Goal: Task Accomplishment & Management: Use online tool/utility

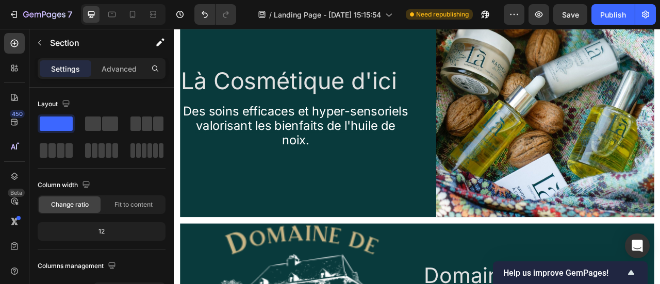
scroll to position [2131, 0]
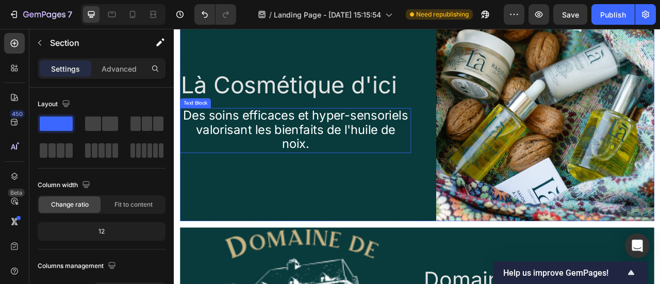
click at [305, 181] on span "Des soins efficaces et hyper-sensoriels valorisant les bienfaits de l'huile de …" at bounding box center [329, 156] width 286 height 55
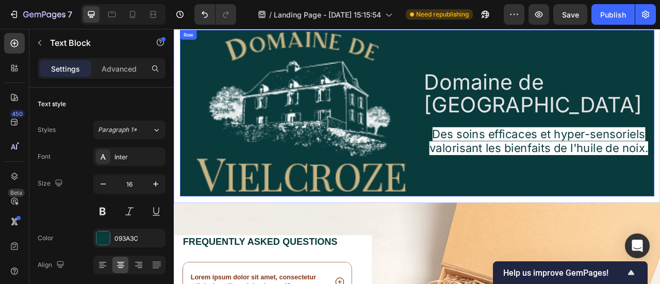
scroll to position [2388, 0]
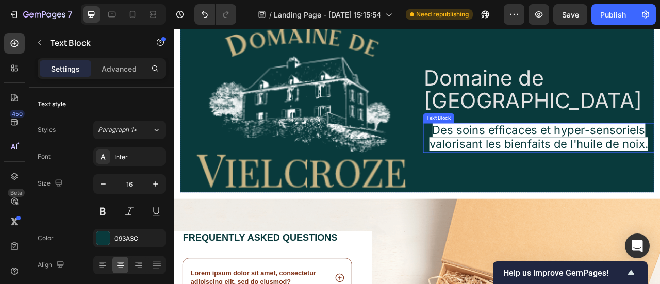
click at [641, 155] on span "Des soins efficaces et hyper-sensoriels valorisant les bienfaits de l'huile de …" at bounding box center [638, 166] width 278 height 35
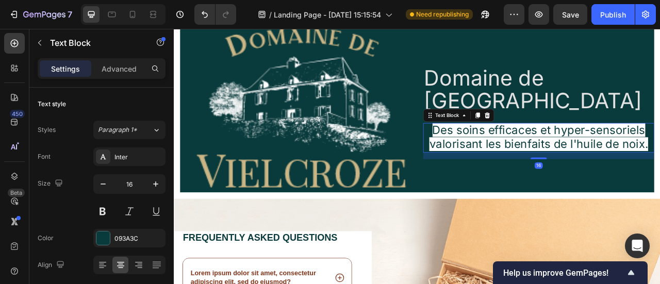
click at [641, 155] on span "Des soins efficaces et hyper-sensoriels valorisant les bienfaits de l'huile de …" at bounding box center [638, 166] width 278 height 35
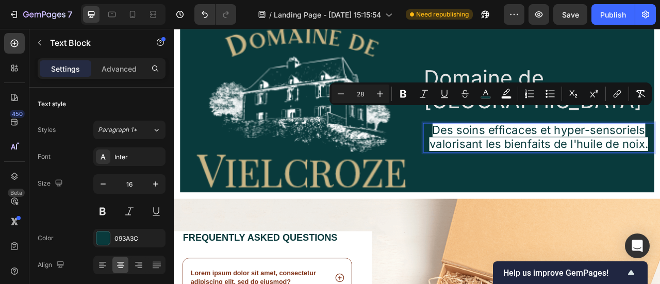
click at [612, 149] on span "Des soins efficaces et hyper-sensoriels valorisant les bienfaits de l'huile de …" at bounding box center [638, 166] width 278 height 35
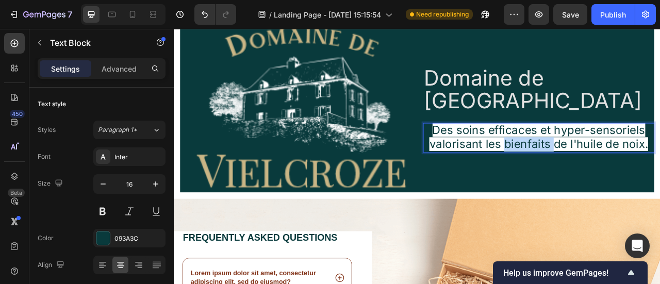
click at [612, 149] on span "Des soins efficaces et hyper-sensoriels valorisant les bienfaits de l'huile de …" at bounding box center [638, 166] width 278 height 35
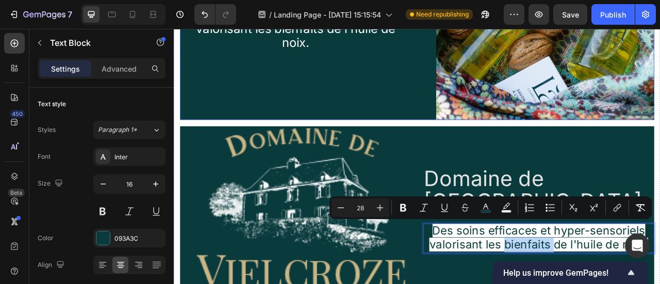
scroll to position [2262, 0]
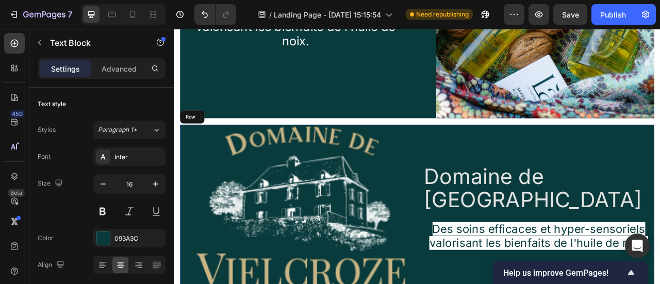
click at [478, 255] on div "Domaine de Vielcroze Heading Des soins efficaces et hyper-sensoriels valorisant…" at bounding box center [483, 257] width 603 height 212
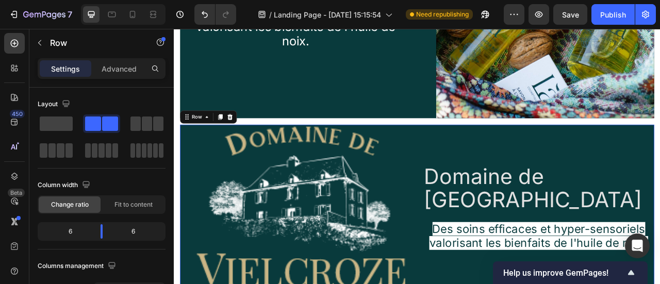
click at [504, 241] on h2 "Domaine de [GEOGRAPHIC_DATA]" at bounding box center [638, 231] width 294 height 61
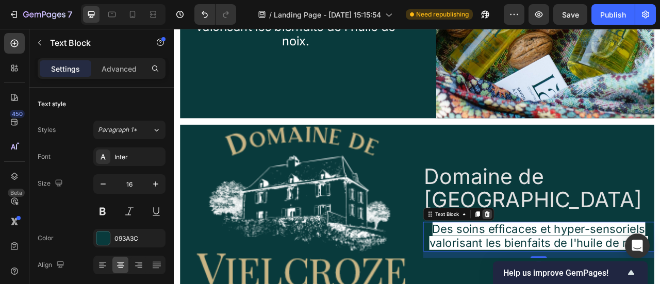
click at [569, 261] on icon at bounding box center [572, 264] width 7 height 7
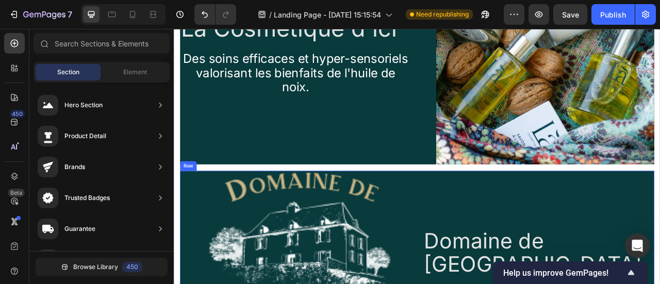
scroll to position [2199, 0]
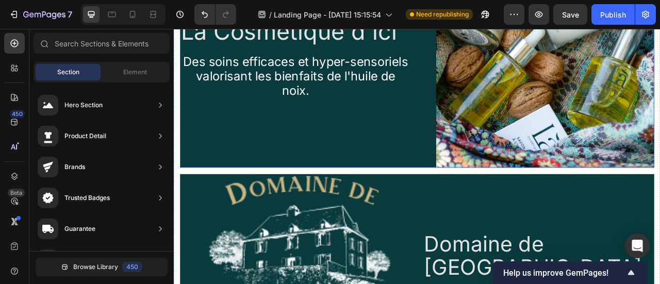
click at [361, 93] on span "Des soins efficaces et hyper-sensoriels valorisant les bienfaits de l'huile de …" at bounding box center [329, 88] width 286 height 55
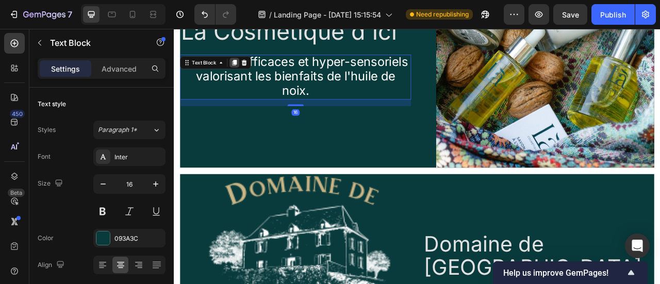
click at [249, 71] on icon at bounding box center [251, 72] width 6 height 7
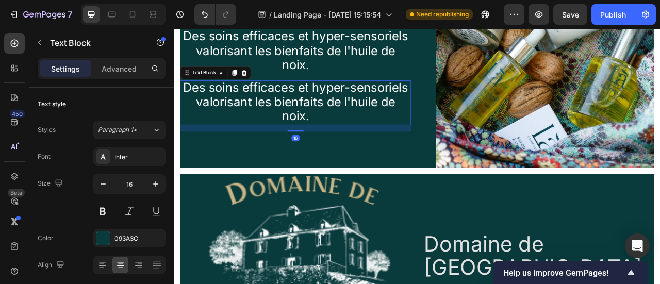
scroll to position [2166, 0]
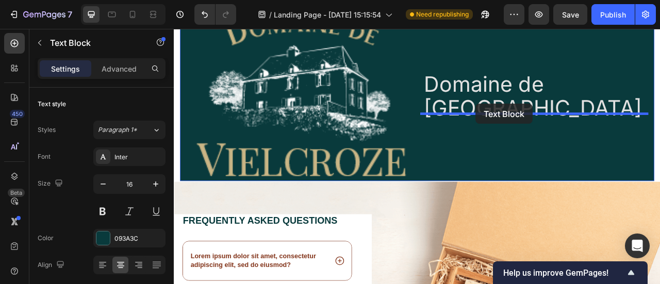
drag, startPoint x: 367, startPoint y: 147, endPoint x: 558, endPoint y: 124, distance: 192.7
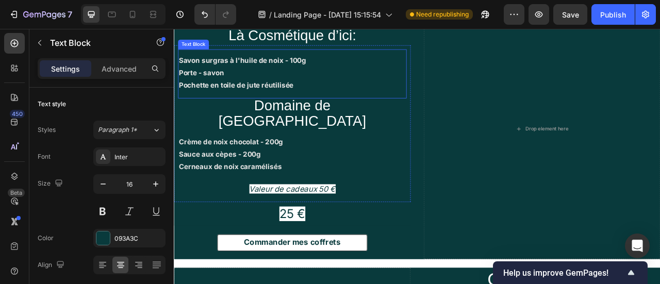
scroll to position [638, 0]
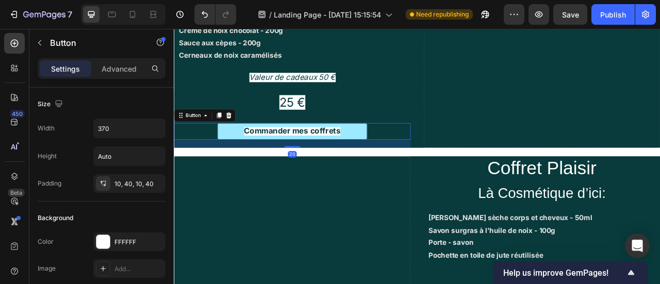
scroll to position [781, 0]
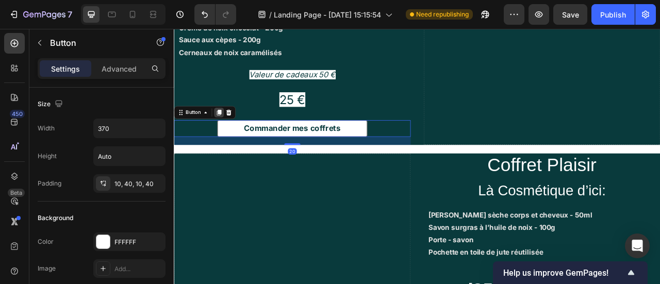
click at [232, 131] on icon at bounding box center [231, 134] width 6 height 7
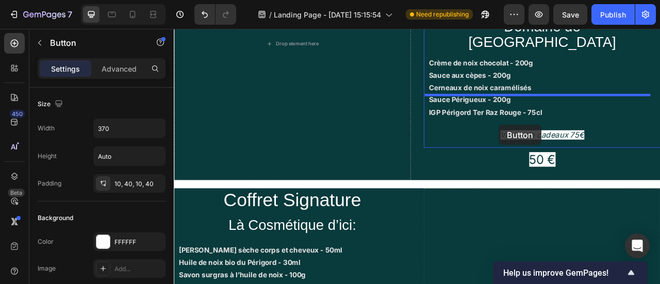
scroll to position [1120, 0]
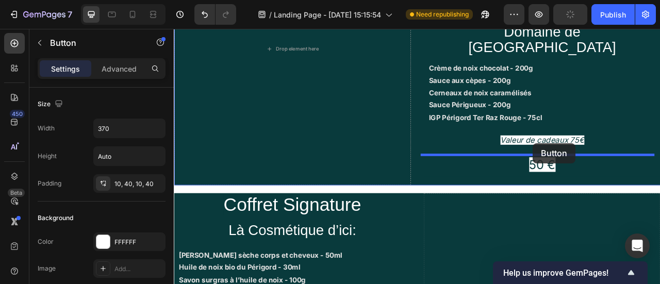
drag, startPoint x: 204, startPoint y: 32, endPoint x: 631, endPoint y: 174, distance: 449.9
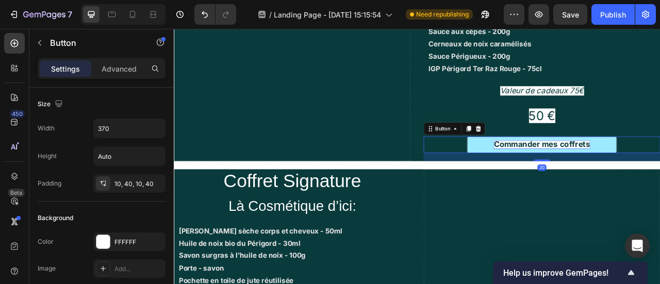
scroll to position [1156, 0]
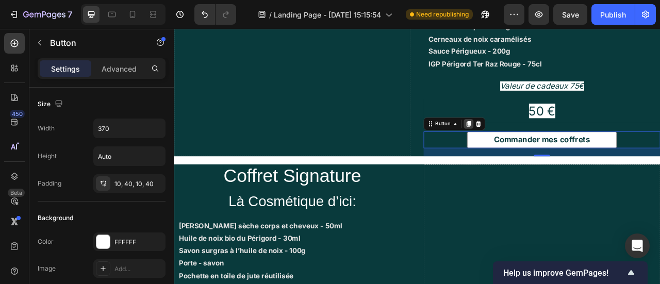
click at [546, 146] on icon at bounding box center [549, 149] width 6 height 7
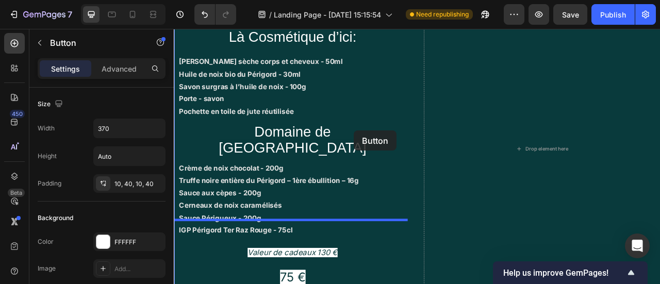
scroll to position [1574, 0]
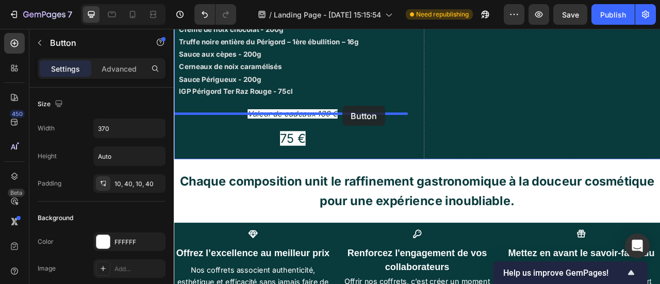
drag, startPoint x: 507, startPoint y: 147, endPoint x: 388, endPoint y: 127, distance: 120.3
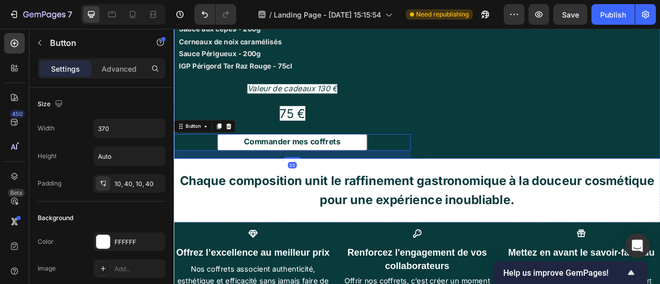
scroll to position [1542, 0]
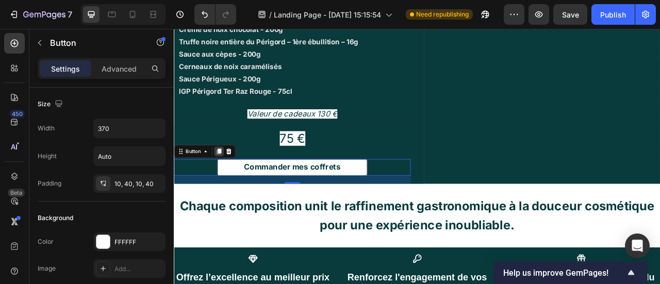
click at [232, 181] on icon at bounding box center [231, 184] width 6 height 7
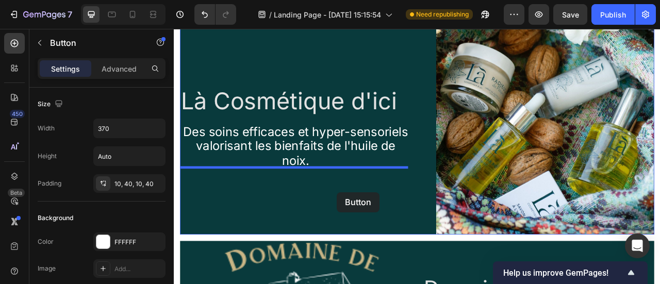
drag, startPoint x: 209, startPoint y: 160, endPoint x: 381, endPoint y: 235, distance: 187.5
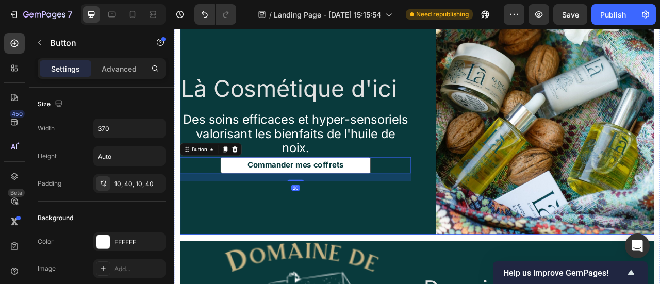
scroll to position [2194, 0]
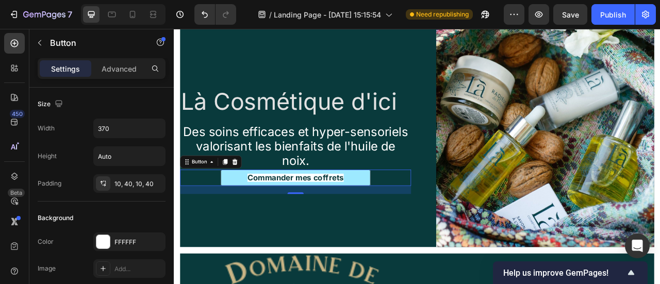
click at [371, 208] on button "Commander mes coffrets" at bounding box center [328, 218] width 191 height 21
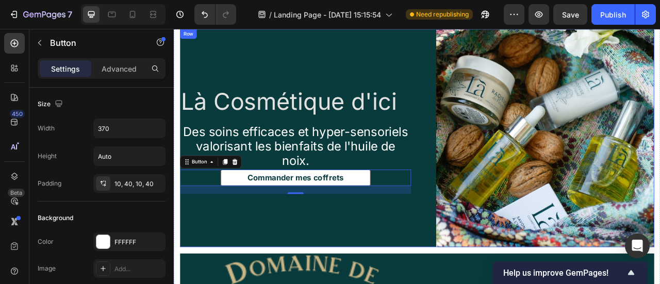
click at [440, 265] on div "Là Cosmétique d'ici Heading Des soins efficaces et hyper-sensoriels valorisant …" at bounding box center [329, 167] width 294 height 277
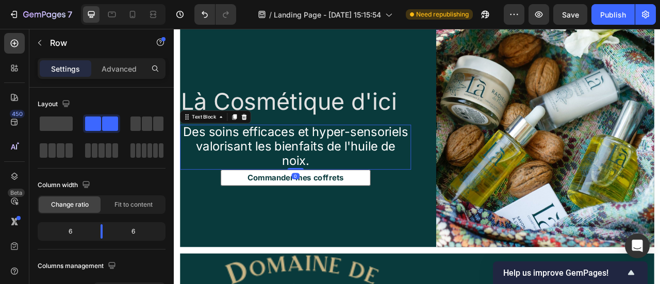
click at [341, 203] on span "Des soins efficaces et hyper-sensoriels valorisant les bienfaits de l'huile de …" at bounding box center [329, 177] width 286 height 55
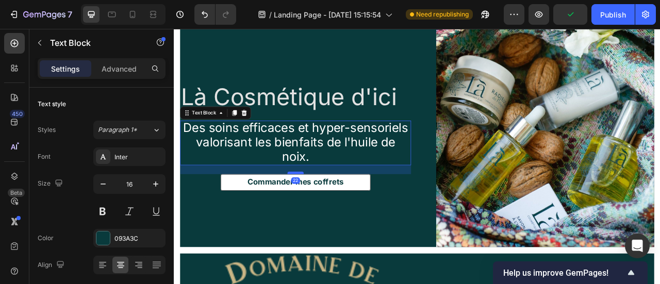
scroll to position [2189, 0]
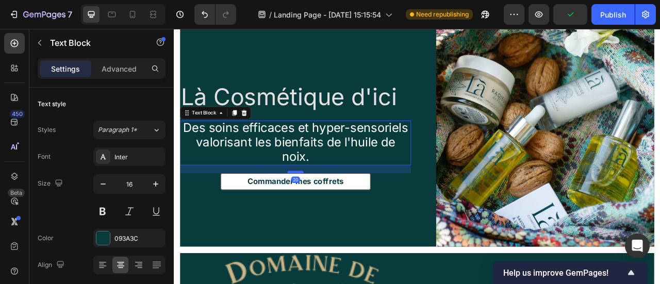
drag, startPoint x: 331, startPoint y: 204, endPoint x: 335, endPoint y: 215, distance: 11.1
click at [335, 212] on div at bounding box center [328, 210] width 21 height 3
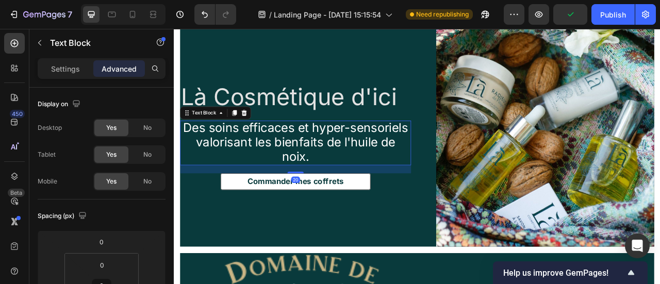
click at [435, 250] on div "Là Cosmétique d'ici Heading Des soins efficaces et hyper-sensoriels valorisant …" at bounding box center [329, 166] width 294 height 277
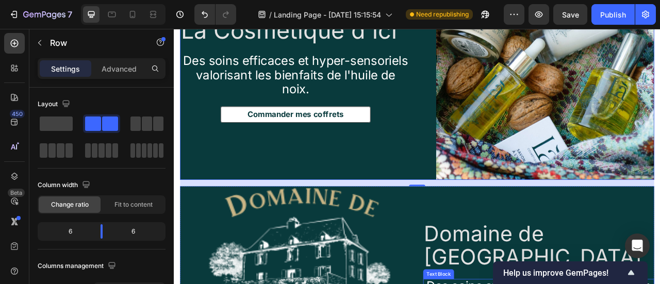
scroll to position [2276, 0]
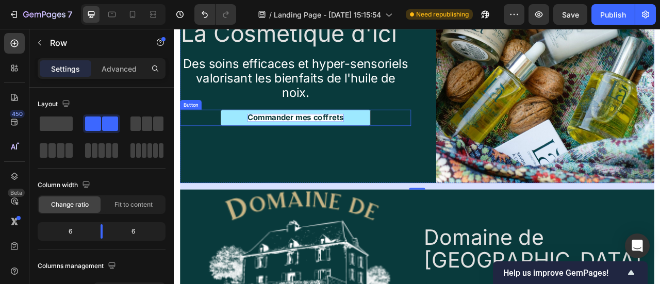
click at [310, 142] on strong "Commander mes coffrets" at bounding box center [328, 142] width 123 height 12
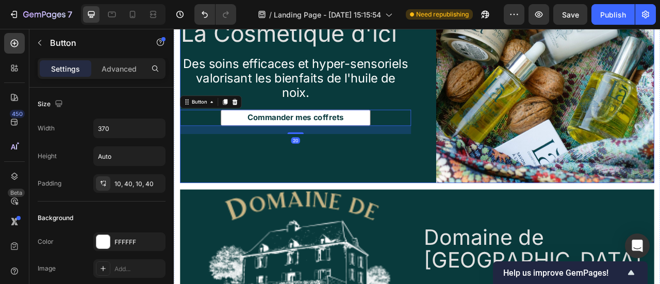
click at [323, 120] on div "Là Cosmétique d'ici Heading Des soins efficaces et hyper-sensoriels valorisant …" at bounding box center [329, 85] width 294 height 277
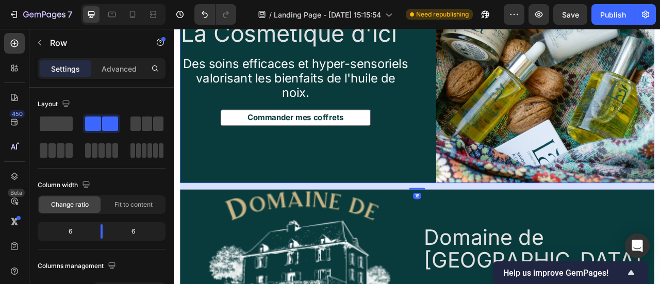
click at [314, 127] on div "Là Cosmétique d'ici Heading Des soins efficaces et hyper-sensoriels valorisant …" at bounding box center [329, 85] width 294 height 277
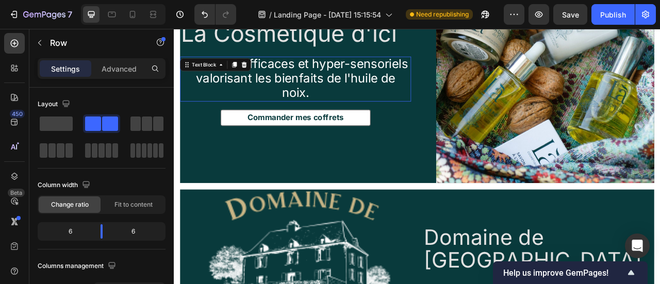
click at [316, 114] on span "Des soins efficaces et hyper-sensoriels valorisant les bienfaits de l'huile de …" at bounding box center [329, 90] width 286 height 55
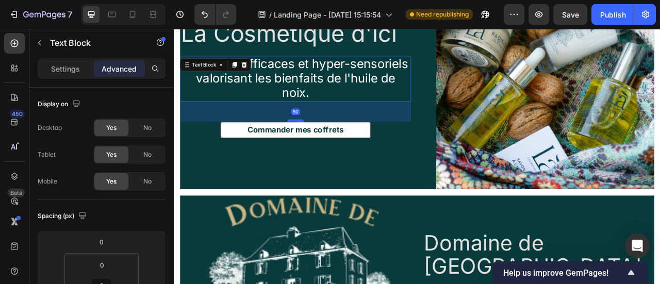
drag, startPoint x: 328, startPoint y: 127, endPoint x: 334, endPoint y: 141, distance: 15.0
click at [334, 144] on div at bounding box center [328, 145] width 21 height 3
type input "47"
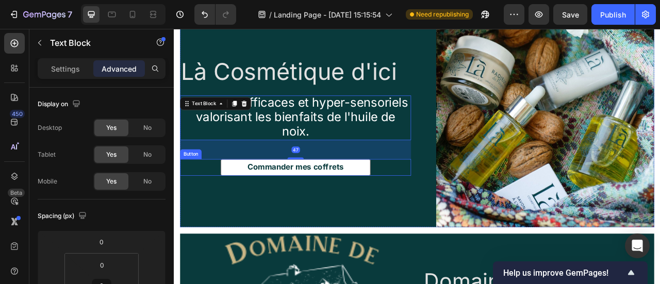
scroll to position [2217, 0]
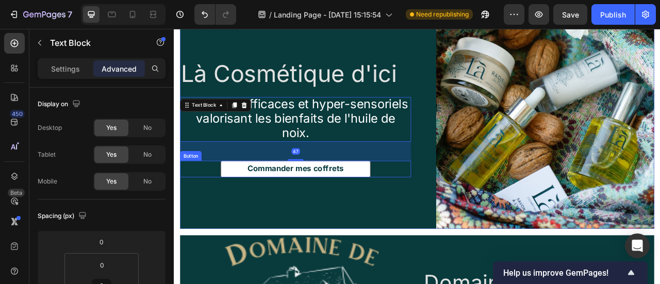
click at [464, 247] on div "Là Cosmétique d'ici Heading Des soins efficaces et hyper-sensoriels valorisant …" at bounding box center [329, 144] width 294 height 277
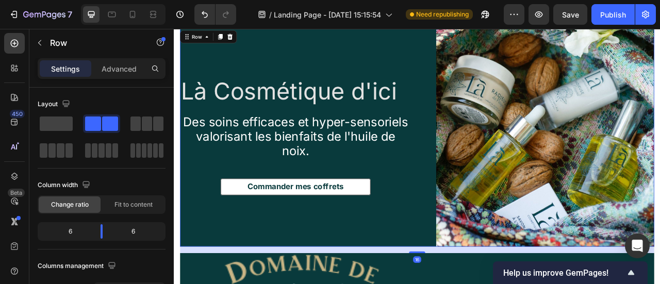
scroll to position [2195, 0]
click at [365, 200] on div "Là Cosmétique d'ici Heading Des soins efficaces et hyper-sensoriels valorisant …" at bounding box center [329, 166] width 294 height 277
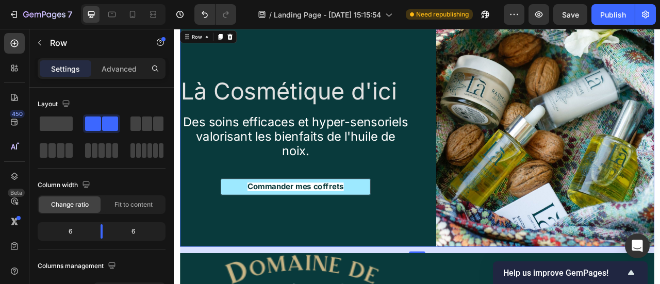
click at [350, 220] on button "Commander mes coffrets" at bounding box center [328, 229] width 191 height 21
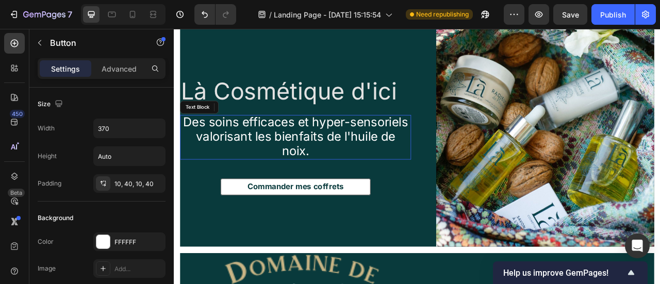
click at [336, 192] on div "Des soins efficaces et hyper-sensoriels valorisant les bienfaits de l'huile de …" at bounding box center [329, 166] width 294 height 57
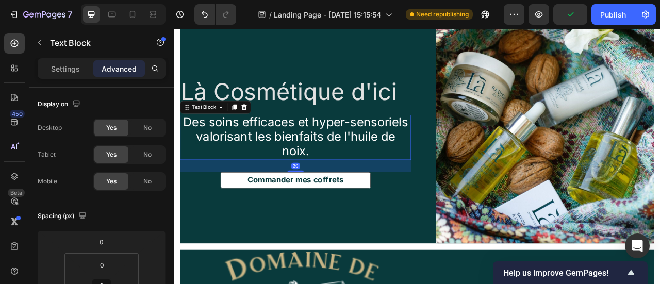
scroll to position [2199, 0]
drag, startPoint x: 328, startPoint y: 215, endPoint x: 339, endPoint y: 206, distance: 13.6
click at [339, 195] on div "31" at bounding box center [329, 195] width 294 height 0
type input "31"
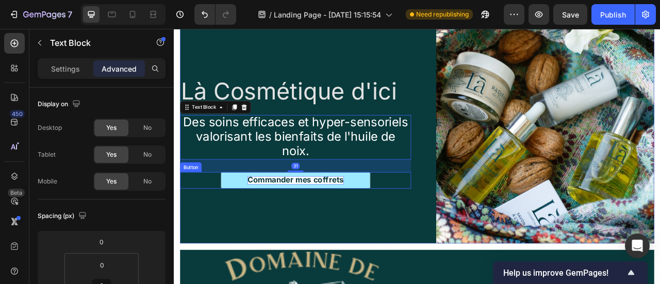
click at [359, 219] on strong "Commander mes coffrets" at bounding box center [328, 221] width 123 height 12
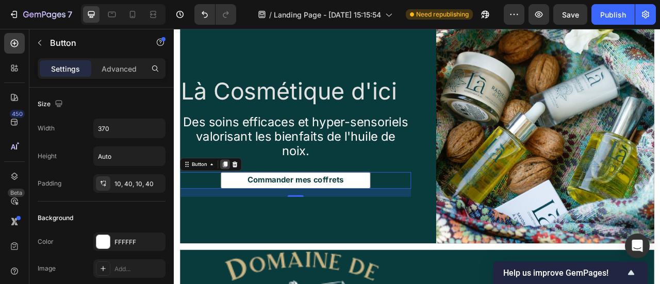
click at [236, 200] on icon at bounding box center [239, 201] width 6 height 7
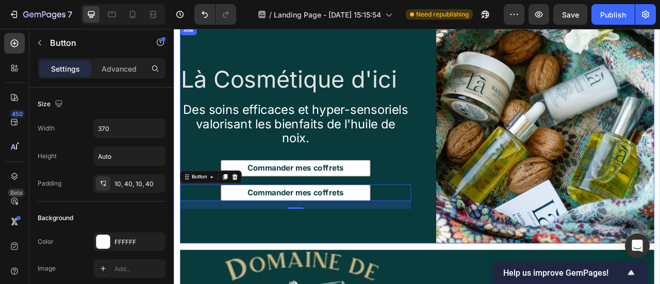
scroll to position [2182, 0]
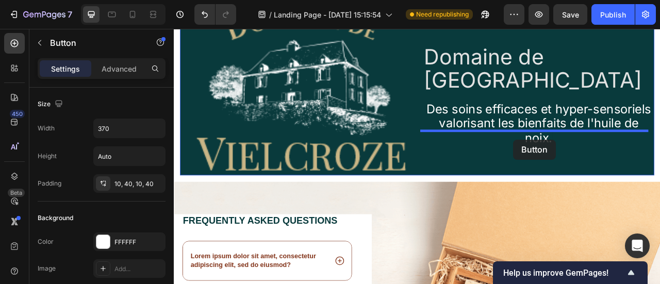
drag, startPoint x: 209, startPoint y: 234, endPoint x: 605, endPoint y: 170, distance: 401.8
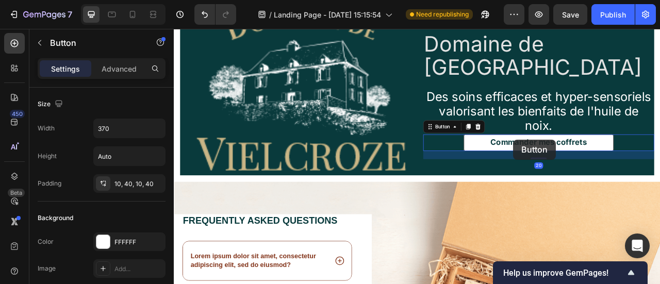
scroll to position [2490, 0]
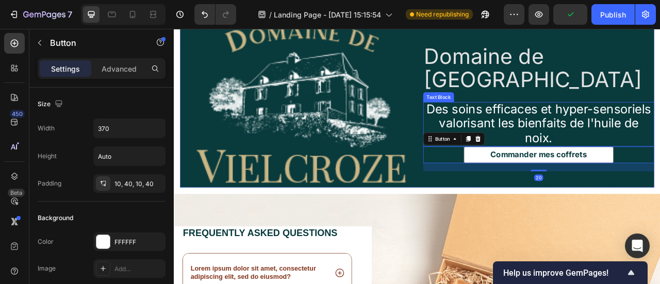
click at [625, 155] on div "Des soins efficaces et hyper-sensoriels valorisant les bienfaits de l'huile de …" at bounding box center [638, 150] width 294 height 57
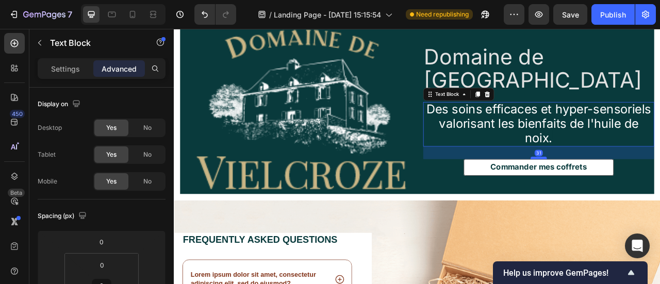
drag, startPoint x: 631, startPoint y: 156, endPoint x: 636, endPoint y: 172, distance: 16.5
click at [636, 191] on div at bounding box center [638, 192] width 21 height 3
type input "30"
click at [491, 194] on div "Commander mes coffrets Button" at bounding box center [638, 204] width 294 height 21
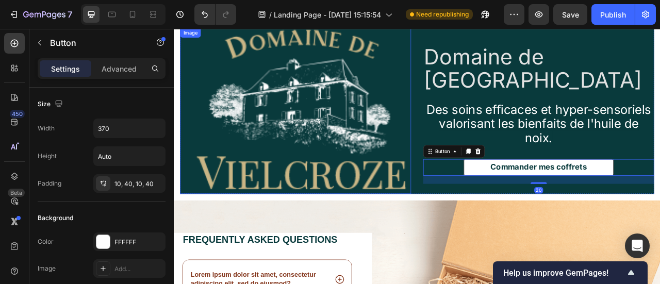
click at [440, 198] on img at bounding box center [336, 133] width 277 height 212
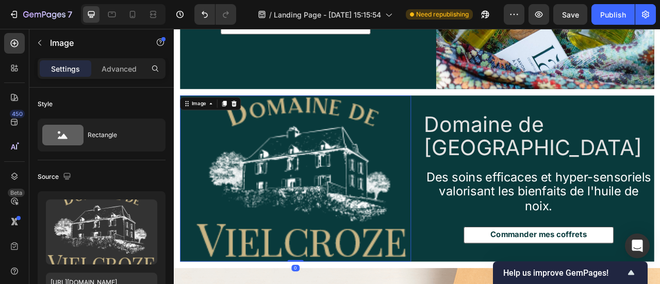
scroll to position [2395, 0]
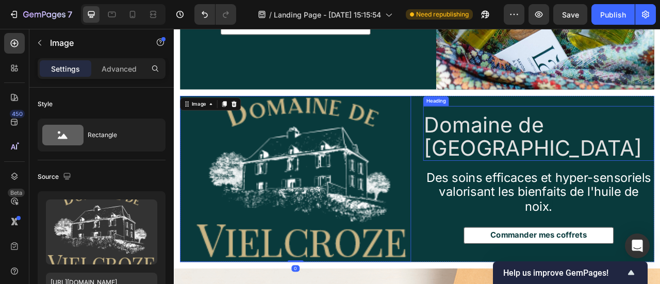
click at [615, 164] on h2 "Domaine de [GEOGRAPHIC_DATA]" at bounding box center [638, 165] width 294 height 61
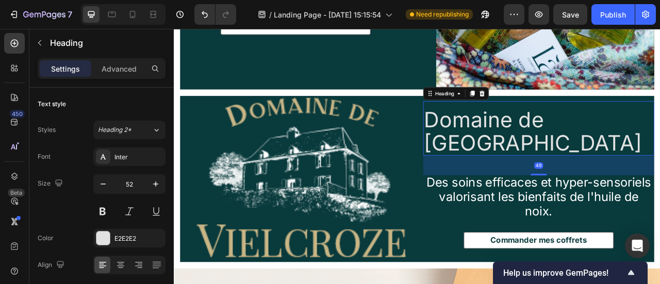
drag, startPoint x: 634, startPoint y: 186, endPoint x: 638, endPoint y: 198, distance: 12.7
click at [638, 198] on div "Domaine de Vielcroze Heading 49 Des soins efficaces et hyper-sensoriels valoris…" at bounding box center [638, 220] width 294 height 212
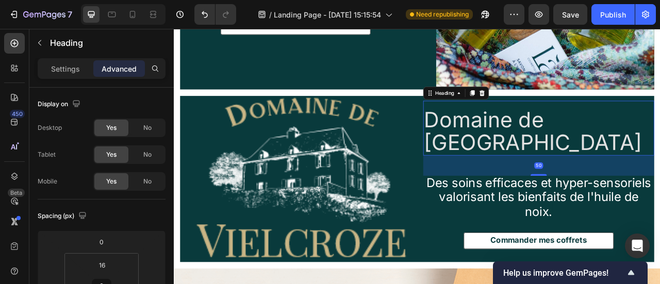
drag, startPoint x: 632, startPoint y: 191, endPoint x: 665, endPoint y: 192, distance: 33.0
click at [660, 190] on div "50" at bounding box center [638, 190] width 294 height 0
type input "49"
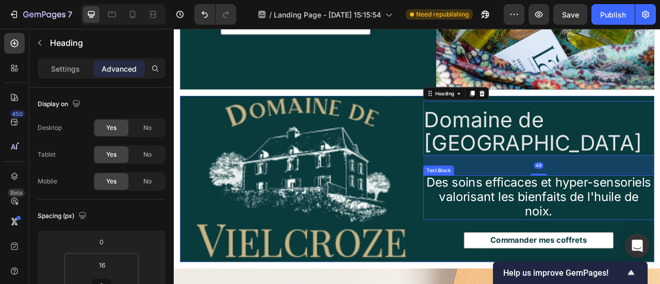
click at [660, 216] on span "Des soins efficaces et hyper-sensoriels valorisant les bienfaits de l'huile de …" at bounding box center [638, 242] width 286 height 55
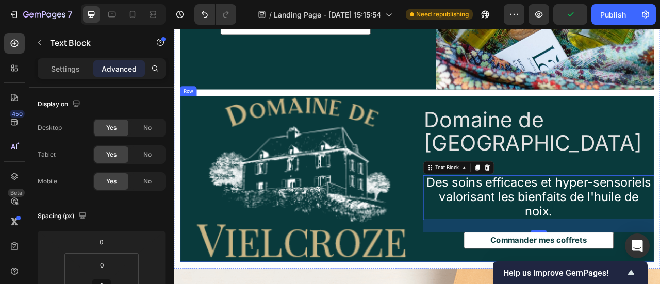
click at [660, 177] on div "Domaine de Vielcroze Heading Des soins efficaces et hyper-sensoriels valorisant…" at bounding box center [638, 220] width 294 height 212
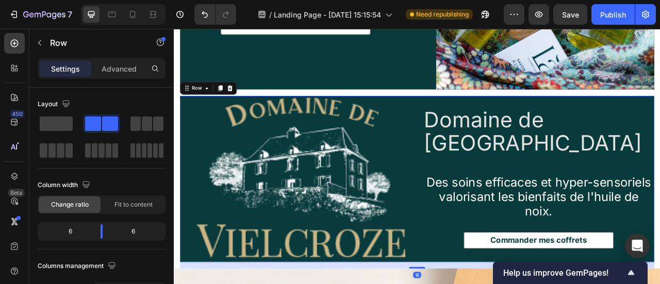
click at [620, 159] on h2 "Domaine de [GEOGRAPHIC_DATA]" at bounding box center [638, 159] width 294 height 61
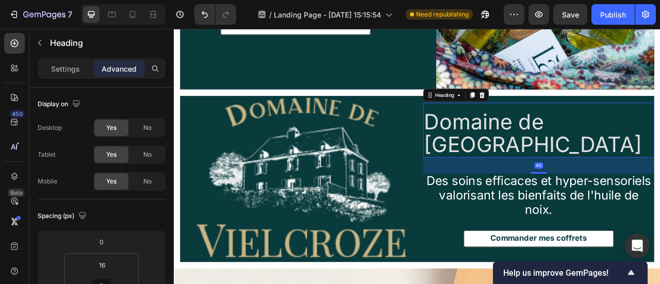
drag, startPoint x: 636, startPoint y: 191, endPoint x: 641, endPoint y: 186, distance: 6.9
click at [641, 192] on div "40" at bounding box center [638, 192] width 294 height 0
type input "39"
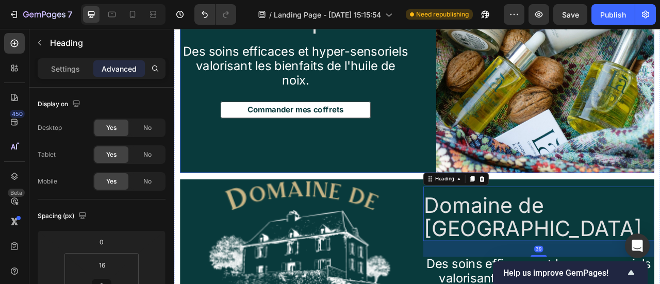
click at [399, 160] on div "Là Cosmétique d'ici Heading Des soins efficaces et hyper-sensoriels valorisant …" at bounding box center [329, 73] width 294 height 277
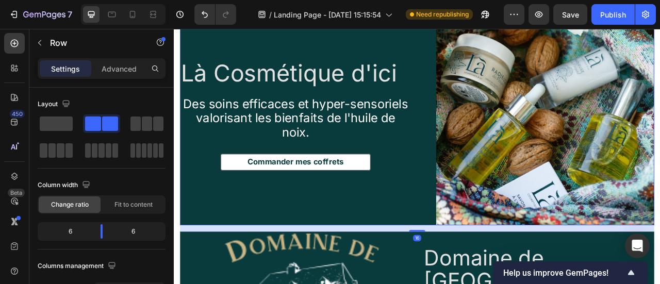
scroll to position [2151, 0]
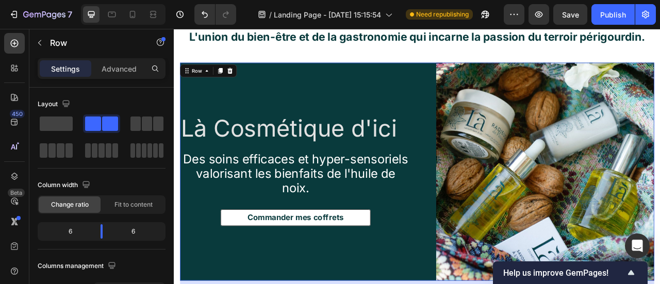
click at [362, 166] on h2 "Là Cosmétique d'ici" at bounding box center [329, 156] width 294 height 35
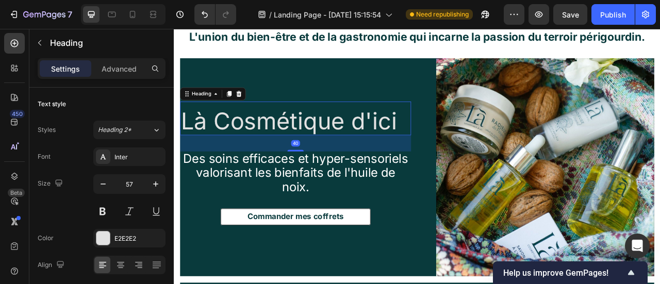
drag, startPoint x: 331, startPoint y: 182, endPoint x: 354, endPoint y: 190, distance: 24.6
click at [354, 190] on div "Là Cosmétique d'ici Heading 40 Des soins efficaces et hyper-sensoriels valorisa…" at bounding box center [329, 204] width 294 height 277
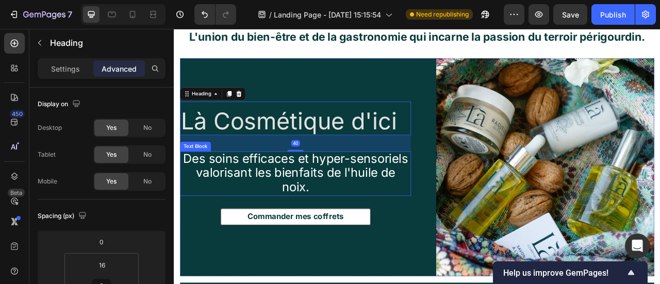
click at [363, 206] on span "Des soins efficaces et hyper-sensoriels valorisant les bienfaits de l'huile de …" at bounding box center [329, 211] width 286 height 55
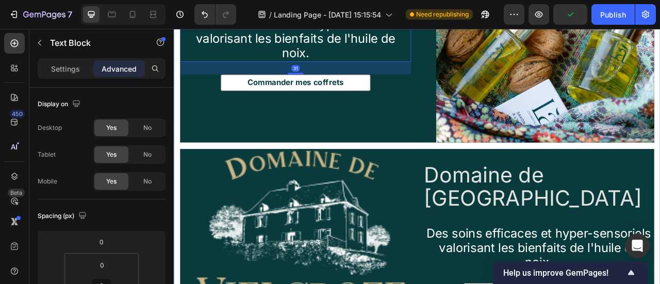
scroll to position [2506, 0]
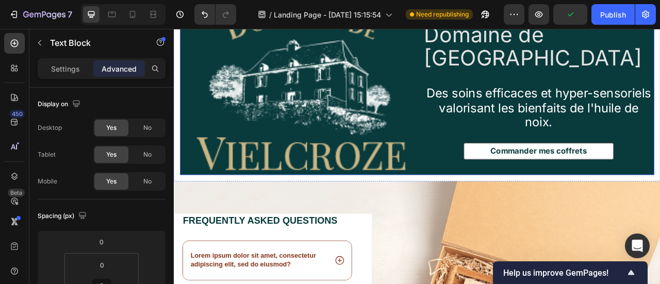
click at [625, 142] on div "Domaine de Vielcroze Heading Des soins efficaces et hyper-sensoriels valorisant…" at bounding box center [638, 109] width 294 height 212
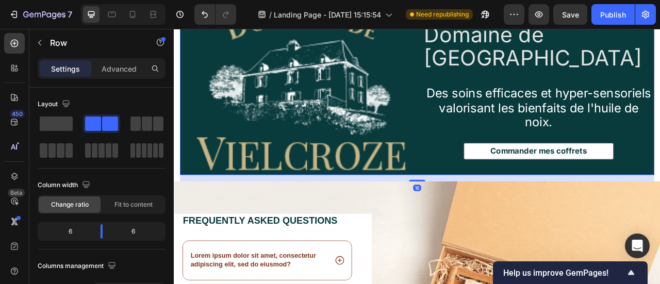
click at [617, 130] on span "Des soins efficaces et hyper-sensoriels valorisant les bienfaits de l'huile de …" at bounding box center [638, 128] width 286 height 55
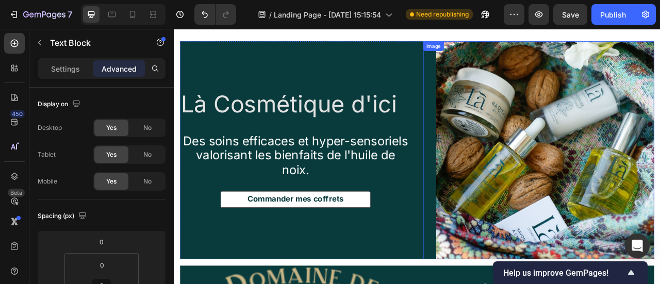
scroll to position [2173, 0]
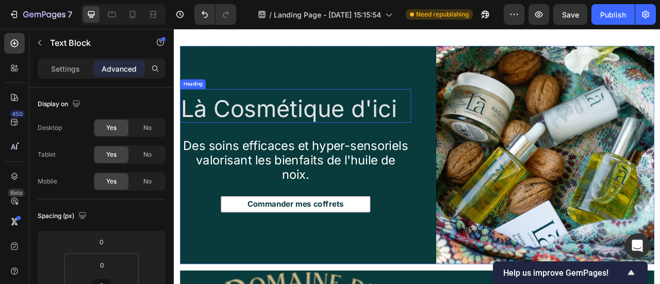
click at [339, 139] on h2 "Là Cosmétique d'ici" at bounding box center [329, 130] width 294 height 35
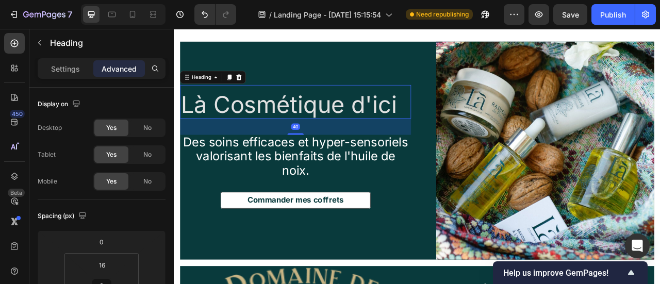
click at [286, 128] on h2 "Là Cosmétique d'ici" at bounding box center [329, 125] width 294 height 35
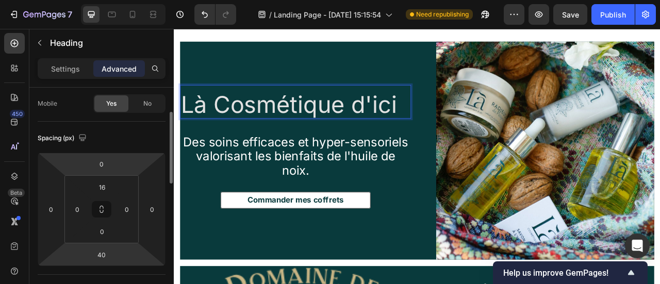
scroll to position [0, 0]
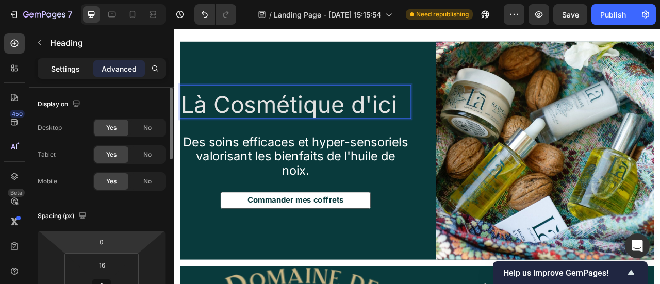
click at [78, 73] on p "Settings" at bounding box center [65, 68] width 29 height 11
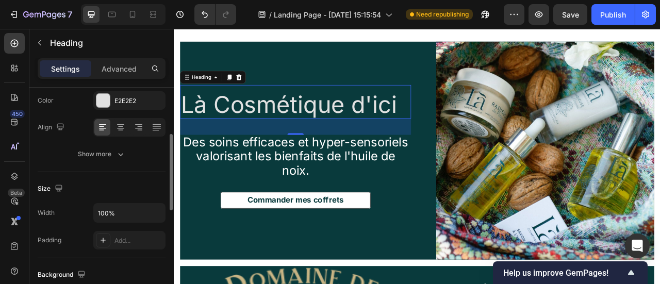
scroll to position [120, 0]
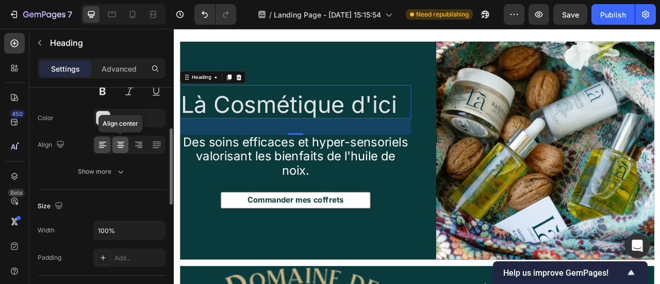
click at [126, 141] on div at bounding box center [120, 145] width 16 height 17
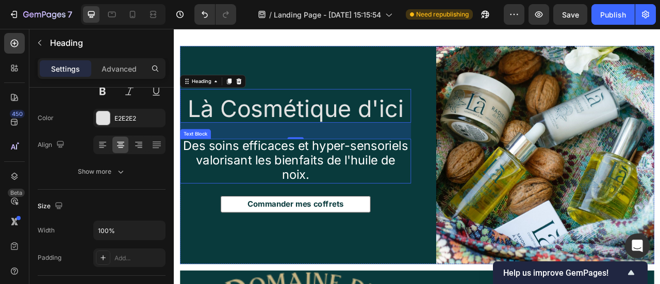
scroll to position [2449, 0]
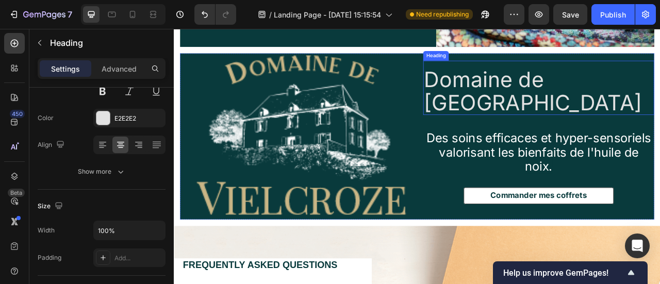
click at [606, 108] on h2 "Domaine de [GEOGRAPHIC_DATA]" at bounding box center [638, 107] width 294 height 61
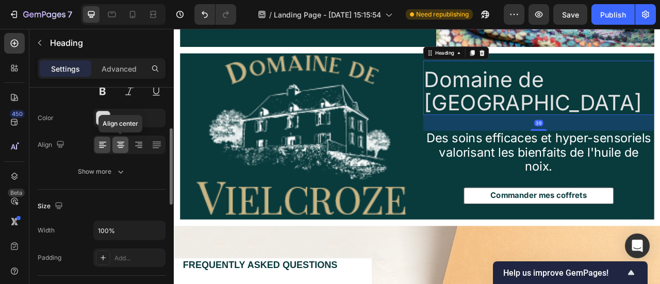
click at [124, 148] on icon at bounding box center [121, 145] width 10 height 10
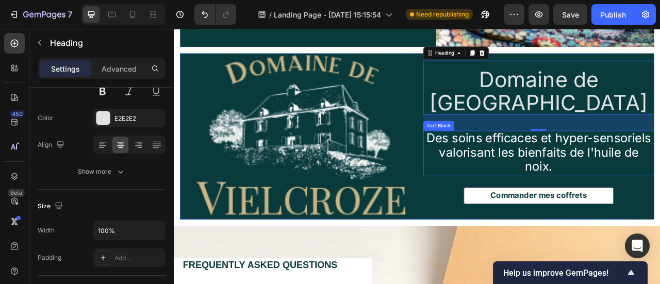
click at [660, 176] on span "Des soins efficaces et hyper-sensoriels valorisant les bienfaits de l'huile de …" at bounding box center [638, 185] width 286 height 55
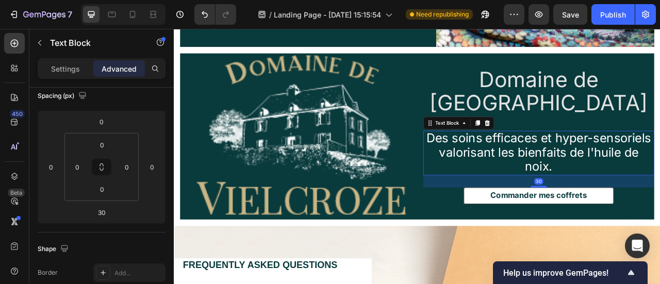
scroll to position [0, 0]
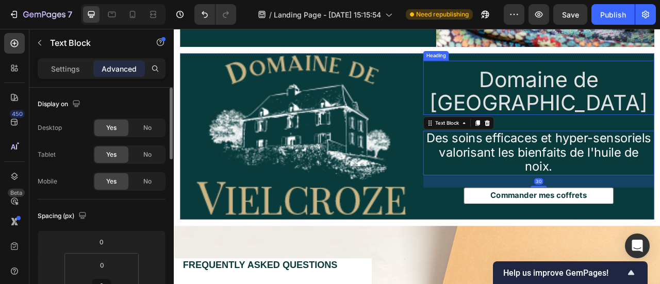
click at [654, 91] on h2 "Domaine de [GEOGRAPHIC_DATA]" at bounding box center [638, 107] width 294 height 61
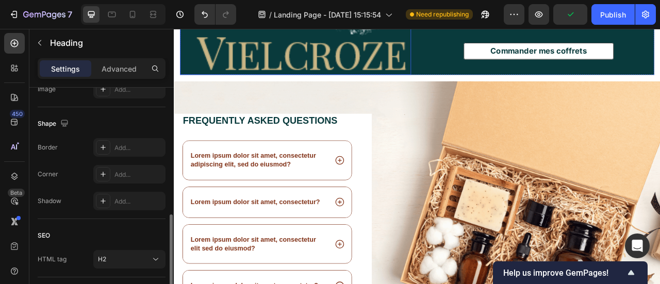
scroll to position [2634, 0]
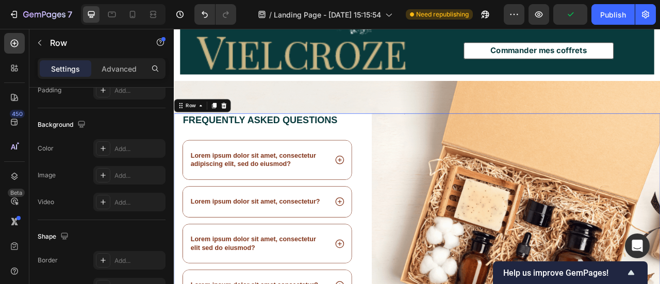
scroll to position [0, 0]
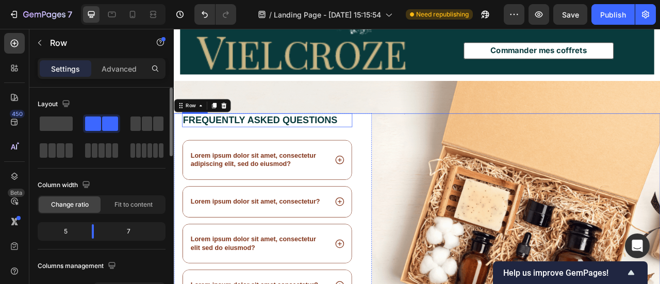
click at [293, 140] on h2 "Frequently asked questions" at bounding box center [292, 145] width 217 height 18
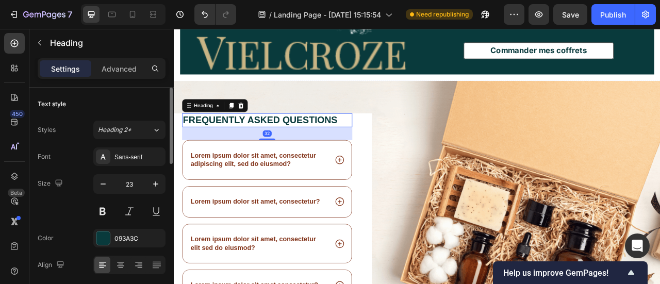
click at [293, 140] on h2 "Frequently asked questions" at bounding box center [292, 145] width 217 height 18
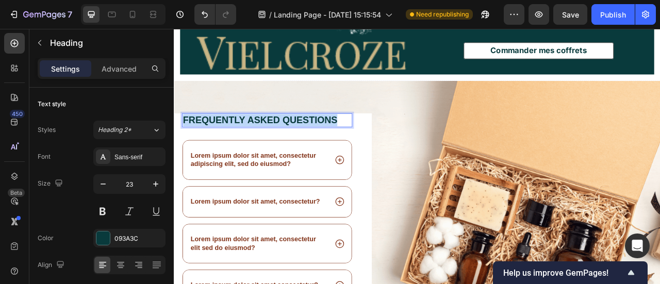
click at [293, 140] on p "Frequently asked questions" at bounding box center [292, 144] width 215 height 15
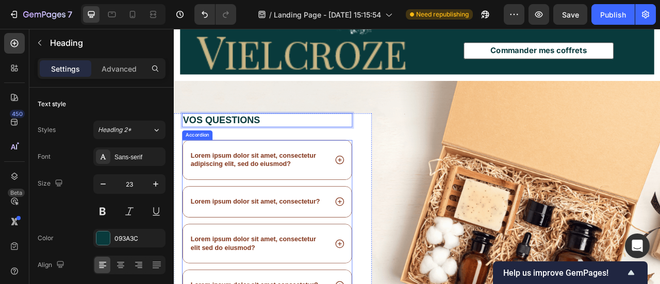
click at [286, 198] on p "Lorem ipsum dolor sit amet, consectetur adipiscing elit, sed do eiusmod?" at bounding box center [281, 196] width 173 height 22
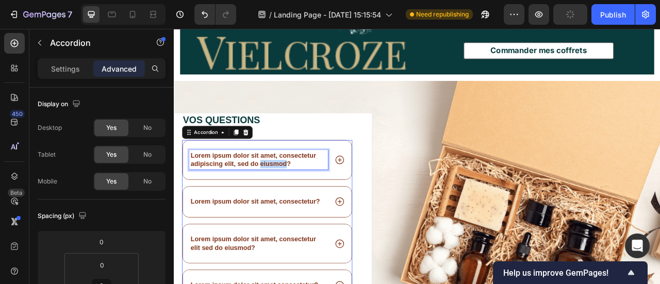
click at [286, 194] on p "Lorem ipsum dolor sit amet, consectetur adipiscing elit, sed do eiusmod?" at bounding box center [281, 196] width 173 height 22
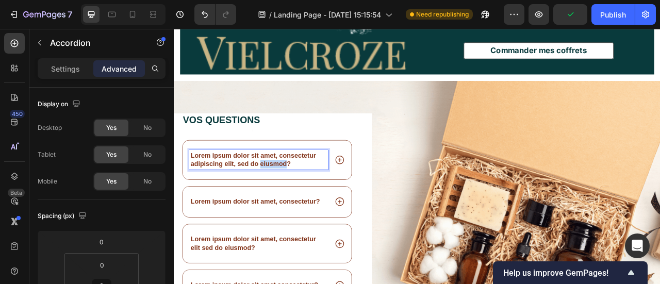
click at [286, 194] on p "Lorem ipsum dolor sit amet, consectetur adipiscing elit, sed do eiusmod?" at bounding box center [281, 196] width 173 height 22
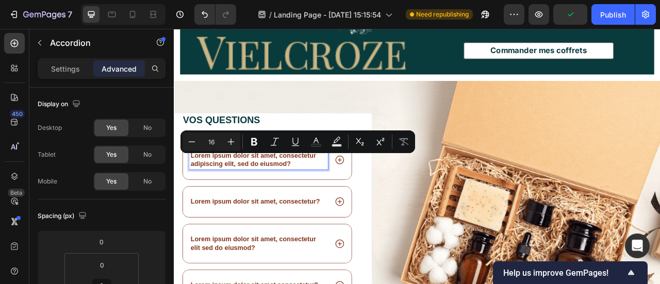
click at [255, 189] on p "Lorem ipsum dolor sit amet, consectetur adipiscing elit, sed do eiusmod?" at bounding box center [281, 196] width 173 height 22
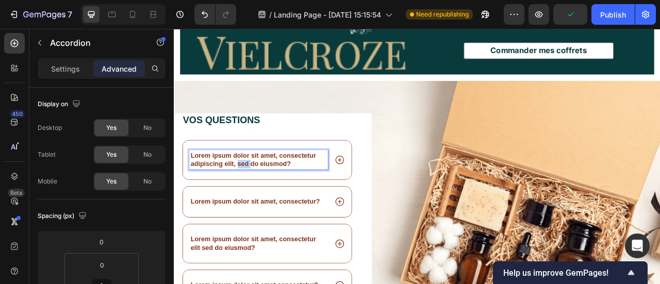
click at [255, 189] on p "Lorem ipsum dolor sit amet, consectetur adipiscing elit, sed do eiusmod?" at bounding box center [281, 196] width 173 height 22
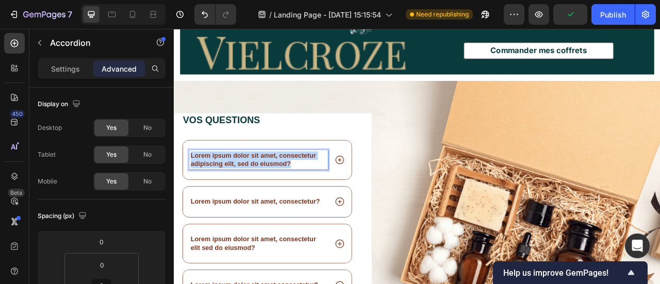
click at [255, 189] on p "Lorem ipsum dolor sit amet, consectetur adipiscing elit, sed do eiusmod?" at bounding box center [281, 196] width 173 height 22
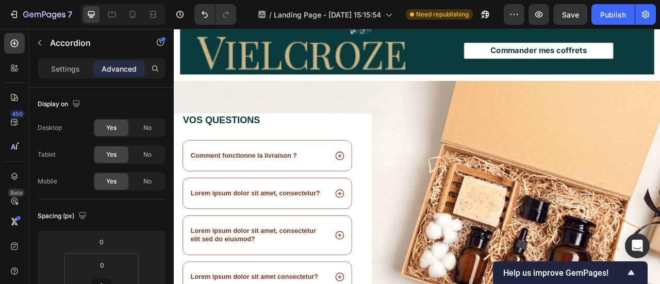
click at [286, 222] on div "Lorem ipsum dolor sit amet, consectetur?" at bounding box center [292, 238] width 215 height 39
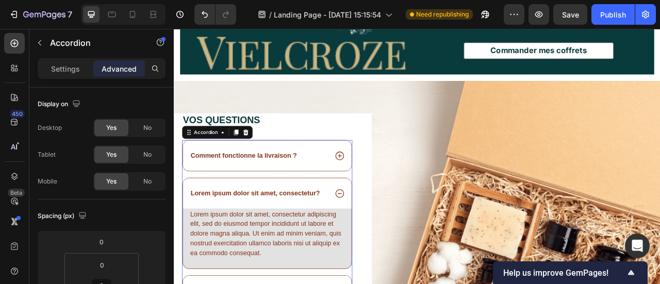
click at [278, 233] on p "Lorem ipsum dolor sit amet, consectetur?" at bounding box center [277, 238] width 164 height 11
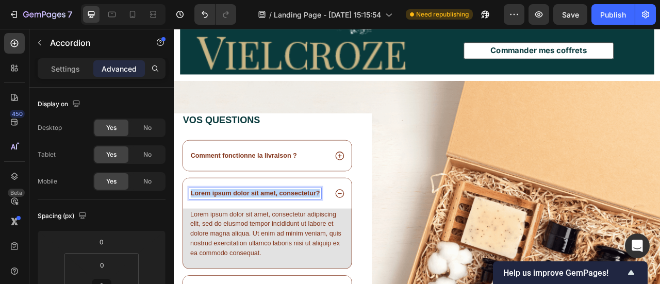
click at [278, 233] on p "Lorem ipsum dolor sit amet, consectetur?" at bounding box center [277, 238] width 164 height 11
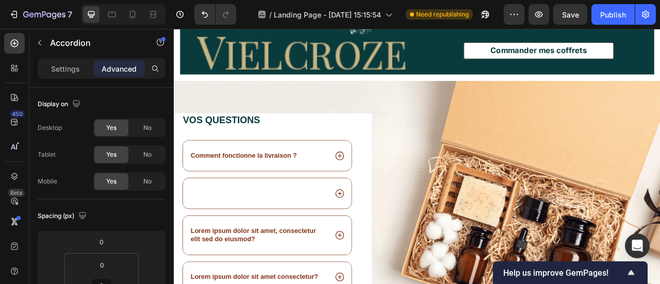
scroll to position [2628, 0]
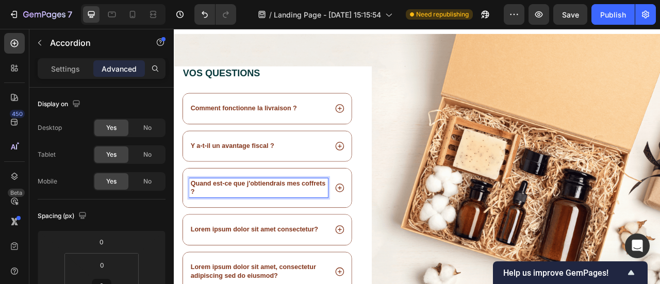
scroll to position [2696, 0]
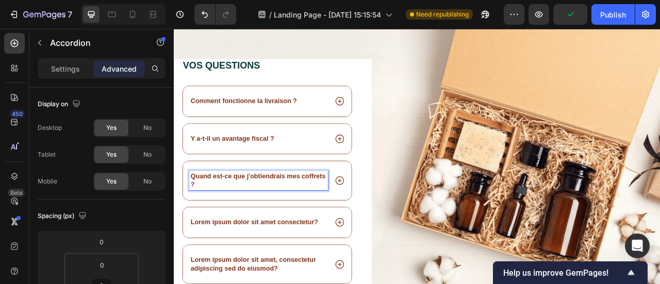
click at [299, 272] on p "Lorem ipsum dolor sit amet consectetur?" at bounding box center [276, 275] width 162 height 11
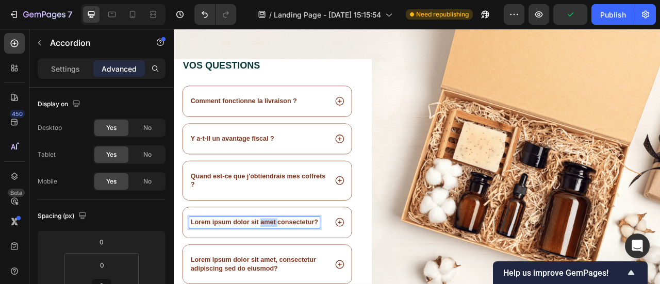
click at [299, 272] on p "Lorem ipsum dolor sit amet consectetur?" at bounding box center [276, 275] width 162 height 11
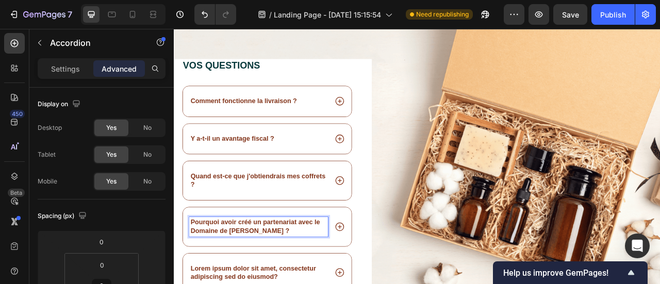
click at [334, 216] on p "Quand est-ce que j'obtiendrais mes coffrets ?" at bounding box center [281, 222] width 173 height 22
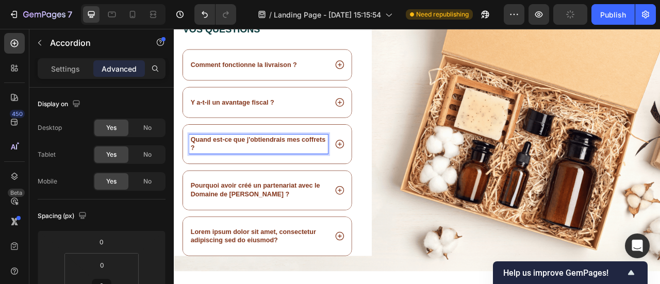
scroll to position [2805, 0]
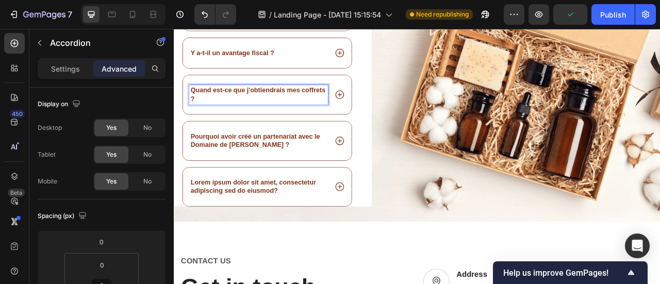
click at [332, 224] on p "Lorem ipsum dolor sit amet, consectetur adipiscing sed do eiusmod?" at bounding box center [281, 230] width 173 height 22
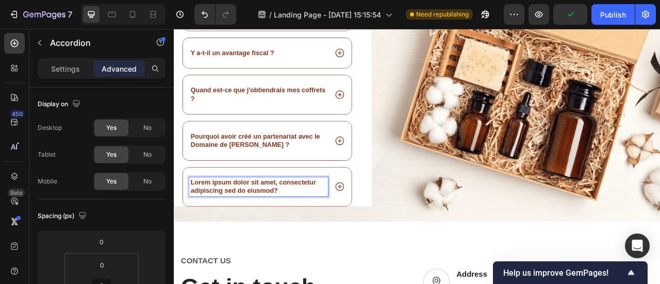
click at [392, 212] on div "Lorem ipsum dolor sit amet, consectetur adipiscing sed do eiusmod?" at bounding box center [292, 230] width 215 height 50
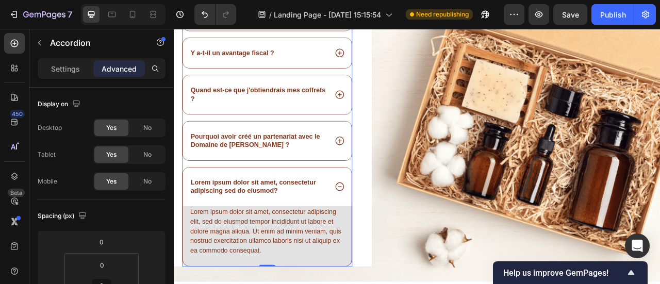
click at [380, 212] on div "Lorem ipsum dolor sit amet, consectetur adipiscing sed do eiusmod?" at bounding box center [292, 230] width 215 height 50
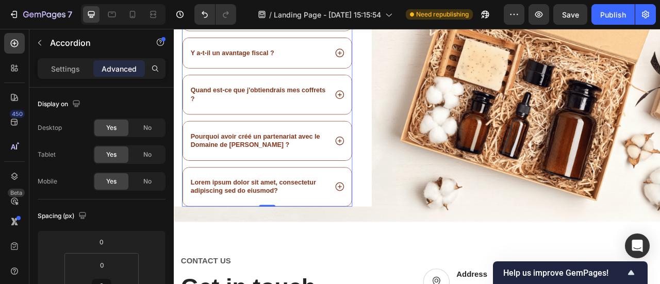
click at [388, 208] on div "Lorem ipsum dolor sit amet, consectetur adipiscing sed do eiusmod?" at bounding box center [292, 230] width 215 height 50
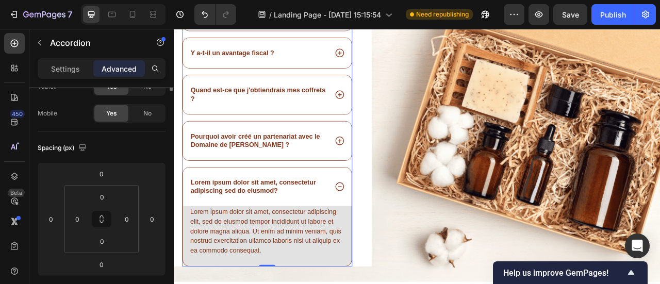
scroll to position [0, 0]
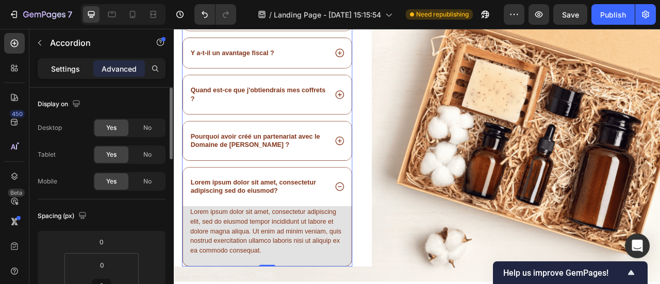
click at [61, 70] on p "Settings" at bounding box center [65, 68] width 29 height 11
type input "16"
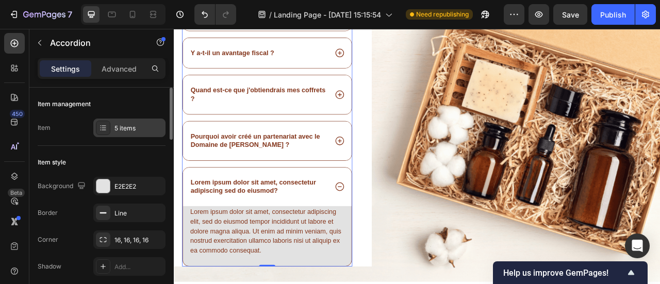
click at [135, 129] on div "5 items" at bounding box center [138, 128] width 48 height 9
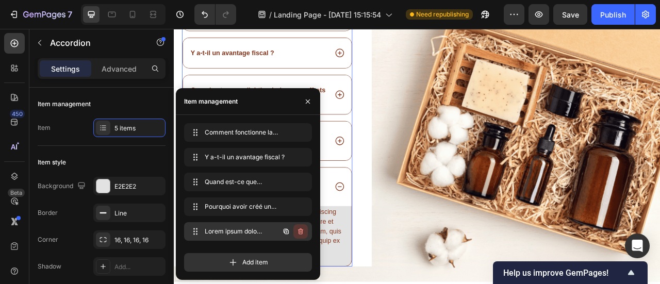
click at [299, 233] on icon "button" at bounding box center [300, 231] width 5 height 6
click at [297, 232] on div "Delete" at bounding box center [293, 231] width 19 height 9
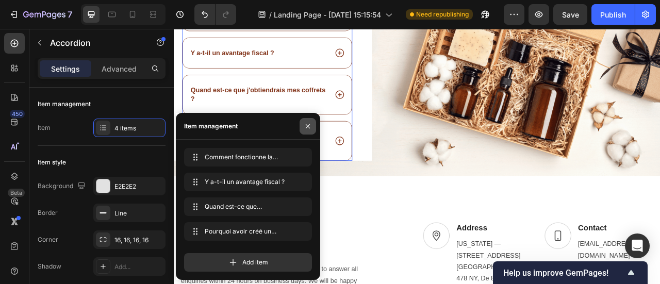
click at [311, 123] on icon "button" at bounding box center [308, 126] width 8 height 8
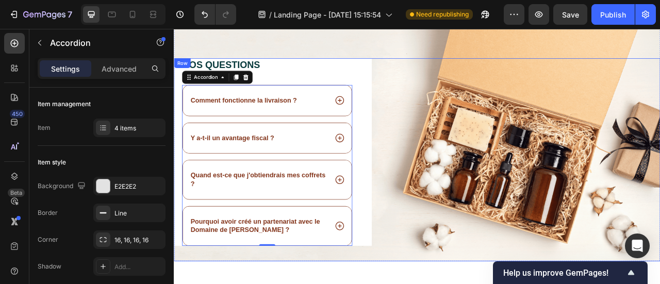
scroll to position [2654, 0]
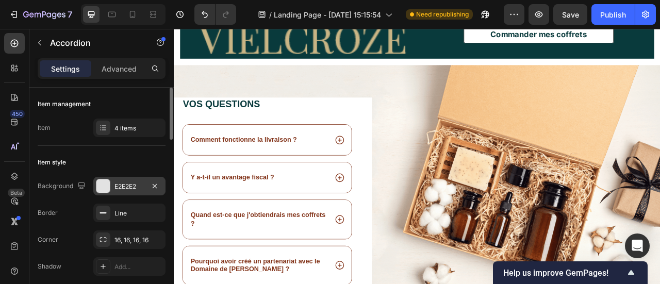
click at [125, 191] on div "E2E2E2" at bounding box center [129, 186] width 72 height 19
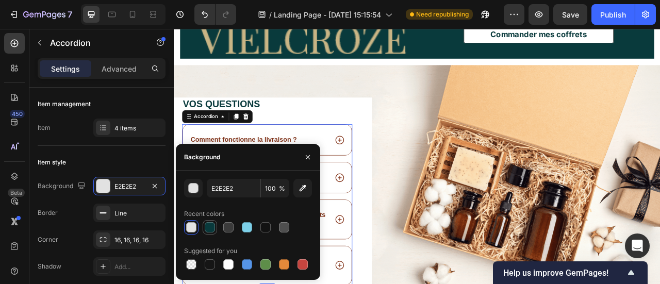
click at [210, 232] on div at bounding box center [210, 227] width 10 height 10
type input "093A3C"
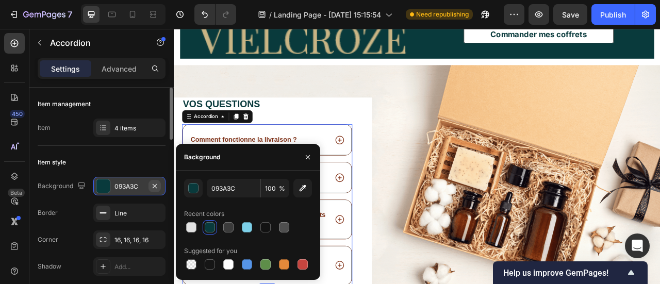
click at [157, 186] on icon "button" at bounding box center [155, 186] width 8 height 8
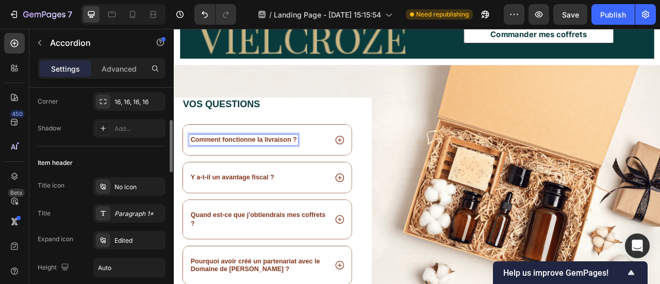
scroll to position [139, 0]
click at [241, 164] on p "Comment fonctionne la livraison ?" at bounding box center [262, 169] width 135 height 11
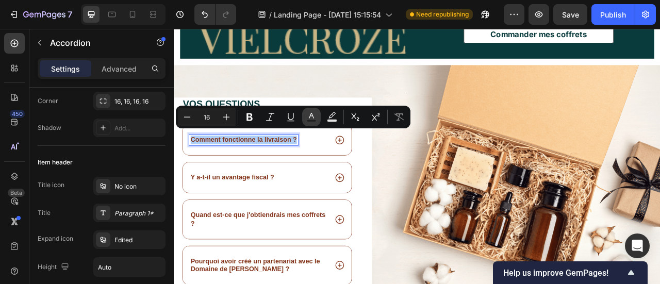
click at [307, 118] on icon "Editor contextual toolbar" at bounding box center [311, 117] width 10 height 10
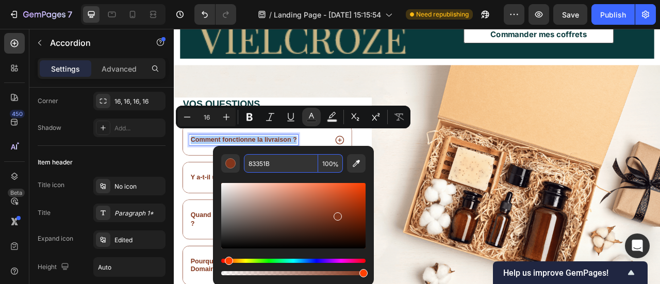
click at [264, 166] on input "83351B" at bounding box center [281, 163] width 74 height 19
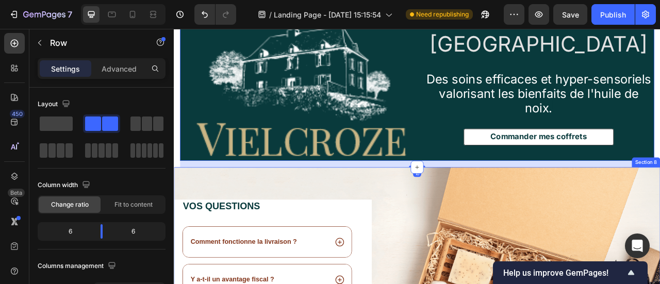
scroll to position [2506, 0]
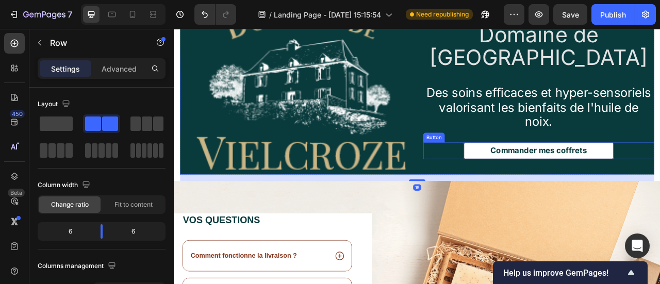
click at [524, 173] on div "Commander mes coffrets Button" at bounding box center [638, 183] width 294 height 21
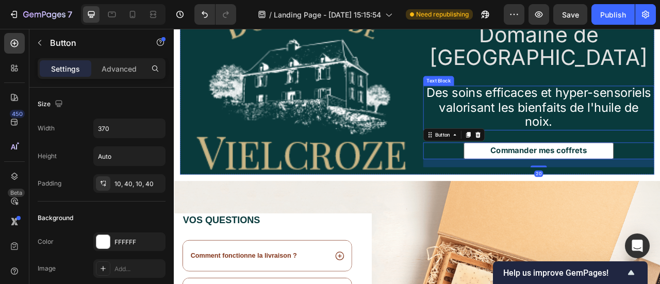
click at [492, 125] on p "Des soins efficaces et hyper-sensoriels valorisant les bienfaits de l'huile de …" at bounding box center [638, 129] width 292 height 55
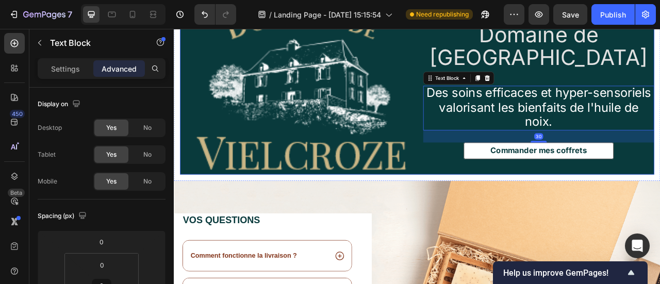
click at [481, 79] on div "Domaine de Vielcroze Heading Des soins efficaces et hyper-sensoriels valorisant…" at bounding box center [483, 109] width 603 height 212
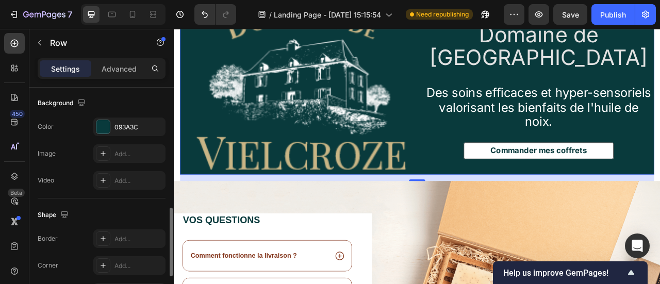
scroll to position [406, 0]
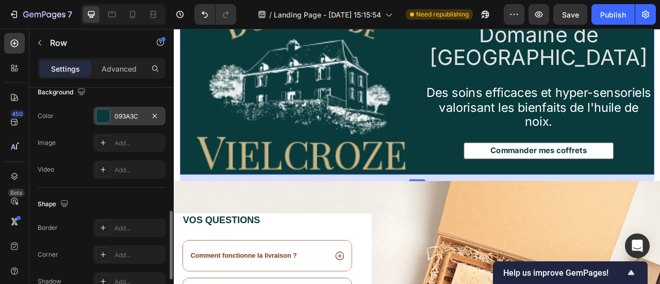
click at [131, 116] on div "093A3C" at bounding box center [129, 116] width 30 height 9
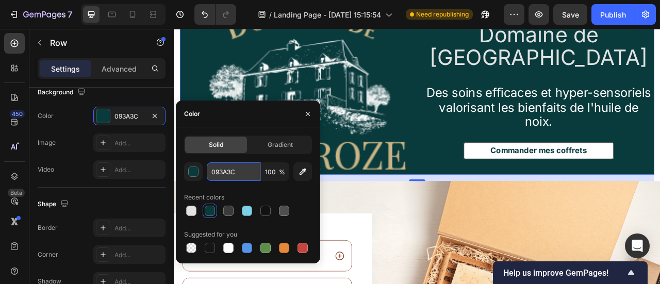
click at [230, 173] on input "093A3C" at bounding box center [234, 171] width 54 height 19
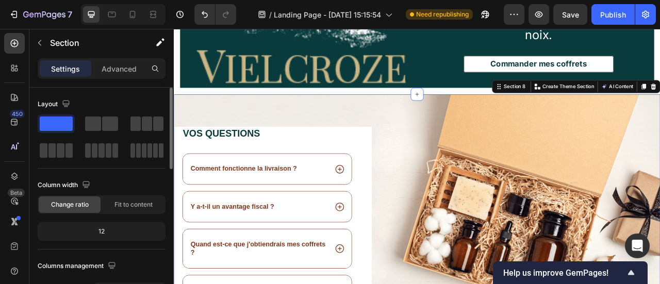
scroll to position [2617, 0]
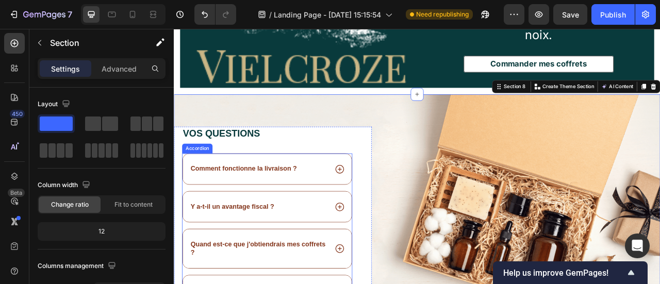
click at [262, 202] on p "Comment fonctionne la livraison ?" at bounding box center [262, 207] width 135 height 11
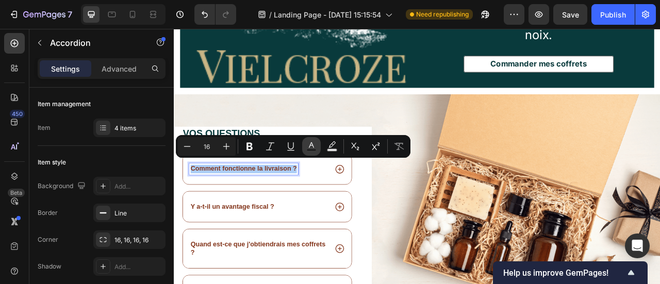
click at [317, 145] on button "Text Color" at bounding box center [311, 146] width 19 height 19
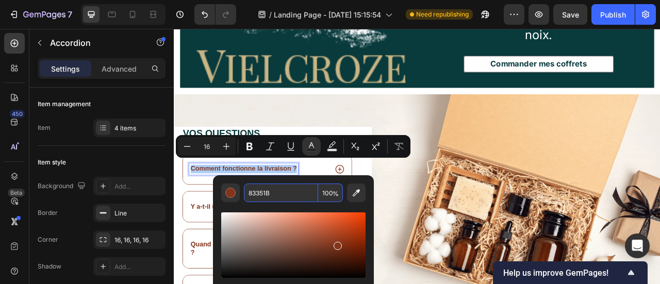
click at [283, 186] on input "83351B" at bounding box center [281, 193] width 74 height 19
paste input "093A3C"
type input "093A3C"
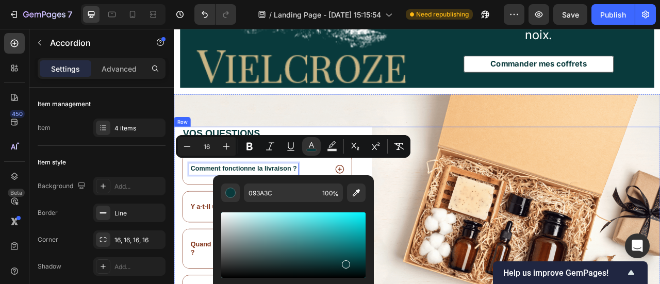
click at [480, 215] on div "Image" at bounding box center [617, 282] width 352 height 258
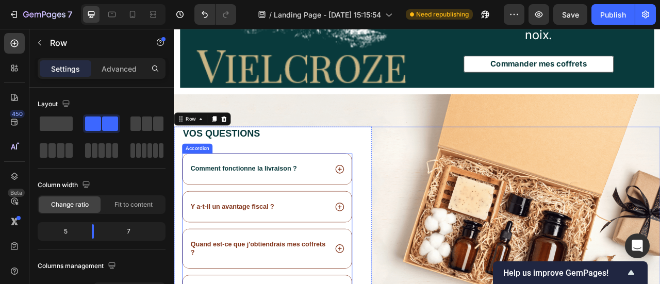
click at [244, 250] on p "Y a-t-il un avantage fiscal ?" at bounding box center [248, 255] width 106 height 11
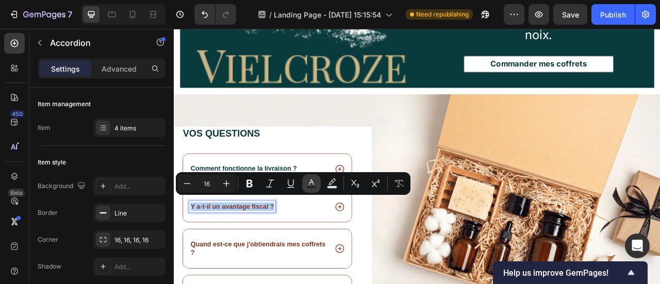
click at [310, 184] on icon "Editor contextual toolbar" at bounding box center [311, 183] width 10 height 10
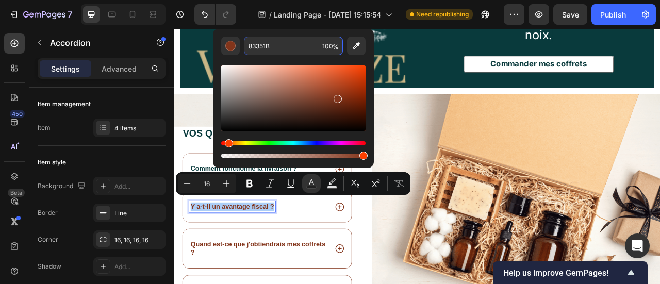
click at [265, 45] on input "83351B" at bounding box center [281, 46] width 74 height 19
paste input "093A3C"
type input "093A3C"
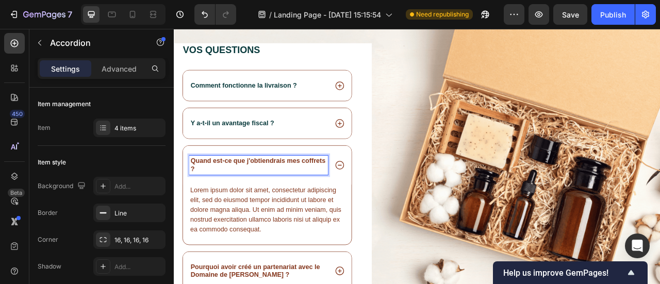
scroll to position [2739, 0]
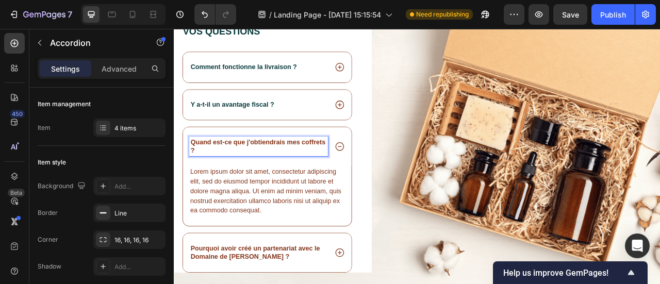
click at [271, 169] on p "Quand est-ce que j'obtiendrais mes coffrets ?" at bounding box center [281, 179] width 173 height 22
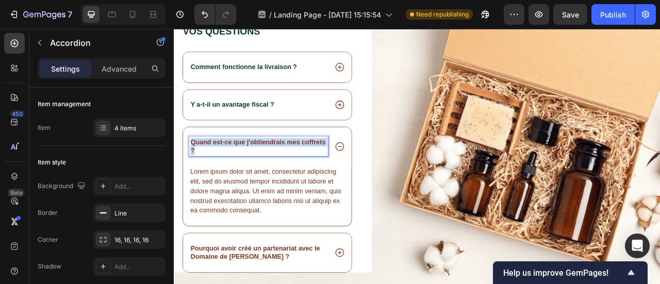
click at [271, 169] on p "Quand est-ce que j'obtiendrais mes coffrets ?" at bounding box center [281, 179] width 173 height 22
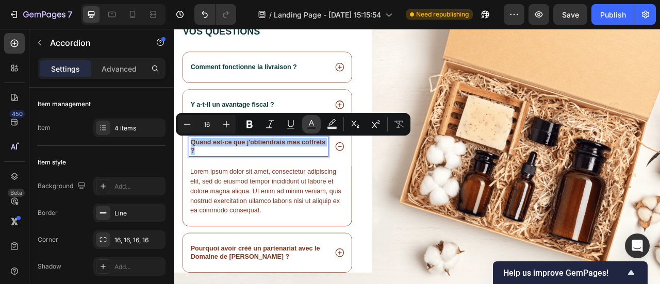
click at [312, 124] on icon "Editor contextual toolbar" at bounding box center [311, 124] width 10 height 10
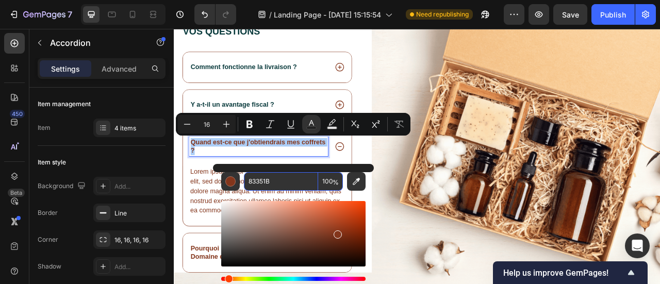
click at [284, 186] on input "83351B" at bounding box center [281, 181] width 74 height 19
paste input "093A3C"
type input "093A3C"
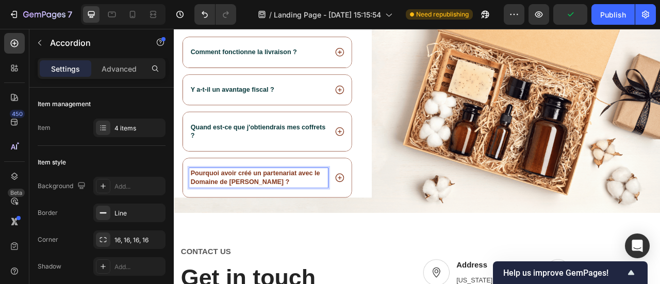
scroll to position [2724, 0]
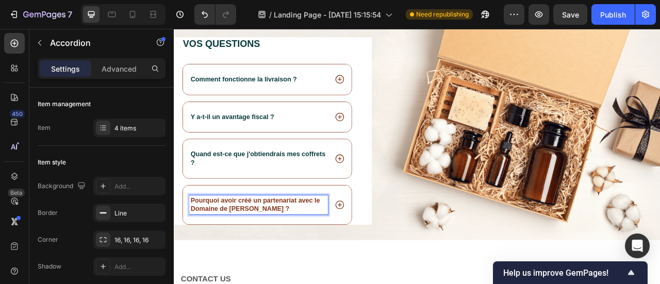
click at [229, 246] on p "Pourquoi avoir créé un partenariat avec le Domaine de [PERSON_NAME] ?" at bounding box center [281, 253] width 173 height 22
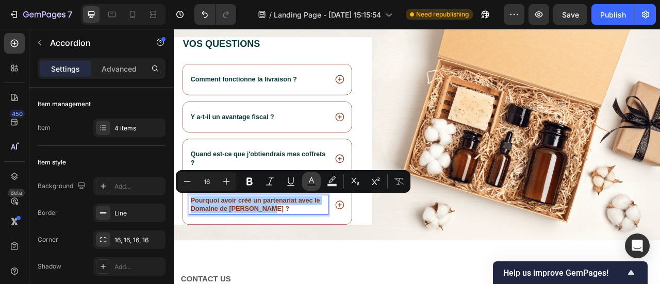
click at [307, 180] on icon "Editor contextual toolbar" at bounding box center [311, 181] width 10 height 10
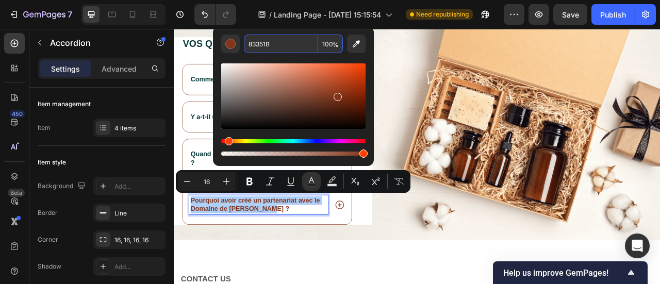
click at [288, 42] on input "83351B" at bounding box center [281, 44] width 74 height 19
paste input "093A3C"
type input "093A3C"
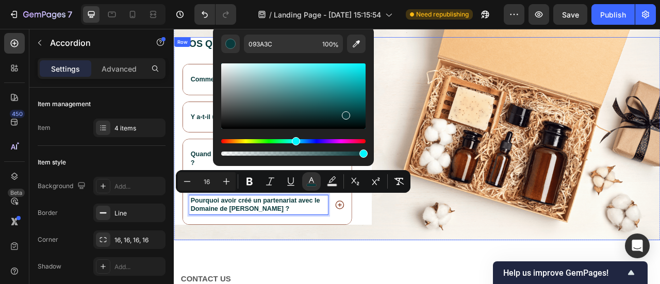
click at [444, 131] on div "Image" at bounding box center [617, 168] width 352 height 258
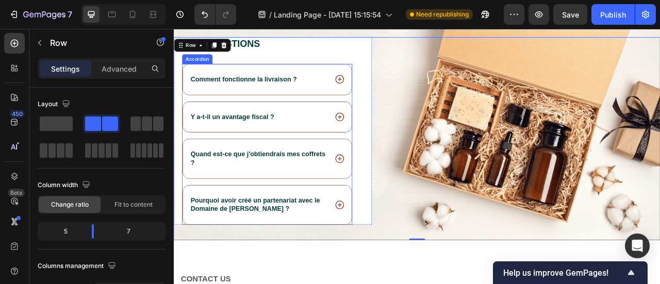
click at [388, 115] on div "Comment fonctionne la livraison ? Y a-t-il un avantage fiscal ? Quand est-ce qu…" at bounding box center [292, 175] width 217 height 205
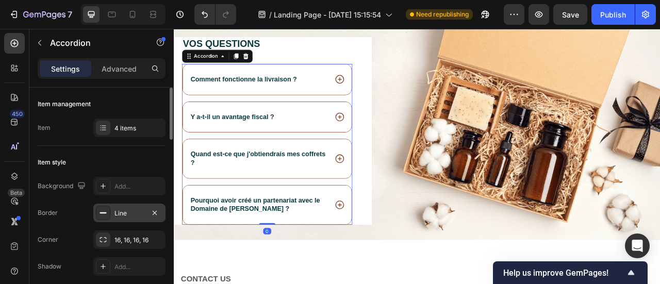
click at [119, 210] on div "Line" at bounding box center [129, 213] width 30 height 9
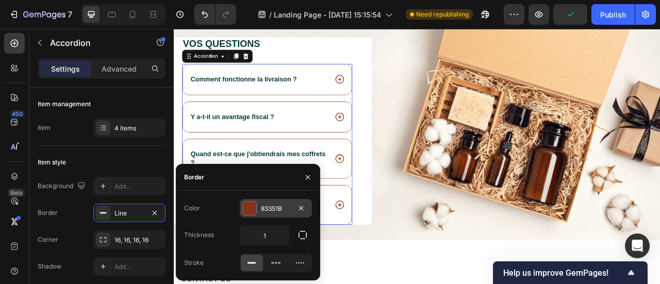
click at [254, 209] on div at bounding box center [249, 208] width 13 height 13
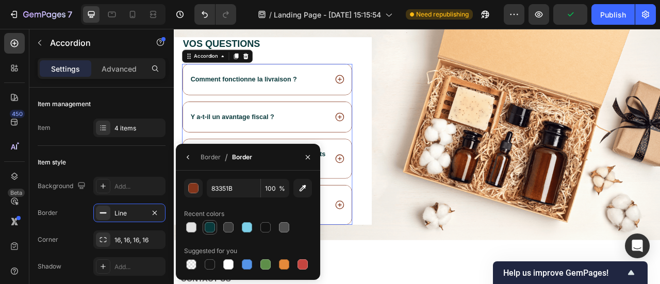
click at [212, 224] on div at bounding box center [210, 227] width 10 height 10
type input "093A3C"
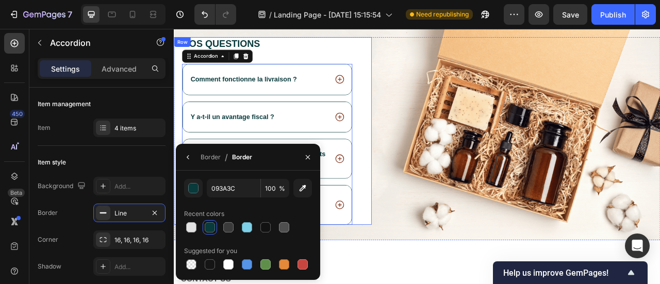
click at [425, 172] on div "Vos questions Heading Comment fonctionne la livraison ? Y a-t-il un avantage fi…" at bounding box center [483, 168] width 619 height 258
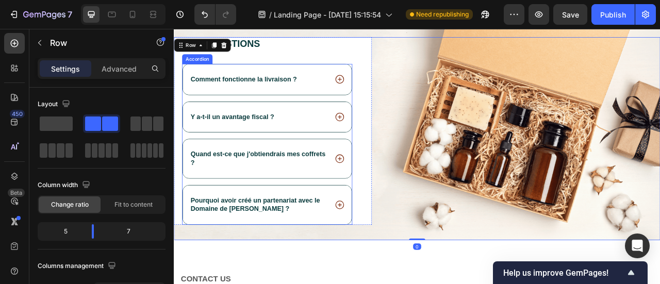
click at [384, 94] on icon at bounding box center [384, 92] width 13 height 13
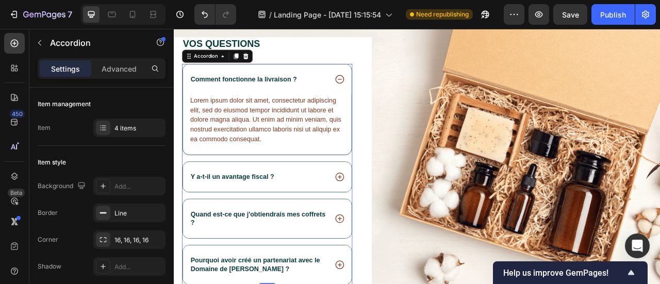
click at [384, 94] on icon at bounding box center [384, 92] width 13 height 13
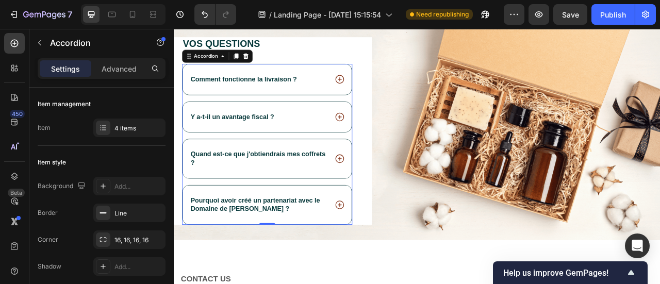
click at [358, 79] on div "Comment fonctionne la livraison ?" at bounding box center [292, 93] width 215 height 39
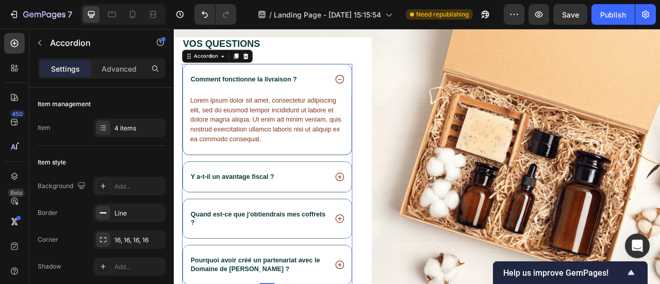
click at [350, 86] on div "Comment fonctionne la livraison ?" at bounding box center [281, 93] width 176 height 14
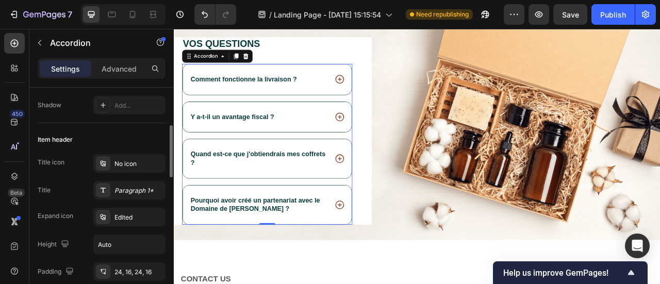
scroll to position [162, 0]
click at [107, 161] on div at bounding box center [103, 163] width 14 height 14
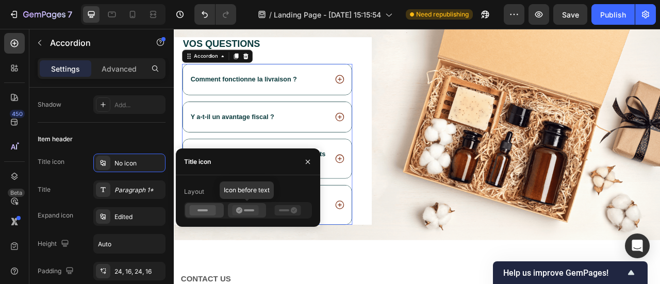
click at [245, 209] on rect at bounding box center [249, 210] width 10 height 2
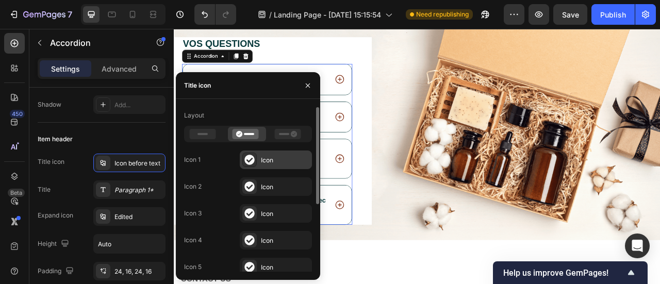
click at [261, 157] on div "Icon" at bounding box center [285, 160] width 48 height 9
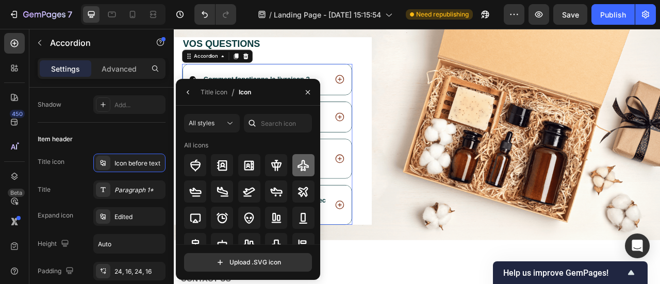
click at [297, 173] on div at bounding box center [303, 165] width 22 height 22
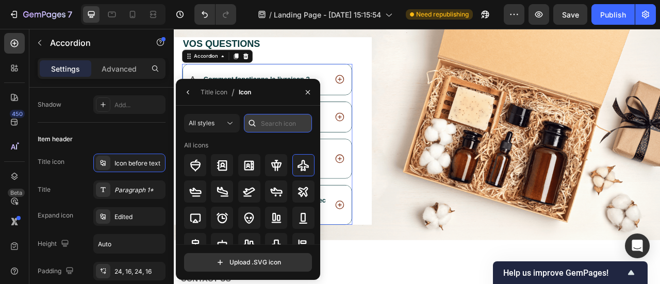
click at [265, 125] on input "text" at bounding box center [278, 123] width 68 height 19
type input "L"
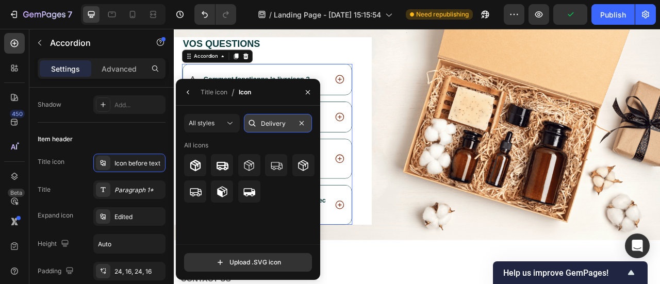
type input "Delivery"
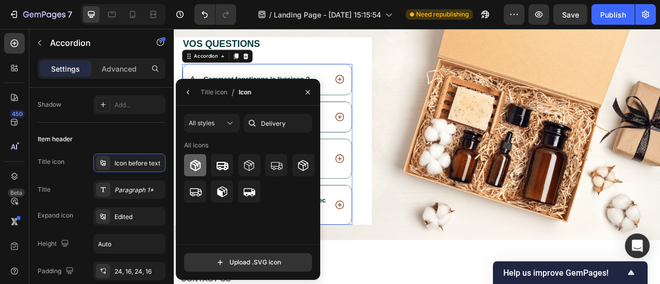
click at [203, 170] on div at bounding box center [195, 165] width 22 height 22
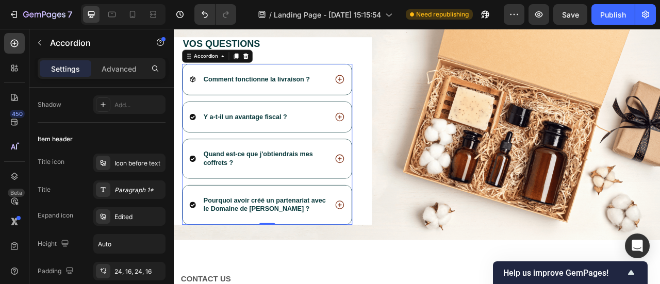
click at [372, 137] on div "Y a-t-il un avantage fiscal ?" at bounding box center [292, 141] width 215 height 39
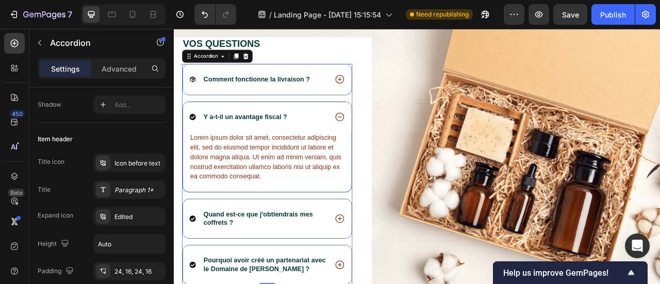
click at [382, 136] on icon at bounding box center [384, 140] width 13 height 13
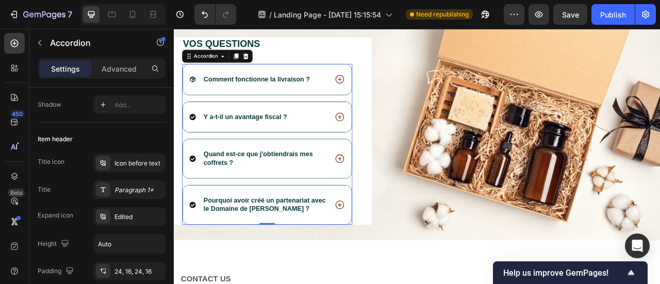
click at [197, 140] on icon at bounding box center [197, 141] width 8 height 8
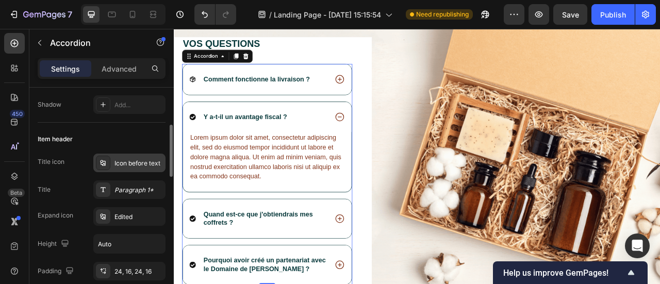
click at [132, 159] on div "Icon before text" at bounding box center [138, 163] width 48 height 9
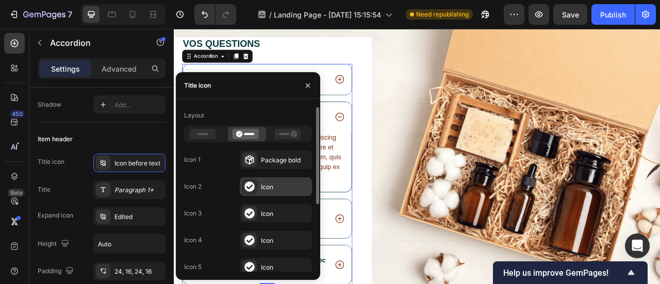
click at [256, 183] on div at bounding box center [249, 186] width 14 height 14
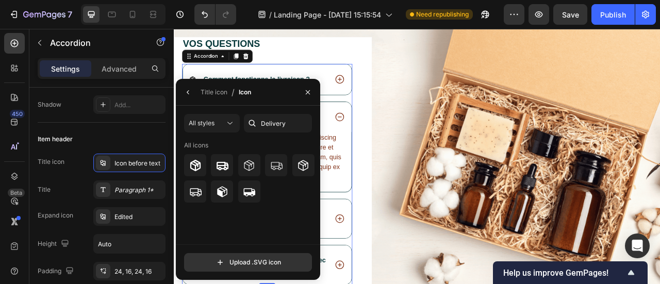
click at [180, 100] on div "Title icon / Icon" at bounding box center [215, 92] width 79 height 26
click at [189, 96] on button "button" at bounding box center [188, 92] width 17 height 17
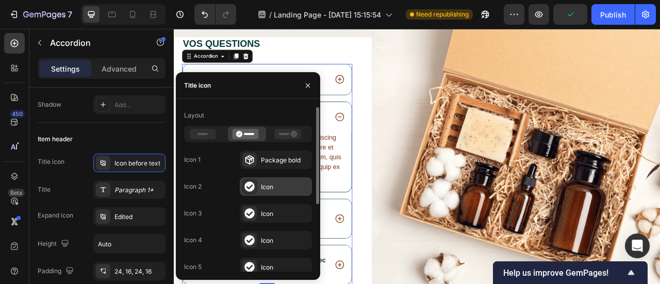
click at [271, 184] on div "Icon" at bounding box center [285, 187] width 48 height 9
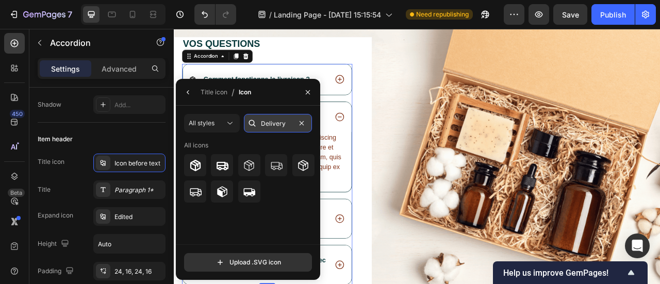
click at [273, 124] on input "Delivery" at bounding box center [278, 123] width 68 height 19
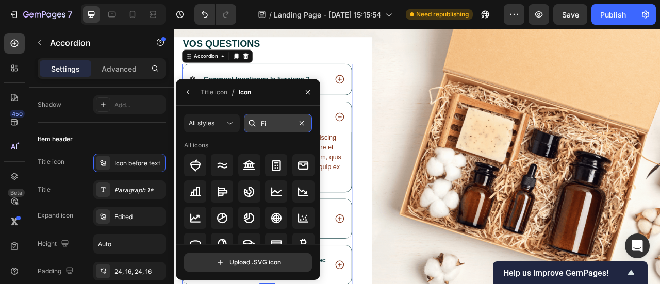
type input "F"
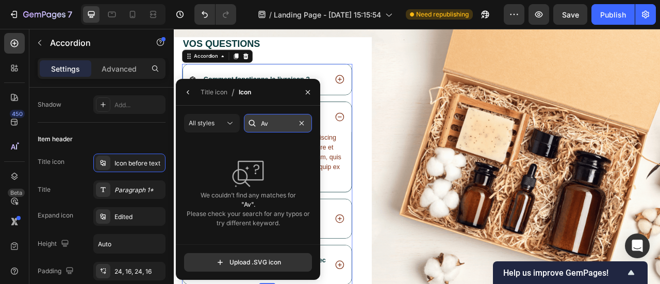
type input "A"
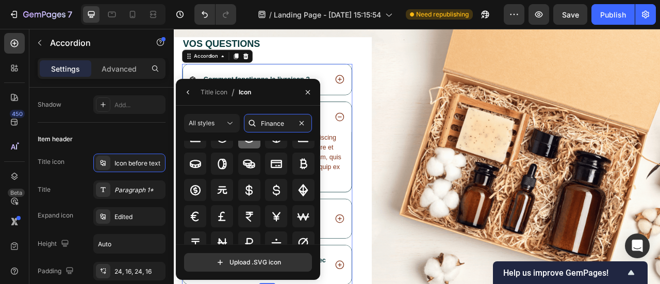
scroll to position [88, 0]
type input "F"
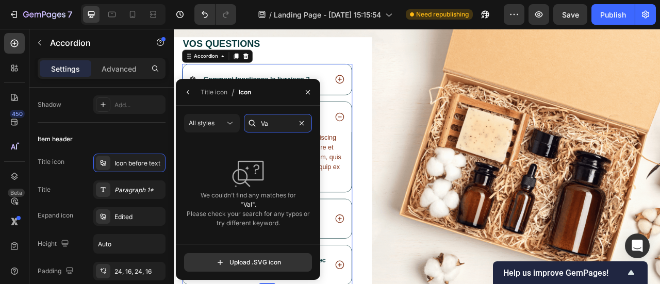
type input "V"
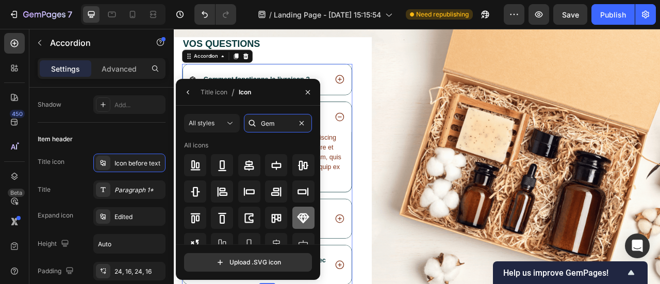
type input "Gem"
click at [298, 213] on icon at bounding box center [303, 218] width 12 height 10
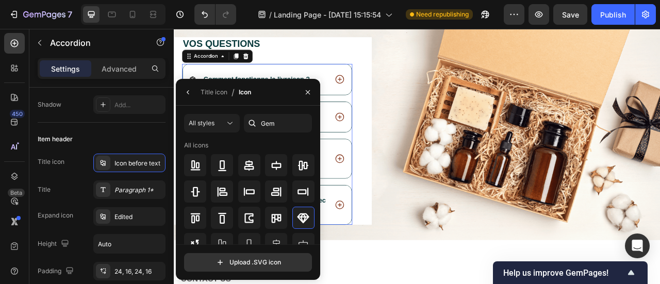
click at [429, 160] on div "Vos questions Heading Comment fonctionne la livraison ? Y a-t-il un avantage fi…" at bounding box center [483, 168] width 619 height 258
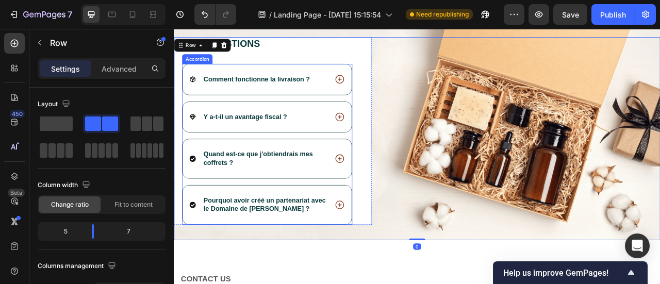
click at [199, 91] on icon at bounding box center [197, 92] width 7 height 7
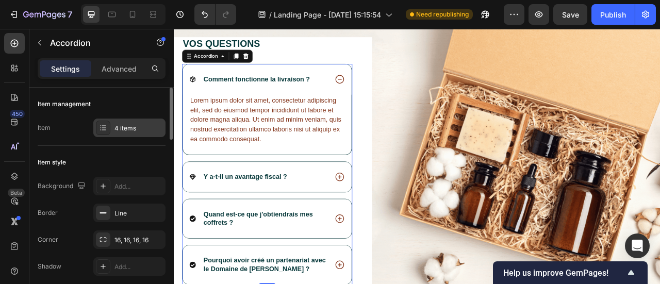
click at [119, 121] on div "4 items" at bounding box center [129, 128] width 72 height 19
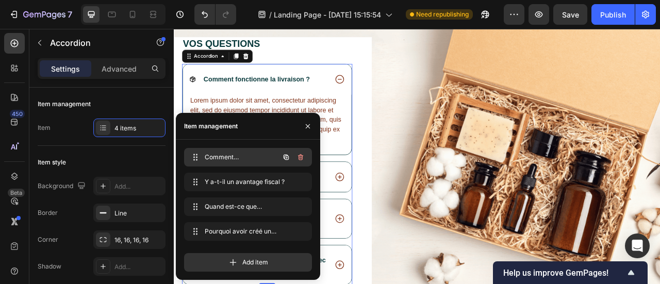
click at [234, 157] on span "Comment fonctionne la livraison ?" at bounding box center [234, 157] width 58 height 9
click at [222, 157] on span "Comment fonctionne la livraison ?" at bounding box center [234, 157] width 58 height 9
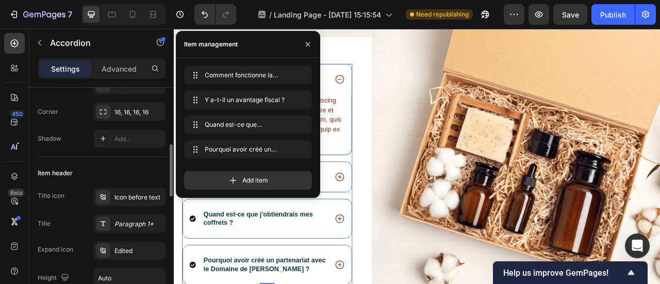
scroll to position [156, 0]
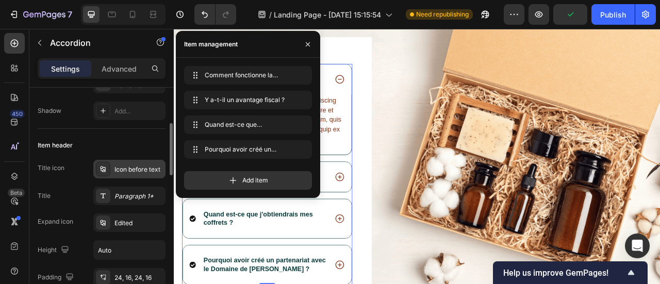
click at [122, 170] on div "Icon before text" at bounding box center [138, 169] width 48 height 9
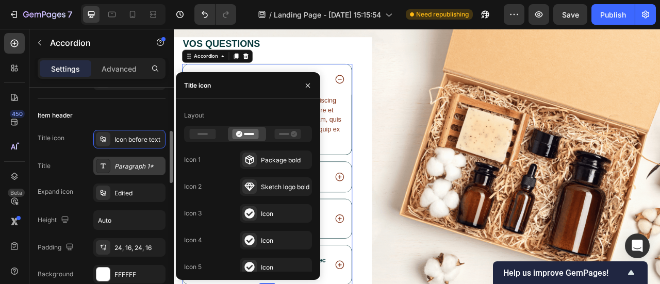
scroll to position [186, 0]
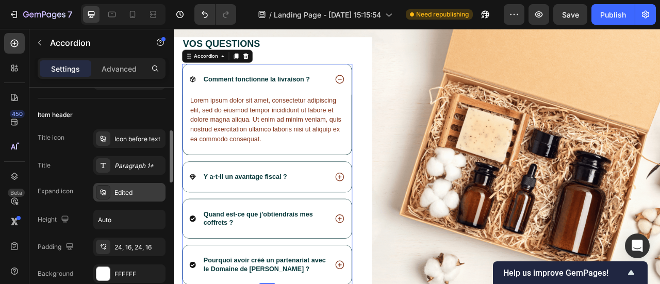
click at [113, 192] on div "Edited" at bounding box center [129, 192] width 72 height 19
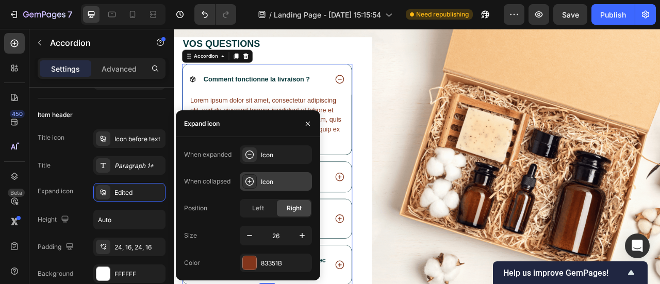
click at [252, 182] on icon at bounding box center [249, 181] width 10 height 10
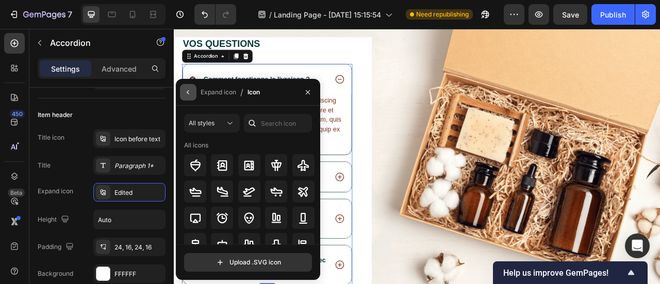
click at [186, 89] on icon "button" at bounding box center [188, 92] width 8 height 8
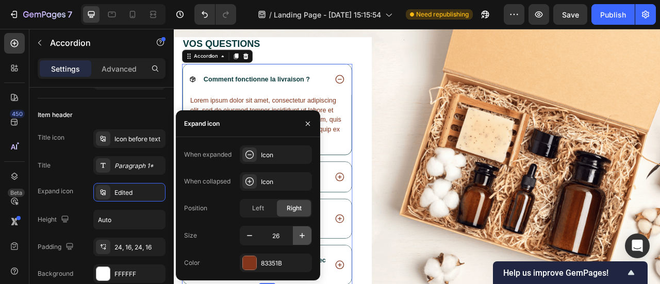
click at [300, 235] on icon "button" at bounding box center [302, 236] width 10 height 10
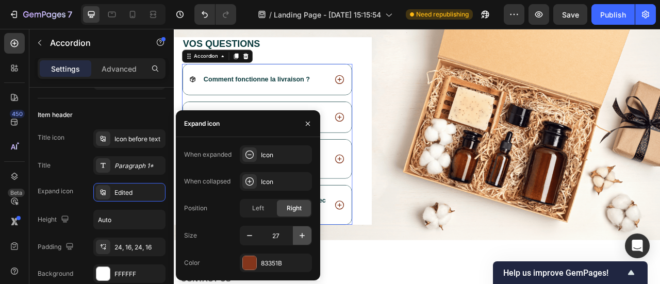
click at [300, 235] on icon "button" at bounding box center [302, 236] width 10 height 10
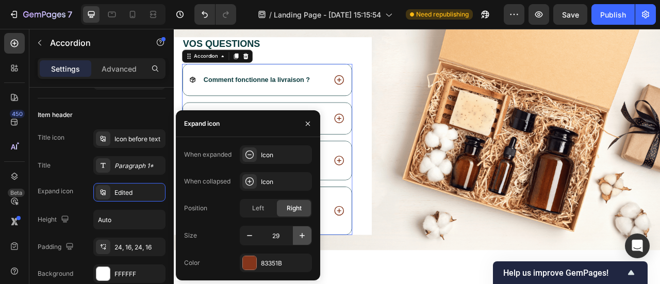
click at [300, 235] on icon "button" at bounding box center [302, 236] width 10 height 10
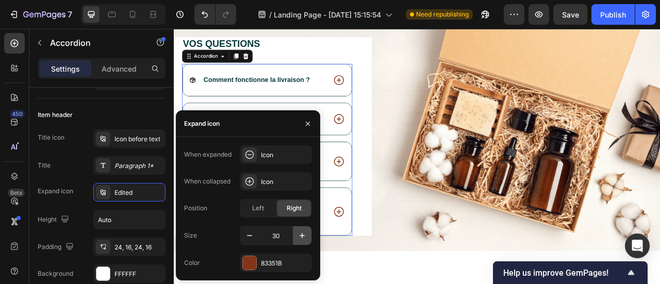
click at [300, 235] on icon "button" at bounding box center [302, 236] width 10 height 10
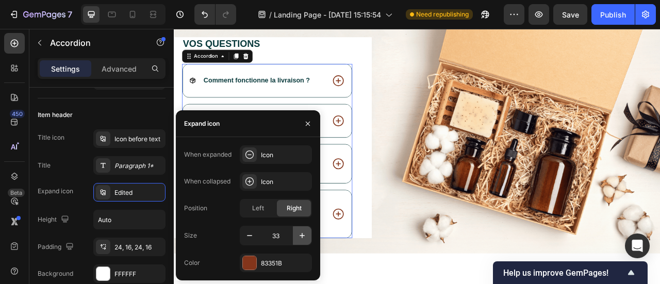
click at [300, 235] on icon "button" at bounding box center [302, 236] width 10 height 10
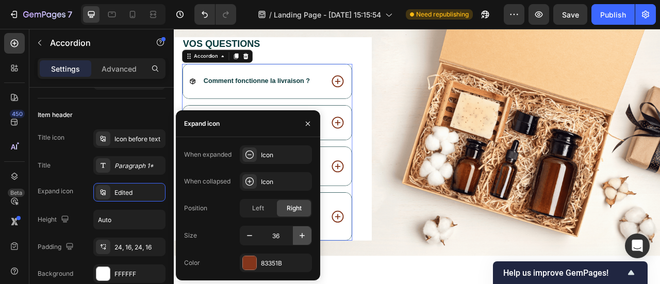
click at [300, 235] on icon "button" at bounding box center [302, 236] width 10 height 10
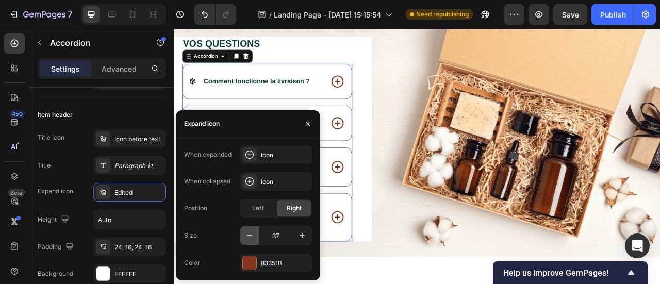
click at [248, 238] on icon "button" at bounding box center [249, 236] width 10 height 10
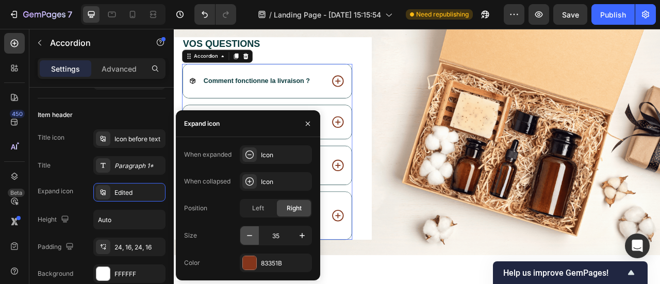
click at [248, 238] on icon "button" at bounding box center [249, 236] width 10 height 10
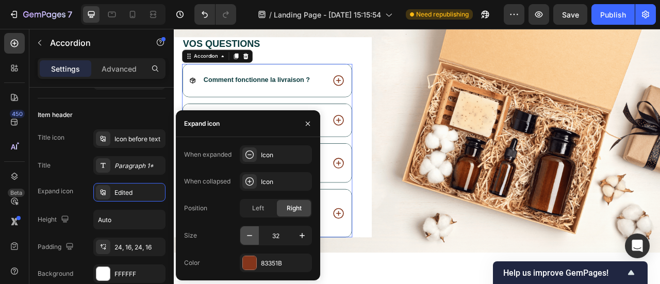
click at [248, 238] on icon "button" at bounding box center [249, 236] width 10 height 10
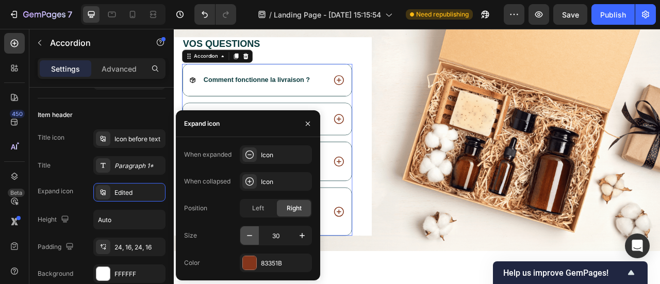
click at [248, 238] on icon "button" at bounding box center [249, 236] width 10 height 10
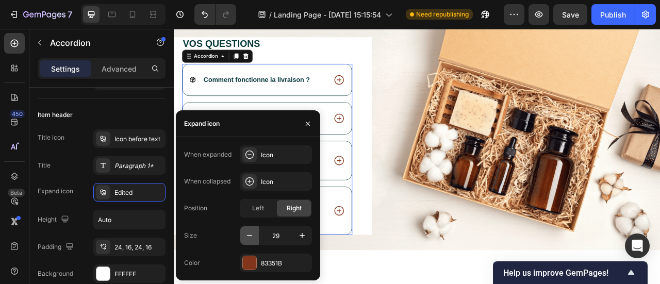
click at [248, 238] on icon "button" at bounding box center [249, 236] width 10 height 10
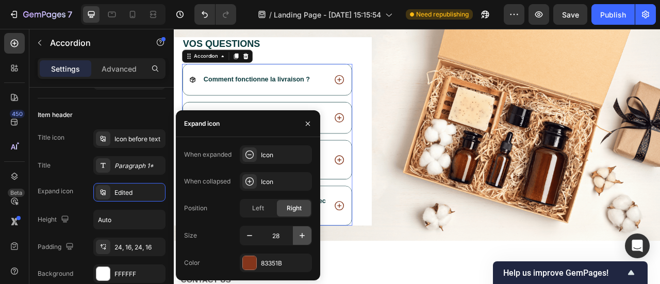
click at [299, 232] on icon "button" at bounding box center [302, 236] width 10 height 10
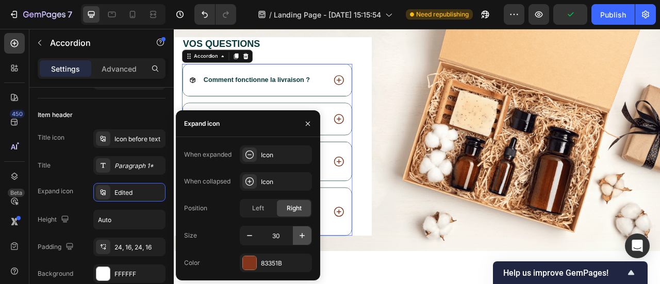
click at [299, 232] on icon "button" at bounding box center [302, 236] width 10 height 10
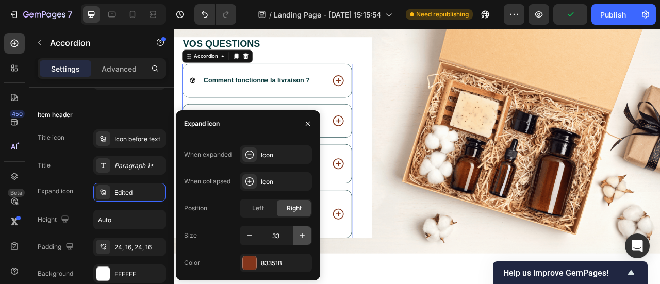
click at [299, 232] on icon "button" at bounding box center [302, 236] width 10 height 10
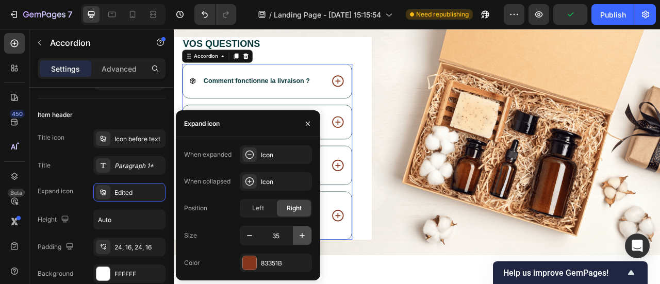
click at [299, 232] on icon "button" at bounding box center [302, 236] width 10 height 10
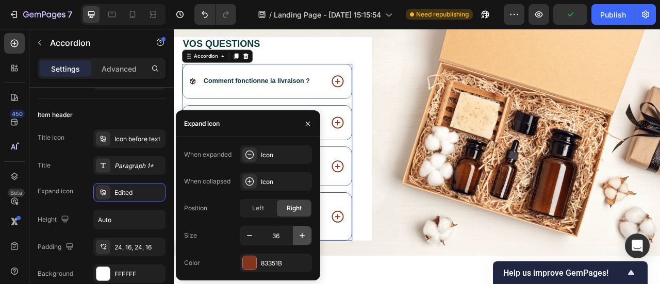
click at [299, 232] on icon "button" at bounding box center [302, 236] width 10 height 10
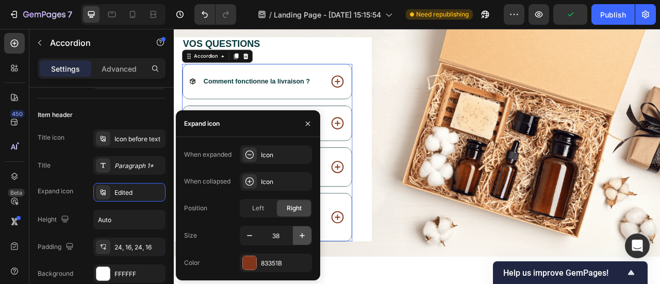
click at [299, 232] on icon "button" at bounding box center [302, 236] width 10 height 10
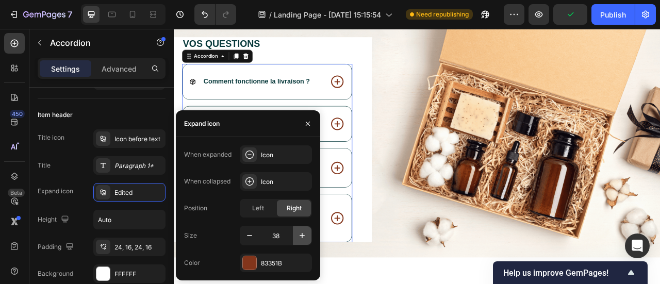
click at [299, 232] on icon "button" at bounding box center [302, 236] width 10 height 10
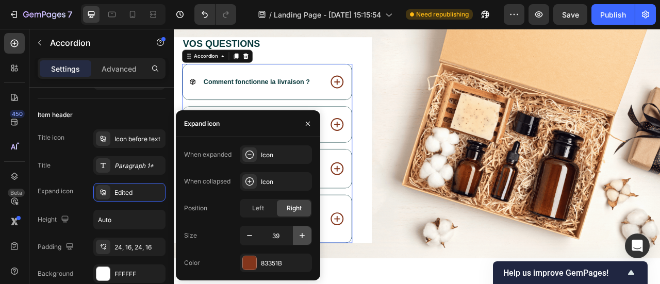
click at [299, 232] on icon "button" at bounding box center [302, 236] width 10 height 10
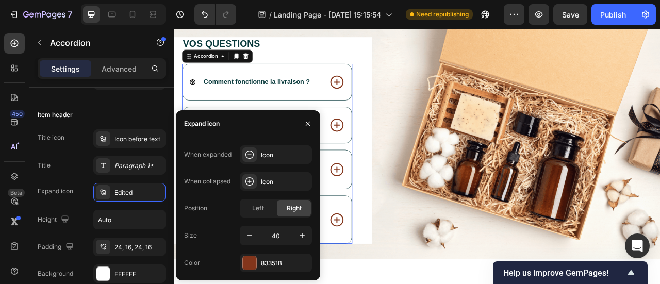
click at [287, 234] on input "40" at bounding box center [276, 235] width 34 height 19
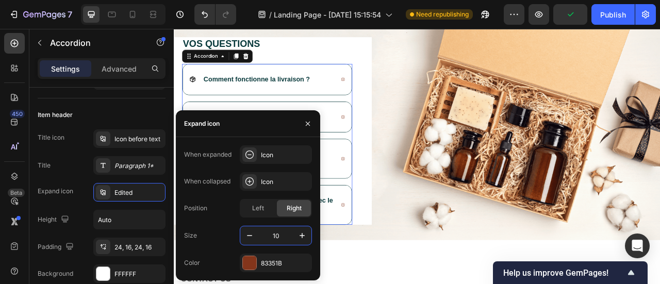
type input "1"
type input "29"
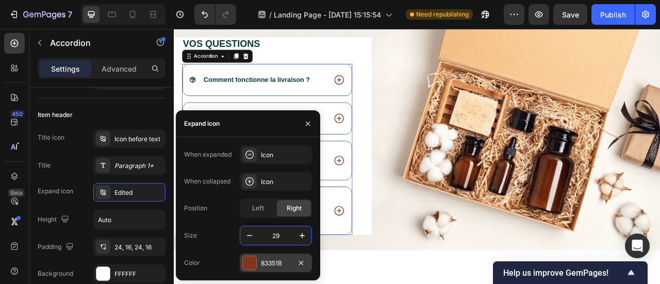
click at [252, 260] on div at bounding box center [249, 262] width 13 height 13
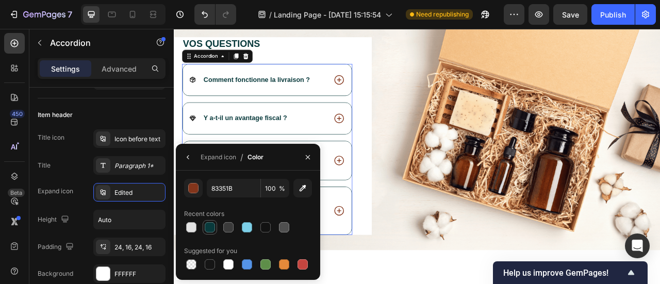
click at [210, 224] on div at bounding box center [210, 227] width 10 height 10
type input "093A3C"
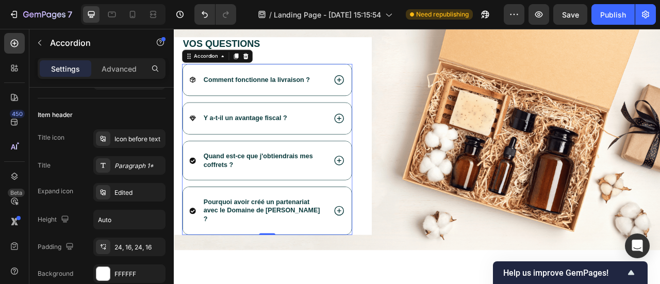
click at [195, 93] on icon at bounding box center [197, 93] width 8 height 8
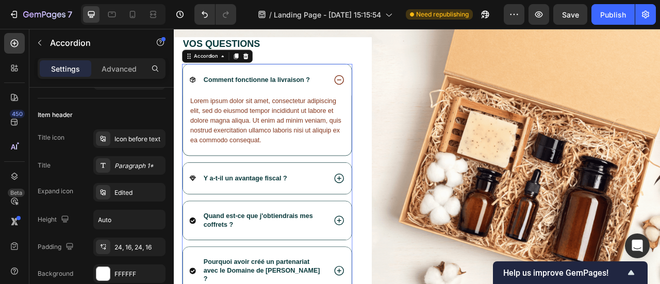
click at [195, 93] on icon at bounding box center [197, 93] width 8 height 8
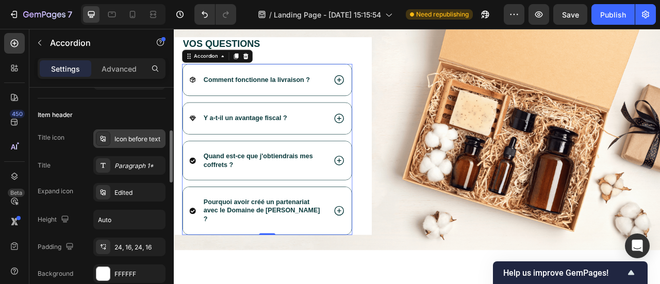
click at [141, 143] on div "Icon before text" at bounding box center [129, 138] width 72 height 19
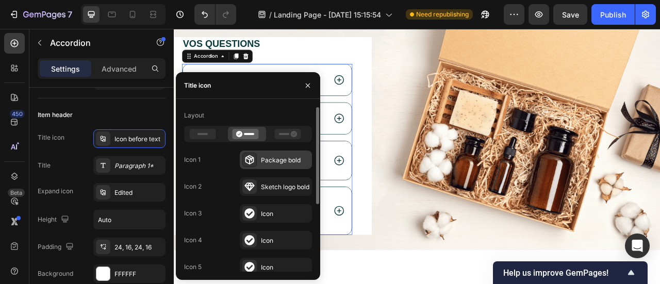
click at [261, 162] on div "Package bold" at bounding box center [285, 160] width 48 height 9
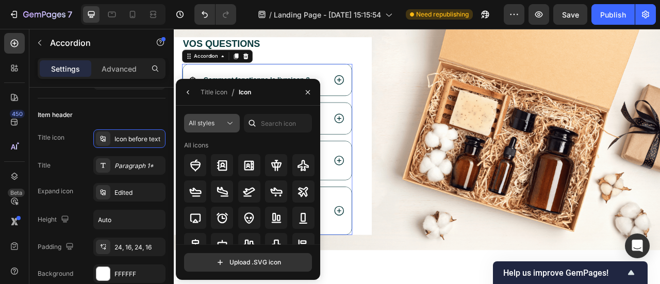
click at [232, 122] on icon at bounding box center [229, 123] width 5 height 3
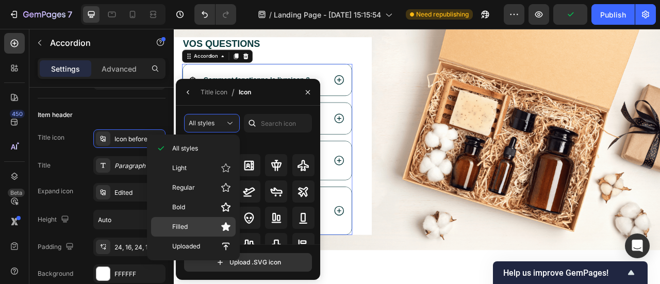
click at [225, 224] on icon at bounding box center [225, 227] width 9 height 9
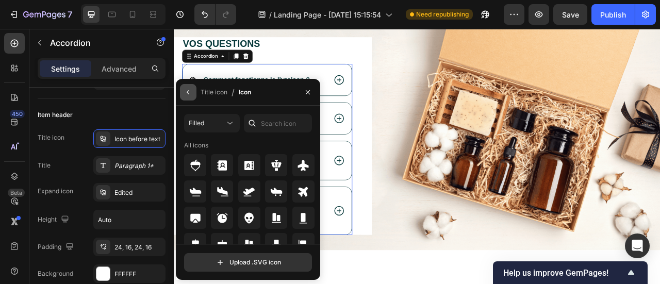
click at [186, 97] on button "button" at bounding box center [188, 92] width 17 height 17
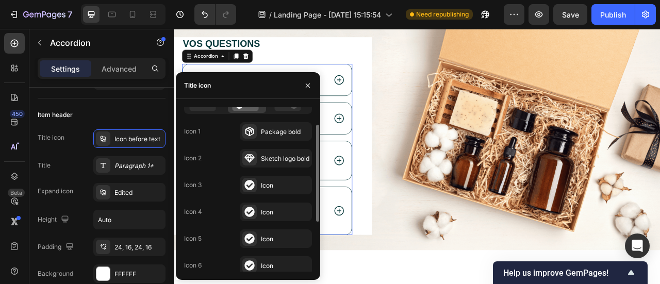
scroll to position [29, 0]
click at [443, 191] on div "Image" at bounding box center [617, 174] width 352 height 271
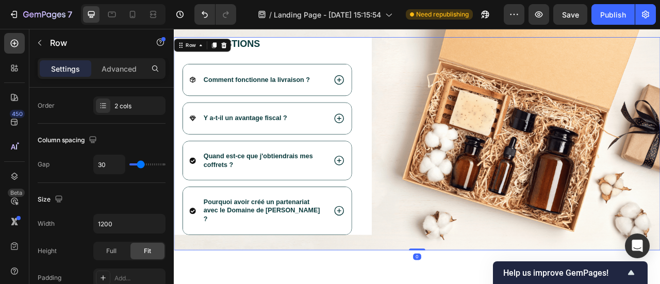
scroll to position [0, 0]
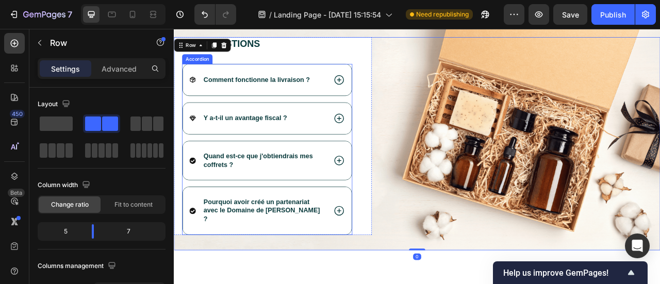
click at [329, 193] on span "Quand est-ce que j'obtiendrais mes coffrets ?" at bounding box center [280, 196] width 139 height 20
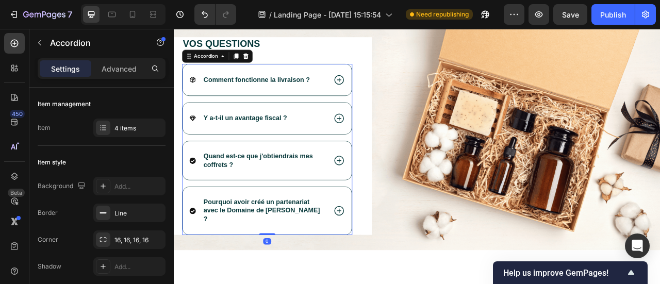
click at [198, 194] on icon at bounding box center [197, 196] width 8 height 8
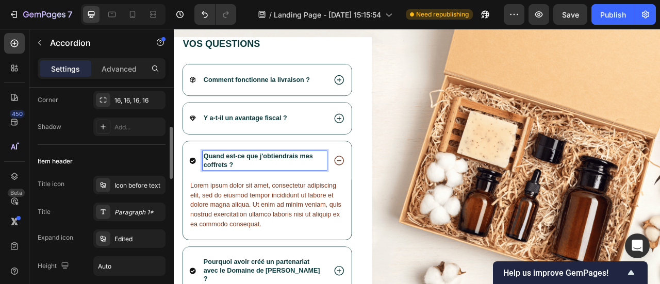
scroll to position [145, 0]
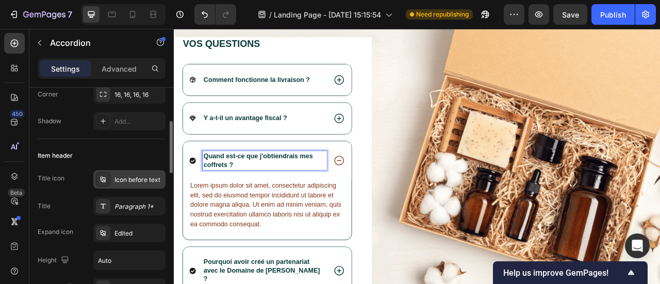
click at [121, 178] on div "Icon before text" at bounding box center [138, 179] width 48 height 9
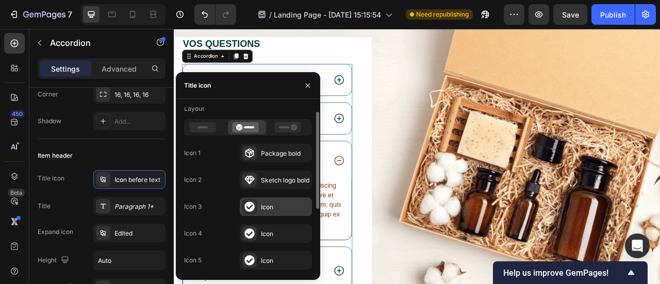
scroll to position [7, 0]
click at [244, 207] on icon at bounding box center [249, 206] width 10 height 10
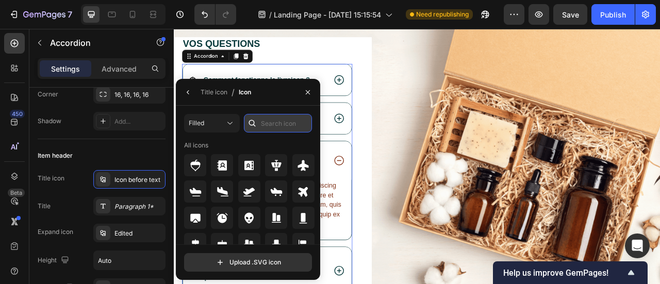
click at [283, 123] on input "text" at bounding box center [278, 123] width 68 height 19
type input "t"
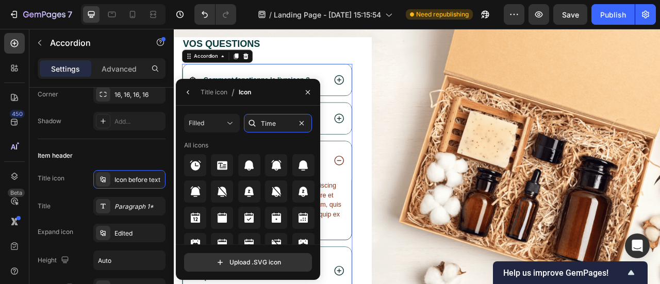
type input "Time"
click at [263, 141] on div "All icons" at bounding box center [249, 145] width 131 height 9
click at [201, 168] on icon at bounding box center [195, 165] width 12 height 12
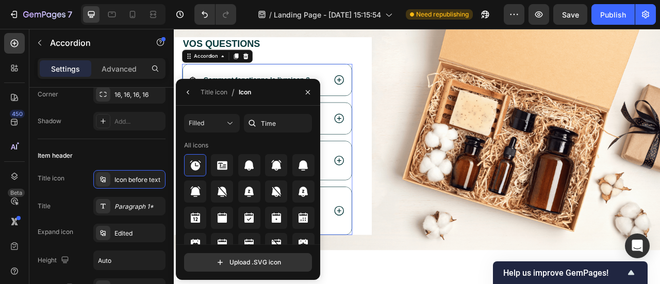
click at [441, 205] on div "Image" at bounding box center [617, 174] width 352 height 271
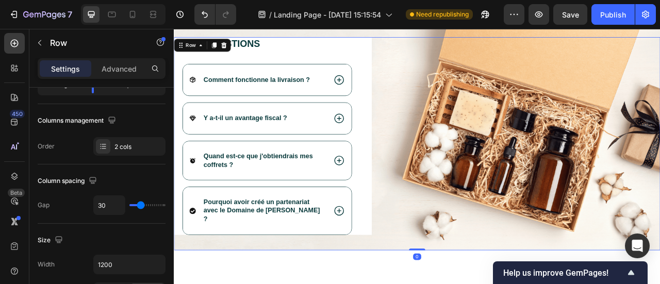
scroll to position [0, 0]
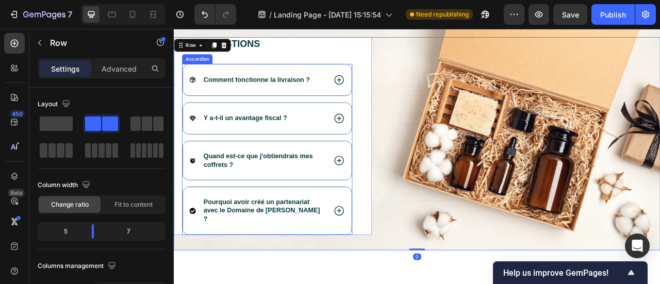
click at [244, 252] on p "Pourquoi avoir créé un partenariat avec le Domaine de [PERSON_NAME] ?" at bounding box center [288, 260] width 155 height 32
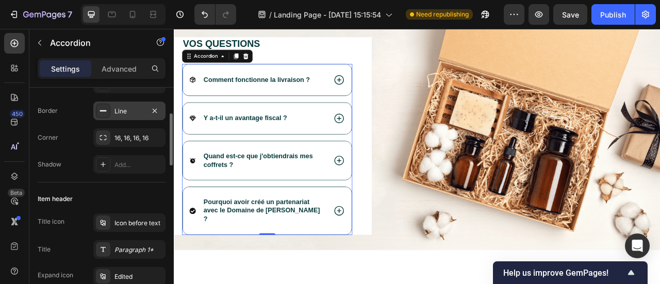
scroll to position [104, 0]
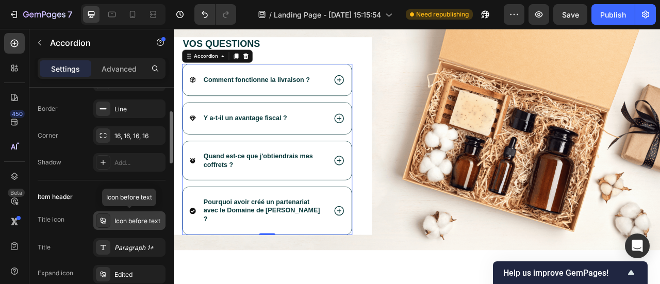
click at [129, 222] on div "Icon before text" at bounding box center [138, 221] width 48 height 9
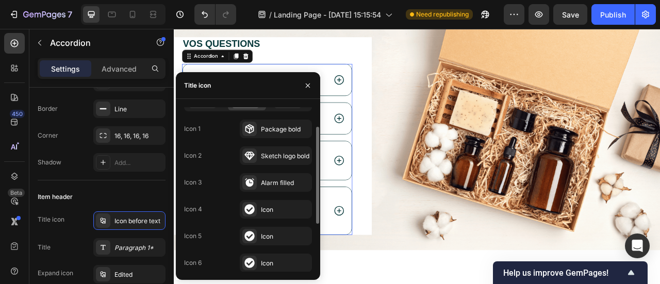
scroll to position [32, 0]
click at [261, 206] on div "Icon" at bounding box center [285, 208] width 48 height 9
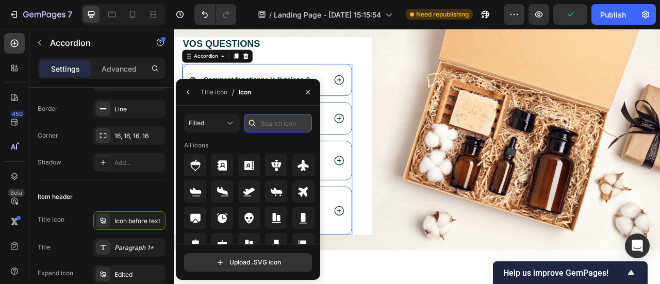
click at [281, 123] on input "text" at bounding box center [278, 123] width 68 height 19
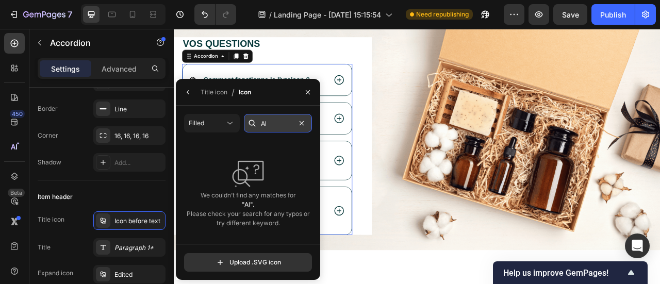
type input "A"
type input "B"
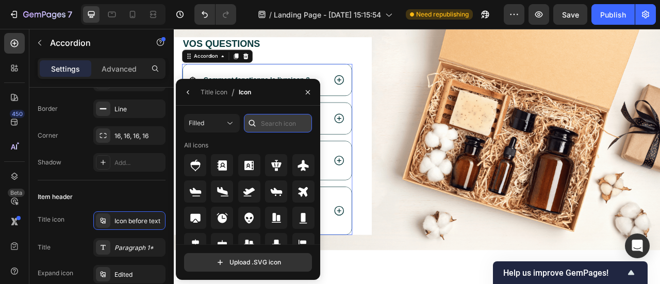
type input "p"
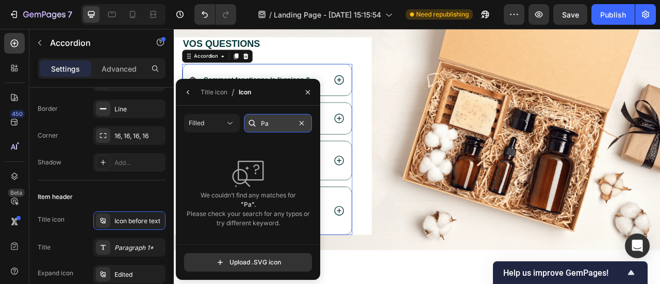
type input "P"
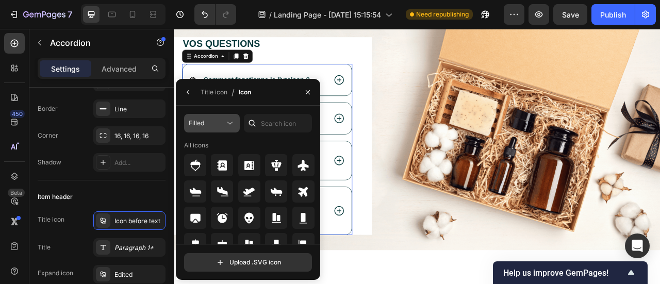
click at [231, 133] on button "Filled" at bounding box center [212, 123] width 56 height 19
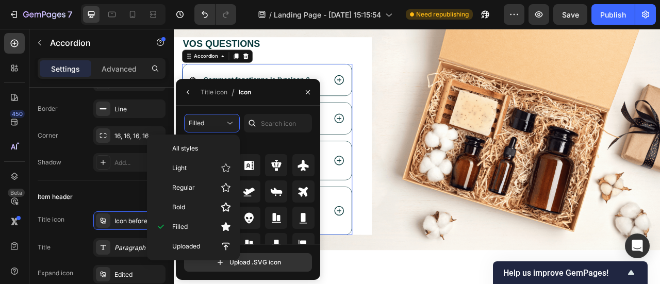
click at [245, 141] on div "All icons" at bounding box center [249, 145] width 131 height 9
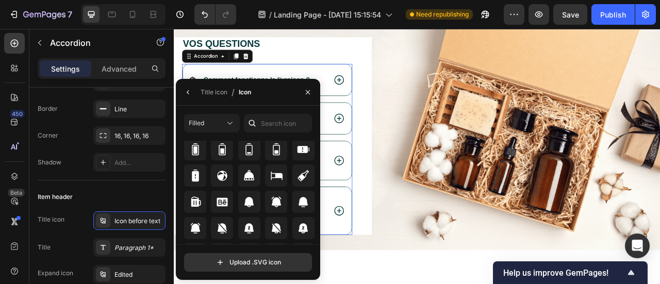
scroll to position [821, 0]
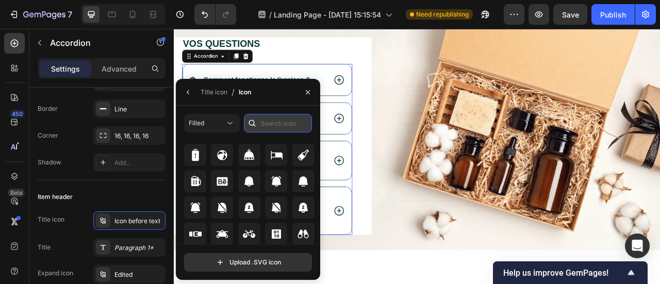
click at [278, 124] on input "text" at bounding box center [278, 123] width 68 height 19
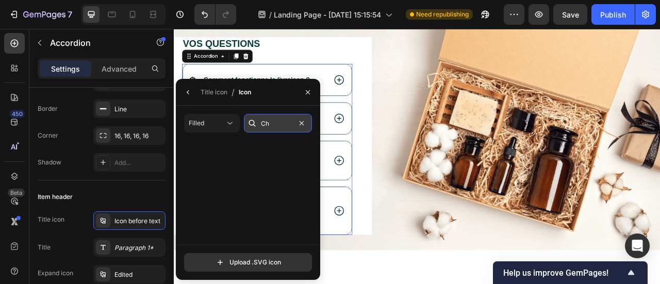
scroll to position [0, 0]
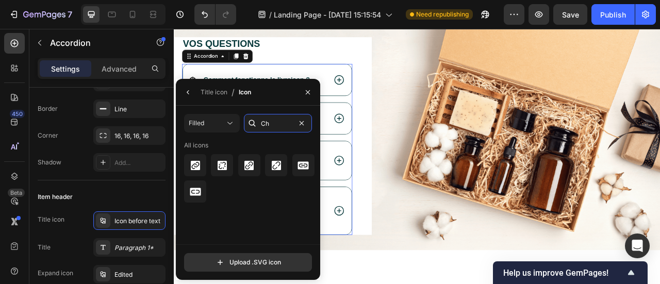
type input "C"
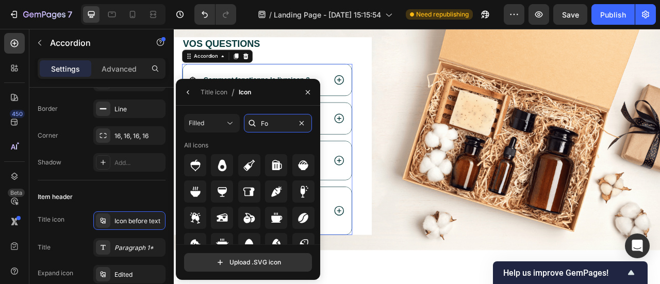
type input "F"
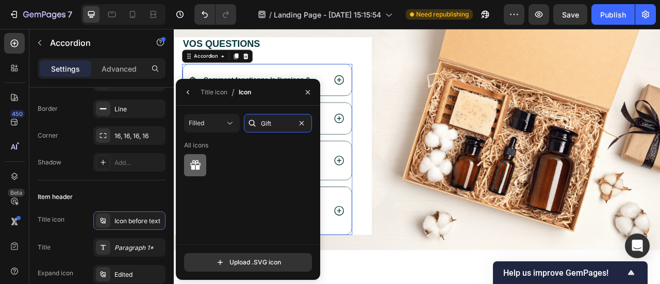
type input "Gift"
click at [194, 164] on icon at bounding box center [195, 165] width 12 height 12
click at [427, 201] on div "Vos questions Heading Comment fonctionne la livraison ? Y a-t-il un avantage fi…" at bounding box center [483, 174] width 619 height 271
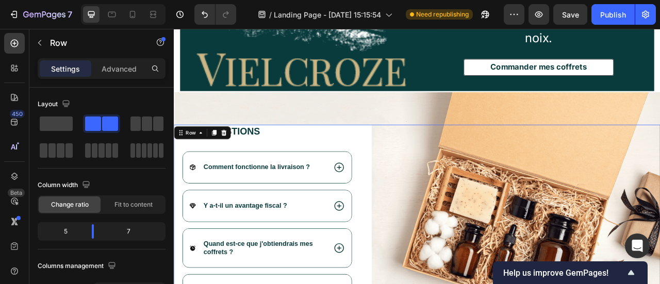
scroll to position [2611, 0]
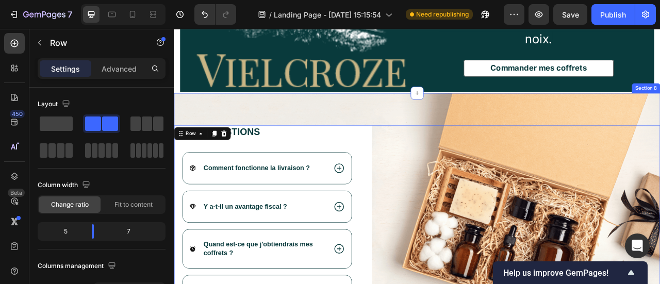
click at [355, 125] on div "Vos questions Heading Comment fonctionne la livraison ? Y a-t-il un avantage fi…" at bounding box center [483, 266] width 619 height 312
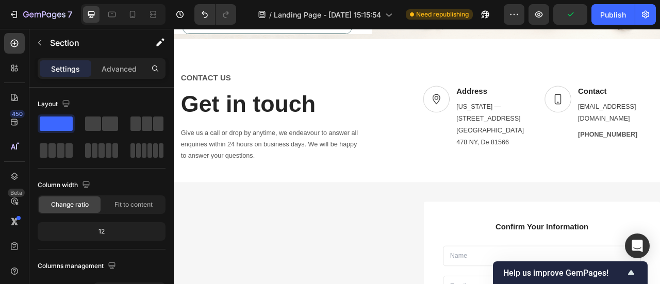
scroll to position [2918, 0]
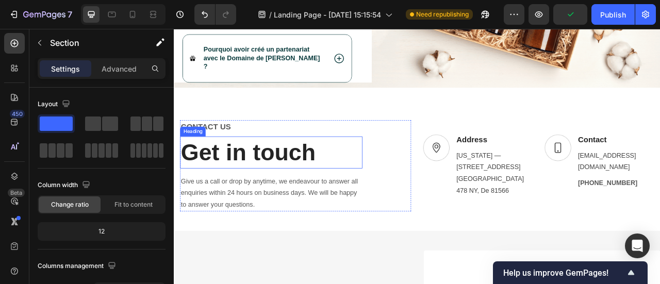
click at [388, 187] on p "Get in touch" at bounding box center [298, 186] width 230 height 38
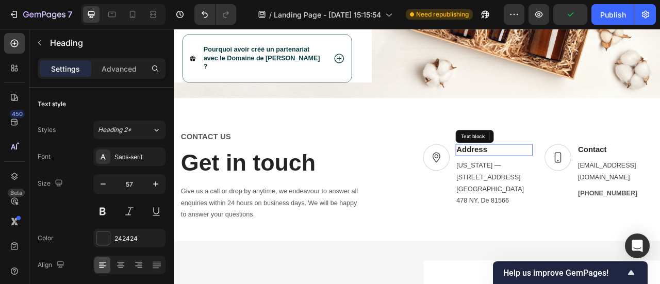
click at [544, 184] on div "Address" at bounding box center [581, 182] width 98 height 15
click at [607, 160] on div at bounding box center [613, 165] width 12 height 12
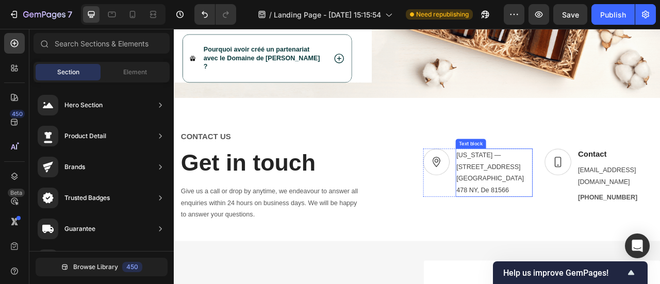
click at [586, 193] on p "New York — 789 18h Street, Office" at bounding box center [581, 204] width 96 height 44
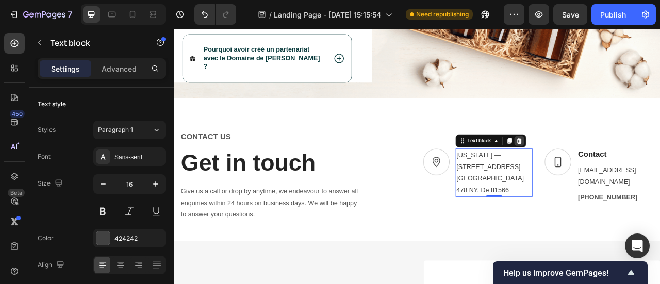
click at [611, 169] on icon at bounding box center [613, 171] width 8 height 8
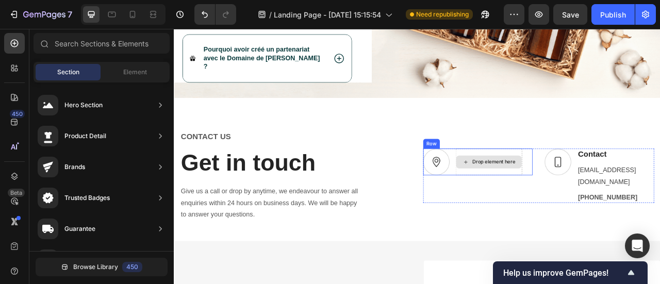
click at [568, 190] on div "Drop element here" at bounding box center [575, 198] width 84 height 17
click at [507, 187] on img at bounding box center [508, 198] width 34 height 34
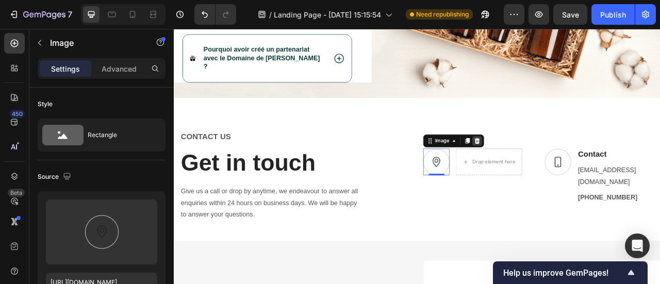
click at [556, 168] on icon at bounding box center [559, 171] width 7 height 7
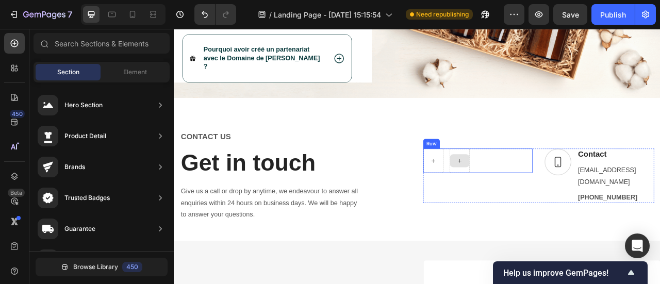
click at [541, 189] on div at bounding box center [537, 196] width 25 height 17
click at [596, 218] on div "Row" at bounding box center [560, 215] width 139 height 69
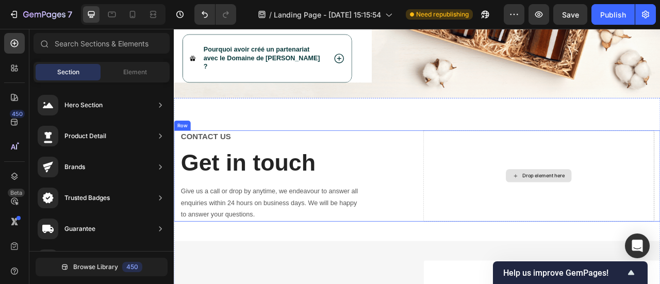
scroll to position [334, 0]
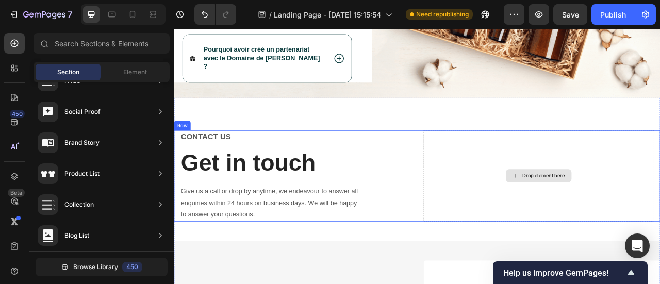
click at [560, 202] on div "Drop element here" at bounding box center [638, 216] width 294 height 116
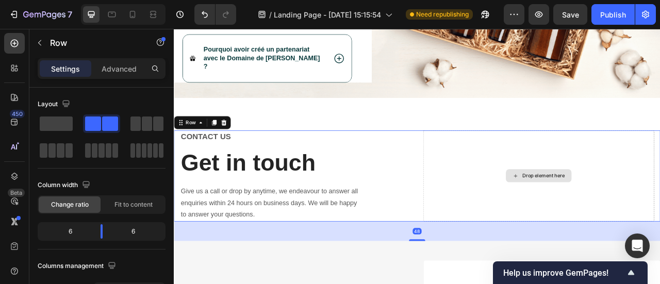
scroll to position [2918, 0]
click at [482, 189] on div "CONTACT US Text block Get in touch Heading Give us a call or drop by anytime, w…" at bounding box center [483, 216] width 619 height 116
click at [61, 117] on span at bounding box center [56, 124] width 33 height 14
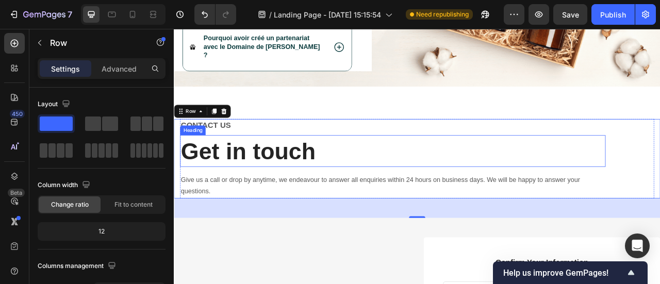
scroll to position [2932, 0]
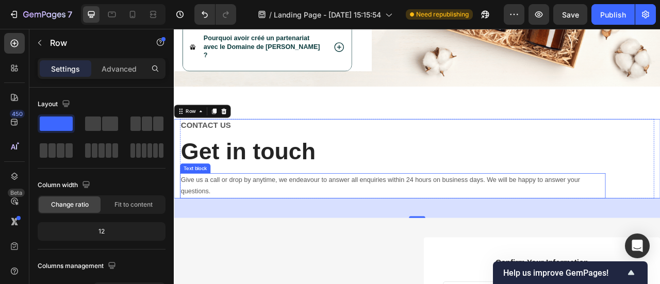
click at [429, 213] on p "Give us a call or drop by anytime, we endeavour to answer all enquiries within …" at bounding box center [452, 228] width 539 height 30
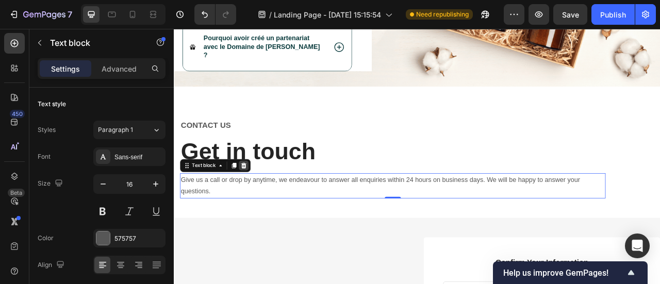
click at [260, 199] on icon at bounding box center [262, 203] width 8 height 8
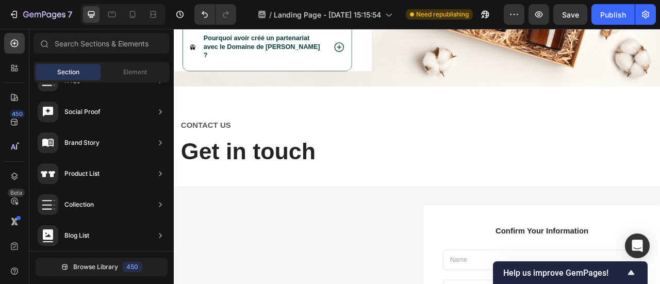
click at [295, 174] on p "Get in touch" at bounding box center [452, 184] width 539 height 38
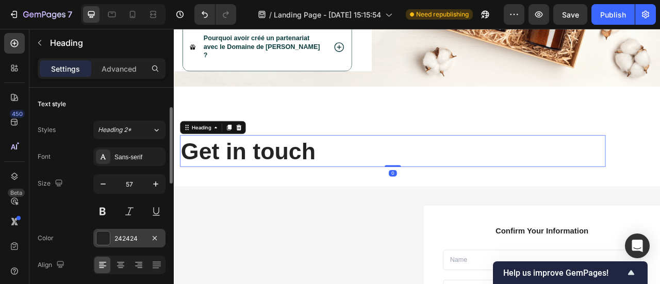
scroll to position [23, 0]
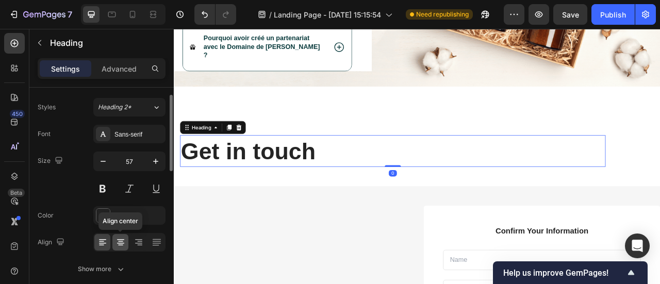
click at [122, 241] on icon at bounding box center [120, 241] width 5 height 1
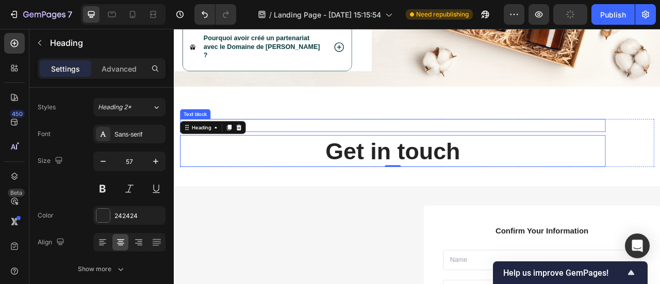
click at [319, 144] on p "CONTACT US" at bounding box center [452, 151] width 539 height 15
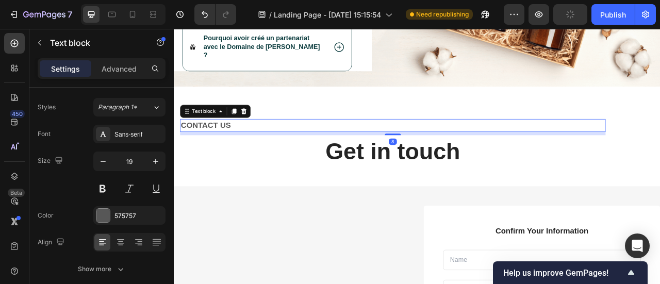
scroll to position [0, 0]
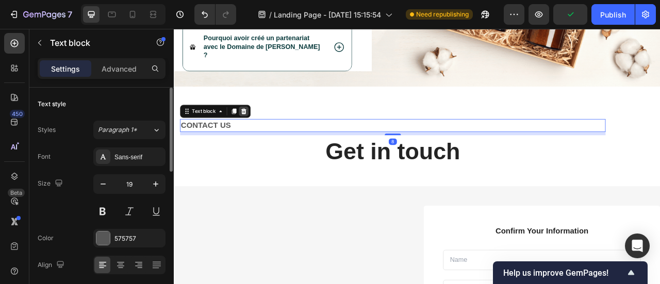
click at [260, 127] on div at bounding box center [262, 133] width 12 height 12
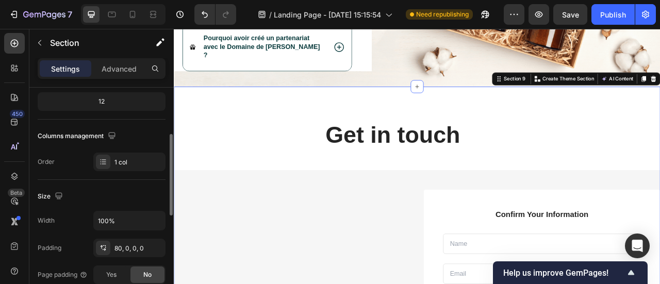
scroll to position [129, 0]
click at [123, 68] on p "Advanced" at bounding box center [119, 68] width 35 height 11
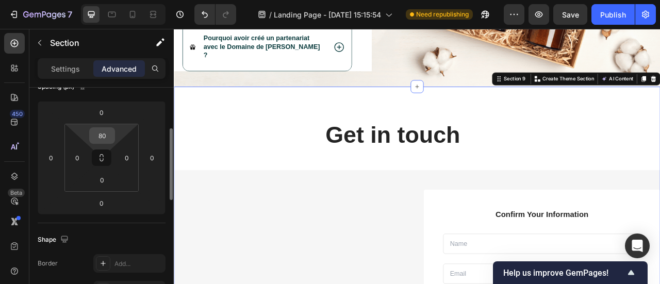
click at [112, 137] on input "80" at bounding box center [102, 135] width 21 height 15
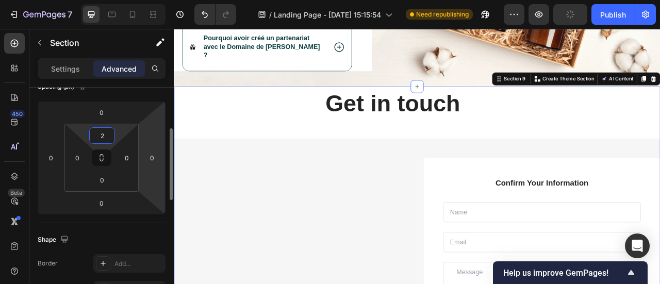
type input "20"
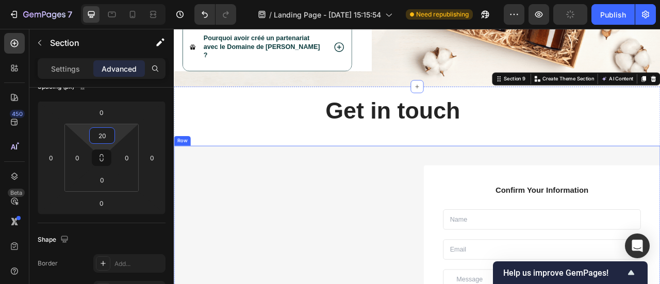
click at [455, 139] on h2 "Get in touch" at bounding box center [452, 132] width 541 height 40
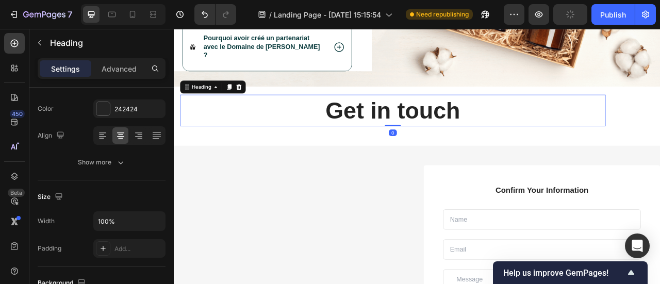
scroll to position [0, 0]
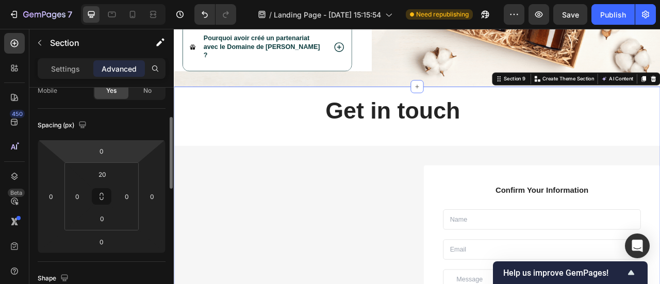
scroll to position [91, 0]
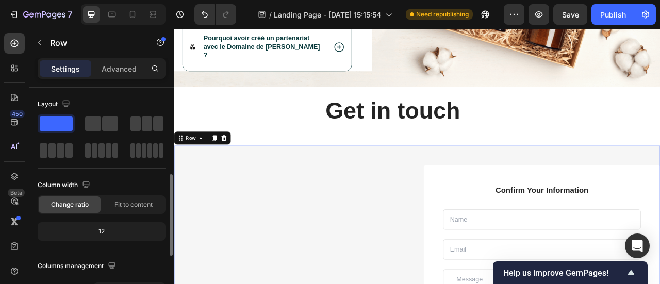
scroll to position [142, 0]
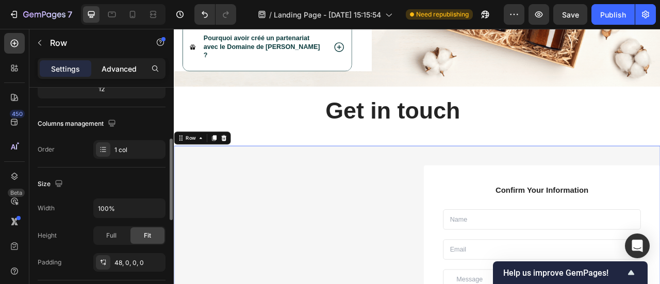
click at [134, 76] on div "Advanced" at bounding box center [119, 68] width 52 height 17
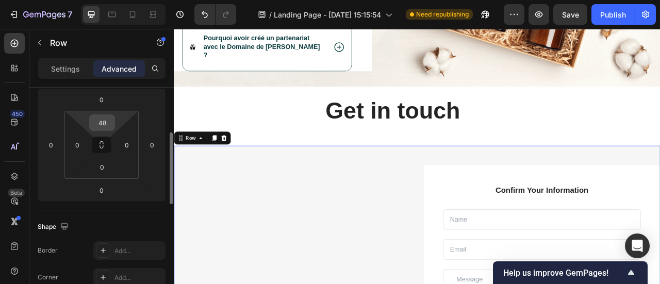
click at [108, 122] on input "48" at bounding box center [102, 122] width 21 height 15
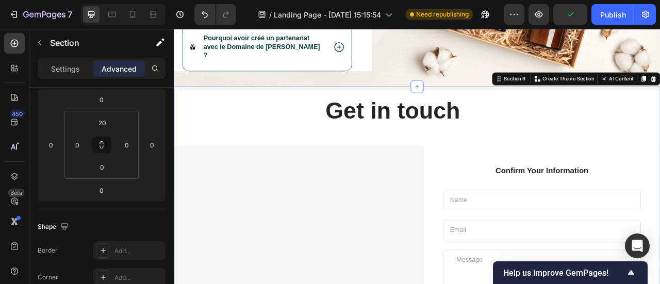
scroll to position [0, 0]
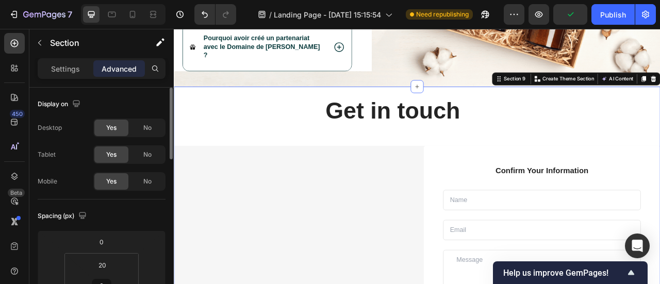
click at [478, 131] on p "Get in touch" at bounding box center [452, 132] width 539 height 38
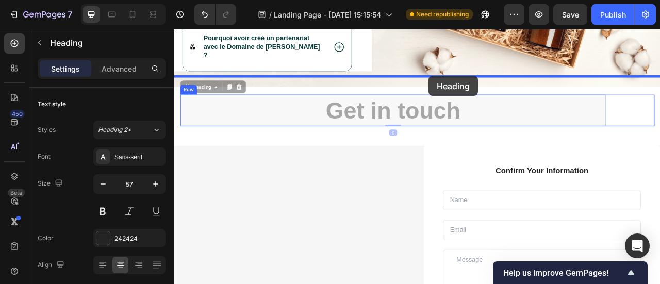
drag, startPoint x: 521, startPoint y: 122, endPoint x: 497, endPoint y: 89, distance: 40.5
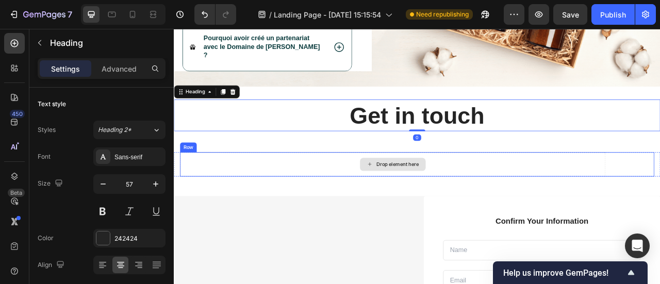
click at [510, 188] on div "Drop element here" at bounding box center [452, 201] width 541 height 31
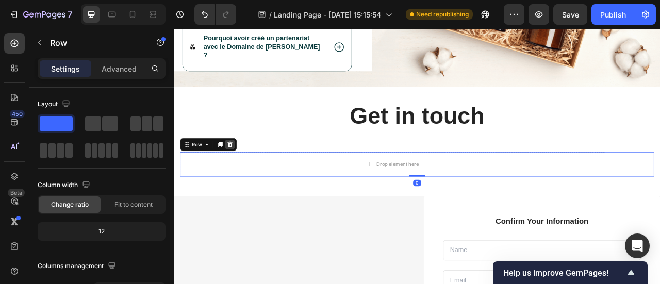
click at [250, 170] on div at bounding box center [245, 176] width 12 height 12
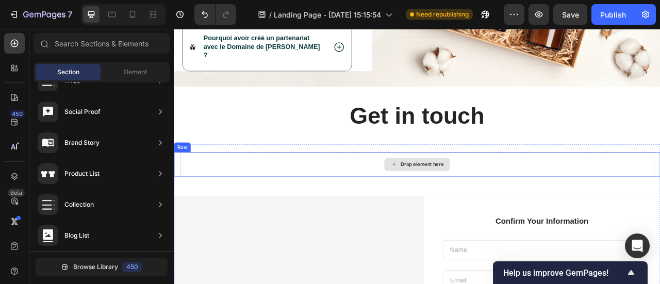
click at [466, 193] on div "Drop element here" at bounding box center [483, 201] width 84 height 17
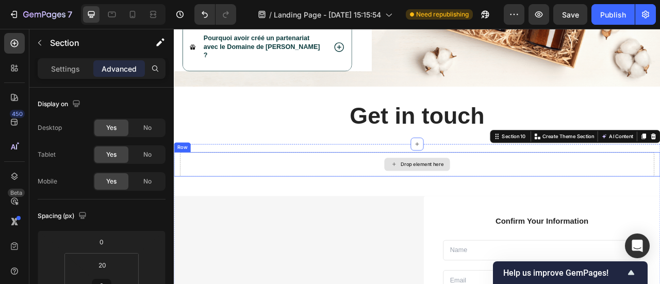
click at [382, 189] on div "Drop element here" at bounding box center [483, 201] width 603 height 31
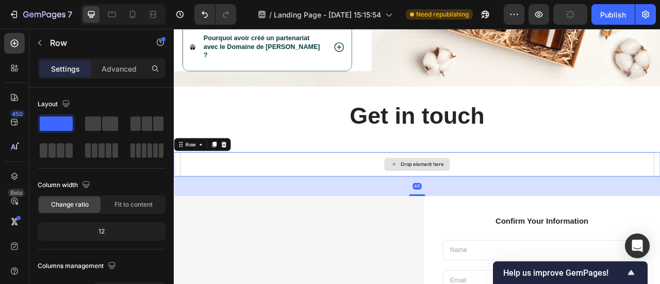
click at [413, 191] on div "Drop element here" at bounding box center [483, 201] width 603 height 31
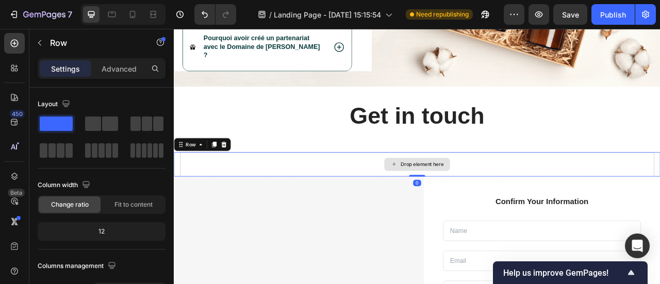
drag, startPoint x: 479, startPoint y: 225, endPoint x: 501, endPoint y: 190, distance: 41.5
click at [501, 190] on div "Drop element here Row 0" at bounding box center [483, 201] width 619 height 31
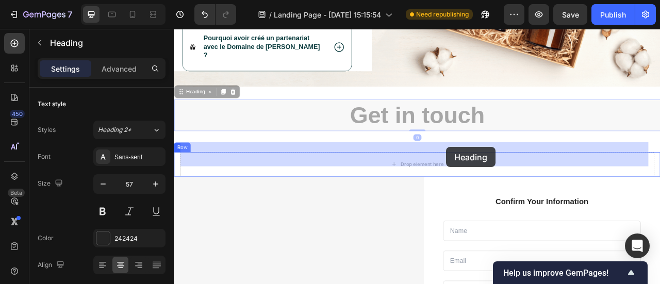
drag, startPoint x: 519, startPoint y: 130, endPoint x: 521, endPoint y: 180, distance: 49.5
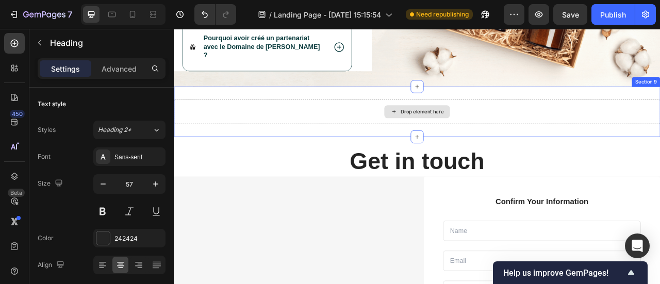
click at [517, 126] on div "Drop element here" at bounding box center [483, 134] width 84 height 17
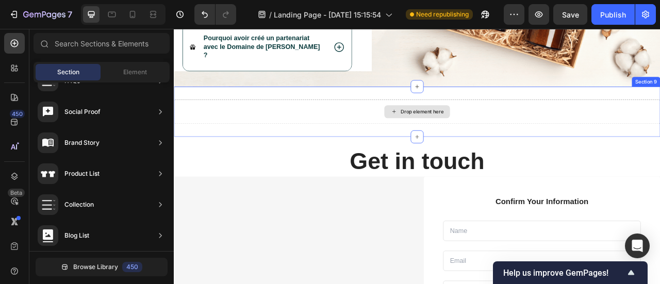
click at [455, 126] on div "Drop element here" at bounding box center [483, 134] width 84 height 17
click at [430, 141] on div "Drop element here Section 9" at bounding box center [483, 134] width 619 height 64
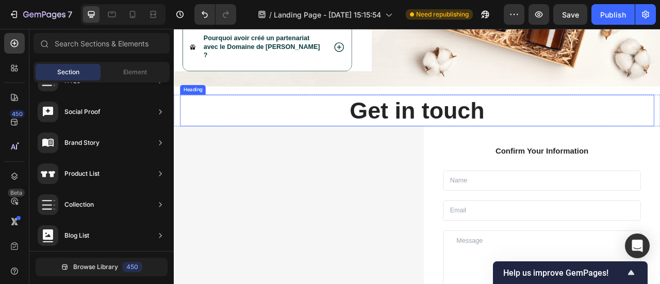
click at [499, 118] on p "Get in touch" at bounding box center [483, 132] width 601 height 38
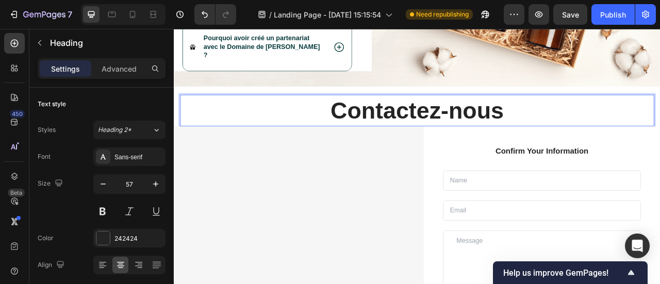
click at [520, 121] on strong "Contactez-nous" at bounding box center [483, 132] width 221 height 33
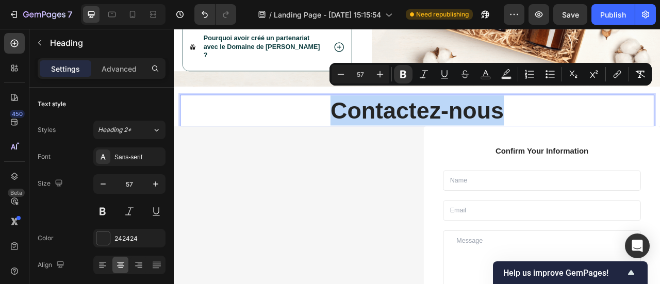
click at [520, 121] on strong "Contactez-nous" at bounding box center [483, 132] width 221 height 33
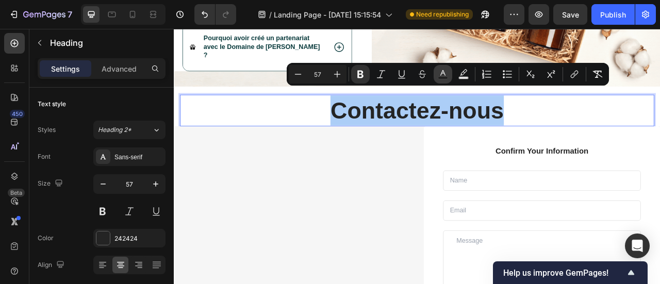
click at [440, 72] on icon "Editor contextual toolbar" at bounding box center [443, 74] width 10 height 10
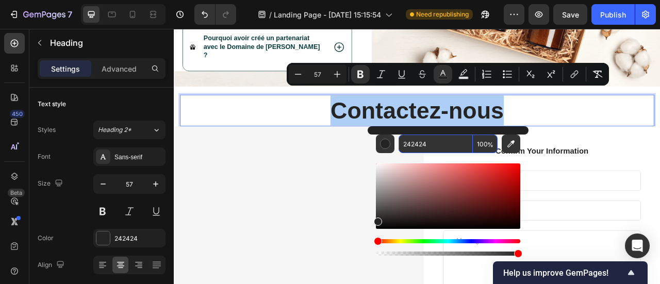
click at [433, 143] on input "242424" at bounding box center [436, 144] width 74 height 19
paste input "Contactez-nous"
type input "C"
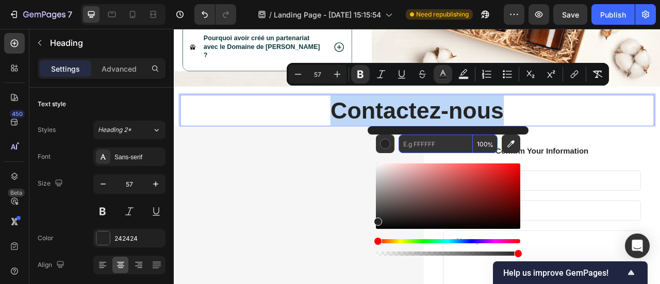
type input "242424"
click at [344, 136] on p "Contactez-nous" at bounding box center [483, 132] width 601 height 38
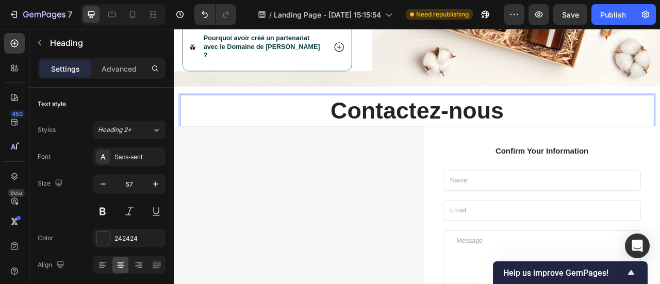
scroll to position [2848, 0]
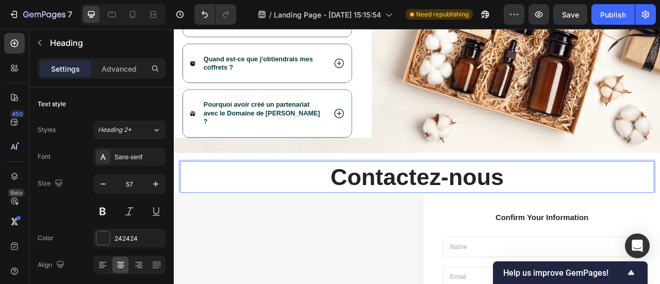
click at [318, 129] on span "Pourquoi avoir créé un partenariat avec le Domaine de [PERSON_NAME] ?" at bounding box center [285, 136] width 148 height 30
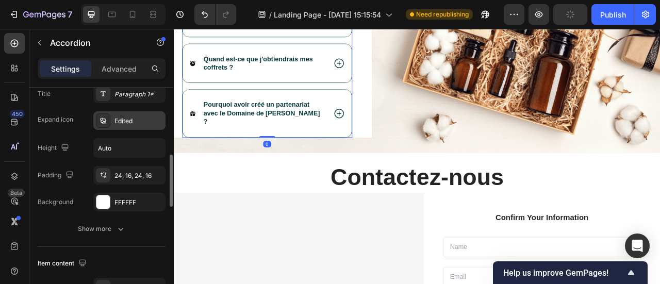
scroll to position [269, 0]
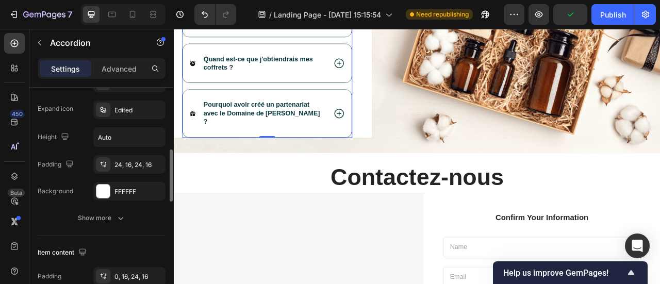
click at [282, 121] on span "Pourquoi avoir créé un partenariat avec le Domaine de [PERSON_NAME] ?" at bounding box center [285, 136] width 148 height 30
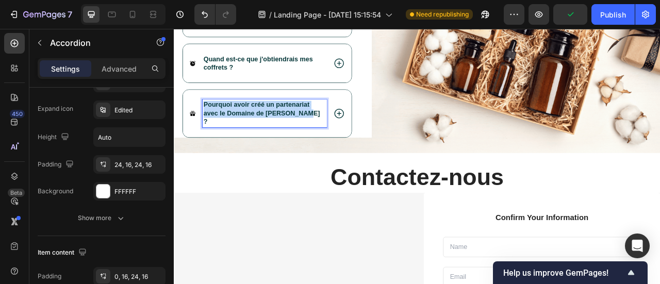
click at [282, 121] on span "Pourquoi avoir créé un partenariat avec le Domaine de [PERSON_NAME] ?" at bounding box center [285, 136] width 148 height 30
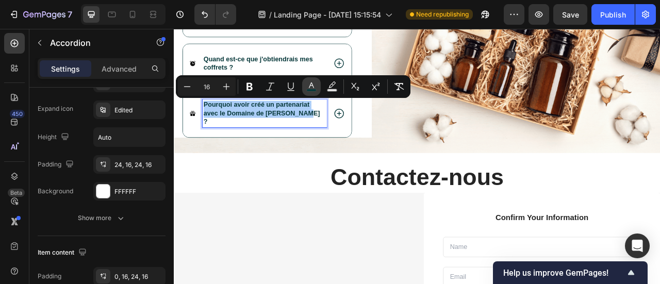
click at [318, 83] on button "color" at bounding box center [311, 86] width 19 height 19
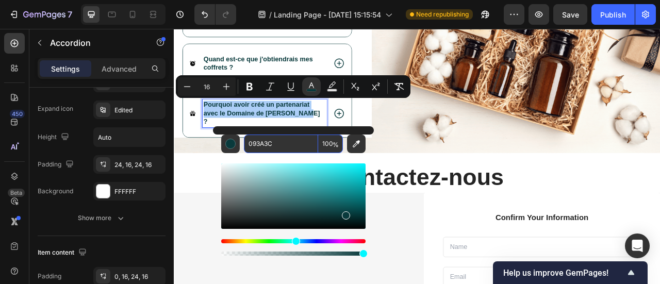
click at [276, 145] on input "093A3C" at bounding box center [281, 144] width 74 height 19
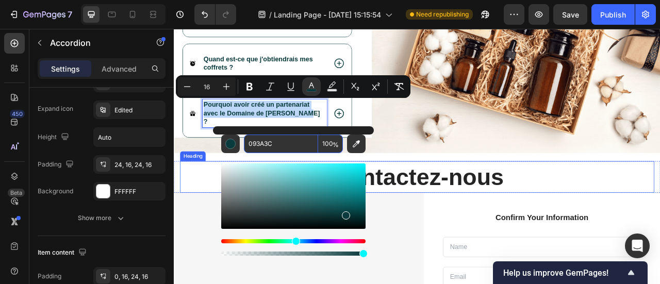
click at [556, 213] on strong "Contactez-nous" at bounding box center [483, 217] width 221 height 33
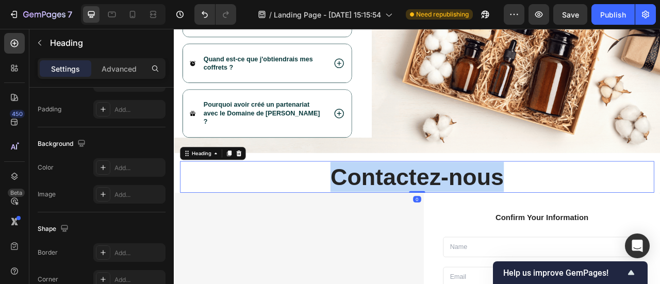
scroll to position [0, 0]
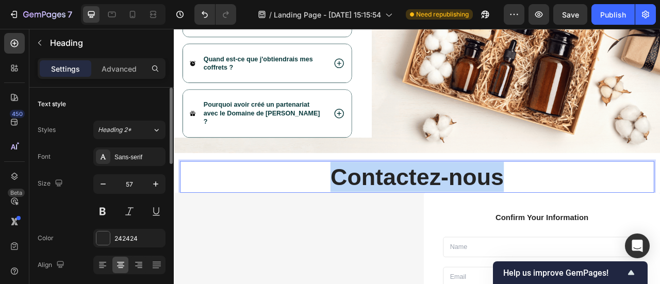
click at [556, 213] on strong "Contactez-nous" at bounding box center [483, 217] width 221 height 33
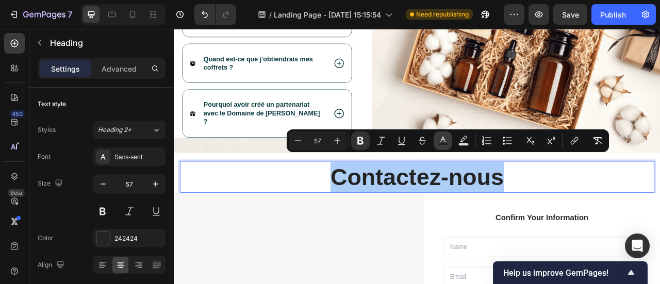
click at [447, 139] on icon "Editor contextual toolbar" at bounding box center [443, 141] width 10 height 10
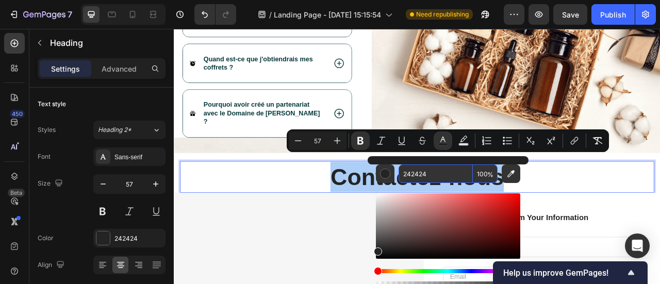
click at [423, 178] on input "242424" at bounding box center [436, 173] width 74 height 19
paste input "093A3C"
type input "093A3C"
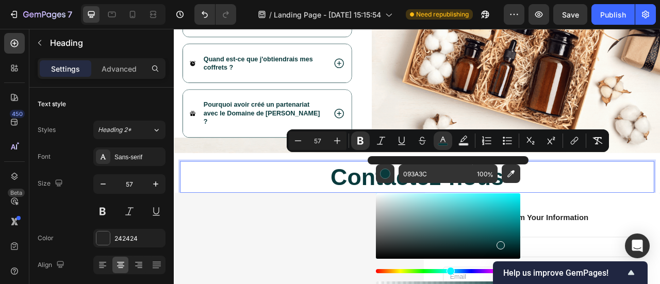
click at [351, 205] on p "Contactez-nous" at bounding box center [483, 217] width 601 height 38
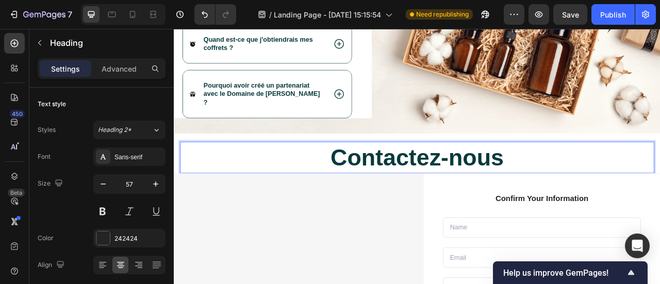
scroll to position [2869, 0]
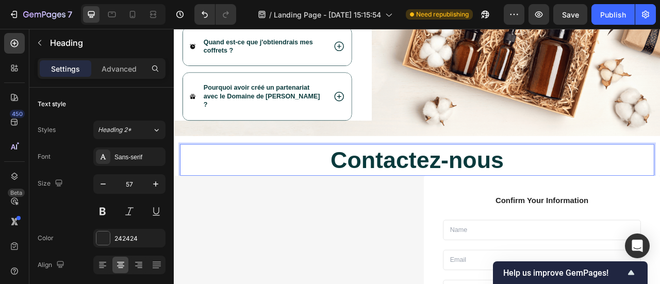
click at [498, 187] on strong "Contactez-nous" at bounding box center [483, 195] width 221 height 33
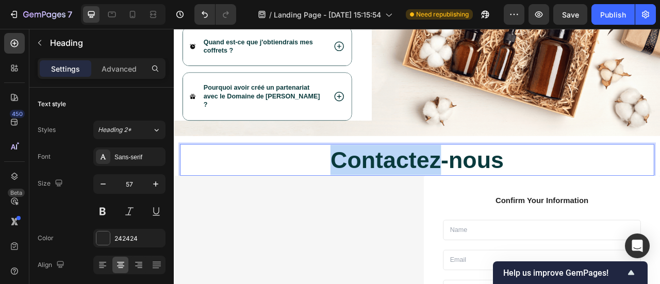
click at [498, 187] on strong "Contactez-nous" at bounding box center [483, 195] width 221 height 33
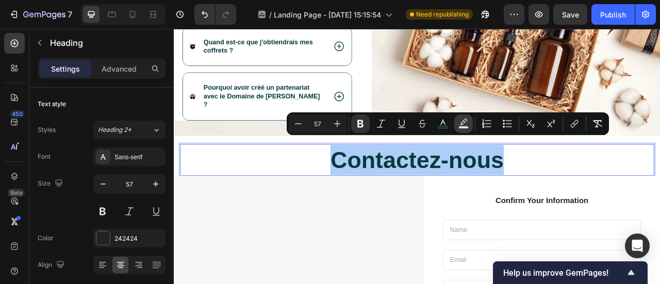
click at [461, 125] on icon "Editor contextual toolbar" at bounding box center [463, 122] width 7 height 6
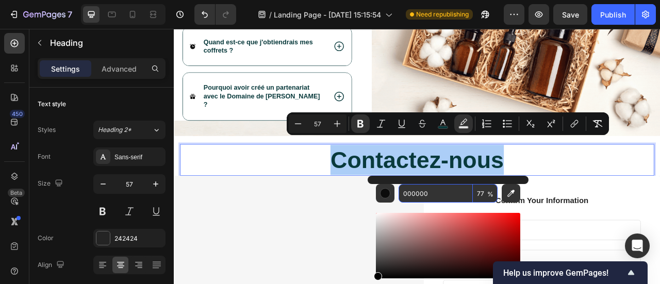
click at [431, 198] on input "000000" at bounding box center [436, 193] width 74 height 19
paste input "93A3C"
type input "093A3C"
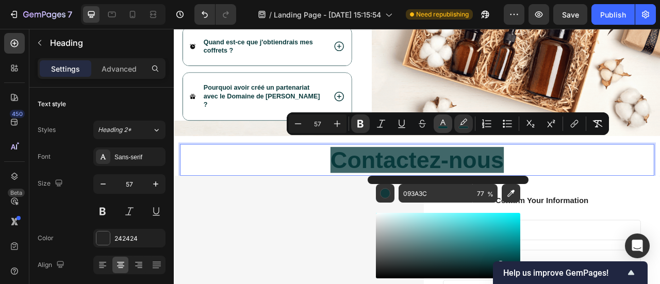
click at [442, 120] on icon "Editor contextual toolbar" at bounding box center [442, 123] width 5 height 6
click at [420, 192] on input "093A3C" at bounding box center [436, 193] width 74 height 19
type input "FFFFFF"
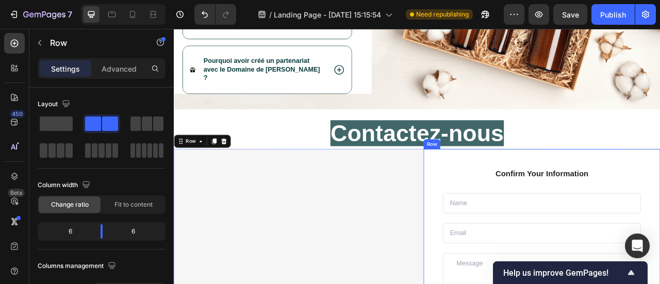
scroll to position [2908, 0]
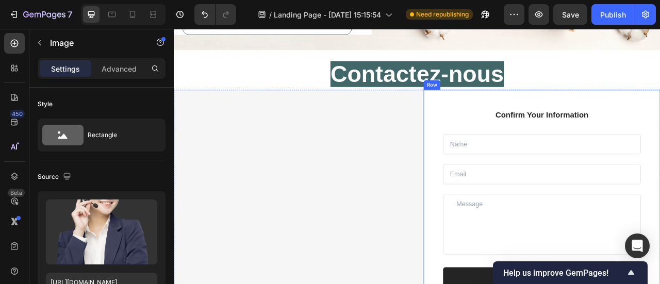
scroll to position [2983, 0]
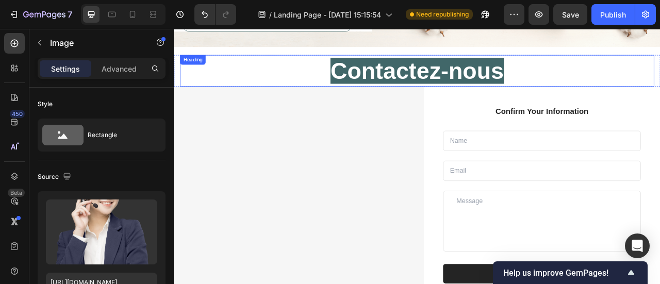
click at [429, 69] on strong "Contactez-nous" at bounding box center [483, 81] width 221 height 33
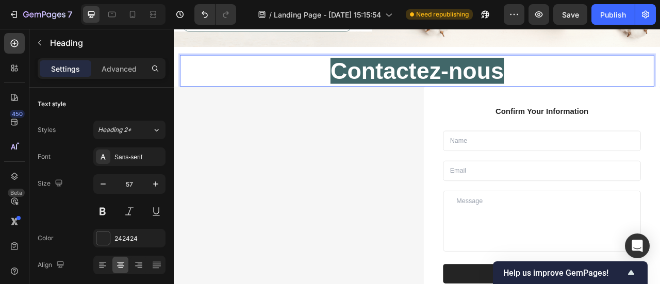
click at [427, 69] on strong "Contactez-nous" at bounding box center [483, 81] width 221 height 33
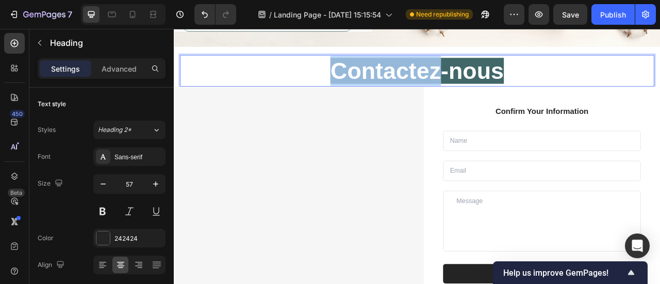
click at [427, 69] on strong "Contactez-nous" at bounding box center [483, 81] width 221 height 33
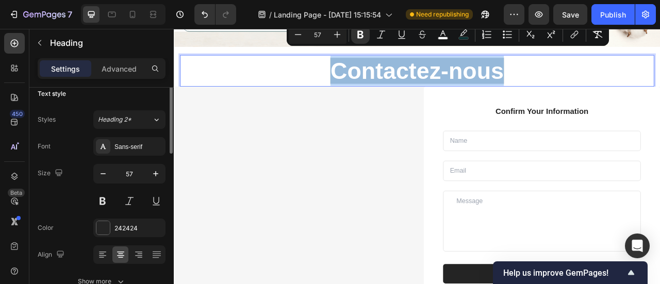
scroll to position [0, 0]
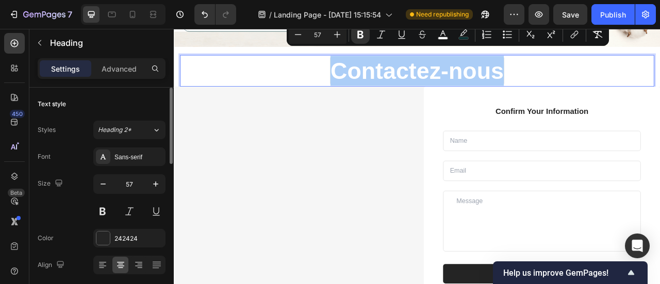
click at [132, 106] on div "Text style" at bounding box center [102, 104] width 128 height 17
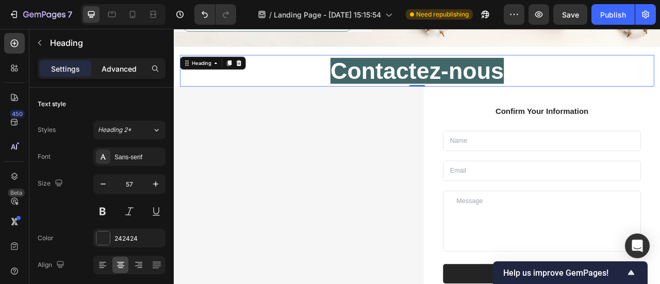
click at [122, 75] on div "Advanced" at bounding box center [119, 68] width 52 height 17
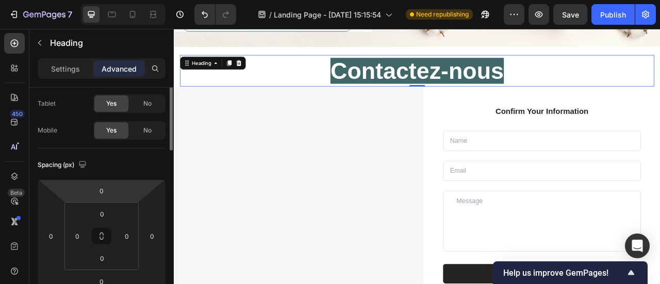
scroll to position [52, 0]
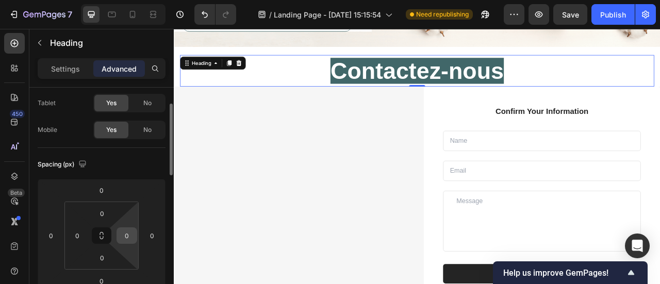
click at [132, 233] on input "0" at bounding box center [126, 235] width 15 height 15
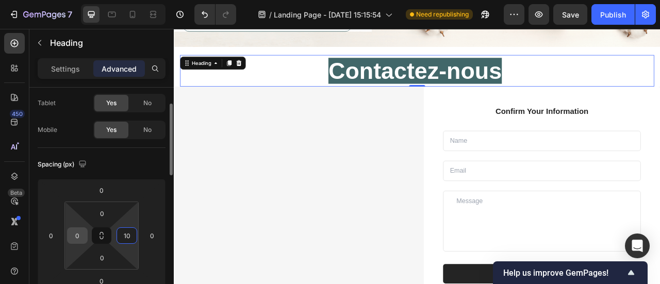
type input "10"
click at [85, 234] on input "0" at bounding box center [77, 235] width 15 height 15
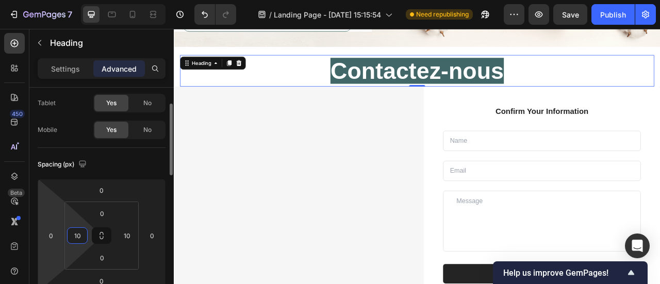
type input "10"
click at [39, 0] on html "7 / Landing Page - Sep 25, 15:15:54 Need republishing Preview Save Publish 450 …" at bounding box center [330, 0] width 660 height 0
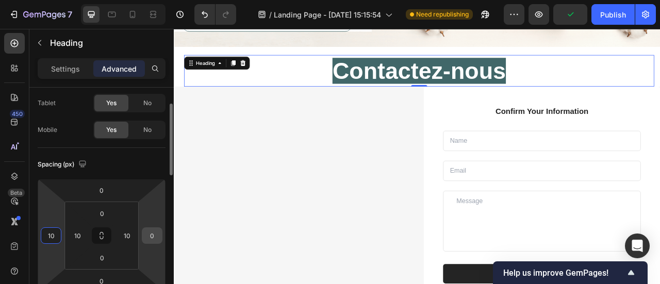
type input "10"
click at [151, 231] on input "0" at bounding box center [151, 235] width 15 height 15
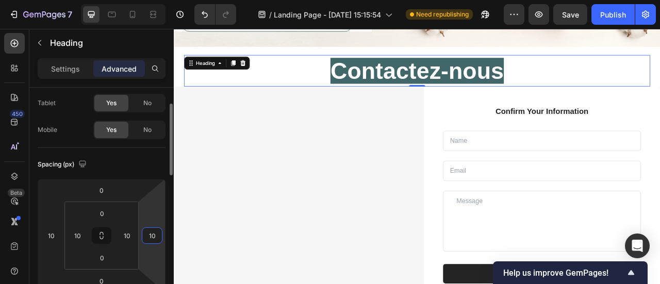
type input "10"
click at [147, 0] on html "7 / Landing Page - Sep 25, 15:15:54 Need republishing Preview Save Publish 450 …" at bounding box center [330, 0] width 660 height 0
click at [131, 240] on input "10" at bounding box center [126, 235] width 15 height 15
type input "0"
click at [150, 236] on input "10" at bounding box center [151, 235] width 15 height 15
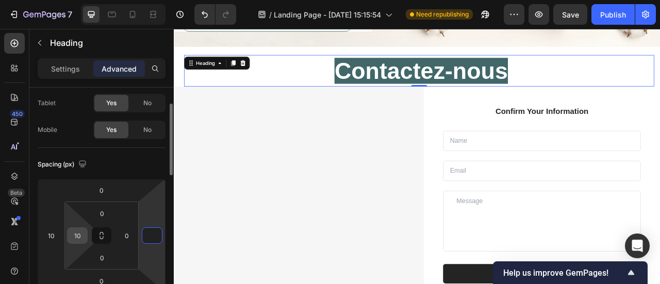
type input "0"
click at [74, 237] on input "10" at bounding box center [77, 235] width 15 height 15
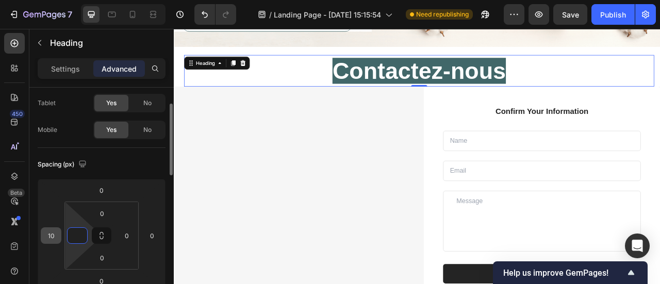
type input "0"
click at [59, 236] on input "10" at bounding box center [50, 235] width 15 height 15
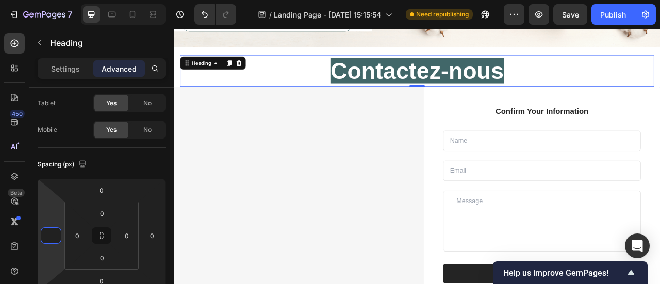
type input "0"
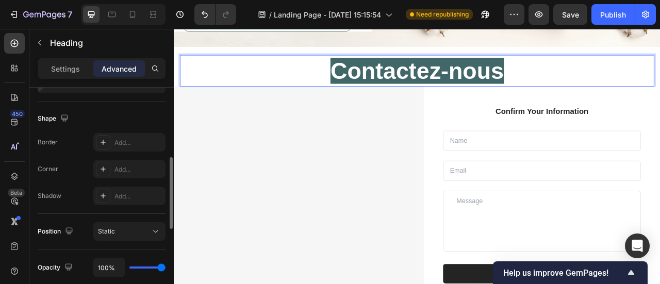
scroll to position [260, 0]
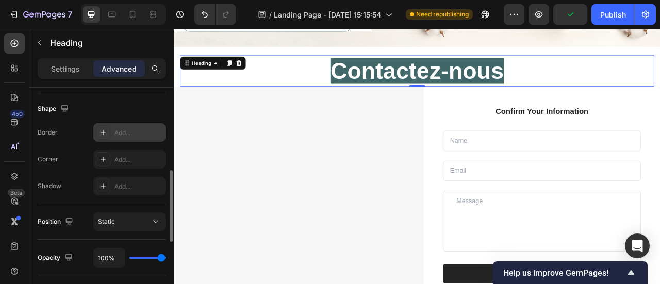
click at [107, 133] on icon at bounding box center [103, 132] width 8 height 8
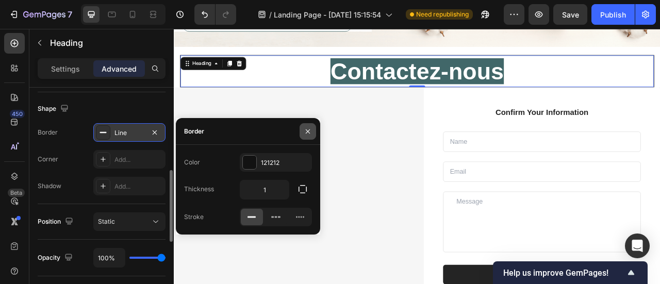
click at [308, 136] on button "button" at bounding box center [308, 131] width 17 height 17
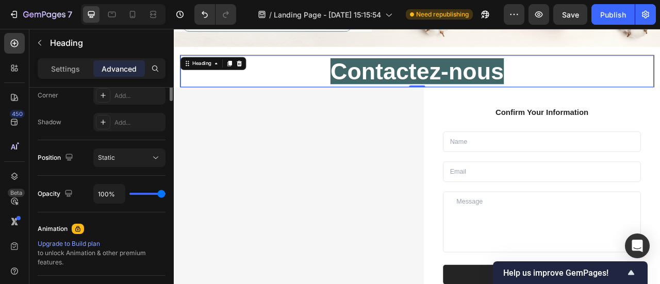
scroll to position [0, 0]
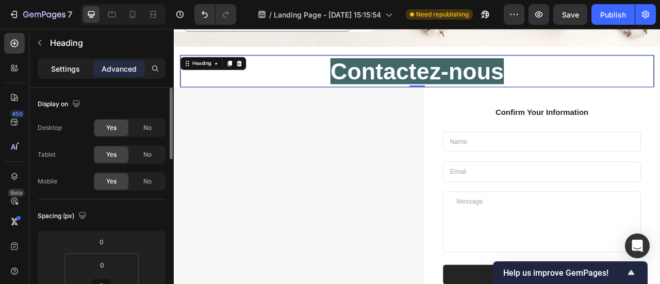
click at [67, 72] on p "Settings" at bounding box center [65, 68] width 29 height 11
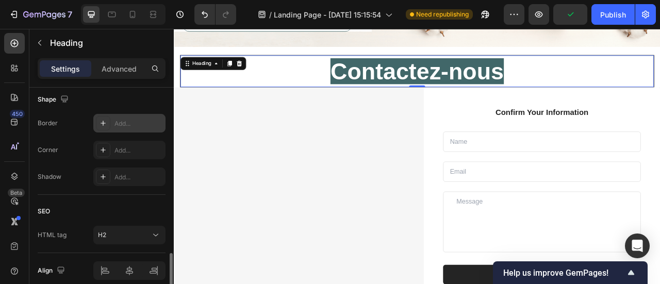
scroll to position [421, 0]
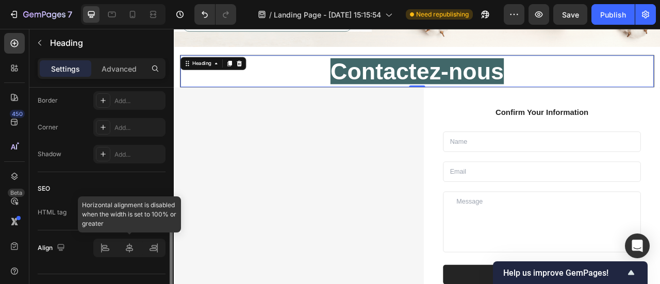
click at [135, 247] on div at bounding box center [129, 248] width 72 height 19
click at [129, 250] on div at bounding box center [129, 248] width 72 height 19
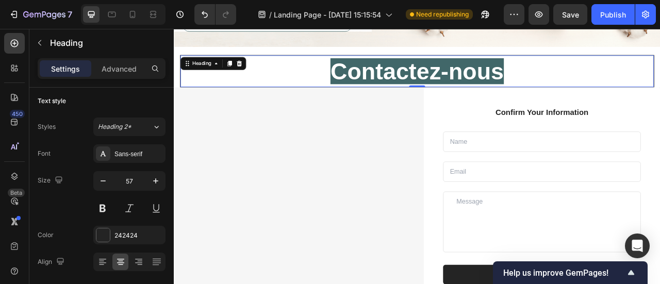
scroll to position [0, 0]
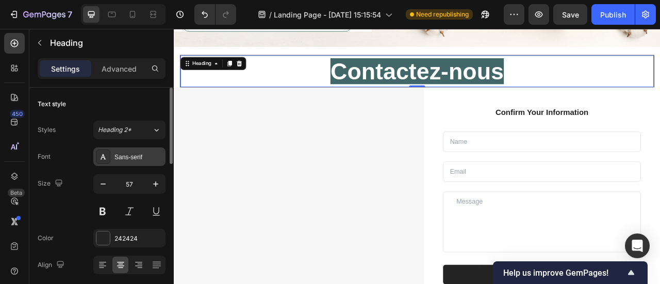
click at [138, 159] on div "Sans-serif" at bounding box center [138, 157] width 48 height 9
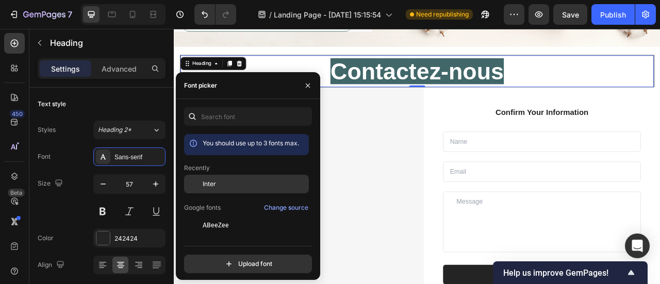
click at [223, 179] on div "Inter" at bounding box center [255, 183] width 104 height 9
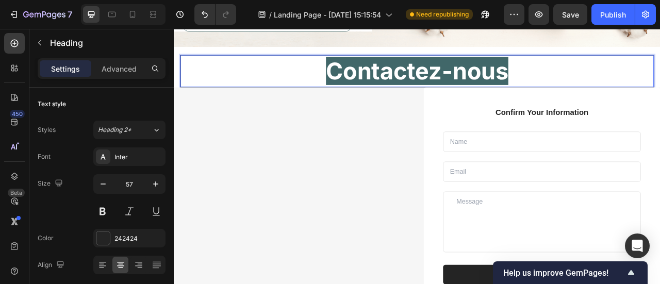
click at [574, 70] on strong "Contactez-nous" at bounding box center [483, 82] width 232 height 36
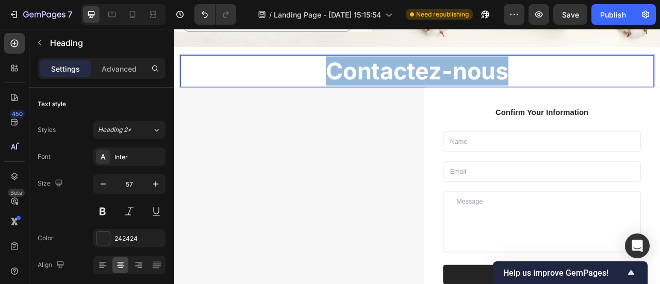
click at [574, 70] on strong "Contactez-nous" at bounding box center [483, 82] width 232 height 36
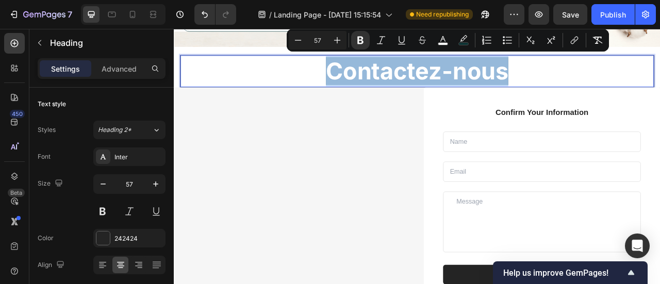
click at [574, 70] on strong "Contactez-nous" at bounding box center [483, 82] width 232 height 36
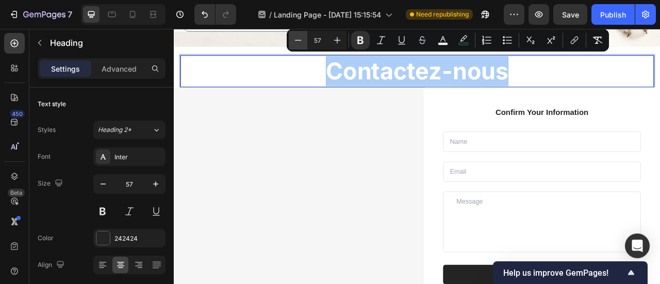
click at [299, 44] on icon "Editor contextual toolbar" at bounding box center [298, 40] width 10 height 10
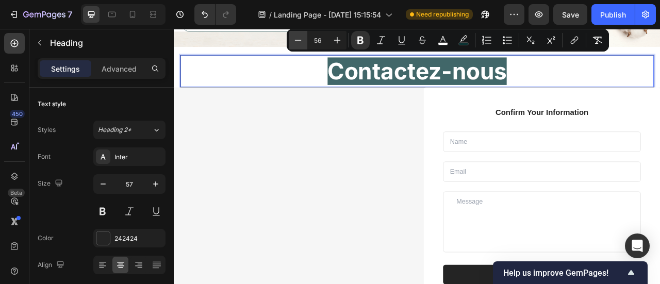
click at [302, 40] on icon "Editor contextual toolbar" at bounding box center [298, 40] width 10 height 10
type input "55"
click at [429, 83] on strong "Contactez-nous" at bounding box center [483, 82] width 224 height 34
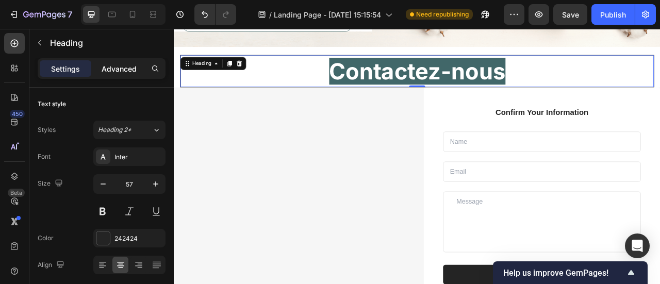
click at [119, 70] on p "Advanced" at bounding box center [119, 68] width 35 height 11
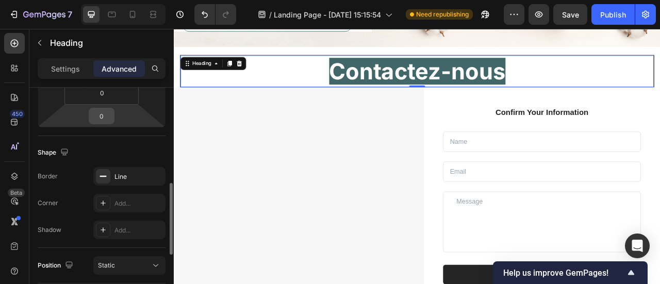
scroll to position [238, 0]
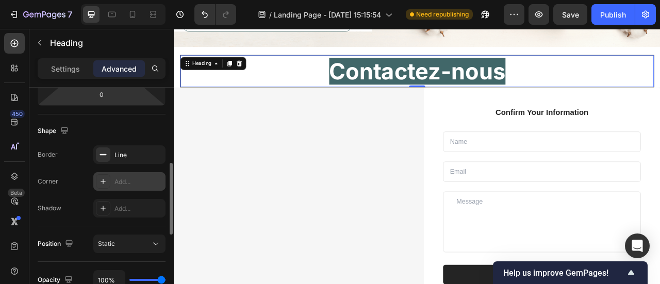
click at [125, 183] on div "Add..." at bounding box center [138, 181] width 48 height 9
click at [128, 217] on div "Shape Border Line Corner Round Shadow Add..." at bounding box center [102, 170] width 128 height 112
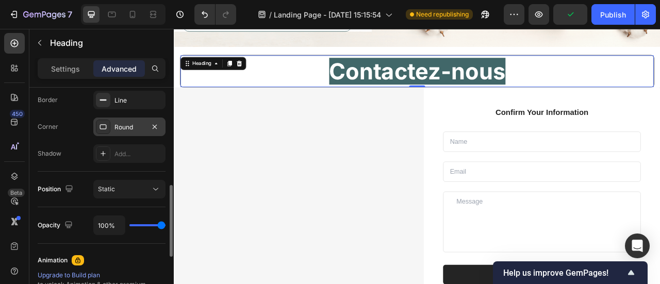
scroll to position [309, 0]
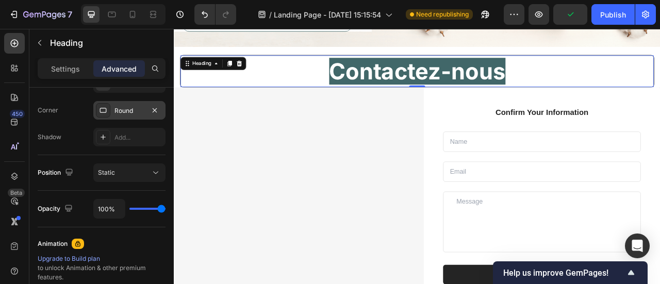
click at [133, 114] on div "Round" at bounding box center [129, 110] width 72 height 19
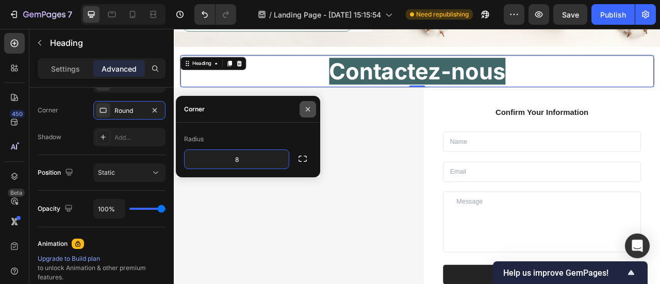
click at [311, 111] on icon "button" at bounding box center [308, 109] width 8 height 8
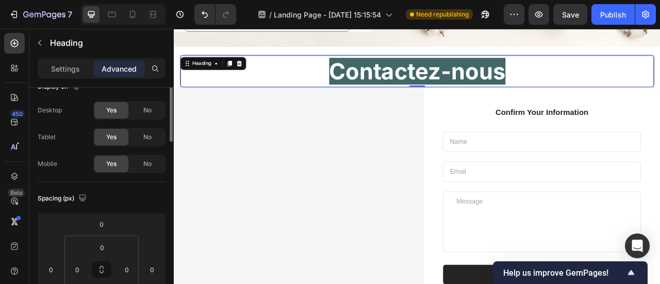
scroll to position [0, 0]
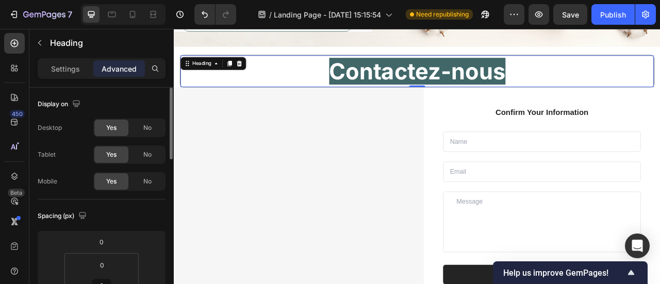
click at [73, 77] on div "Settings Advanced" at bounding box center [102, 68] width 128 height 21
click at [68, 73] on p "Settings" at bounding box center [65, 68] width 29 height 11
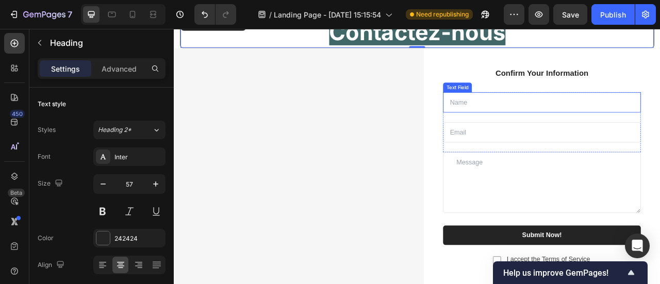
scroll to position [3021, 0]
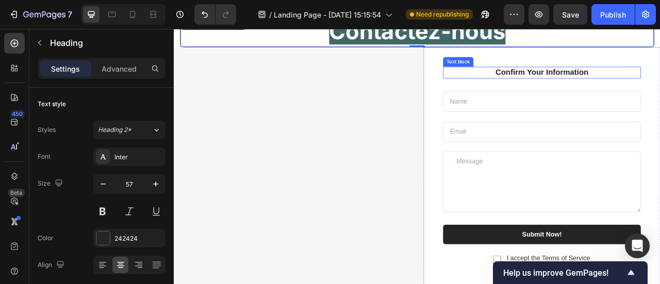
click at [639, 86] on p "Confirm Your Information" at bounding box center [642, 84] width 250 height 13
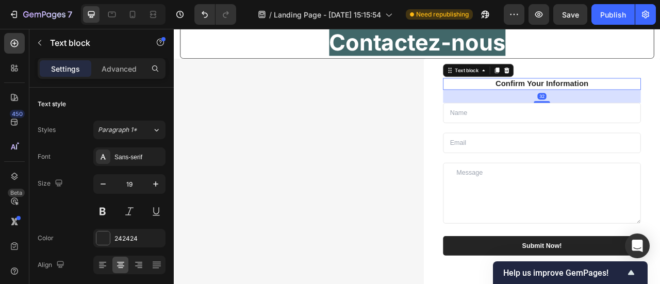
scroll to position [2986, 0]
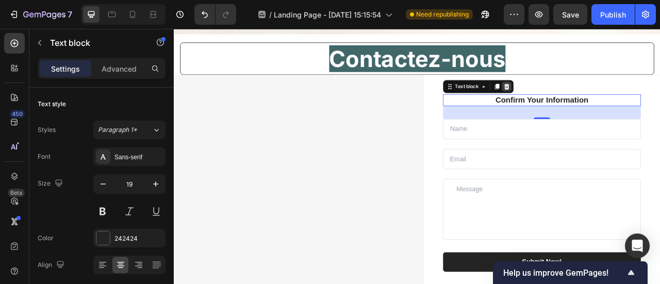
click at [593, 103] on icon at bounding box center [597, 102] width 8 height 8
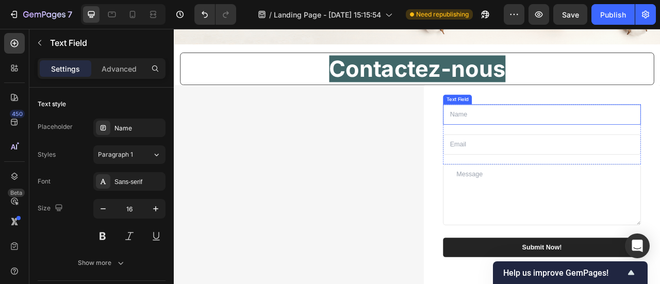
click at [591, 137] on input "text" at bounding box center [642, 138] width 252 height 26
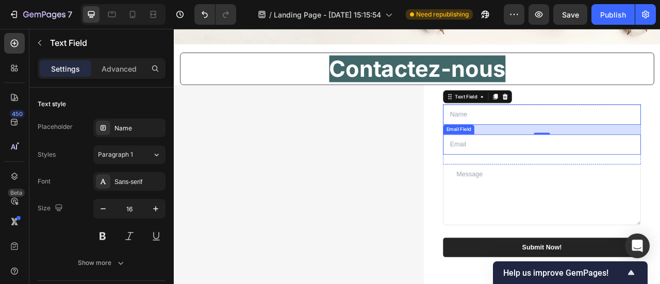
click at [586, 182] on input "email" at bounding box center [642, 176] width 252 height 26
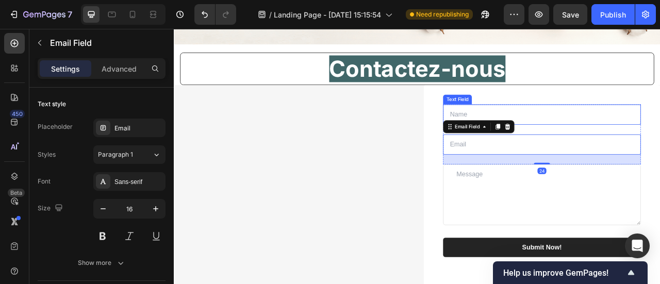
click at [611, 140] on input "text" at bounding box center [642, 138] width 252 height 26
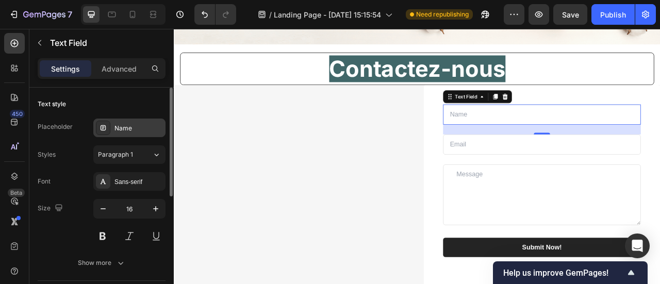
click at [136, 127] on div "Name" at bounding box center [138, 128] width 48 height 9
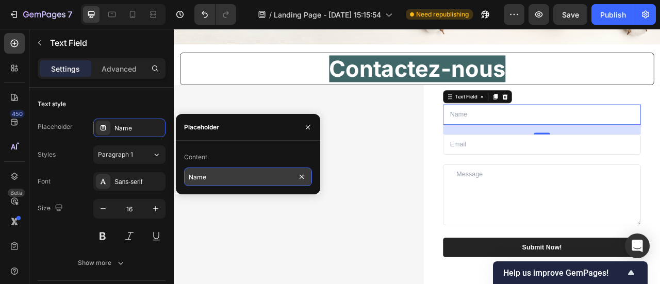
click at [234, 172] on input "Name" at bounding box center [248, 177] width 128 height 19
type input "P"
type input "N"
type input "Prénom Nom"
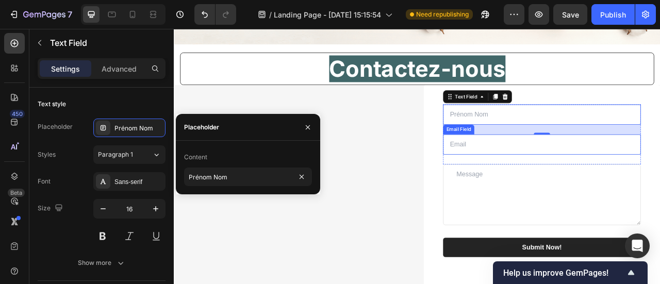
click at [558, 180] on input "email" at bounding box center [642, 176] width 252 height 26
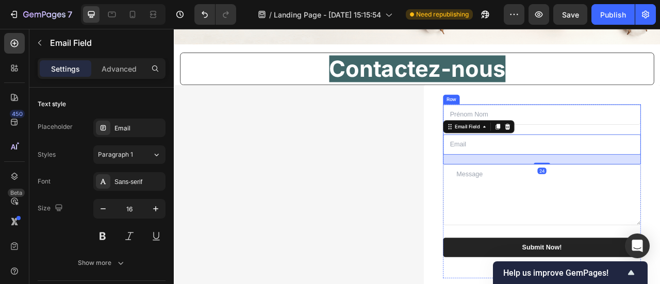
click at [631, 144] on input "text" at bounding box center [642, 138] width 252 height 26
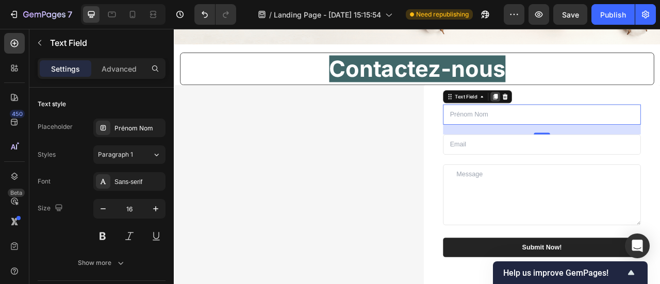
click at [581, 121] on div at bounding box center [583, 115] width 12 height 12
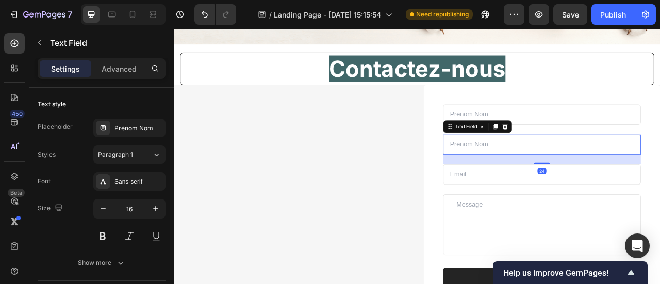
click at [581, 163] on input "text" at bounding box center [642, 176] width 252 height 26
click at [126, 130] on div "Prénom Nom" at bounding box center [138, 128] width 48 height 9
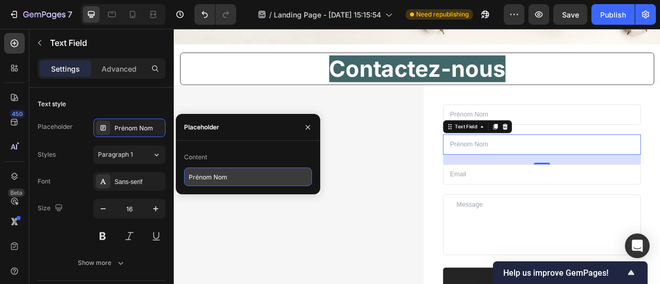
click at [223, 168] on input "Prénom Nom" at bounding box center [248, 177] width 128 height 19
type input "E"
type input "Nom de l'entreprise"
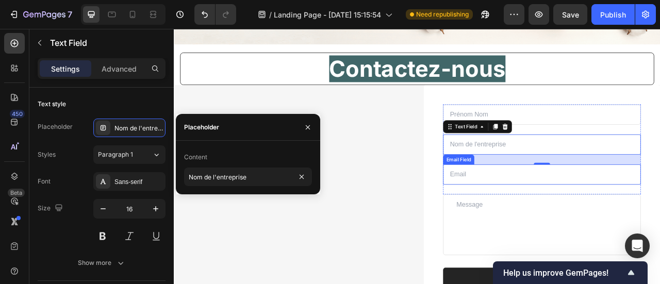
click at [550, 201] on input "email" at bounding box center [642, 214] width 252 height 26
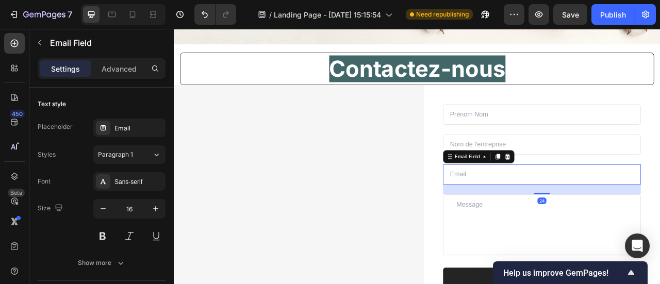
click at [550, 239] on textarea at bounding box center [642, 277] width 252 height 77
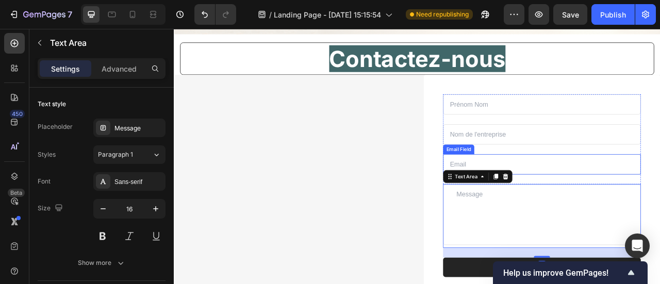
scroll to position [3034, 0]
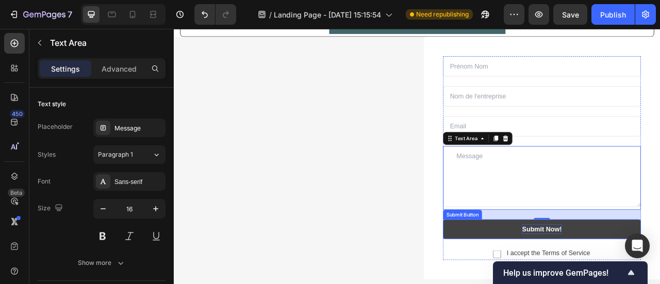
click at [657, 282] on div "Submit Now!" at bounding box center [642, 283] width 51 height 12
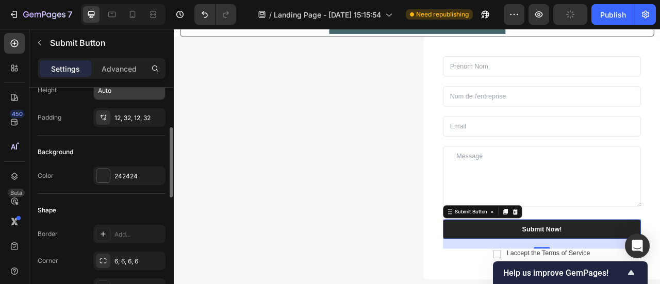
scroll to position [124, 0]
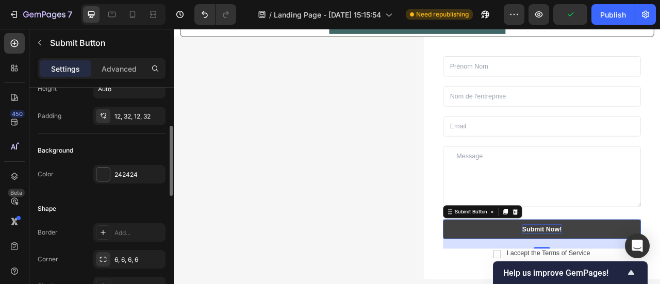
click at [637, 281] on div "Submit Now!" at bounding box center [642, 283] width 51 height 12
click at [637, 281] on p "Submit Now!" at bounding box center [642, 283] width 51 height 12
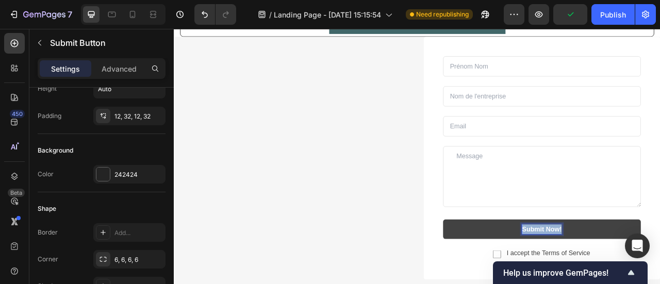
click at [637, 281] on p "Submit Now!" at bounding box center [642, 283] width 51 height 12
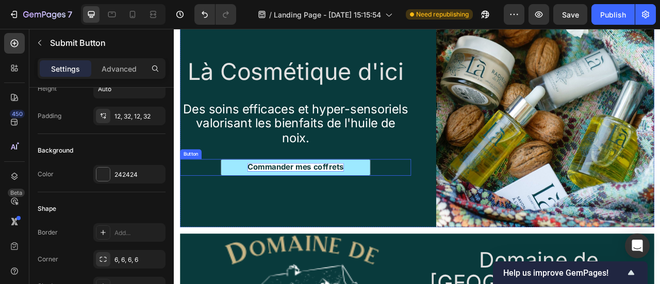
scroll to position [2219, 0]
click at [377, 208] on strong "Commander mes coffrets" at bounding box center [328, 205] width 123 height 12
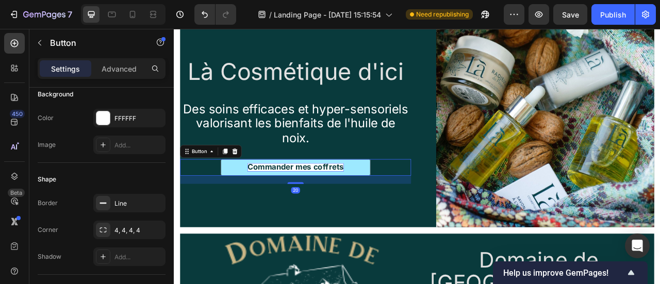
scroll to position [0, 0]
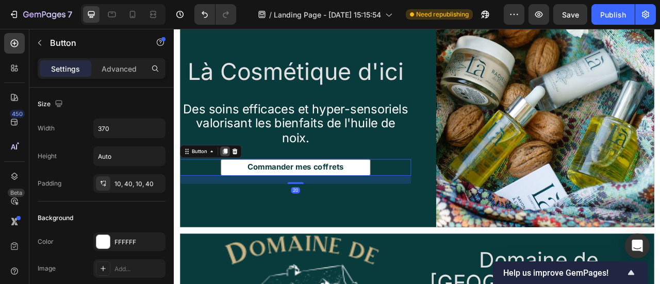
click at [238, 184] on icon at bounding box center [239, 184] width 6 height 7
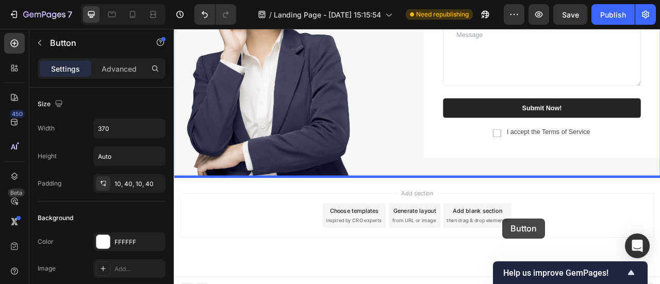
scroll to position [3199, 0]
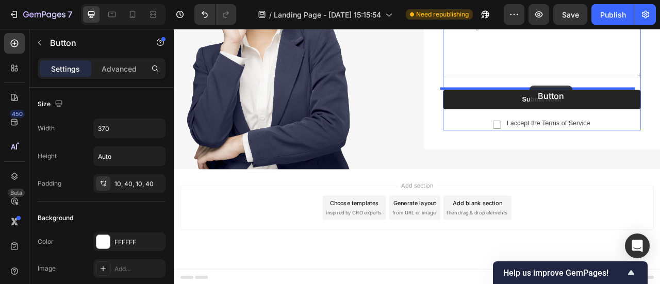
drag, startPoint x: 204, startPoint y: 217, endPoint x: 627, endPoint y: 101, distance: 438.5
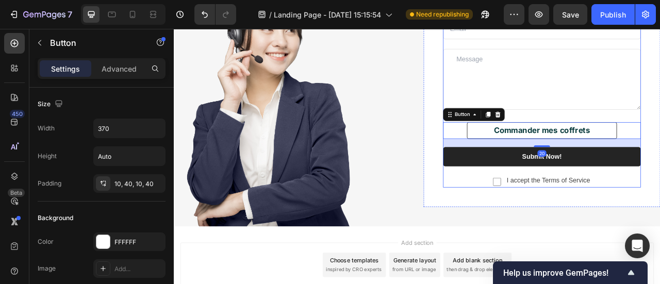
scroll to position [3151, 0]
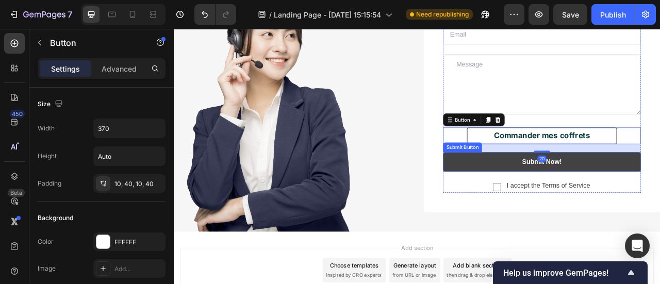
click at [660, 192] on button "Submit Now!" at bounding box center [642, 198] width 252 height 25
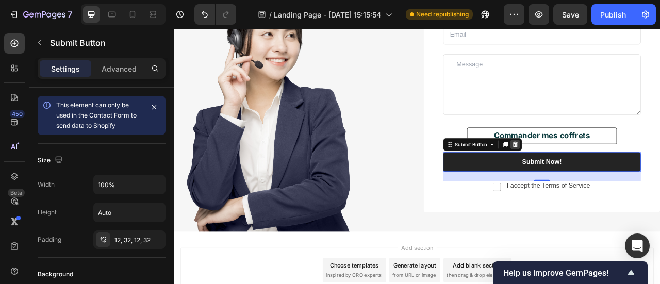
click at [605, 177] on icon at bounding box center [608, 175] width 7 height 7
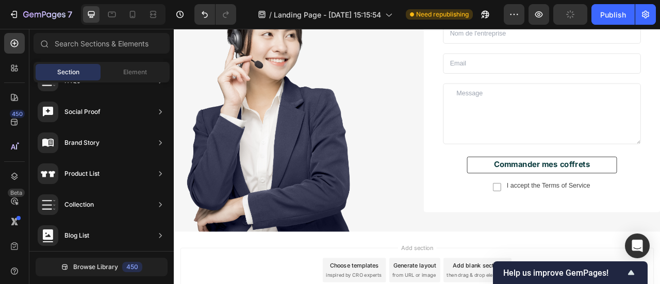
scroll to position [3096, 0]
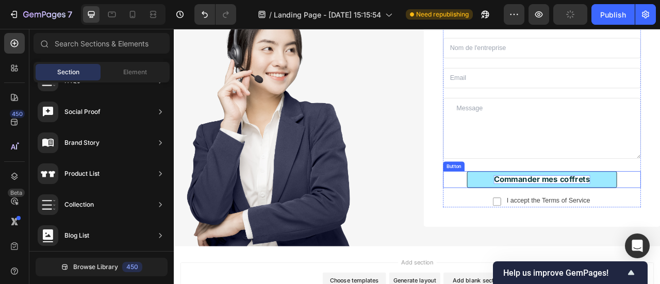
click at [643, 219] on strong "Commander mes coffrets" at bounding box center [642, 220] width 123 height 12
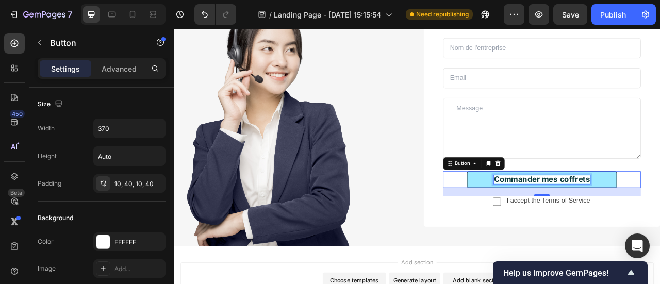
click at [628, 215] on strong "Commander mes coffrets" at bounding box center [642, 220] width 123 height 12
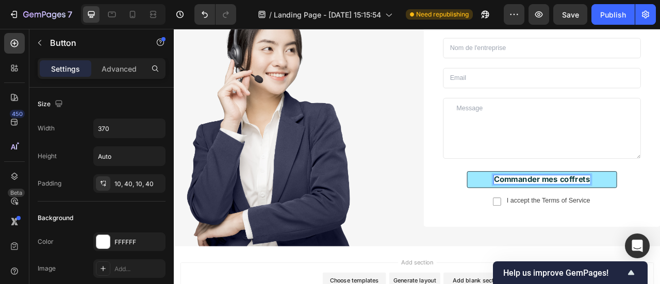
click at [628, 215] on strong "Commander mes coffrets" at bounding box center [642, 220] width 123 height 12
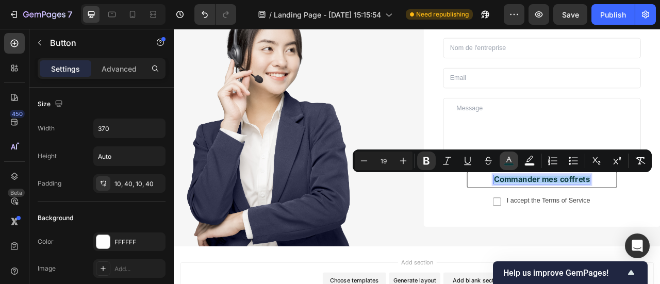
click at [516, 159] on button "color" at bounding box center [509, 161] width 19 height 19
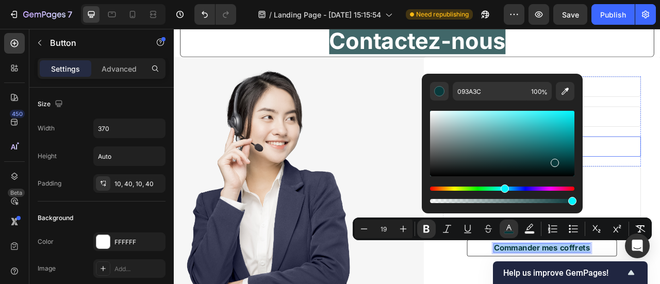
scroll to position [3009, 0]
click at [485, 92] on input "093A3C" at bounding box center [490, 91] width 74 height 19
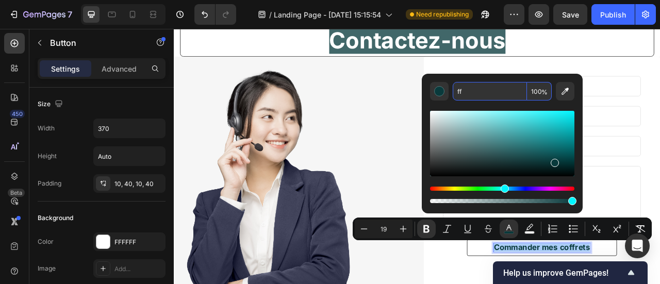
type input "fff"
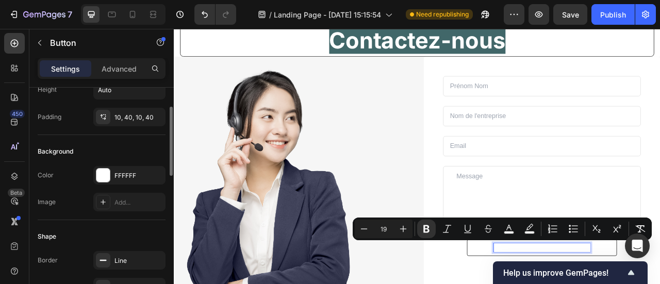
scroll to position [65, 0]
click at [133, 165] on div "Background Color FFFFFF Image Add..." at bounding box center [102, 178] width 128 height 85
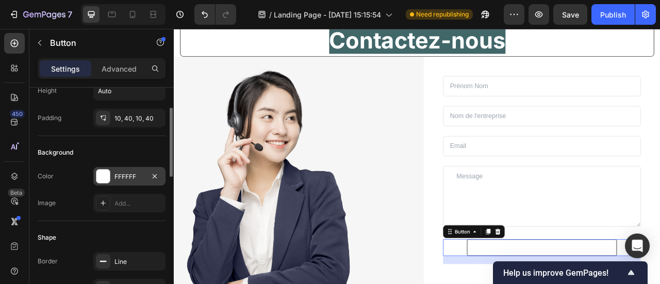
click at [135, 172] on div "FFFFFF" at bounding box center [129, 176] width 30 height 9
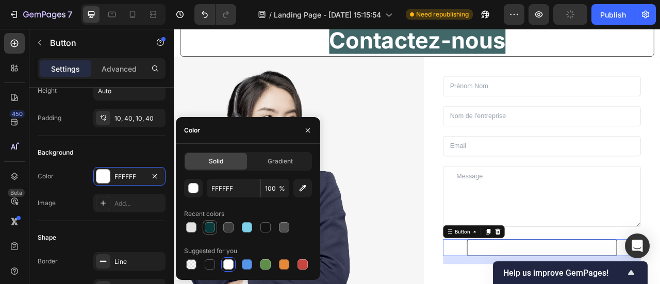
click at [211, 226] on div at bounding box center [210, 227] width 10 height 10
type input "093A3C"
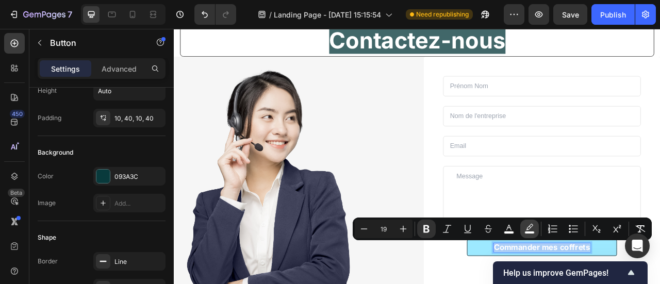
click at [538, 226] on button "color" at bounding box center [529, 229] width 19 height 19
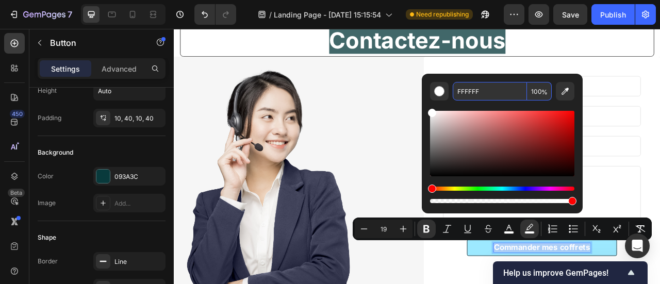
click at [474, 91] on input "FFFFFF" at bounding box center [490, 91] width 74 height 19
paste input "093A3C"
type input "093A3C"
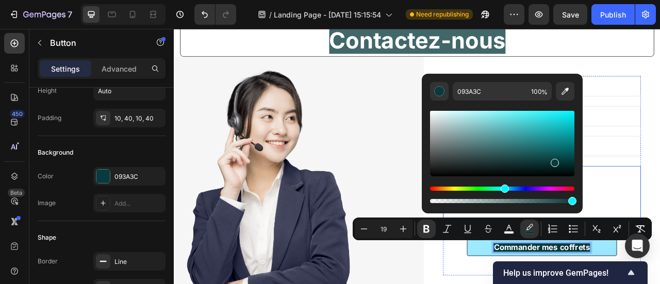
click at [660, 239] on textarea at bounding box center [642, 241] width 252 height 77
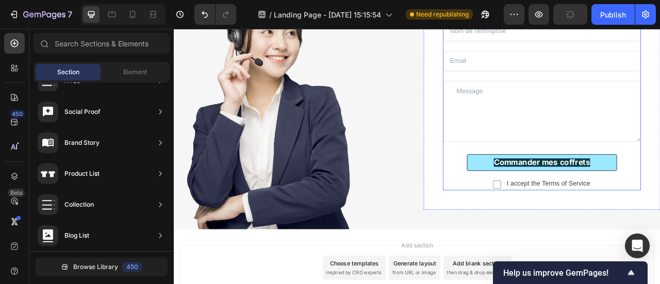
scroll to position [3039, 0]
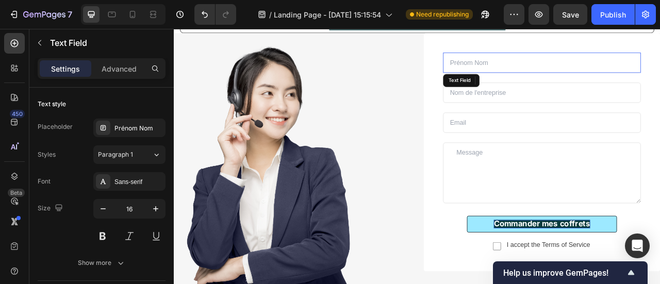
click at [549, 69] on input "text" at bounding box center [642, 72] width 252 height 26
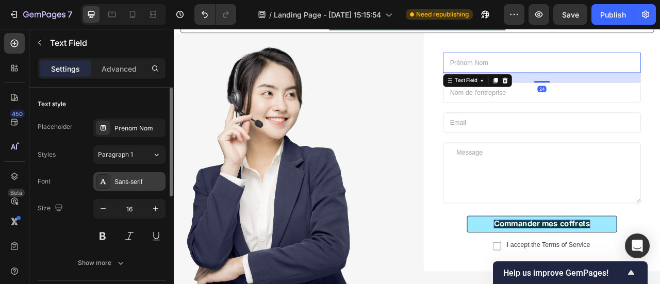
click at [122, 180] on div "Sans-serif" at bounding box center [138, 181] width 48 height 9
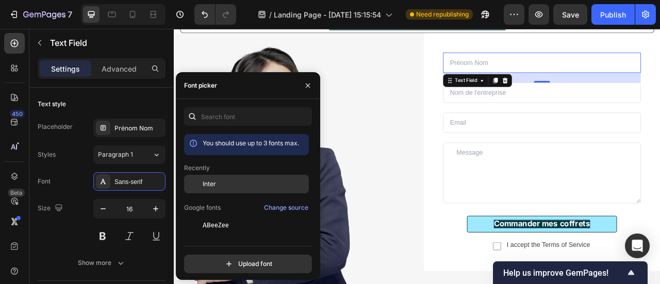
click at [218, 185] on div "Inter" at bounding box center [255, 183] width 104 height 9
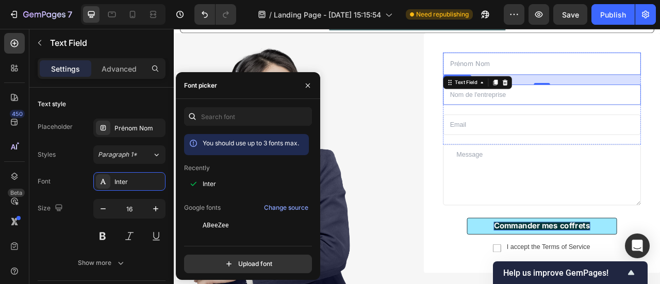
click at [585, 113] on input "text" at bounding box center [642, 113] width 252 height 26
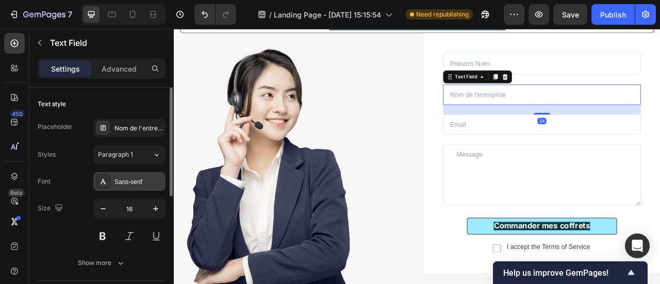
click at [126, 184] on div "Sans-serif" at bounding box center [138, 181] width 48 height 9
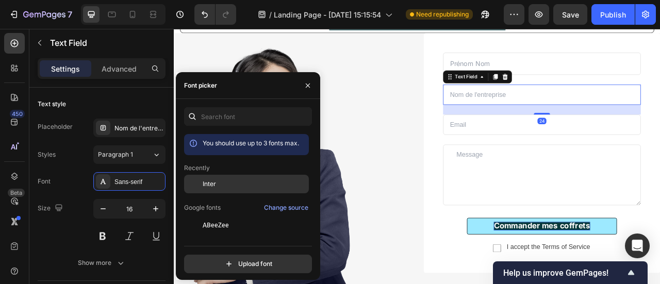
click at [231, 188] on div "Inter" at bounding box center [246, 184] width 125 height 19
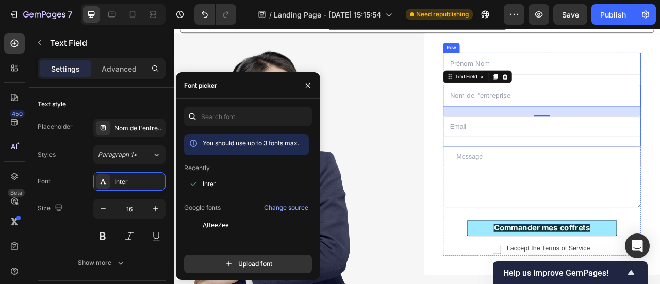
click at [607, 161] on input "email" at bounding box center [642, 153] width 252 height 26
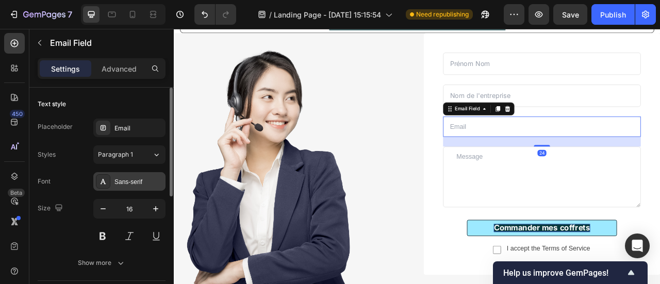
click at [125, 190] on div "Sans-serif" at bounding box center [129, 181] width 72 height 19
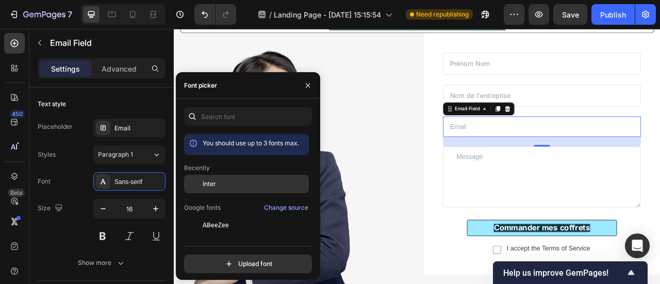
click at [241, 186] on div "Inter" at bounding box center [255, 183] width 104 height 9
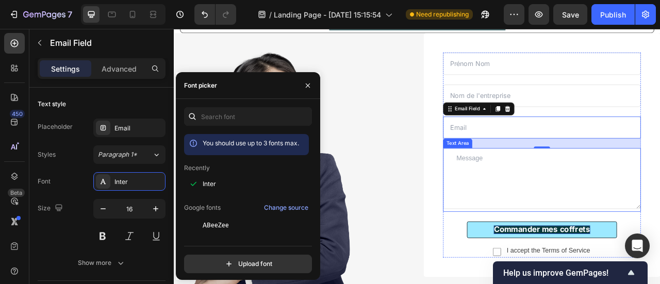
click at [585, 205] on textarea at bounding box center [642, 218] width 252 height 77
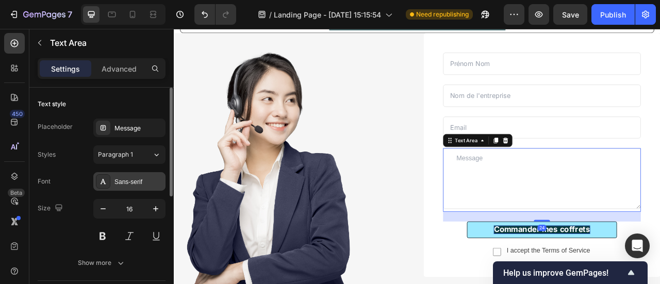
click at [135, 179] on div "Sans-serif" at bounding box center [138, 181] width 48 height 9
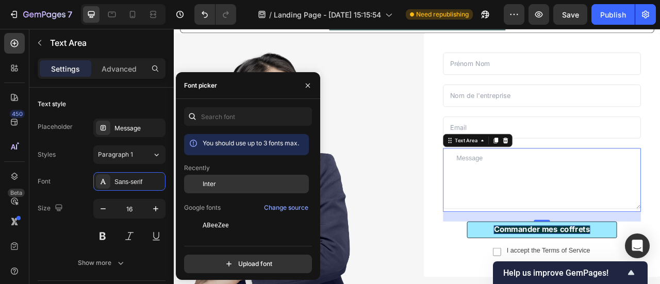
click at [236, 180] on div "Inter" at bounding box center [255, 183] width 104 height 9
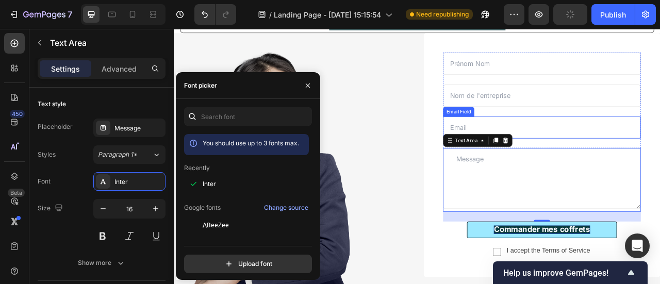
click at [660, 143] on input "email" at bounding box center [642, 154] width 252 height 28
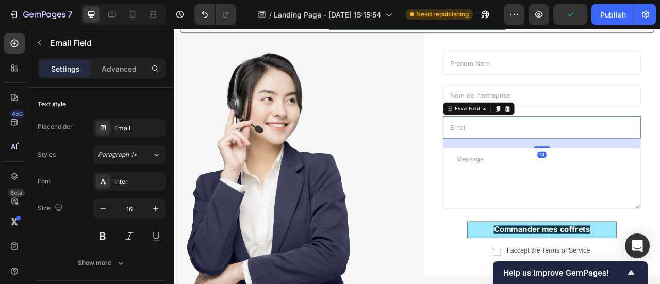
click at [554, 195] on textarea at bounding box center [642, 218] width 252 height 77
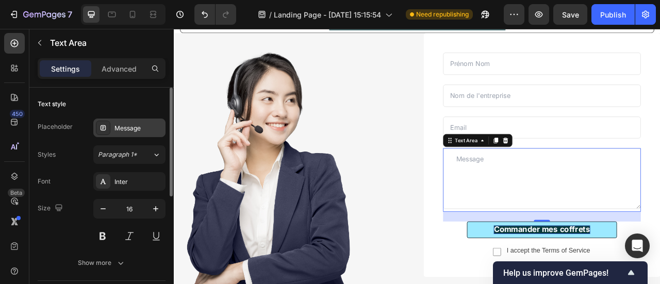
click at [119, 121] on div "Message" at bounding box center [129, 128] width 72 height 19
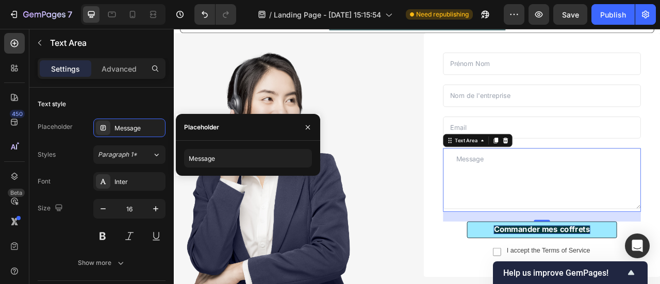
click at [618, 199] on textarea at bounding box center [642, 218] width 252 height 77
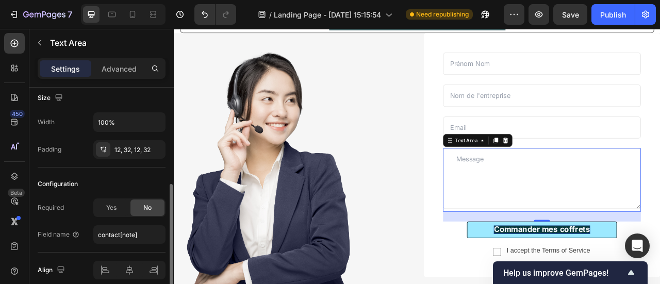
scroll to position [201, 0]
click at [132, 149] on div "12, 32, 12, 32" at bounding box center [129, 148] width 30 height 9
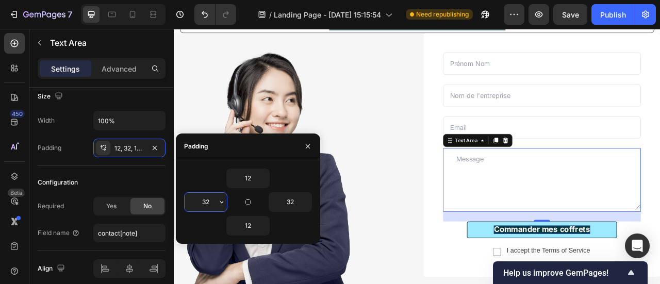
click at [214, 201] on input "32" at bounding box center [206, 202] width 42 height 19
type input "10"
click at [299, 203] on input "32" at bounding box center [290, 202] width 42 height 19
type input "0"
click at [253, 175] on input "12" at bounding box center [248, 178] width 42 height 19
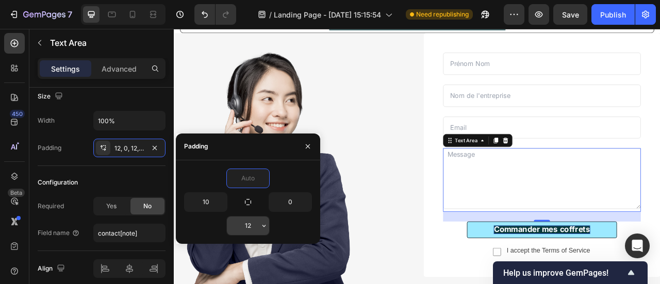
type input "0"
click at [256, 219] on input "12" at bounding box center [248, 226] width 42 height 19
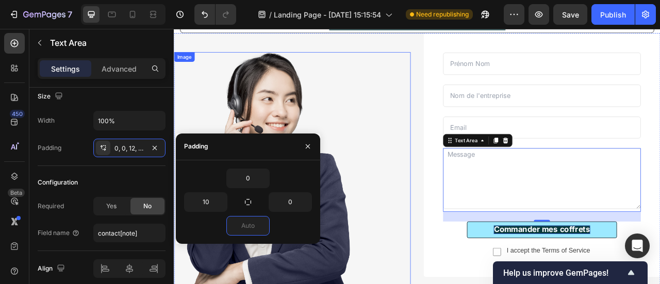
click at [442, 218] on div at bounding box center [324, 213] width 301 height 311
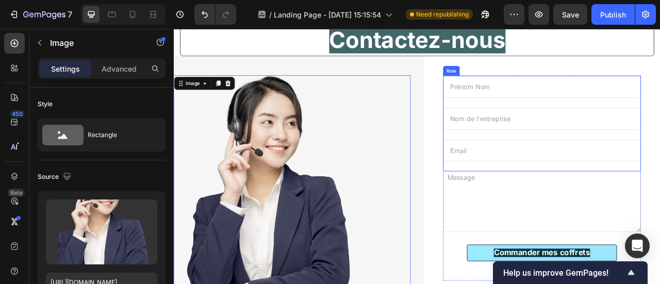
scroll to position [2990, 0]
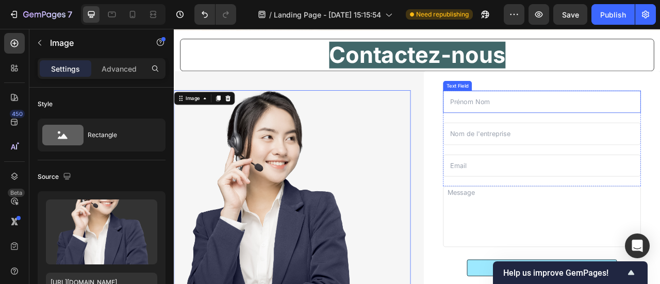
click at [557, 125] on input "text" at bounding box center [642, 121] width 252 height 28
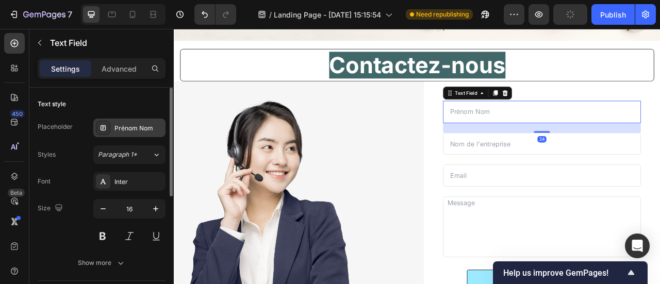
click at [135, 134] on div "Prénom Nom" at bounding box center [129, 128] width 72 height 19
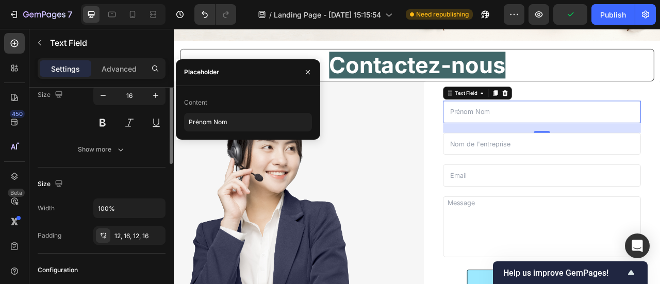
scroll to position [114, 0]
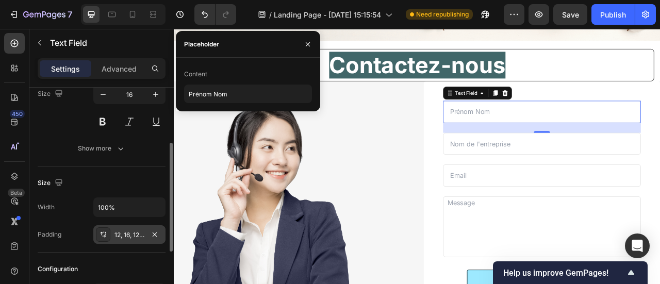
click at [134, 231] on div "12, 16, 12, 16" at bounding box center [129, 235] width 30 height 9
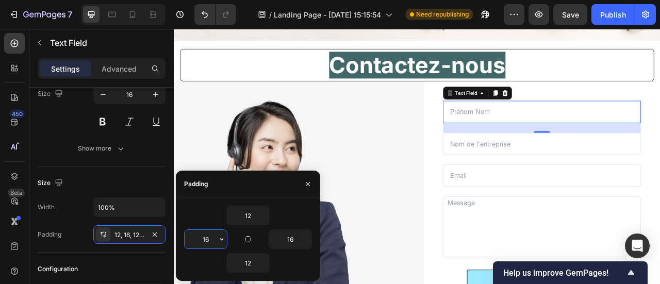
click at [214, 241] on input "16" at bounding box center [206, 239] width 42 height 19
type input "10"
click at [555, 130] on input "text" at bounding box center [642, 134] width 252 height 28
click at [658, 120] on input "text" at bounding box center [642, 134] width 252 height 28
click at [657, 100] on div "Text Field 24 Text Field Email Field Row Text Area Commander mes coffrets Butto…" at bounding box center [641, 250] width 301 height 310
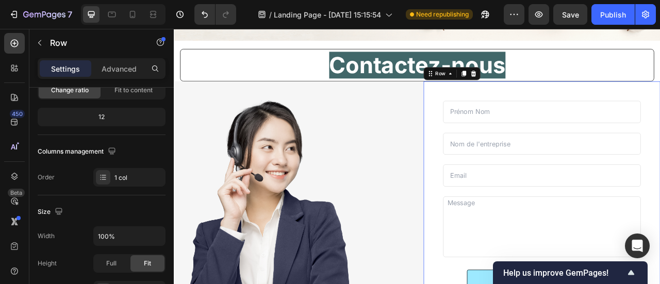
scroll to position [0, 0]
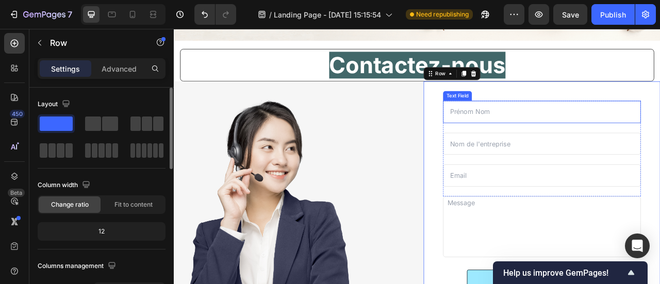
click at [617, 120] on input "text" at bounding box center [642, 134] width 252 height 28
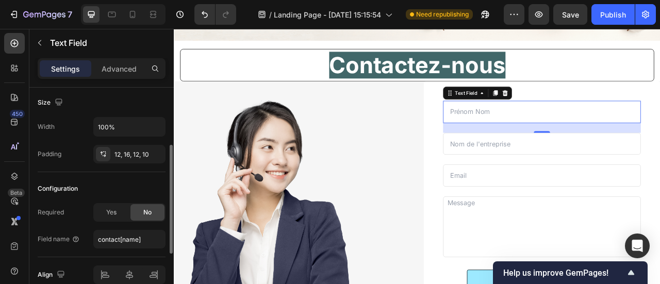
scroll to position [195, 0]
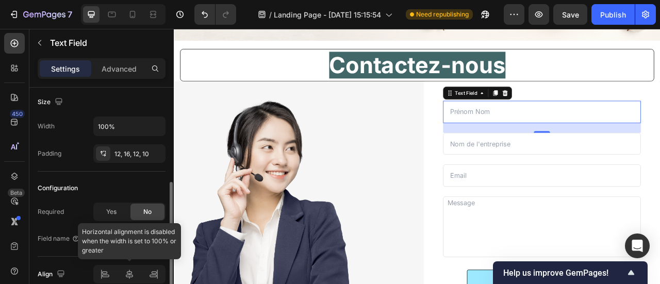
click at [128, 271] on div at bounding box center [129, 274] width 72 height 19
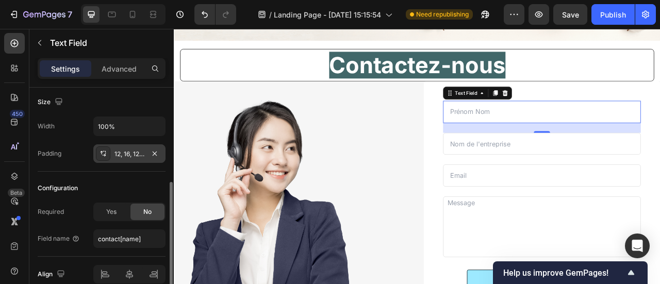
click at [128, 150] on div "12, 16, 12, 10" at bounding box center [129, 154] width 30 height 9
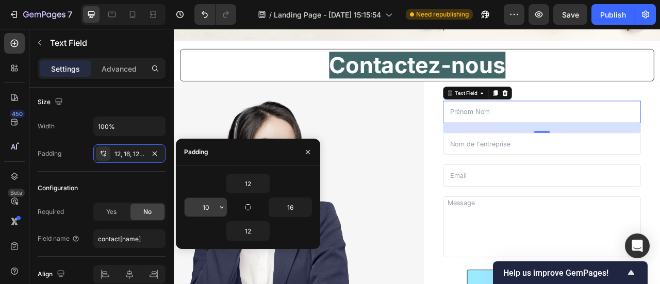
click at [210, 205] on input "10" at bounding box center [206, 207] width 42 height 19
type input "à"
type input "0"
click at [266, 211] on div "16" at bounding box center [280, 208] width 64 height 20
click at [603, 149] on div "24" at bounding box center [642, 155] width 252 height 12
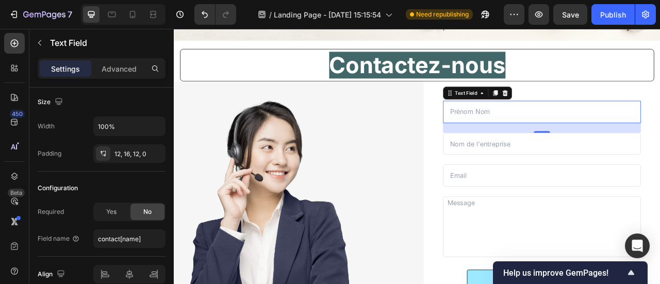
click at [572, 120] on input "text" at bounding box center [642, 134] width 252 height 28
click at [568, 161] on input "text" at bounding box center [642, 175] width 252 height 28
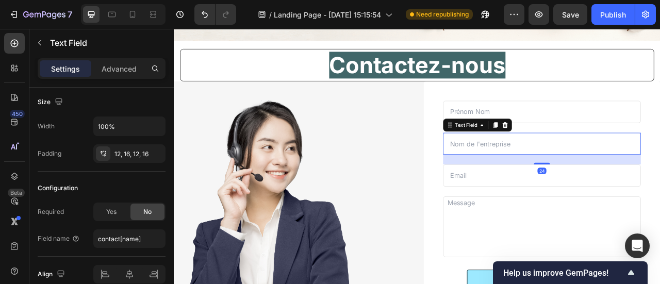
click at [616, 120] on input "text" at bounding box center [642, 134] width 252 height 28
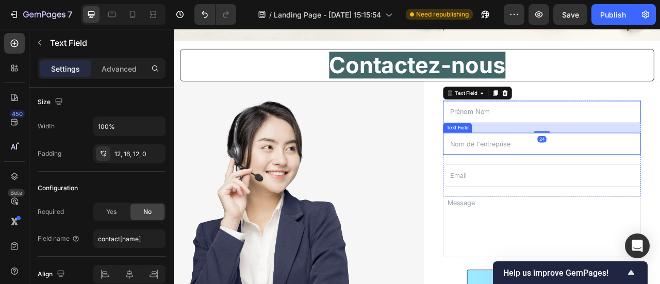
click at [553, 161] on input "text" at bounding box center [642, 175] width 252 height 28
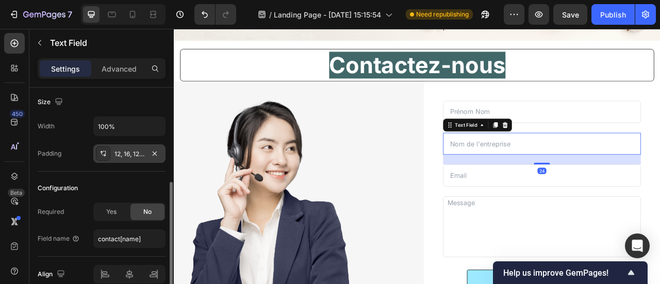
click at [125, 155] on div "12, 16, 12, 16" at bounding box center [129, 154] width 30 height 9
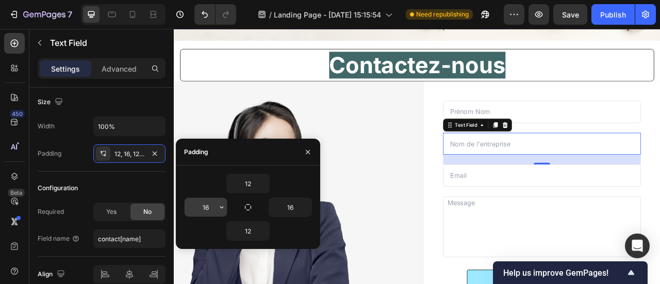
click at [213, 204] on input "16" at bounding box center [206, 207] width 42 height 19
type input "10"
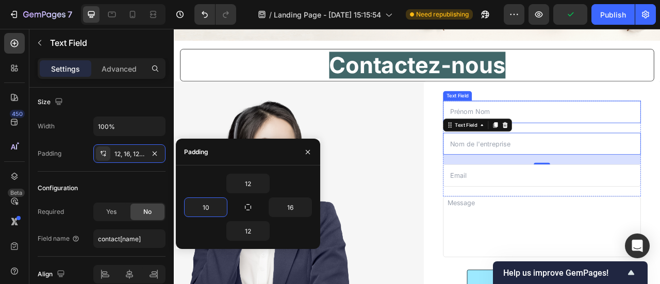
click at [660, 121] on input "text" at bounding box center [642, 134] width 252 height 28
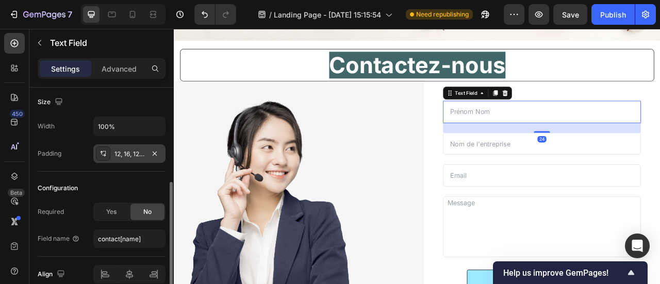
click at [136, 150] on div "12, 16, 12, 0" at bounding box center [129, 154] width 30 height 9
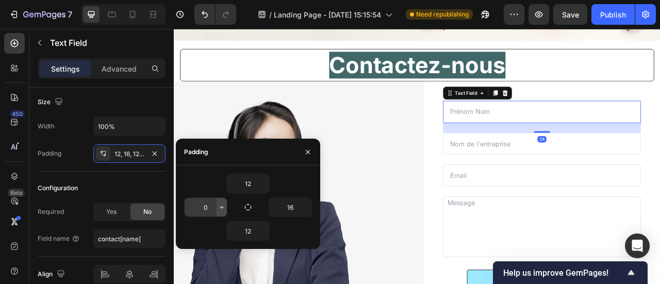
click at [220, 210] on icon "button" at bounding box center [222, 207] width 8 height 8
click at [211, 208] on input "0" at bounding box center [206, 207] width 42 height 19
type input "10"
click at [660, 201] on input "email" at bounding box center [642, 215] width 252 height 28
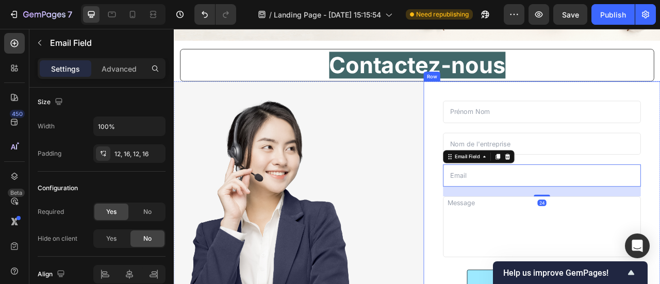
scroll to position [0, 0]
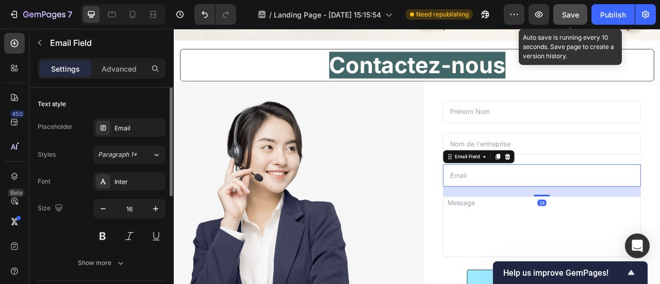
click at [577, 21] on button "Save" at bounding box center [570, 14] width 34 height 21
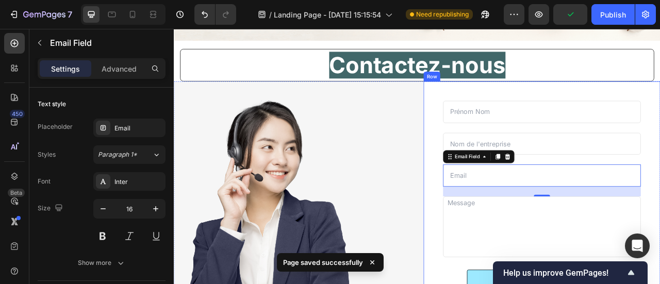
click at [660, 187] on div "Text Field Text Field Email Field 24 Row Text Area Commander mes coffrets Butto…" at bounding box center [641, 250] width 301 height 310
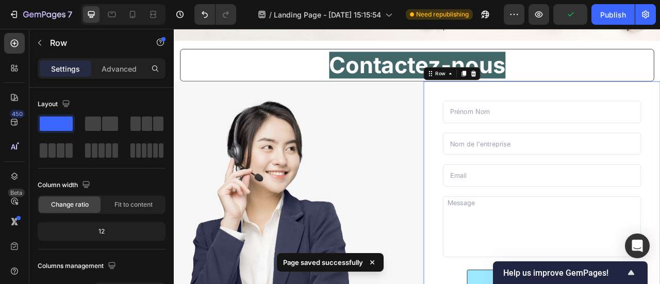
click at [417, 199] on div at bounding box center [324, 275] width 301 height 311
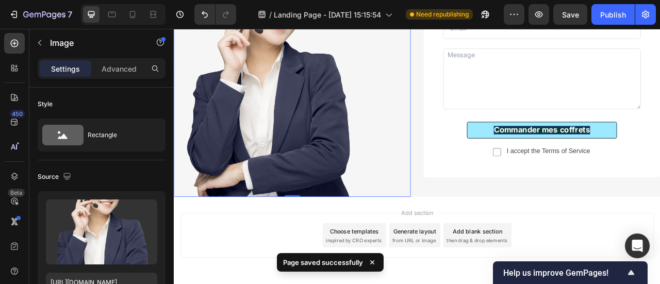
scroll to position [3151, 0]
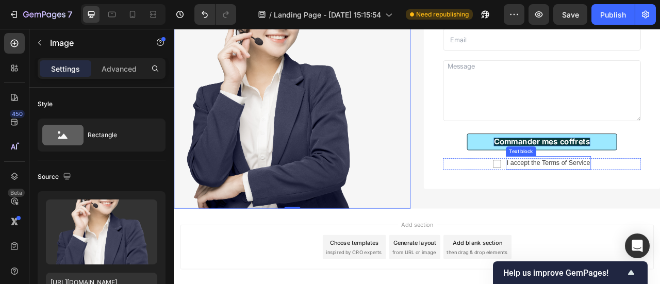
click at [627, 198] on p "I accept the Terms of Service" at bounding box center [650, 199] width 106 height 15
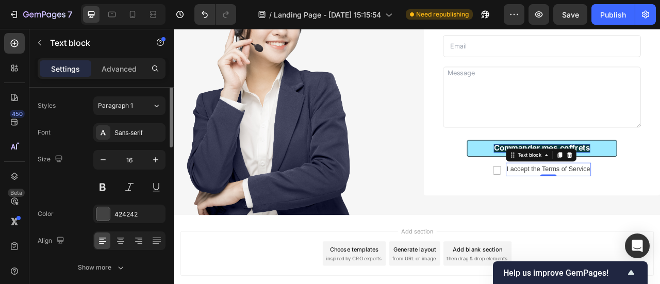
scroll to position [0, 0]
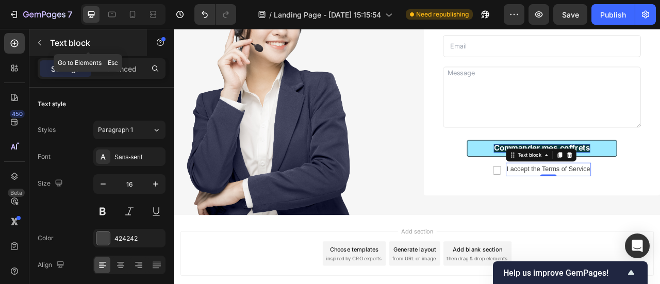
click at [120, 55] on div "Text block" at bounding box center [88, 42] width 118 height 27
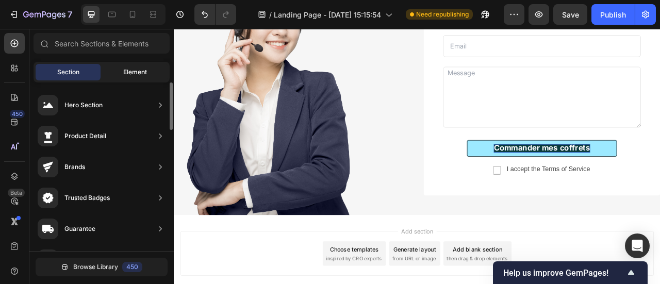
click at [122, 77] on div "Element" at bounding box center [135, 72] width 65 height 17
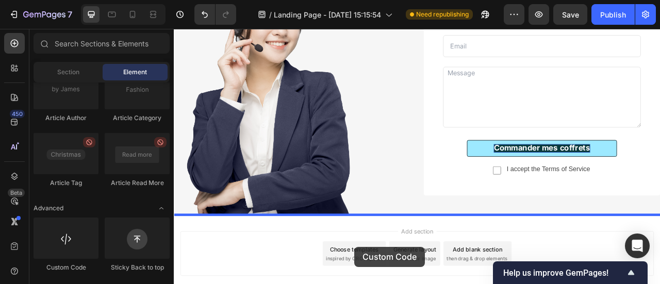
scroll to position [3201, 0]
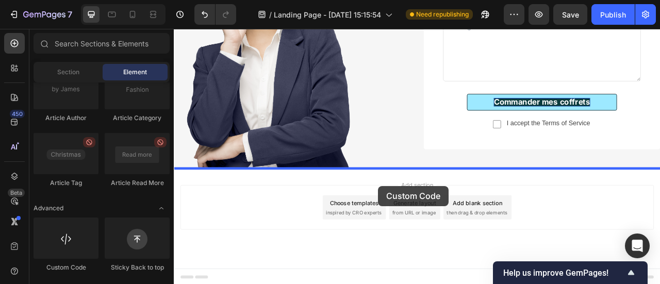
drag, startPoint x: 236, startPoint y: 287, endPoint x: 434, endPoint y: 229, distance: 205.9
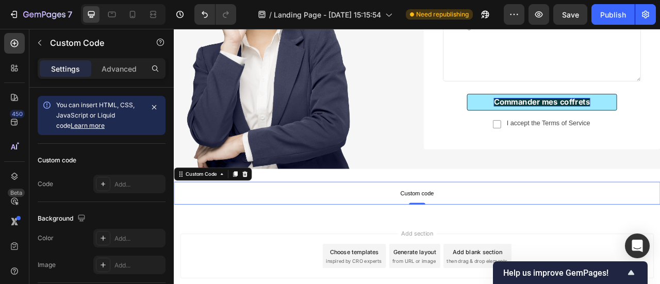
click at [481, 235] on span "Custom code" at bounding box center [483, 238] width 619 height 12
click at [152, 106] on icon "button" at bounding box center [154, 107] width 8 height 8
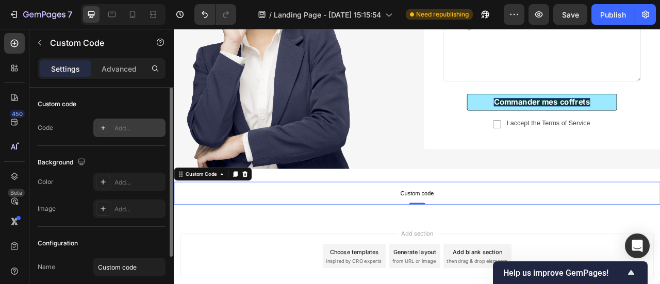
click at [120, 127] on div "Add..." at bounding box center [138, 128] width 48 height 9
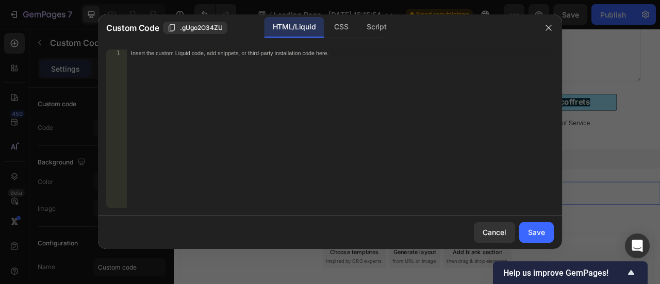
click at [251, 57] on div "Insert the custom Liquid code, add snippets, or third-party installation code h…" at bounding box center [340, 137] width 427 height 174
paste textarea "</footer>"
type textarea "</footer>"
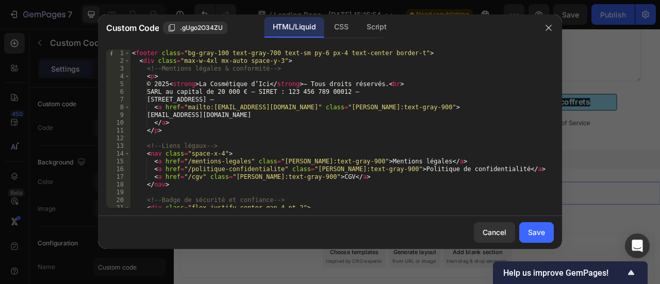
scroll to position [0, 0]
click at [544, 235] on div "Save" at bounding box center [536, 232] width 17 height 11
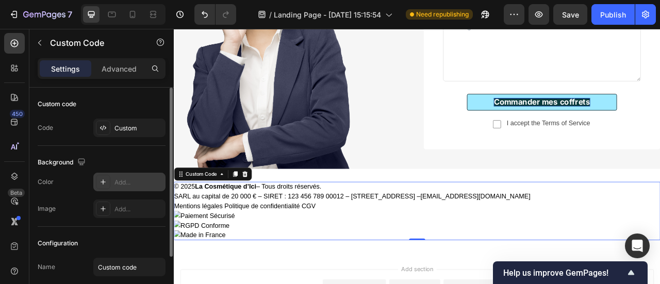
click at [124, 186] on div "Add..." at bounding box center [129, 182] width 72 height 19
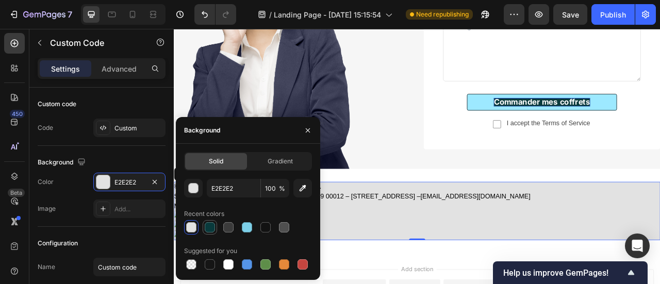
click at [208, 230] on div at bounding box center [210, 227] width 10 height 10
type input "093A3C"
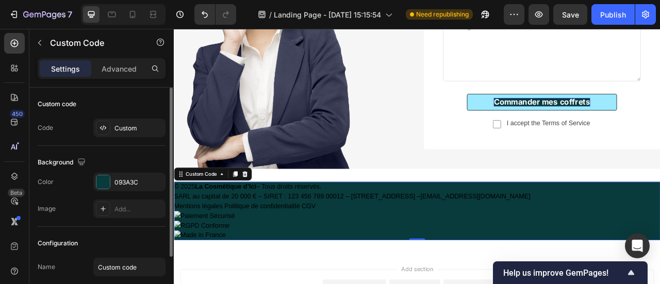
click at [130, 152] on div "Background The changes might be hidden by the video. Color 093A3C Image Add..." at bounding box center [102, 186] width 128 height 81
click at [139, 131] on div "Custom" at bounding box center [138, 128] width 48 height 9
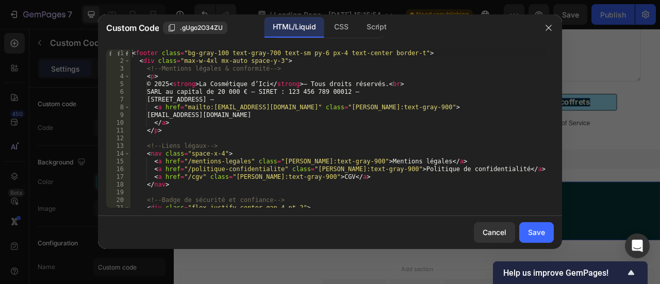
click at [254, 53] on div "< footer class = "bg-gray-100 text-gray-700 text-sm py-6 px-4 text-center borde…" at bounding box center [338, 137] width 416 height 174
type textarea "<footer class="bg-gray-100 text-white-700 text-sm py-6 px-4 text-center border-…"
click at [534, 229] on div "Save" at bounding box center [536, 232] width 17 height 11
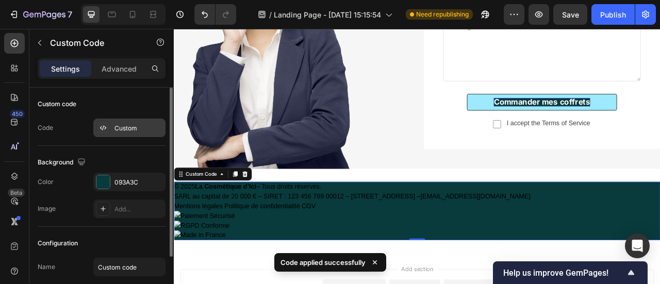
click at [132, 130] on div "Custom" at bounding box center [138, 128] width 48 height 9
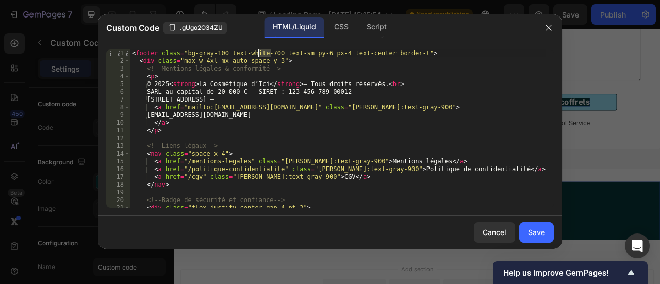
drag, startPoint x: 272, startPoint y: 54, endPoint x: 258, endPoint y: 54, distance: 13.9
click at [258, 54] on div "< footer class = "bg-gray-100 text-white-700 text-sm py-6 px-4 text-center bord…" at bounding box center [338, 137] width 416 height 174
type textarea "<footer class="bg-gray-100 text-white text-sm py-6 px-4 text-center border-t">"
click at [546, 235] on button "Save" at bounding box center [536, 232] width 35 height 21
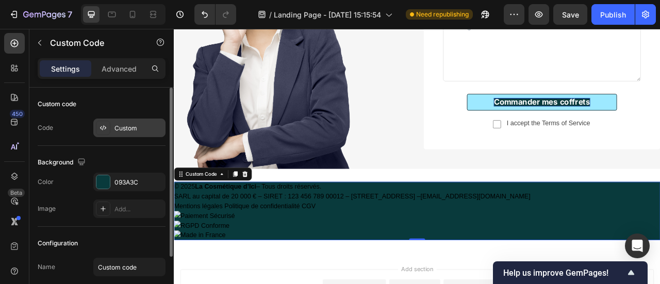
click at [139, 132] on div "Custom" at bounding box center [138, 128] width 48 height 9
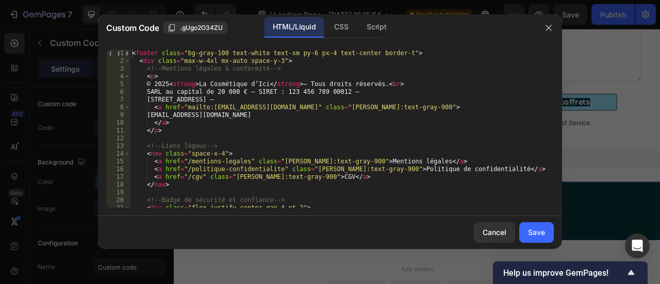
click at [271, 51] on div "< footer class = "bg-gray-100 text-white text-sm py-6 px-4 text-center border-t…" at bounding box center [338, 137] width 416 height 174
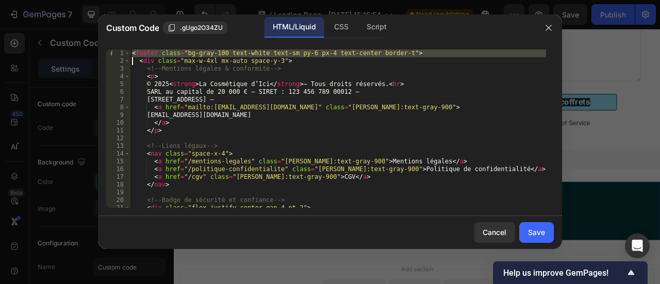
paste textarea
type textarea "<div class="max-w-4xl mx-auto space-y-3">"
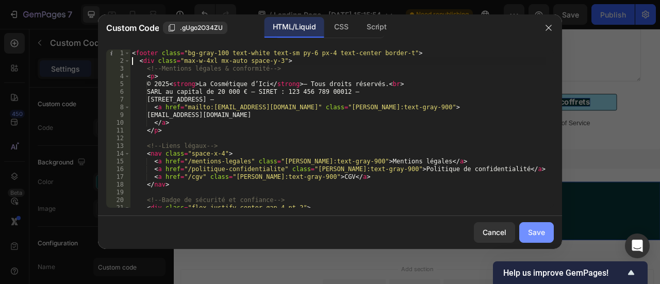
click at [540, 232] on div "Save" at bounding box center [536, 232] width 17 height 11
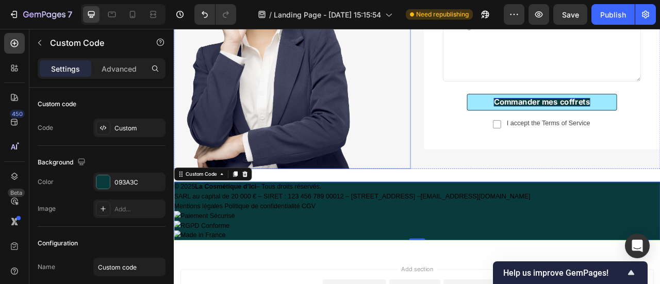
click at [380, 217] on div "© 2025 La Cosmétique d’Ici – Tous droits réservés. SARL au capital de 20 000 € …" at bounding box center [483, 260] width 619 height 107
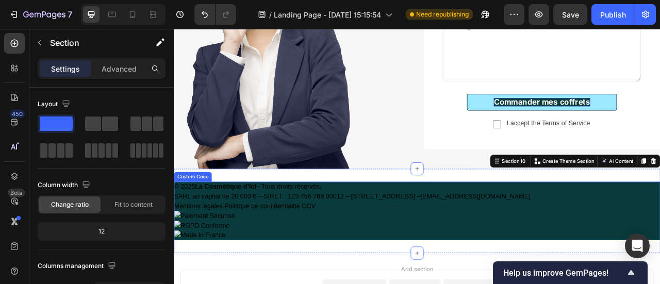
click at [371, 239] on p "© 2025 La Cosmétique d’Ici – Tous droits réservés. SARL au capital de 20 000 € …" at bounding box center [483, 235] width 619 height 25
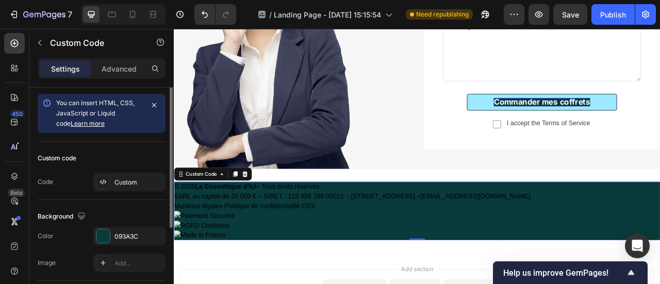
scroll to position [0, 0]
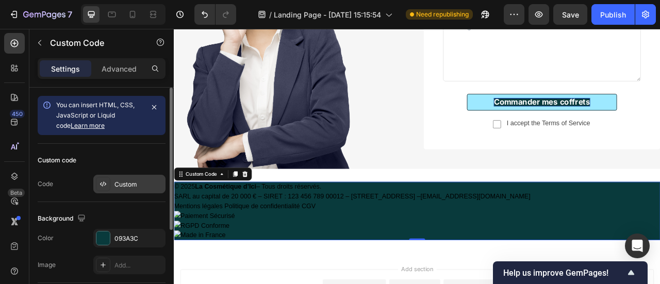
click at [127, 184] on div "Custom" at bounding box center [138, 184] width 48 height 9
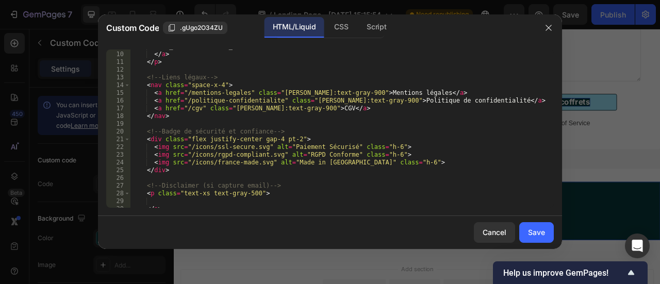
scroll to position [89, 0]
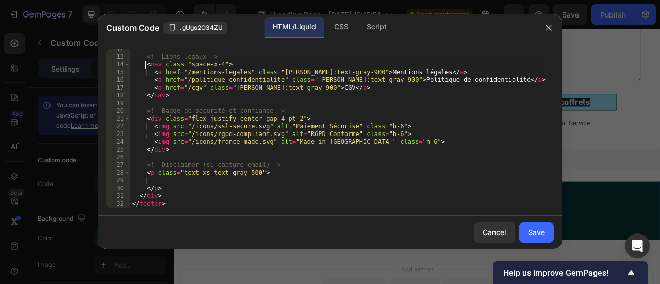
click at [144, 63] on div "<!-- Liens légaux --> < nav class = "space-x-4" > < a href = "/mentions-legales…" at bounding box center [338, 132] width 416 height 174
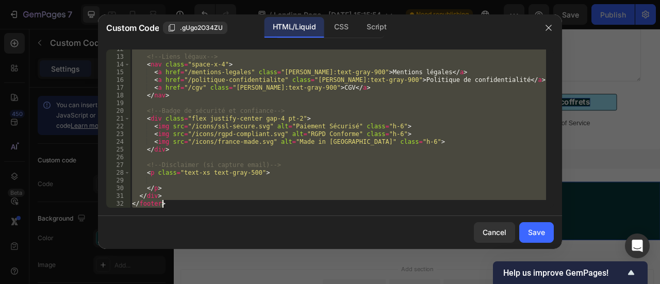
drag, startPoint x: 133, startPoint y: 52, endPoint x: 474, endPoint y: 254, distance: 397.4
click at [474, 254] on div "Custom Code .gUgo2O34ZU HTML/Liquid CSS Script <nav class="space-x-4"> 12 13 14…" at bounding box center [330, 142] width 464 height 256
type textarea "</div> </footer>"
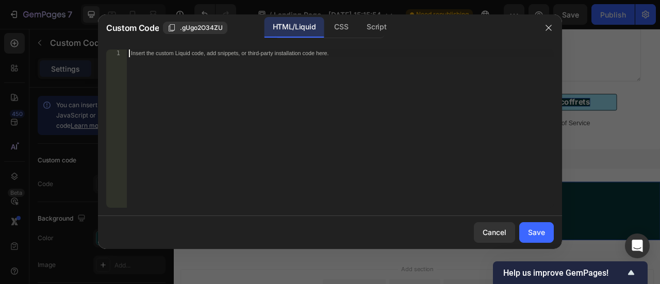
scroll to position [104, 0]
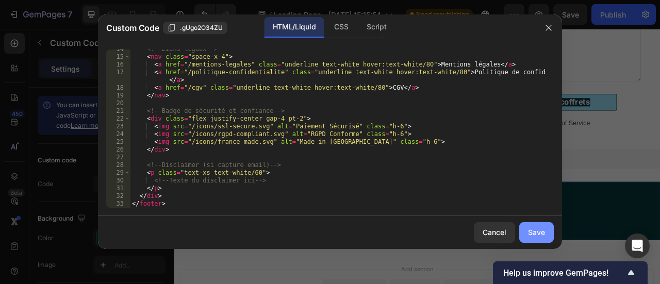
click at [529, 227] on div "Save" at bounding box center [536, 232] width 17 height 11
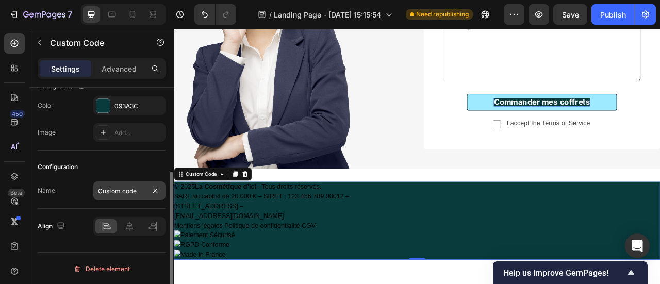
scroll to position [0, 0]
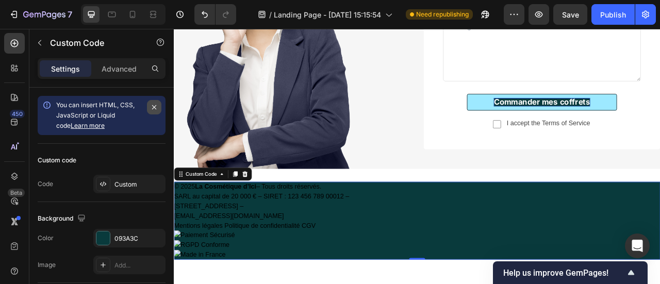
click at [157, 102] on button "button" at bounding box center [154, 107] width 14 height 14
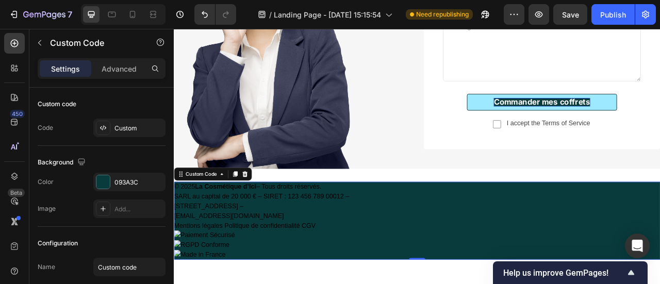
click at [125, 78] on div "Settings Advanced" at bounding box center [102, 68] width 128 height 21
click at [110, 70] on p "Advanced" at bounding box center [119, 68] width 35 height 11
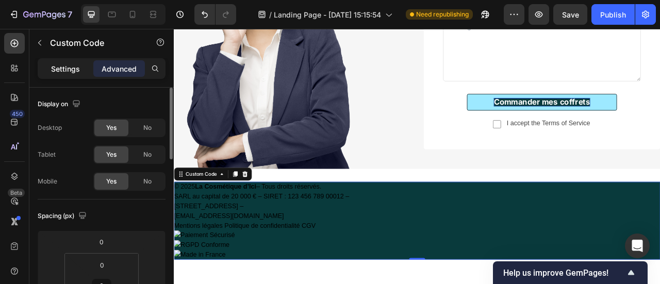
click at [80, 67] on div "Settings" at bounding box center [66, 68] width 52 height 17
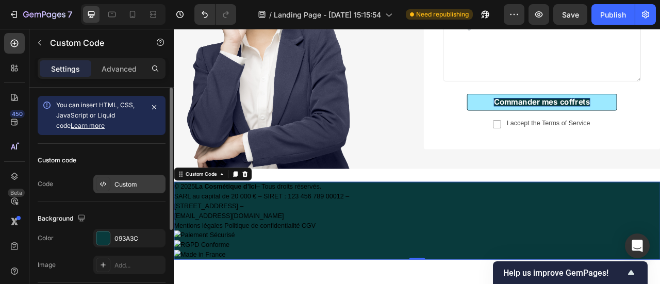
click at [126, 185] on div "Custom" at bounding box center [138, 184] width 48 height 9
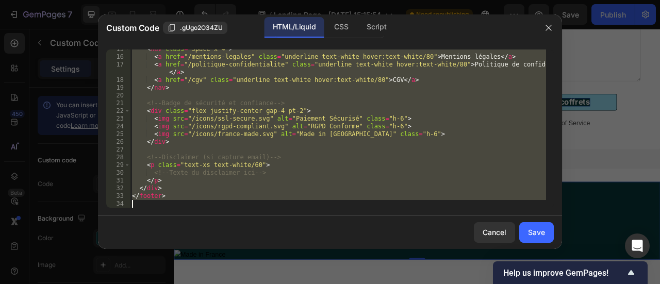
scroll to position [112, 0]
drag, startPoint x: 134, startPoint y: 56, endPoint x: 409, endPoint y: 291, distance: 362.5
click at [409, 0] on html "7 / Landing Page - Sep 25, 15:15:54 Need republishing Preview Save Publish 450 …" at bounding box center [330, 0] width 660 height 0
type textarea "</footer>"
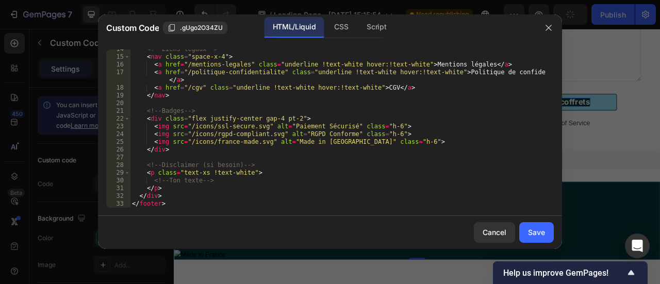
scroll to position [104, 0]
click at [543, 234] on div "Save" at bounding box center [536, 232] width 17 height 11
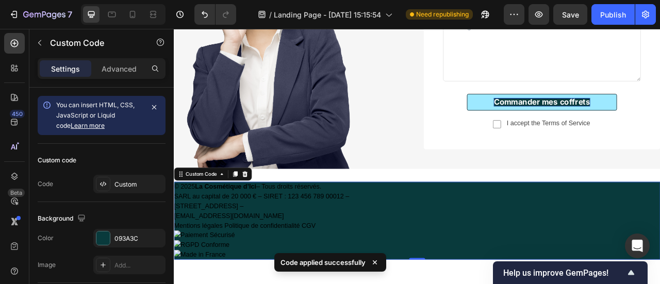
click at [328, 242] on p "© 2025 La Cosmétique d’Ici – Tous droits réservés. SARL au capital de 20 000 € …" at bounding box center [483, 248] width 619 height 50
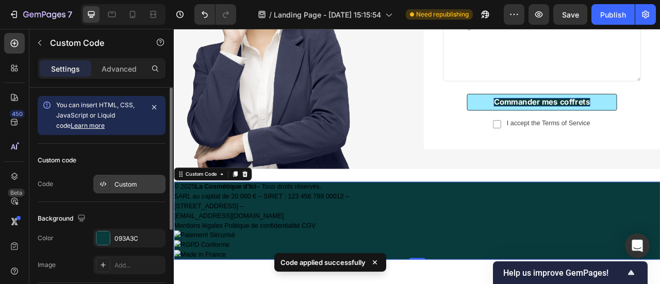
click at [135, 186] on div "Custom" at bounding box center [138, 184] width 48 height 9
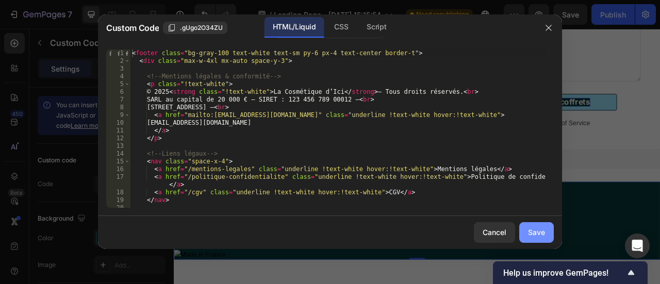
click at [535, 228] on div "Save" at bounding box center [536, 232] width 17 height 11
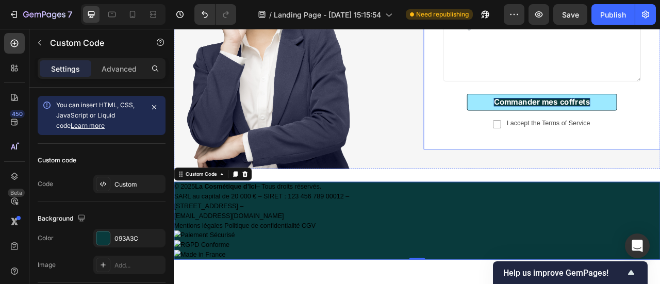
click at [660, 167] on div "Text Field Text Field Email Field Row Text Area Commander mes coffrets Button C…" at bounding box center [641, 27] width 301 height 310
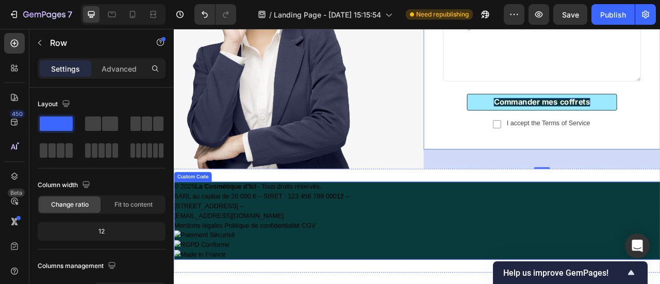
click at [353, 276] on link "CGV" at bounding box center [345, 278] width 18 height 9
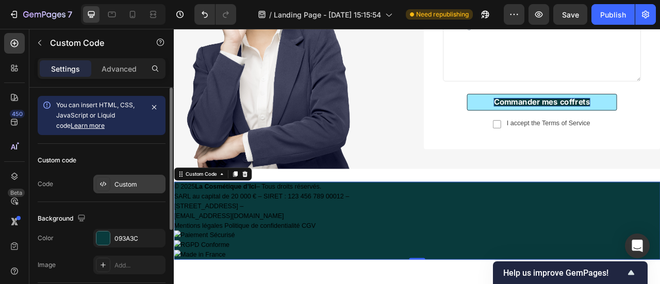
click at [123, 175] on div "Custom" at bounding box center [129, 184] width 72 height 19
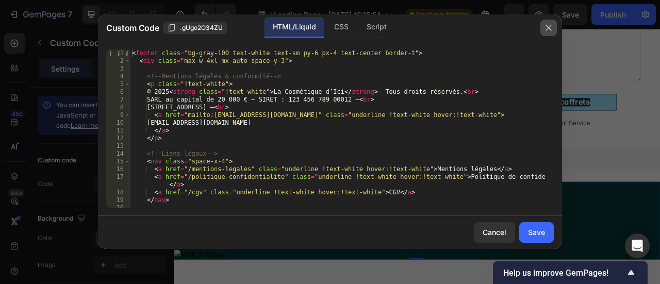
click at [547, 28] on icon "button" at bounding box center [549, 28] width 8 height 8
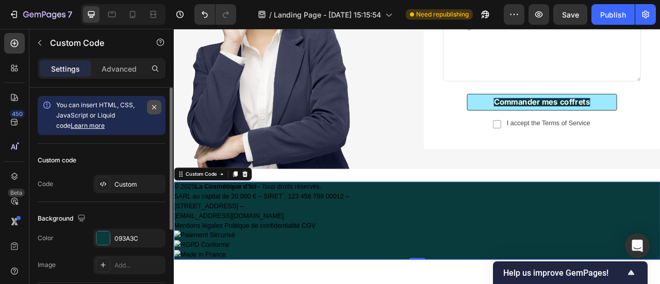
click at [155, 105] on icon "button" at bounding box center [154, 107] width 8 height 8
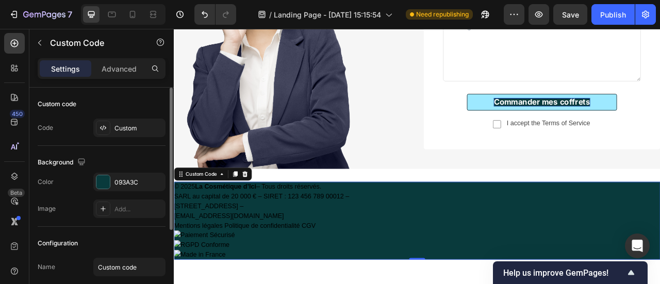
click at [130, 137] on div "Custom code Code Custom" at bounding box center [102, 117] width 128 height 58
click at [125, 133] on div "Custom" at bounding box center [129, 128] width 72 height 19
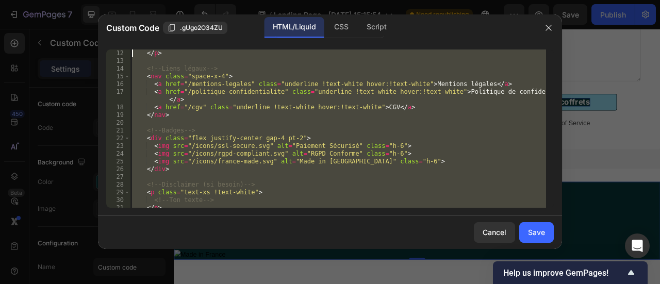
scroll to position [0, 0]
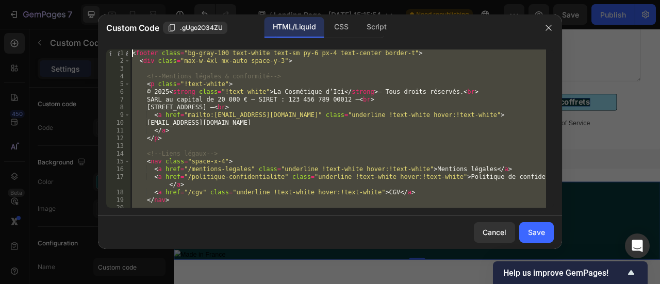
drag, startPoint x: 171, startPoint y: 195, endPoint x: 136, endPoint y: 24, distance: 174.8
click at [136, 24] on div "Custom Code .gUgo2O34ZU HTML/Liquid CSS Script </footer> 1 2 3 4 5 6 7 8 9 10 1…" at bounding box center [330, 131] width 464 height 235
type textarea "<footer class="bg-gray-100 text-white text-sm py-6 px-4 text-center border-t"> …"
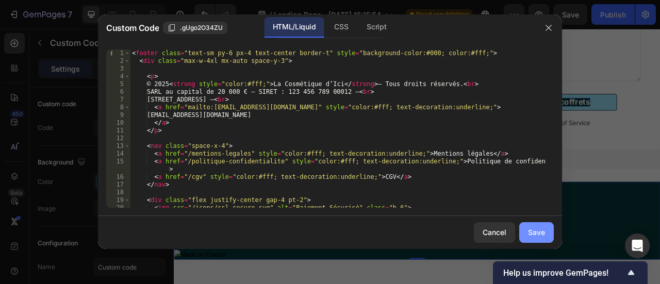
click at [544, 234] on div "Save" at bounding box center [536, 232] width 17 height 11
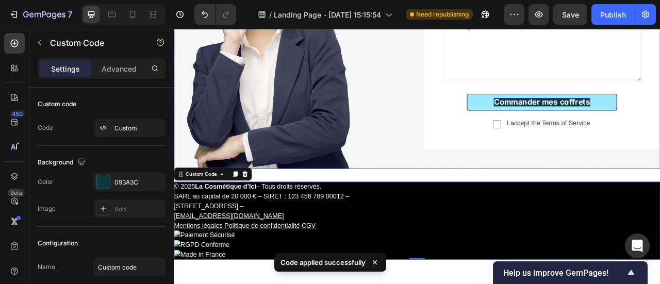
click at [534, 201] on div "Text Field Text Field Email Field Row Text Area Commander mes coffrets Button C…" at bounding box center [641, 39] width 301 height 335
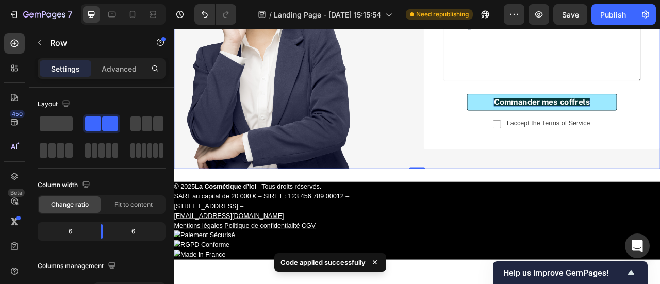
click at [545, 188] on div "Text Field Text Field Email Field Row Text Area Commander mes coffrets Button C…" at bounding box center [641, 39] width 301 height 335
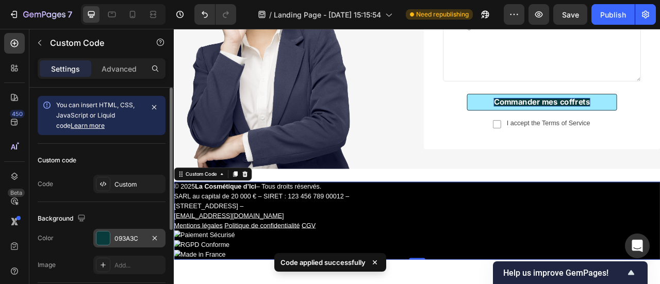
click at [133, 239] on div "093A3C" at bounding box center [129, 238] width 30 height 9
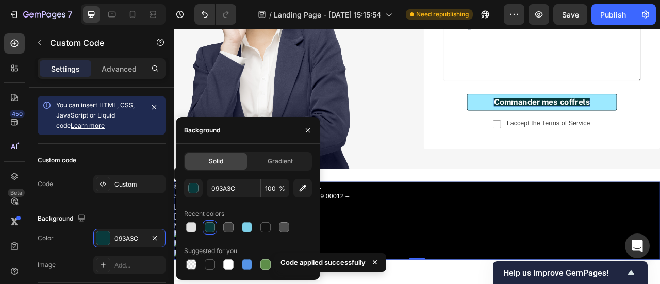
click at [209, 225] on div at bounding box center [210, 227] width 10 height 10
click at [237, 228] on div at bounding box center [248, 227] width 128 height 14
click at [231, 229] on div at bounding box center [228, 227] width 10 height 10
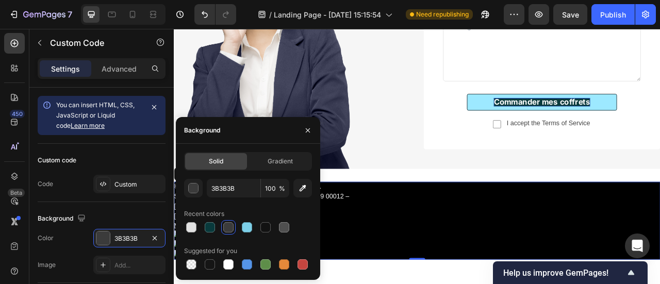
click at [219, 229] on div at bounding box center [248, 227] width 128 height 14
click at [212, 228] on div at bounding box center [210, 227] width 10 height 10
type input "093A3C"
click at [448, 276] on nav "Mentions légales Politique de confidentialité CGV" at bounding box center [483, 279] width 619 height 12
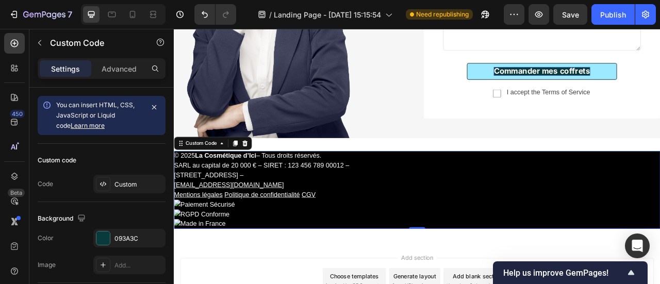
scroll to position [3243, 0]
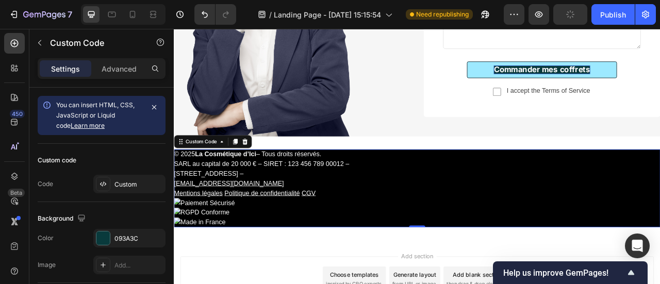
click at [403, 238] on nav "Mentions légales Politique de confidentialité CGV" at bounding box center [483, 238] width 619 height 12
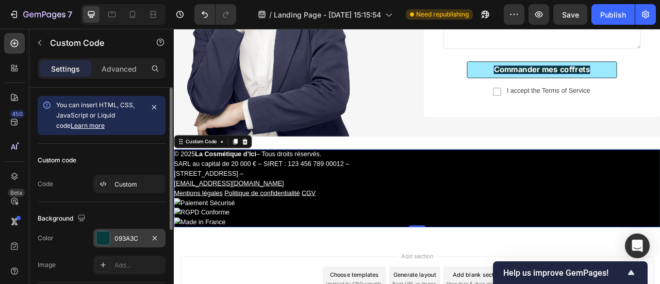
click at [132, 234] on div "093A3C" at bounding box center [129, 238] width 30 height 9
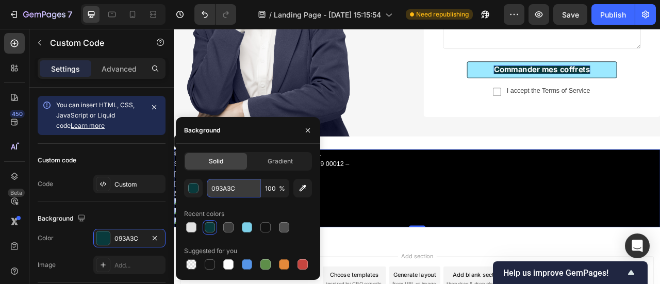
click at [238, 182] on input "093A3C" at bounding box center [234, 188] width 54 height 19
click at [540, 226] on p "© 2025 La Cosmétique d’Ici – Tous droits réservés. SARL au capital de 20 000 € …" at bounding box center [483, 207] width 619 height 50
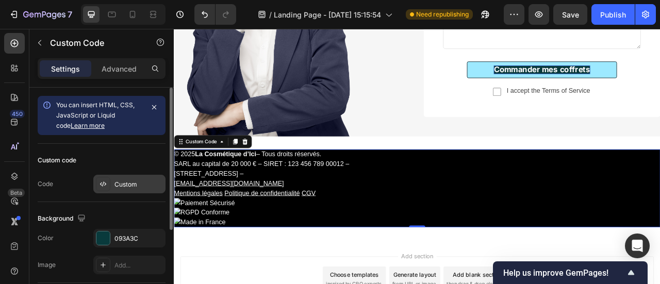
click at [123, 180] on div "Custom" at bounding box center [138, 184] width 48 height 9
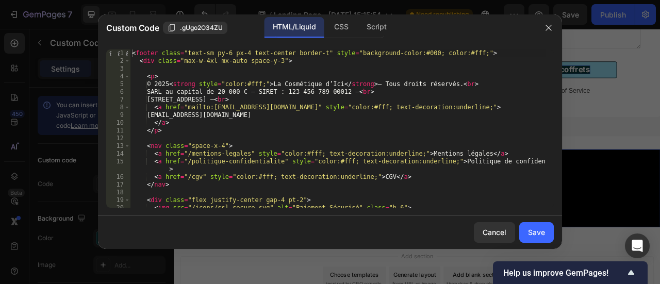
type textarea "<footer class="text-sm py-6 px-4 text-center border-t" style="background-color:…"
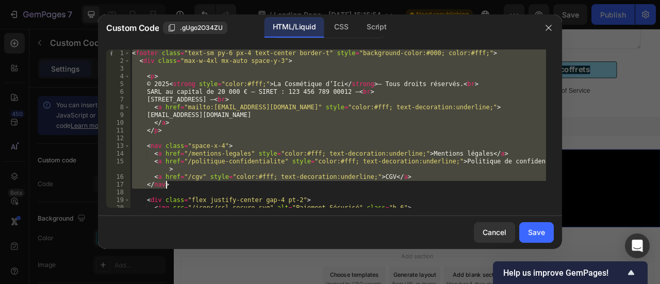
scroll to position [89, 0]
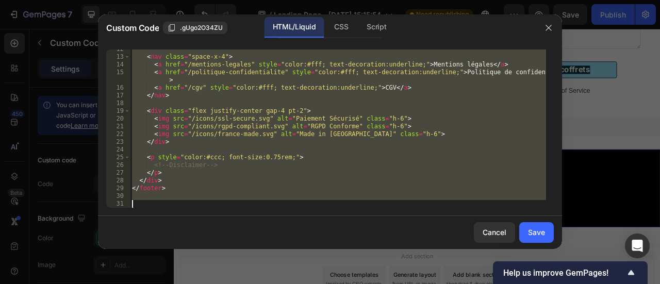
drag, startPoint x: 134, startPoint y: 53, endPoint x: 381, endPoint y: 284, distance: 338.6
click at [381, 284] on div "Custom Code .gUgo2O34ZU HTML/Liquid CSS Script <footer class="text-sm py-6 px-4…" at bounding box center [330, 142] width 660 height 284
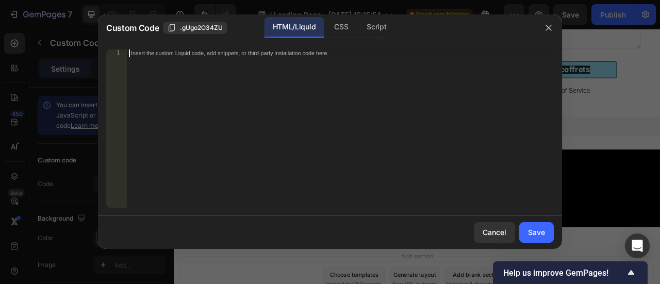
scroll to position [104, 0]
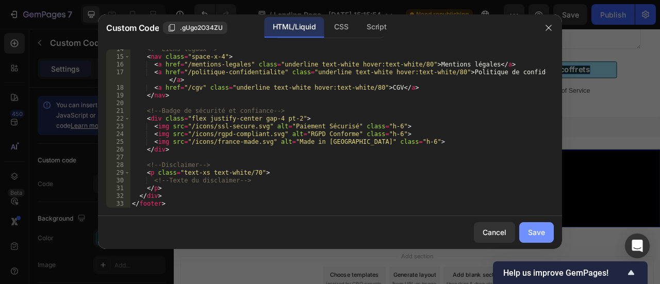
click at [531, 231] on div "Save" at bounding box center [536, 232] width 17 height 11
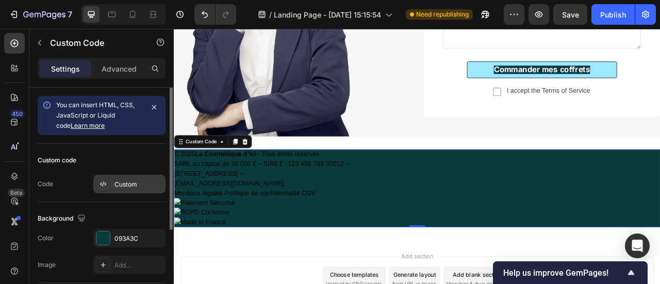
click at [141, 184] on div "Custom" at bounding box center [138, 184] width 48 height 9
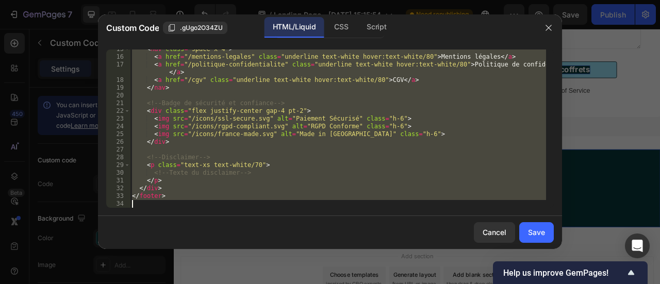
drag, startPoint x: 134, startPoint y: 54, endPoint x: 351, endPoint y: 269, distance: 305.9
click at [351, 269] on div "Custom Code .gUgo2O34ZU HTML/Liquid CSS Script <footer class="text-sm py-6 px-4…" at bounding box center [330, 142] width 464 height 256
type textarea "</footer>"
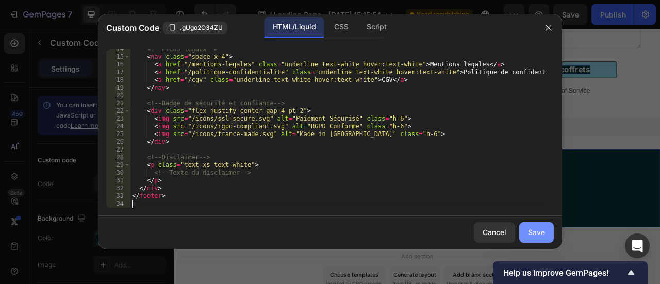
click at [544, 227] on div "Save" at bounding box center [536, 232] width 17 height 11
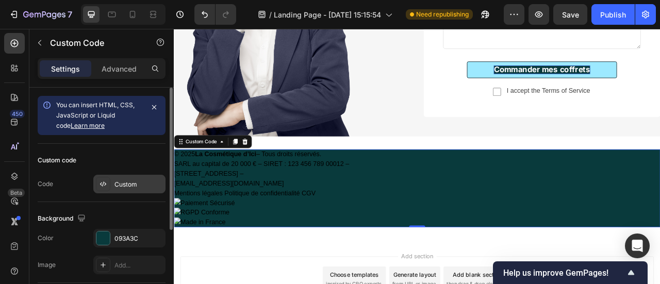
click at [118, 187] on div "Custom" at bounding box center [138, 184] width 48 height 9
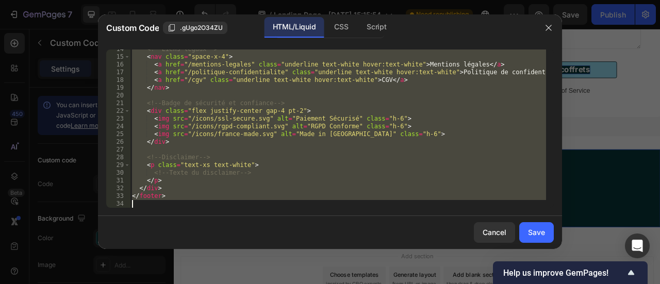
drag, startPoint x: 133, startPoint y: 52, endPoint x: 300, endPoint y: 266, distance: 271.5
click at [300, 266] on div "Custom Code .gUgo2O34ZU HTML/Liquid CSS Script <footer class="text-sm py-6 px-4…" at bounding box center [330, 142] width 464 height 256
type textarea "</footer>"
paste textarea
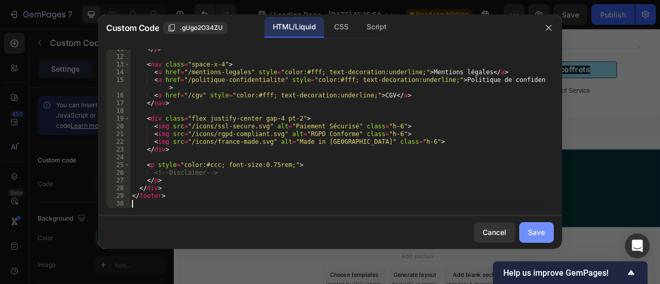
click at [546, 235] on button "Save" at bounding box center [536, 232] width 35 height 21
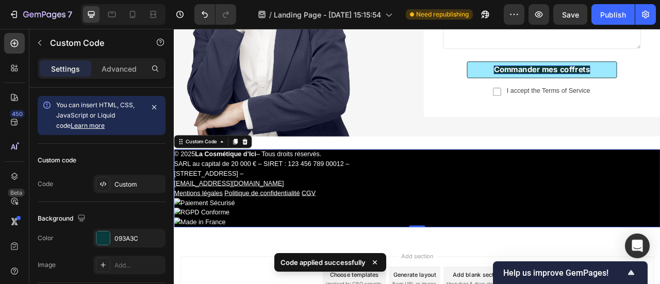
click at [530, 171] on div "© 2025 La Cosmétique d’Ici – Tous droits réservés. SARL au capital de 20 000 € …" at bounding box center [483, 232] width 619 height 132
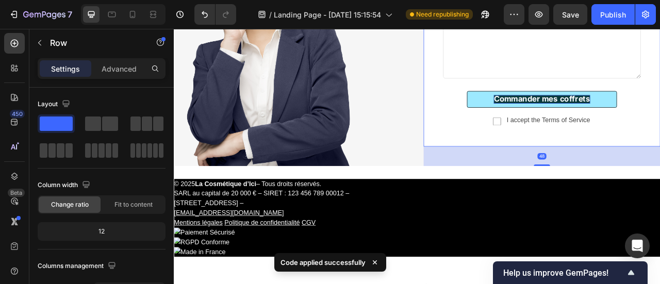
scroll to position [3206, 0]
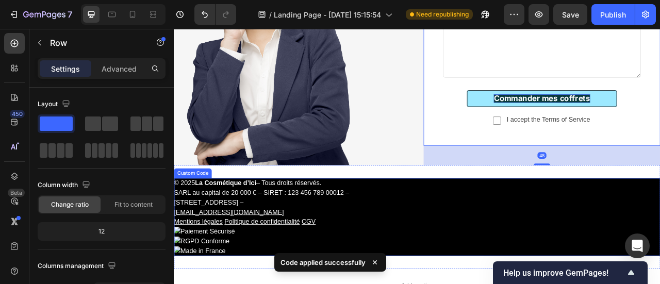
click at [579, 231] on p "© 2025 La Cosmétique d’Ici – Tous droits réservés. SARL au capital de 20 000 € …" at bounding box center [483, 244] width 619 height 50
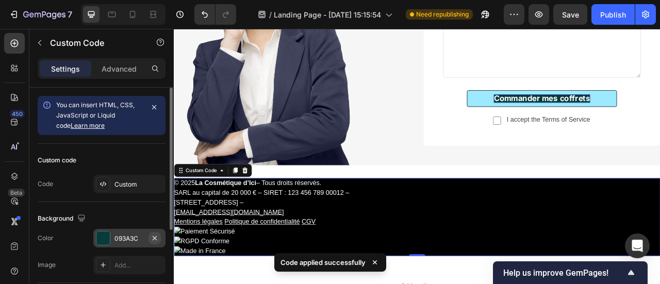
click at [150, 233] on button "button" at bounding box center [155, 238] width 12 height 12
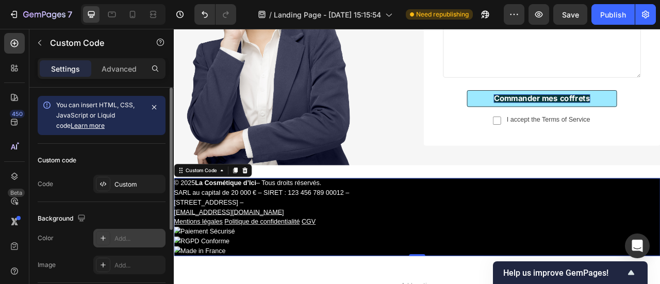
click at [134, 236] on div "Add..." at bounding box center [138, 238] width 48 height 9
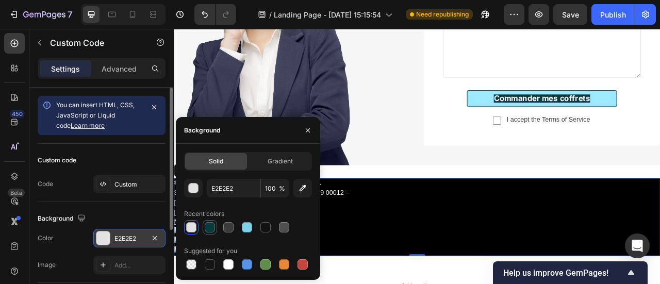
click at [211, 222] on div at bounding box center [210, 227] width 10 height 10
type input "093A3C"
click at [446, 268] on nav "Mentions légales Politique de confidentialité CGV" at bounding box center [483, 274] width 619 height 12
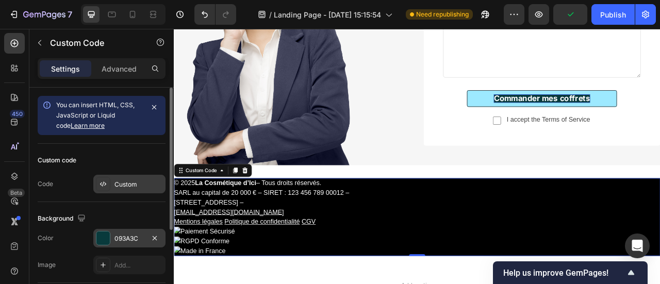
click at [135, 185] on div "Custom" at bounding box center [138, 184] width 48 height 9
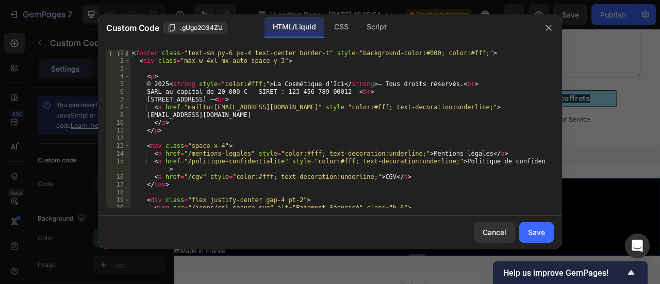
click at [414, 54] on div "< footer class = "text-sm py-6 px-4 text-center border-t" style = "background-c…" at bounding box center [338, 137] width 416 height 174
paste textarea
paste textarea "093A3C"
type textarea "<footer class="text-sm py-6 px-4 text-center border-t" style="background-color:…"
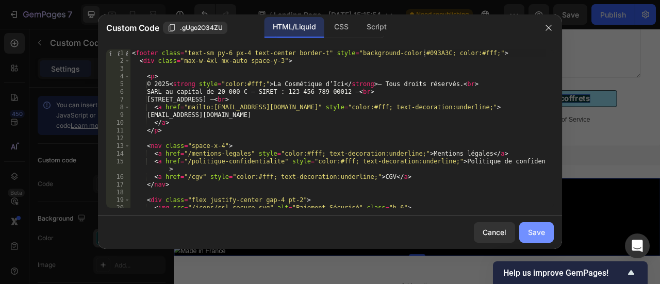
click at [539, 234] on div "Save" at bounding box center [536, 232] width 17 height 11
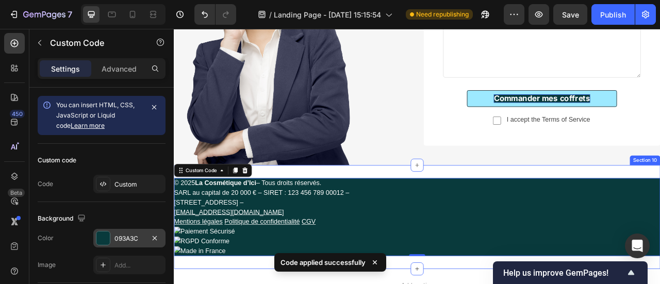
click at [595, 209] on div "© 2025 La Cosmétique d’Ici – Tous droits réservés. SARL au capital de 20 000 € …" at bounding box center [483, 268] width 619 height 132
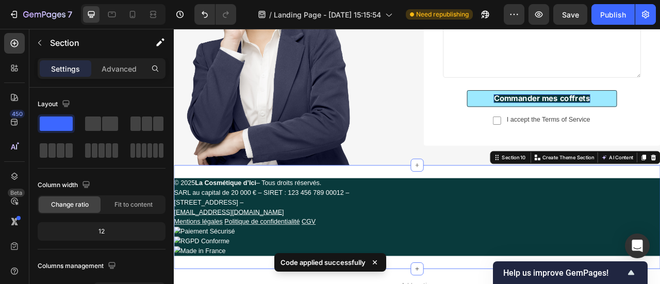
click at [551, 211] on div "© 2025 La Cosmétique d’Ici – Tous droits réservés. SARL au capital de 20 000 € …" at bounding box center [483, 268] width 619 height 132
click at [128, 65] on p "Advanced" at bounding box center [119, 68] width 35 height 11
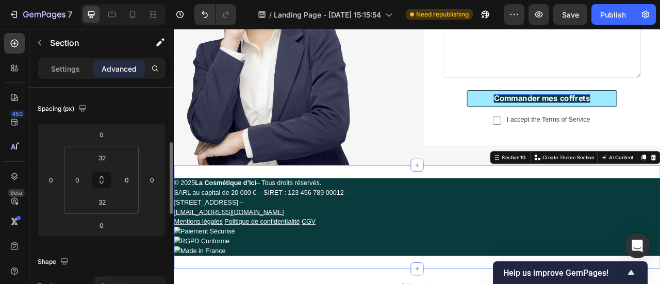
scroll to position [124, 0]
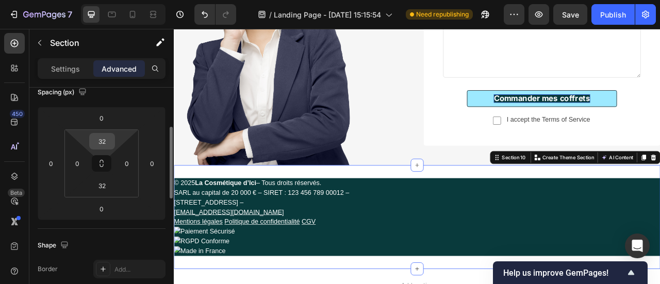
click at [112, 140] on div "32" at bounding box center [102, 141] width 26 height 17
click at [105, 140] on input "32" at bounding box center [102, 141] width 21 height 15
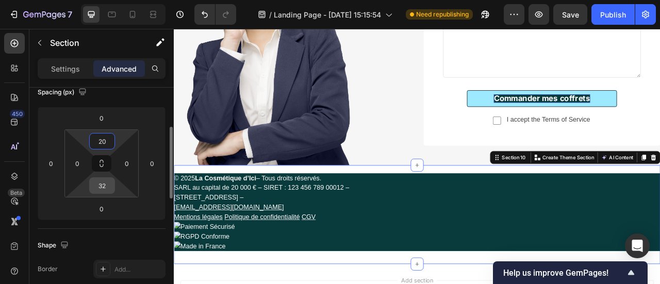
type input "20"
click at [107, 185] on input "32" at bounding box center [102, 185] width 21 height 15
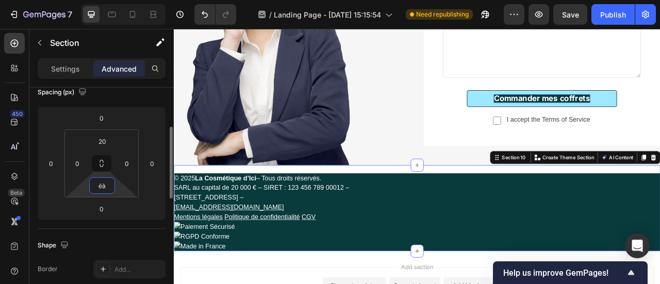
type input "é"
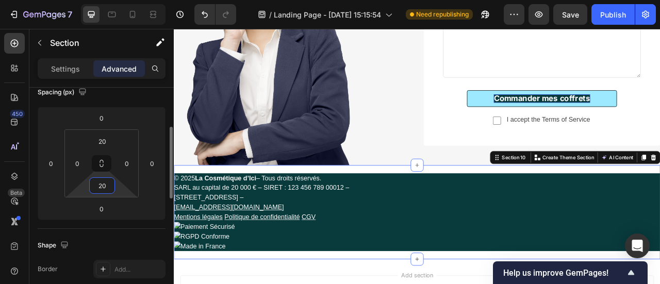
type input "2"
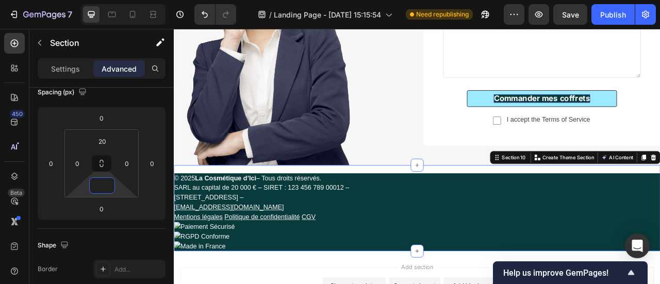
type input "0"
click at [490, 209] on div "© 2025 La Cosmétique d’Ici – Tous droits réservés. SARL au capital de 20 000 € …" at bounding box center [483, 256] width 619 height 109
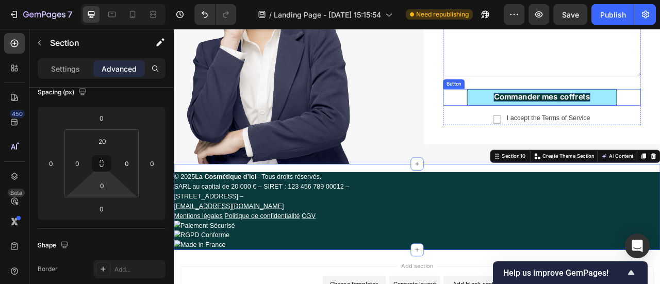
scroll to position [3219, 0]
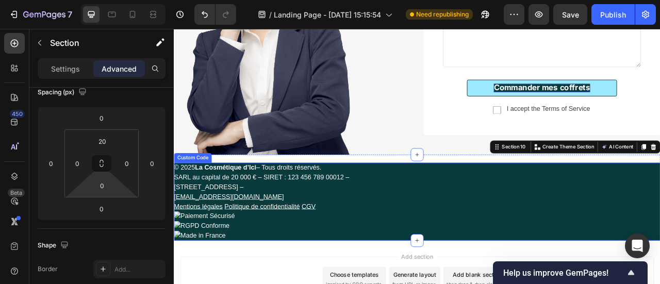
click at [451, 256] on nav "Mentions légales Politique de confidentialité CGV" at bounding box center [483, 255] width 619 height 12
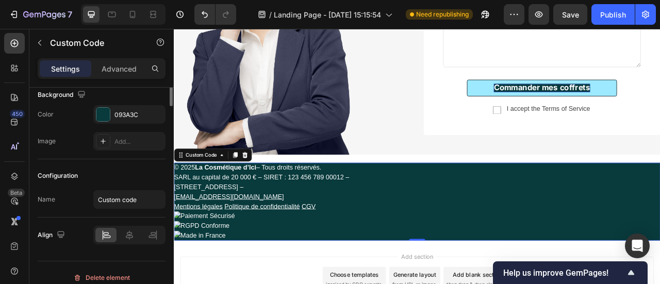
scroll to position [0, 0]
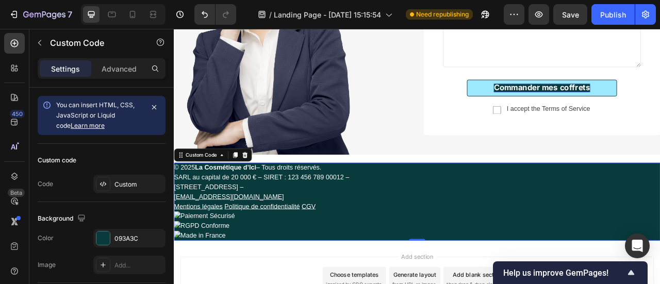
click at [222, 265] on img at bounding box center [483, 267] width 619 height 12
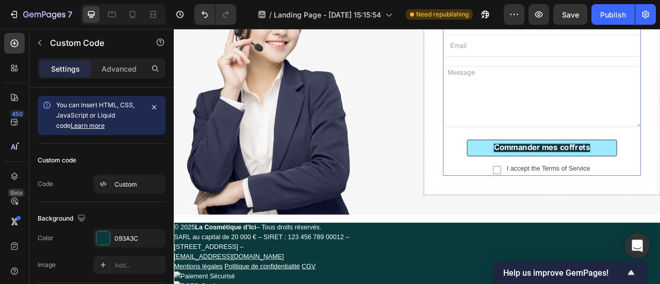
scroll to position [3088, 0]
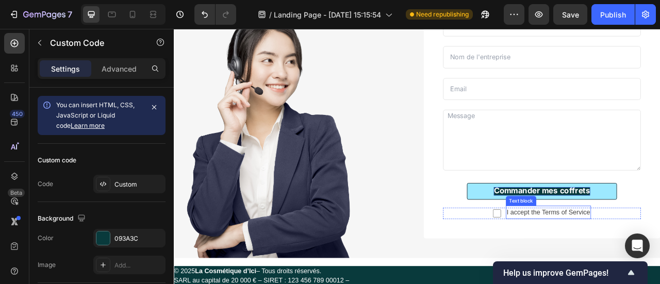
click at [616, 265] on p "I accept the Terms of Service" at bounding box center [650, 262] width 106 height 15
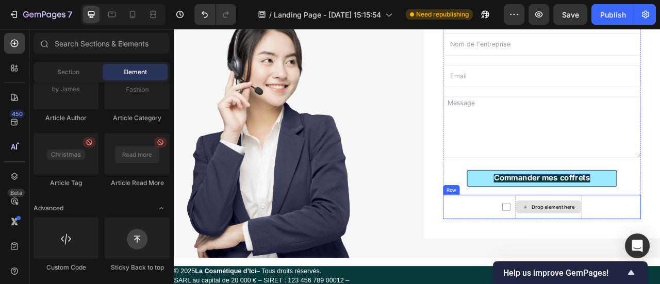
click at [654, 255] on div "Drop element here" at bounding box center [656, 255] width 55 height 8
click at [660, 256] on div "Checkbox Drop element here Row" at bounding box center [642, 255] width 252 height 31
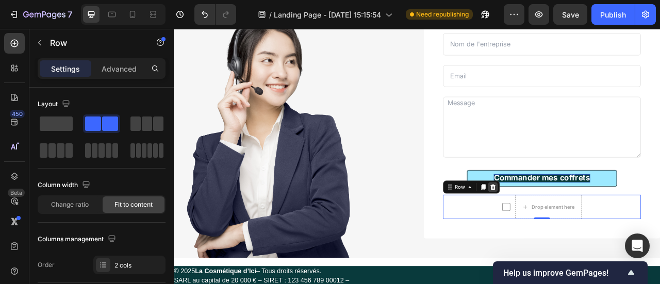
click at [579, 229] on icon at bounding box center [579, 230] width 8 height 8
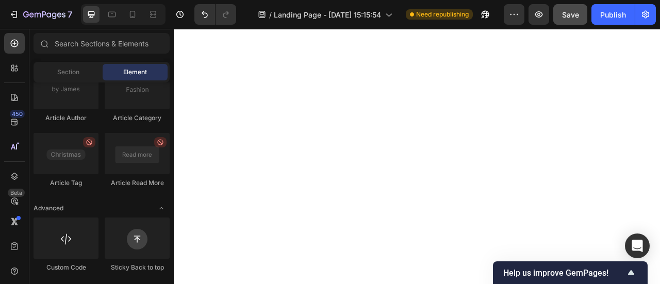
click at [567, 19] on div "Save" at bounding box center [570, 14] width 17 height 11
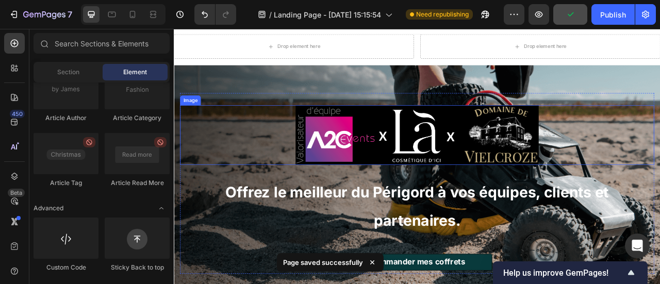
scroll to position [34, 0]
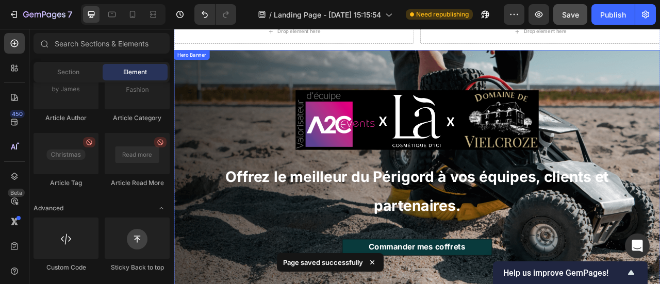
click at [660, 69] on div "Overlay" at bounding box center [483, 206] width 619 height 301
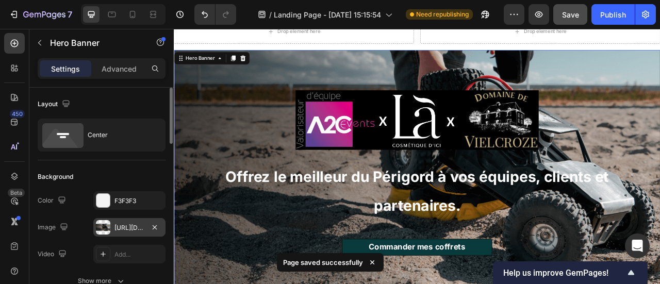
click at [129, 222] on div "https://cdn.shopify.com/s/files/1/0864/9188/9988/files/gempages_585987246490911…" at bounding box center [129, 227] width 72 height 19
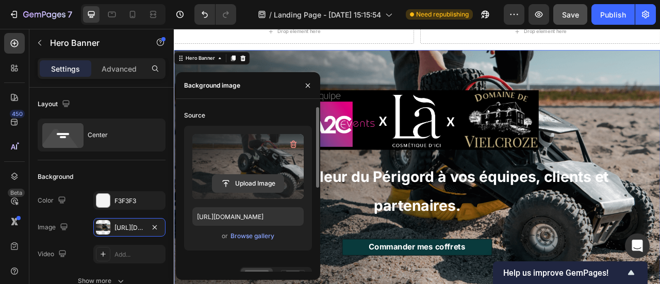
click at [259, 182] on input "file" at bounding box center [247, 184] width 71 height 18
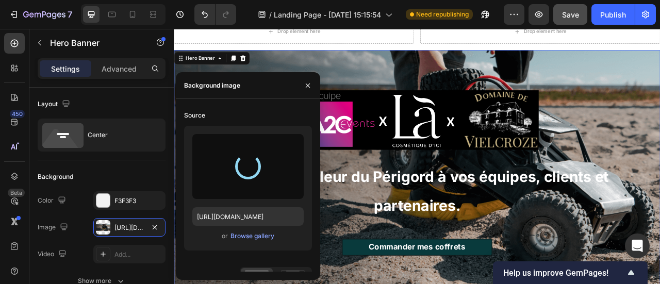
type input "https://cdn.shopify.com/s/files/1/0864/9188/9988/files/gempages_585987246490911…"
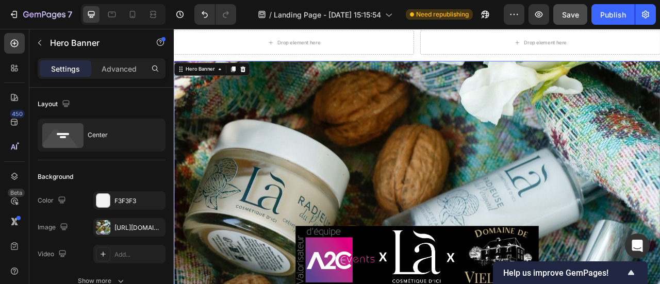
scroll to position [0, 0]
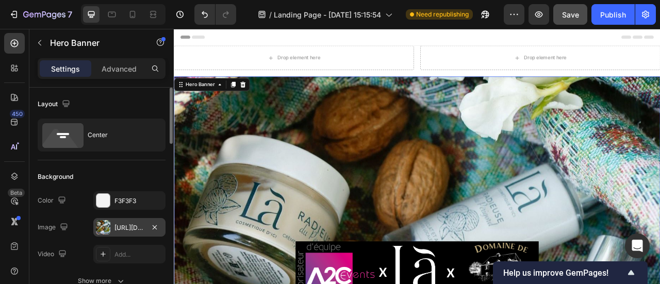
click at [145, 227] on div "https://cdn.shopify.com/s/files/1/0864/9188/9988/files/gempages_585987246490911…" at bounding box center [129, 227] width 72 height 19
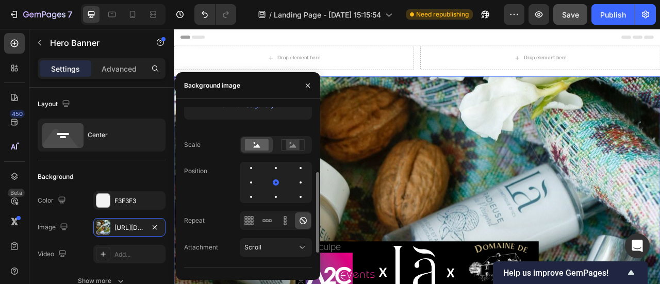
scroll to position [131, 0]
click at [293, 142] on rect at bounding box center [292, 144] width 13 height 10
click at [261, 147] on rect at bounding box center [257, 144] width 24 height 11
click at [286, 222] on icon at bounding box center [285, 223] width 3 height 3
click at [269, 222] on icon at bounding box center [267, 220] width 10 height 10
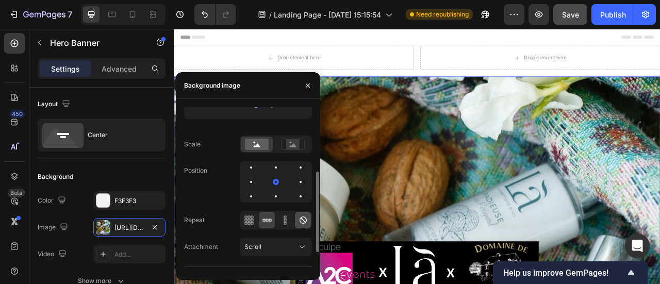
click at [297, 221] on div at bounding box center [303, 220] width 16 height 17
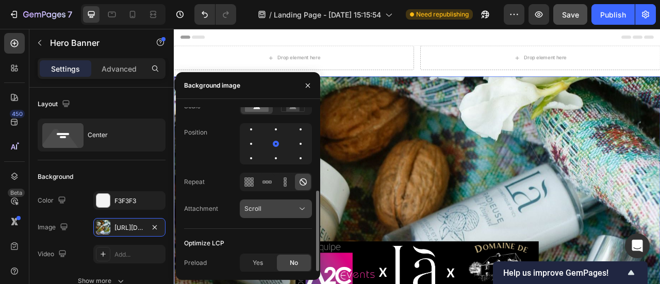
click at [283, 209] on div "Scroll" at bounding box center [270, 208] width 53 height 9
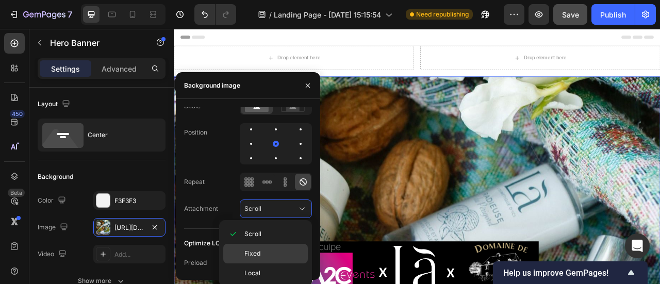
click at [282, 245] on div "Fixed" at bounding box center [265, 254] width 85 height 20
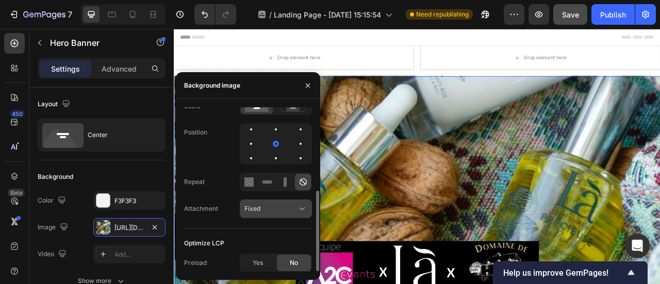
click at [284, 212] on div "Fixed" at bounding box center [270, 208] width 53 height 9
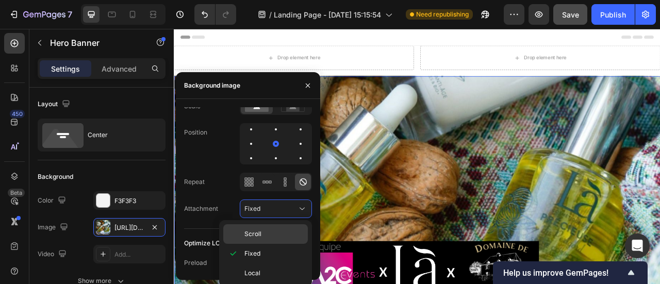
click at [283, 232] on p "Scroll" at bounding box center [273, 233] width 59 height 9
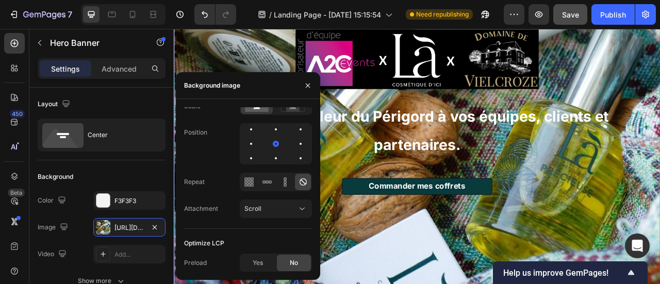
scroll to position [270, 0]
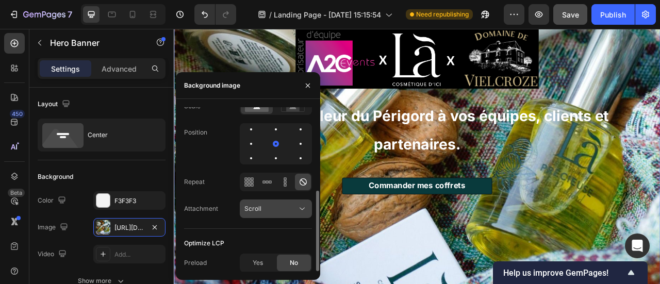
click at [282, 214] on button "Scroll" at bounding box center [276, 209] width 72 height 19
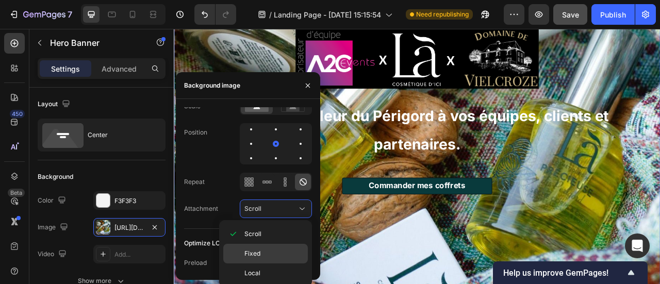
click at [285, 250] on p "Fixed" at bounding box center [273, 253] width 59 height 9
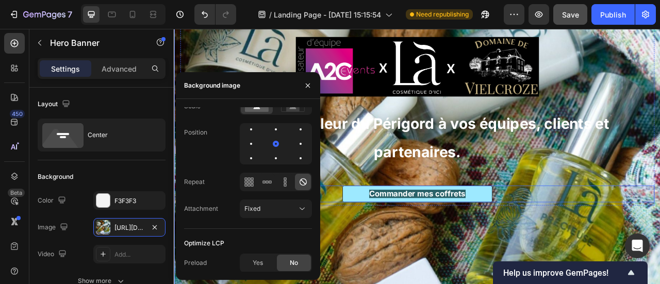
scroll to position [262, 0]
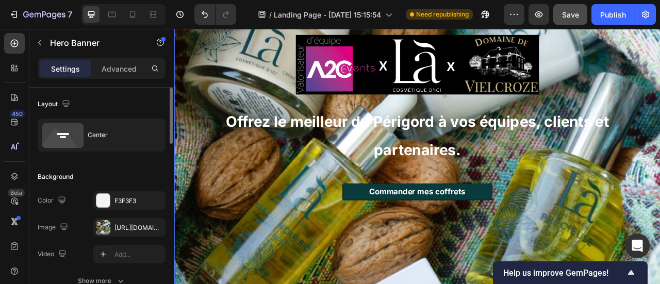
click at [81, 205] on div "Color F3F3F3" at bounding box center [102, 200] width 128 height 19
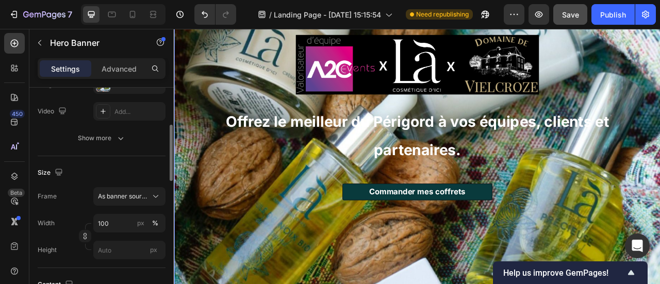
scroll to position [144, 0]
click at [112, 218] on input "100" at bounding box center [129, 221] width 72 height 19
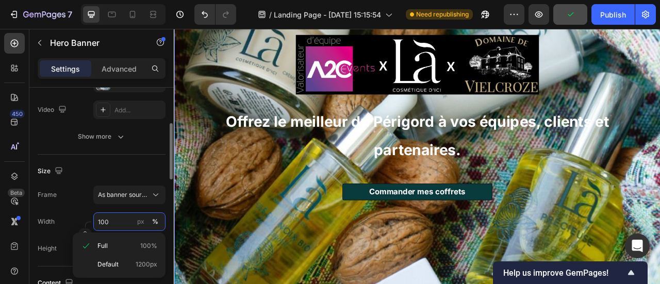
click at [114, 222] on input "100" at bounding box center [129, 221] width 72 height 19
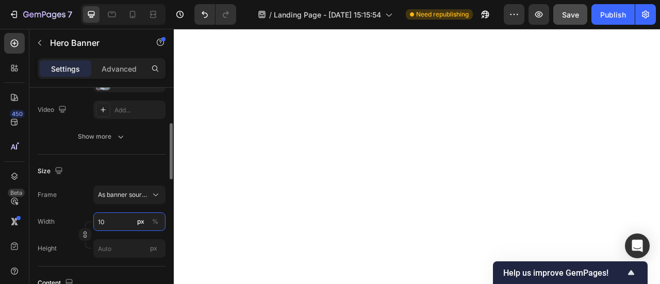
type input "100"
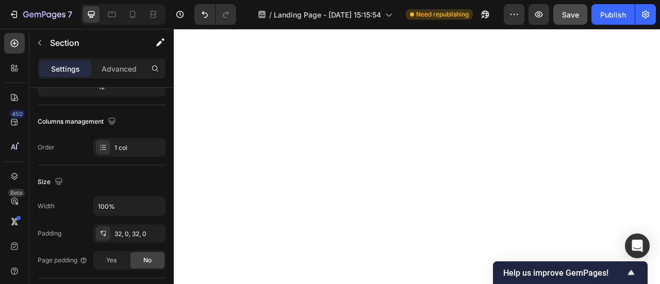
scroll to position [0, 0]
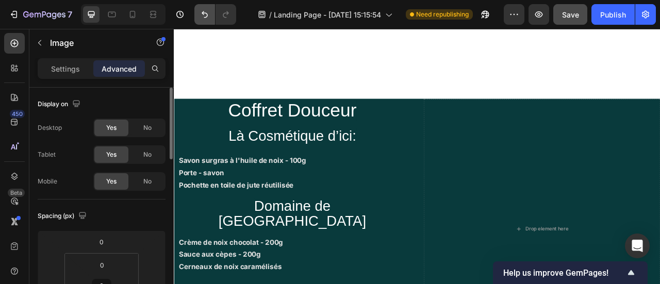
click at [208, 10] on icon "Undo/Redo" at bounding box center [205, 14] width 10 height 10
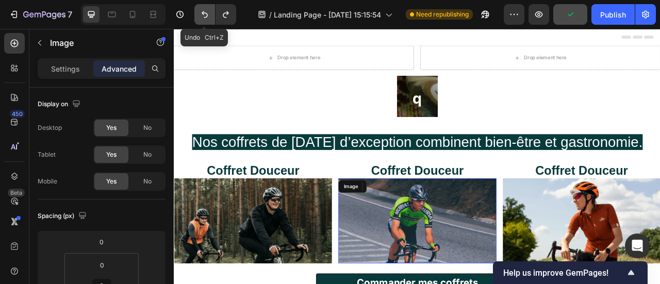
click at [208, 14] on icon "Undo/Redo" at bounding box center [205, 14] width 10 height 10
click at [483, 113] on strong "Offrez le meilleur du Périgord à vos équipes, clients et partenaires." at bounding box center [483, 9] width 19 height 1394
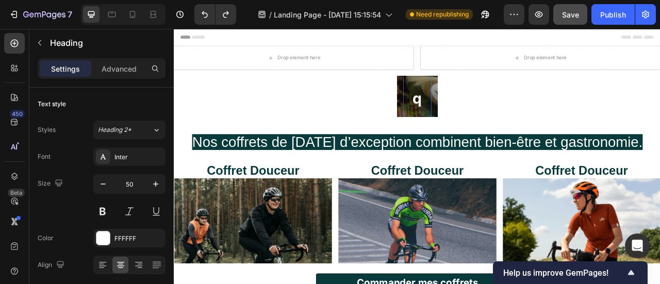
click at [567, 111] on div "Drop element here Drop element here Row Image Offrez le meilleur du Périgord à …" at bounding box center [483, 95] width 619 height 91
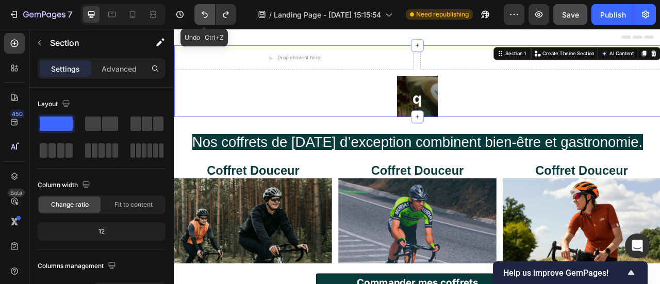
click at [201, 14] on icon "Undo/Redo" at bounding box center [205, 14] width 10 height 10
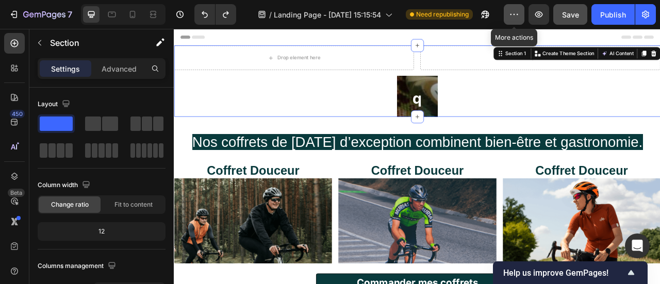
click at [510, 16] on icon "button" at bounding box center [514, 14] width 10 height 10
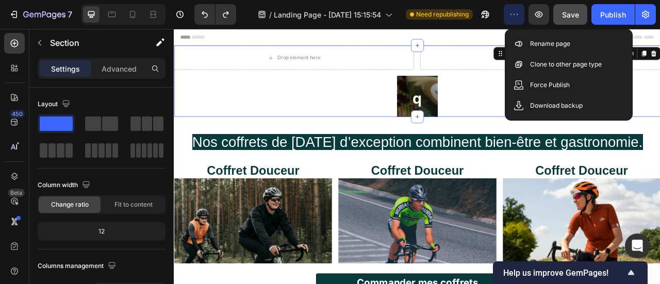
click at [377, 109] on div "Drop element here Drop element here Row Image Offrez le meilleur du Périgord à …" at bounding box center [483, 95] width 619 height 91
click at [201, 14] on icon "Undo/Redo" at bounding box center [205, 14] width 10 height 10
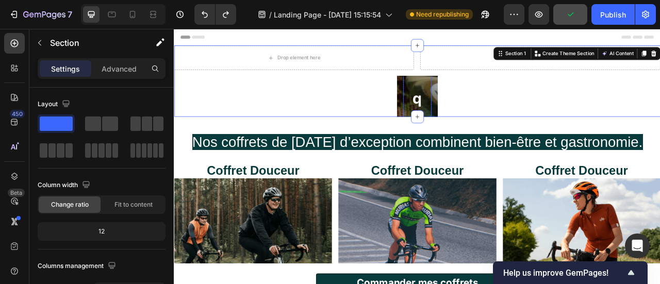
click at [478, 124] on h2 "Offrez le meilleur du Périgord à vos équipes, clients et partenaires." at bounding box center [483, 7] width 36 height 1439
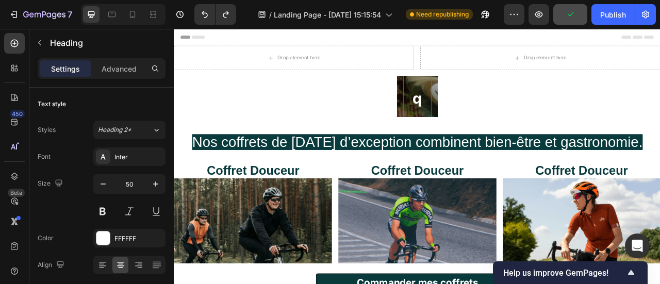
click at [489, 123] on h2 "Offrez le meilleur du Périgord à vos équipes, clients et partenaires." at bounding box center [483, 7] width 36 height 1439
click at [499, 120] on div "Image Offrez le meilleur du Périgord à vos équipes, clients et partenaires. Hea…" at bounding box center [483, 114] width 52 height 1735
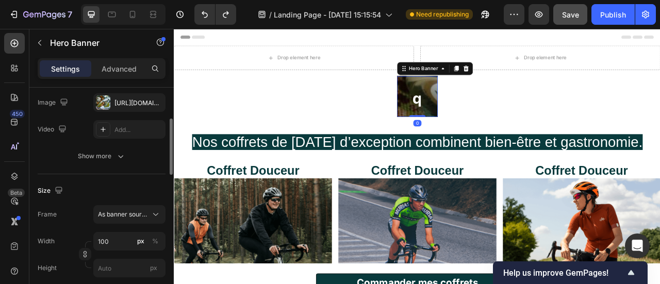
scroll to position [175, 0]
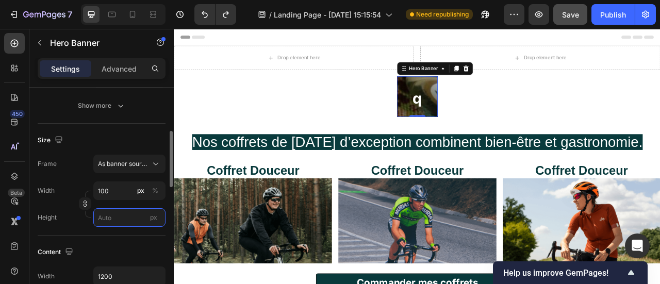
click at [112, 222] on input "px" at bounding box center [129, 217] width 72 height 19
type input "100"
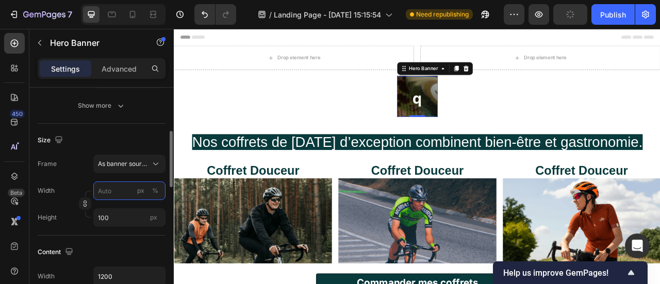
click at [111, 187] on input "px %" at bounding box center [129, 191] width 72 height 19
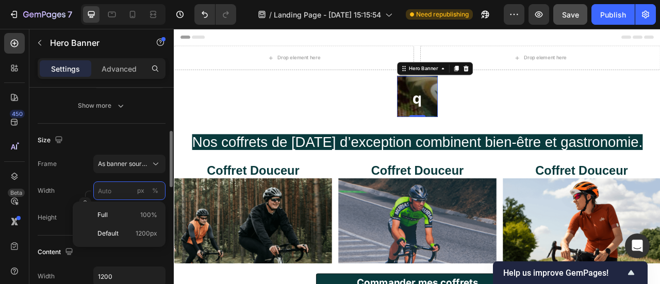
type input "1"
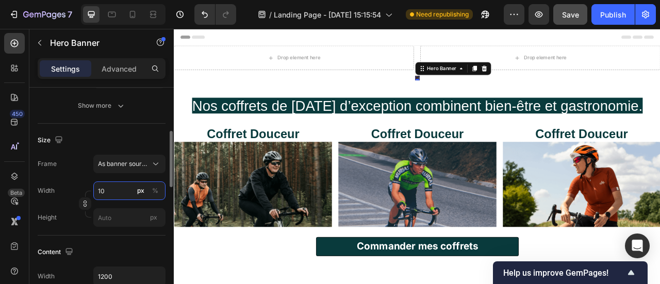
type input "10"
click at [114, 135] on div "Size" at bounding box center [102, 140] width 128 height 17
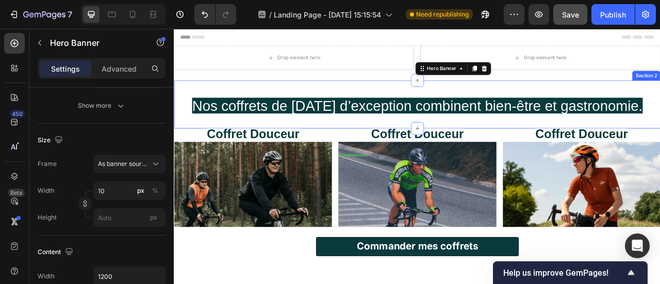
click at [427, 95] on div "Nos coffrets de Noël d’exception combinent bien-être et gastronomie. Heading Ro…" at bounding box center [483, 124] width 619 height 61
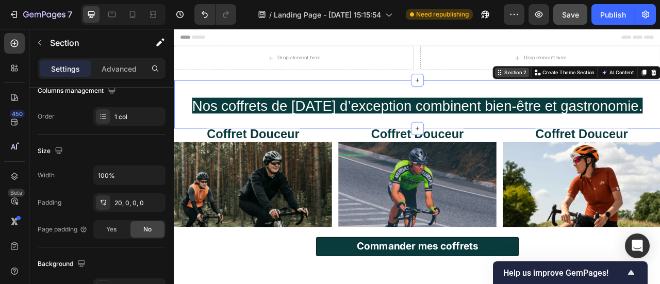
scroll to position [0, 0]
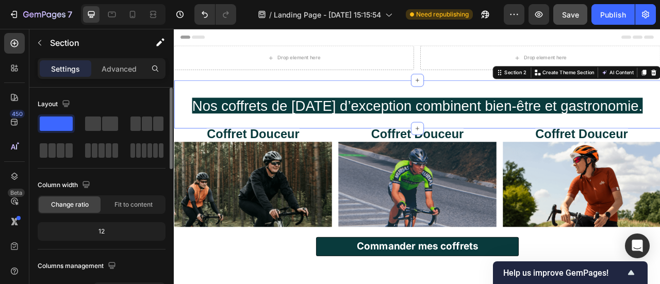
click at [533, 76] on div "Drop element here" at bounding box center [639, 65] width 305 height 31
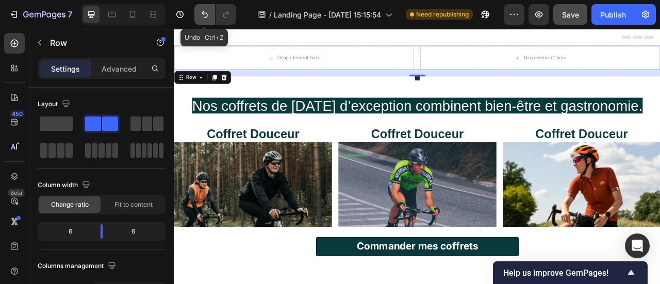
click at [208, 14] on icon "Undo/Redo" at bounding box center [205, 14] width 10 height 10
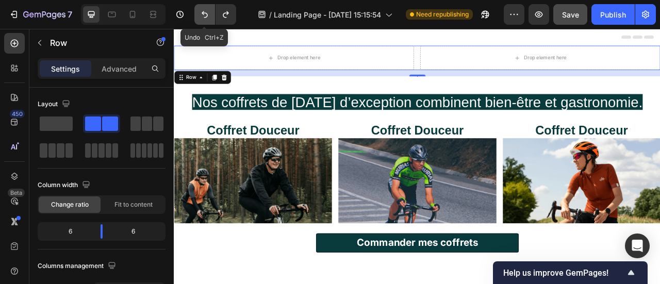
click at [208, 14] on icon "Undo/Redo" at bounding box center [205, 14] width 10 height 10
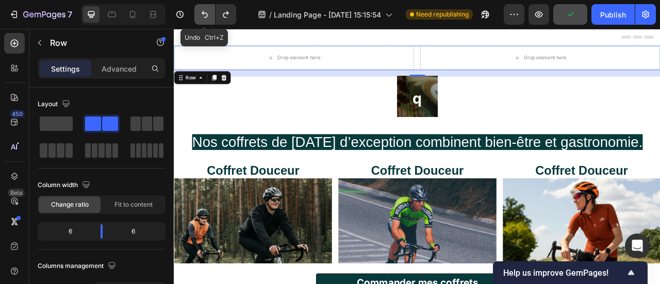
click at [208, 14] on icon "Undo/Redo" at bounding box center [205, 14] width 10 height 10
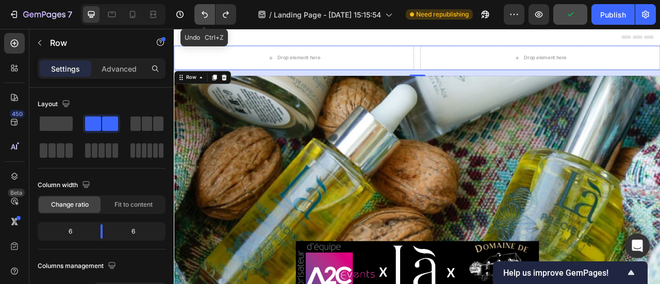
click at [208, 14] on icon "Undo/Redo" at bounding box center [205, 14] width 10 height 10
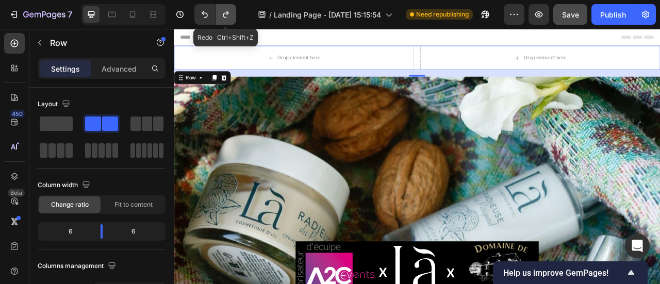
click at [226, 14] on icon "Undo/Redo" at bounding box center [226, 14] width 10 height 10
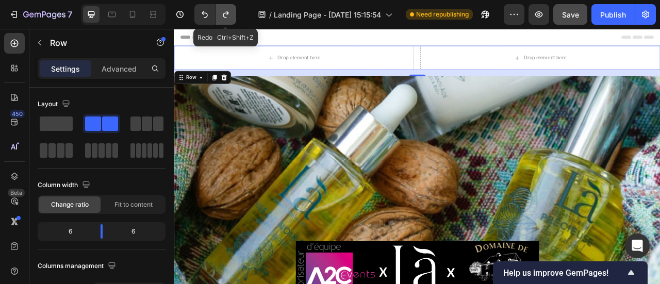
click at [226, 14] on icon "Undo/Redo" at bounding box center [226, 14] width 10 height 10
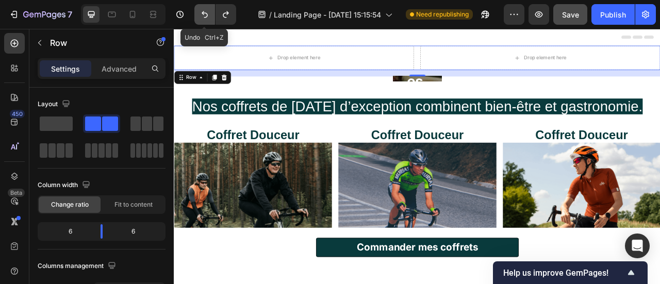
click at [203, 13] on icon "Undo/Redo" at bounding box center [205, 14] width 6 height 7
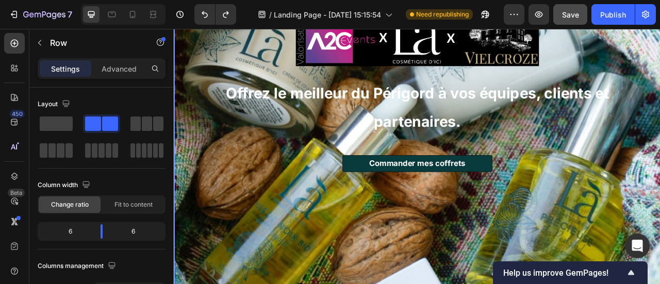
scroll to position [324, 0]
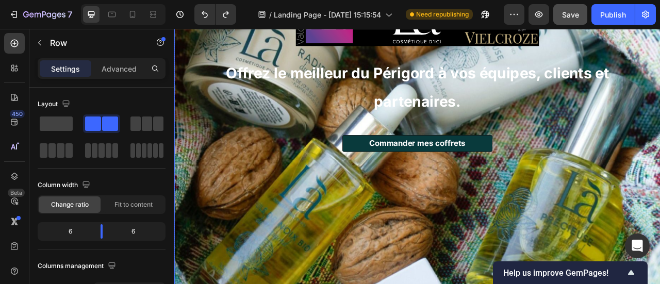
click at [519, 227] on div "Overlay" at bounding box center [483, 74] width 619 height 619
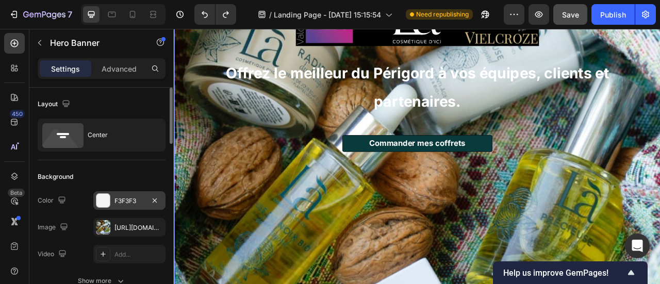
scroll to position [430, 0]
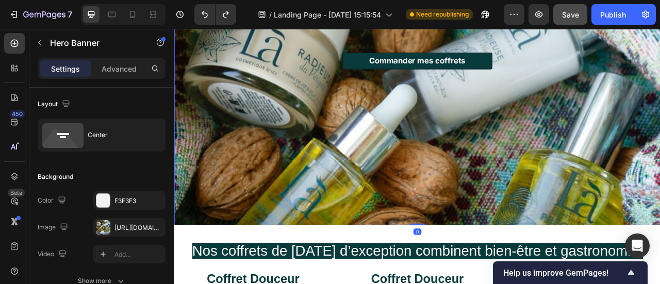
click at [117, 73] on p "Advanced" at bounding box center [119, 68] width 35 height 11
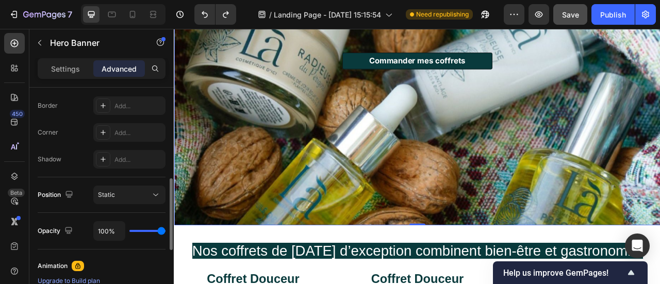
scroll to position [287, 0]
click at [135, 191] on div "Static" at bounding box center [124, 195] width 53 height 9
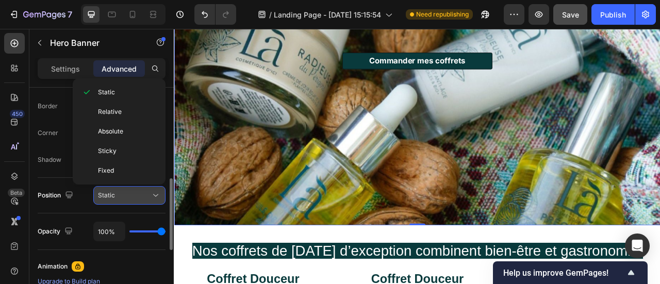
click at [136, 194] on div "Static" at bounding box center [124, 195] width 53 height 9
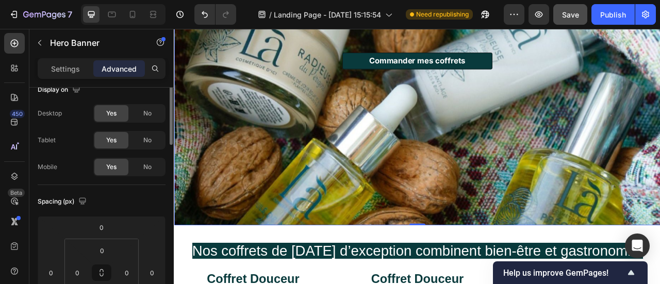
scroll to position [0, 0]
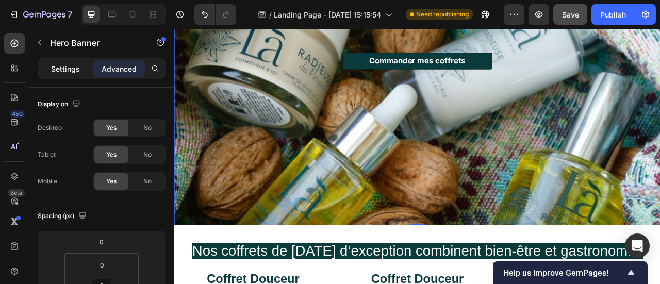
click at [72, 61] on div "Settings" at bounding box center [66, 68] width 52 height 17
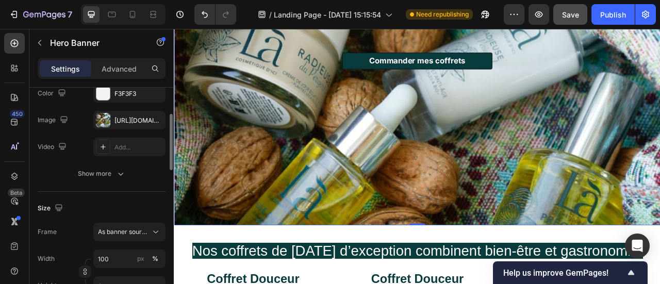
scroll to position [109, 0]
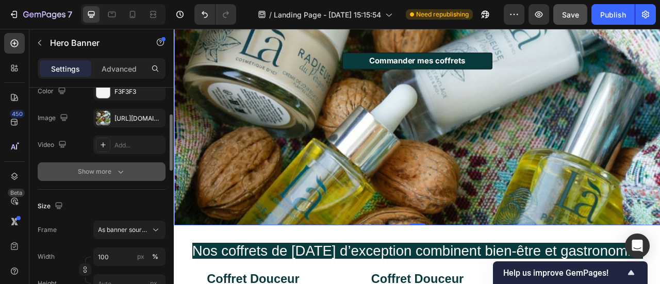
click at [116, 176] on icon "button" at bounding box center [121, 172] width 10 height 10
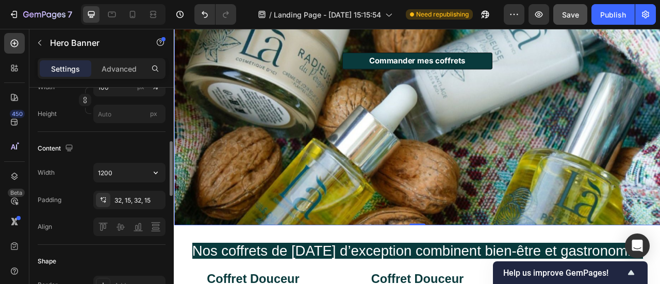
scroll to position [308, 0]
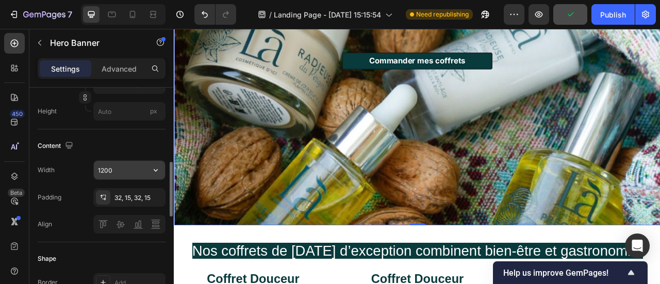
click at [104, 167] on input "1200" at bounding box center [129, 170] width 71 height 19
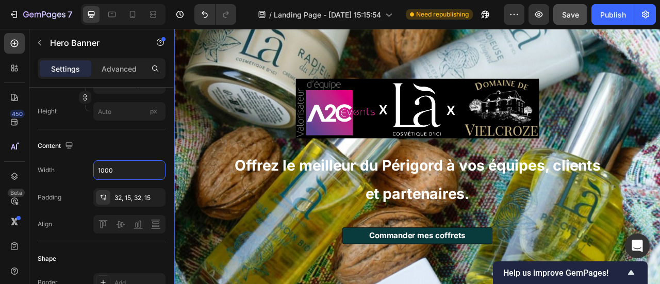
scroll to position [211, 0]
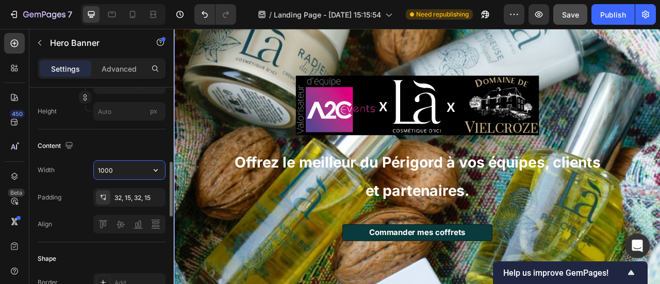
click at [118, 170] on input "1000" at bounding box center [129, 170] width 71 height 19
click at [103, 168] on input "1000" at bounding box center [129, 170] width 71 height 19
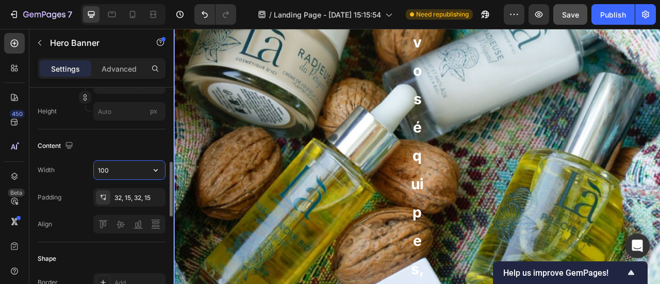
type input "1200"
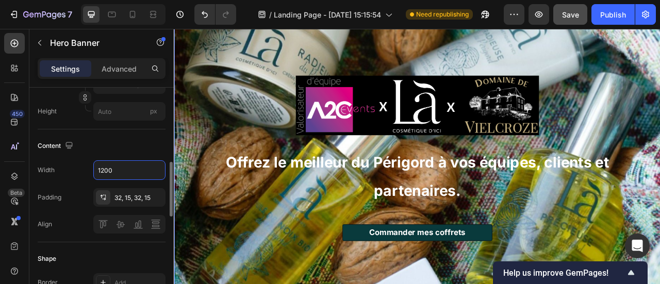
click at [125, 140] on div "Content" at bounding box center [102, 146] width 128 height 17
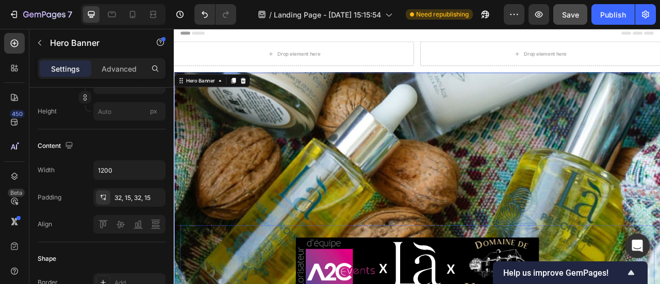
scroll to position [6, 0]
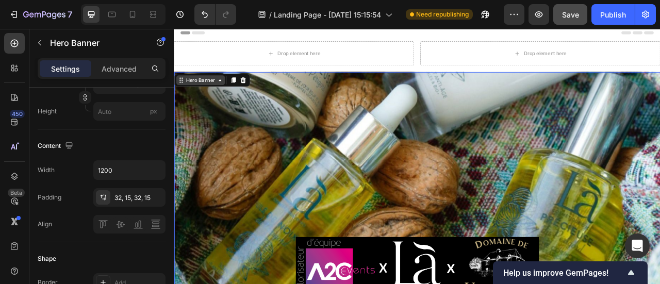
click at [221, 97] on div "Hero Banner" at bounding box center [207, 93] width 41 height 9
click at [221, 98] on div "Hero Banner" at bounding box center [207, 94] width 62 height 12
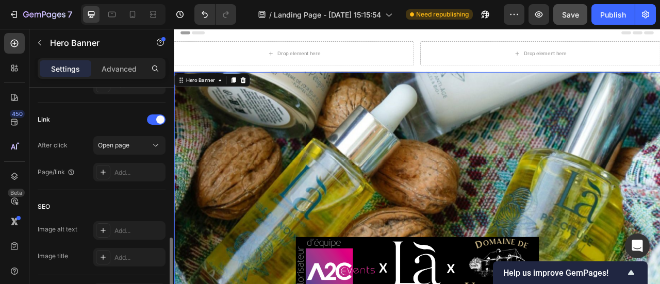
scroll to position [640, 0]
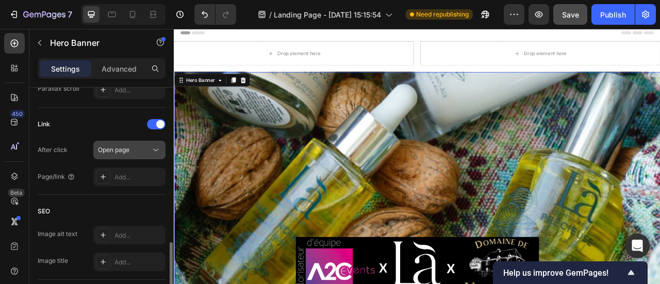
click at [130, 151] on div "Open page" at bounding box center [124, 149] width 53 height 9
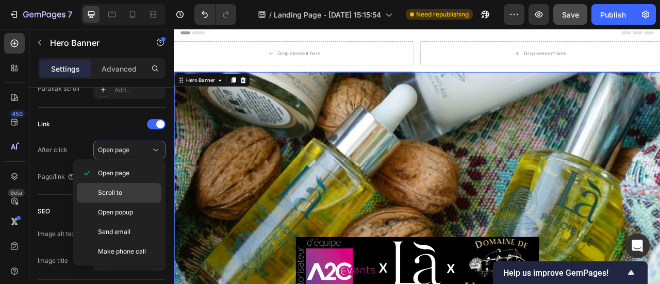
click at [131, 186] on div "Scroll to" at bounding box center [119, 193] width 85 height 20
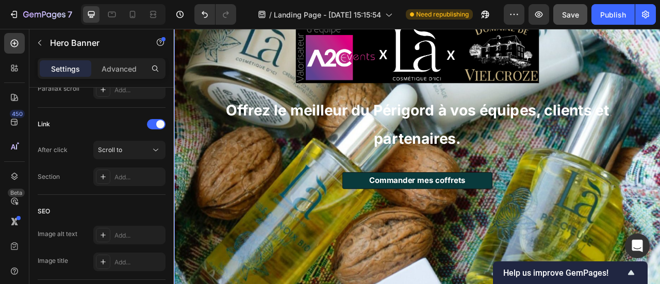
scroll to position [0, 0]
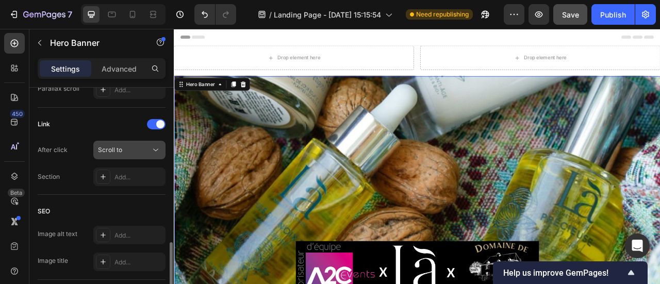
click at [133, 149] on div "Scroll to" at bounding box center [124, 149] width 53 height 9
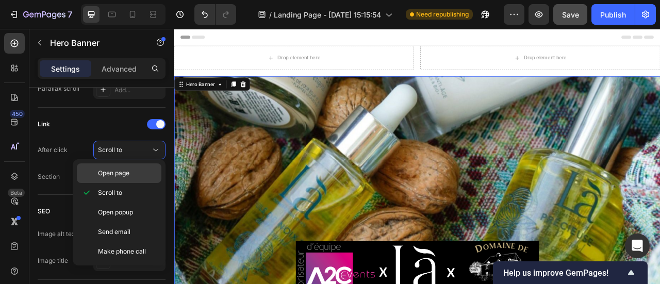
click at [133, 177] on p "Open page" at bounding box center [127, 173] width 59 height 9
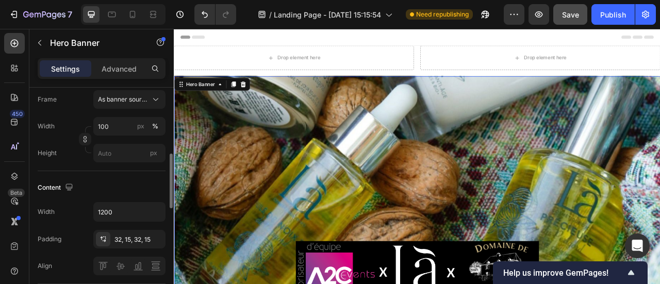
scroll to position [265, 0]
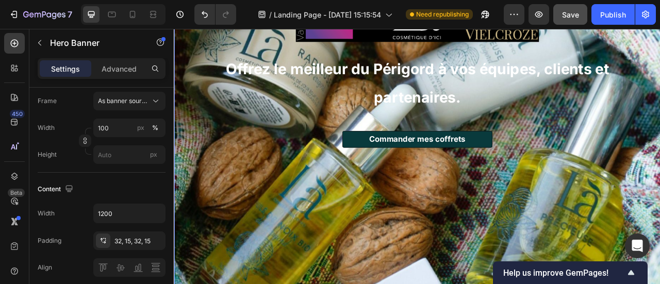
scroll to position [349, 0]
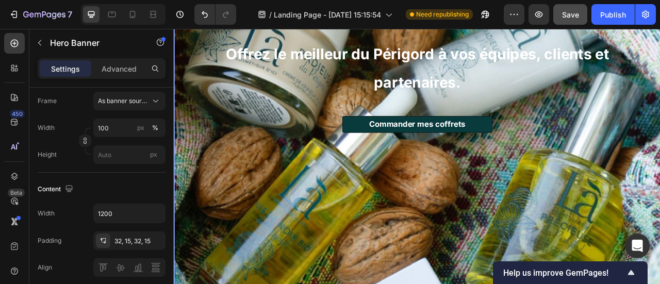
click at [464, 231] on div "Overlay" at bounding box center [483, 50] width 619 height 619
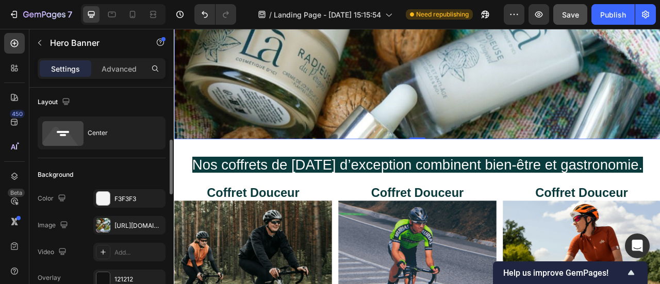
scroll to position [0, 0]
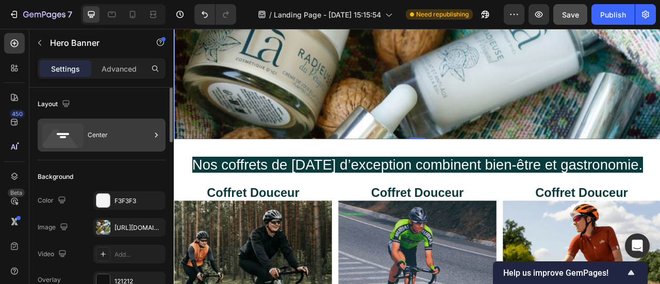
click at [123, 128] on div "Center" at bounding box center [119, 135] width 63 height 24
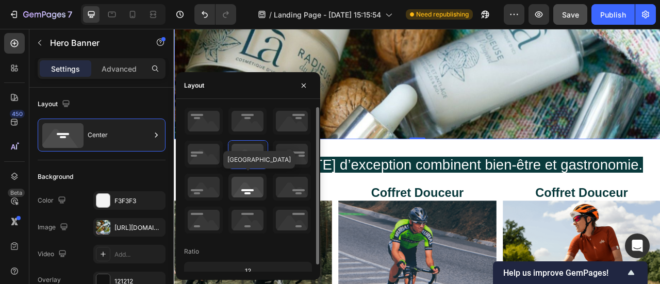
scroll to position [7, 0]
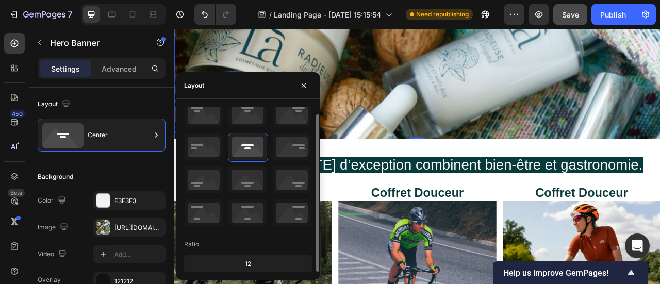
click at [260, 257] on div "12" at bounding box center [248, 264] width 124 height 14
click at [254, 264] on div "12" at bounding box center [248, 264] width 124 height 14
click at [92, 162] on div "Background The changes might be hidden by the image and the video. Color F3F3F3…" at bounding box center [102, 243] width 128 height 166
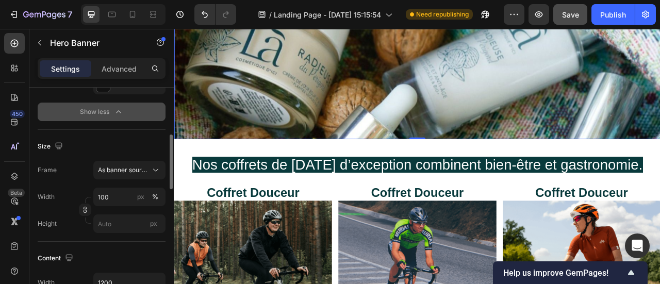
scroll to position [215, 0]
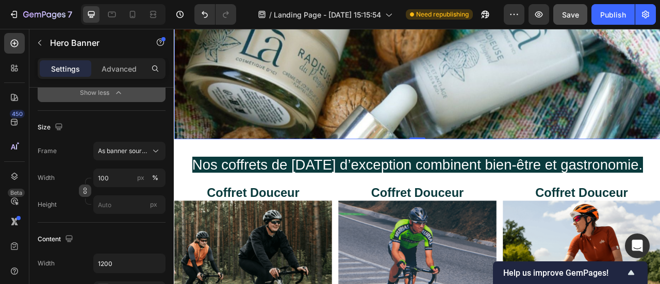
click at [88, 194] on button "button" at bounding box center [85, 191] width 12 height 12
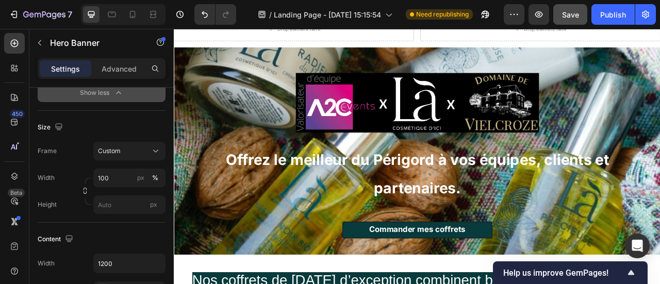
scroll to position [41, 0]
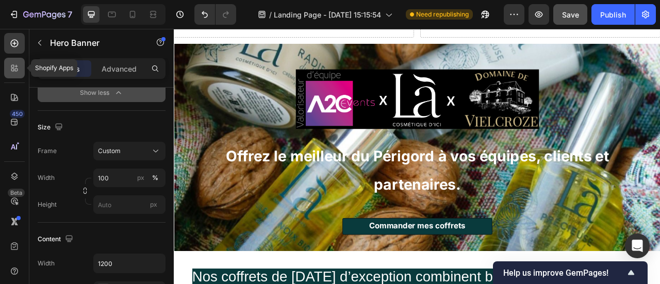
click at [18, 71] on icon at bounding box center [16, 70] width 3 height 3
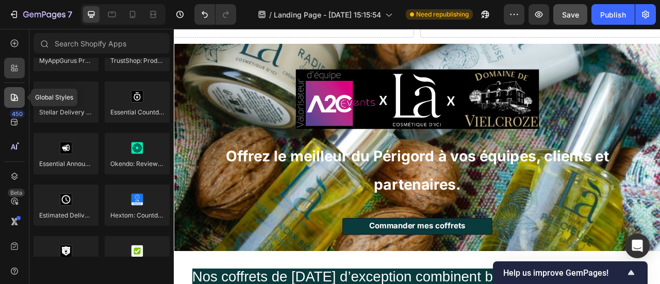
click at [18, 89] on div at bounding box center [14, 97] width 21 height 21
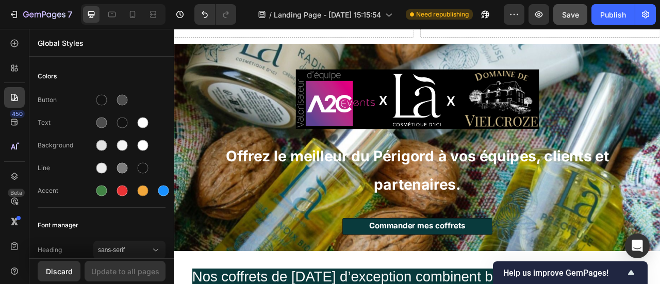
click at [18, 80] on div "450 Beta" at bounding box center [14, 122] width 21 height 178
click at [20, 49] on div at bounding box center [14, 43] width 21 height 21
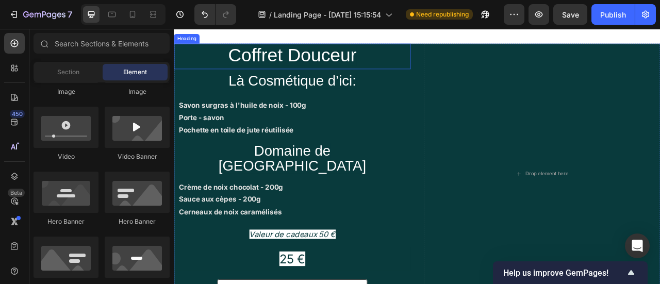
scroll to position [565, 0]
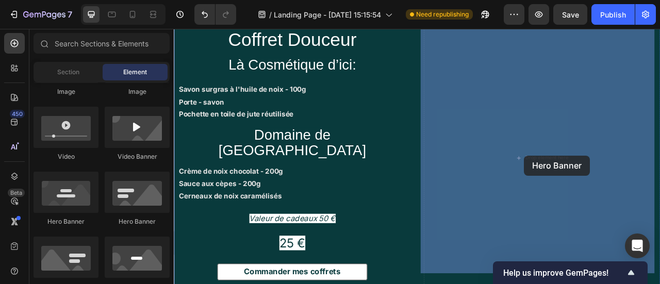
drag, startPoint x: 252, startPoint y: 229, endPoint x: 619, endPoint y: 190, distance: 369.8
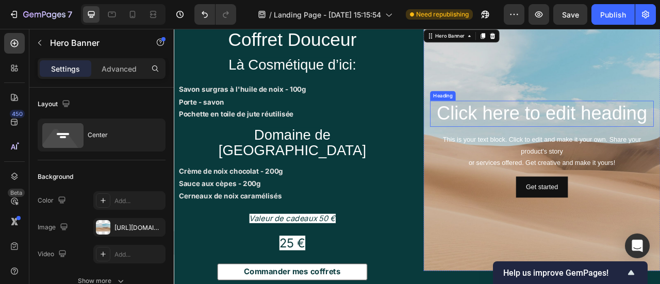
click at [660, 136] on h2 "Click here to edit heading" at bounding box center [642, 136] width 285 height 33
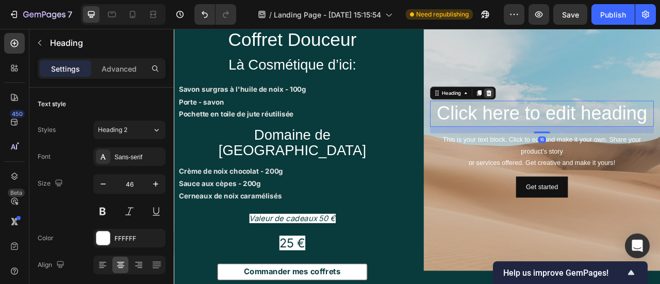
click at [576, 110] on div at bounding box center [574, 110] width 12 height 12
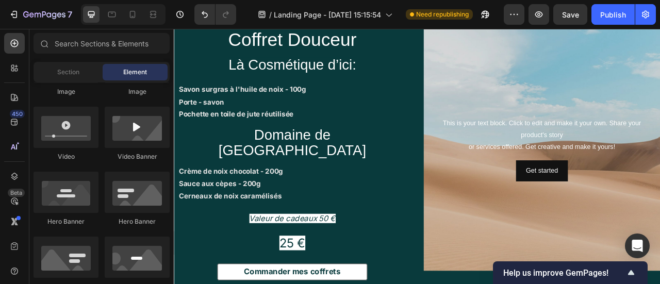
click at [606, 145] on div "This is your text block. Click to edit and make it your own. Share your product…" at bounding box center [642, 164] width 285 height 46
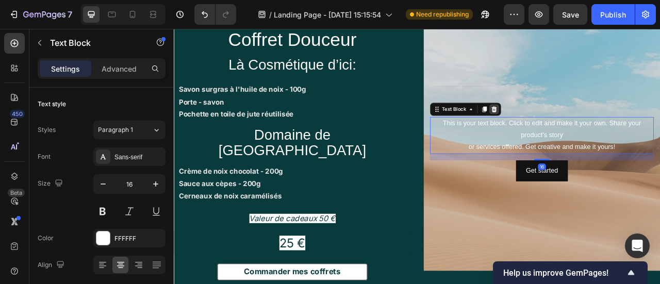
click at [577, 131] on icon at bounding box center [581, 131] width 8 height 8
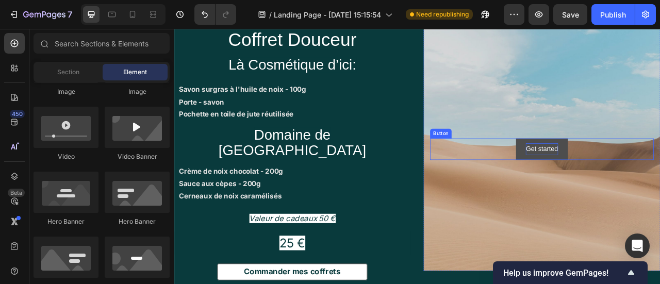
click at [648, 177] on div "Get started" at bounding box center [641, 181] width 41 height 15
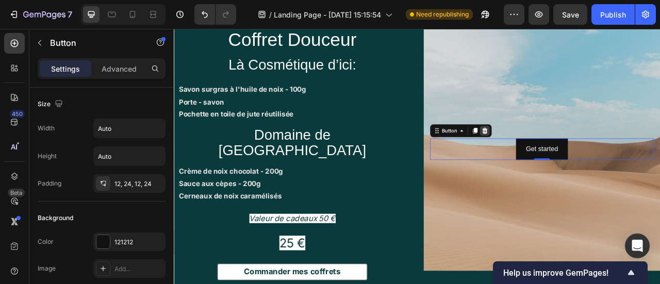
click at [566, 157] on icon at bounding box center [569, 158] width 7 height 7
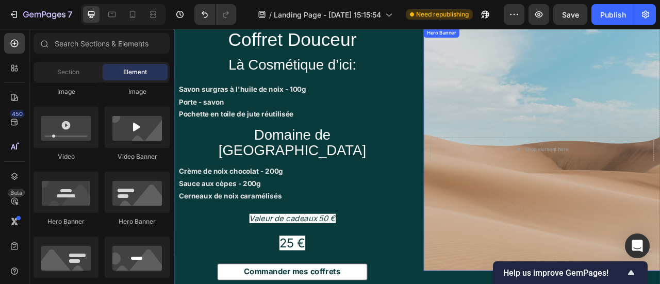
click at [593, 161] on div "Background Image" at bounding box center [641, 181] width 301 height 309
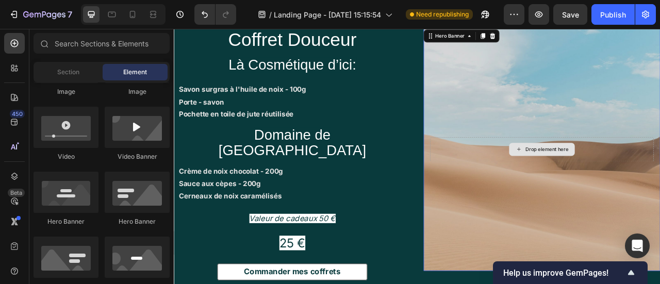
click at [621, 178] on div "Drop element here" at bounding box center [648, 182] width 55 height 8
click at [548, 178] on div "Drop element here" at bounding box center [642, 182] width 285 height 31
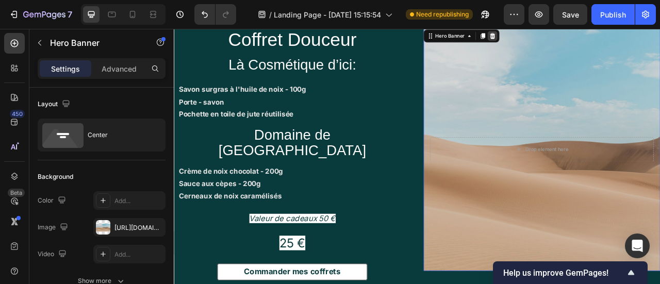
click at [575, 42] on div at bounding box center [579, 37] width 12 height 12
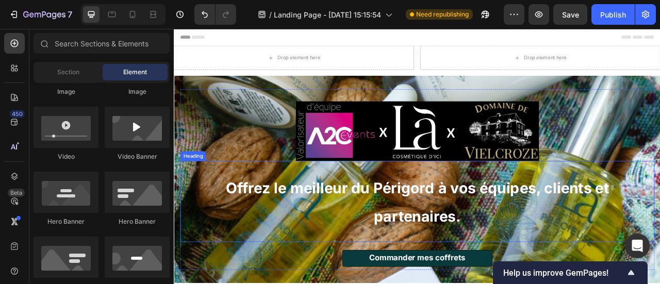
scroll to position [62, 0]
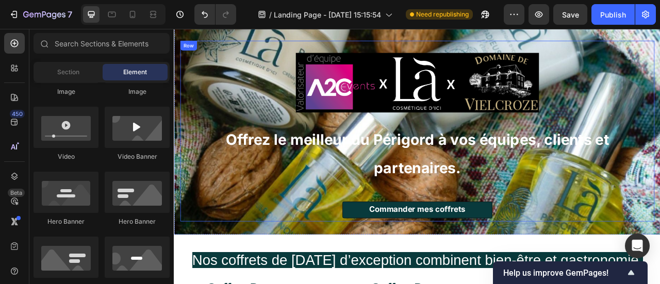
click at [660, 252] on div "Commander mes coffrets Button" at bounding box center [483, 259] width 603 height 21
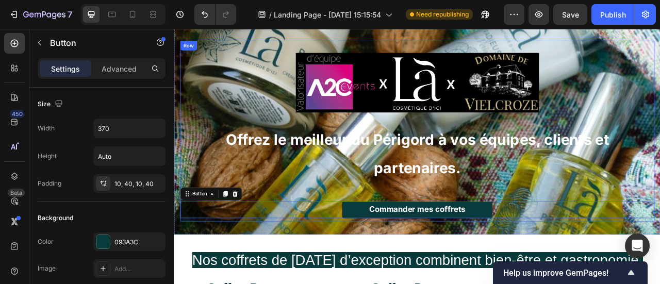
scroll to position [65, 0]
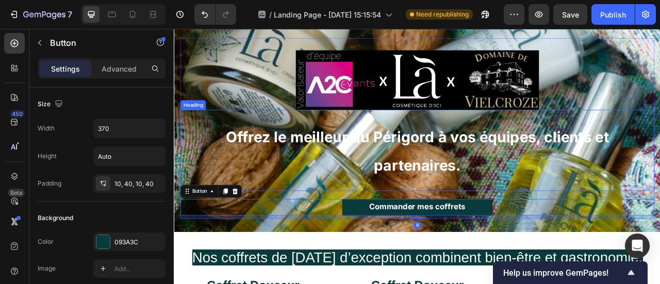
click at [324, 212] on h2 "Offrez le meilleur du Périgord à vos équipes, clients et partenaires." at bounding box center [483, 183] width 603 height 103
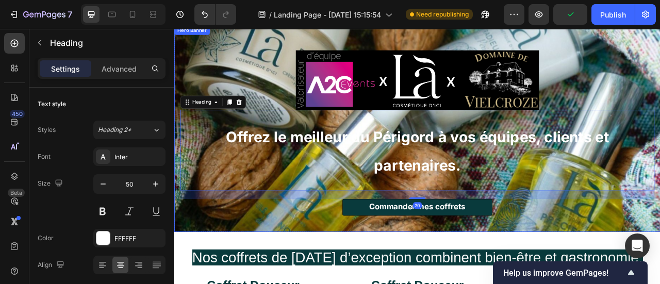
click at [177, 88] on div "Image Offrez le meilleur du Périgord à vos équipes, clients et partenaires. Hea…" at bounding box center [483, 155] width 619 height 263
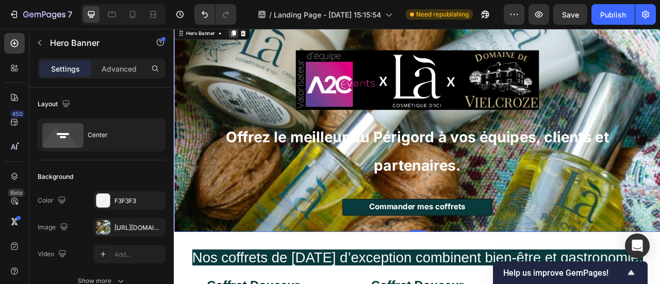
click at [248, 35] on icon at bounding box center [249, 34] width 6 height 7
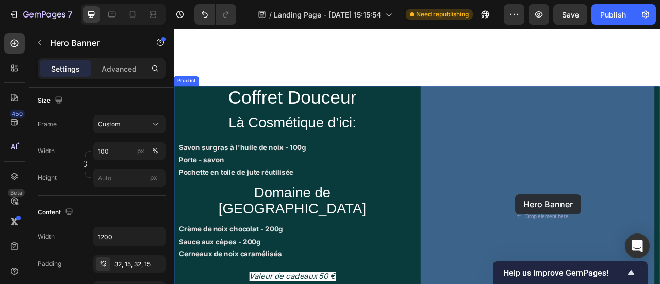
scroll to position [853, 0]
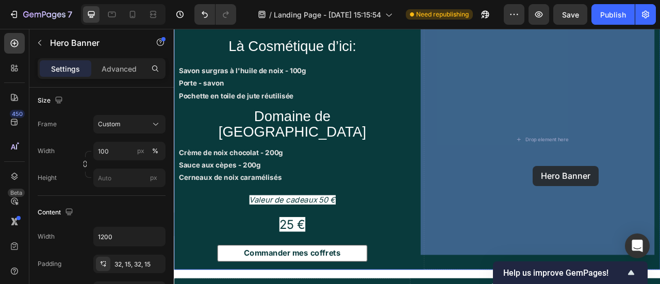
drag, startPoint x: 204, startPoint y: 59, endPoint x: 631, endPoint y: 203, distance: 450.7
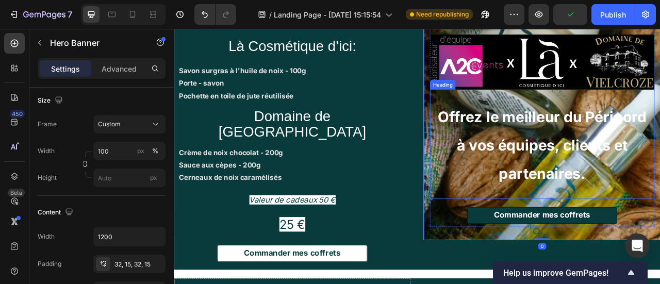
click at [648, 181] on strong "Offrez le meilleur du Périgord à vos équipes, clients et partenaires." at bounding box center [642, 176] width 266 height 95
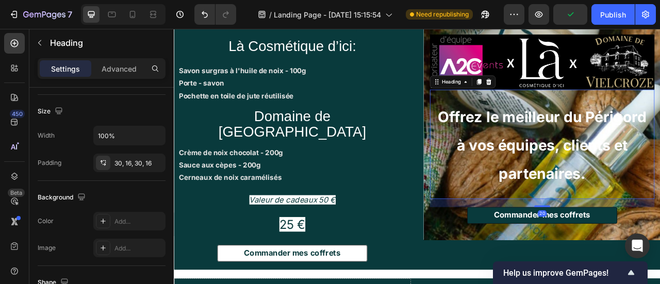
scroll to position [0, 0]
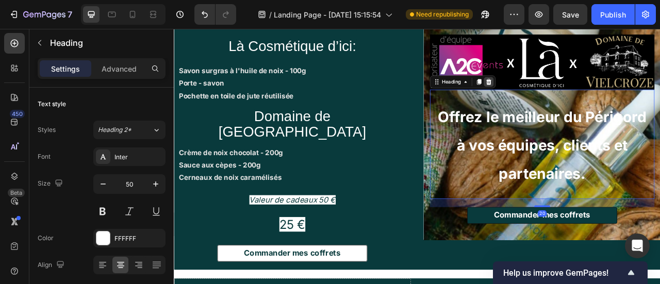
click at [570, 98] on icon at bounding box center [574, 96] width 8 height 8
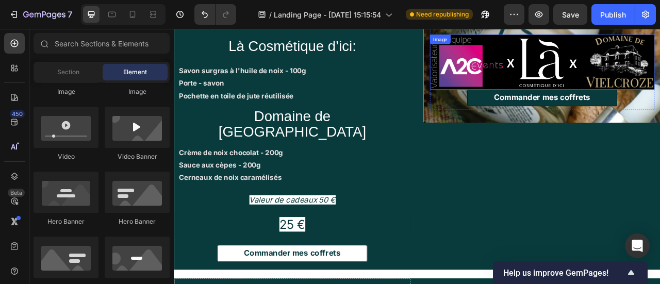
click at [607, 79] on img at bounding box center [642, 71] width 286 height 70
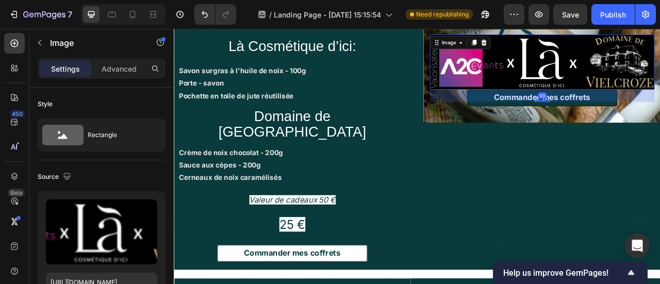
scroll to position [780, 0]
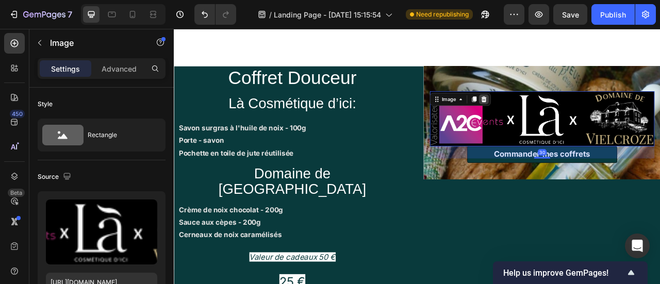
click at [566, 113] on div at bounding box center [568, 118] width 12 height 12
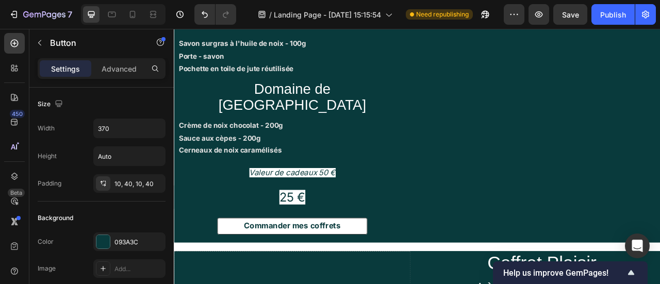
click at [567, 20] on icon at bounding box center [569, 16] width 7 height 7
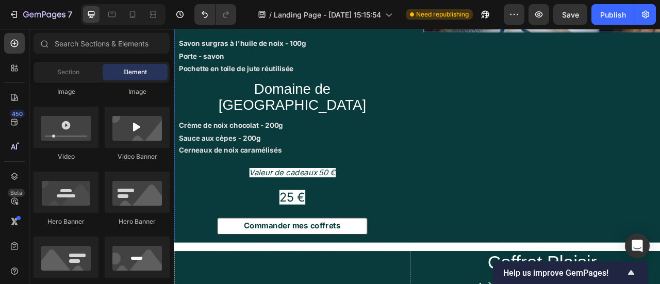
click at [639, 33] on div "Drop element here Row" at bounding box center [641, 1] width 301 height 64
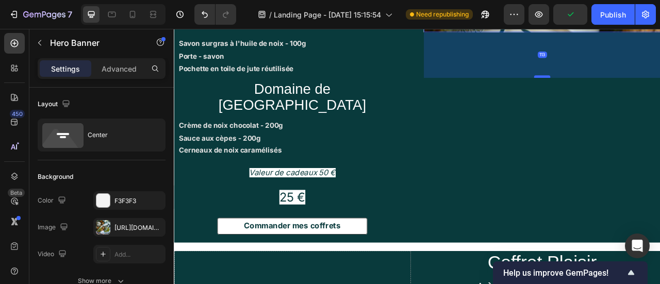
drag, startPoint x: 642, startPoint y: 138, endPoint x: 645, endPoint y: 195, distance: 57.3
click at [645, 91] on div at bounding box center [642, 89] width 21 height 3
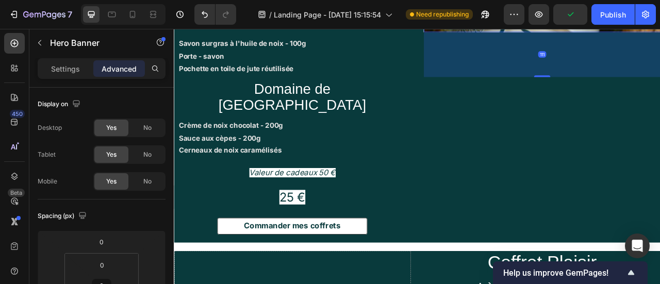
click at [644, 90] on div "111" at bounding box center [641, 61] width 301 height 57
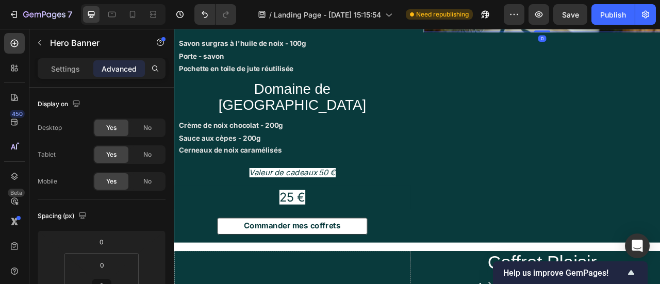
drag, startPoint x: 639, startPoint y: 196, endPoint x: 652, endPoint y: 134, distance: 63.8
click at [652, 33] on div "Drop element here Row Hero Banner 0" at bounding box center [641, 1] width 301 height 64
type input "0"
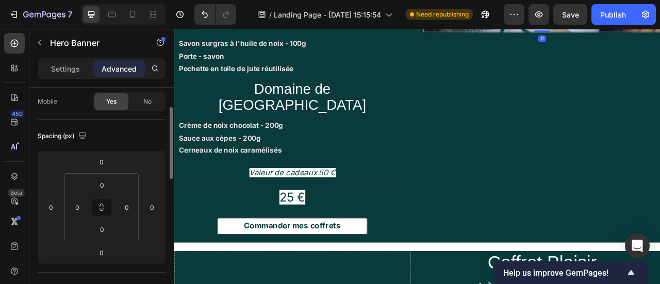
scroll to position [0, 0]
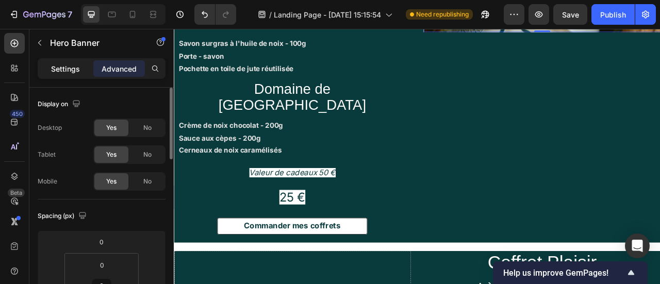
click at [69, 67] on p "Settings" at bounding box center [65, 68] width 29 height 11
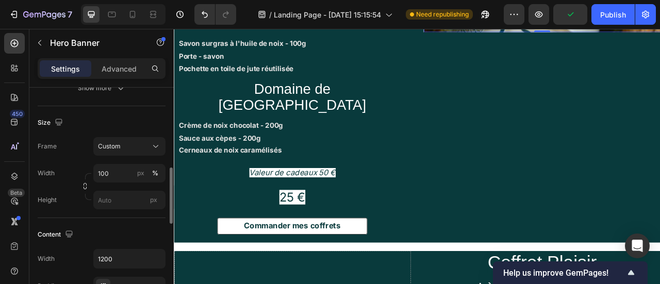
scroll to position [223, 0]
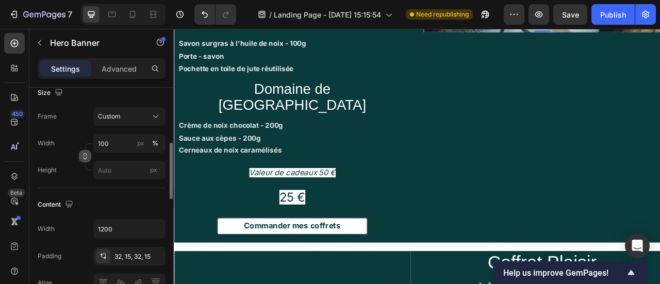
click at [85, 156] on icon "button" at bounding box center [84, 156] width 7 height 7
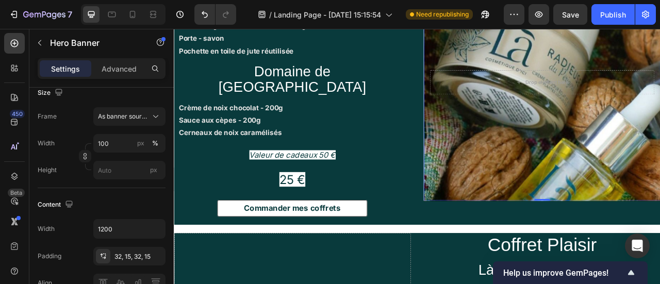
scroll to position [776, 0]
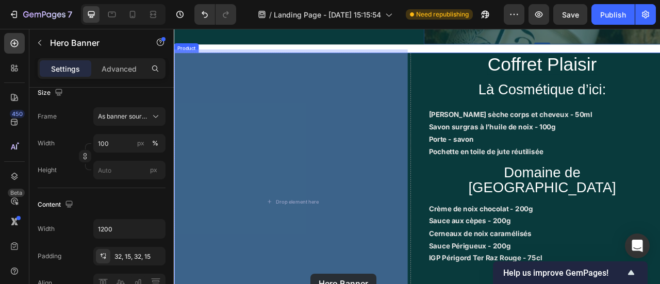
scroll to position [1522, 0]
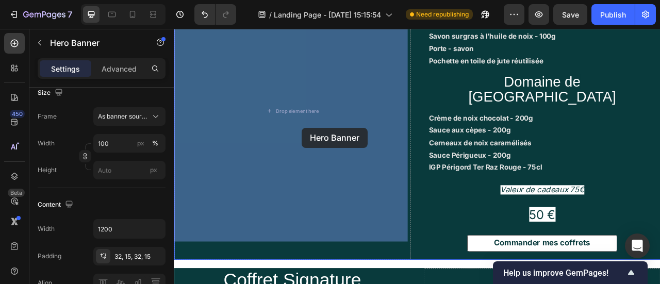
drag, startPoint x: 524, startPoint y: 100, endPoint x: 482, endPoint y: 175, distance: 85.9
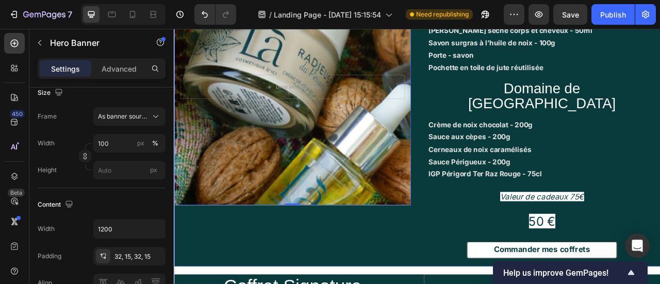
scroll to position [1248, 0]
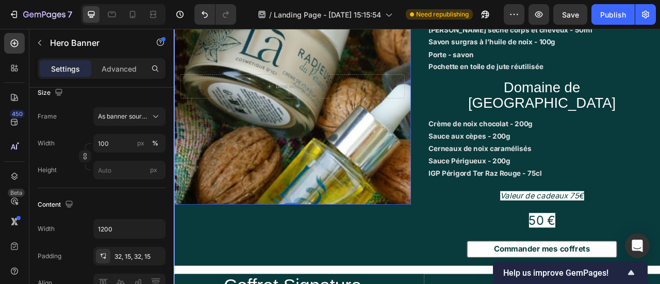
click at [415, 178] on div "Overlay" at bounding box center [324, 101] width 301 height 301
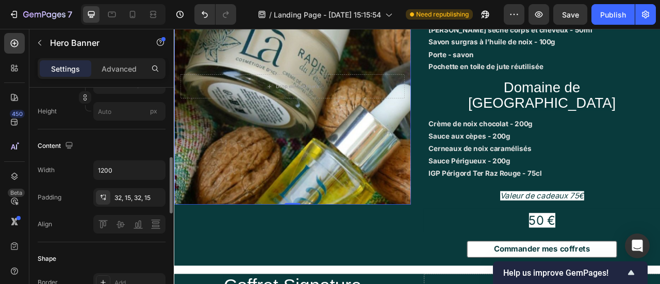
click at [118, 154] on div "Content Width 1200 Padding 32, 15, 32, 15 Align" at bounding box center [102, 185] width 128 height 113
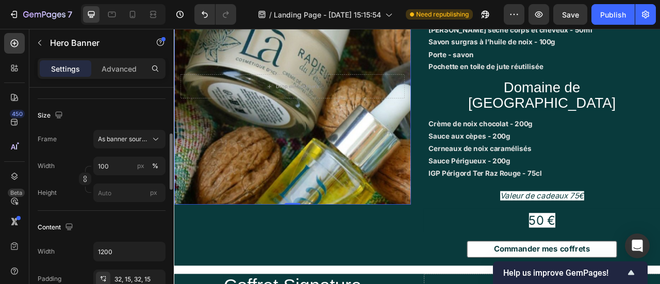
scroll to position [197, 0]
click at [83, 184] on icon "button" at bounding box center [84, 181] width 7 height 7
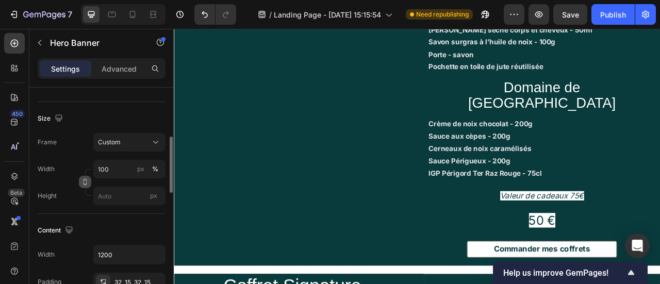
click at [85, 181] on icon "button" at bounding box center [84, 181] width 7 height 7
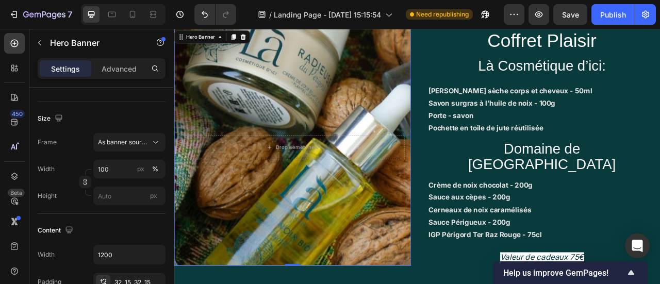
scroll to position [1176, 0]
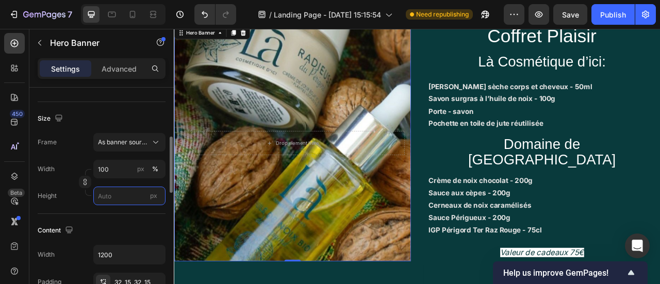
click at [124, 194] on input "px" at bounding box center [129, 196] width 72 height 19
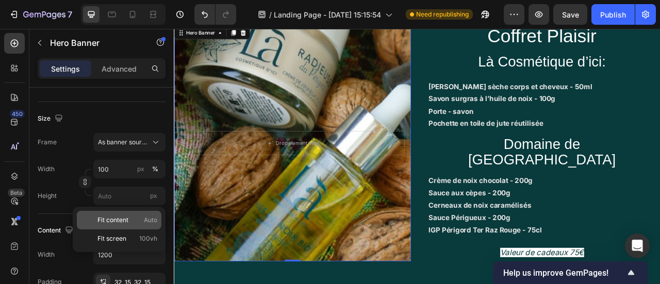
click at [128, 214] on div "Fit content Auto" at bounding box center [119, 220] width 85 height 19
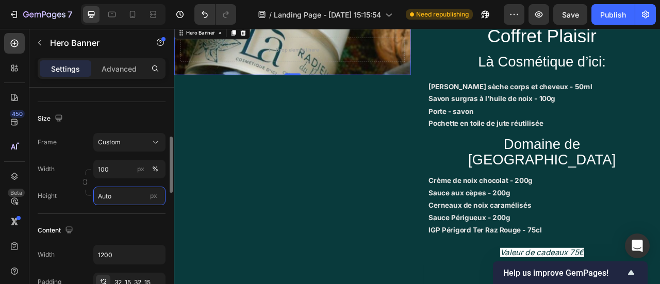
click at [126, 201] on input "Auto" at bounding box center [129, 196] width 72 height 19
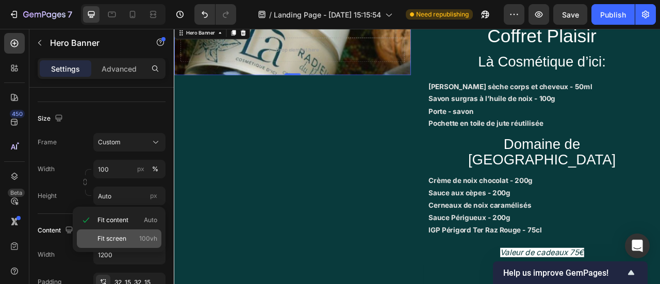
click at [111, 229] on div "Fit screen 100vh" at bounding box center [119, 238] width 85 height 19
type input "100 vh"
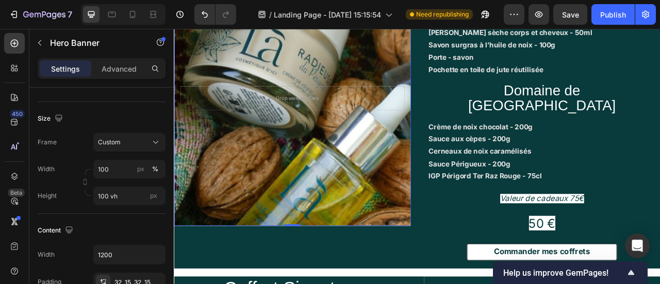
scroll to position [1247, 0]
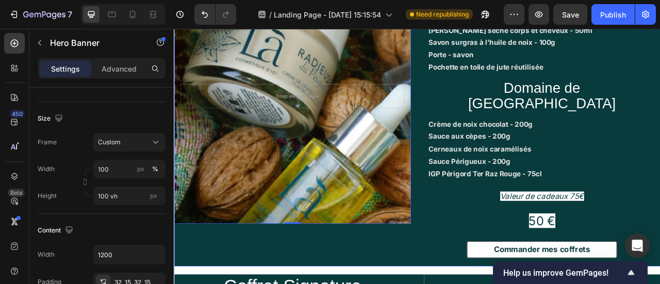
click at [363, 277] on div "Drop element here Row Hero Banner 0" at bounding box center [324, 141] width 301 height 379
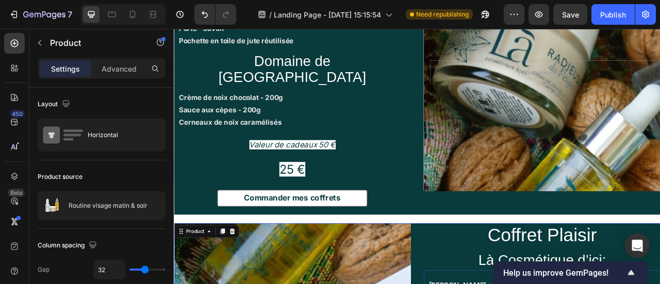
scroll to position [924, 0]
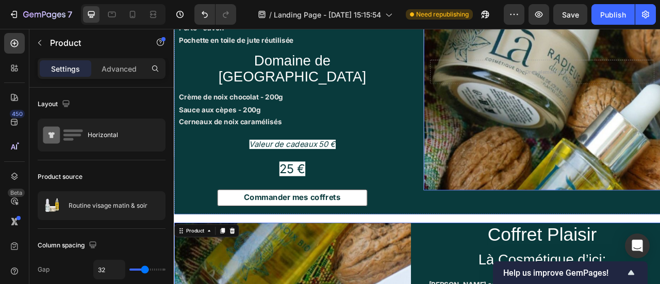
click at [598, 212] on div "Overlay" at bounding box center [641, 83] width 301 height 301
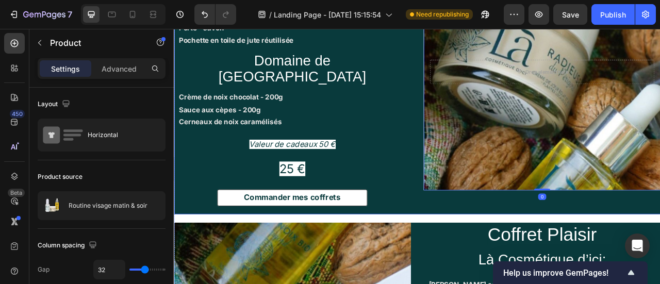
drag, startPoint x: 634, startPoint y: 230, endPoint x: 652, endPoint y: 179, distance: 53.7
click at [652, 179] on div "Overlay" at bounding box center [641, 83] width 301 height 301
click at [578, 157] on div "Overlay" at bounding box center [641, 83] width 301 height 301
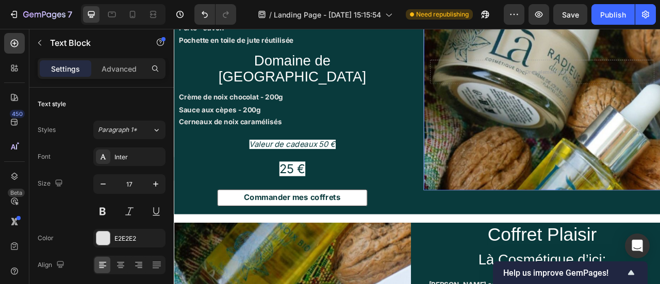
click at [321, 155] on p "Crème de noix chocolat - 200g Sauce aux cèpes - 200g Cerneaux de noix caramélis…" at bounding box center [324, 131] width 289 height 47
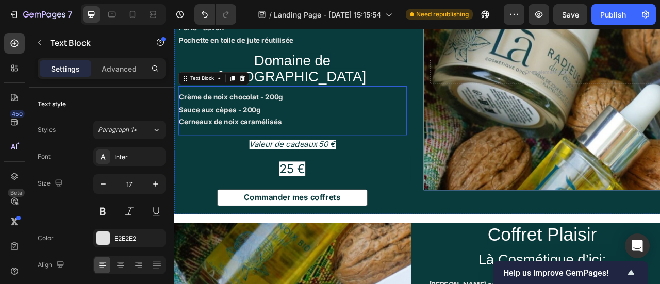
scroll to position [825, 0]
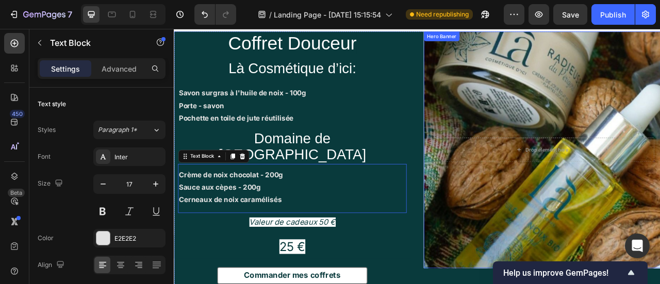
click at [577, 199] on div "Drop element here Row" at bounding box center [641, 183] width 301 height 64
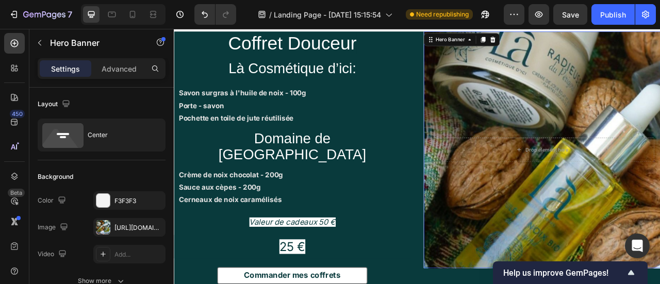
click at [621, 102] on div "Overlay" at bounding box center [641, 182] width 301 height 301
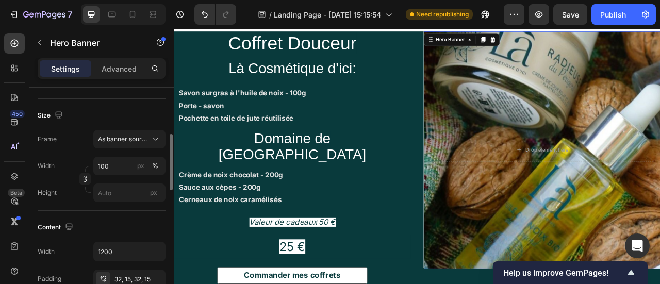
scroll to position [202, 0]
click at [129, 145] on button "As banner source" at bounding box center [129, 137] width 72 height 19
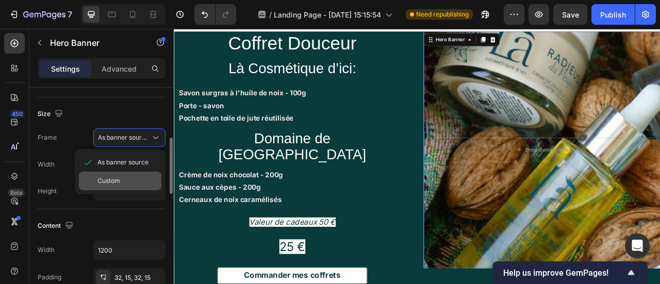
click at [135, 180] on div "Custom" at bounding box center [127, 180] width 60 height 9
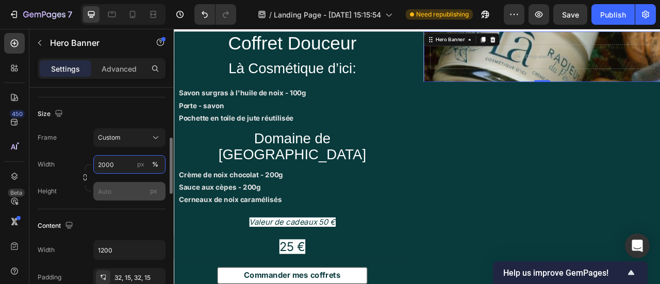
type input "2000"
click at [116, 192] on input "px" at bounding box center [129, 191] width 72 height 19
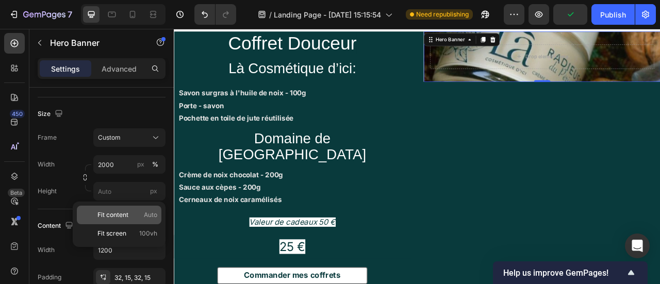
click at [125, 213] on span "Fit content" at bounding box center [112, 214] width 31 height 9
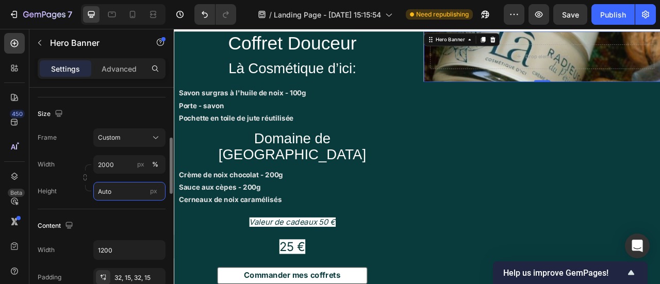
click at [125, 190] on input "Auto" at bounding box center [129, 191] width 72 height 19
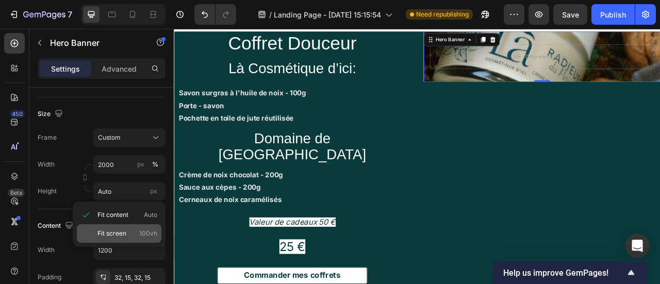
click at [131, 232] on p "Fit screen 100vh" at bounding box center [127, 233] width 60 height 9
type input "100 vh"
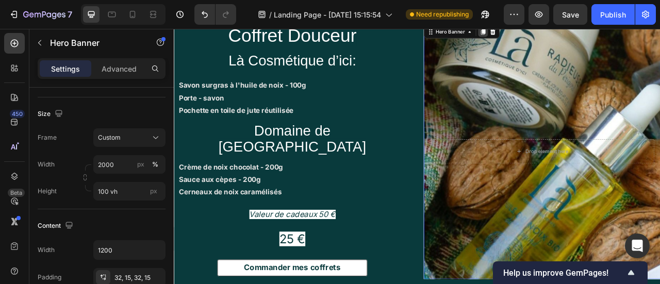
scroll to position [763, 0]
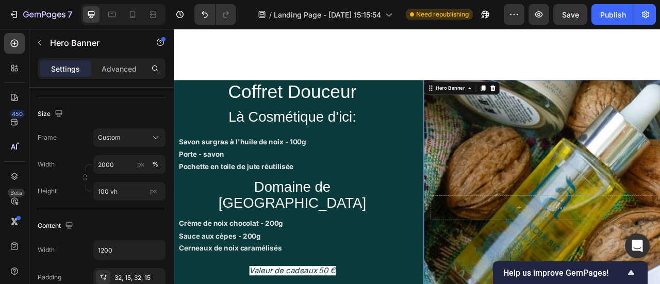
click at [564, 103] on icon at bounding box center [567, 104] width 6 height 7
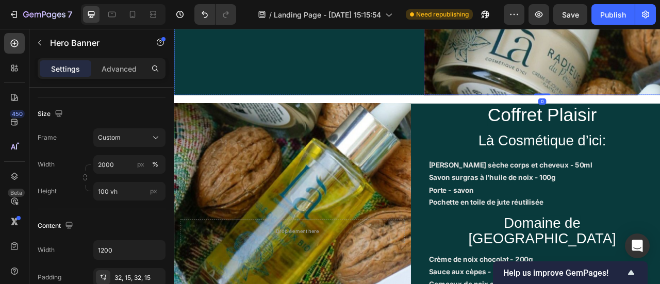
scroll to position [1411, 0]
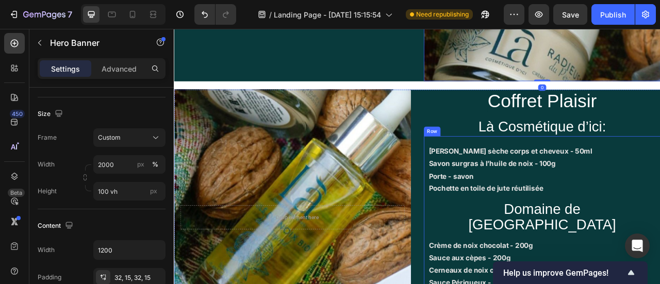
click at [435, 222] on div "Overlay" at bounding box center [324, 268] width 301 height 325
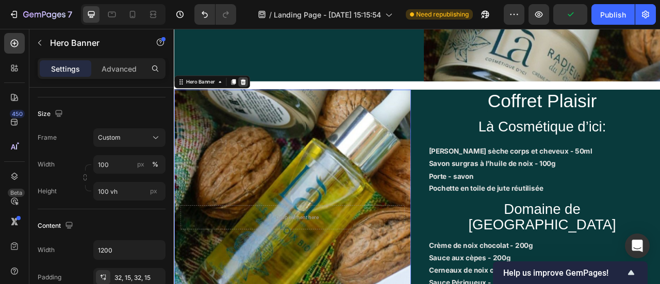
click at [258, 96] on icon at bounding box center [261, 96] width 8 height 8
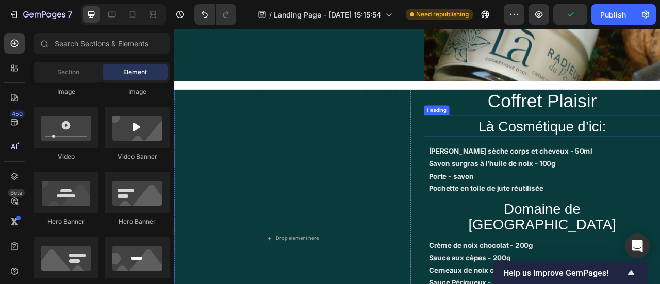
scroll to position [1284, 0]
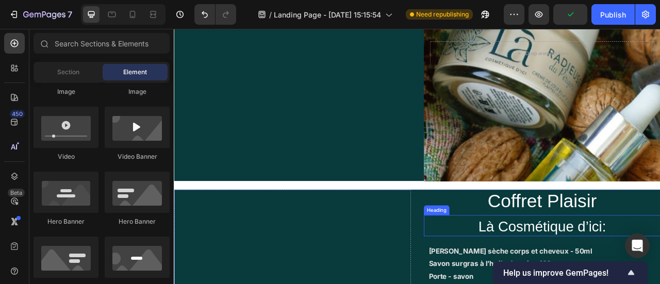
click at [573, 140] on div "Overlay" at bounding box center [641, 59] width 301 height 325
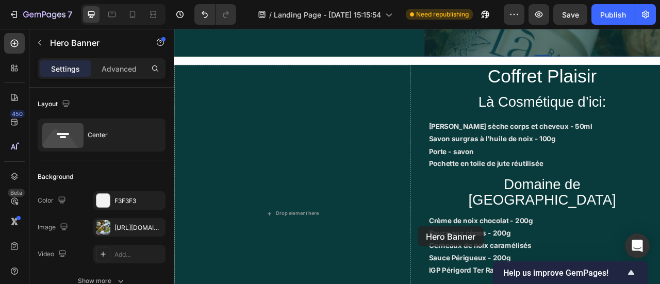
scroll to position [1491, 0]
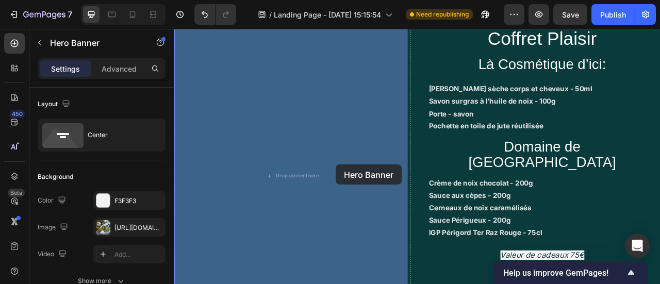
drag, startPoint x: 530, startPoint y: 96, endPoint x: 380, endPoint y: 202, distance: 182.8
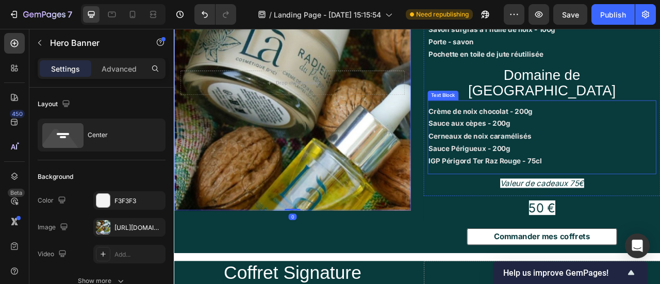
scroll to position [1266, 0]
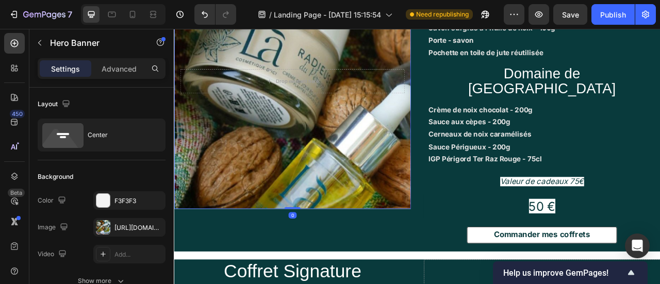
click at [400, 235] on div "Overlay" at bounding box center [324, 95] width 301 height 325
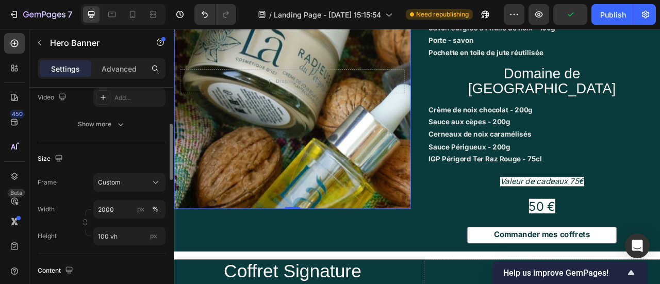
scroll to position [164, 0]
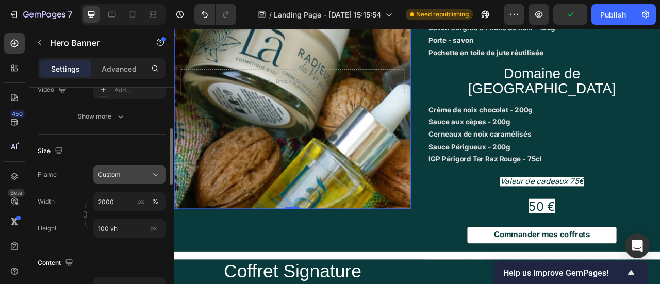
click at [122, 177] on div "Custom" at bounding box center [123, 174] width 51 height 9
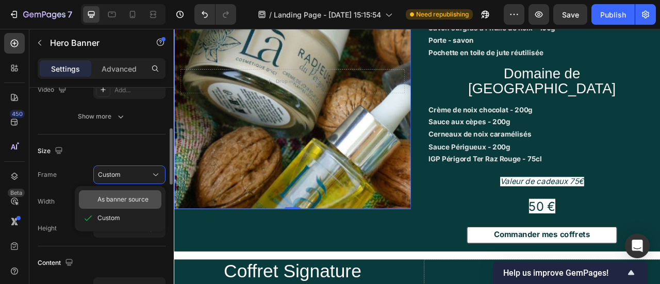
click at [132, 202] on span "As banner source" at bounding box center [122, 199] width 51 height 9
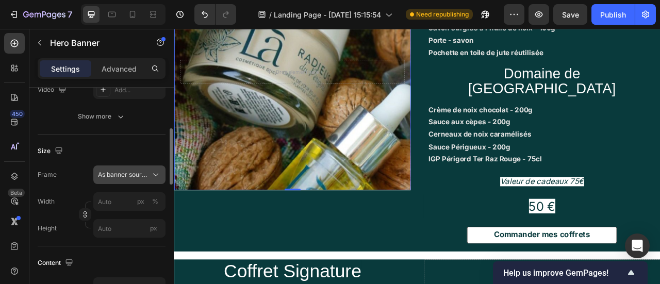
click at [141, 172] on span "As banner source" at bounding box center [123, 174] width 51 height 9
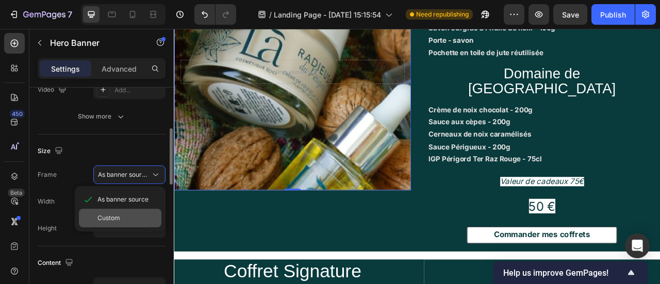
click at [135, 216] on div "Custom" at bounding box center [127, 217] width 60 height 9
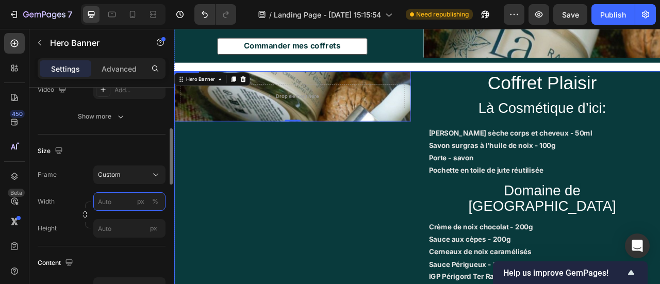
scroll to position [1110, 0]
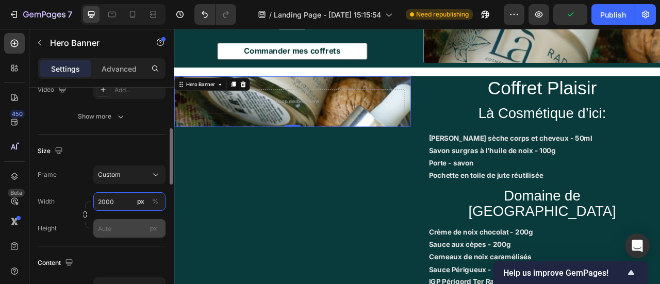
type input "2000"
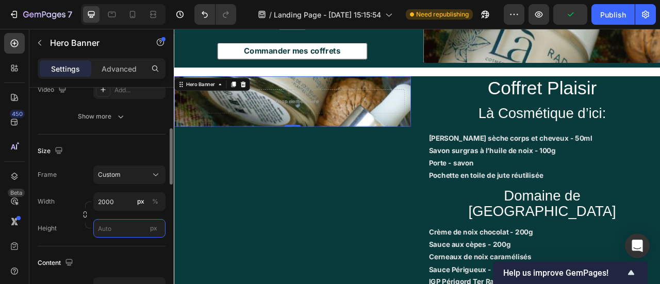
click at [121, 220] on input "px" at bounding box center [129, 228] width 72 height 19
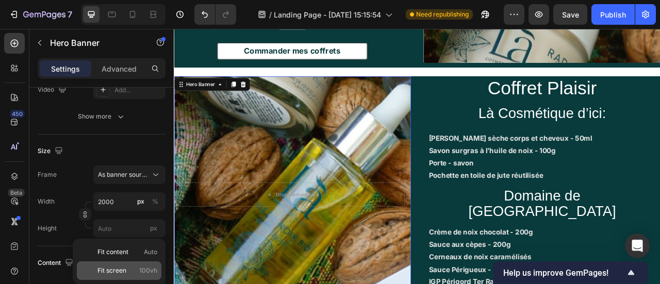
click at [136, 269] on p "Fit screen 100vh" at bounding box center [127, 270] width 60 height 9
type input "100 vh"
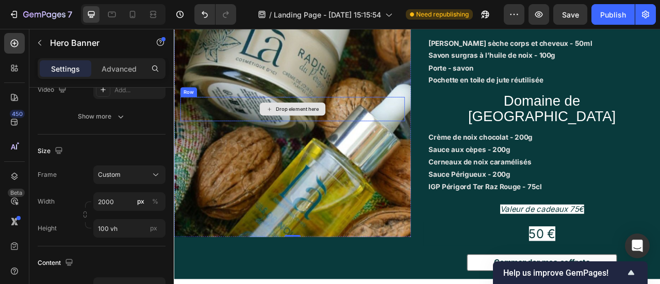
scroll to position [1232, 0]
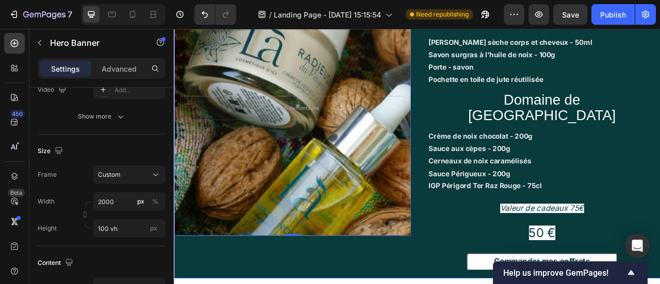
click at [429, 284] on div "Drop element here Row Hero Banner 0" at bounding box center [324, 156] width 301 height 379
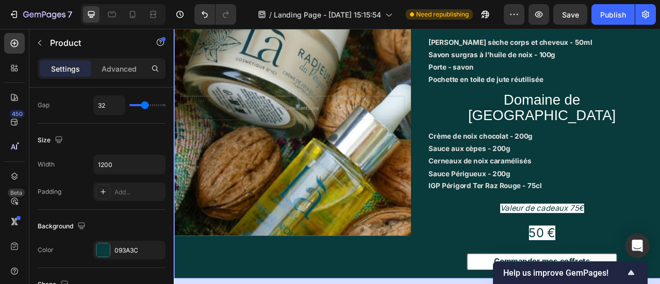
scroll to position [0, 0]
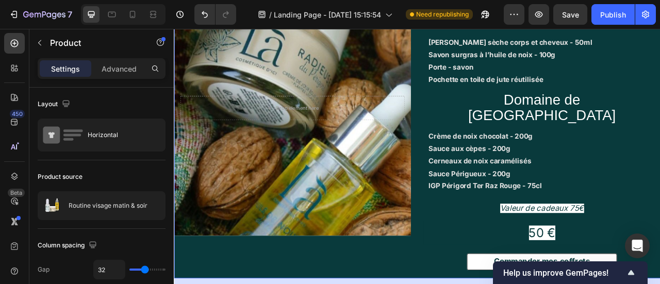
click at [464, 284] on div "Drop element here Row Hero Banner" at bounding box center [324, 156] width 301 height 379
click at [388, 228] on div "Overlay" at bounding box center [324, 129] width 301 height 325
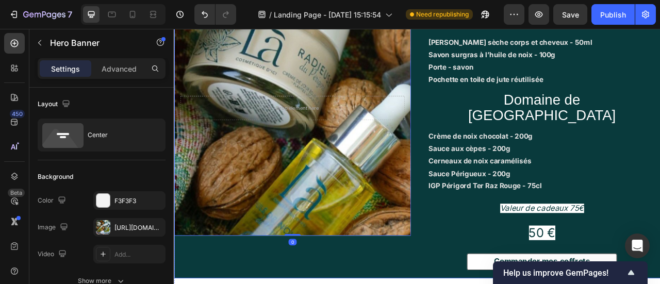
click at [369, 284] on div "Drop element here Row Hero Banner 0" at bounding box center [324, 156] width 301 height 379
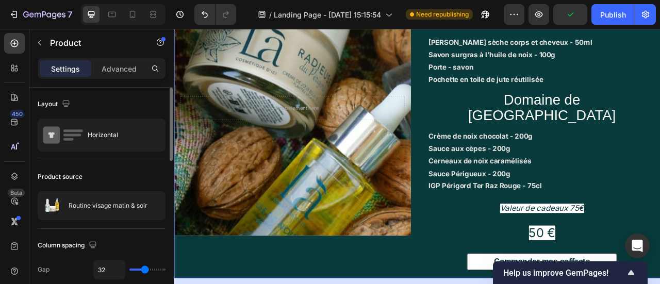
type input "26"
type input "5"
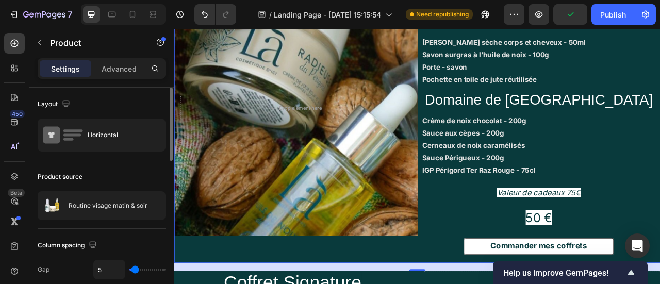
type input "0"
type input "8"
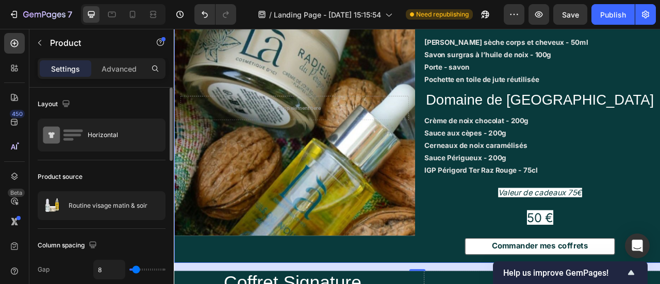
type input "12"
type input "14"
type input "17"
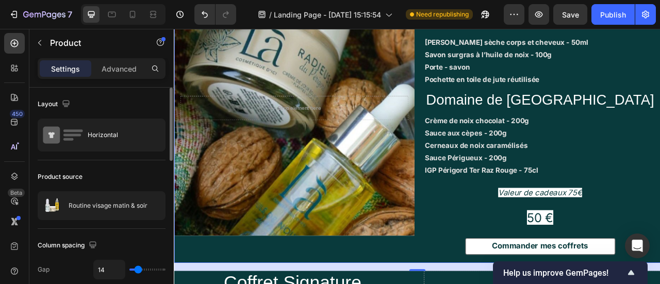
type input "17"
type input "18"
type input "19"
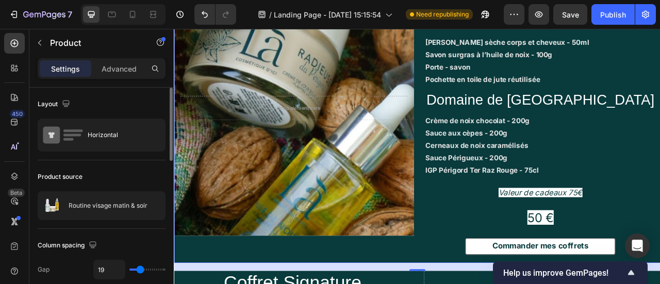
type input "22"
type input "23"
type input "24"
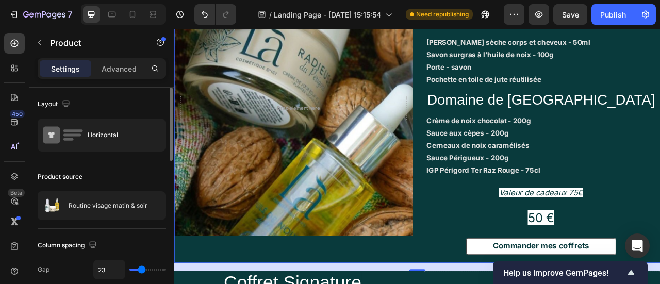
type input "24"
type input "27"
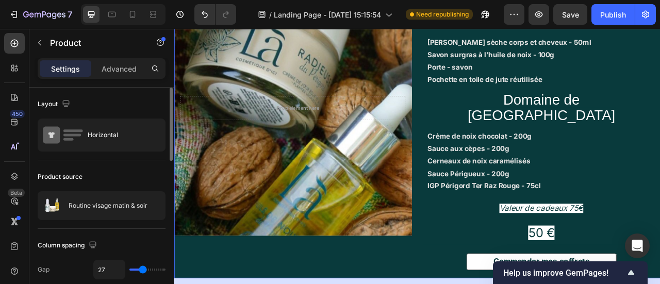
type input "28"
type input "29"
type input "31"
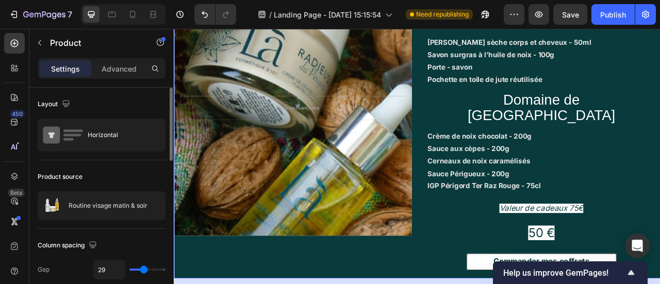
type input "31"
type input "32"
type input "31"
type input "28"
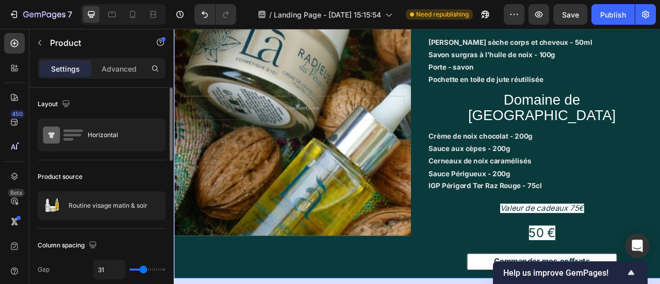
click at [143, 271] on input "range" at bounding box center [147, 270] width 36 height 2
type input "28"
click at [352, 208] on div "Overlay" at bounding box center [325, 129] width 302 height 325
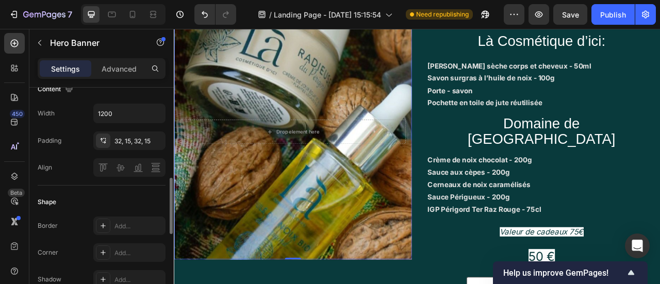
scroll to position [336, 0]
click at [137, 148] on div "32, 15, 32, 15" at bounding box center [129, 143] width 72 height 19
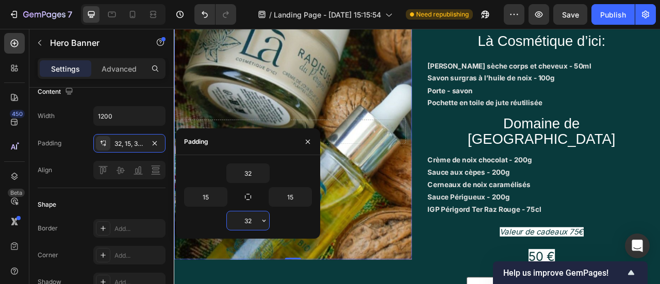
click at [251, 217] on input "32" at bounding box center [248, 220] width 42 height 19
click at [259, 170] on button "button" at bounding box center [264, 173] width 10 height 19
type input "0"
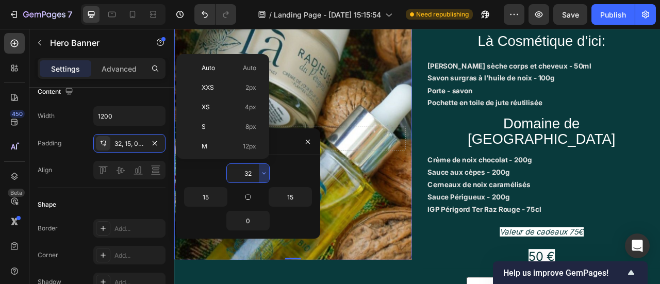
click at [250, 170] on input "32" at bounding box center [248, 173] width 42 height 19
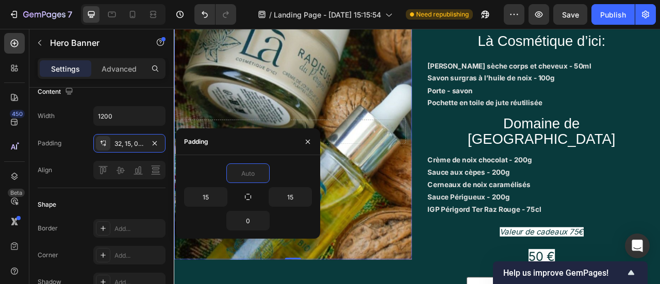
click at [627, 188] on p "Crème de noix chocolat - 200g Sauce aux cèpes - 200g Cerneaux de noix caramélis…" at bounding box center [642, 227] width 290 height 79
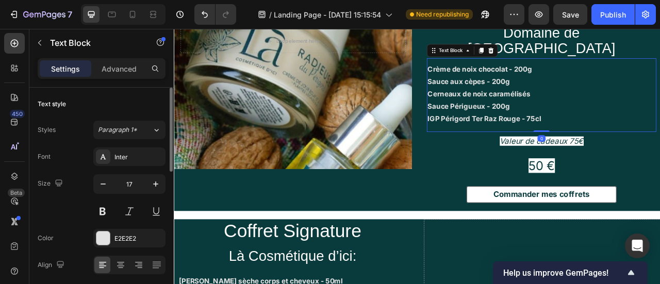
scroll to position [1319, 0]
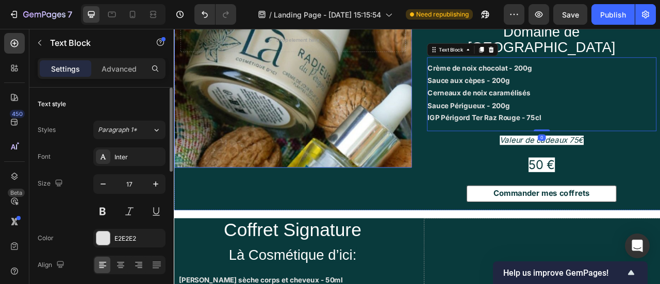
click at [406, 166] on div "Overlay" at bounding box center [325, 42] width 302 height 325
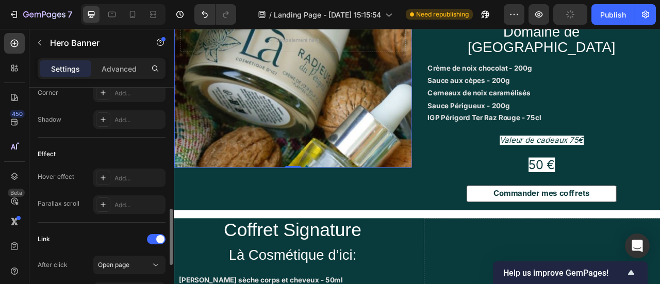
scroll to position [495, 0]
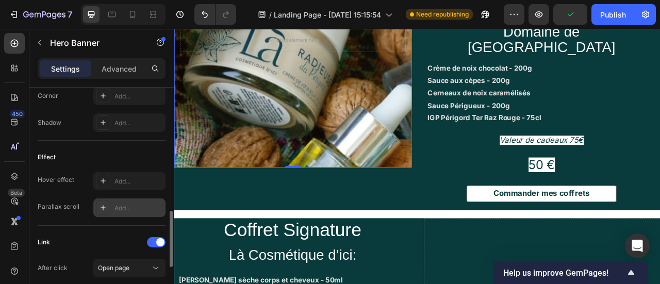
click at [118, 206] on div "Add..." at bounding box center [138, 208] width 48 height 9
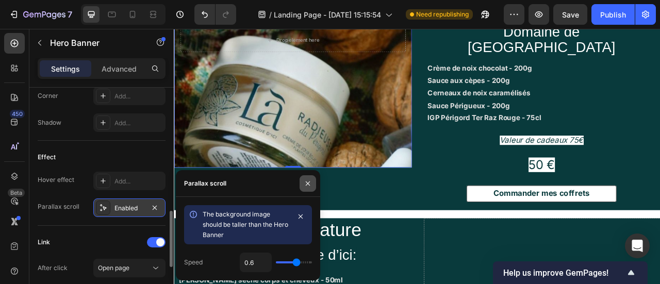
click at [307, 184] on icon "button" at bounding box center [308, 183] width 8 height 8
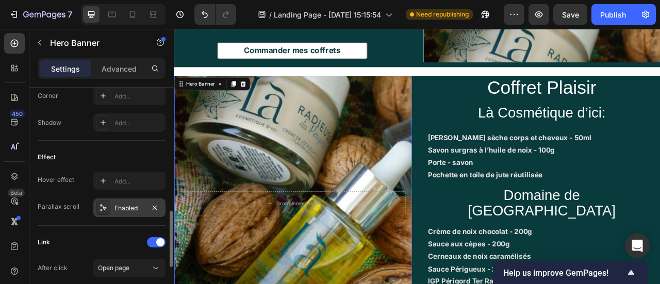
scroll to position [1111, 0]
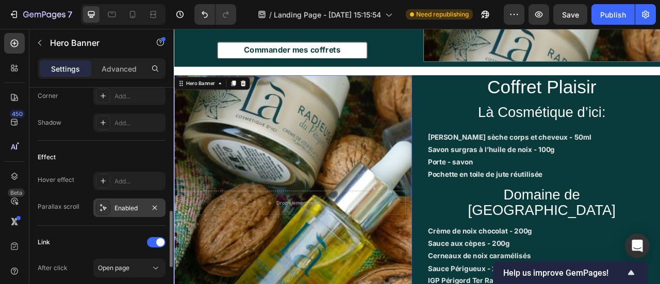
click at [141, 208] on div "Enabled" at bounding box center [129, 208] width 30 height 9
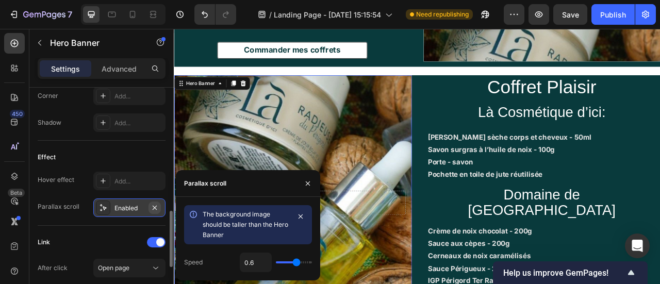
click at [154, 210] on button "button" at bounding box center [155, 208] width 12 height 12
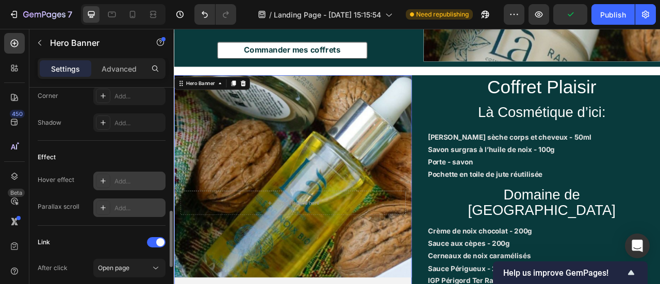
click at [116, 180] on div "Add..." at bounding box center [138, 181] width 48 height 9
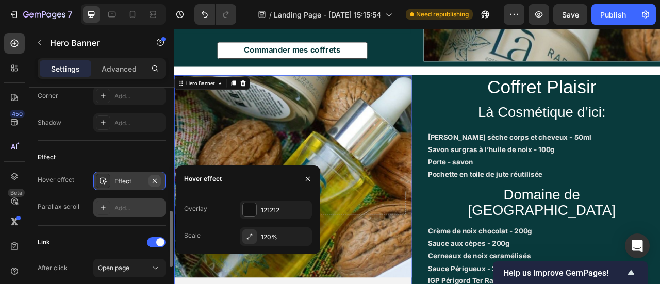
click at [155, 182] on icon "button" at bounding box center [155, 181] width 8 height 8
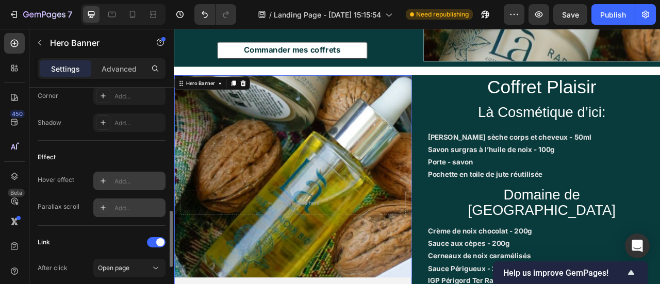
click at [140, 180] on div "Add..." at bounding box center [138, 181] width 48 height 9
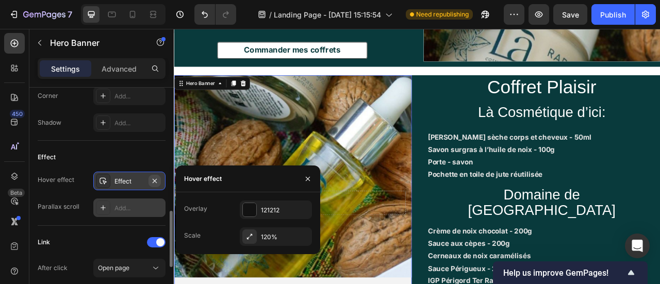
click at [151, 184] on button "button" at bounding box center [155, 181] width 12 height 12
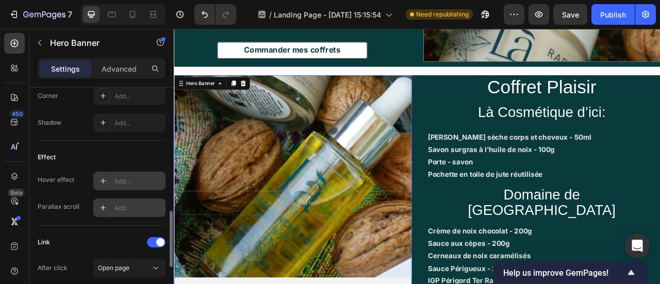
click at [127, 179] on div "Add..." at bounding box center [138, 181] width 48 height 9
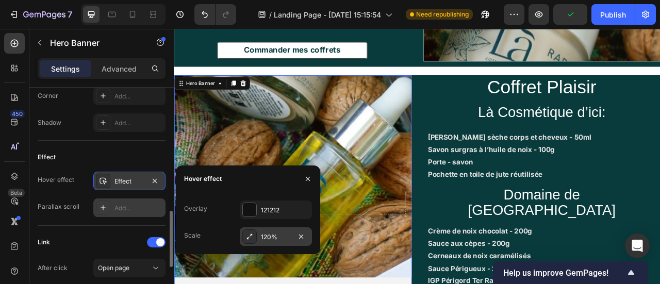
click at [270, 234] on div "120%" at bounding box center [276, 237] width 30 height 9
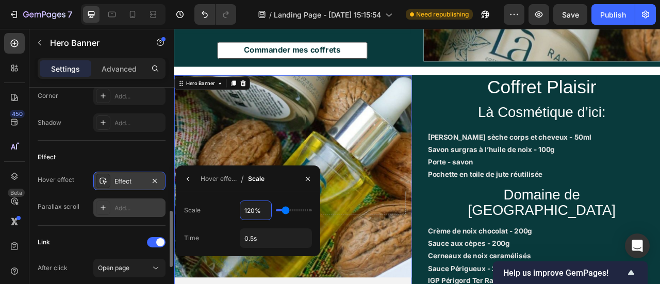
click at [258, 213] on input "120%" at bounding box center [255, 210] width 31 height 19
click at [284, 211] on input "range" at bounding box center [294, 210] width 36 height 2
type input "115"
type input "115%"
type input "110"
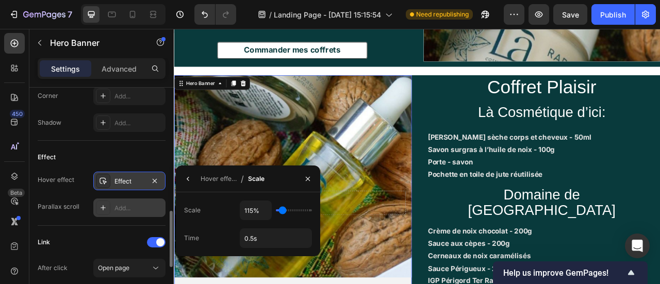
type input "110%"
type input "105"
type input "105%"
type input "100"
type input "100%"
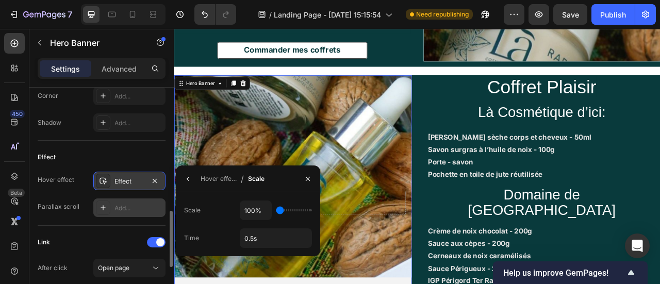
click at [568, 198] on p "Huile sèche corps et cheveux - 50ml Savon surgras à l’huile de noix - 100g Port…" at bounding box center [642, 190] width 290 height 63
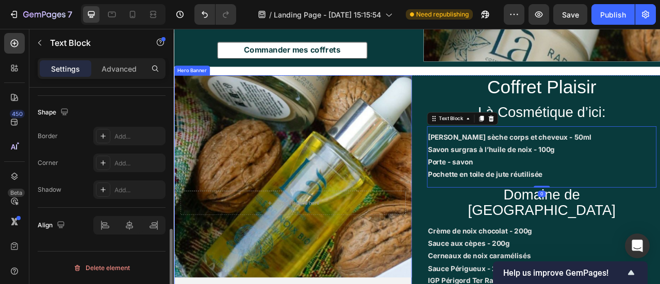
scroll to position [0, 0]
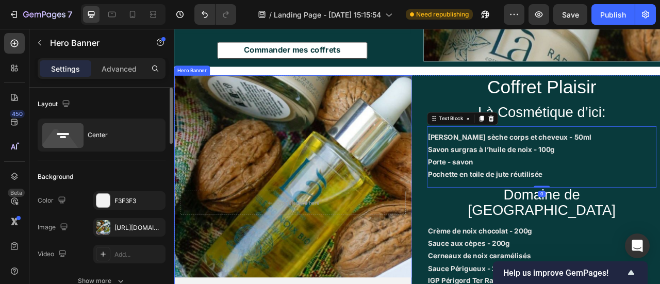
click at [376, 203] on div "Overlay" at bounding box center [325, 250] width 302 height 325
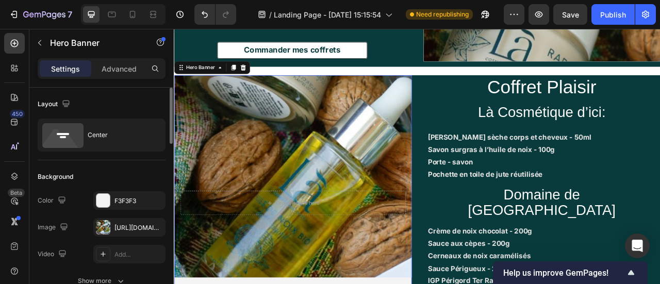
click at [401, 200] on div "Overlay" at bounding box center [325, 250] width 302 height 325
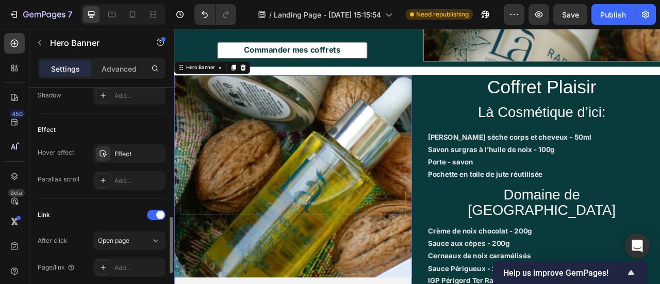
scroll to position [522, 0]
click at [123, 150] on div "Effect" at bounding box center [129, 154] width 30 height 9
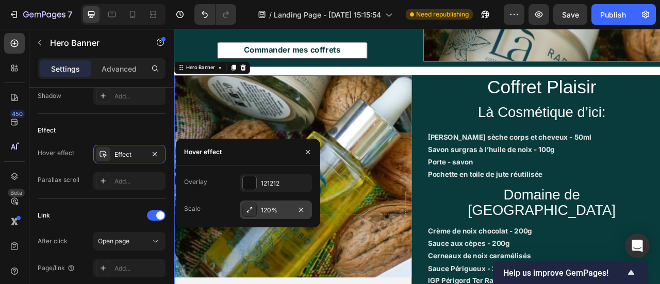
click at [270, 206] on div "120%" at bounding box center [276, 210] width 30 height 9
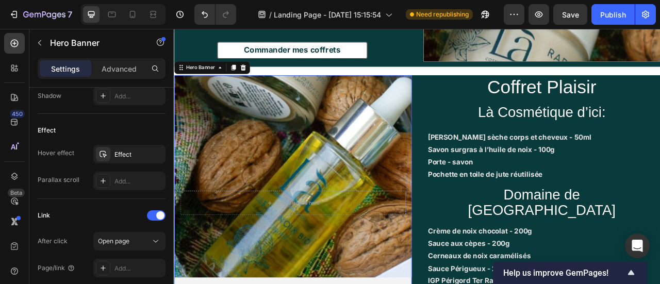
click at [407, 206] on div "Overlay" at bounding box center [325, 250] width 302 height 325
click at [413, 204] on div "Overlay" at bounding box center [325, 250] width 302 height 325
click at [326, 199] on div "Overlay" at bounding box center [325, 250] width 302 height 325
click at [203, 15] on icon "Undo/Redo" at bounding box center [205, 14] width 10 height 10
click at [202, 15] on icon "Undo/Redo" at bounding box center [205, 14] width 10 height 10
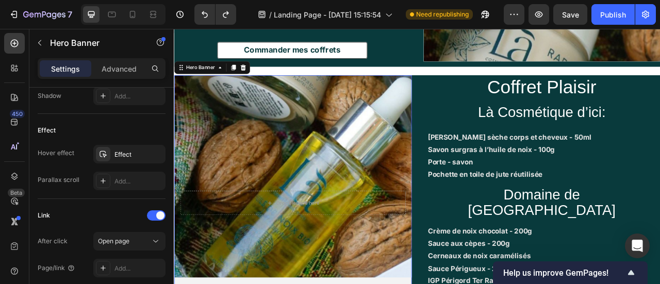
click at [314, 140] on div "Overlay" at bounding box center [325, 250] width 302 height 325
click at [206, 15] on icon "Undo/Redo" at bounding box center [205, 14] width 10 height 10
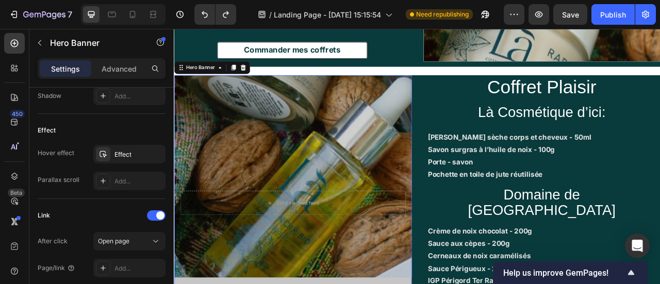
click at [324, 145] on div "Overlay" at bounding box center [325, 250] width 302 height 325
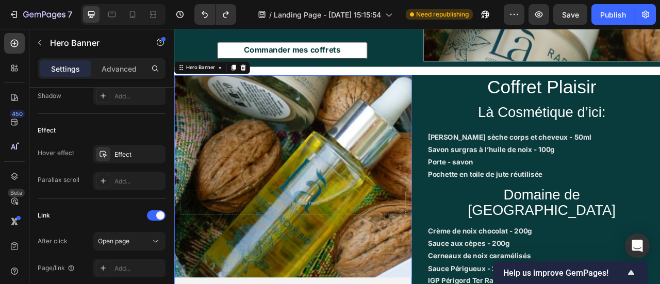
click at [513, 164] on strong "[PERSON_NAME] sèche corps et cheveux - 50ml" at bounding box center [601, 166] width 208 height 10
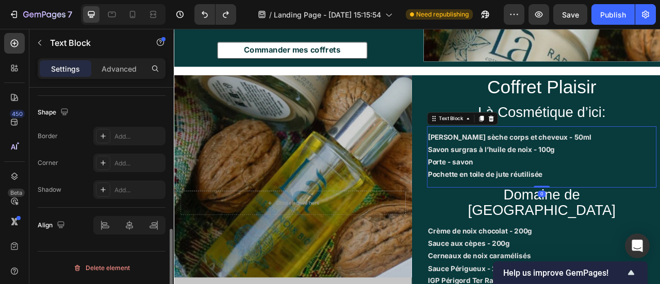
scroll to position [0, 0]
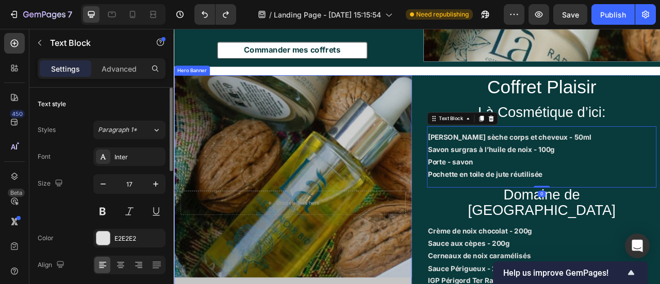
click at [445, 173] on div "Overlay" at bounding box center [325, 250] width 302 height 325
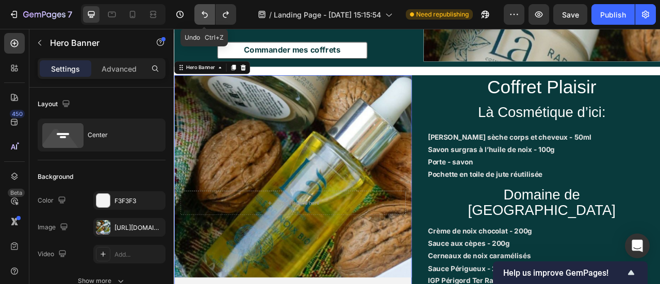
click at [203, 17] on icon "Undo/Redo" at bounding box center [205, 14] width 10 height 10
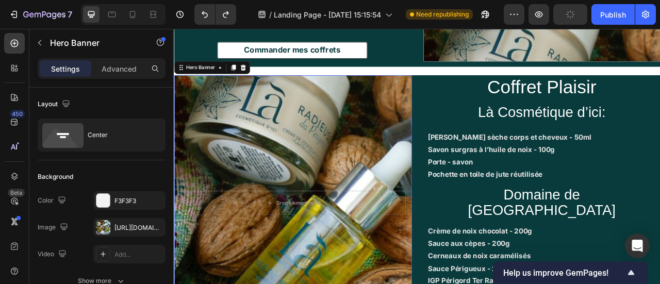
click at [341, 171] on div "Overlay" at bounding box center [325, 250] width 302 height 325
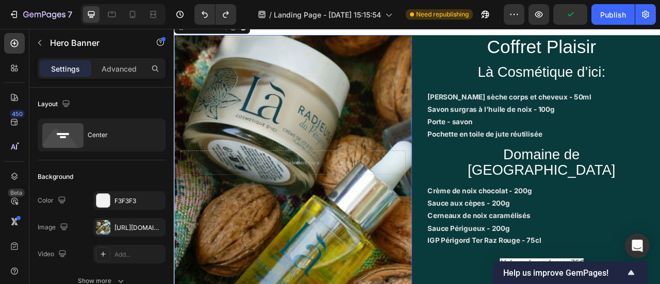
scroll to position [1159, 0]
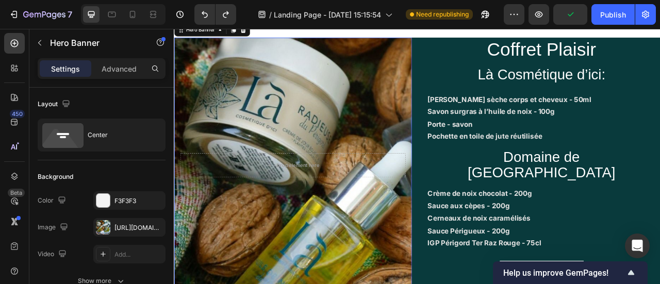
click at [382, 152] on div "Overlay" at bounding box center [325, 202] width 302 height 325
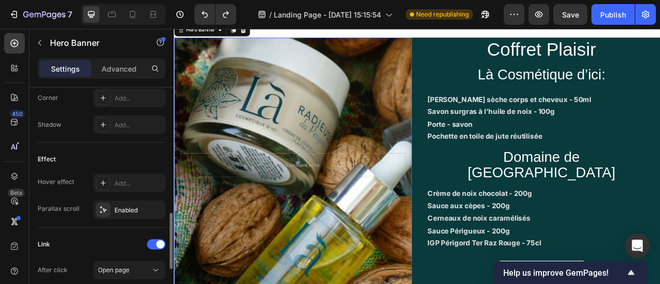
scroll to position [496, 0]
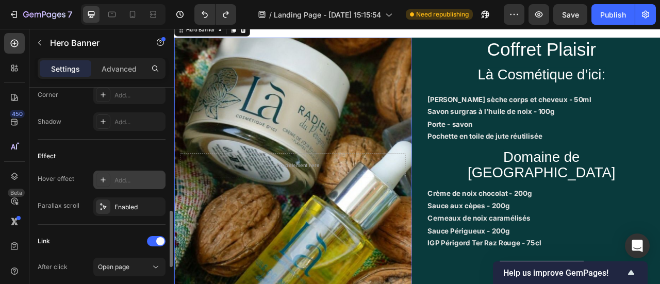
click at [126, 178] on div "Add..." at bounding box center [138, 180] width 48 height 9
click at [156, 205] on icon "button" at bounding box center [155, 207] width 8 height 8
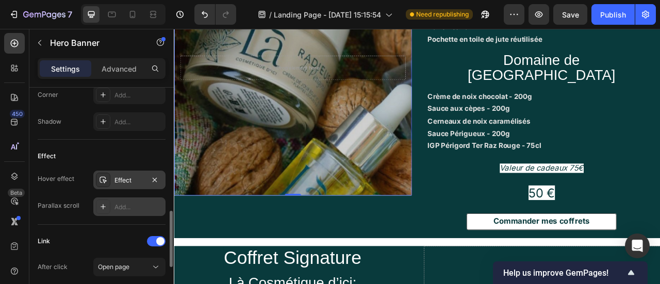
scroll to position [1284, 0]
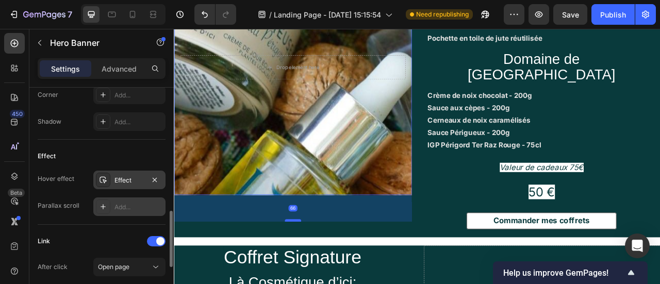
drag, startPoint x: 323, startPoint y: 231, endPoint x: 332, endPoint y: 265, distance: 35.1
click at [332, 271] on div at bounding box center [325, 272] width 21 height 3
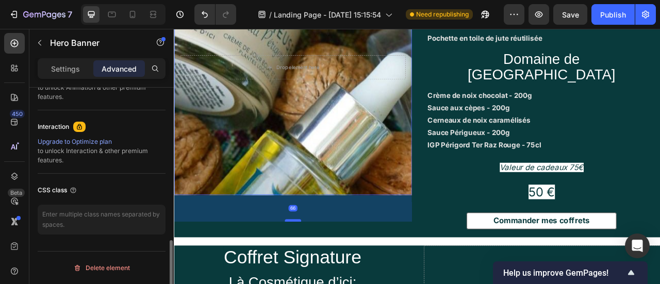
scroll to position [488, 0]
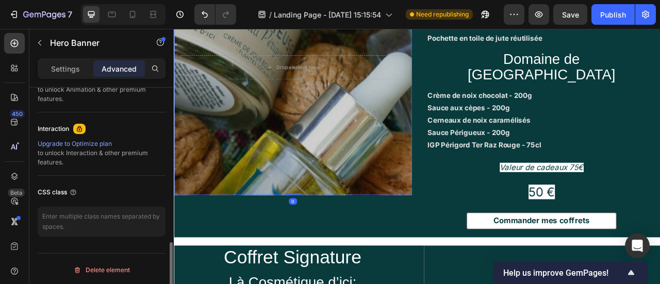
drag, startPoint x: 330, startPoint y: 264, endPoint x: 354, endPoint y: 214, distance: 54.9
click at [354, 214] on div "Drop element here Row Hero Banner 0" at bounding box center [325, 77] width 302 height 325
type input "0"
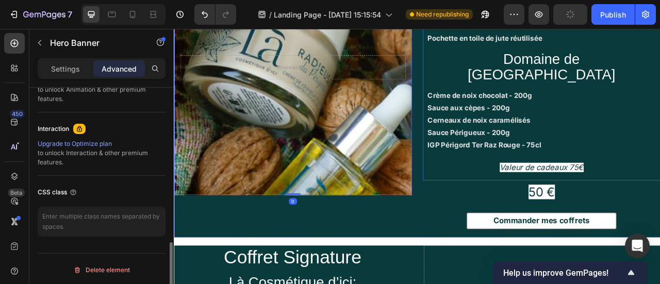
click at [512, 222] on p "50 €" at bounding box center [641, 236] width 300 height 28
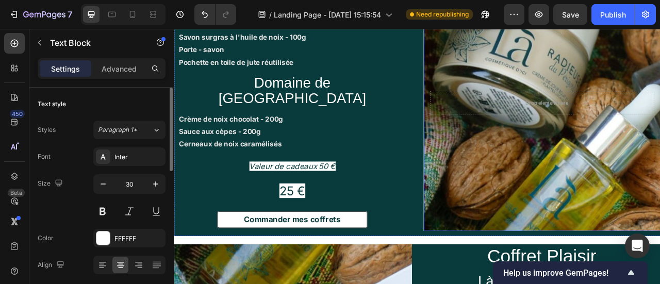
scroll to position [895, 0]
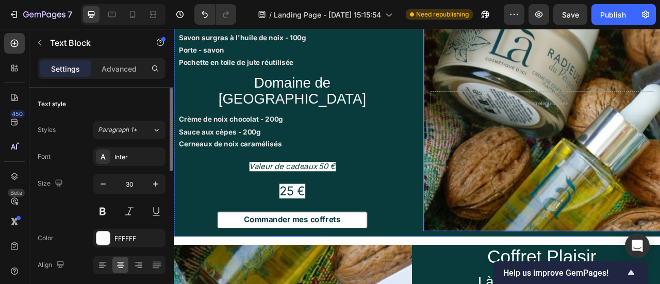
click at [617, 180] on div "Overlay" at bounding box center [641, 123] width 301 height 325
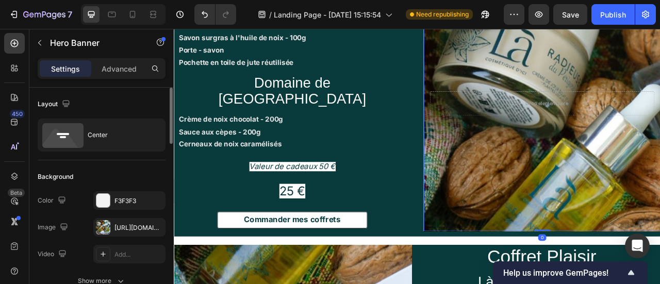
scroll to position [689, 0]
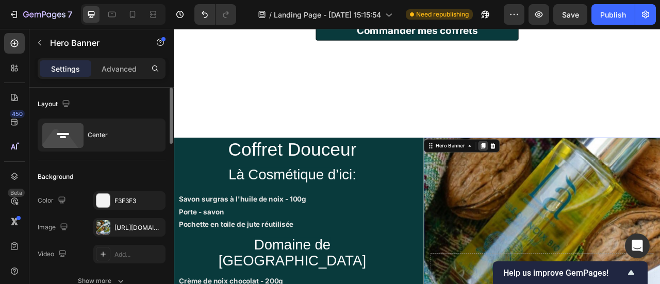
click at [561, 181] on div at bounding box center [567, 177] width 12 height 12
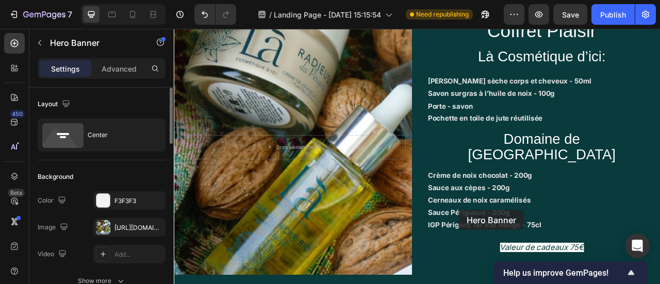
scroll to position [1773, 0]
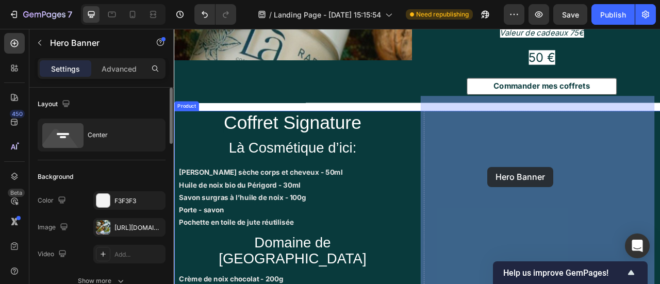
drag, startPoint x: 527, startPoint y: 59, endPoint x: 573, endPoint y: 206, distance: 154.5
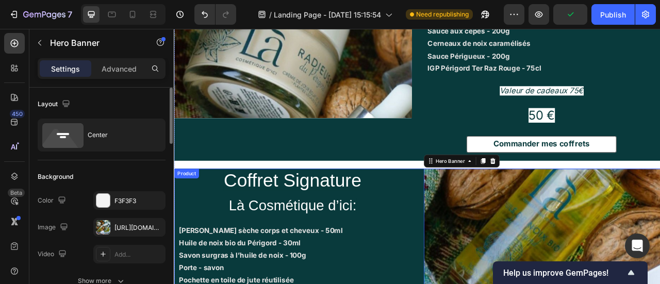
scroll to position [1379, 0]
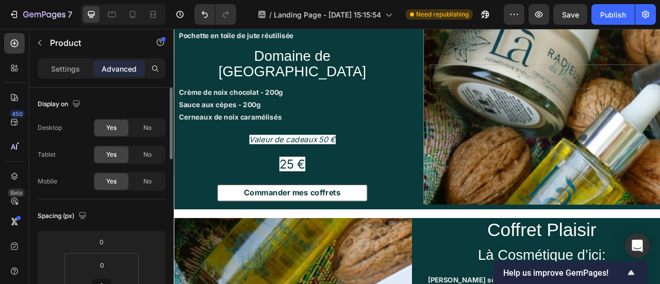
scroll to position [934, 0]
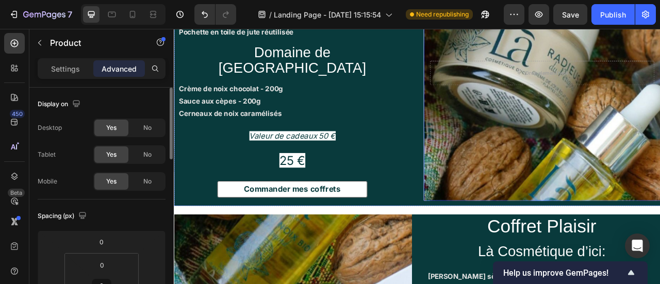
click at [532, 220] on div "Overlay" at bounding box center [641, 84] width 301 height 325
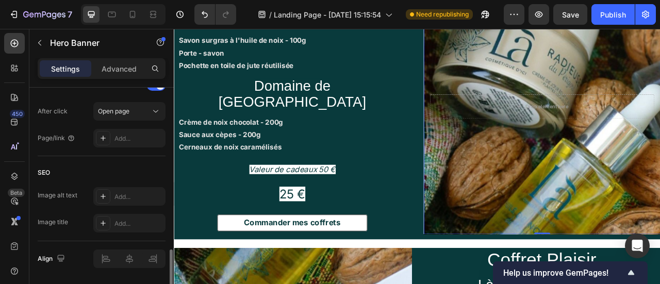
scroll to position [683, 0]
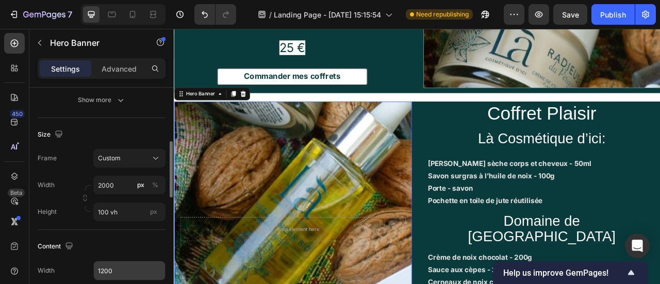
scroll to position [178, 0]
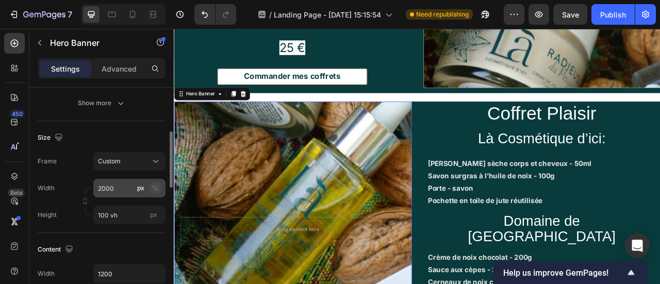
click at [157, 190] on div "%" at bounding box center [155, 188] width 6 height 9
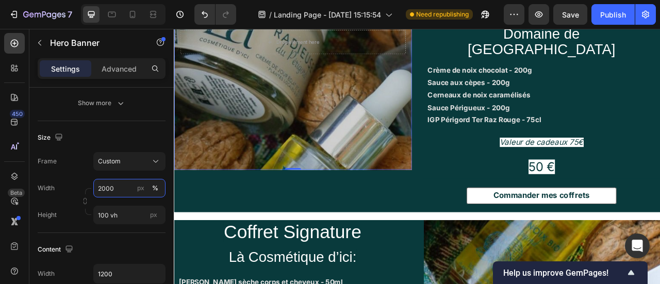
scroll to position [1298, 0]
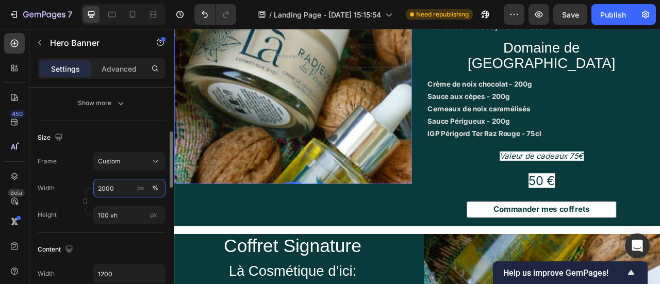
click at [117, 192] on input "2000" at bounding box center [129, 188] width 72 height 19
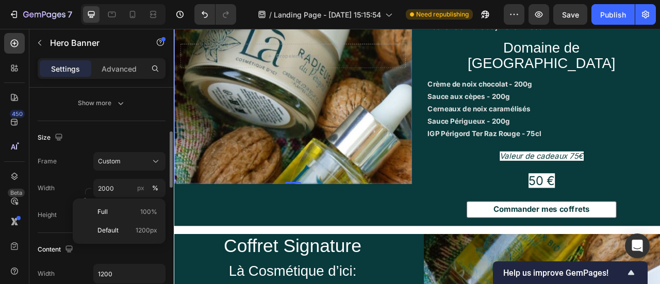
click at [72, 179] on div "Width 2000 px %" at bounding box center [102, 188] width 128 height 19
click at [127, 218] on input "100 vh" at bounding box center [129, 215] width 72 height 19
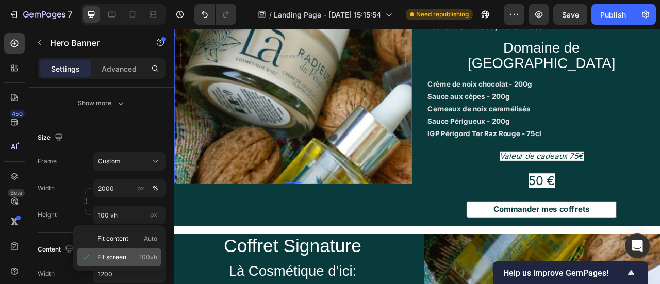
click at [136, 255] on p "Fit screen 100vh" at bounding box center [127, 257] width 60 height 9
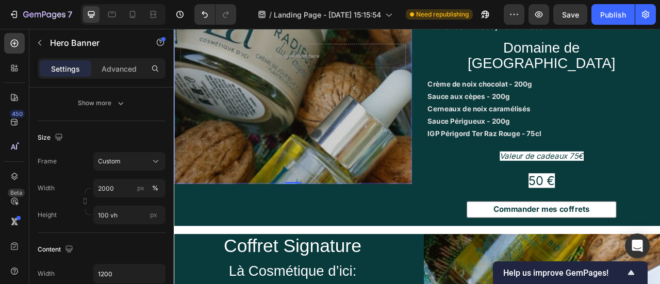
click at [291, 201] on div "Overlay" at bounding box center [325, 62] width 302 height 325
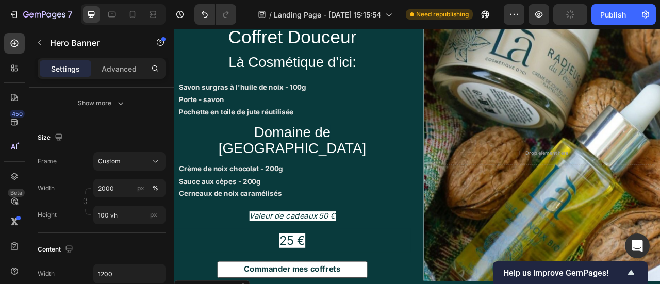
click at [633, 211] on div "Drop element here Row" at bounding box center [641, 187] width 301 height 64
click at [584, 223] on div "Drop element here Row" at bounding box center [641, 186] width 301 height 325
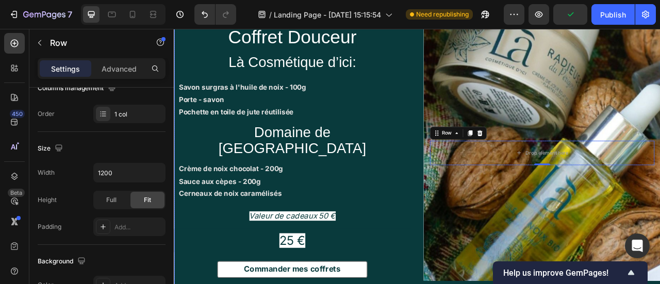
scroll to position [746, 0]
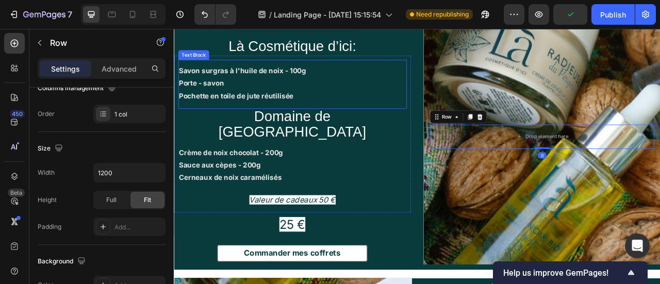
click at [638, 194] on div "Overlay" at bounding box center [641, 166] width 301 height 325
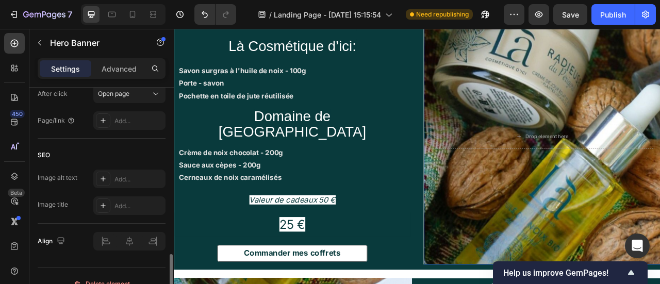
scroll to position [683, 0]
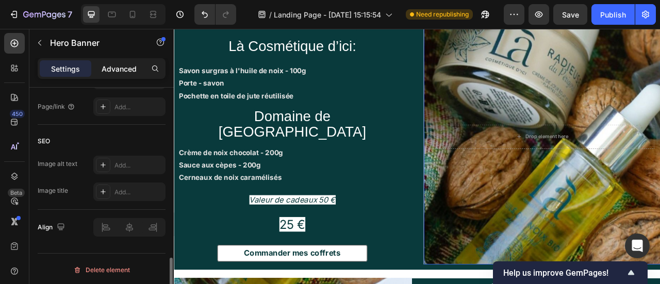
click at [103, 71] on p "Advanced" at bounding box center [119, 68] width 35 height 11
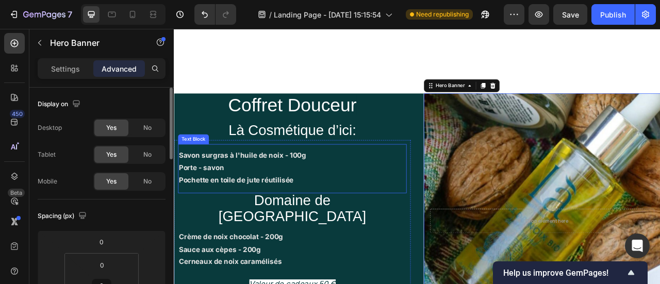
scroll to position [1148, 0]
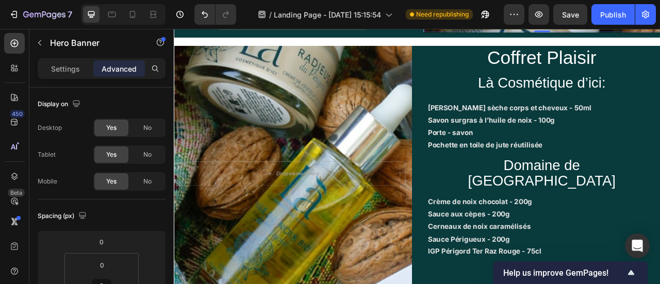
click at [361, 218] on div "Drop element here" at bounding box center [325, 213] width 287 height 31
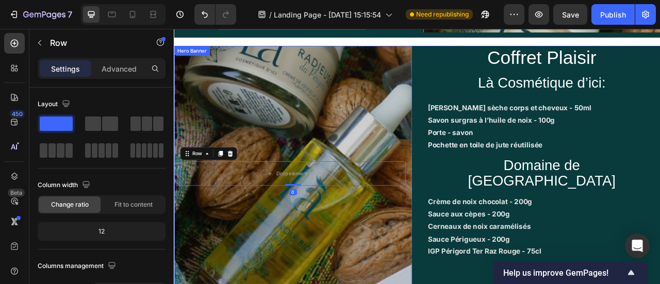
click at [368, 273] on div "Overlay" at bounding box center [325, 213] width 302 height 325
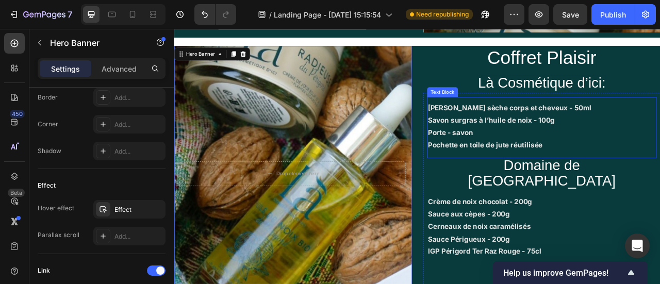
scroll to position [851, 0]
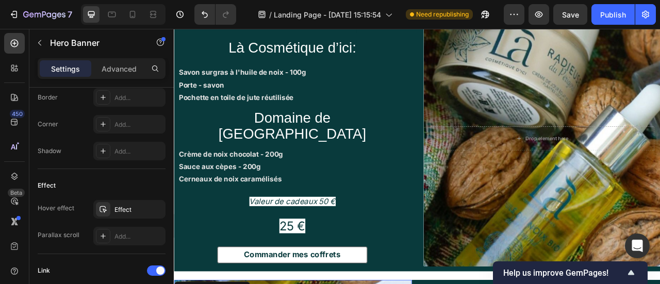
click at [613, 135] on div "Overlay" at bounding box center [641, 168] width 301 height 325
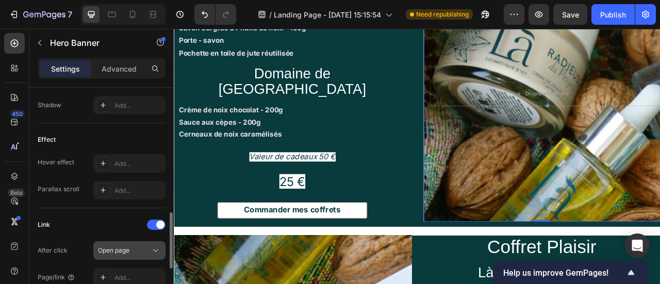
scroll to position [511, 0]
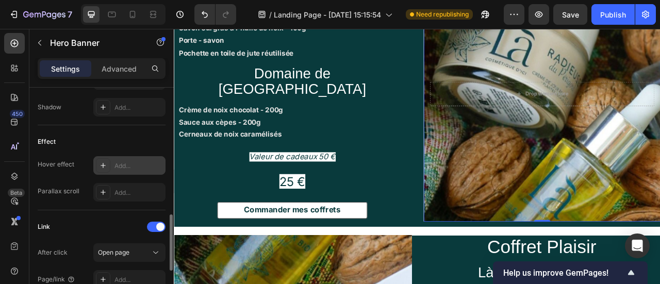
click at [122, 164] on div "Add..." at bounding box center [138, 165] width 48 height 9
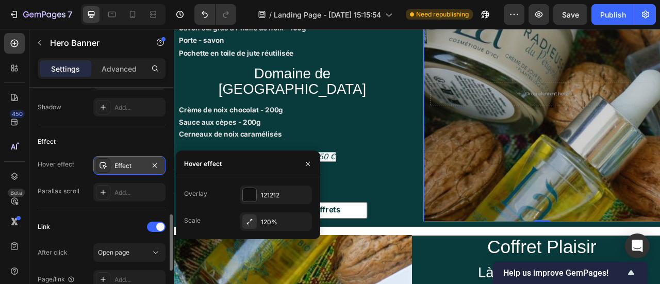
click at [563, 173] on div "Overlay" at bounding box center [641, 111] width 301 height 325
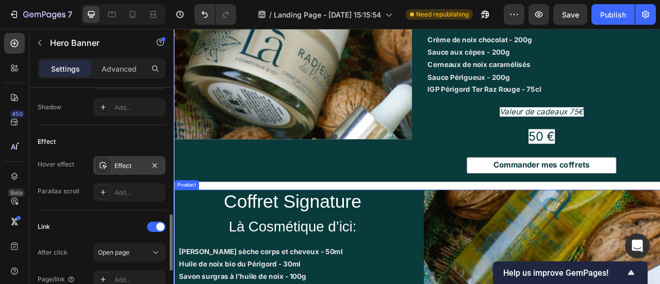
scroll to position [1478, 0]
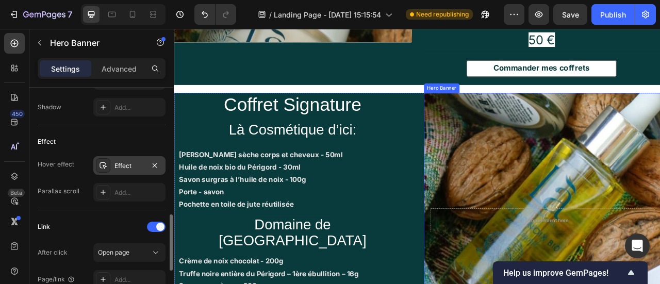
click at [650, 178] on div "Overlay" at bounding box center [641, 272] width 301 height 325
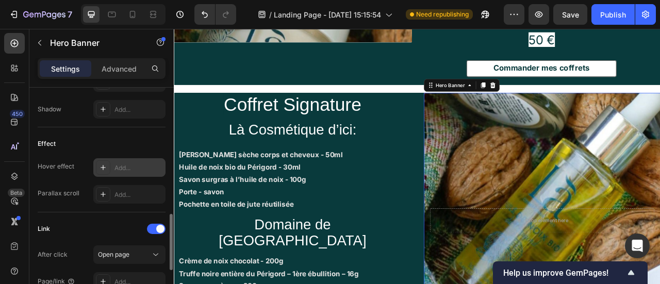
scroll to position [481, 0]
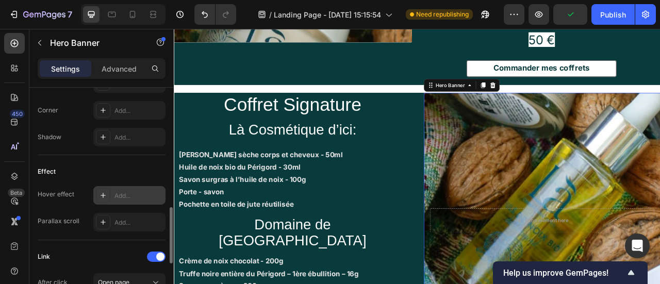
click at [113, 186] on div "Add..." at bounding box center [129, 195] width 72 height 19
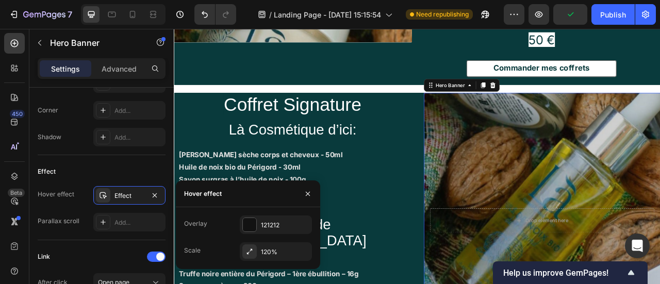
click at [646, 163] on div "Overlay" at bounding box center [641, 272] width 301 height 325
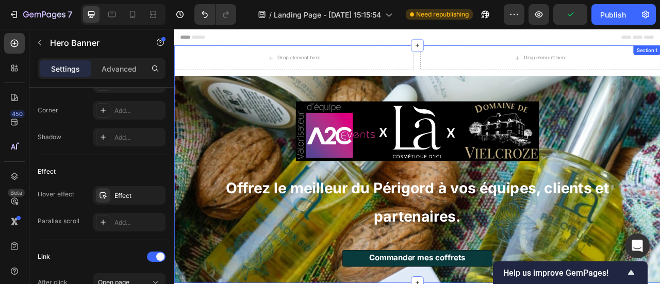
scroll to position [88, 0]
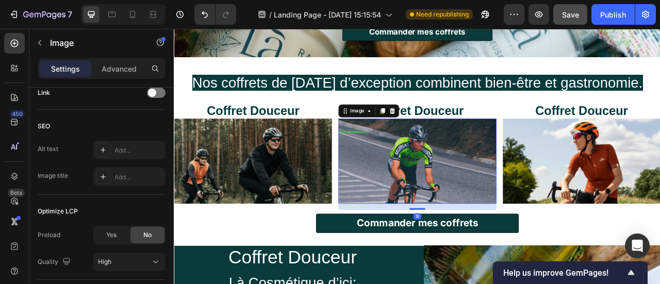
scroll to position [0, 0]
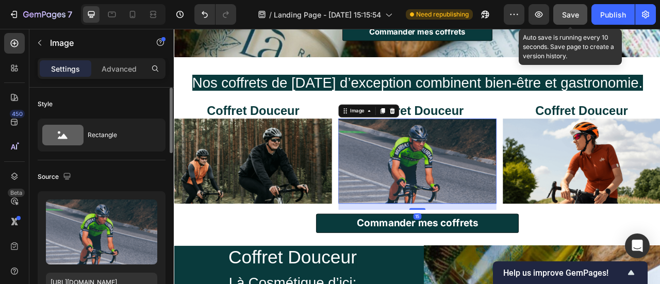
click at [567, 14] on span "Save" at bounding box center [570, 14] width 17 height 9
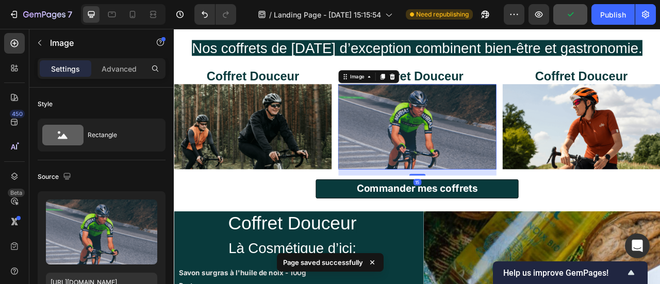
scroll to position [335, 0]
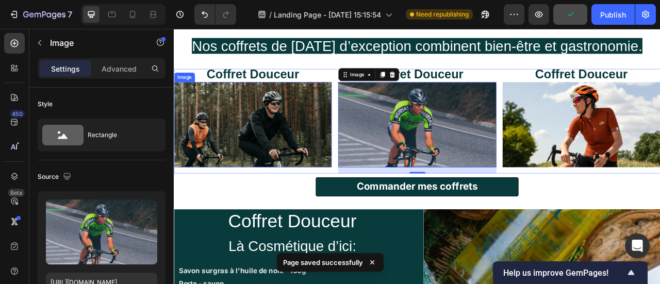
click at [302, 179] on img at bounding box center [274, 150] width 201 height 108
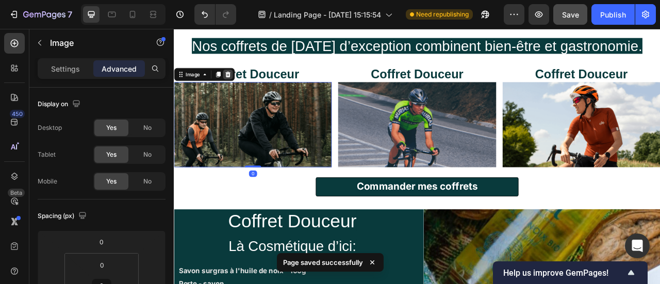
click at [242, 89] on icon at bounding box center [242, 86] width 7 height 7
click at [463, 152] on img at bounding box center [483, 150] width 201 height 108
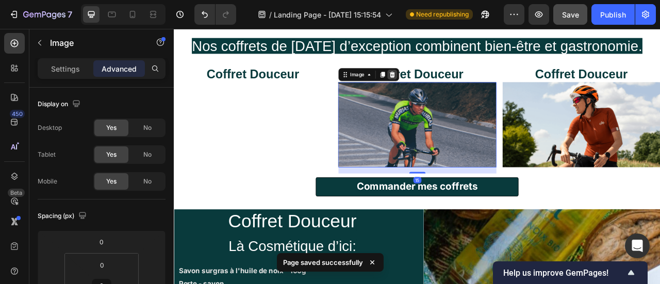
click at [449, 88] on icon at bounding box center [451, 86] width 7 height 7
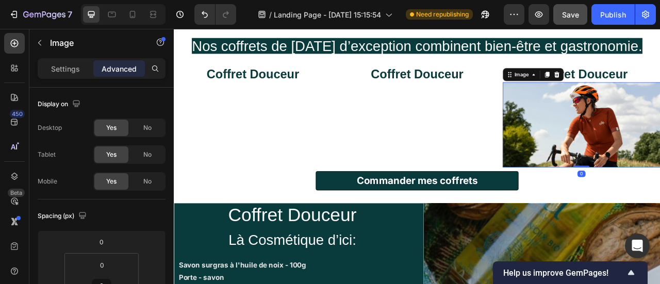
click at [659, 87] on icon at bounding box center [660, 87] width 8 height 8
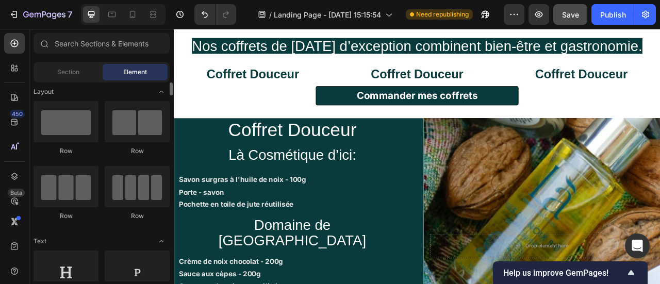
scroll to position [4, 0]
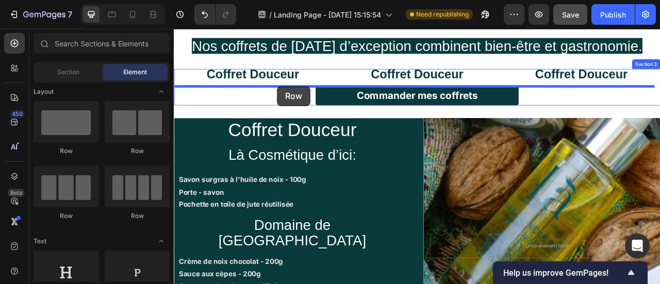
drag, startPoint x: 242, startPoint y: 232, endPoint x: 305, endPoint y: 102, distance: 144.6
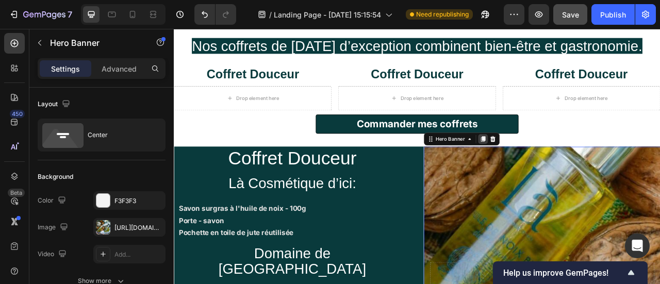
click at [563, 164] on icon at bounding box center [567, 168] width 8 height 8
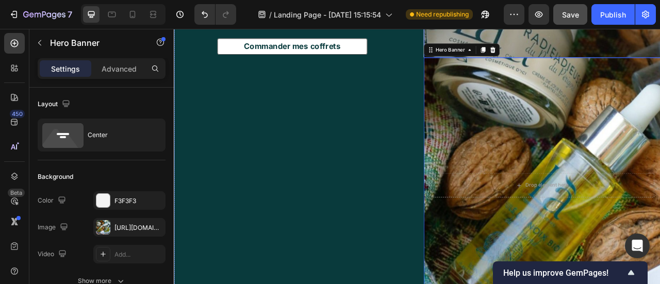
scroll to position [281, 0]
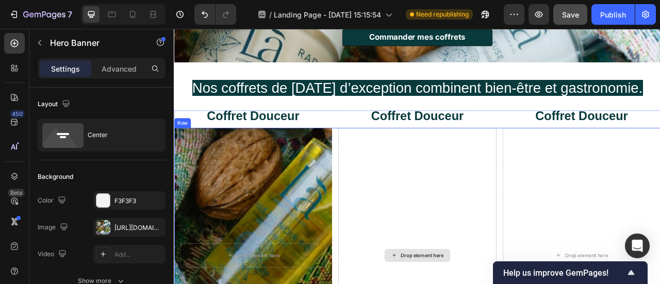
scroll to position [451, 0]
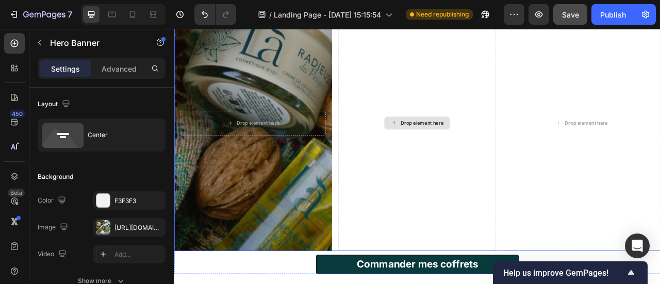
click at [301, 215] on div "Overlay" at bounding box center [274, 148] width 201 height 325
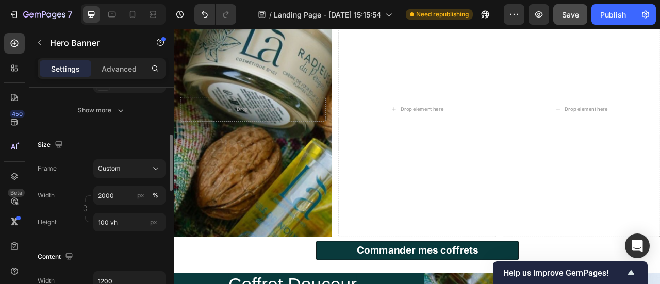
scroll to position [169, 0]
click at [126, 170] on div "Custom" at bounding box center [123, 170] width 51 height 9
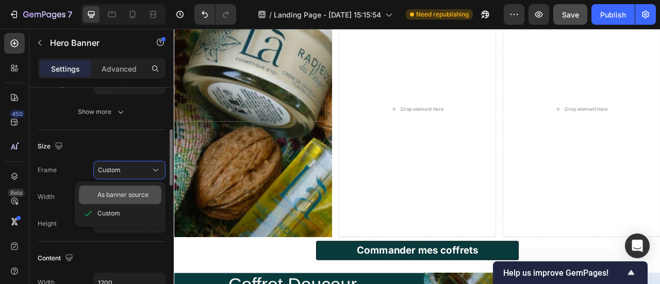
click at [139, 199] on span "As banner source" at bounding box center [122, 194] width 51 height 9
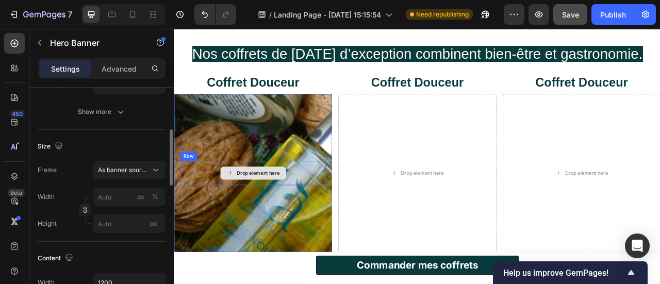
scroll to position [319, 0]
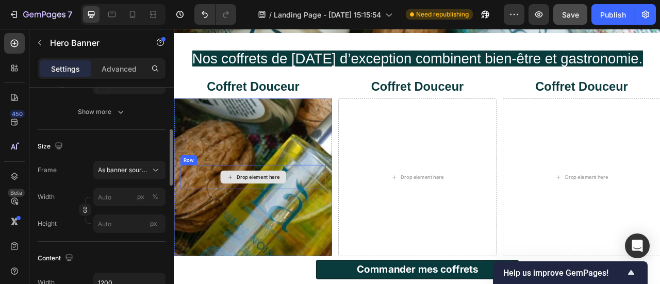
click at [339, 207] on div "Drop element here" at bounding box center [274, 217] width 185 height 31
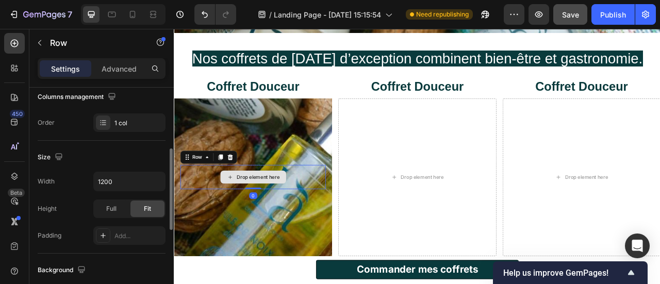
scroll to position [0, 0]
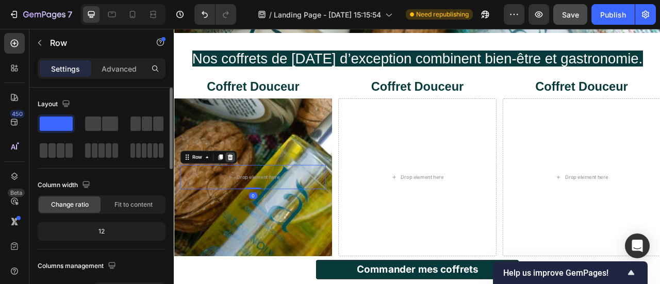
click at [249, 193] on div at bounding box center [245, 192] width 12 height 12
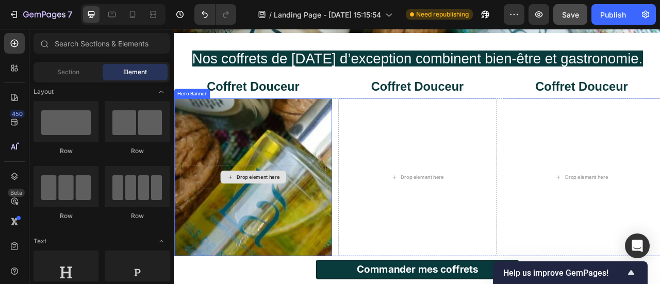
click at [308, 217] on div "Drop element here" at bounding box center [275, 217] width 84 height 17
click at [354, 212] on div "Drop element here" at bounding box center [274, 217] width 185 height 31
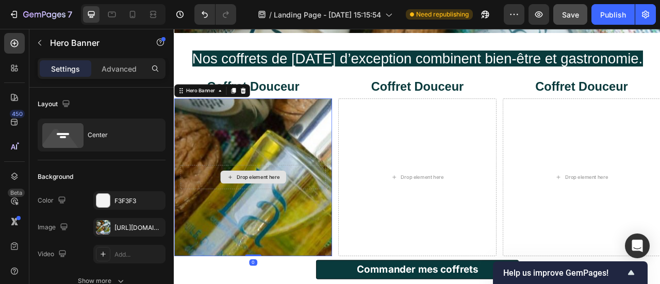
click at [353, 217] on div "Drop element here" at bounding box center [274, 217] width 185 height 31
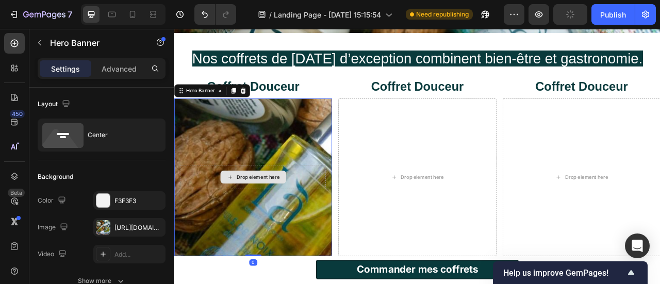
click at [308, 218] on div "Drop element here" at bounding box center [275, 217] width 84 height 17
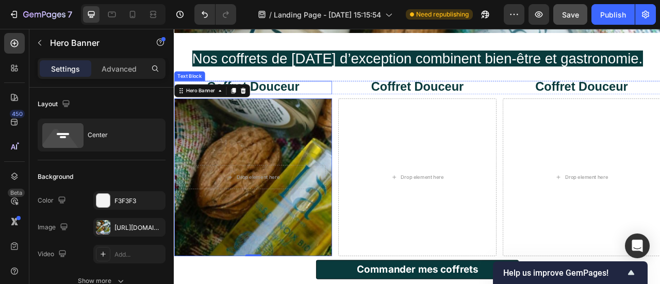
click at [319, 102] on span "Coffret Douceur" at bounding box center [274, 101] width 118 height 17
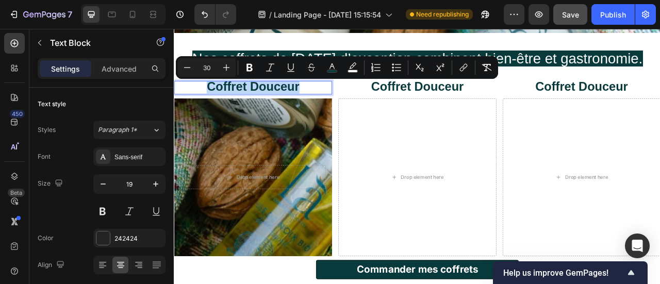
copy span "Coffret Douceur"
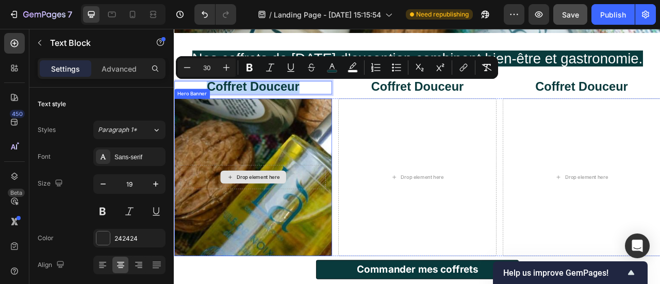
click at [283, 213] on div "Drop element here" at bounding box center [280, 217] width 55 height 8
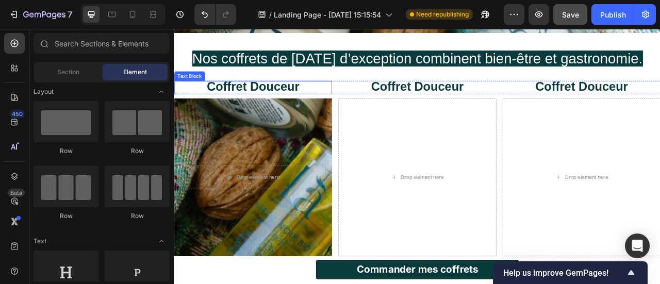
click at [303, 99] on span "Coffret Douceur" at bounding box center [274, 101] width 118 height 17
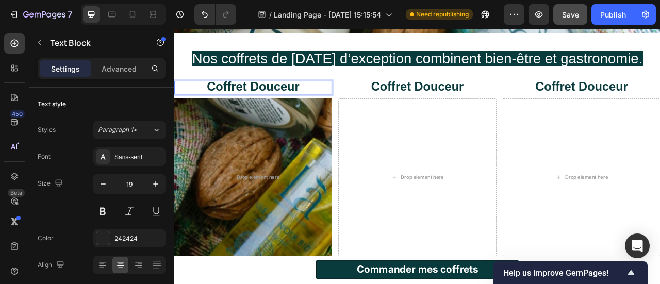
drag, startPoint x: 301, startPoint y: 100, endPoint x: 338, endPoint y: 110, distance: 38.7
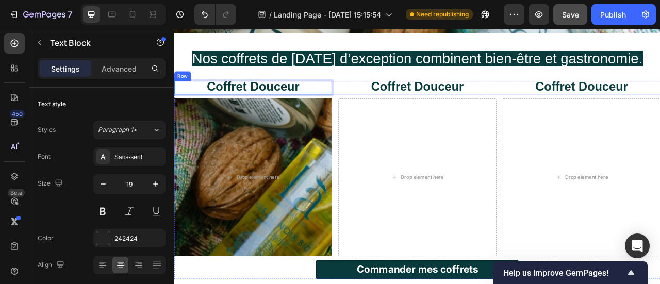
click at [377, 103] on div "Coffret Douceur Text Block 0 Coffret Douceur Text Block Coffret Douceur Text Bl…" at bounding box center [483, 103] width 619 height 17
click at [332, 105] on p "Coffret Douceur" at bounding box center [274, 103] width 199 height 15
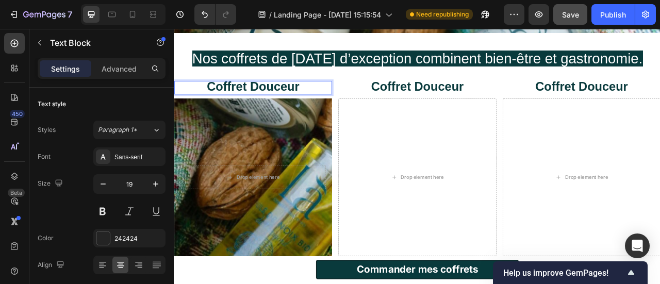
click at [317, 97] on span "Coffret Douceur" at bounding box center [274, 101] width 118 height 17
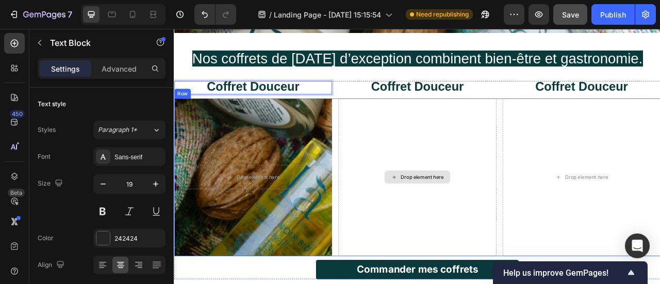
click at [434, 138] on div "Drop element here" at bounding box center [483, 217] width 201 height 201
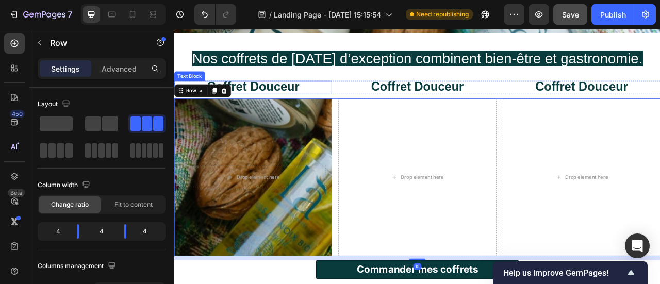
click at [348, 107] on p "Coffret Douceur" at bounding box center [274, 103] width 199 height 15
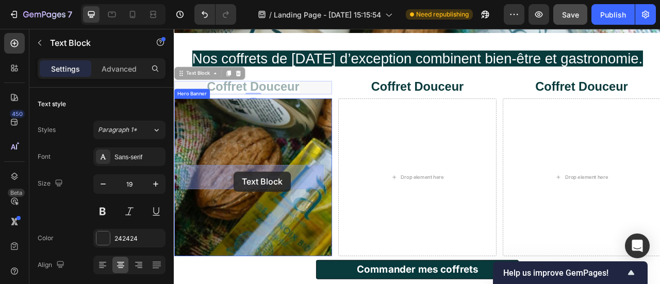
drag, startPoint x: 189, startPoint y: 88, endPoint x: 250, endPoint y: 210, distance: 136.8
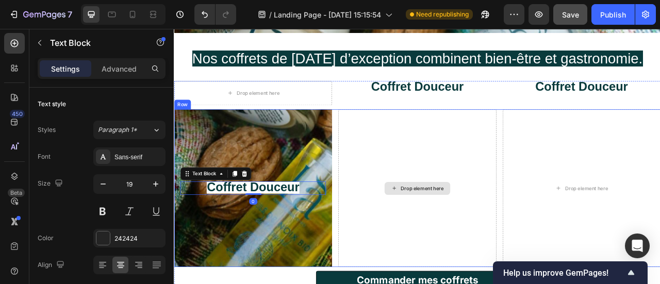
click at [463, 174] on div "Drop element here" at bounding box center [483, 231] width 201 height 201
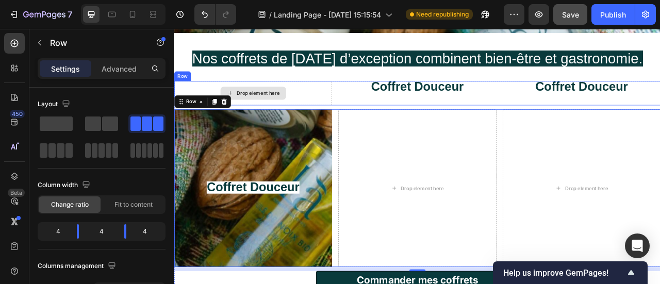
click at [347, 112] on div "Drop element here" at bounding box center [274, 110] width 201 height 31
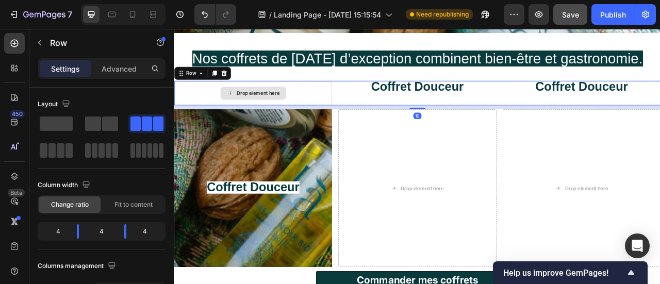
click at [424, 108] on span "Coffret Douceur" at bounding box center [483, 101] width 118 height 17
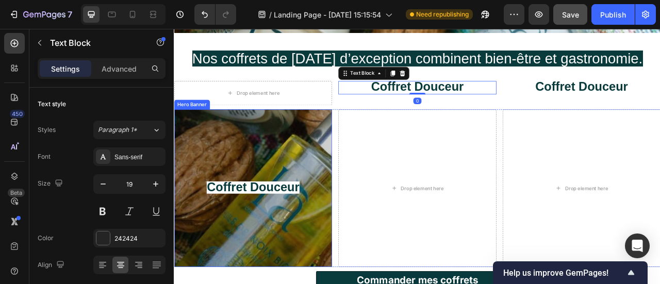
click at [306, 201] on div "Overlay" at bounding box center [274, 231] width 201 height 201
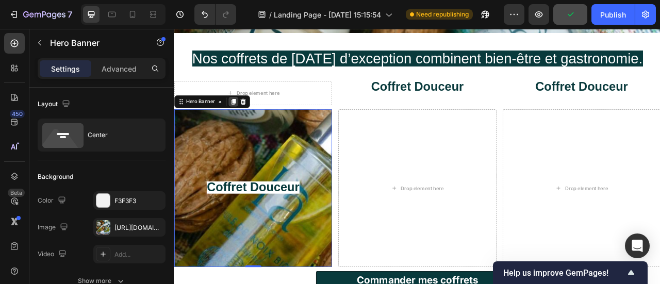
click at [247, 123] on icon at bounding box center [249, 121] width 6 height 7
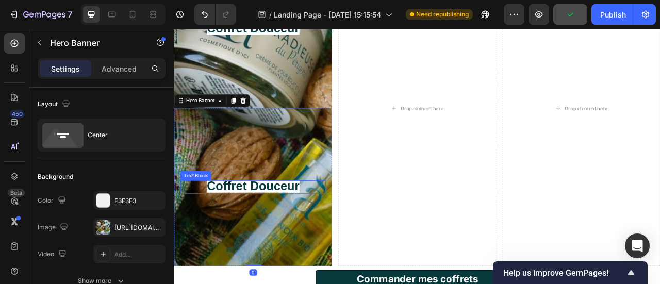
scroll to position [515, 0]
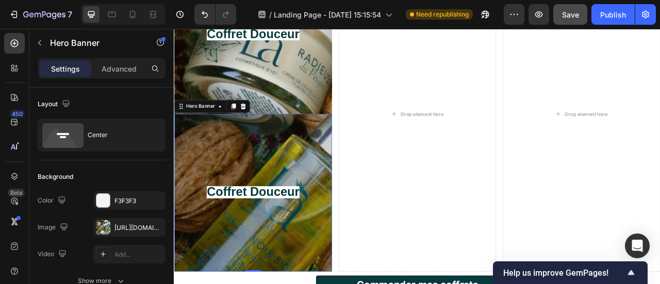
drag, startPoint x: 205, startPoint y: 126, endPoint x: 343, endPoint y: 146, distance: 139.6
click at [457, 108] on div "Coffret Douceur Text Block Hero Banner Coffret Douceur Text Block Hero Banner 0…" at bounding box center [483, 137] width 619 height 402
drag, startPoint x: 205, startPoint y: 127, endPoint x: 317, endPoint y: 166, distance: 118.1
click at [459, 109] on div "Coffret Douceur Text Block Hero Banner Coffret Douceur Text Block Hero Banner 0…" at bounding box center [483, 137] width 619 height 402
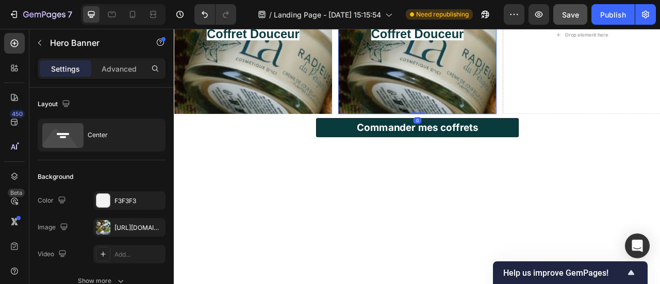
click at [455, 61] on div "Coffret Douceur Text Block" at bounding box center [483, 36] width 201 height 50
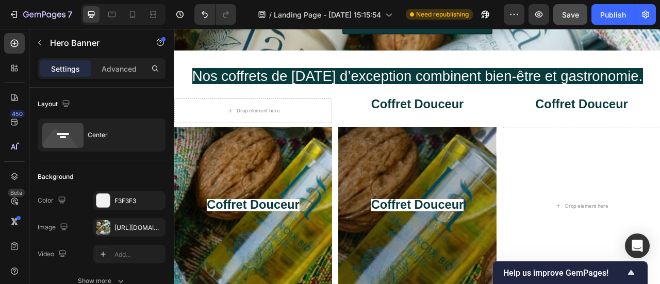
scroll to position [307, 0]
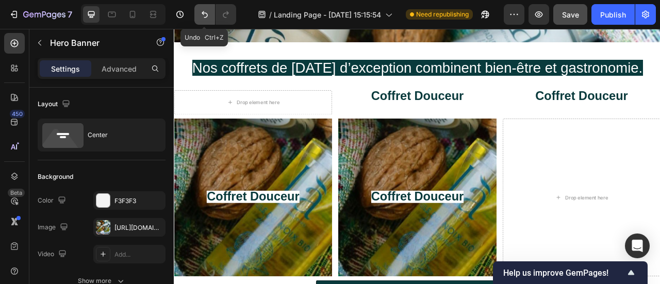
click at [208, 16] on icon "Undo/Redo" at bounding box center [205, 14] width 10 height 10
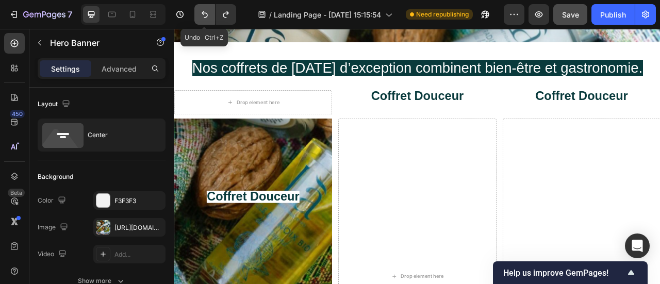
click at [208, 16] on icon "Undo/Redo" at bounding box center [205, 14] width 10 height 10
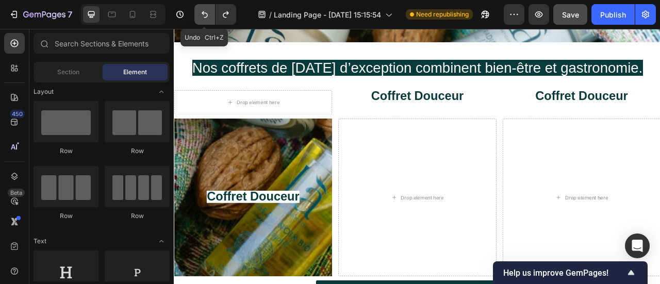
click at [208, 16] on icon "Undo/Redo" at bounding box center [205, 14] width 10 height 10
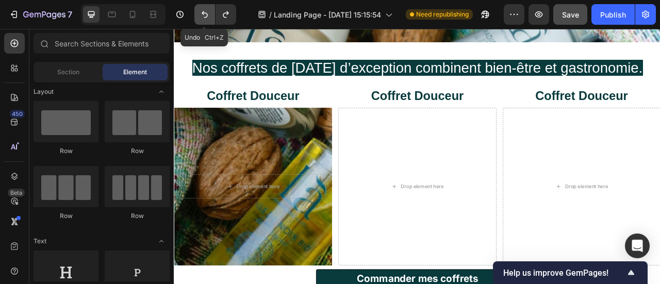
click at [208, 16] on icon "Undo/Redo" at bounding box center [205, 14] width 10 height 10
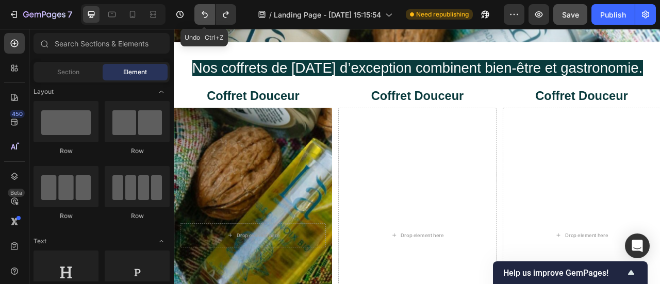
click at [208, 16] on icon "Undo/Redo" at bounding box center [205, 14] width 10 height 10
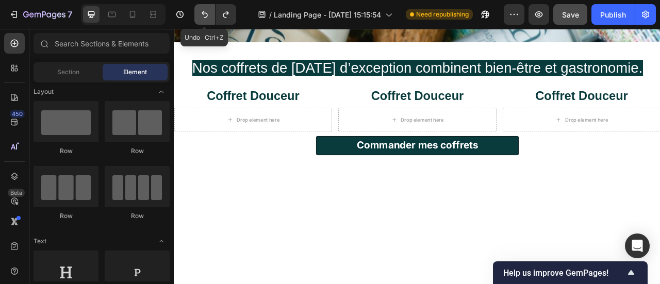
click at [208, 16] on icon "Undo/Redo" at bounding box center [205, 14] width 10 height 10
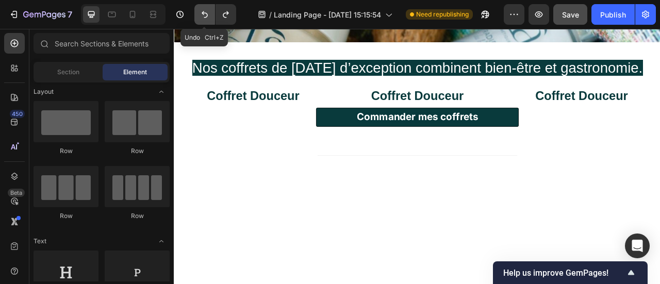
click at [208, 16] on icon "Undo/Redo" at bounding box center [205, 14] width 10 height 10
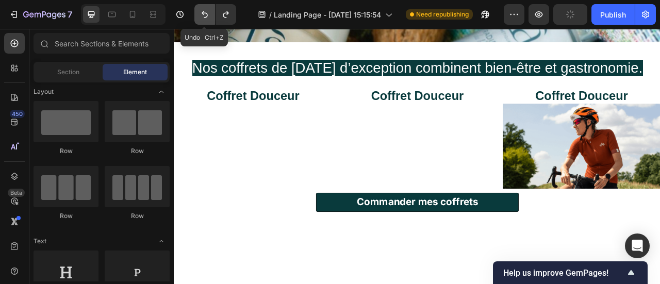
click at [208, 16] on icon "Undo/Redo" at bounding box center [205, 14] width 10 height 10
click at [201, 11] on icon "Undo/Redo" at bounding box center [205, 14] width 10 height 10
click at [201, 12] on icon "Undo/Redo" at bounding box center [205, 14] width 10 height 10
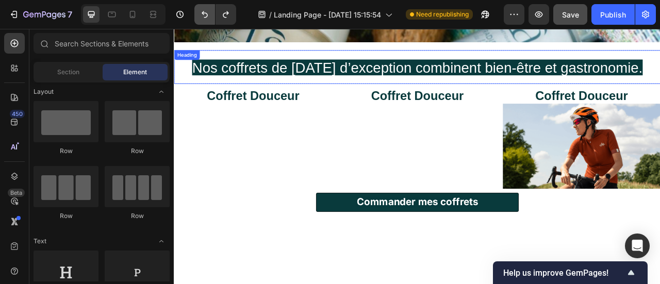
click at [206, 17] on icon "Undo/Redo" at bounding box center [205, 14] width 6 height 7
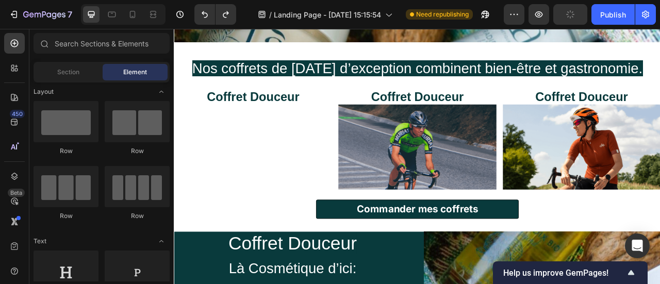
scroll to position [243, 0]
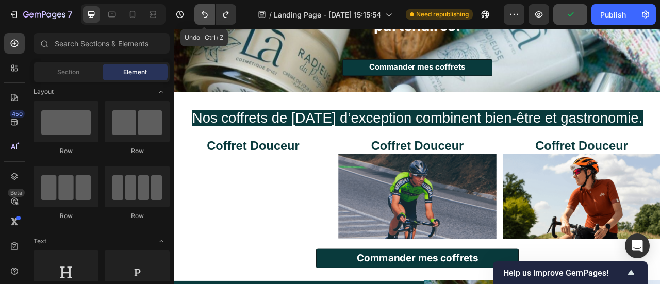
click at [211, 15] on button "Undo/Redo" at bounding box center [204, 14] width 21 height 21
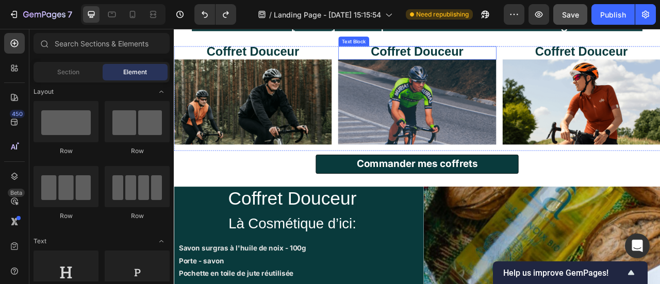
scroll to position [365, 0]
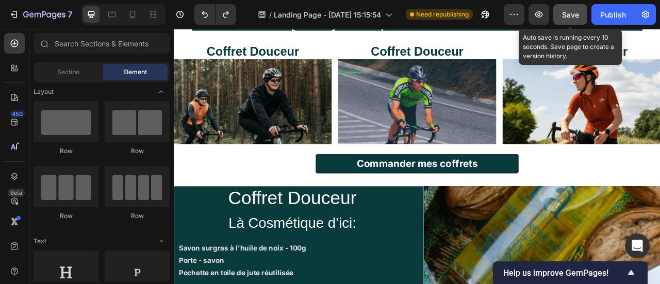
click at [574, 12] on span "Save" at bounding box center [570, 14] width 17 height 9
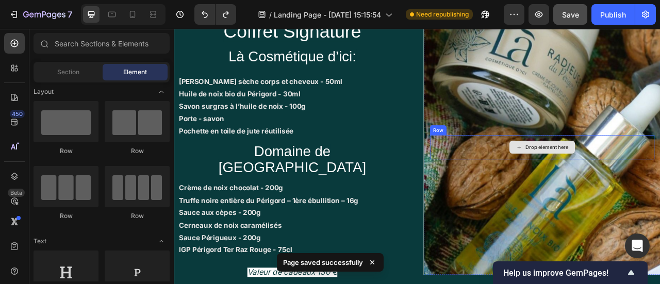
scroll to position [1308, 0]
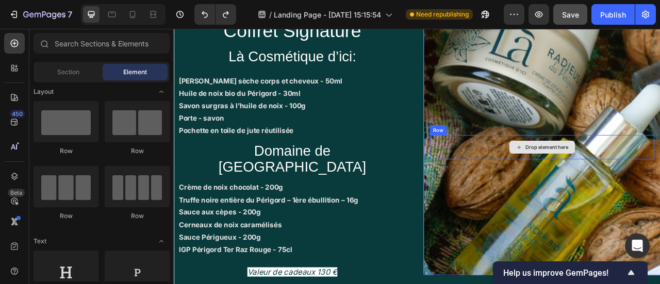
click at [660, 163] on div "Drop element here" at bounding box center [642, 178] width 286 height 31
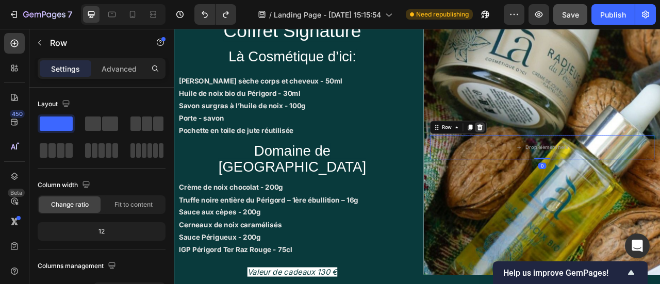
click at [560, 150] on icon at bounding box center [563, 153] width 7 height 7
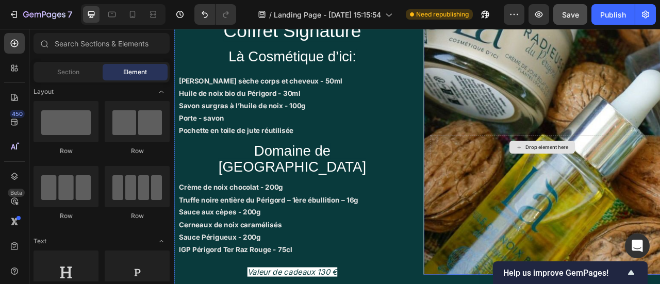
click at [660, 171] on div "Drop element here" at bounding box center [642, 179] width 84 height 17
click at [660, 163] on div "Drop element here" at bounding box center [642, 178] width 286 height 31
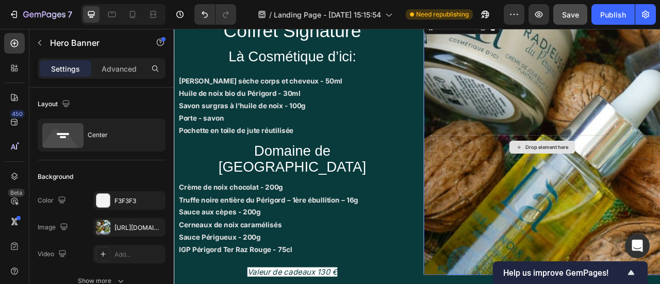
click at [660, 163] on div "Drop element here" at bounding box center [642, 178] width 286 height 31
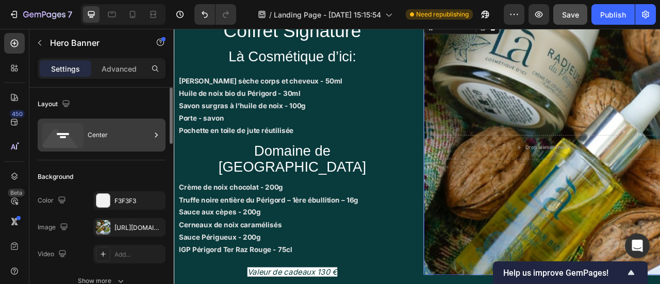
click at [122, 133] on div "Center" at bounding box center [119, 135] width 63 height 24
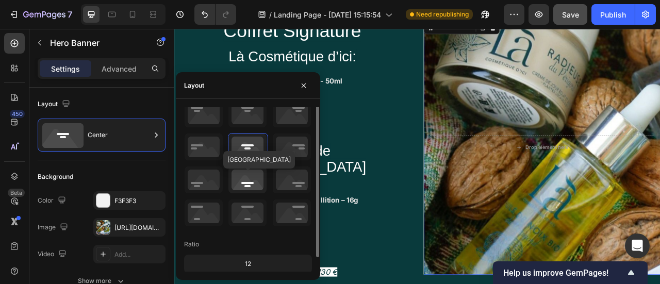
scroll to position [0, 0]
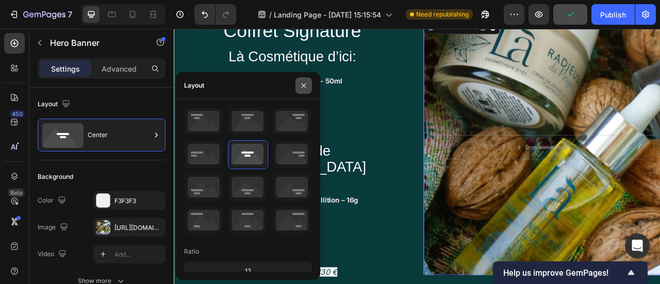
click at [299, 85] on button "button" at bounding box center [303, 85] width 17 height 17
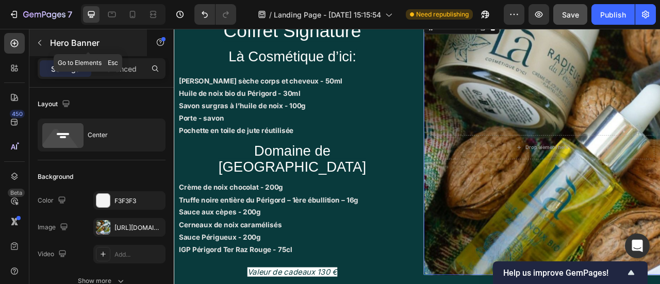
click at [38, 42] on icon "button" at bounding box center [40, 43] width 8 height 8
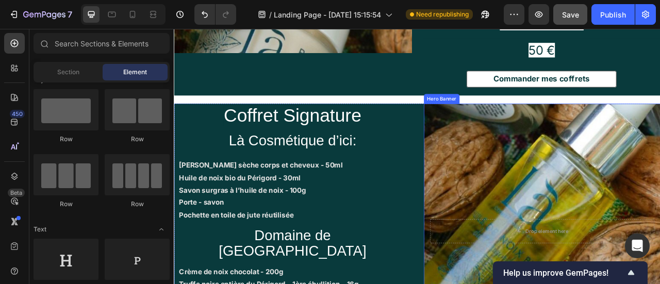
scroll to position [1202, 0]
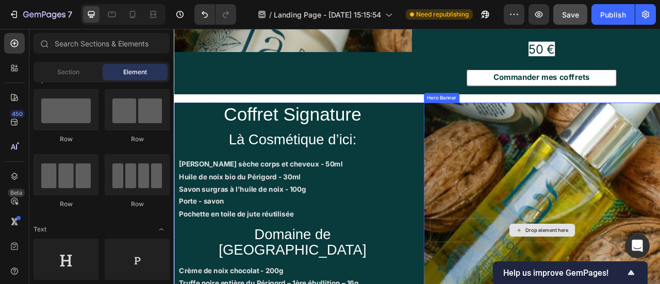
click at [651, 281] on div "Drop element here" at bounding box center [648, 285] width 55 height 8
click at [568, 269] on div "Drop element here" at bounding box center [642, 284] width 286 height 31
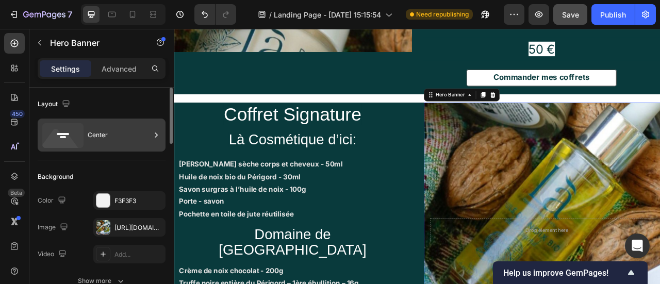
click at [126, 129] on div "Center" at bounding box center [119, 135] width 63 height 24
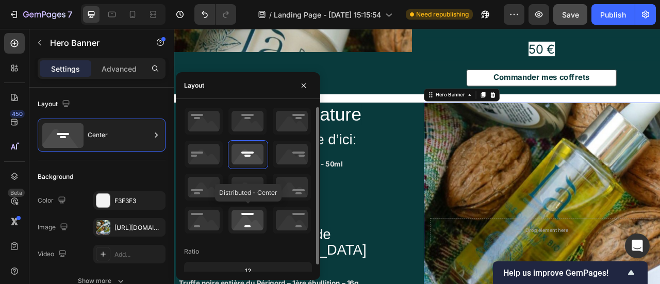
click at [256, 215] on icon at bounding box center [247, 220] width 38 height 27
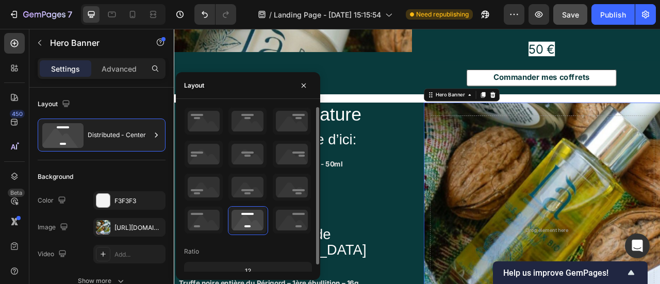
click at [271, 240] on div "Ratio 12" at bounding box center [248, 193] width 128 height 173
click at [242, 121] on icon at bounding box center [247, 121] width 38 height 27
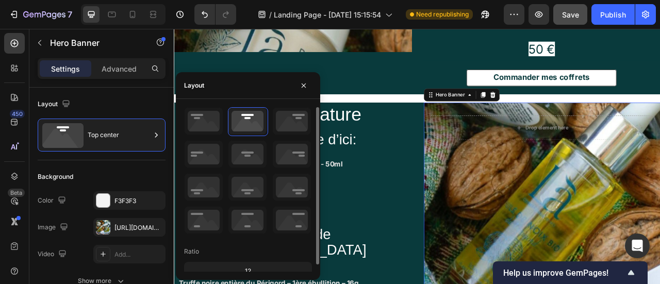
scroll to position [7, 0]
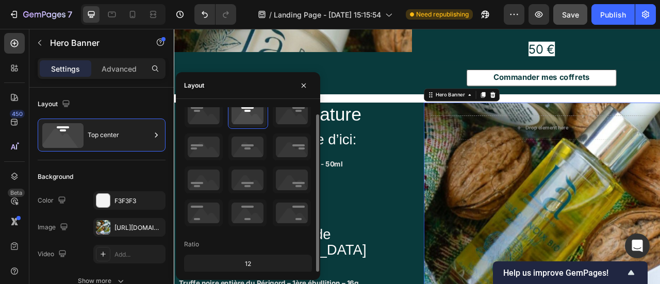
click at [256, 262] on div "12" at bounding box center [248, 264] width 124 height 14
click at [253, 262] on div "12" at bounding box center [248, 264] width 124 height 14
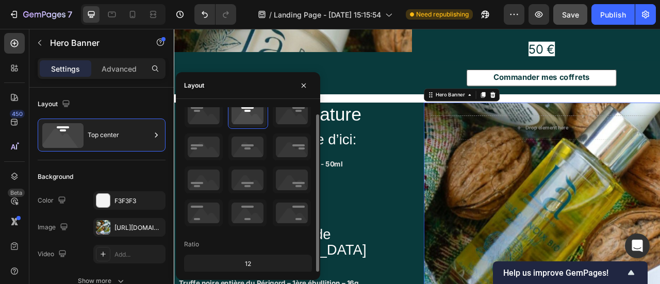
click at [253, 262] on div "12" at bounding box center [248, 264] width 124 height 14
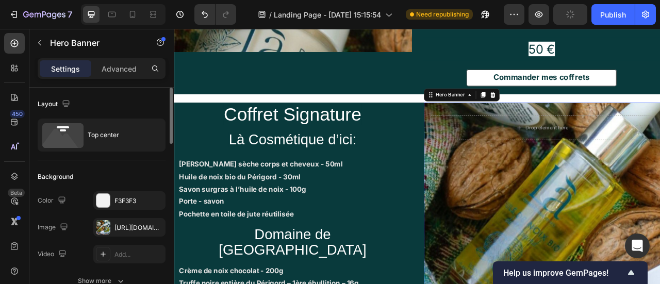
click at [117, 117] on div "Layout Top center" at bounding box center [102, 124] width 128 height 73
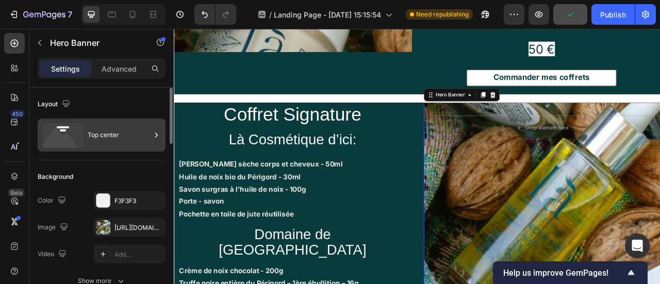
click at [136, 128] on div "Top center" at bounding box center [119, 135] width 63 height 24
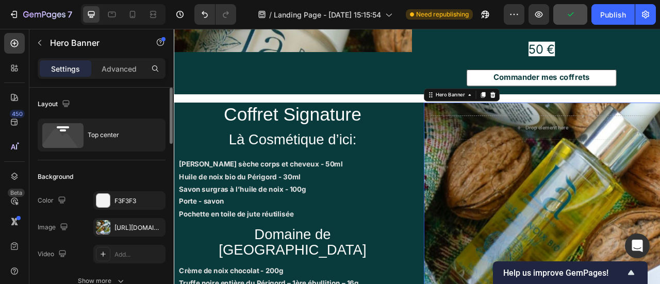
click at [114, 102] on div "Layout" at bounding box center [102, 104] width 128 height 17
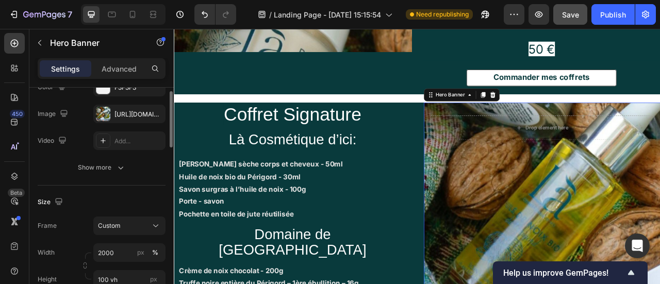
scroll to position [0, 0]
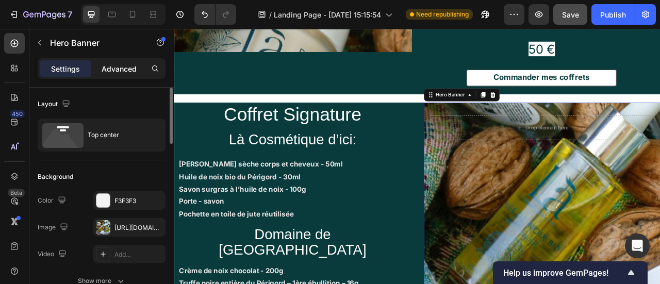
click at [125, 64] on p "Advanced" at bounding box center [119, 68] width 35 height 11
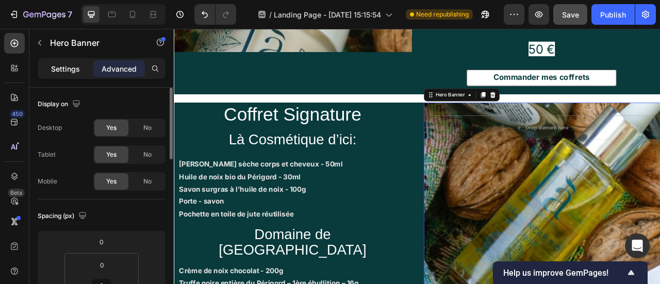
click at [76, 73] on p "Settings" at bounding box center [65, 68] width 29 height 11
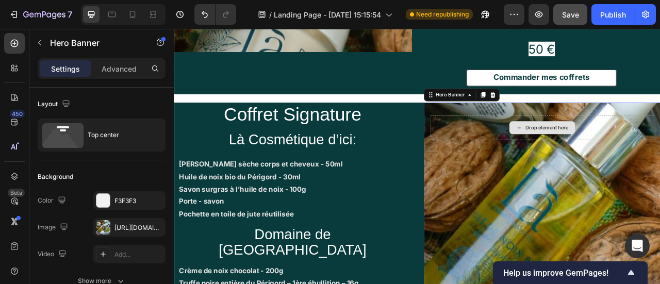
click at [660, 139] on div "Drop element here" at bounding box center [642, 154] width 286 height 31
click at [608, 150] on icon at bounding box center [612, 154] width 8 height 9
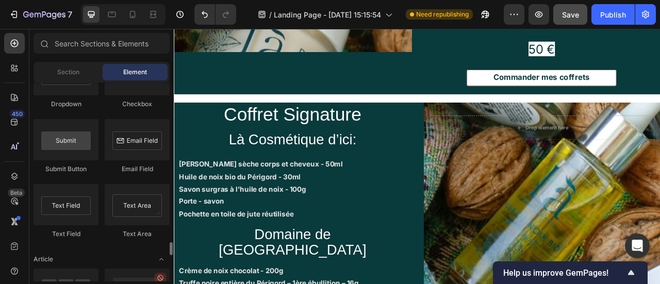
scroll to position [2462, 0]
drag, startPoint x: 261, startPoint y: 238, endPoint x: 577, endPoint y: 125, distance: 334.7
click at [62, 205] on div at bounding box center [66, 204] width 65 height 41
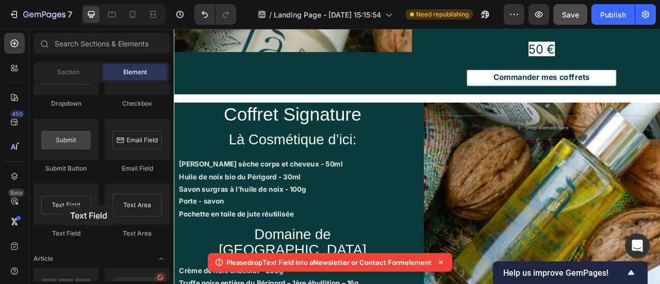
drag, startPoint x: 577, startPoint y: 125, endPoint x: 565, endPoint y: 128, distance: 11.8
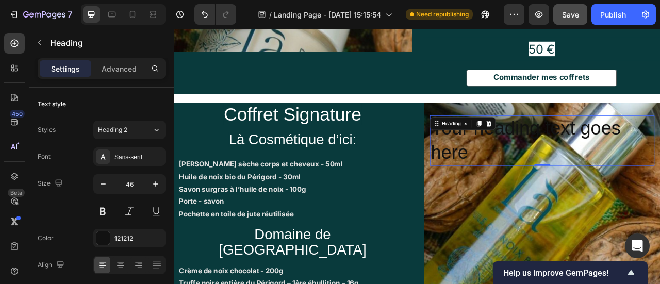
scroll to position [1208, 0]
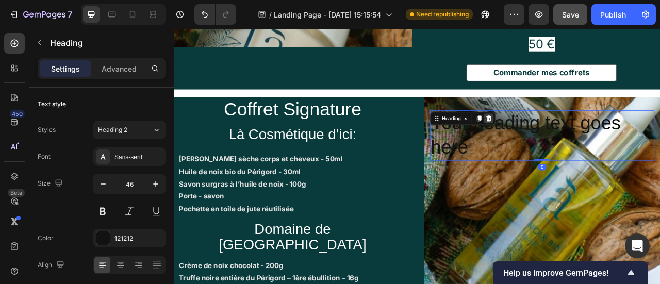
click at [571, 139] on icon at bounding box center [574, 142] width 7 height 7
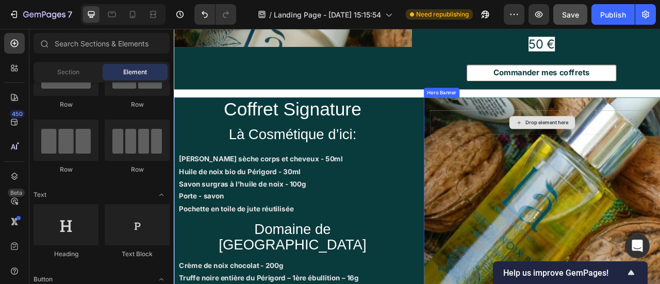
click at [565, 133] on div "Drop element here" at bounding box center [642, 148] width 286 height 31
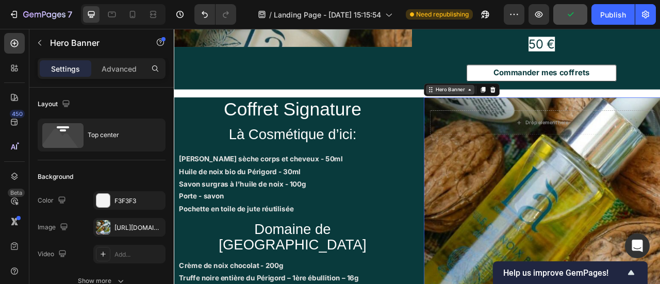
click at [548, 105] on icon at bounding box center [549, 106] width 3 height 2
click at [599, 140] on div "Drop element here" at bounding box center [641, 148] width 301 height 64
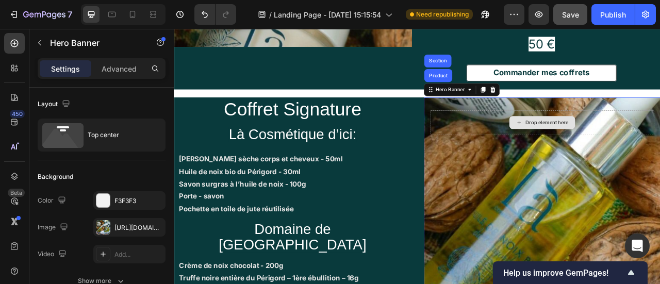
click at [563, 133] on div "Drop element here" at bounding box center [642, 148] width 286 height 31
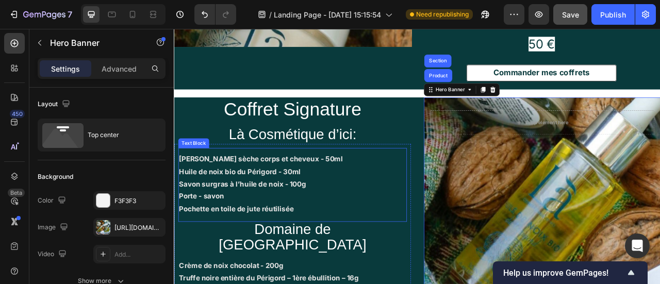
click at [317, 189] on strong "[PERSON_NAME] sèche corps et cheveux - 50ml" at bounding box center [284, 194] width 208 height 10
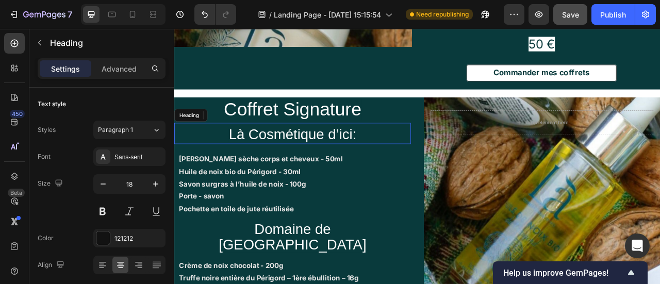
click at [340, 153] on span "Là Cosmétique d’ici:" at bounding box center [324, 163] width 162 height 20
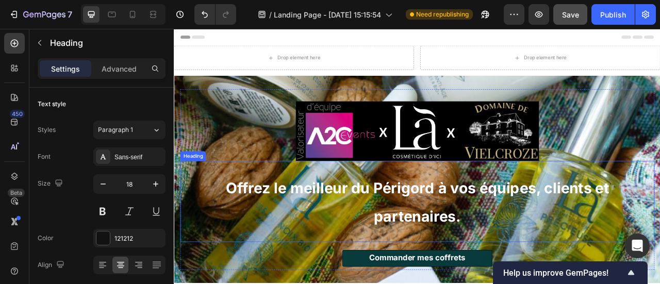
scroll to position [65, 0]
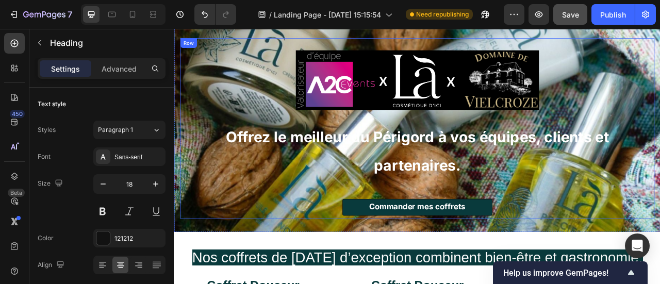
click at [511, 245] on button "Commander mes coffrets" at bounding box center [483, 255] width 191 height 21
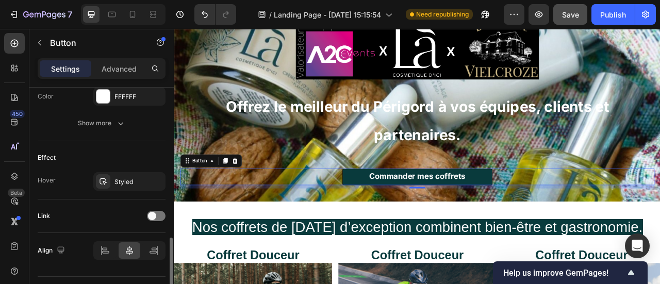
scroll to position [511, 0]
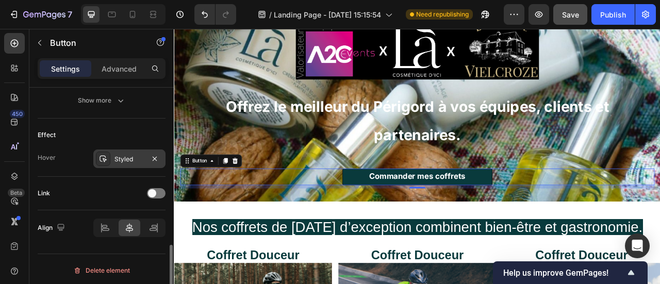
click at [134, 156] on div "Styled" at bounding box center [129, 159] width 30 height 9
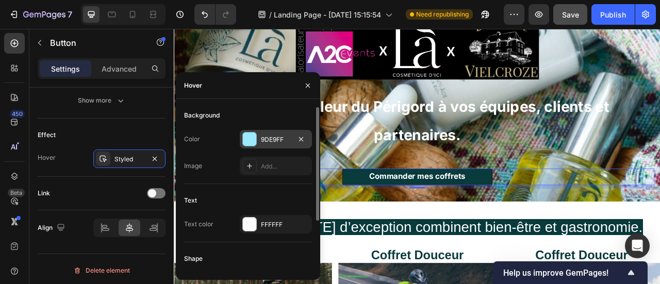
click at [283, 137] on div "9DE9FF" at bounding box center [276, 139] width 30 height 9
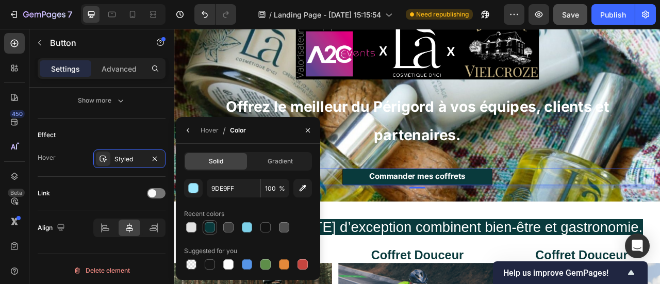
click at [211, 228] on div at bounding box center [210, 227] width 10 height 10
type input "093A3C"
click at [190, 128] on icon "button" at bounding box center [188, 130] width 8 height 8
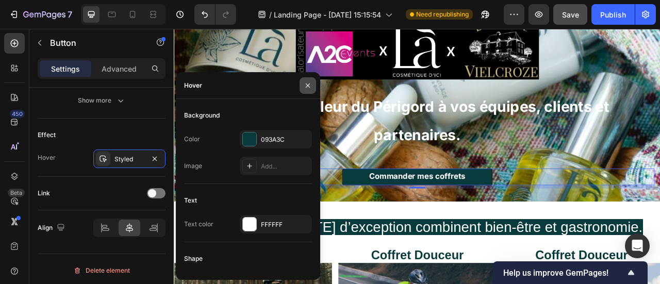
click at [312, 85] on button "button" at bounding box center [308, 85] width 17 height 17
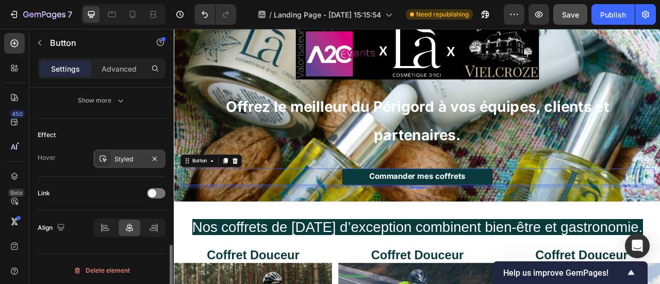
click at [130, 155] on div "Styled" at bounding box center [129, 159] width 30 height 9
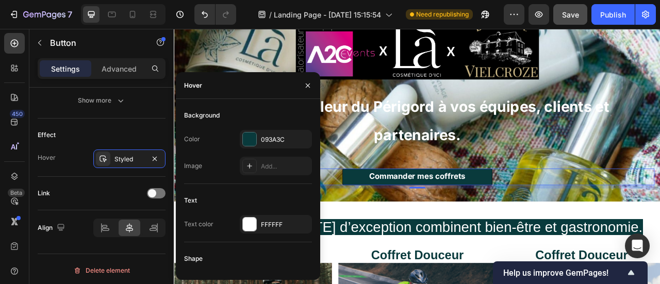
click at [196, 88] on div "Hover" at bounding box center [193, 85] width 18 height 9
click at [79, 198] on div "Link" at bounding box center [102, 193] width 128 height 17
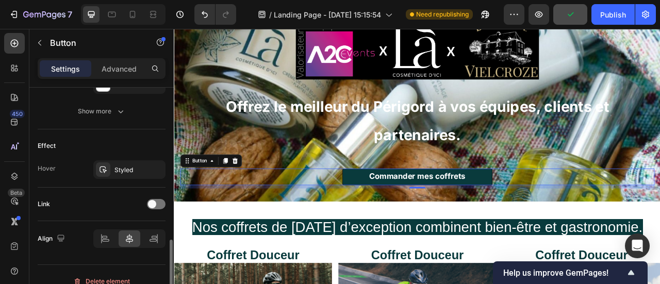
scroll to position [499, 0]
click at [149, 203] on span at bounding box center [152, 205] width 8 height 8
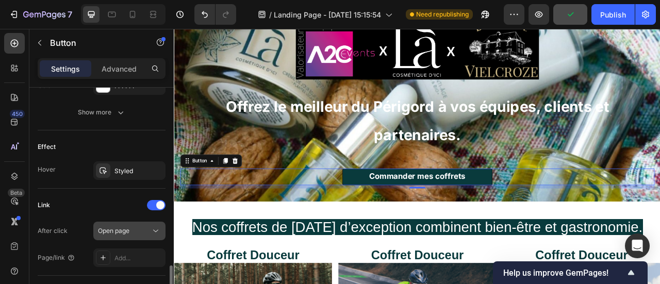
scroll to position [545, 0]
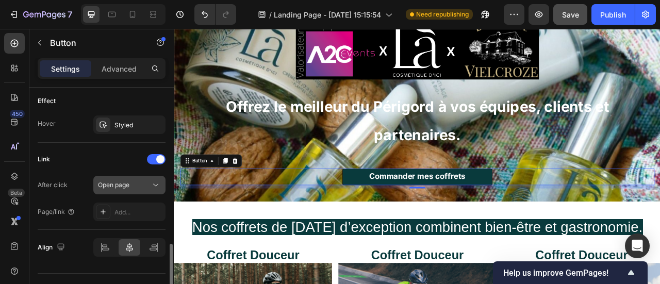
click at [127, 183] on span "Open page" at bounding box center [113, 185] width 31 height 8
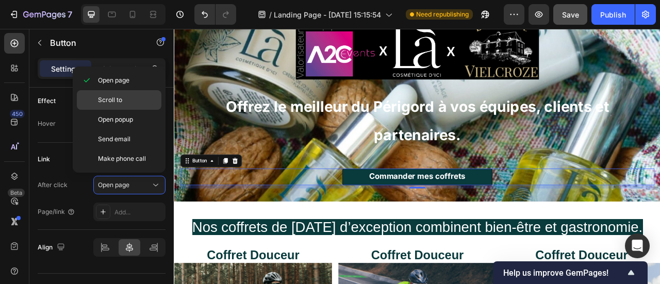
click at [118, 101] on span "Scroll to" at bounding box center [110, 99] width 24 height 9
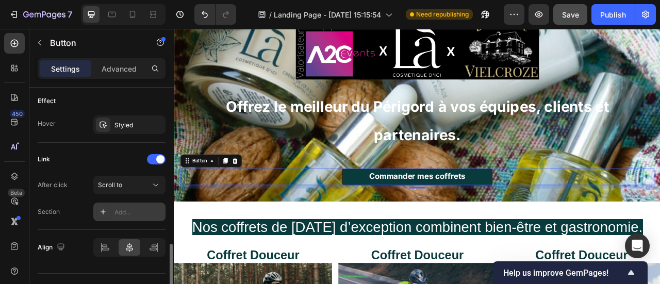
click at [119, 212] on div "Add..." at bounding box center [138, 212] width 48 height 9
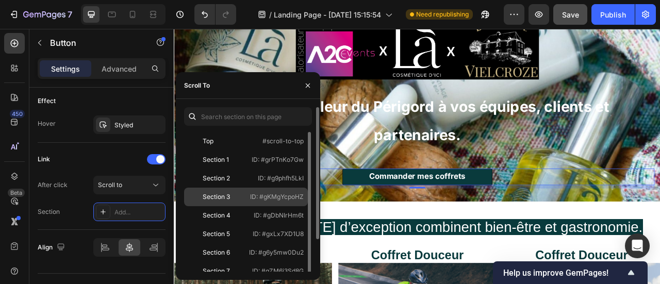
scroll to position [39, 0]
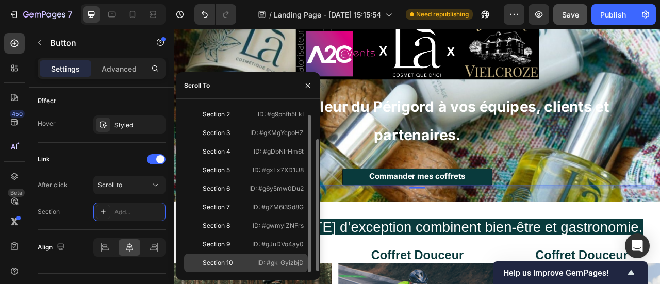
click at [259, 255] on div "Section 10 ID: #gk_GyizbjD" at bounding box center [246, 263] width 124 height 19
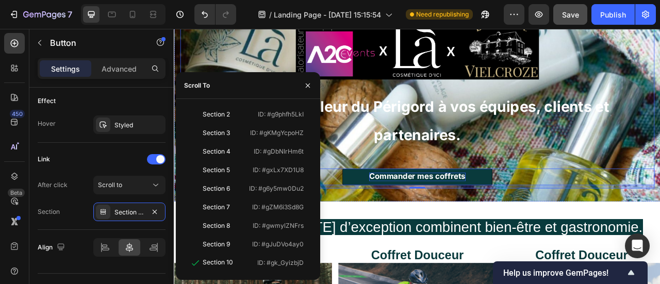
click at [660, 201] on div "Image Offrez le meilleur du Périgord à vos équipes, clients et partenaires. Hea…" at bounding box center [483, 117] width 603 height 230
click at [528, 213] on strong "Commander mes coffrets" at bounding box center [483, 216] width 123 height 12
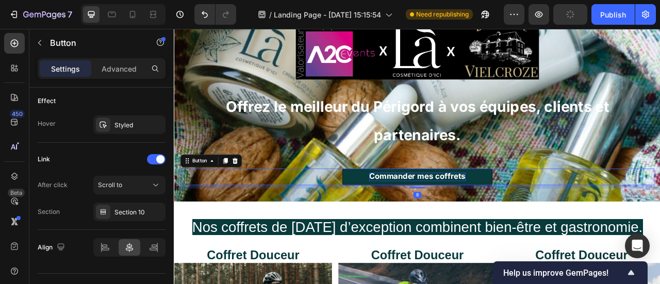
scroll to position [0, 0]
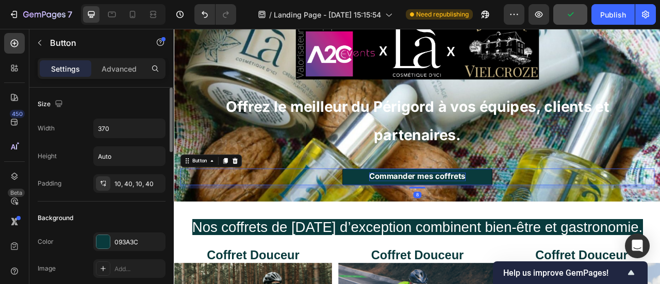
click at [534, 215] on strong "Commander mes coffrets" at bounding box center [483, 216] width 123 height 12
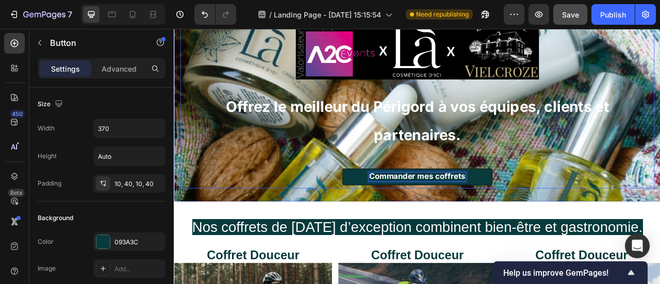
click at [611, 194] on h2 "Offrez le meilleur du Périgord à vos équipes, clients et partenaires." at bounding box center [483, 144] width 603 height 103
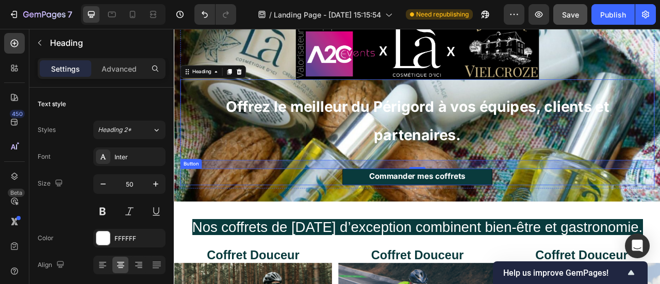
click at [563, 218] on link "Commander mes coffrets" at bounding box center [483, 216] width 191 height 21
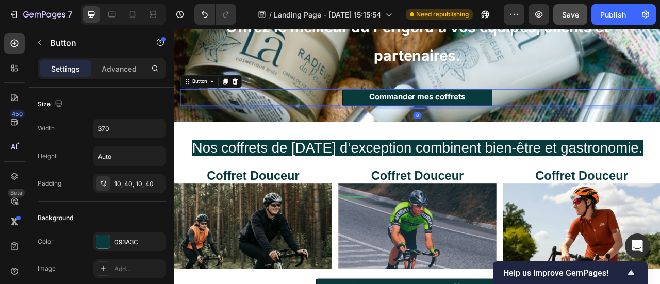
scroll to position [205, 0]
click at [515, 225] on img at bounding box center [483, 279] width 201 height 108
click at [553, 225] on img at bounding box center [483, 279] width 201 height 108
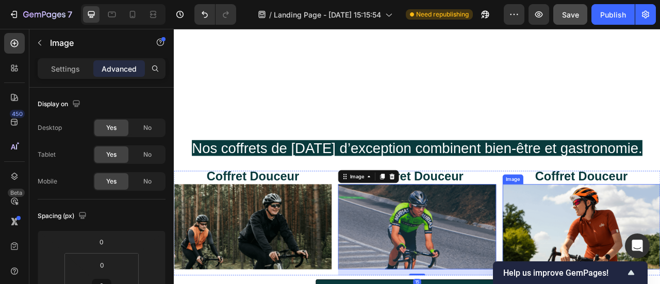
scroll to position [369, 0]
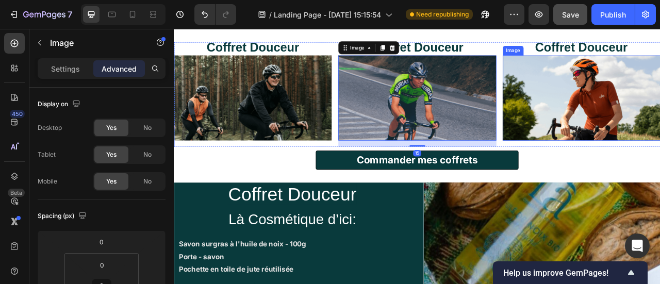
click at [586, 192] on button "Commander mes coffrets" at bounding box center [483, 196] width 258 height 24
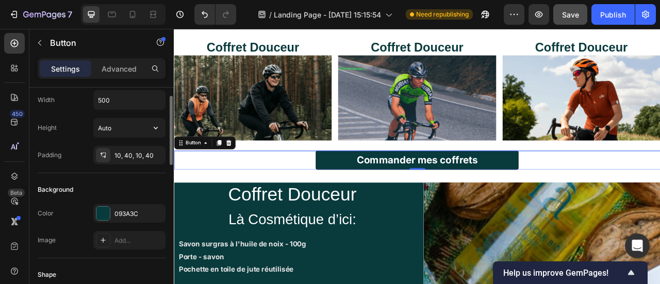
scroll to position [0, 0]
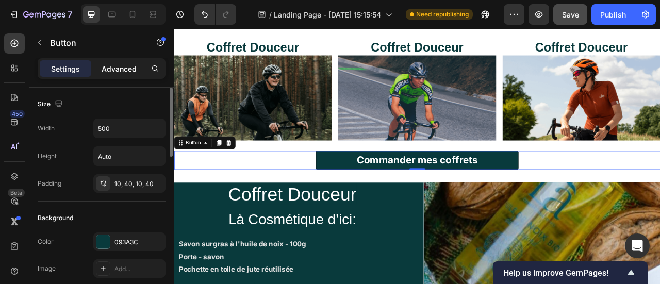
click at [111, 70] on p "Advanced" at bounding box center [119, 68] width 35 height 11
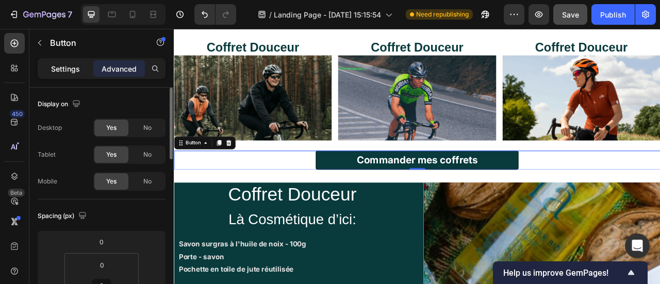
click at [80, 72] on div "Settings" at bounding box center [66, 68] width 52 height 17
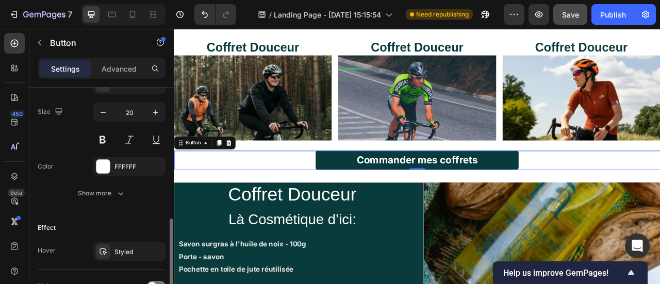
scroll to position [421, 0]
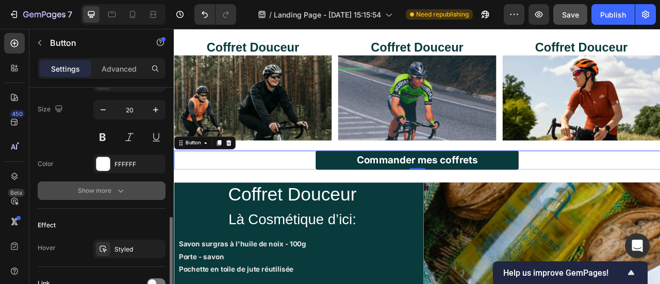
click at [94, 194] on button "Show more" at bounding box center [102, 191] width 128 height 19
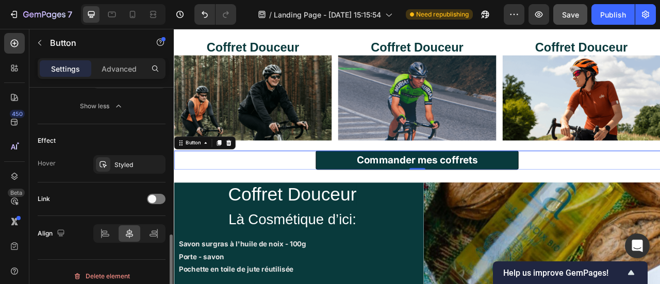
scroll to position [647, 0]
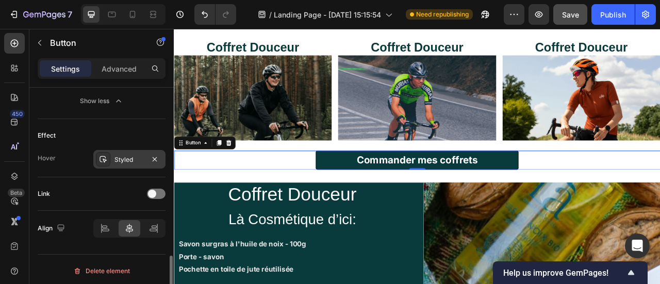
click at [114, 157] on div "Styled" at bounding box center [129, 159] width 30 height 9
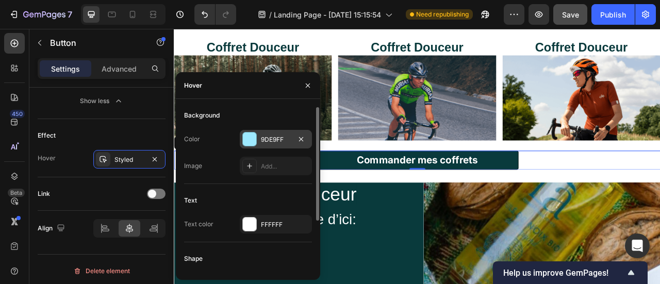
click at [264, 131] on div "9DE9FF" at bounding box center [276, 139] width 72 height 19
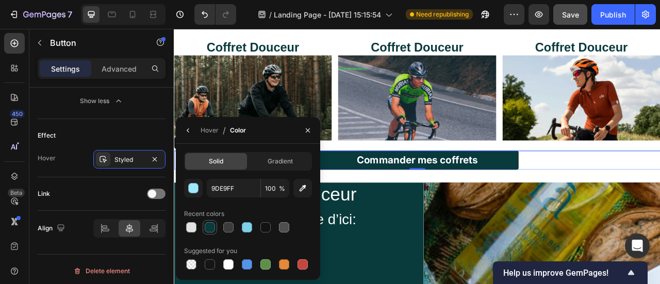
click at [208, 231] on div at bounding box center [210, 227] width 10 height 10
type input "093A3C"
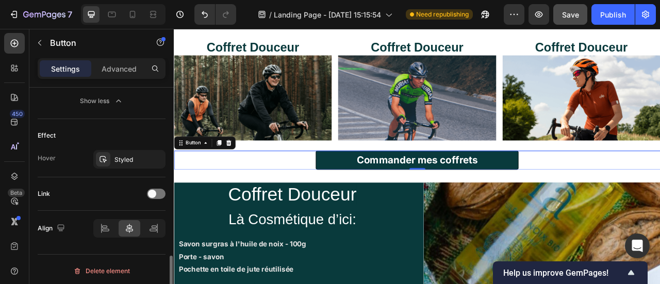
click at [124, 200] on div "Link" at bounding box center [102, 194] width 128 height 34
click at [154, 194] on span at bounding box center [152, 194] width 8 height 8
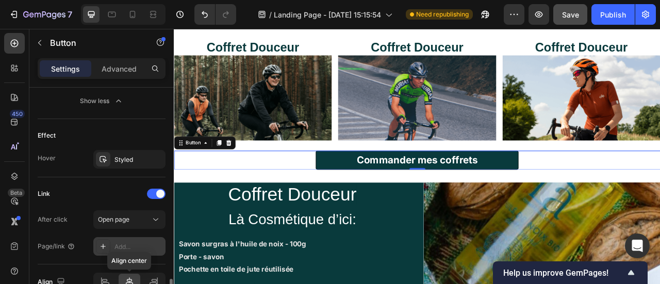
scroll to position [681, 0]
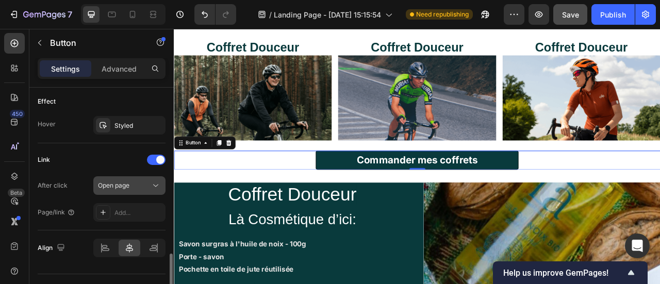
click at [137, 185] on div "Open page" at bounding box center [124, 185] width 53 height 9
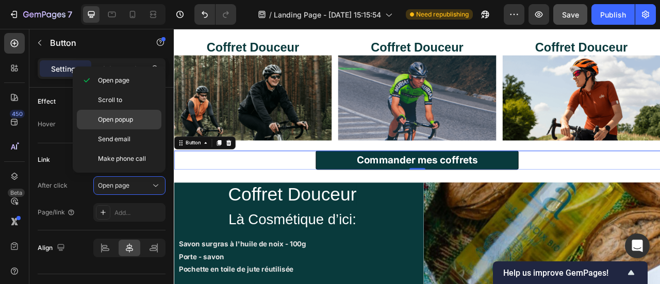
click at [118, 119] on span "Open popup" at bounding box center [115, 119] width 35 height 9
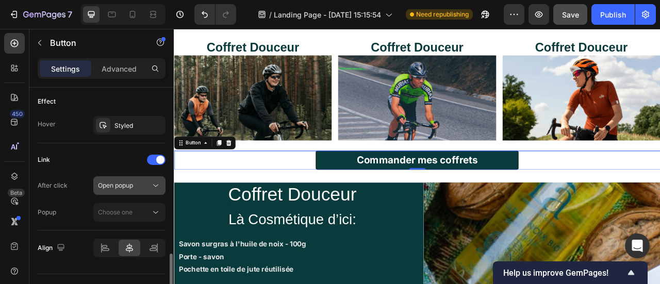
click at [136, 185] on div "Open popup" at bounding box center [124, 185] width 53 height 9
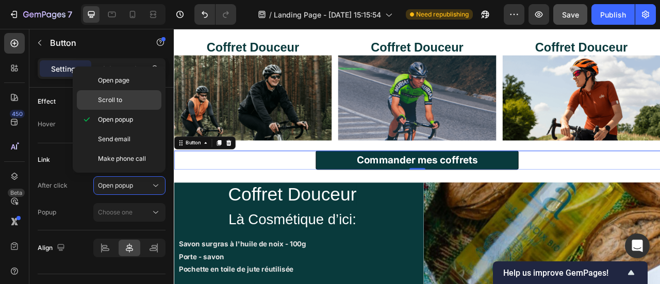
click at [123, 104] on p "Scroll to" at bounding box center [127, 99] width 59 height 9
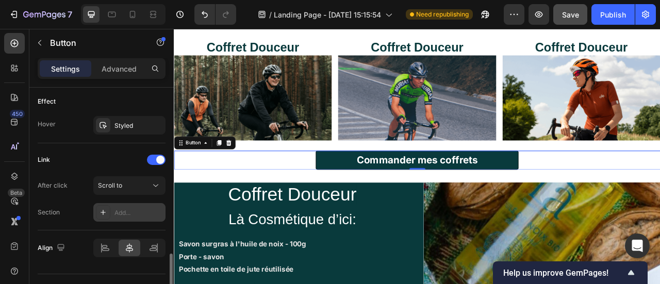
click at [135, 208] on div "Add..." at bounding box center [138, 212] width 48 height 9
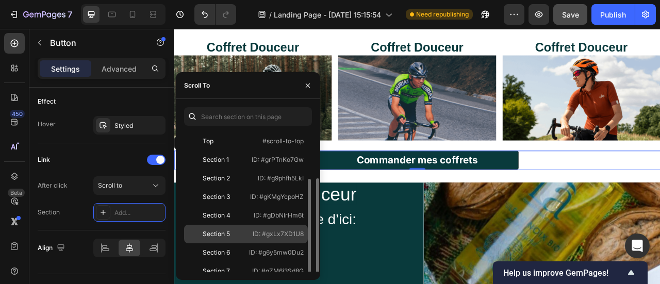
scroll to position [39, 0]
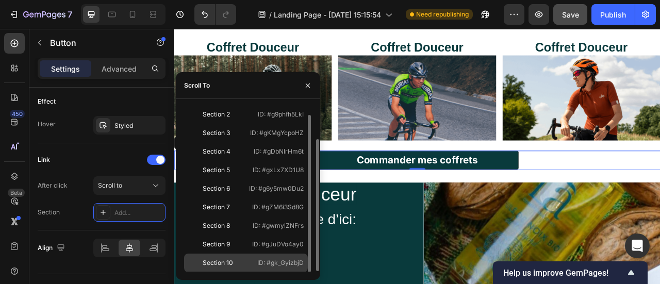
click at [238, 260] on div "Section 10" at bounding box center [218, 262] width 60 height 9
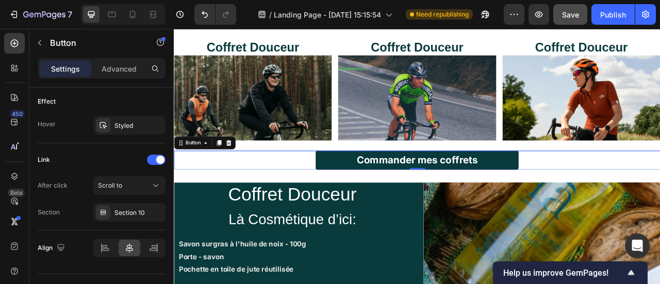
click at [619, 192] on div "Commander mes coffrets Button 0" at bounding box center [483, 196] width 619 height 24
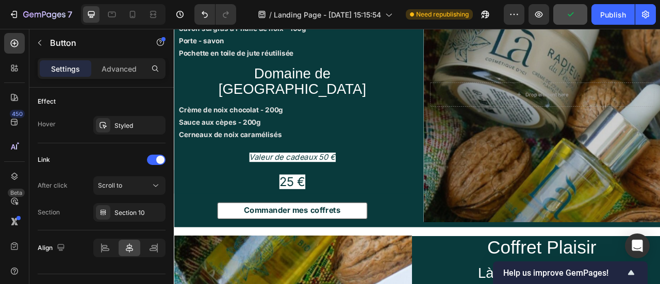
scroll to position [648, 0]
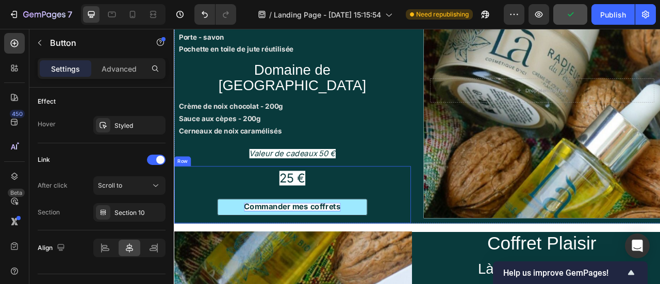
click at [369, 249] on strong "Commander mes coffrets" at bounding box center [324, 255] width 123 height 12
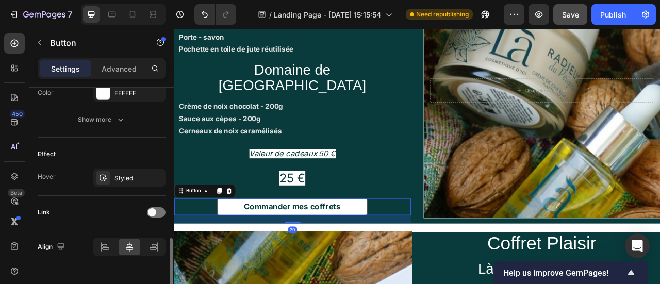
scroll to position [491, 0]
click at [146, 182] on div "Styled" at bounding box center [129, 178] width 72 height 19
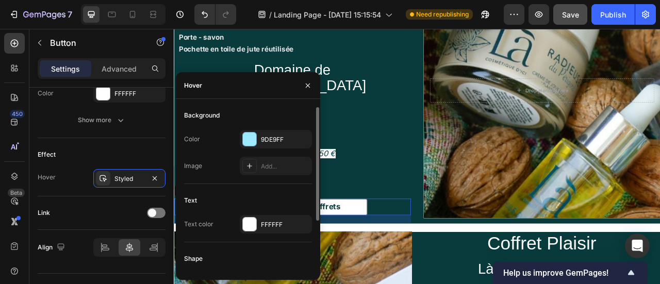
click at [263, 128] on div "Background Color 9DE9FF Image Add..." at bounding box center [248, 145] width 128 height 77
click at [265, 131] on div "9DE9FF" at bounding box center [276, 139] width 72 height 19
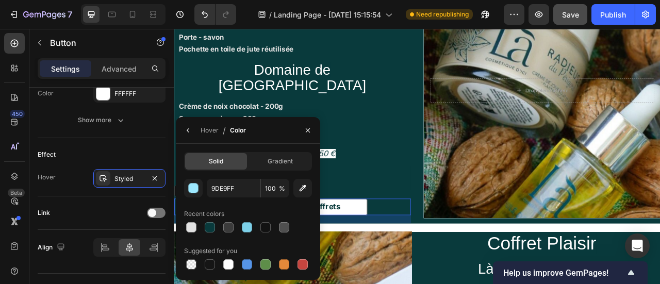
click at [204, 236] on div "9DE9FF 100 % Recent colors Suggested for you" at bounding box center [248, 225] width 128 height 93
click at [210, 229] on div at bounding box center [210, 227] width 10 height 10
type input "093A3C"
click at [123, 222] on div "Link" at bounding box center [102, 213] width 128 height 34
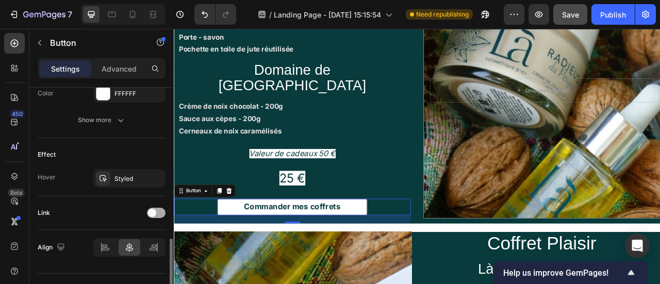
click at [153, 210] on span at bounding box center [152, 213] width 8 height 8
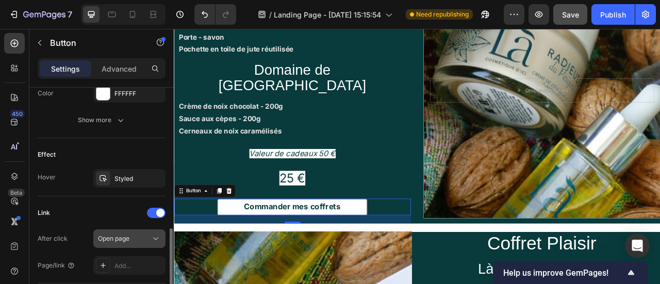
click at [122, 243] on button "Open page" at bounding box center [129, 238] width 72 height 19
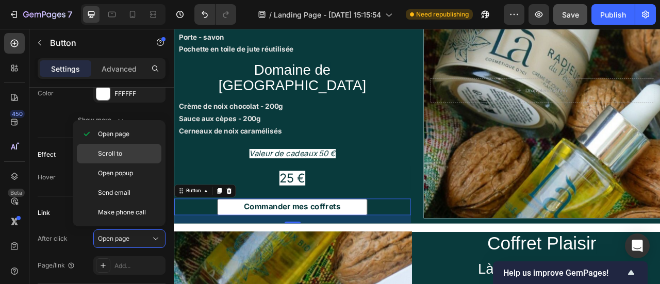
click at [116, 160] on div "Scroll to" at bounding box center [119, 154] width 85 height 20
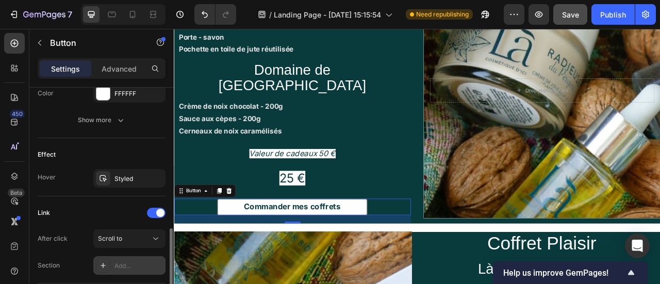
click at [146, 256] on div "Add..." at bounding box center [129, 265] width 72 height 19
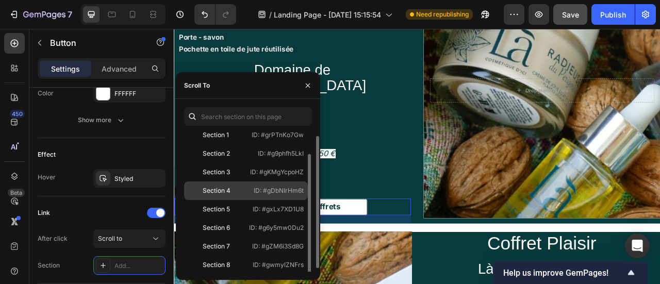
scroll to position [39, 0]
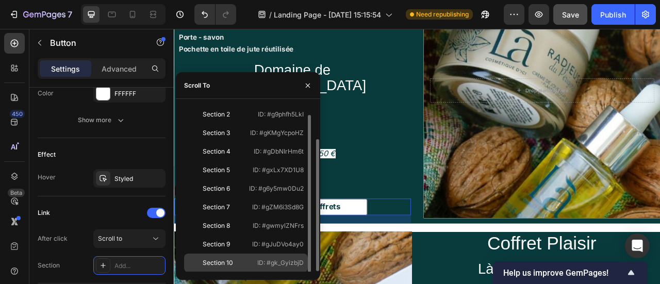
click at [263, 257] on div "Section 10 ID: #gk_GyizbjD" at bounding box center [246, 263] width 124 height 19
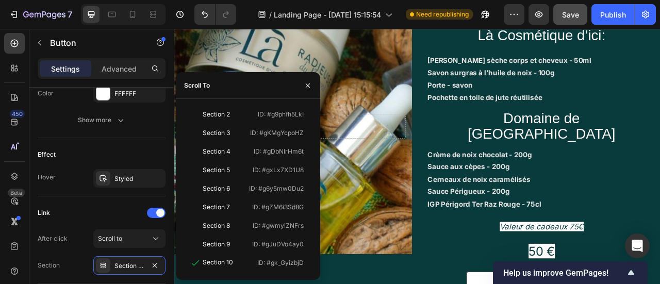
scroll to position [947, 0]
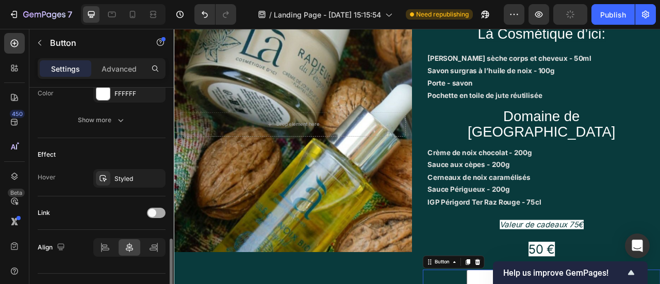
click at [152, 210] on span at bounding box center [152, 213] width 8 height 8
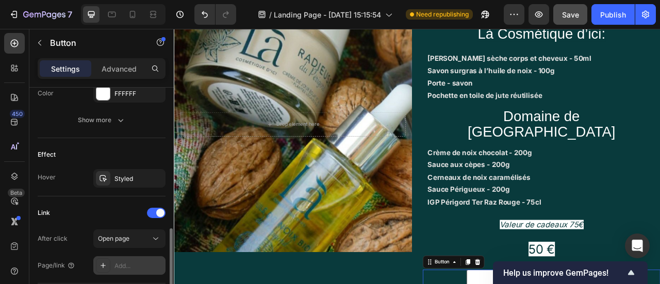
click at [119, 262] on div "Add..." at bounding box center [138, 265] width 48 height 9
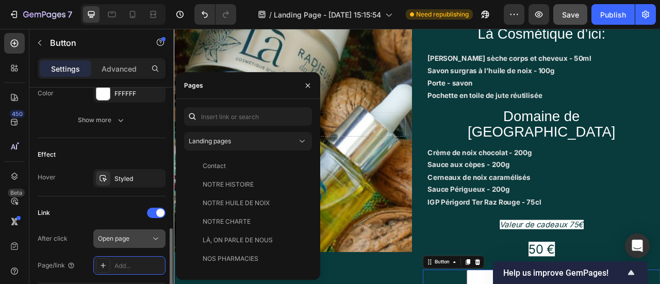
click at [129, 235] on span "Open page" at bounding box center [113, 239] width 31 height 8
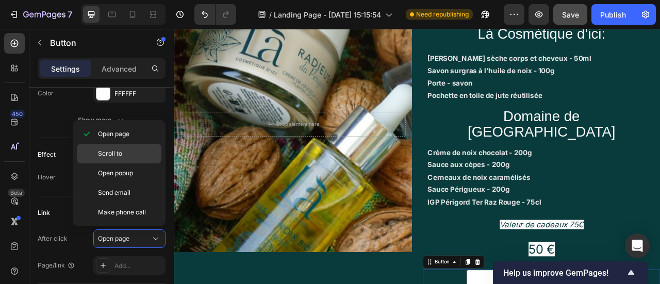
click at [117, 147] on div "Scroll to" at bounding box center [119, 154] width 85 height 20
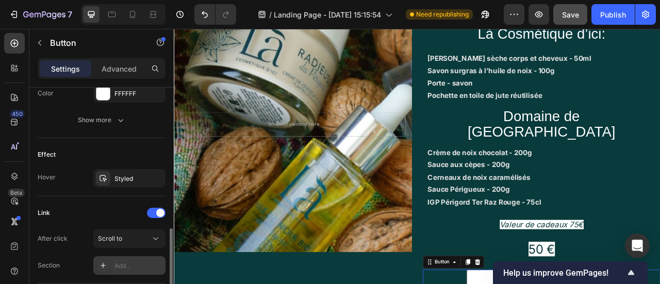
click at [148, 272] on div "Add..." at bounding box center [129, 265] width 72 height 19
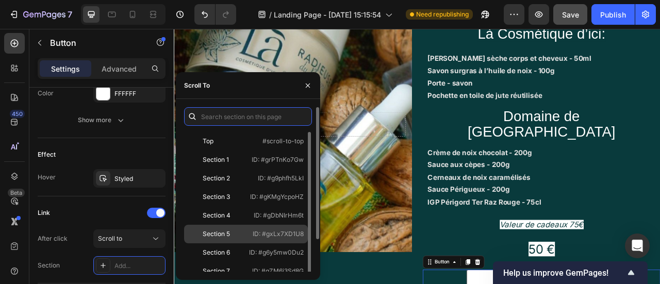
scroll to position [39, 0]
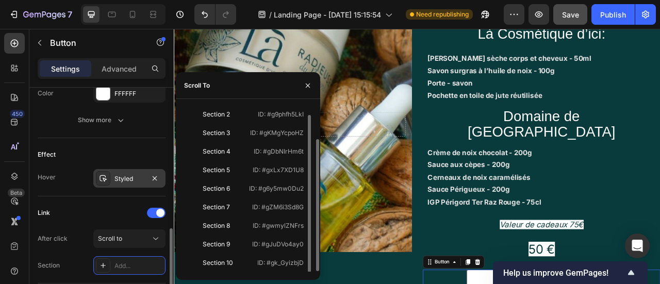
click at [234, 257] on div "Section 10 ID: #gk_GyizbjD" at bounding box center [246, 263] width 124 height 19
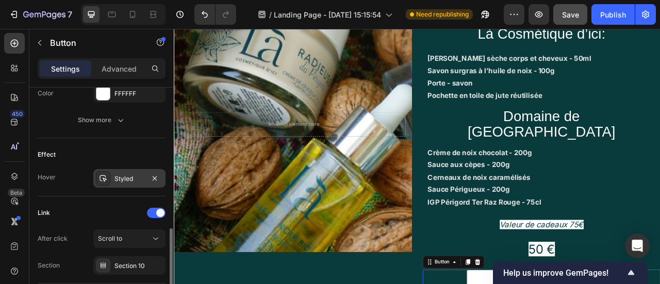
click at [117, 177] on div "Styled" at bounding box center [129, 178] width 30 height 9
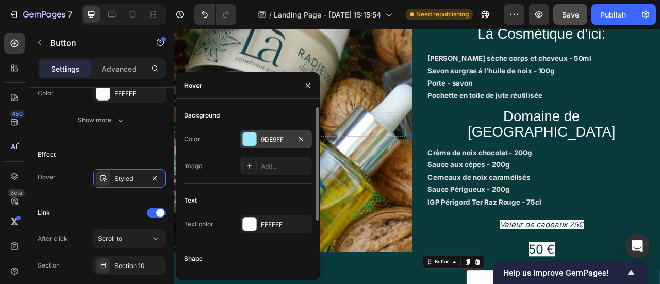
click at [277, 140] on div "9DE9FF" at bounding box center [276, 139] width 30 height 9
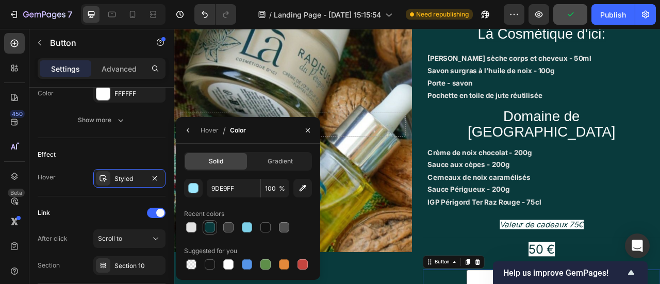
click at [210, 229] on div at bounding box center [210, 227] width 10 height 10
type input "093A3C"
click at [574, 228] on strong "Sauce Périgueux - 200g" at bounding box center [549, 233] width 104 height 10
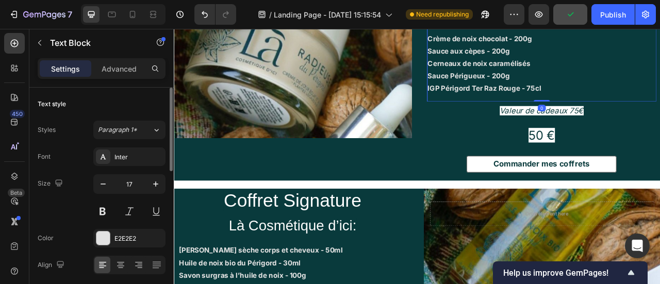
scroll to position [1099, 0]
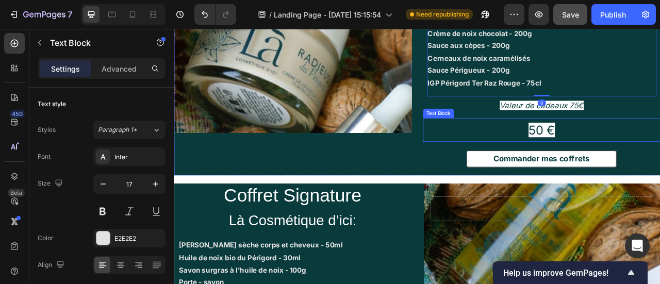
click at [643, 148] on span "50 €" at bounding box center [642, 157] width 34 height 19
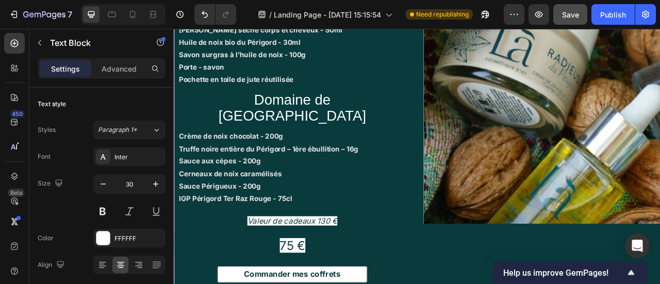
scroll to position [1373, 0]
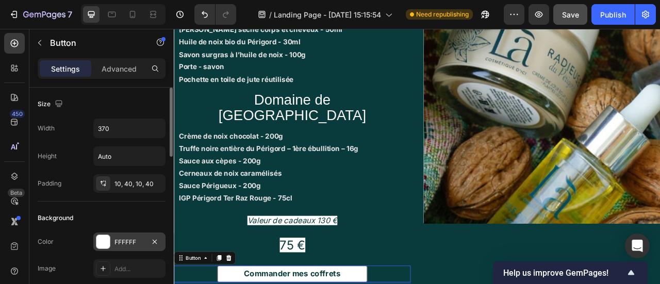
click at [123, 238] on div "FFFFFF" at bounding box center [129, 242] width 30 height 9
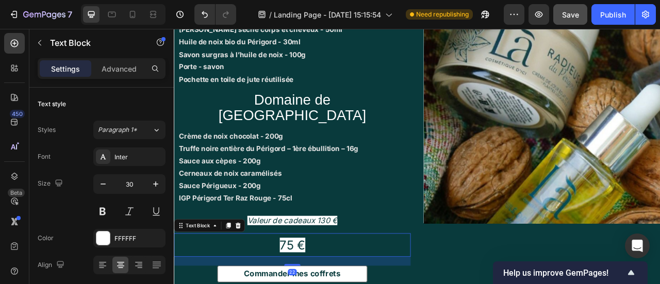
click at [506, 262] on div "Drop element here Hero Banner" at bounding box center [641, 156] width 301 height 410
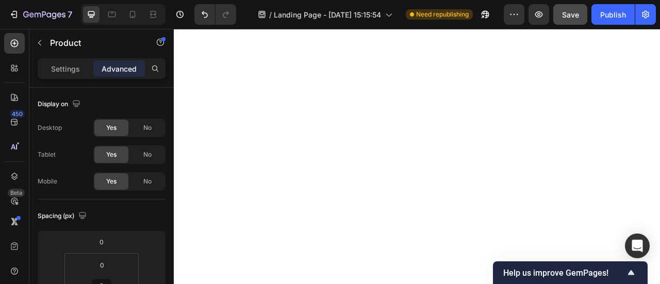
scroll to position [0, 0]
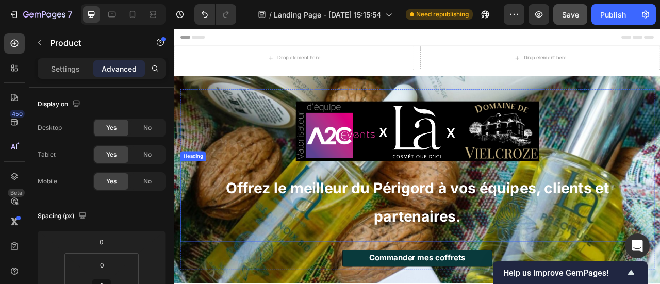
click at [504, 248] on h2 "Offrez le meilleur du Périgord à vos équipes, clients et partenaires." at bounding box center [483, 248] width 603 height 103
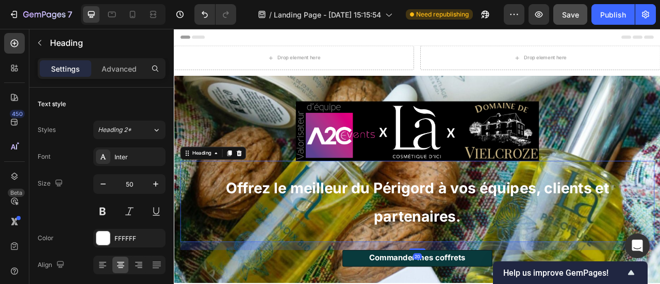
click at [476, 198] on h2 "Offrez le meilleur du Périgord à vos équipes, clients et partenaires." at bounding box center [483, 248] width 603 height 103
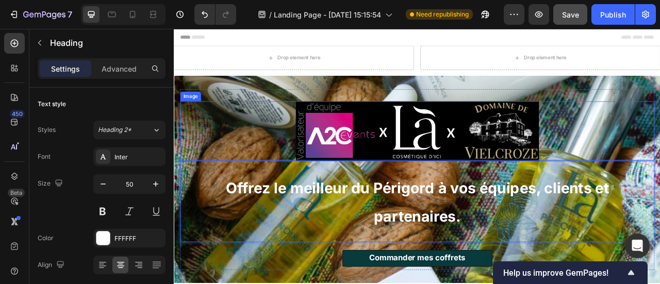
click at [481, 192] on img at bounding box center [482, 159] width 309 height 76
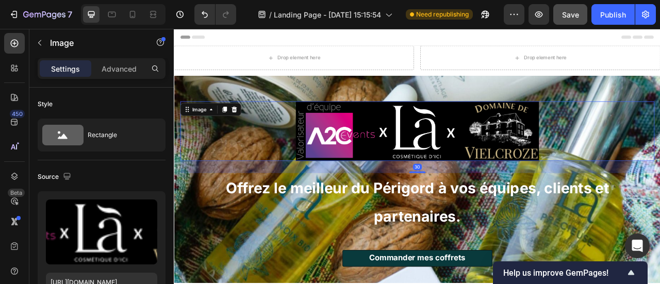
click at [559, 205] on div "30" at bounding box center [483, 204] width 603 height 15
click at [501, 193] on img at bounding box center [482, 159] width 309 height 76
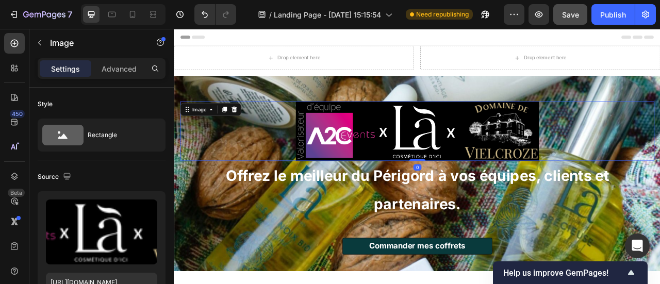
drag, startPoint x: 484, startPoint y: 210, endPoint x: 498, endPoint y: 183, distance: 31.1
click at [498, 183] on div "Image 0 ⁠⁠⁠⁠⁠⁠⁠ Offrez le meilleur du Périgord à vos équipes, clients et parten…" at bounding box center [483, 213] width 603 height 215
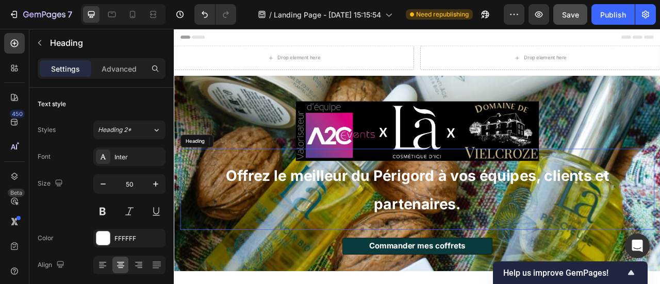
click at [644, 204] on p "⁠⁠⁠⁠⁠⁠⁠ Offrez le meilleur du Périgord à vos équipes, clients et partenaires." at bounding box center [483, 233] width 587 height 72
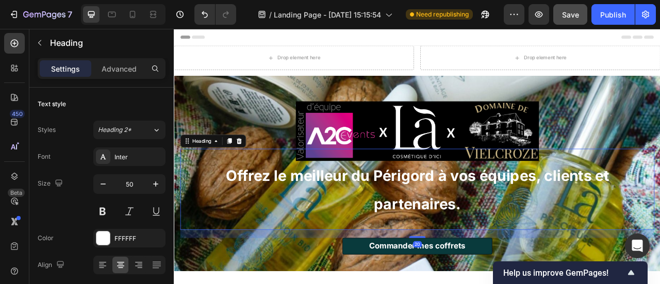
click at [630, 195] on h2 "⁠⁠⁠⁠⁠⁠⁠ Offrez le meilleur du Périgord à vos équipes, clients et partenaires." at bounding box center [483, 233] width 603 height 103
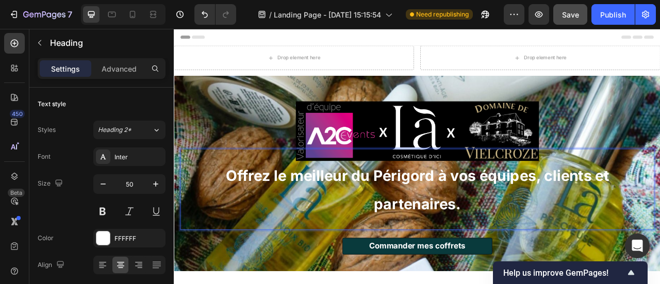
click at [554, 182] on h2 "Offrez le meilleur du Périgord à vos équipes, clients et partenaires." at bounding box center [483, 233] width 603 height 103
click at [476, 183] on h2 "Offrez le meilleur du Périgord à vos équipes, clients et partenaires." at bounding box center [483, 233] width 603 height 103
click at [478, 183] on h2 "Offrez le meilleur du Périgord à vos équipes, clients et partenaires." at bounding box center [483, 233] width 603 height 103
click at [606, 239] on p "Offrez le meilleur du Périgord à vos équipes, clients et partenaires." at bounding box center [483, 233] width 587 height 72
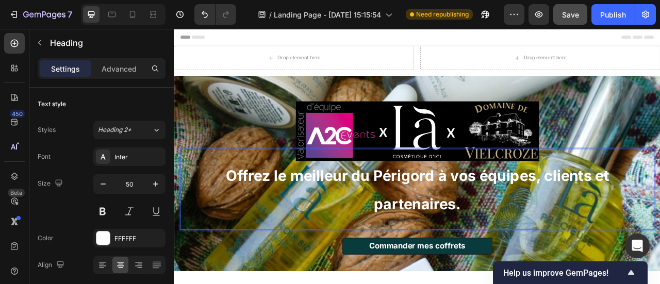
click at [438, 183] on h2 "Offrez le meilleur du Périgord à vos équipes, clients et partenaires." at bounding box center [483, 233] width 603 height 103
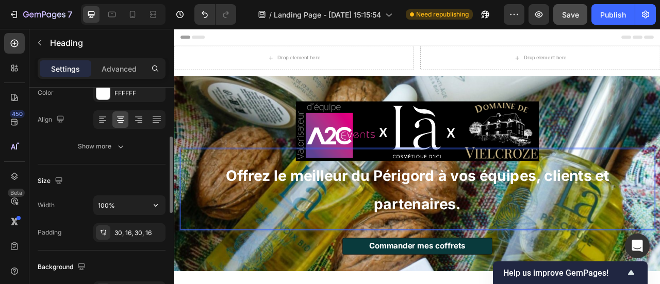
scroll to position [179, 0]
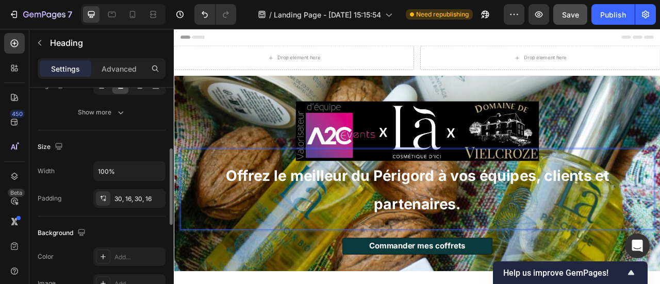
click at [122, 207] on div "Size Width 100% Padding 30, 16, 30, 16" at bounding box center [102, 173] width 128 height 86
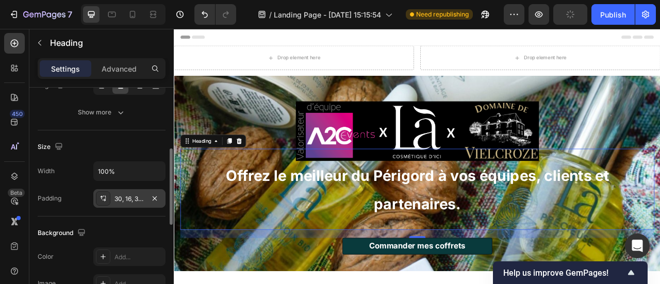
click at [125, 206] on div "30, 16, 30, 16" at bounding box center [129, 198] width 72 height 19
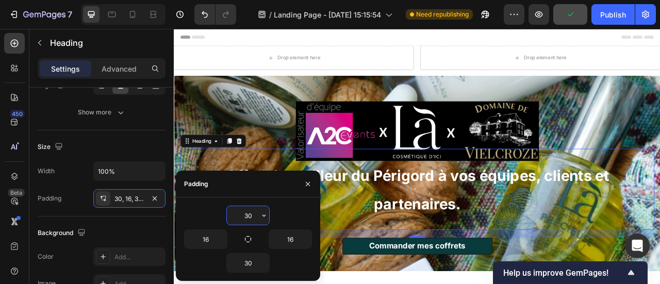
click at [255, 213] on input "30" at bounding box center [248, 215] width 42 height 19
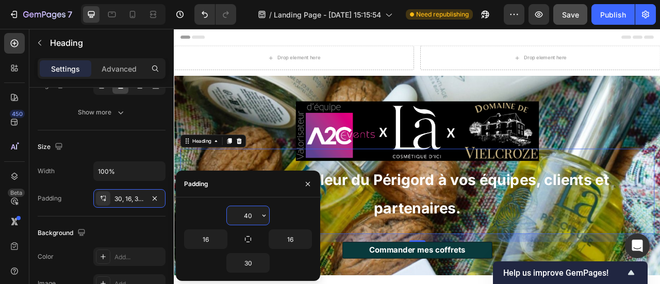
type input "4"
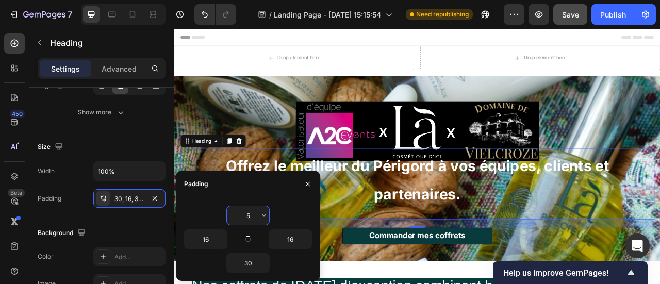
type input "50"
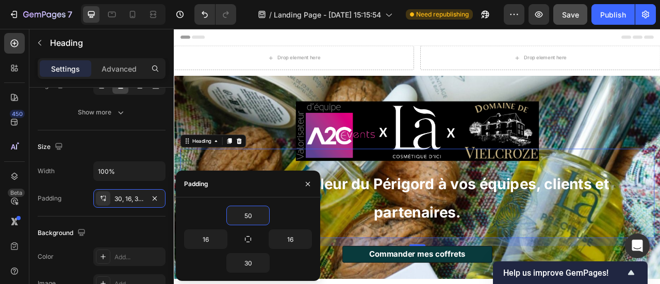
click at [660, 155] on div at bounding box center [483, 159] width 603 height 76
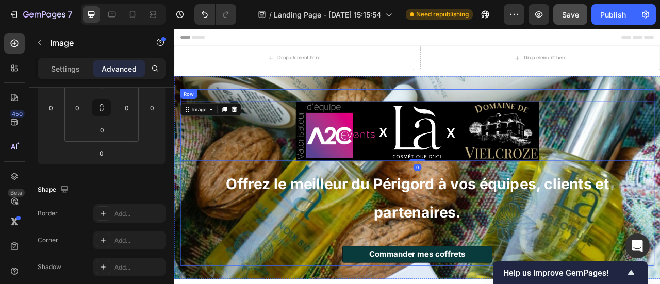
scroll to position [0, 0]
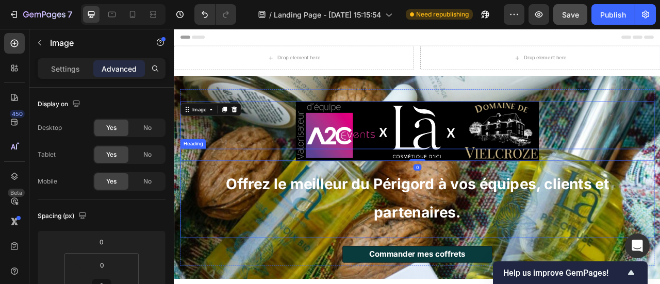
click at [549, 264] on p "⁠⁠⁠⁠⁠⁠⁠ Offrez le meilleur du Périgord à vos équipes, clients et partenaires." at bounding box center [483, 243] width 587 height 72
click at [518, 280] on h2 "⁠⁠⁠⁠⁠⁠⁠ Offrez le meilleur du Périgord à vos équipes, clients et partenaires." at bounding box center [483, 238] width 603 height 113
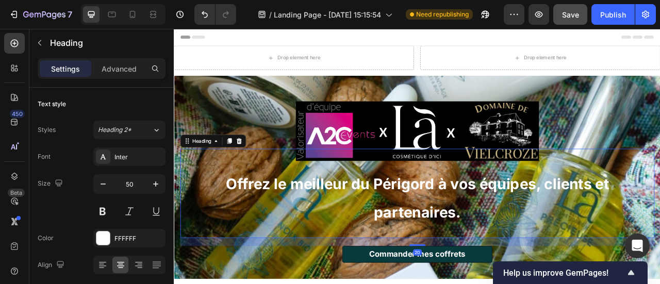
click at [491, 284] on div "Image Offrez le meilleur du Périgord à vos équipes, clients et partenaires. Hea…" at bounding box center [483, 218] width 603 height 225
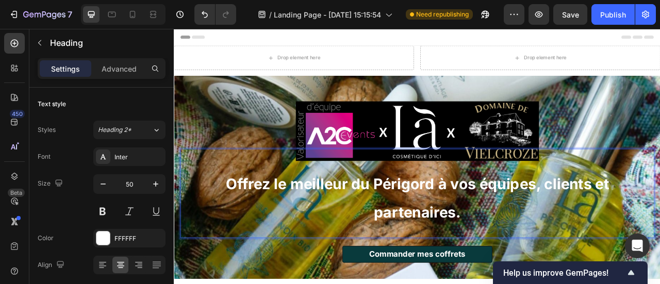
click at [476, 284] on h2 "Offrez le meilleur du Périgord à vos équipes, clients et partenaires." at bounding box center [483, 238] width 603 height 113
click at [488, 284] on h2 "Offrez le meilleur du Périgord à vos équipes, clients et partenaires." at bounding box center [483, 238] width 603 height 113
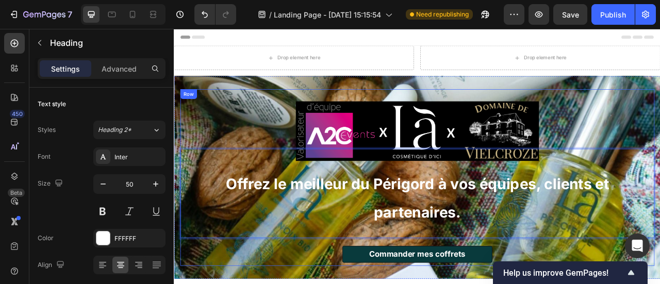
click at [488, 284] on div "Image Offrez le meilleur du Périgord à vos équipes, clients et partenaires. Hea…" at bounding box center [483, 218] width 603 height 225
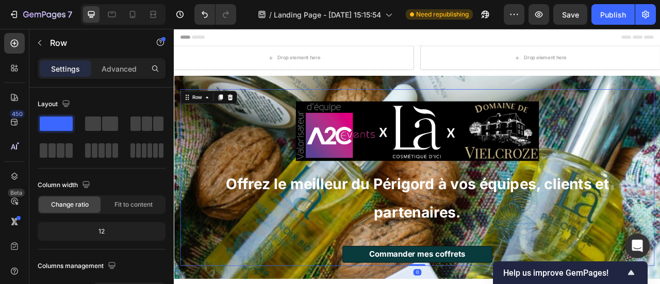
click at [482, 284] on div "Image ⁠⁠⁠⁠⁠⁠⁠ Offrez le meilleur du Périgord à vos équipes, clients et partenai…" at bounding box center [483, 218] width 603 height 225
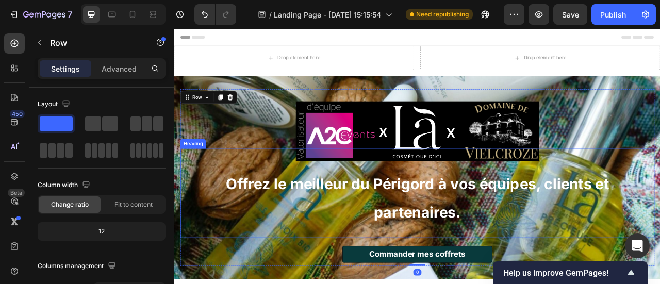
click at [490, 284] on h2 "⁠⁠⁠⁠⁠⁠⁠ Offrez le meilleur du Périgord à vos équipes, clients et partenaires." at bounding box center [483, 238] width 603 height 113
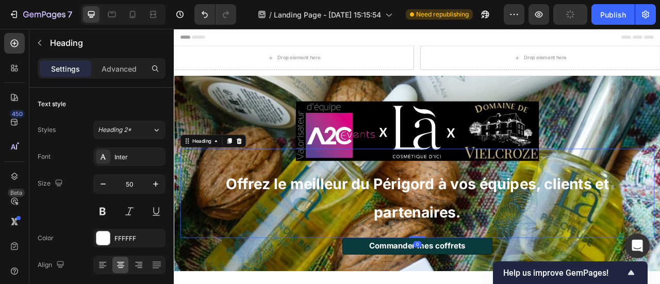
drag, startPoint x: 481, startPoint y: 304, endPoint x: 498, endPoint y: 270, distance: 38.5
click at [498, 270] on div "⁠⁠⁠⁠⁠⁠⁠ Offrez le meilleur du Périgord à vos équipes, clients et partenaires. H…" at bounding box center [483, 238] width 603 height 113
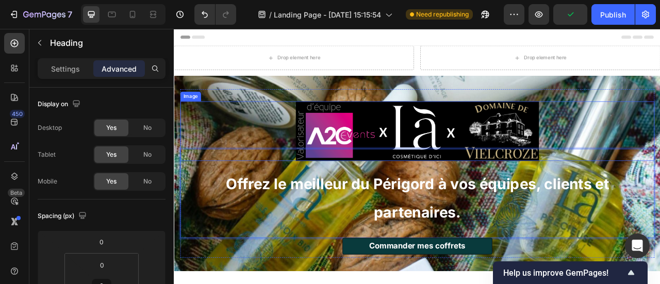
click at [660, 145] on div at bounding box center [483, 159] width 603 height 76
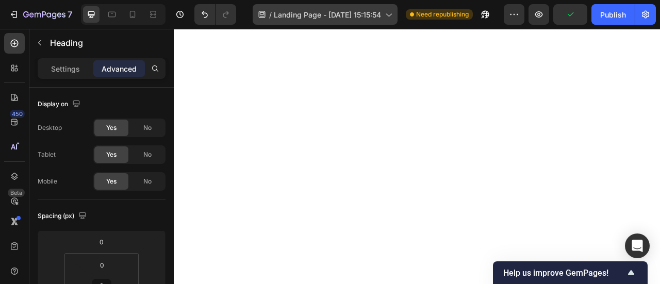
click at [348, 21] on div "/ Landing Page - Sep 25, 15:15:54" at bounding box center [325, 14] width 145 height 21
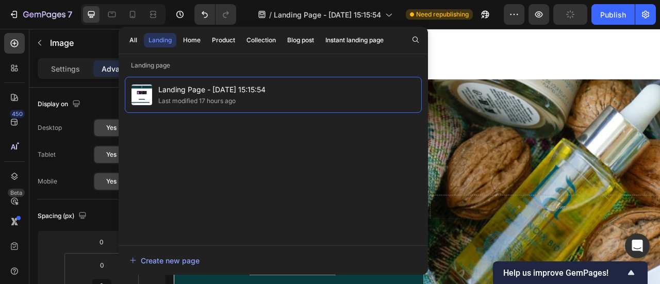
scroll to position [1554, 0]
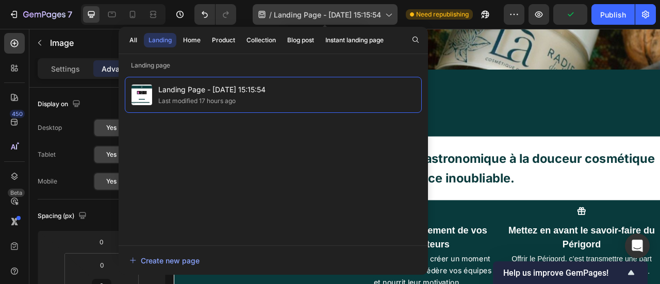
click at [385, 15] on icon at bounding box center [388, 14] width 10 height 10
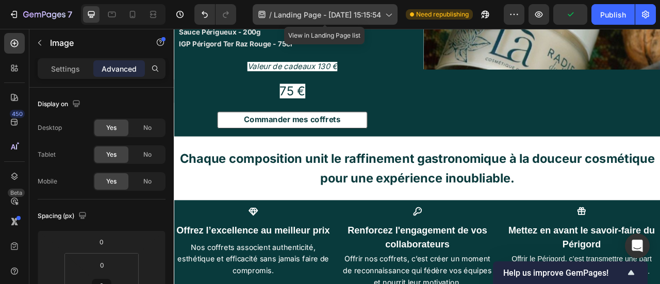
click at [385, 15] on icon at bounding box center [388, 14] width 10 height 10
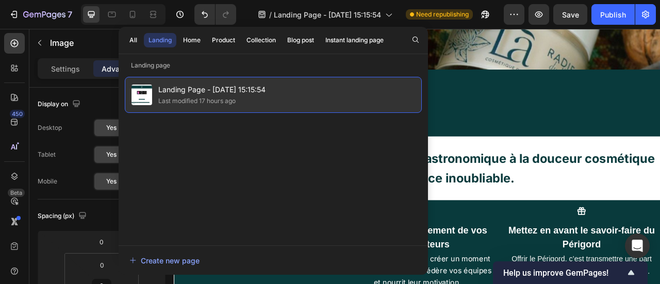
click at [398, 88] on div "Landing Page - Sep 25, 15:15:54 Last modified 17 hours ago" at bounding box center [273, 95] width 297 height 36
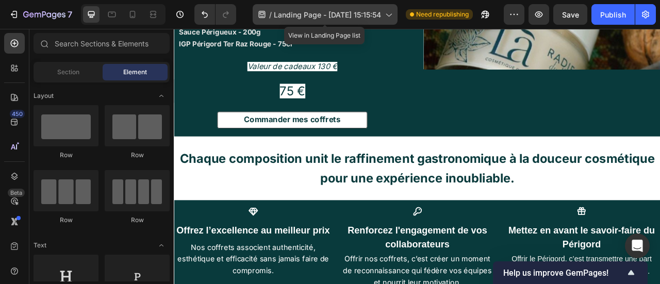
click at [322, 16] on span "Landing Page - Sep 25, 15:15:54" at bounding box center [327, 14] width 107 height 11
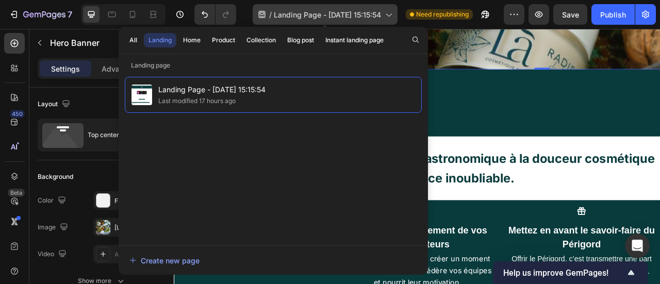
click at [360, 18] on span "Landing Page - Sep 25, 15:15:54" at bounding box center [327, 14] width 107 height 11
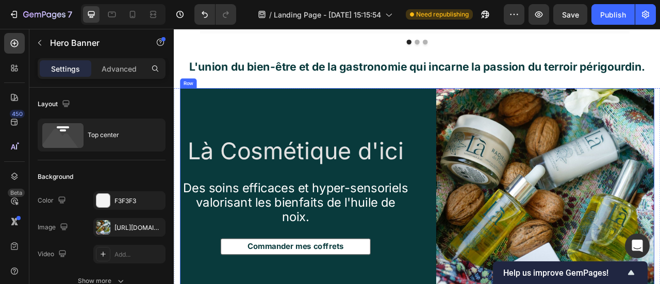
scroll to position [1971, 0]
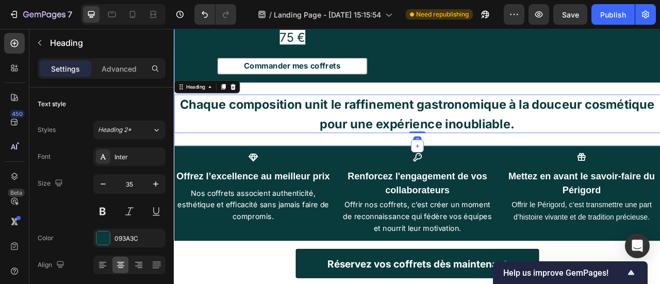
scroll to position [1589, 0]
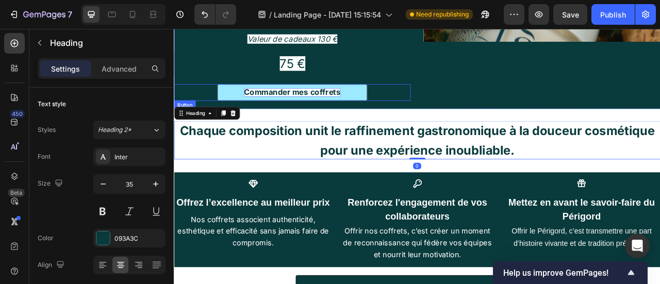
click at [382, 103] on strong "Commander mes coffrets" at bounding box center [324, 109] width 123 height 12
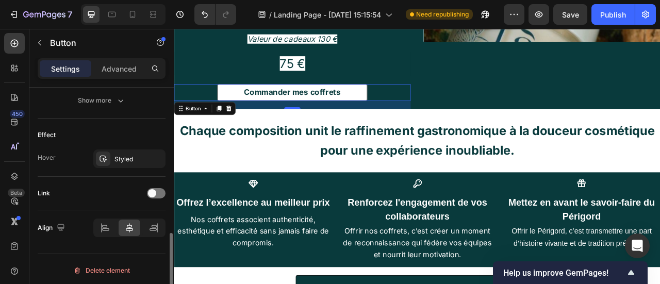
scroll to position [454, 0]
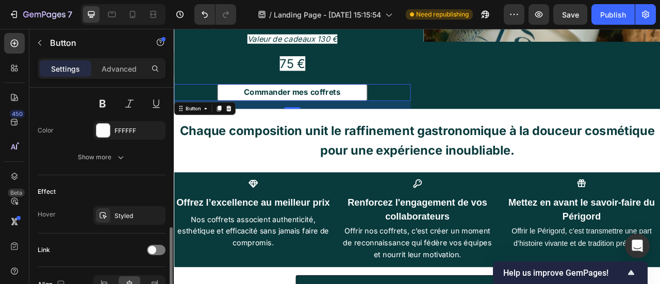
click at [158, 242] on div "Link" at bounding box center [102, 250] width 128 height 17
click at [157, 249] on div at bounding box center [156, 250] width 19 height 10
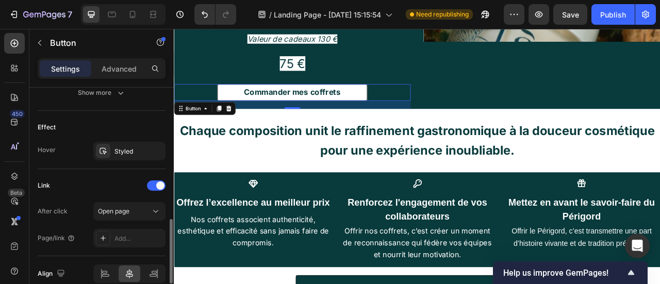
scroll to position [521, 0]
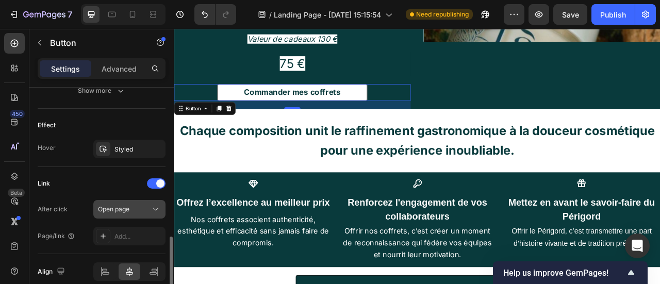
click at [132, 211] on div "Open page" at bounding box center [129, 209] width 63 height 10
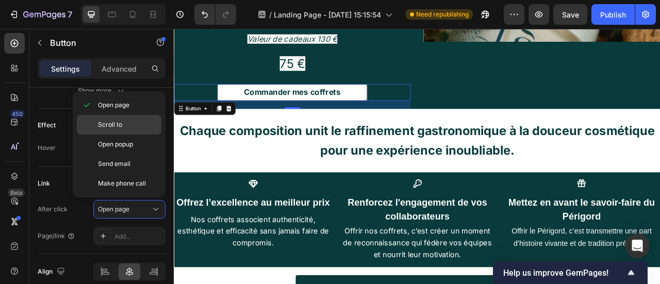
click at [117, 127] on span "Scroll to" at bounding box center [110, 124] width 24 height 9
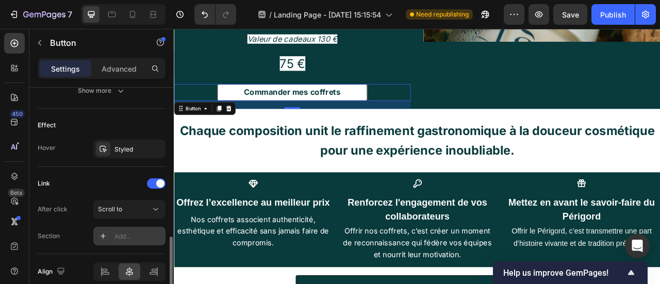
click at [128, 239] on div "Add..." at bounding box center [129, 236] width 72 height 19
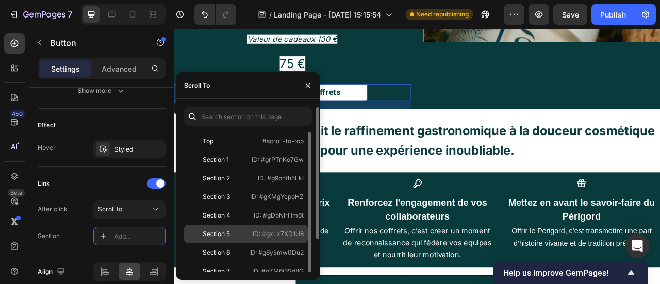
scroll to position [39, 0]
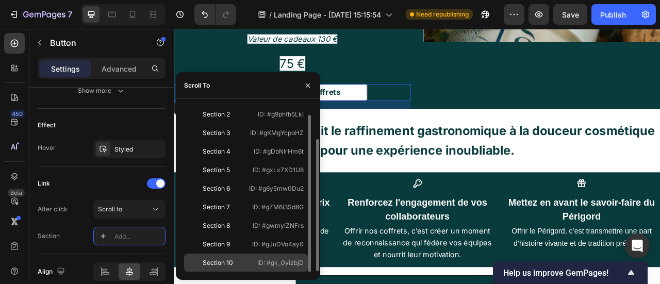
click at [247, 262] on div "Section 10" at bounding box center [218, 262] width 60 height 9
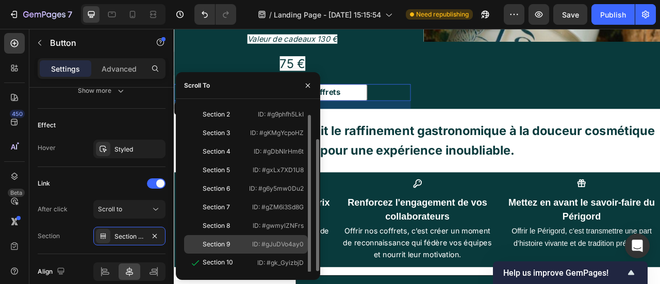
click at [267, 240] on p "ID: #gJuDVo4ay0" at bounding box center [278, 244] width 52 height 9
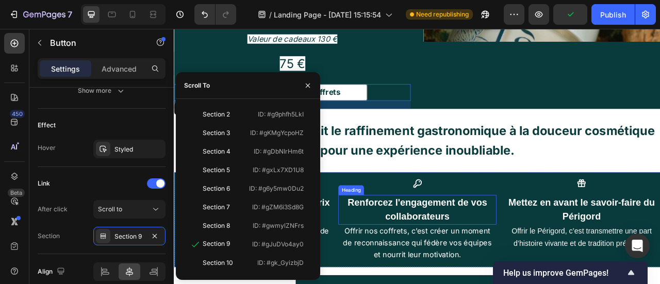
click at [446, 243] on strong "Renforcez l'engagement de vos collaborateurs" at bounding box center [482, 258] width 177 height 31
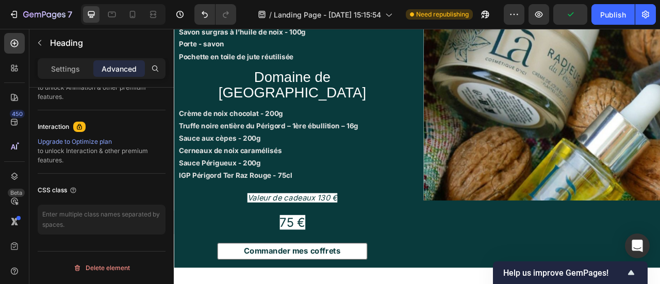
scroll to position [0, 0]
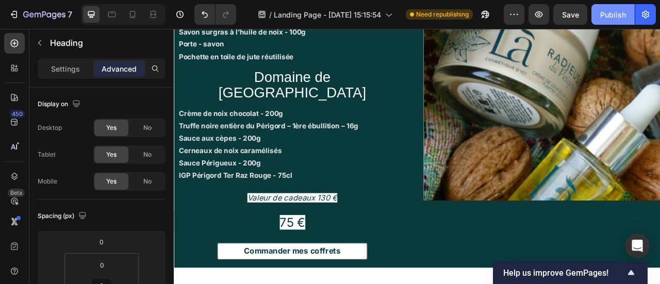
click at [615, 12] on div "Publish" at bounding box center [613, 14] width 26 height 11
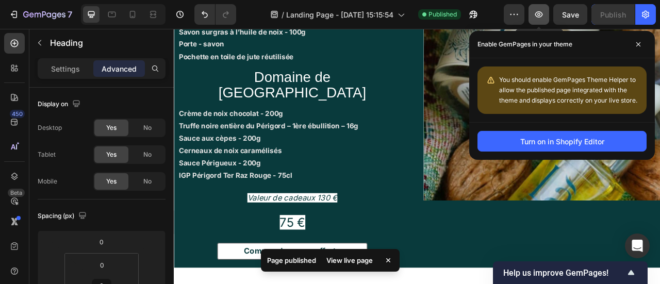
click at [539, 13] on icon "button" at bounding box center [538, 14] width 3 height 3
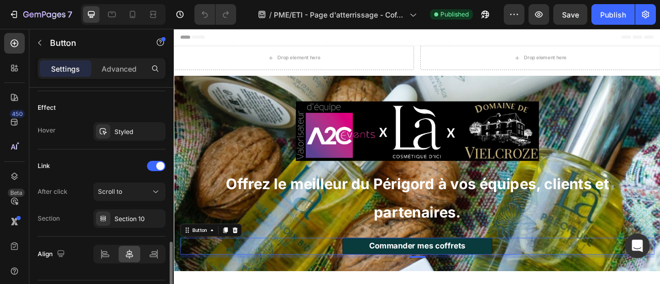
scroll to position [565, 0]
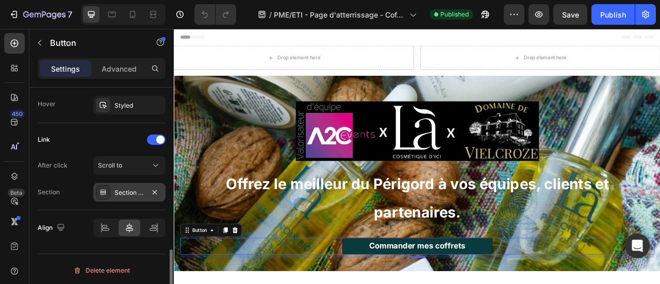
click at [142, 188] on div "Section 10" at bounding box center [129, 192] width 30 height 9
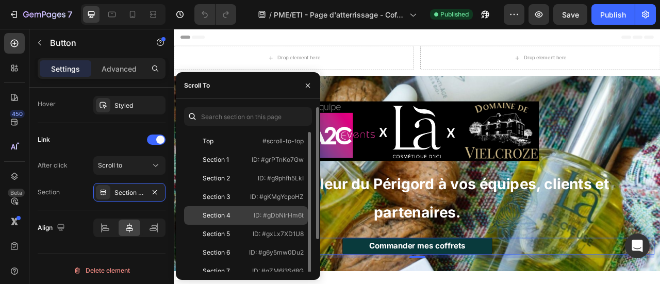
scroll to position [39, 0]
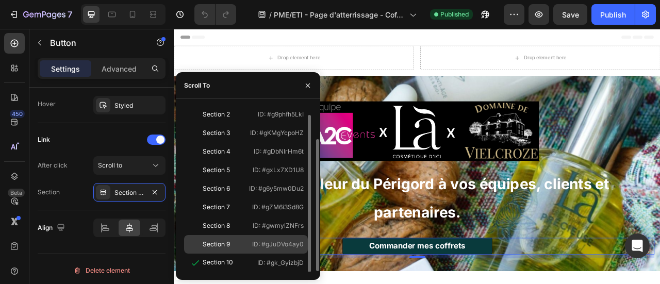
click at [250, 245] on div "Section 9 ID: #gJuDVo4ay0" at bounding box center [246, 244] width 124 height 19
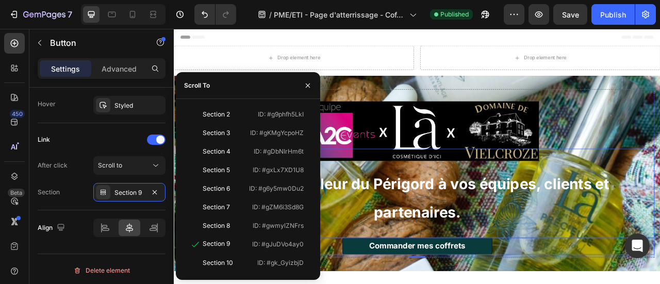
click at [601, 252] on h2 "Offrez le meilleur du Périgord à vos équipes, clients et partenaires." at bounding box center [483, 238] width 603 height 113
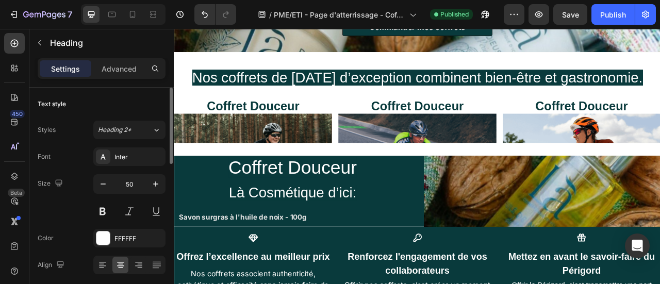
scroll to position [279, 0]
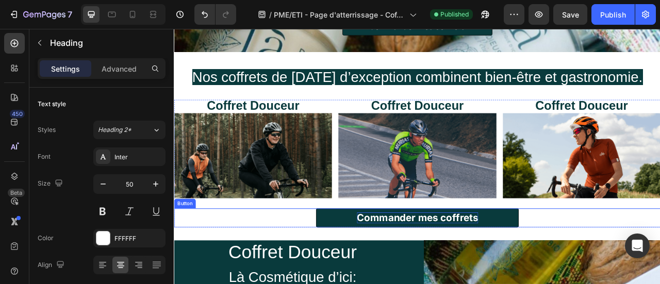
click at [501, 264] on strong "Commander mes coffrets" at bounding box center [483, 268] width 154 height 15
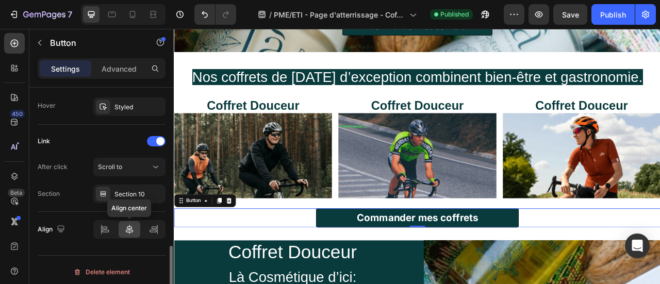
scroll to position [565, 0]
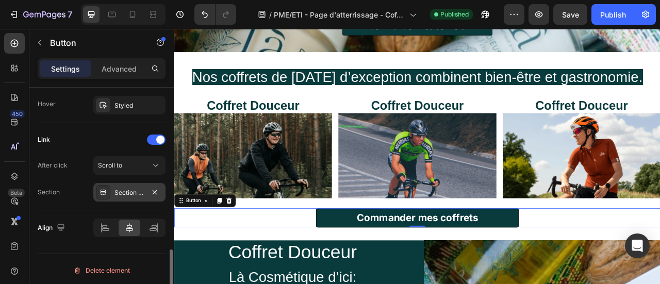
click at [144, 189] on div "Section 10" at bounding box center [129, 192] width 30 height 9
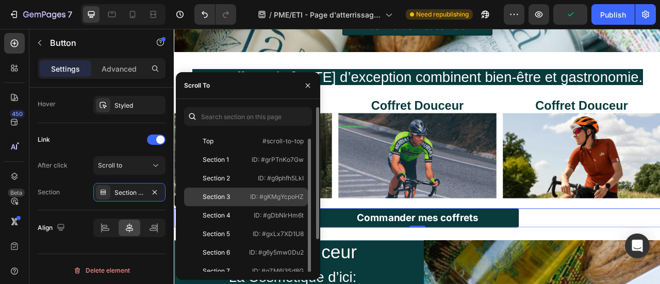
scroll to position [39, 0]
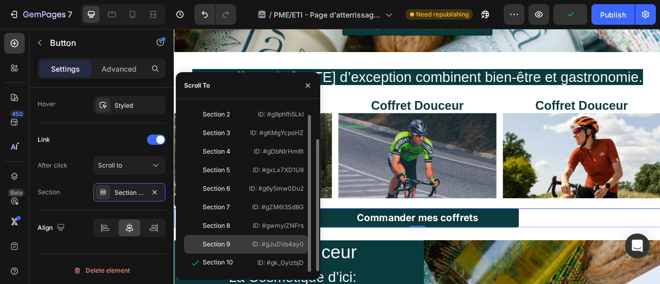
click at [263, 237] on div "Section 9 ID: #gJuDVo4ay0" at bounding box center [246, 244] width 124 height 19
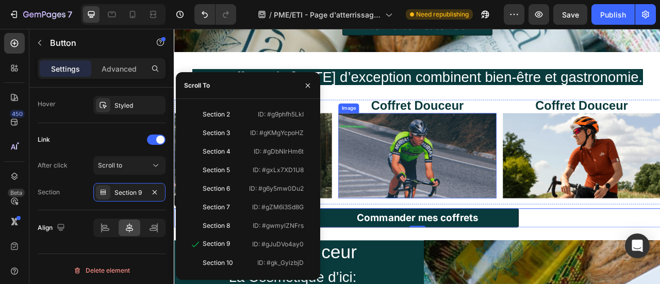
click at [507, 210] on img at bounding box center [483, 190] width 201 height 108
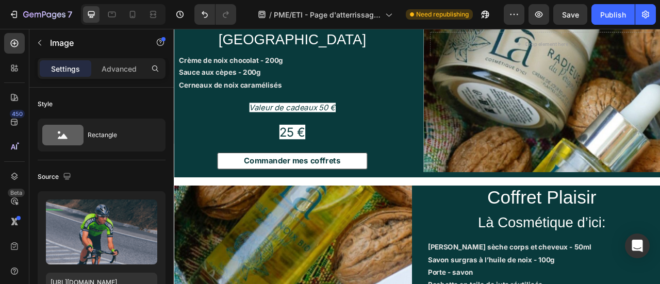
scroll to position [693, 0]
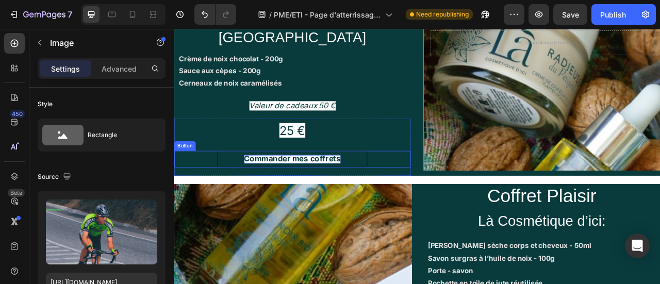
click at [345, 188] on strong "Commander mes coffrets" at bounding box center [324, 194] width 123 height 12
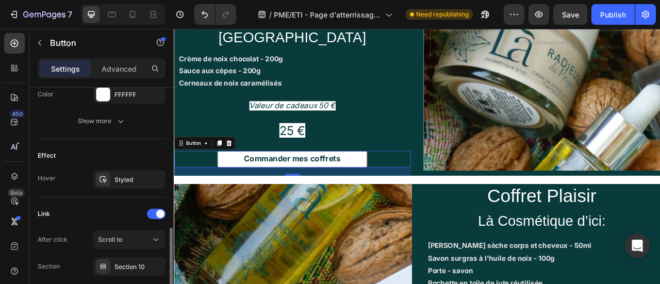
scroll to position [491, 0]
click at [134, 262] on div "Section 10" at bounding box center [129, 266] width 30 height 9
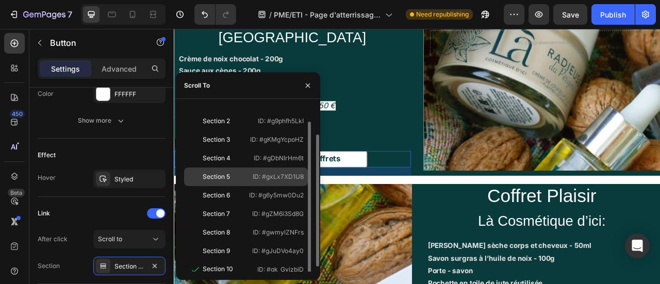
scroll to position [33, 0]
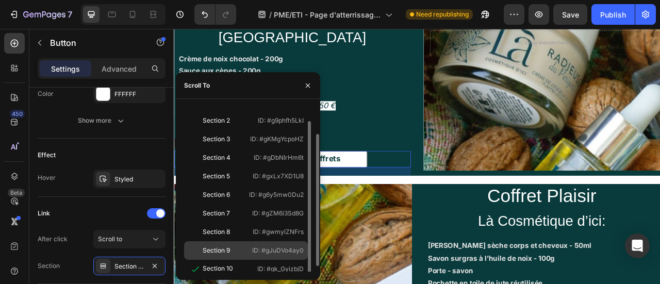
click at [261, 253] on p "ID: #gJuDVo4ay0" at bounding box center [278, 250] width 52 height 9
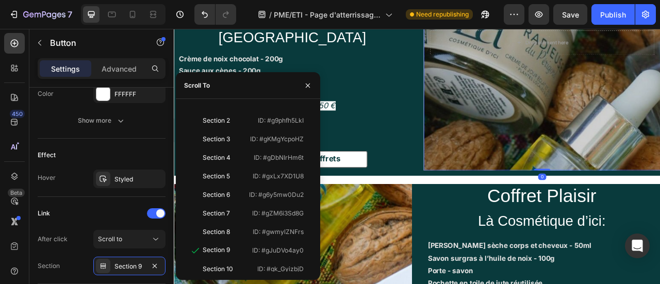
click at [564, 199] on div "Overlay" at bounding box center [641, 46] width 301 height 325
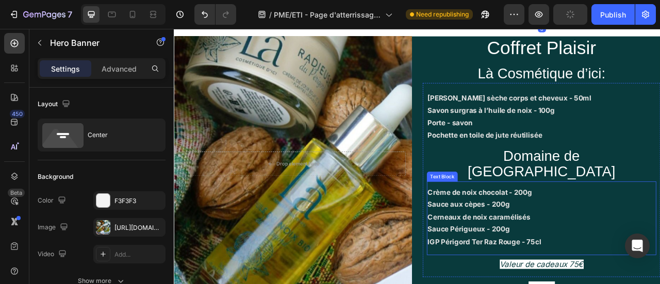
scroll to position [1043, 0]
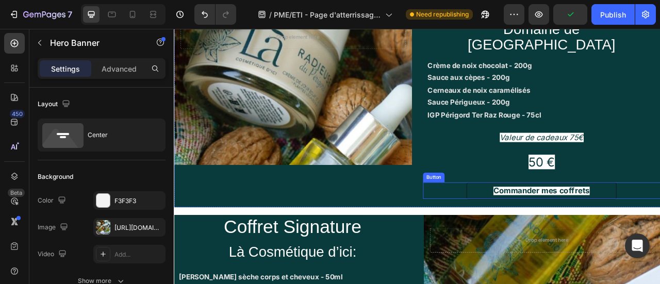
click at [633, 224] on link "Commander mes coffrets" at bounding box center [641, 234] width 191 height 21
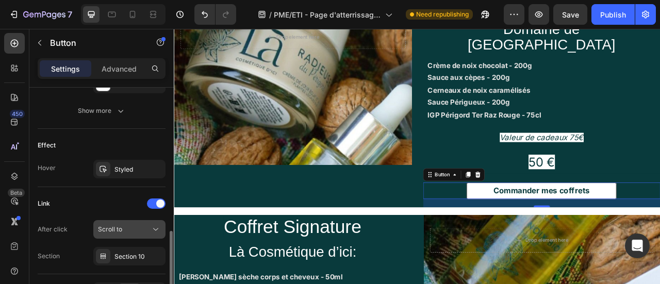
scroll to position [565, 0]
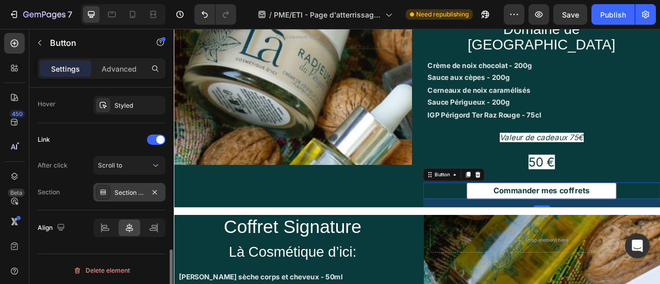
click at [144, 188] on div "Section 10" at bounding box center [129, 192] width 30 height 9
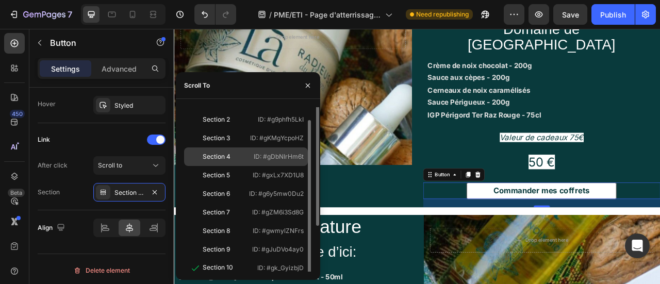
scroll to position [36, 0]
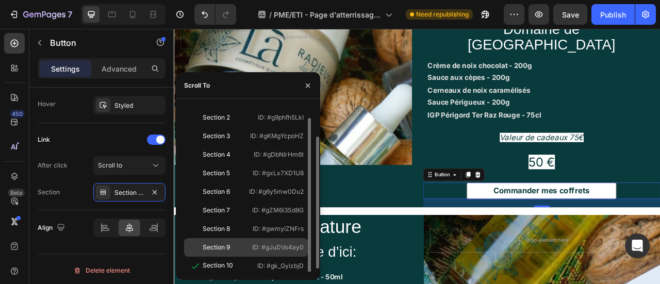
click at [254, 248] on p "ID: #gJuDVo4ay0" at bounding box center [278, 247] width 52 height 9
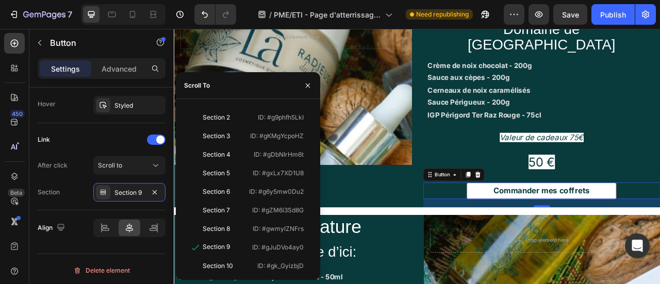
click at [543, 184] on p "50 €" at bounding box center [641, 198] width 300 height 28
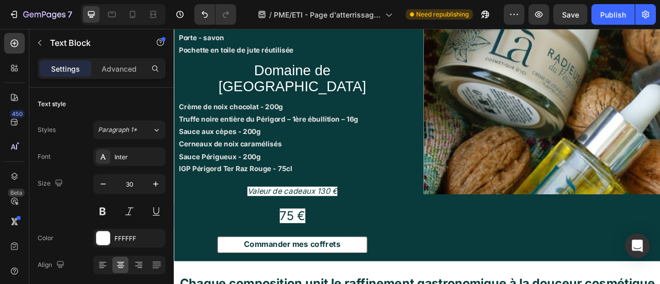
scroll to position [1395, 0]
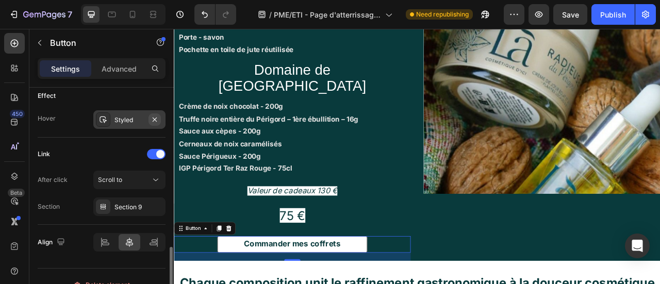
scroll to position [552, 0]
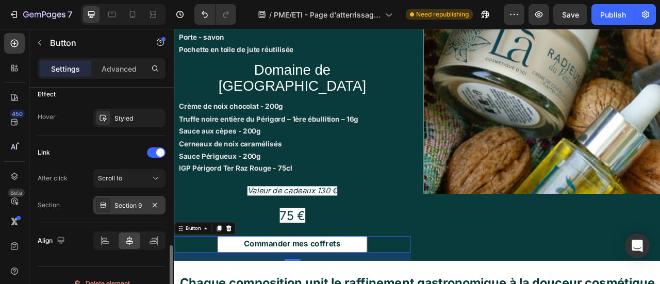
click at [137, 205] on div "Section 9" at bounding box center [129, 205] width 30 height 9
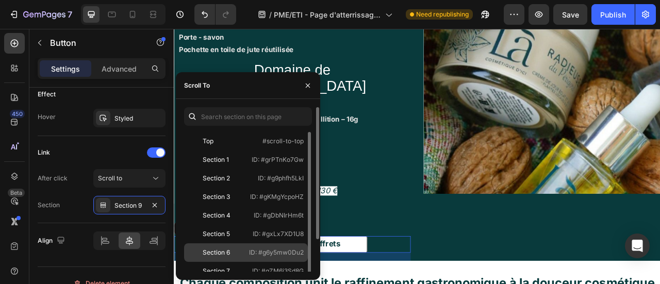
scroll to position [39, 0]
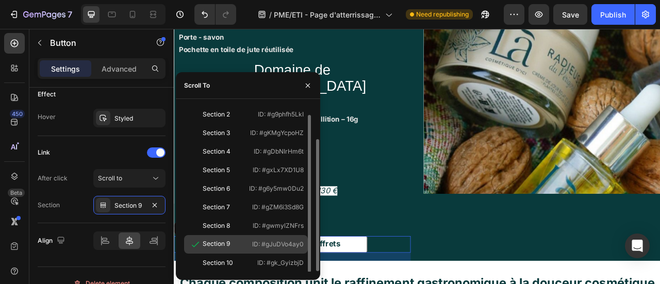
click at [224, 246] on div "Section 9" at bounding box center [216, 243] width 27 height 9
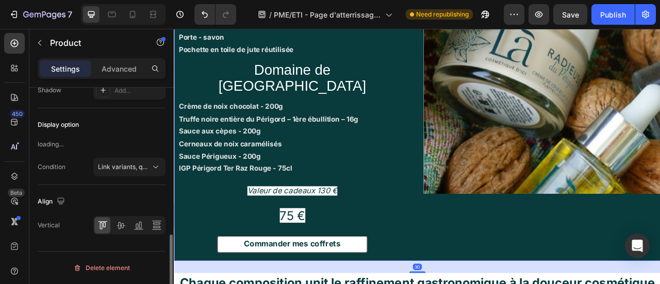
click at [482, 265] on div "Drop element here Hero Banner Coffret Signature Heading Là Cosmétique d’ici: He…" at bounding box center [483, 118] width 619 height 410
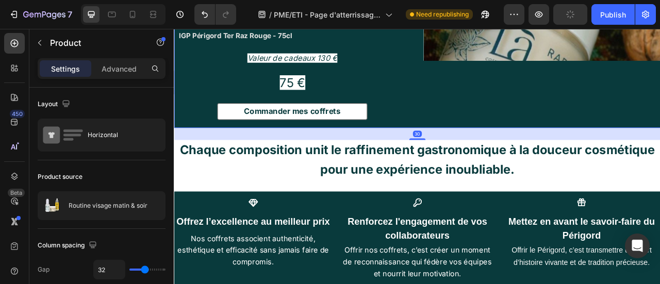
scroll to position [1654, 0]
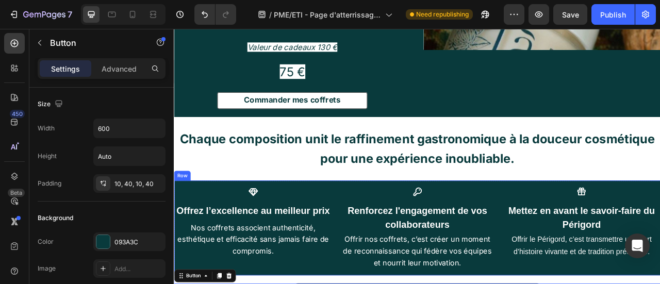
scroll to position [0, 0]
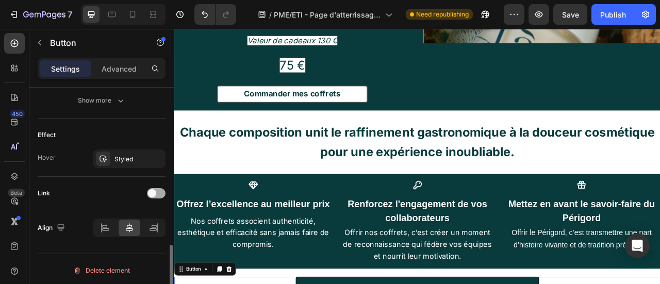
click at [153, 188] on div at bounding box center [156, 193] width 19 height 10
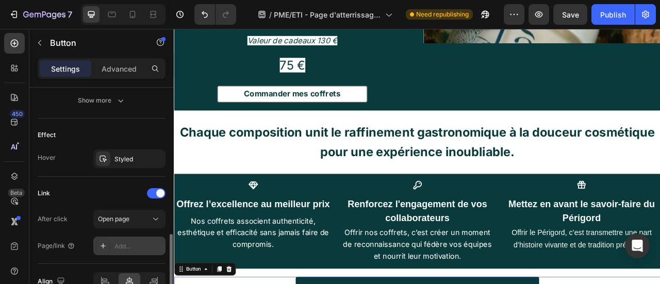
click at [116, 252] on div "Add..." at bounding box center [129, 246] width 72 height 19
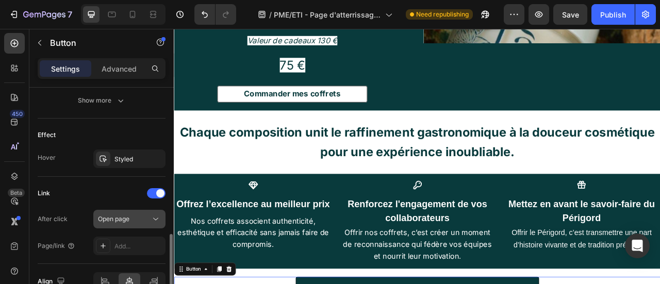
click at [126, 215] on span "Open page" at bounding box center [113, 219] width 31 height 9
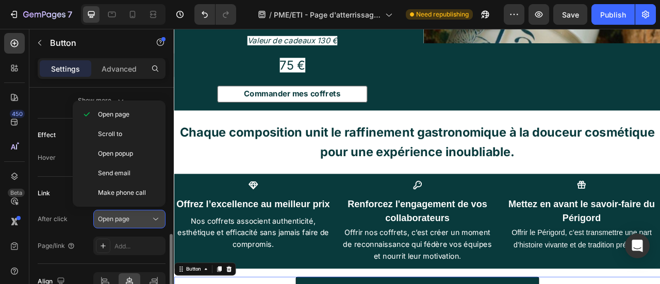
click at [142, 215] on div "Open page" at bounding box center [124, 219] width 53 height 9
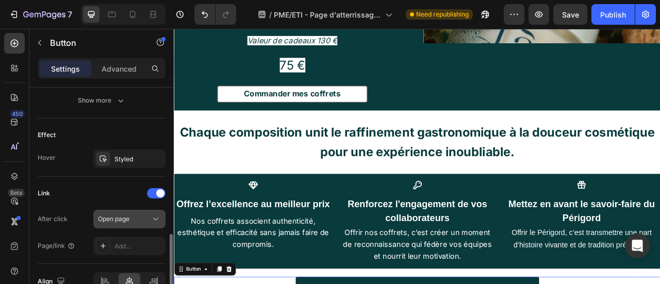
click at [140, 210] on button "Open page" at bounding box center [129, 219] width 72 height 19
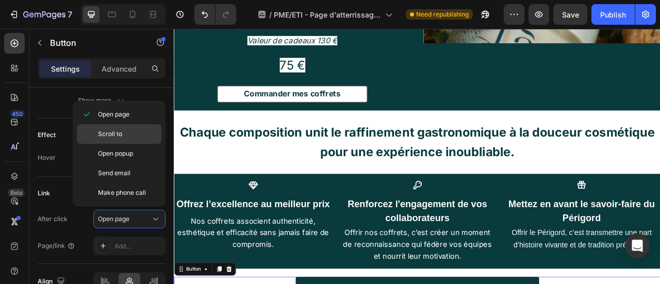
click at [103, 133] on span "Scroll to" at bounding box center [110, 133] width 24 height 9
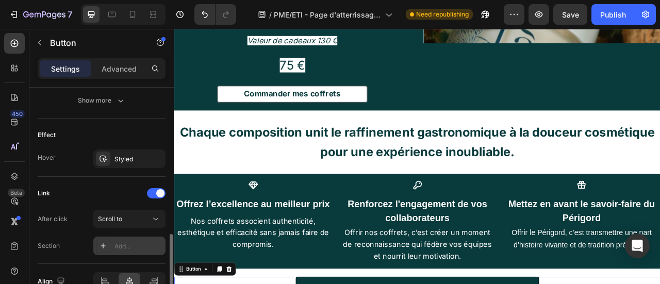
click at [133, 245] on div "Add..." at bounding box center [138, 246] width 48 height 9
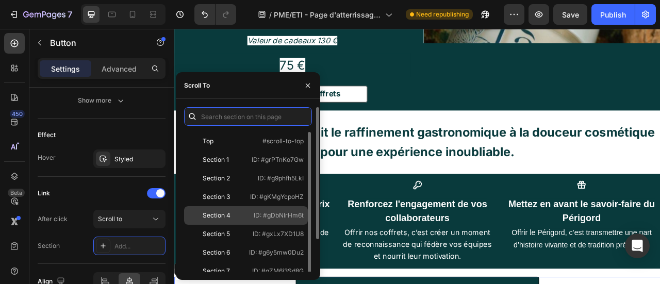
scroll to position [39, 0]
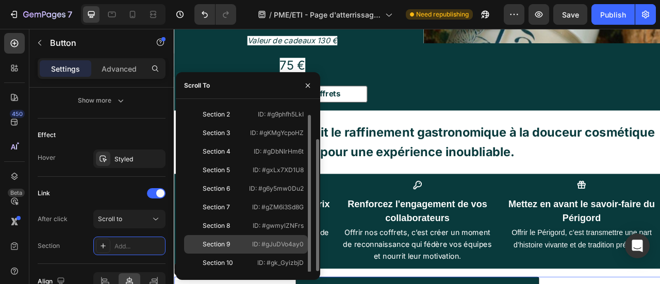
click at [240, 244] on div "Section 9" at bounding box center [218, 244] width 60 height 9
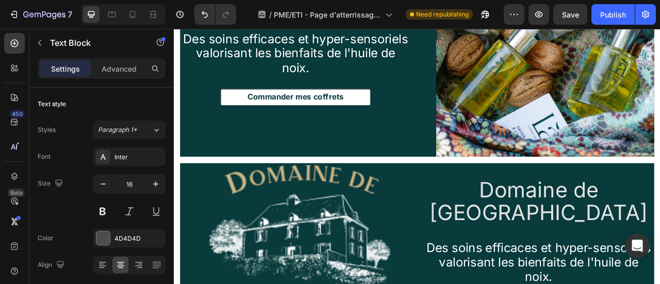
scroll to position [2242, 0]
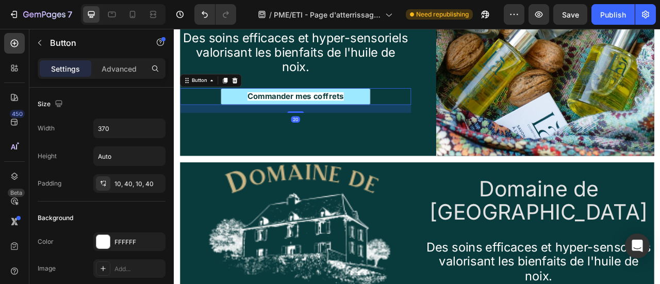
click at [392, 107] on button "Commander mes coffrets" at bounding box center [328, 114] width 191 height 21
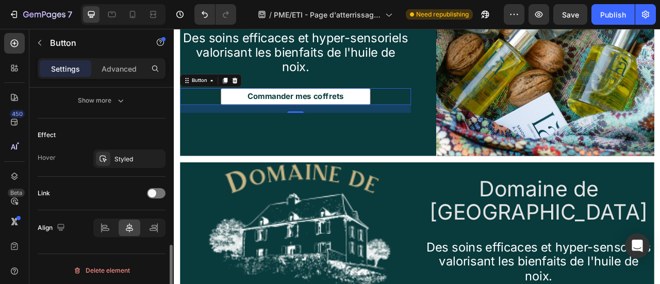
scroll to position [511, 0]
click at [135, 158] on div "Styled" at bounding box center [129, 159] width 30 height 9
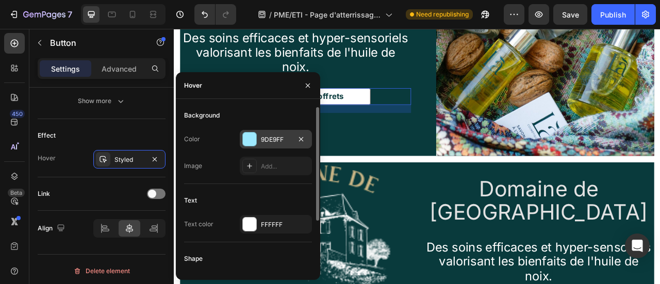
click at [249, 142] on div at bounding box center [249, 139] width 13 height 13
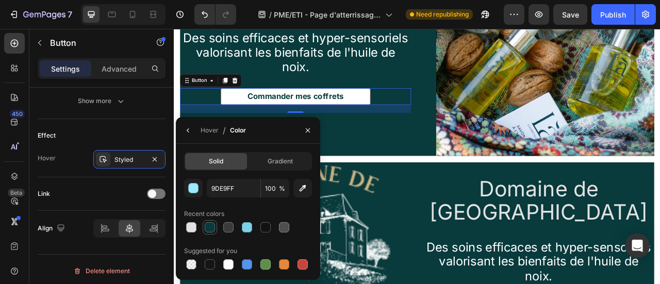
click at [209, 230] on div at bounding box center [210, 227] width 10 height 10
type input "093A3C"
click at [306, 128] on icon "button" at bounding box center [308, 130] width 4 height 4
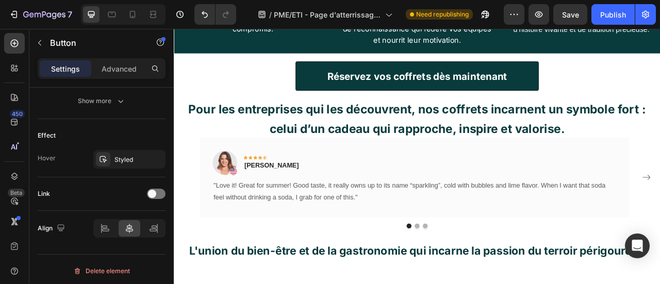
scroll to position [1757, 0]
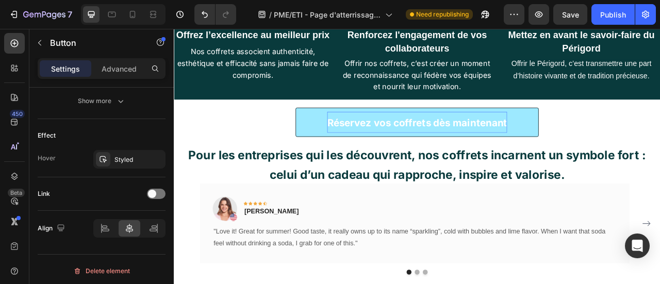
click at [441, 142] on strong "Réservez vos coffrets dès maintenant" at bounding box center [483, 148] width 229 height 15
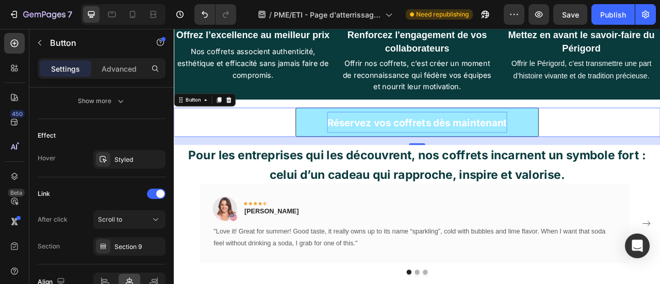
scroll to position [511, 0]
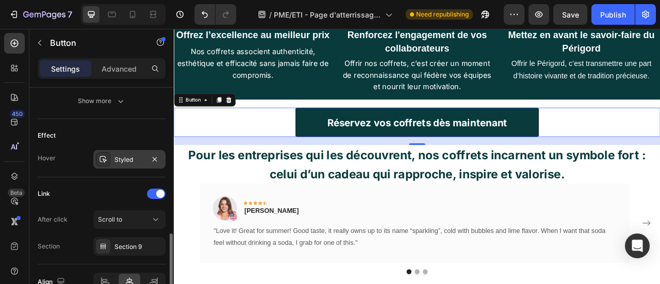
click at [126, 158] on div "Styled" at bounding box center [129, 159] width 30 height 9
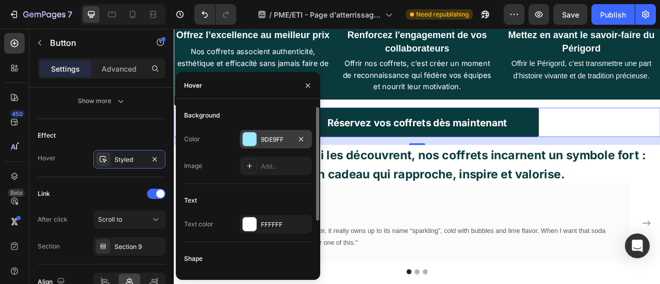
click at [271, 134] on div "9DE9FF" at bounding box center [276, 139] width 72 height 19
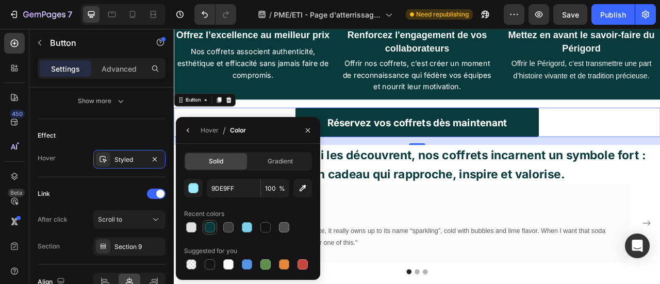
click at [208, 225] on div at bounding box center [210, 227] width 10 height 10
type input "093A3C"
click at [305, 130] on icon "button" at bounding box center [308, 130] width 8 height 8
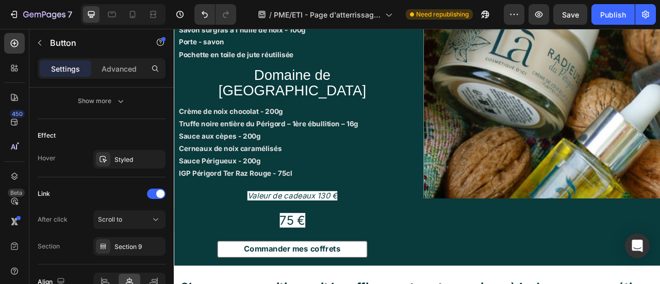
scroll to position [1388, 0]
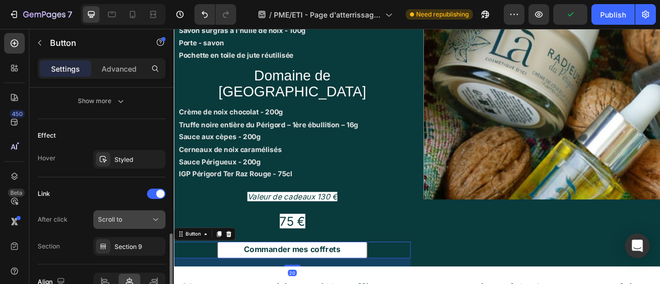
click at [144, 215] on div "Scroll to" at bounding box center [124, 219] width 53 height 9
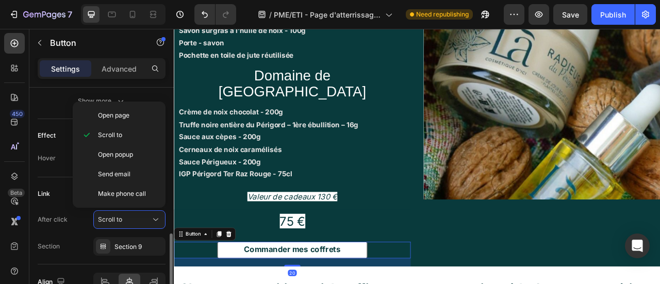
click at [67, 202] on div "Link After click Scroll to Section Section 9" at bounding box center [102, 221] width 128 height 70
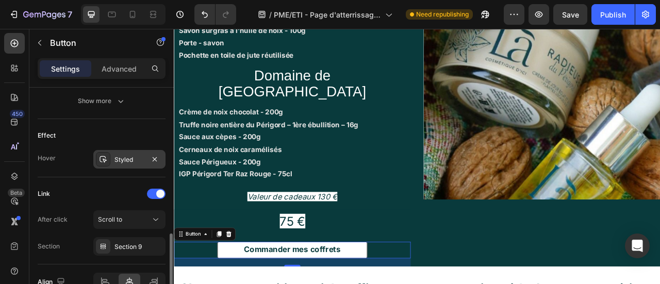
click at [133, 163] on div "Styled" at bounding box center [129, 159] width 72 height 19
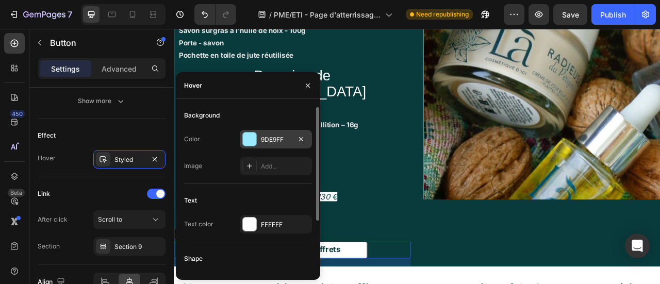
click at [273, 139] on div "9DE9FF" at bounding box center [276, 139] width 30 height 9
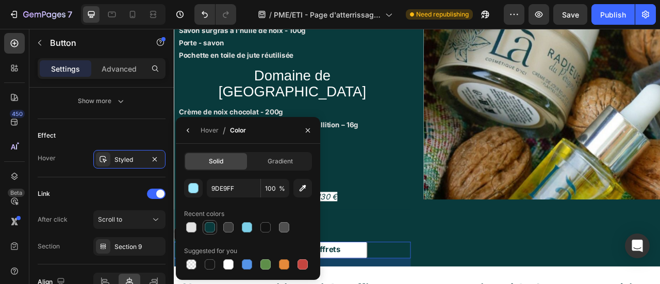
drag, startPoint x: 214, startPoint y: 224, endPoint x: 252, endPoint y: 172, distance: 65.0
click at [214, 224] on div at bounding box center [210, 227] width 10 height 10
type input "093A3C"
click at [429, 232] on p "Valeur de cadeaux 130 €" at bounding box center [324, 242] width 289 height 21
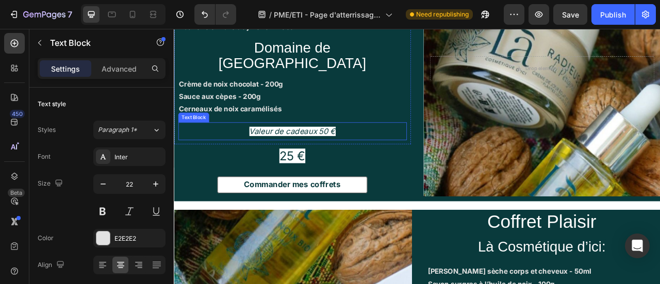
scroll to position [662, 0]
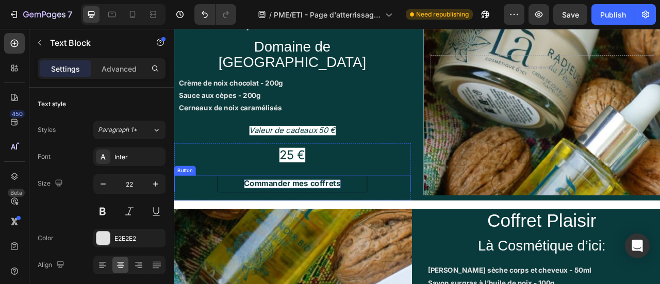
click at [371, 220] on strong "Commander mes coffrets" at bounding box center [324, 226] width 123 height 12
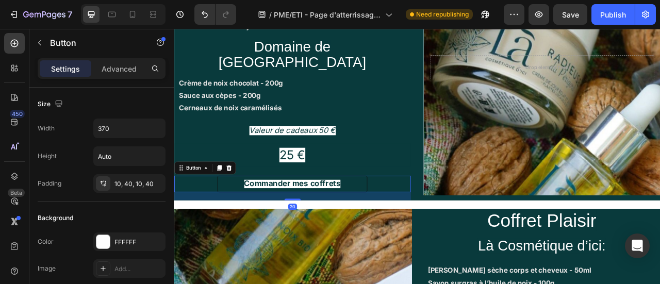
click at [401, 216] on link "Commander mes coffrets" at bounding box center [324, 226] width 191 height 21
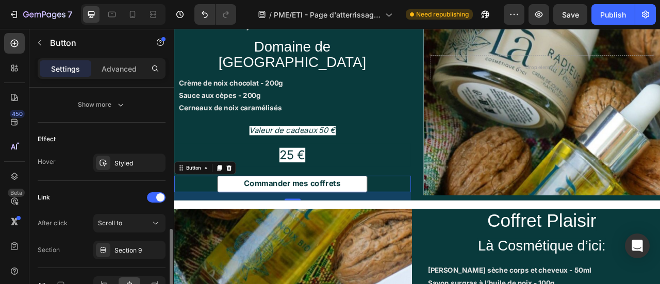
scroll to position [501, 0]
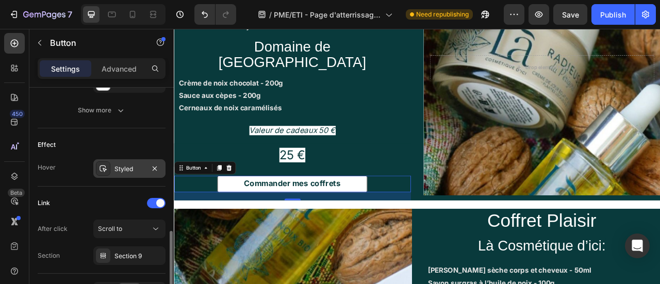
click at [127, 160] on div "Styled" at bounding box center [129, 168] width 72 height 19
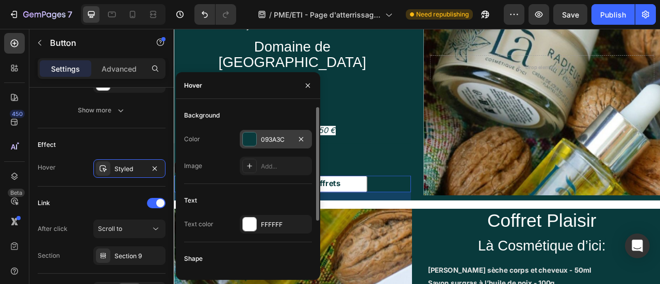
click at [259, 143] on div "093A3C" at bounding box center [276, 139] width 72 height 19
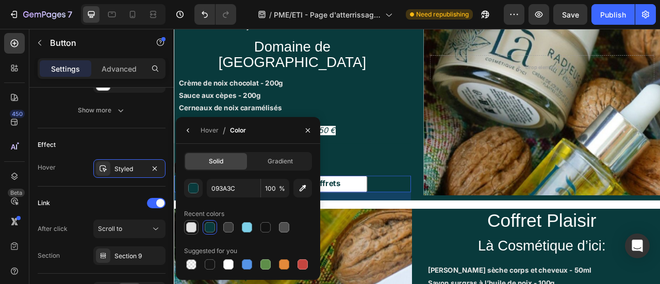
click at [194, 229] on div at bounding box center [191, 227] width 10 height 10
type input "E2E2E2"
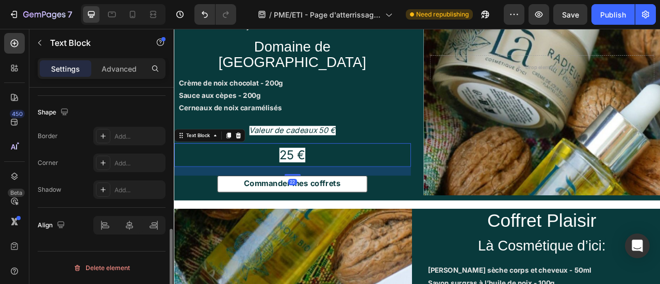
click at [457, 175] on p "25 €" at bounding box center [324, 189] width 299 height 28
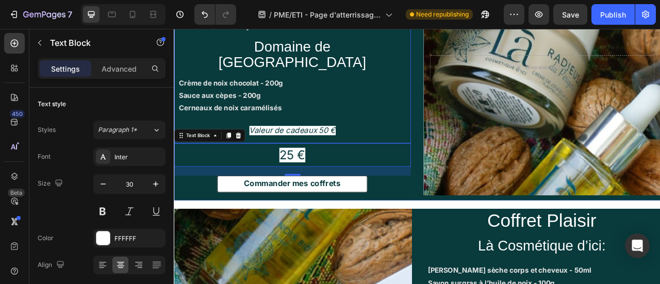
click at [472, 115] on div "Drop element here Row Hero Banner Coffret Douceur Heading Là Cosmétique d’ici: …" at bounding box center [483, 81] width 619 height 332
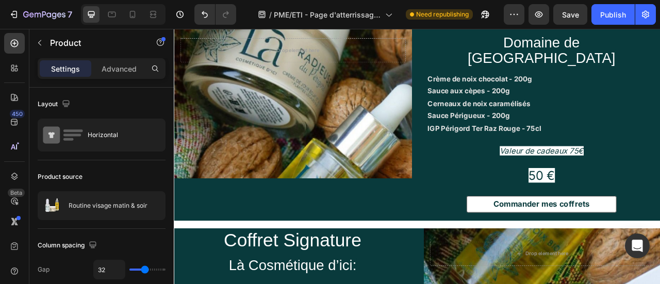
scroll to position [1029, 0]
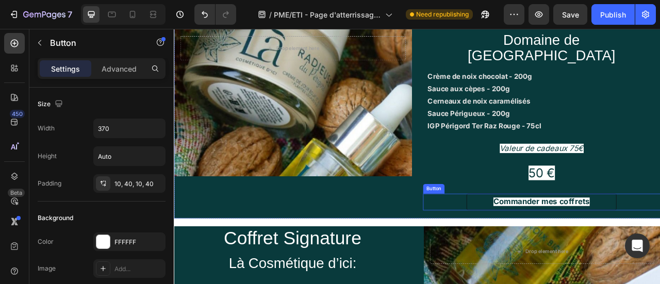
click at [637, 238] on link "Commander mes coffrets" at bounding box center [641, 248] width 191 height 21
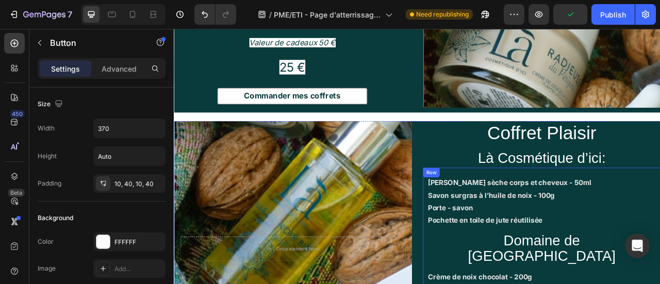
scroll to position [750, 0]
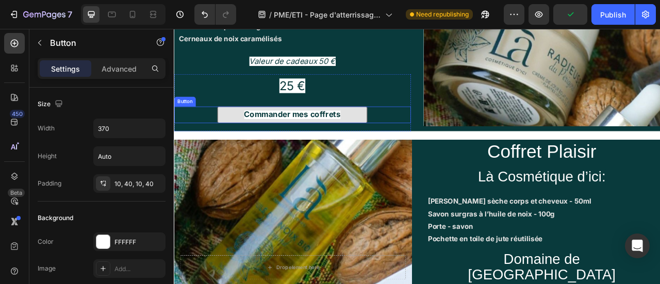
click at [361, 127] on link "Commander mes coffrets" at bounding box center [324, 137] width 191 height 21
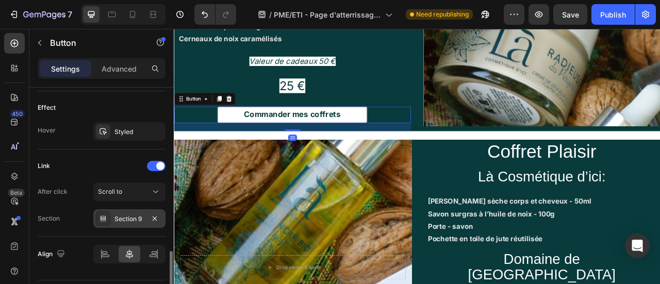
scroll to position [546, 0]
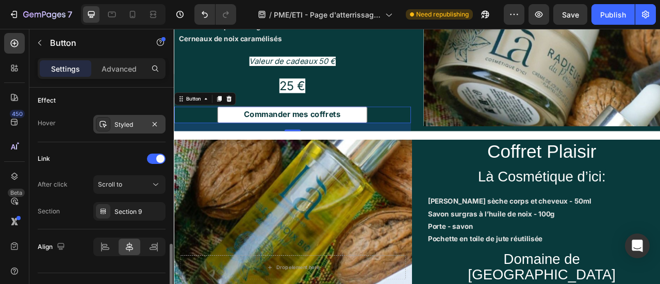
click at [125, 128] on div "Styled" at bounding box center [129, 124] width 72 height 19
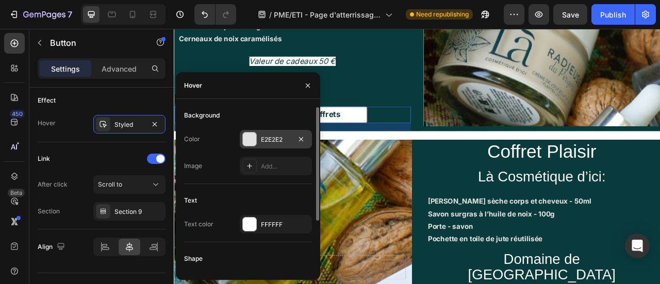
click at [259, 145] on div "E2E2E2" at bounding box center [276, 139] width 72 height 19
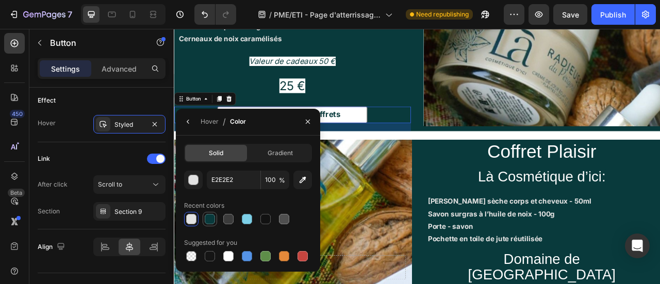
click at [210, 220] on div at bounding box center [210, 219] width 10 height 10
type input "093A3C"
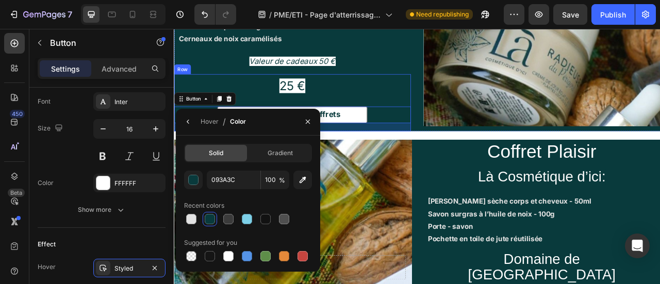
click at [451, 96] on div "25 € Text Block Commander mes coffrets Button 20" at bounding box center [324, 122] width 301 height 73
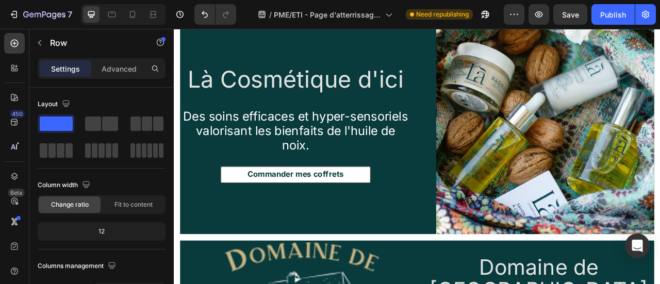
scroll to position [2143, 0]
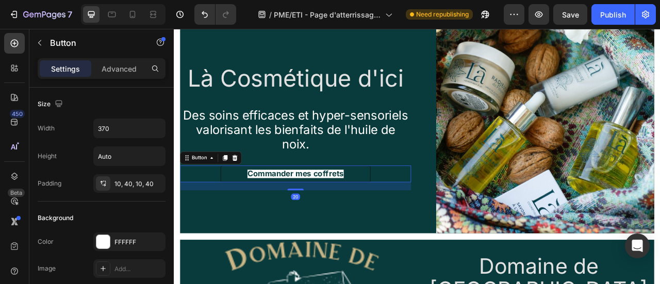
click at [417, 209] on button "Commander mes coffrets" at bounding box center [328, 213] width 191 height 21
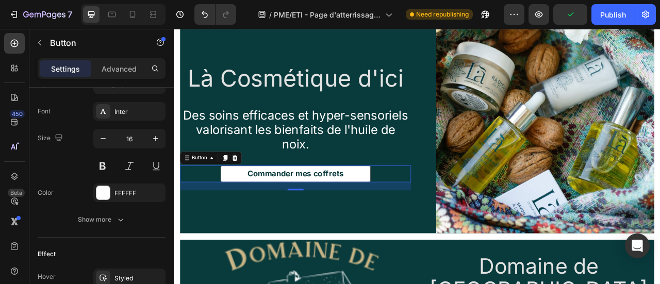
scroll to position [511, 0]
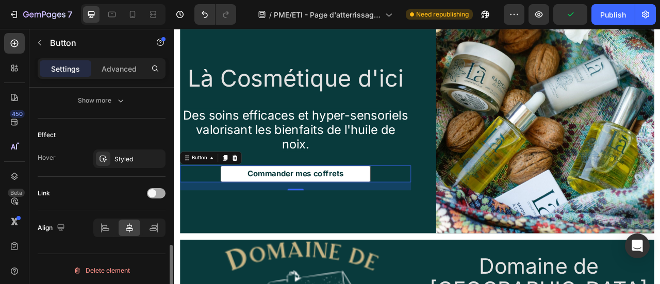
click at [156, 190] on span at bounding box center [152, 193] width 8 height 8
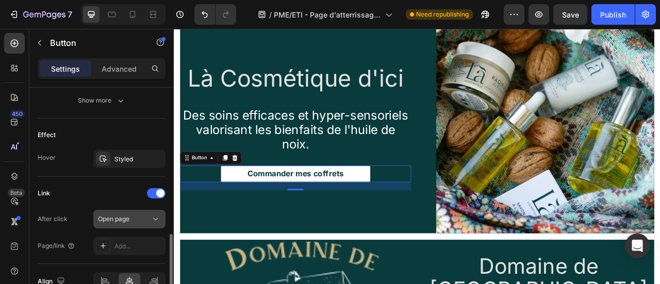
click at [137, 218] on div "Open page" at bounding box center [124, 219] width 53 height 9
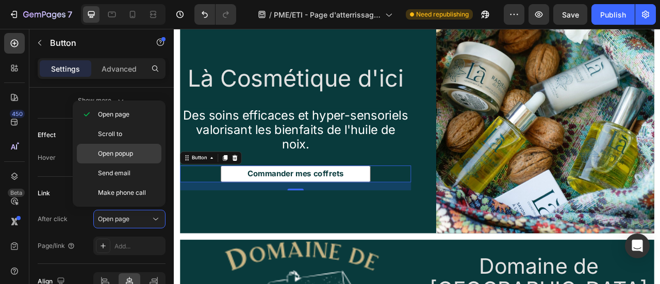
click at [124, 154] on span "Open popup" at bounding box center [115, 153] width 35 height 9
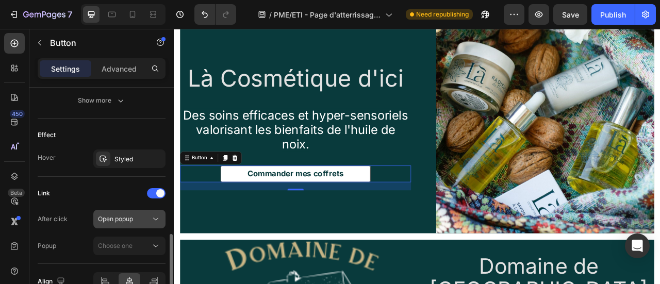
click at [128, 210] on button "Open popup" at bounding box center [129, 219] width 72 height 19
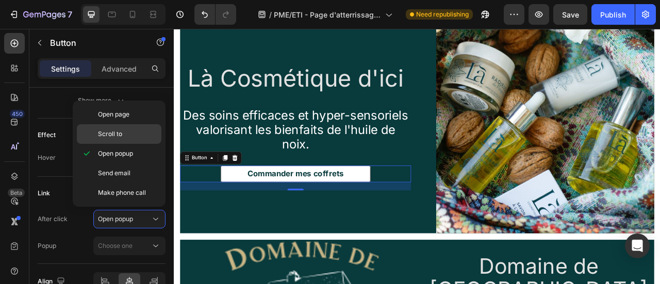
click at [140, 137] on p "Scroll to" at bounding box center [127, 133] width 59 height 9
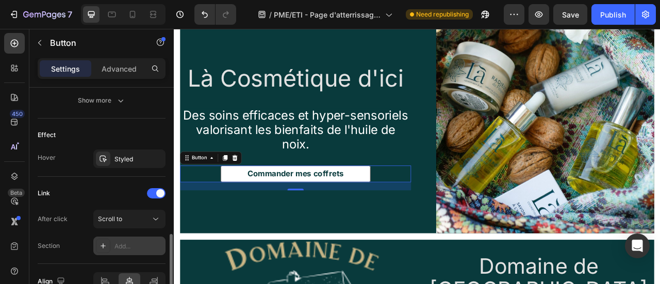
click at [141, 242] on div "Add..." at bounding box center [138, 246] width 48 height 9
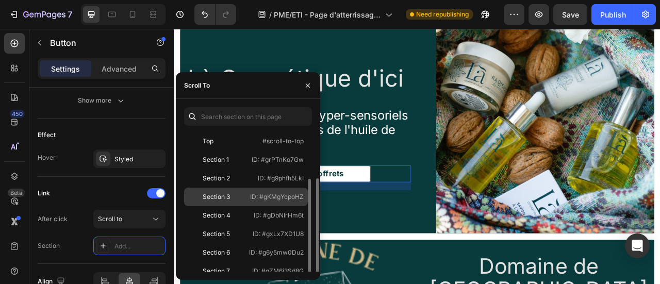
scroll to position [39, 0]
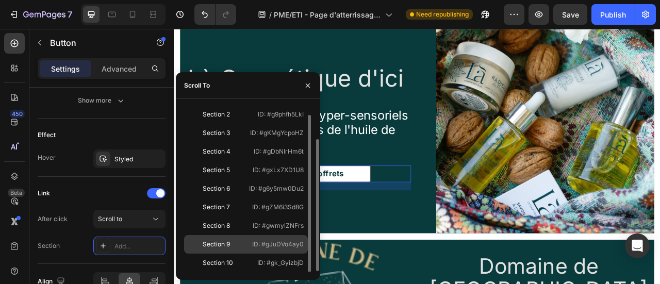
click at [260, 241] on p "ID: #gJuDVo4ay0" at bounding box center [278, 244] width 52 height 9
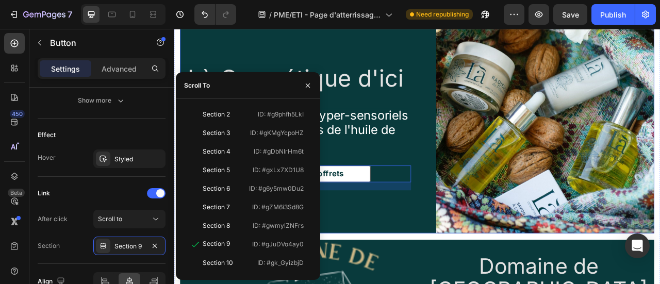
click at [455, 239] on div "Là Cosmétique d'ici Heading Des soins efficaces et hyper-sensoriels valorisant …" at bounding box center [329, 149] width 294 height 277
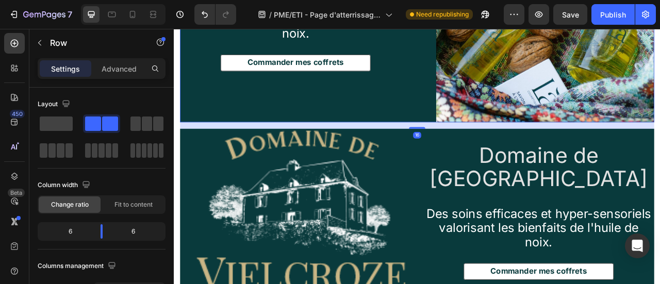
scroll to position [2293, 0]
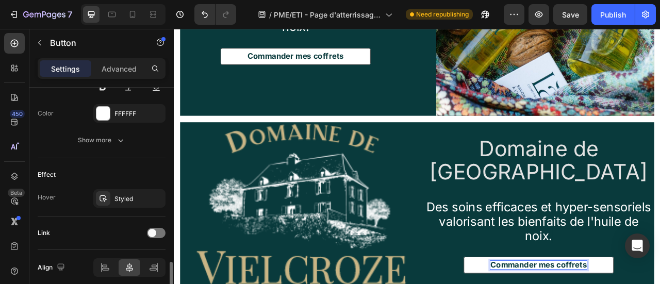
scroll to position [511, 0]
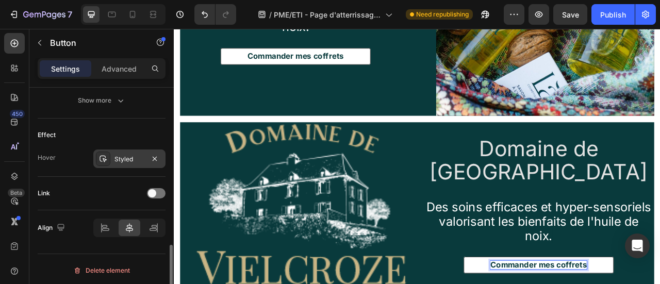
click at [131, 151] on div "Styled" at bounding box center [129, 159] width 72 height 19
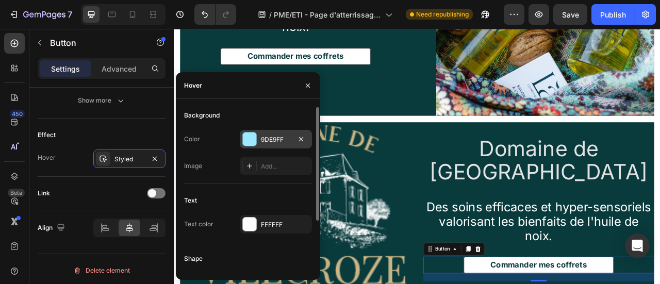
click at [269, 134] on div "9DE9FF" at bounding box center [276, 139] width 72 height 19
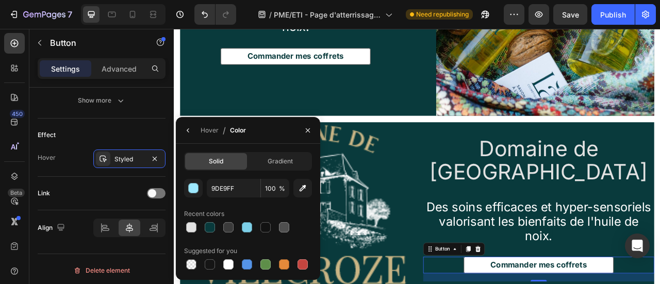
click at [219, 231] on div at bounding box center [248, 227] width 128 height 14
click at [207, 229] on div at bounding box center [210, 227] width 10 height 10
type input "093A3C"
click at [99, 191] on div "Link" at bounding box center [102, 193] width 128 height 17
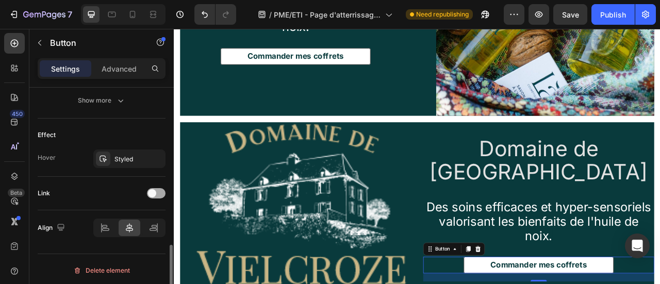
click at [152, 189] on span at bounding box center [152, 193] width 8 height 8
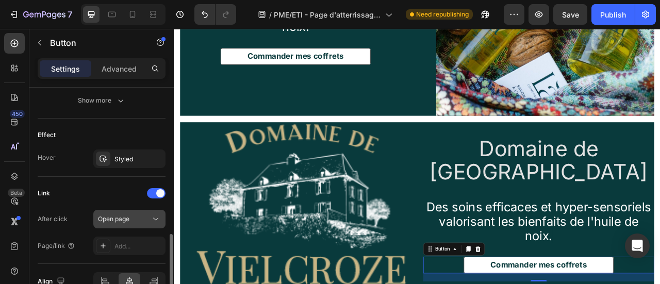
click at [129, 220] on span "Open page" at bounding box center [113, 219] width 31 height 9
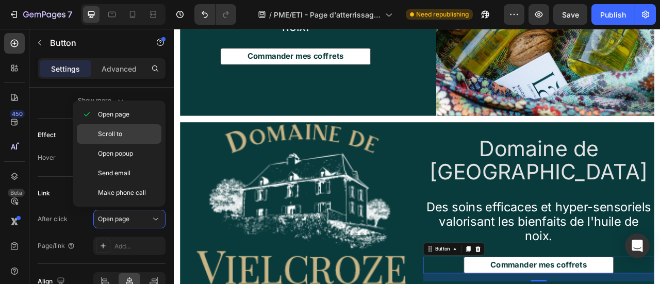
click at [119, 134] on span "Scroll to" at bounding box center [110, 133] width 24 height 9
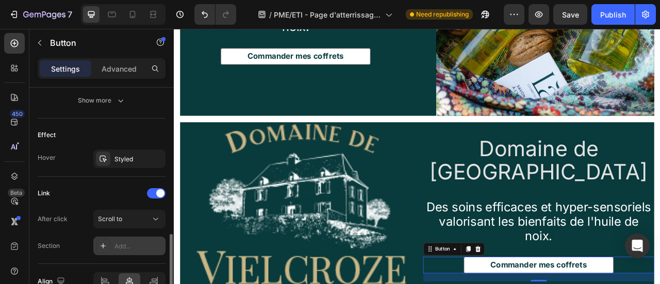
click at [153, 249] on div "Add..." at bounding box center [129, 246] width 72 height 19
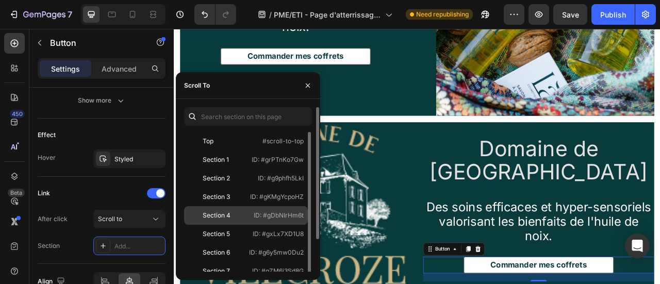
scroll to position [39, 0]
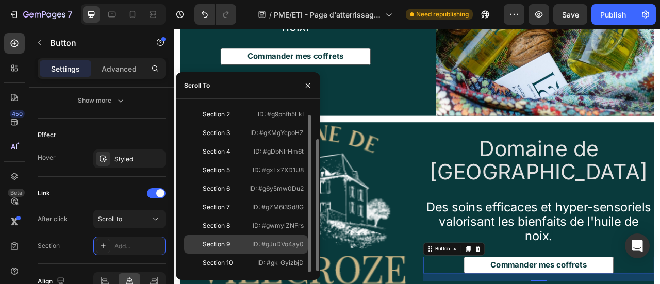
click at [261, 241] on p "ID: #gJuDVo4ay0" at bounding box center [278, 244] width 52 height 9
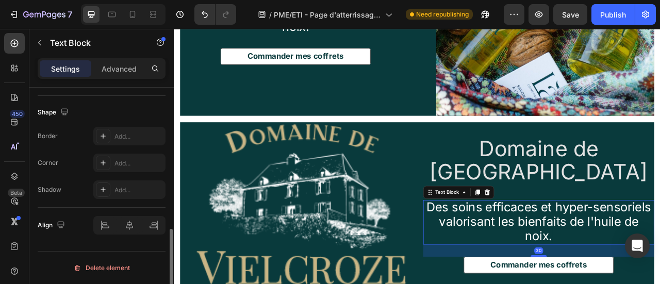
click at [549, 246] on span "Des soins efficaces et hyper-sensoriels valorisant les bienfaits de l'huile de …" at bounding box center [638, 273] width 286 height 55
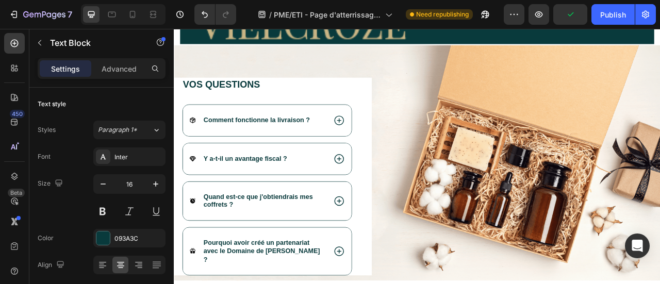
scroll to position [2602, 0]
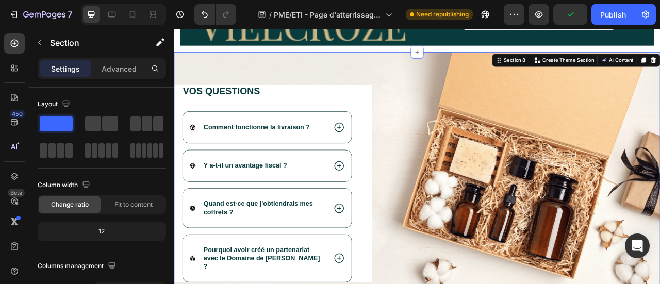
click at [321, 85] on div "Vos questions Heading Comment fonctionne la livraison ? Y a-t-il un avantage fi…" at bounding box center [483, 214] width 619 height 312
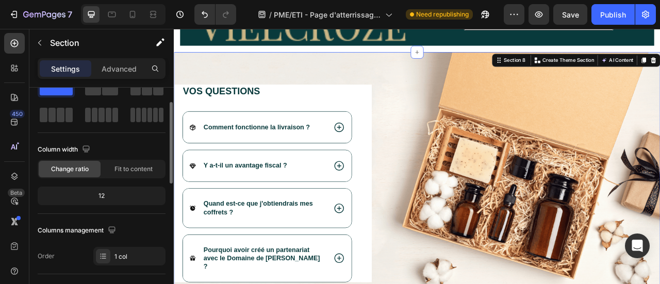
scroll to position [38, 0]
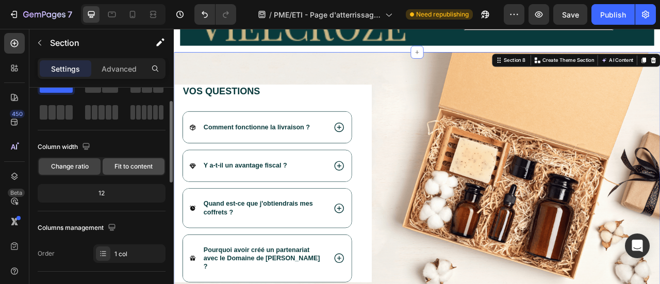
click at [127, 170] on span "Fit to content" at bounding box center [133, 166] width 38 height 9
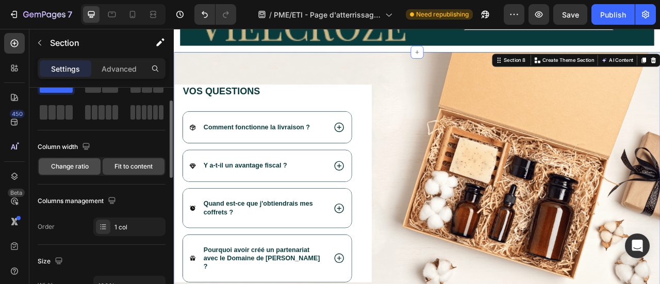
click at [77, 169] on span "Change ratio" at bounding box center [70, 166] width 38 height 9
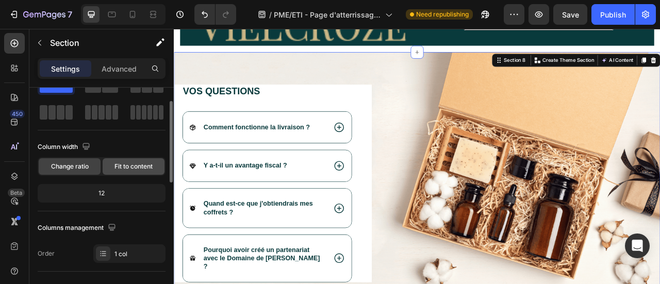
click at [121, 171] on div "Fit to content" at bounding box center [134, 166] width 62 height 17
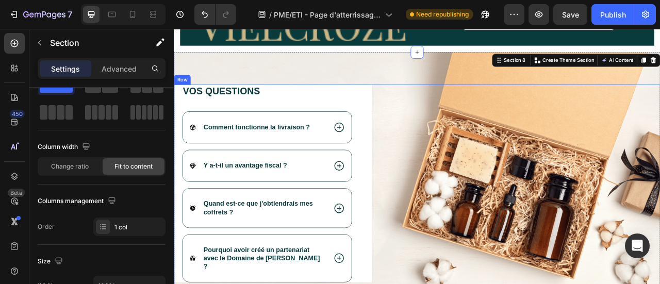
click at [532, 155] on div "Image" at bounding box center [617, 235] width 352 height 271
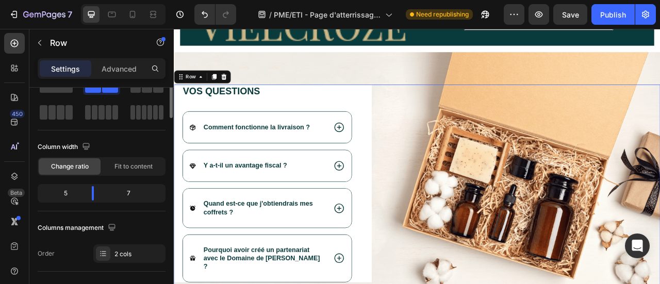
scroll to position [0, 0]
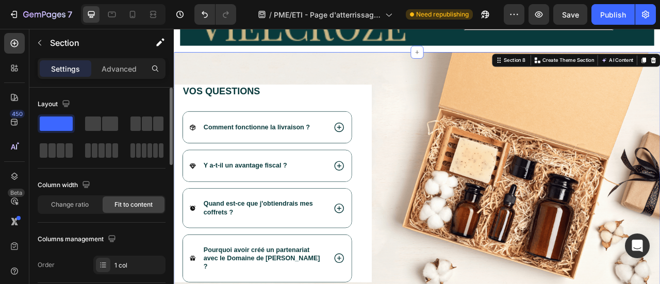
click at [495, 66] on div "Vos questions Heading Comment fonctionne la livraison ? Y a-t-il un avantage fi…" at bounding box center [483, 214] width 619 height 312
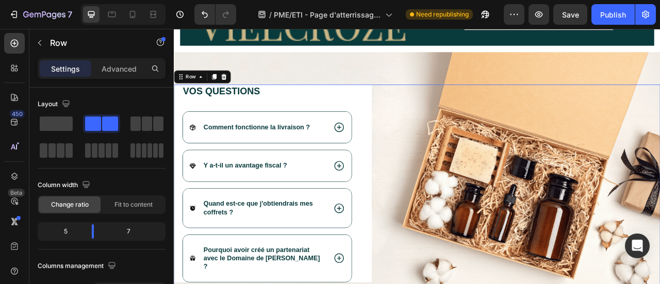
click at [563, 111] on div "Image" at bounding box center [617, 235] width 352 height 271
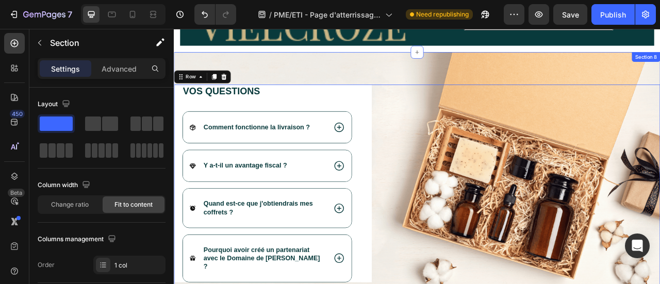
click at [524, 75] on div "Vos questions Heading Comment fonctionne la livraison ? Y a-t-il un avantage fi…" at bounding box center [483, 214] width 619 height 312
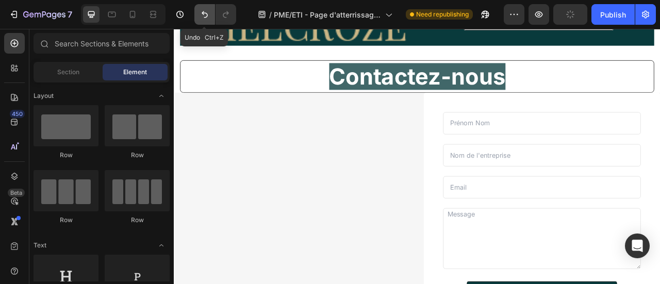
click at [200, 16] on icon "Undo/Redo" at bounding box center [205, 14] width 10 height 10
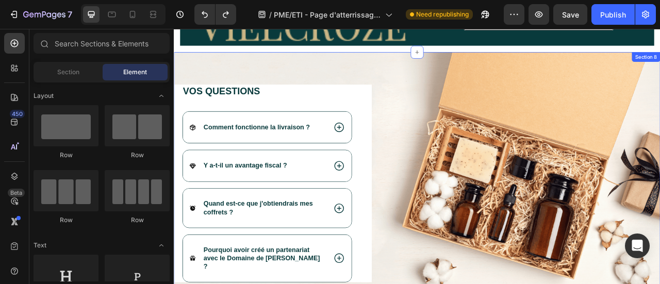
click at [384, 79] on div "Vos questions Heading Comment fonctionne la livraison ? Y a-t-il un avantage fi…" at bounding box center [483, 214] width 619 height 312
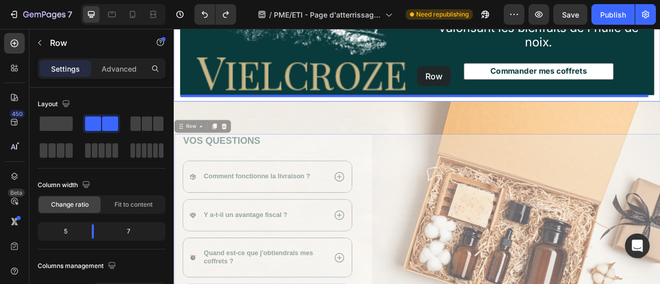
scroll to position [2535, 0]
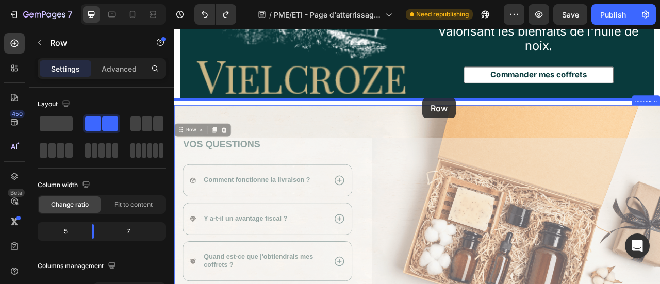
drag, startPoint x: 512, startPoint y: 127, endPoint x: 490, endPoint y: 117, distance: 24.2
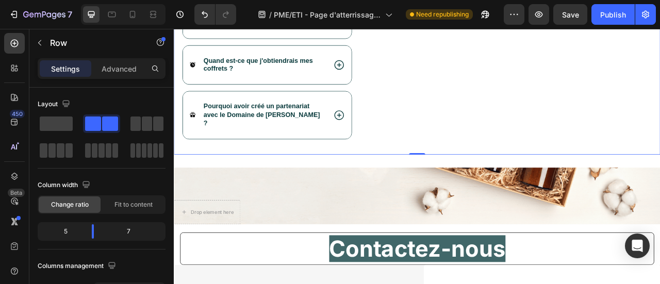
scroll to position [2753, 0]
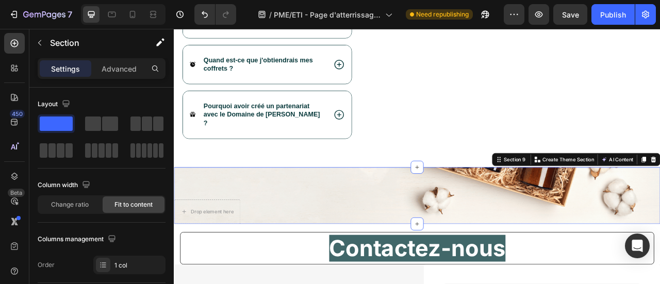
click at [551, 222] on div "Drop element here Section 9 You can create reusable sections Create Theme Secti…" at bounding box center [483, 241] width 619 height 72
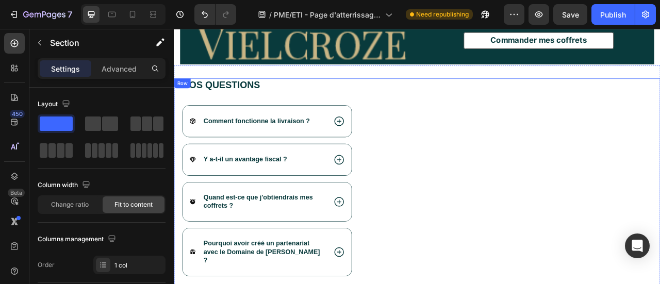
scroll to position [2578, 0]
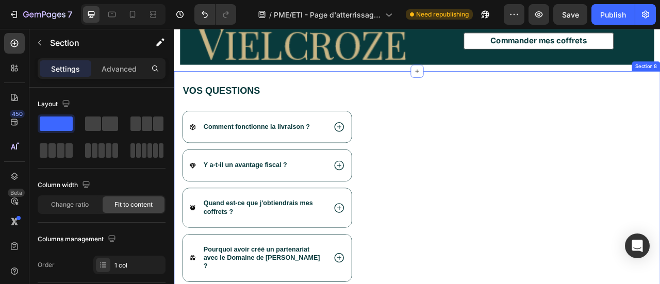
click at [423, 83] on div "Vos questions Heading Comment fonctionne la livraison ? Y a-t-il un avantage fi…" at bounding box center [483, 235] width 619 height 304
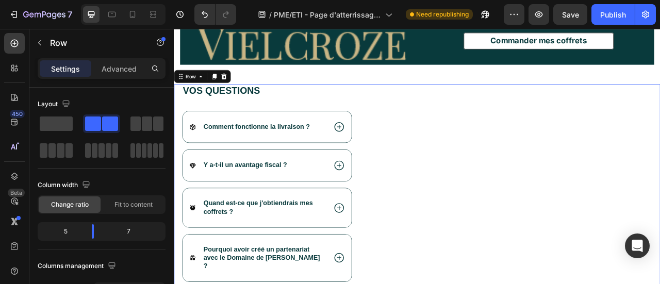
click at [538, 124] on div "Image" at bounding box center [617, 234] width 352 height 271
click at [56, 124] on span at bounding box center [56, 124] width 33 height 14
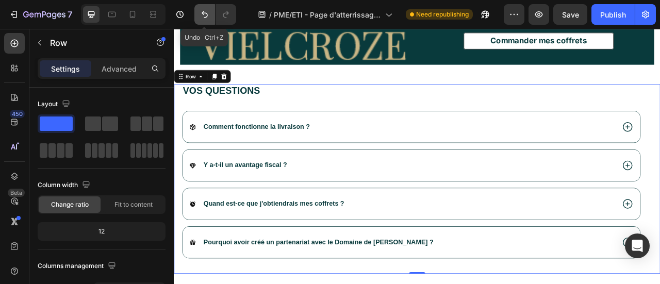
click at [204, 17] on icon "Undo/Redo" at bounding box center [205, 14] width 10 height 10
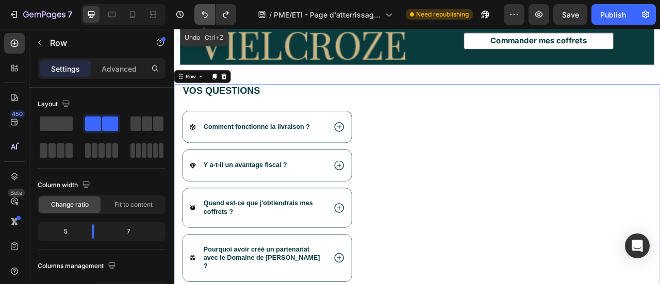
click at [204, 17] on icon "Undo/Redo" at bounding box center [205, 14] width 10 height 10
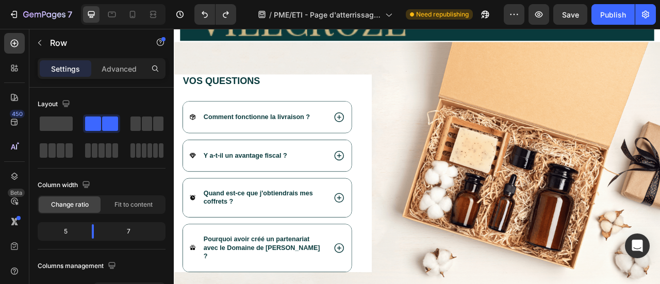
scroll to position [2600, 0]
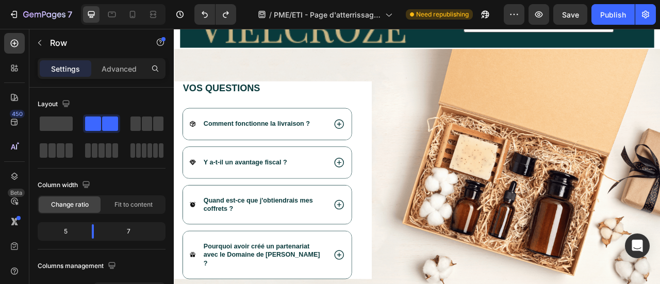
click at [557, 200] on div "Image" at bounding box center [617, 230] width 352 height 271
click at [605, 177] on div "Image" at bounding box center [617, 230] width 352 height 271
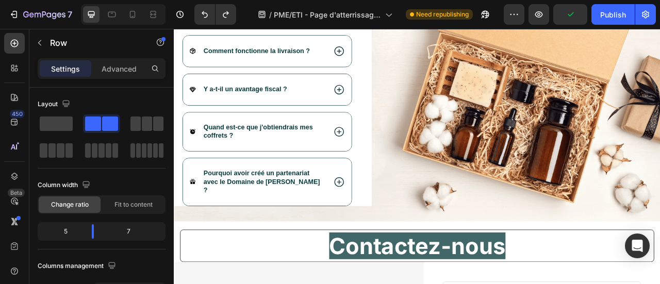
scroll to position [2663, 0]
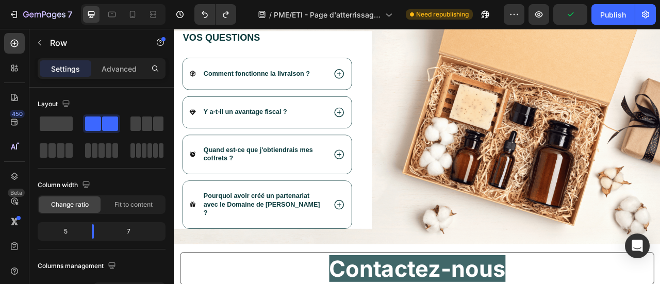
click at [568, 177] on div "Image" at bounding box center [617, 166] width 352 height 271
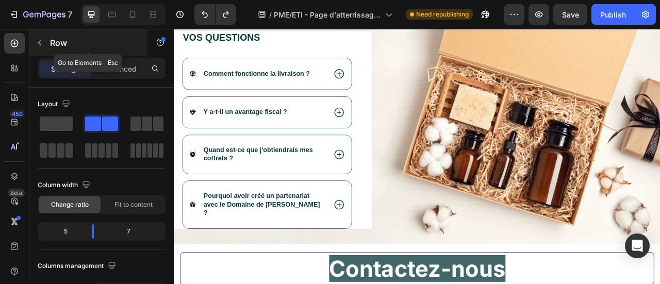
click at [49, 45] on div "Row" at bounding box center [88, 42] width 118 height 27
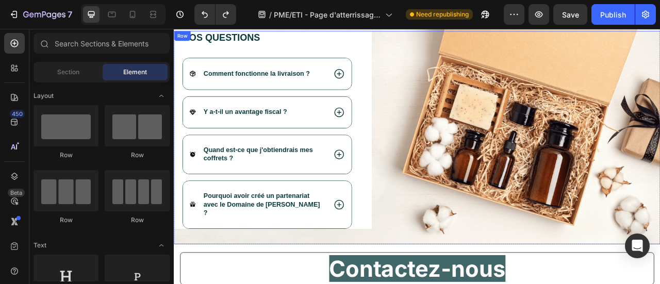
click at [623, 176] on div "Image" at bounding box center [617, 166] width 352 height 271
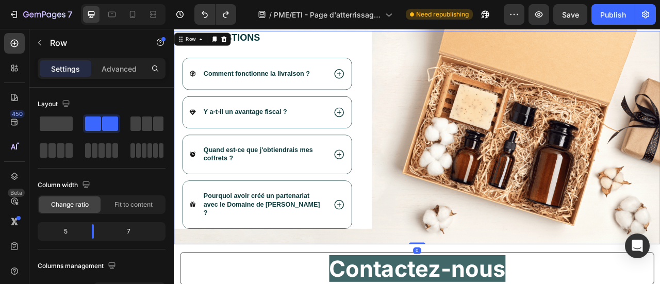
scroll to position [2566, 0]
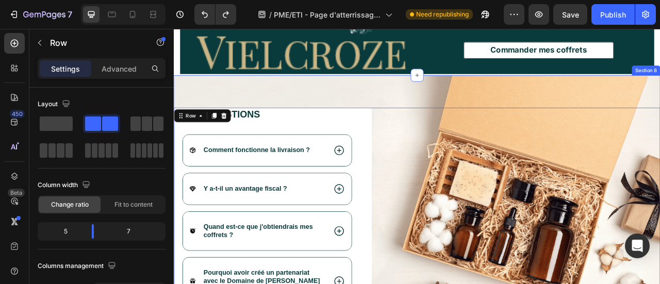
click at [486, 115] on div "Vos questions Heading Comment fonctionne la livraison ? Y a-t-il un avantage fi…" at bounding box center [483, 244] width 619 height 312
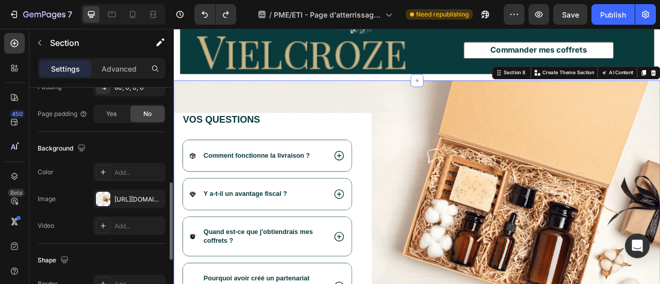
scroll to position [282, 0]
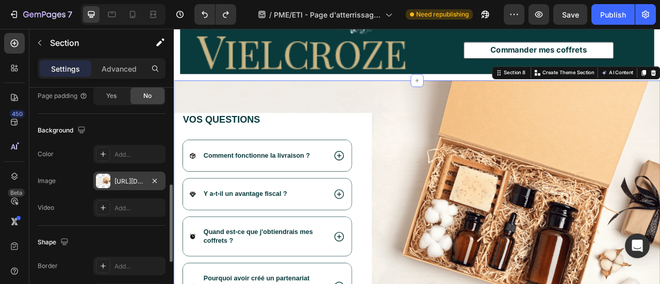
click at [135, 178] on div "[URL][DOMAIN_NAME]" at bounding box center [129, 181] width 30 height 9
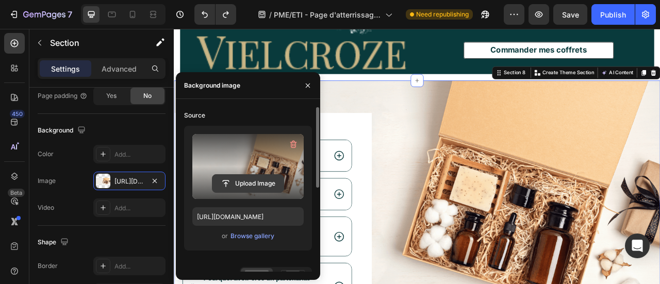
click at [251, 183] on input "file" at bounding box center [247, 184] width 71 height 18
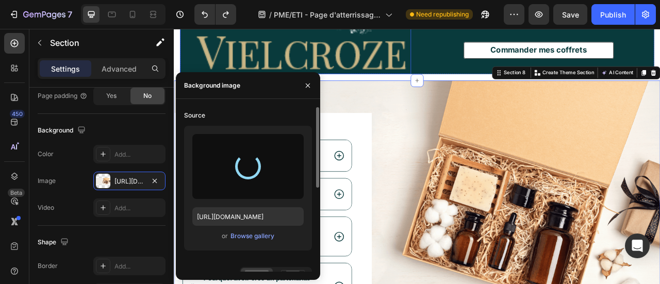
type input "[URL][DOMAIN_NAME]"
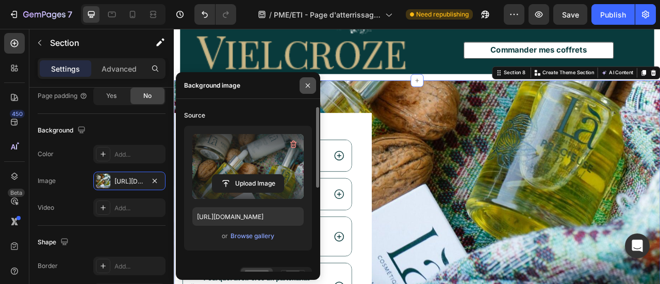
click at [307, 84] on icon "button" at bounding box center [308, 85] width 8 height 8
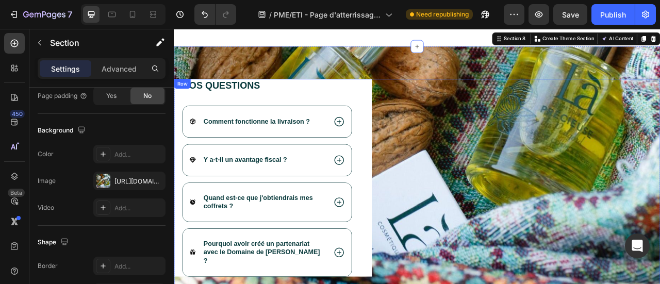
scroll to position [2588, 0]
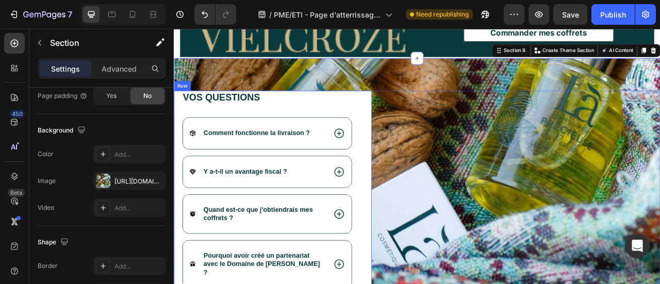
click at [406, 196] on div "Vos questions Heading Comment fonctionne la livraison ? Y a-t-il un avantage fi…" at bounding box center [300, 233] width 252 height 252
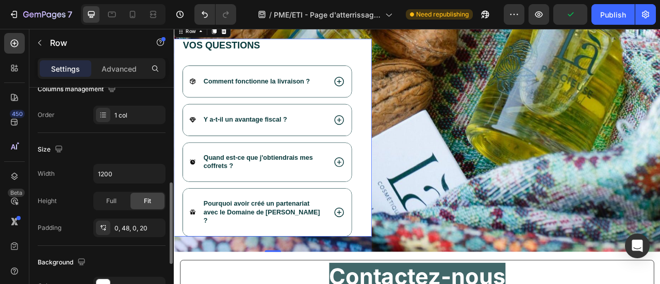
scroll to position [213, 0]
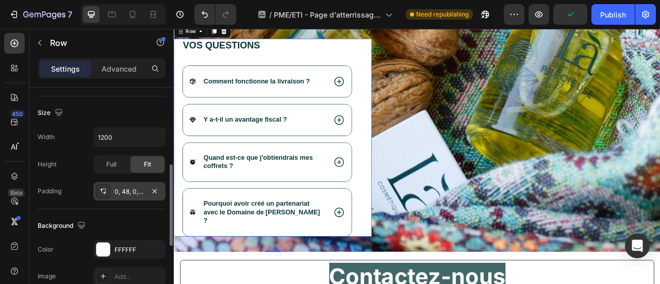
click at [127, 192] on div "0, 48, 0, 20" at bounding box center [129, 191] width 30 height 9
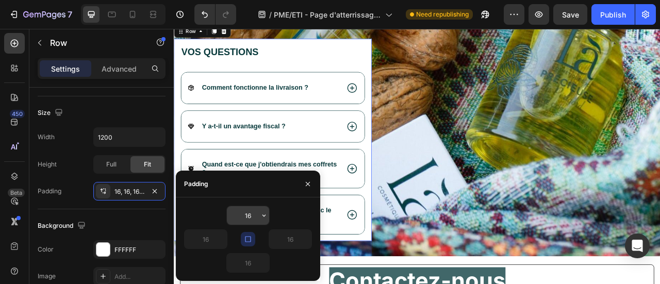
click at [249, 212] on input "16" at bounding box center [248, 215] width 42 height 19
click at [249, 235] on icon "button" at bounding box center [248, 239] width 8 height 8
click at [252, 269] on input "16" at bounding box center [248, 263] width 42 height 19
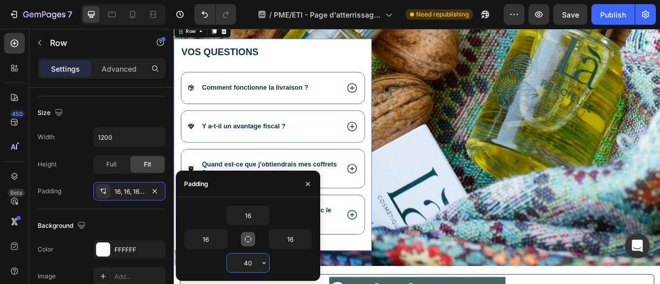
type input "4"
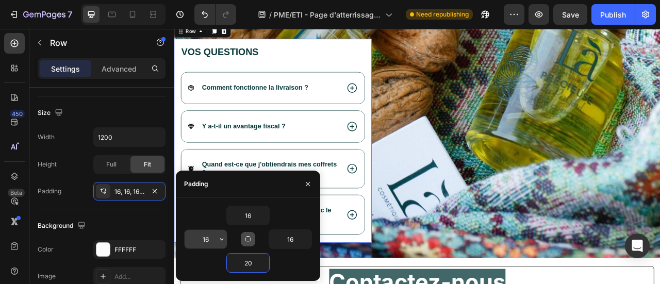
type input "20"
click at [213, 238] on input "16" at bounding box center [206, 239] width 42 height 19
click at [306, 189] on button "button" at bounding box center [308, 184] width 17 height 17
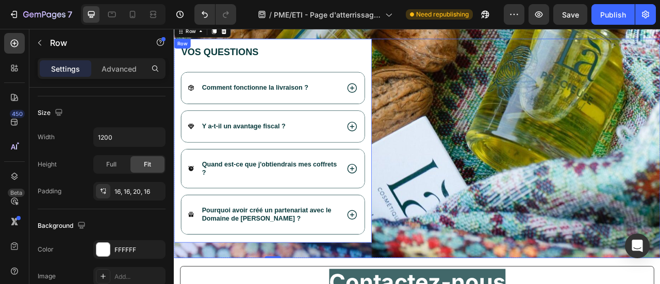
click at [511, 192] on div "Image" at bounding box center [617, 180] width 352 height 279
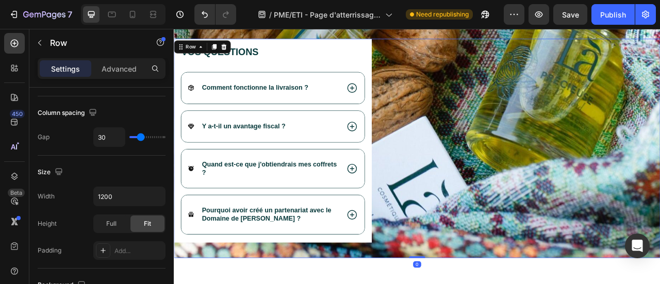
scroll to position [2574, 0]
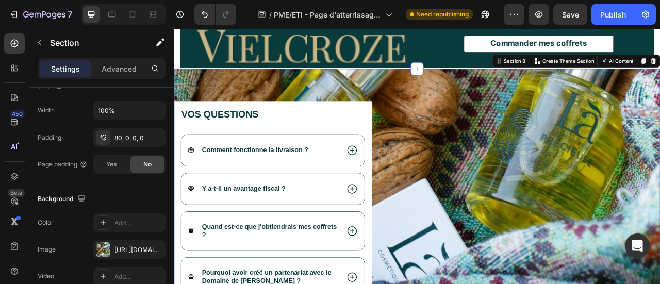
click at [571, 103] on div "Vos questions Heading Comment fonctionne la livraison ? Y a-t-il un avantage fi…" at bounding box center [483, 239] width 619 height 320
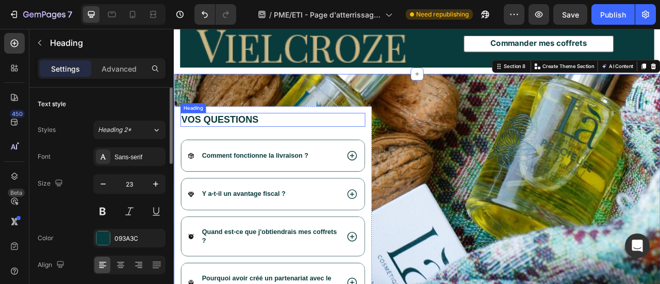
click at [400, 136] on h2 "Vos questions" at bounding box center [299, 145] width 235 height 18
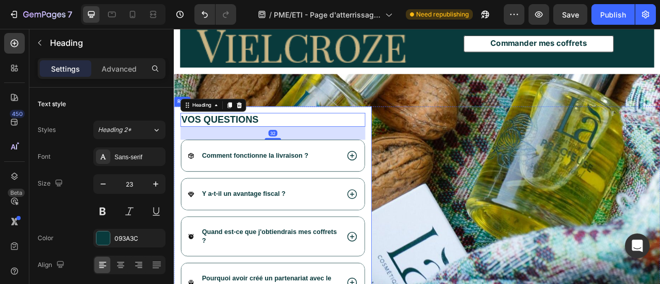
click at [417, 136] on div "Vos questions Heading 32 Comment fonctionne la livraison ? Y a-t-il un avantage…" at bounding box center [300, 256] width 252 height 259
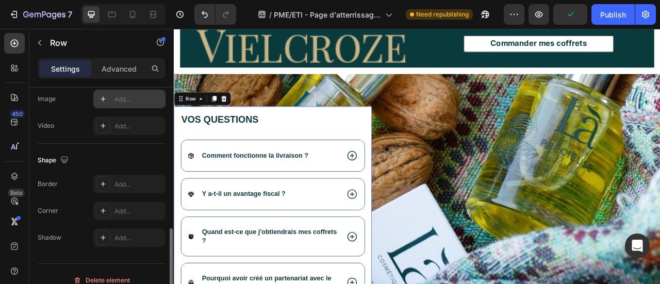
scroll to position [397, 0]
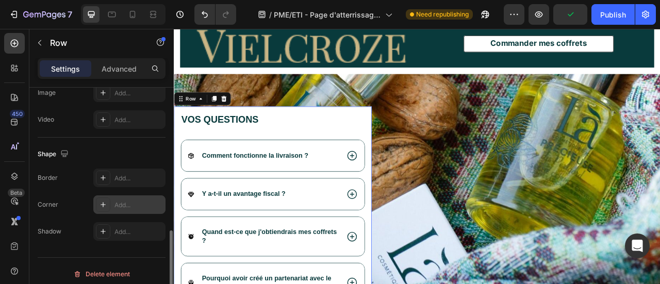
click at [114, 196] on div "Add..." at bounding box center [129, 204] width 72 height 19
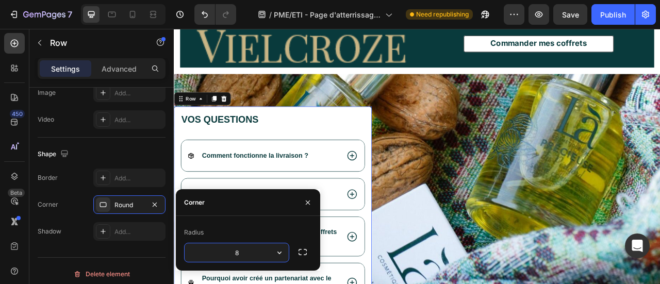
click at [249, 250] on input "8" at bounding box center [237, 252] width 104 height 19
type input "1"
type input "20"
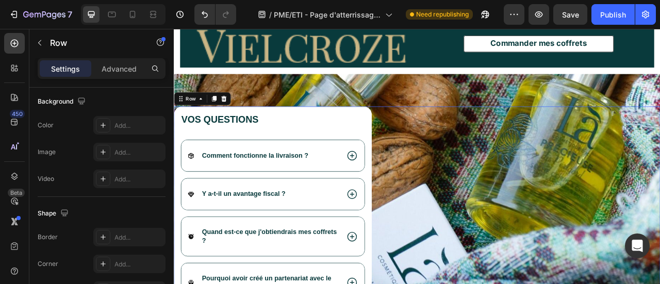
click at [528, 235] on div "Image" at bounding box center [617, 266] width 352 height 279
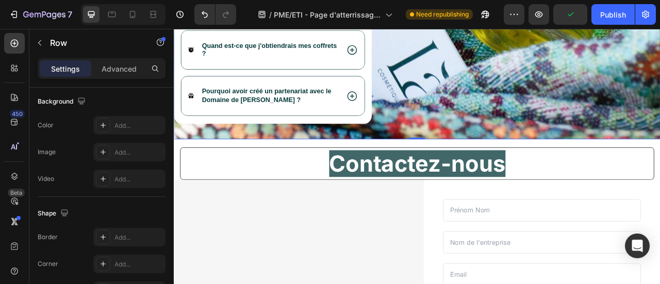
scroll to position [2806, 0]
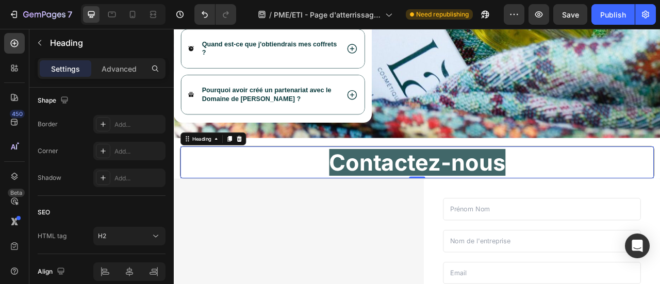
click at [567, 192] on strong "Contactez-nous" at bounding box center [483, 199] width 224 height 34
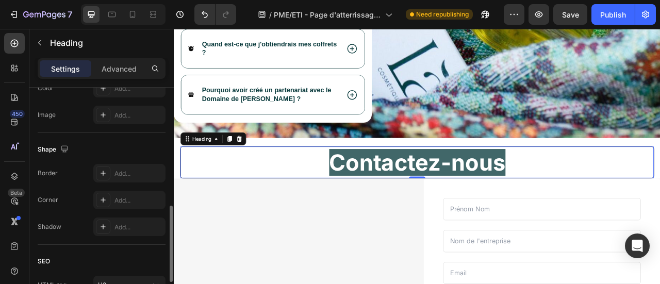
scroll to position [333, 0]
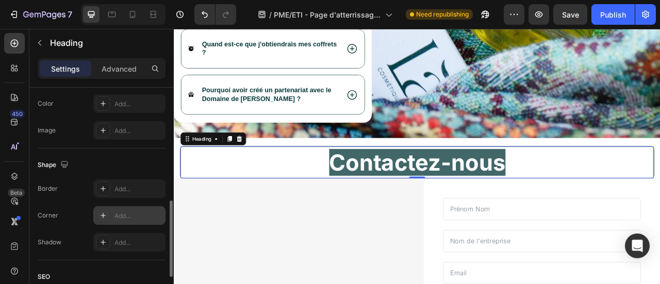
click at [130, 207] on div "Add..." at bounding box center [129, 215] width 72 height 19
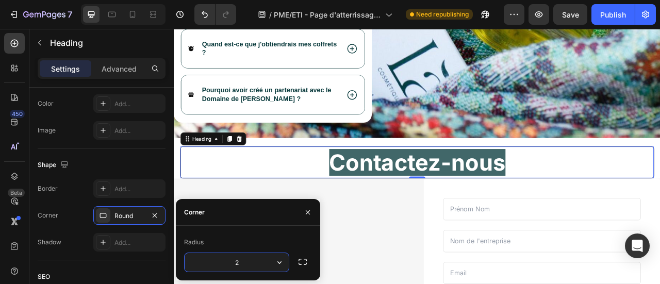
type input "20"
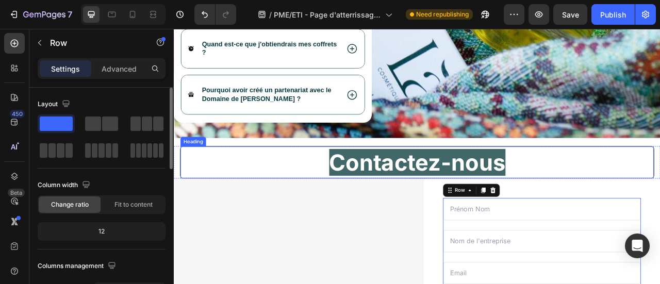
click at [554, 216] on h2 "Contactez-nous" at bounding box center [483, 198] width 602 height 40
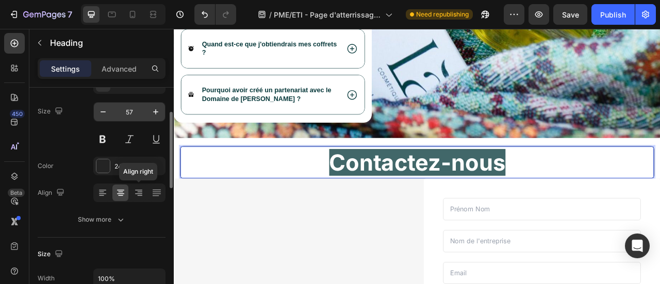
scroll to position [73, 0]
click at [452, 195] on strong "Contactez-nous" at bounding box center [483, 199] width 224 height 34
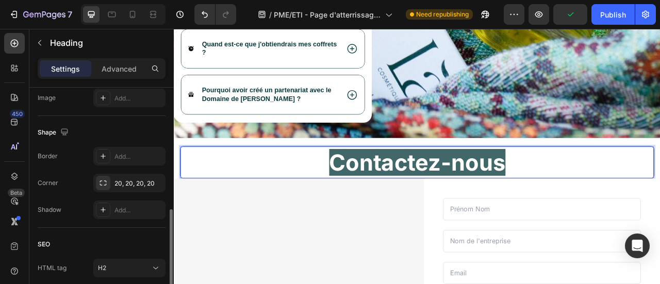
scroll to position [362, 0]
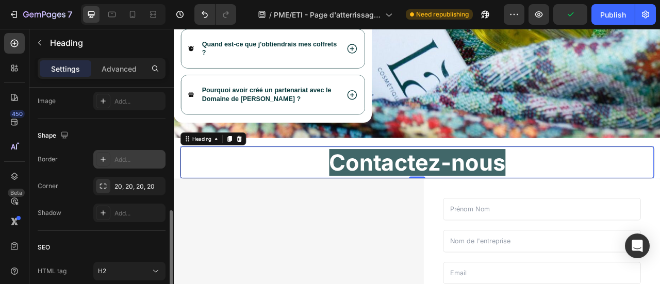
click at [111, 159] on div "Add..." at bounding box center [129, 159] width 72 height 19
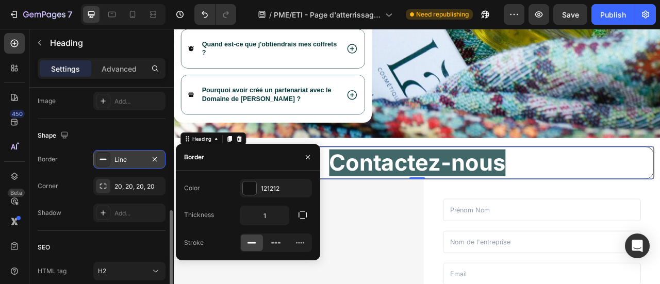
click at [110, 159] on div "Line" at bounding box center [129, 159] width 72 height 19
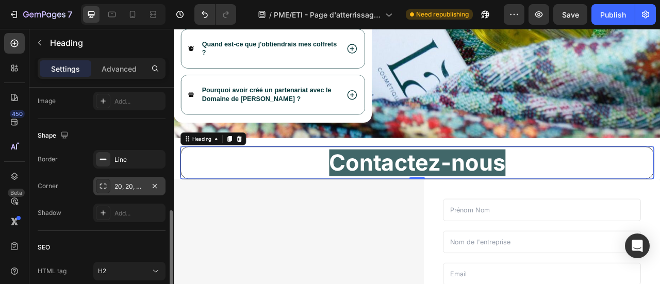
click at [116, 188] on div "20, 20, 20, 20" at bounding box center [129, 186] width 30 height 9
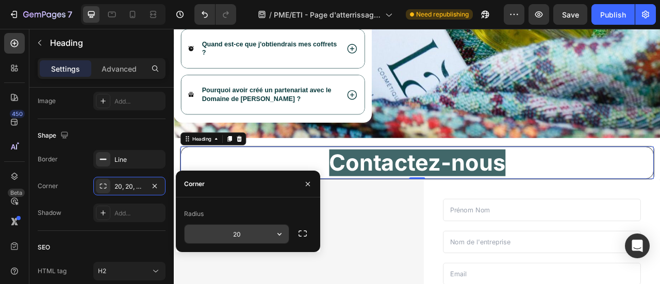
click at [245, 229] on input "20" at bounding box center [237, 234] width 104 height 19
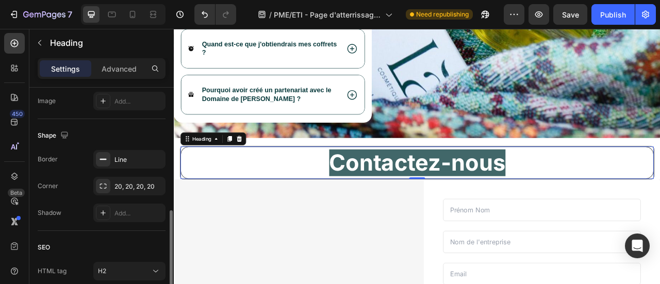
click at [104, 233] on div "SEO HTML tag H2" at bounding box center [102, 260] width 128 height 58
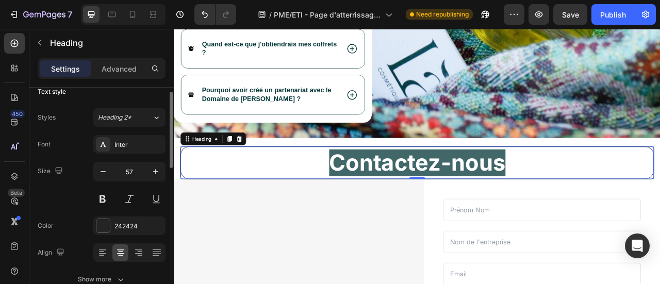
scroll to position [0, 0]
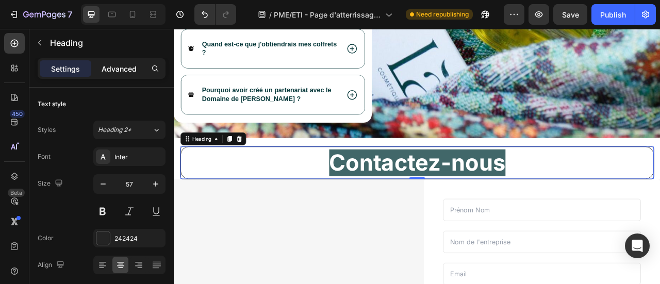
click at [123, 68] on p "Advanced" at bounding box center [119, 68] width 35 height 11
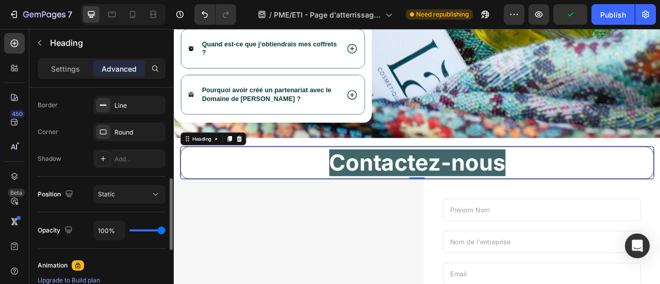
scroll to position [289, 0]
click at [128, 127] on div "Round" at bounding box center [129, 131] width 30 height 9
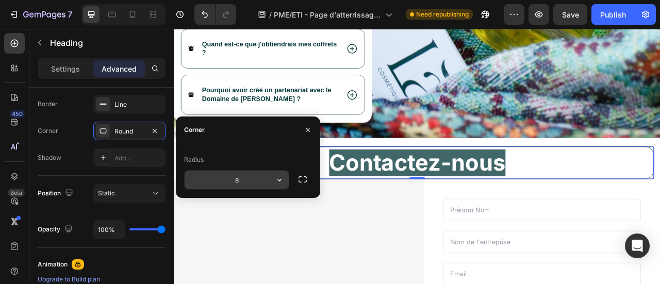
click at [250, 178] on input "8" at bounding box center [237, 180] width 104 height 19
type input "+"
type input "20"
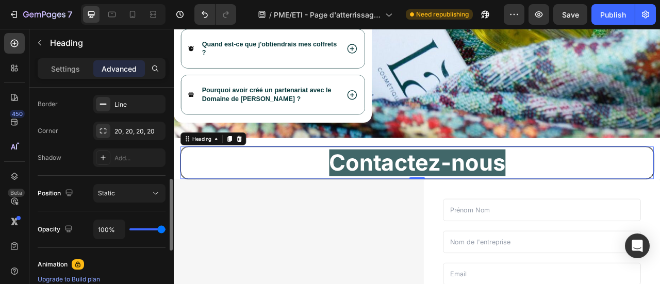
click at [138, 176] on div "Position Static" at bounding box center [102, 194] width 128 height 36
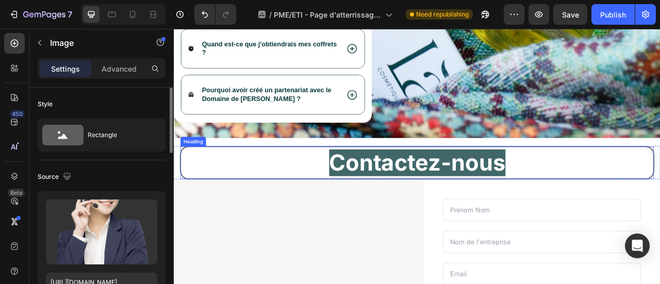
click at [613, 203] on p "⁠⁠⁠⁠⁠⁠⁠ Contactez-nous" at bounding box center [483, 199] width 599 height 38
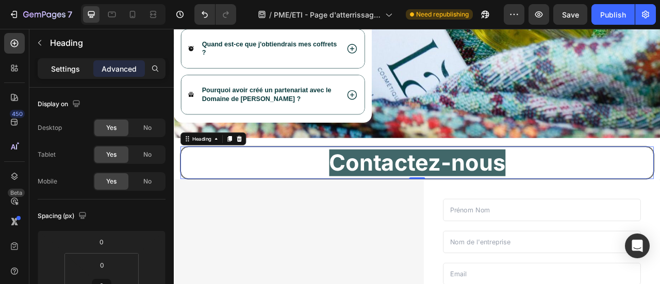
click at [75, 68] on p "Settings" at bounding box center [65, 68] width 29 height 11
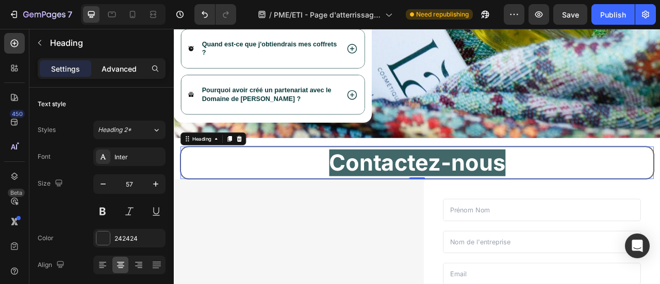
click at [117, 69] on p "Advanced" at bounding box center [119, 68] width 35 height 11
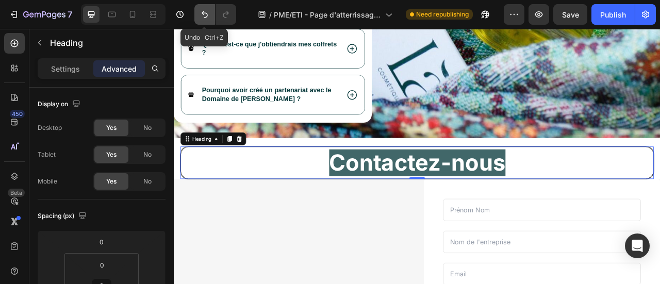
click at [202, 16] on icon "Undo/Redo" at bounding box center [205, 14] width 10 height 10
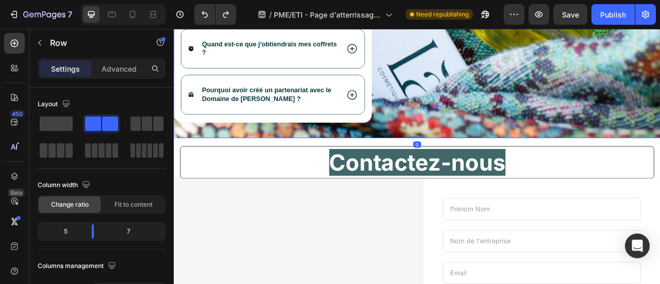
click at [421, 150] on div "Vos questions Heading Comment fonctionne la livraison ? Y a-t-il un avantage fi…" at bounding box center [300, 28] width 252 height 279
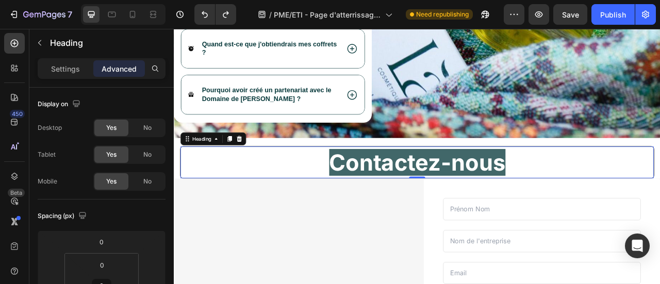
click at [310, 189] on p "⁠⁠⁠⁠⁠⁠⁠ Contactez-nous" at bounding box center [483, 198] width 600 height 38
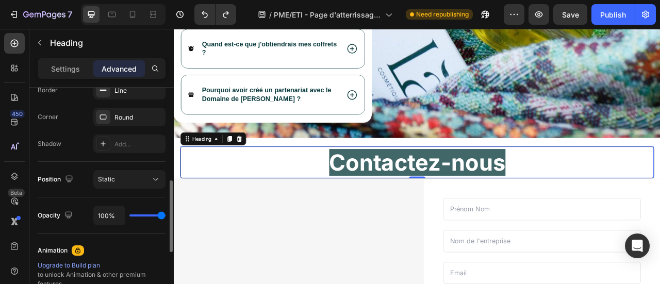
scroll to position [302, 0]
click at [131, 122] on div "Round" at bounding box center [129, 117] width 72 height 19
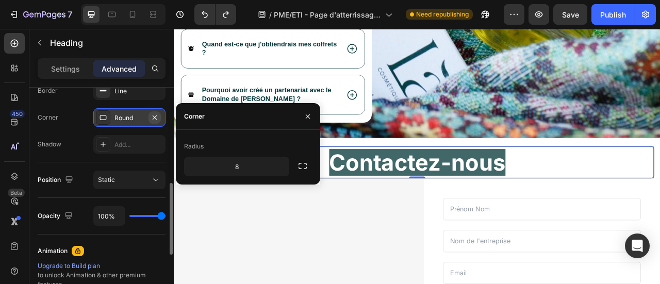
click at [153, 115] on icon "button" at bounding box center [155, 117] width 8 height 8
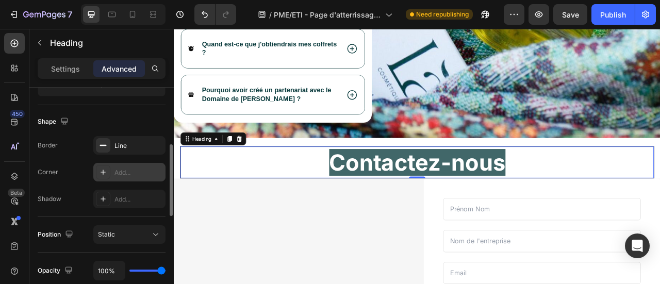
scroll to position [230, 0]
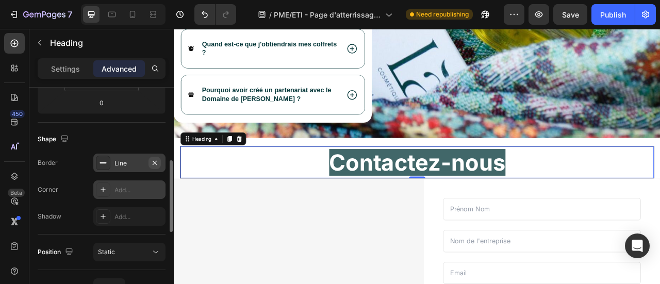
click at [156, 161] on icon "button" at bounding box center [155, 163] width 8 height 8
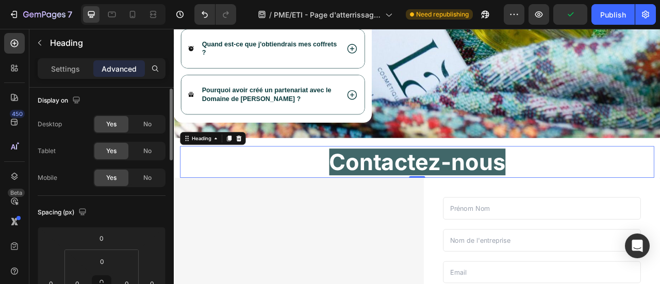
scroll to position [0, 0]
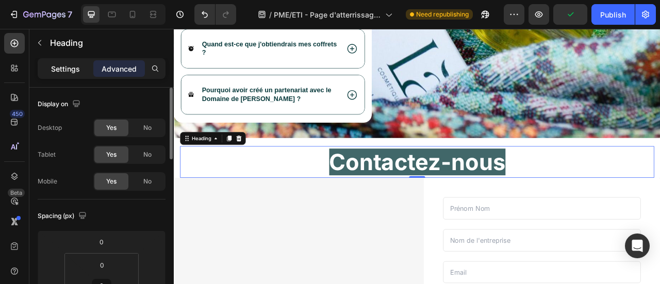
click at [75, 68] on p "Settings" at bounding box center [65, 68] width 29 height 11
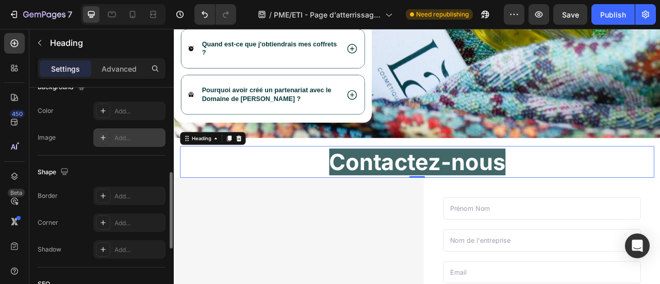
scroll to position [332, 0]
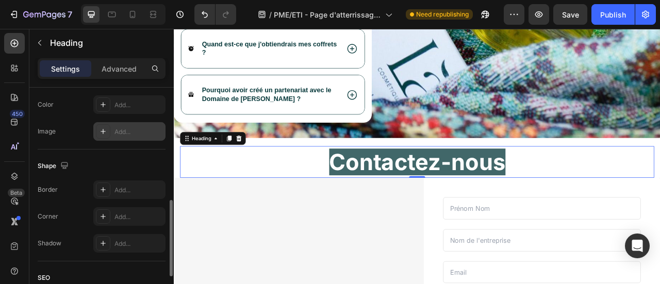
click at [120, 189] on div "Add..." at bounding box center [138, 190] width 48 height 9
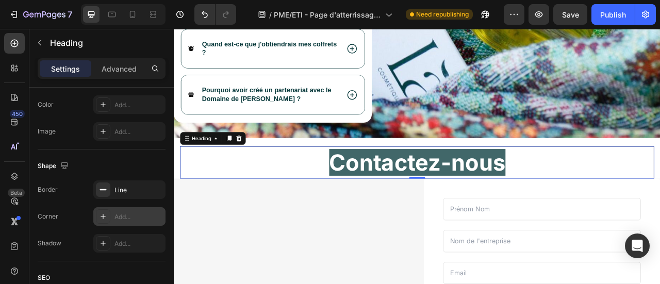
click at [128, 212] on div "Add..." at bounding box center [138, 216] width 48 height 9
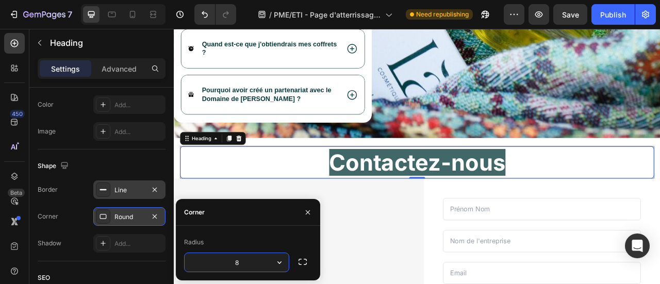
click at [155, 194] on div "Line" at bounding box center [129, 189] width 72 height 19
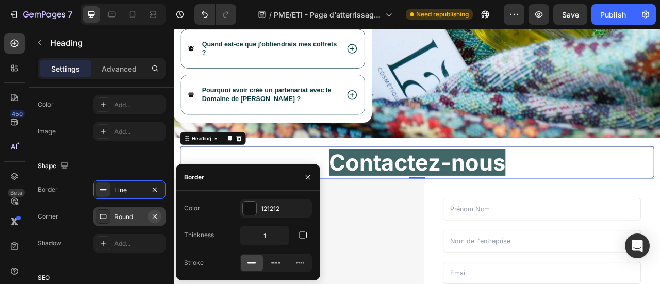
click at [155, 212] on icon "button" at bounding box center [155, 216] width 8 height 8
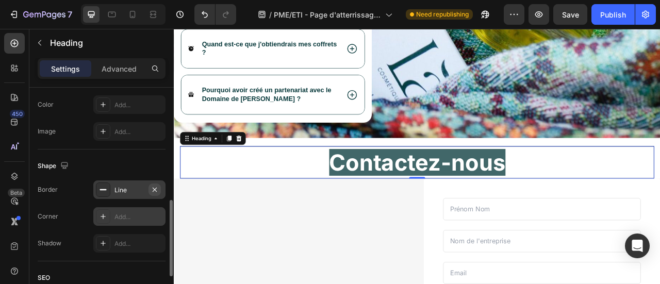
click at [155, 191] on icon "button" at bounding box center [155, 190] width 8 height 8
click at [130, 217] on div "Add..." at bounding box center [138, 216] width 48 height 9
type input "8"
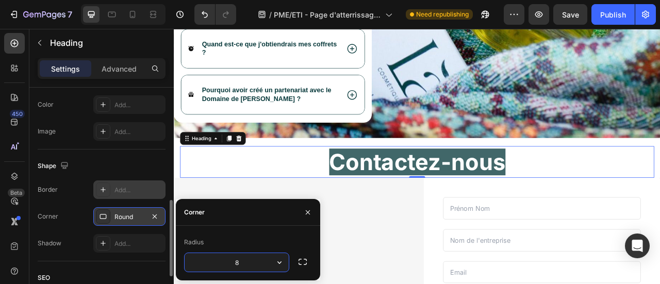
click at [135, 172] on div "Shape" at bounding box center [102, 166] width 128 height 17
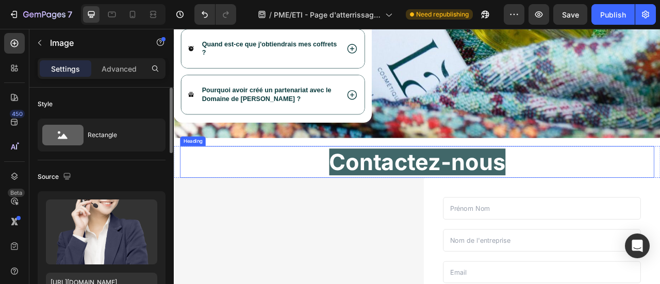
click at [552, 204] on strong "Contactez-nous" at bounding box center [483, 198] width 224 height 34
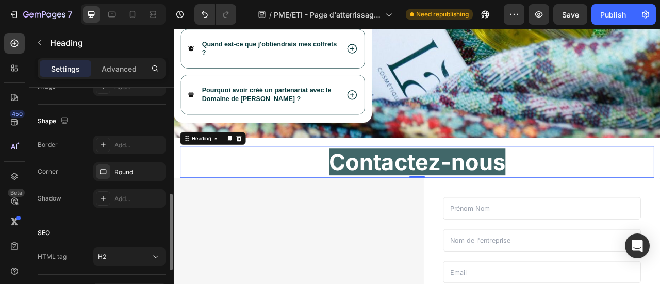
scroll to position [359, 0]
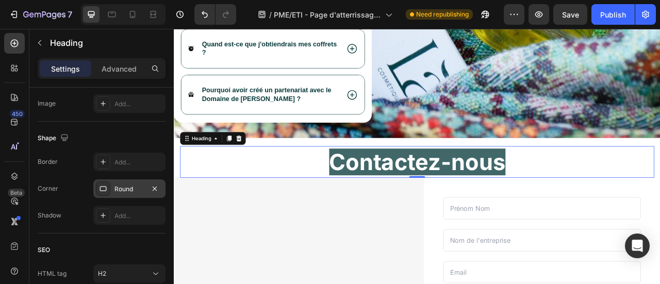
click at [125, 185] on div "Round" at bounding box center [129, 189] width 30 height 9
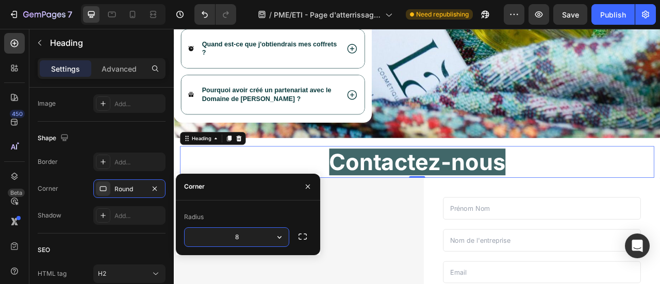
click at [250, 235] on input "8" at bounding box center [237, 237] width 104 height 19
type input "2"
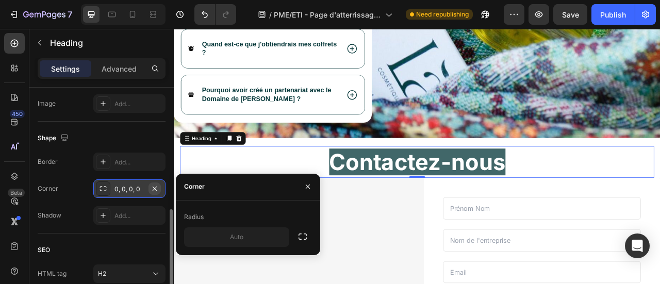
click at [158, 187] on icon "button" at bounding box center [155, 189] width 8 height 8
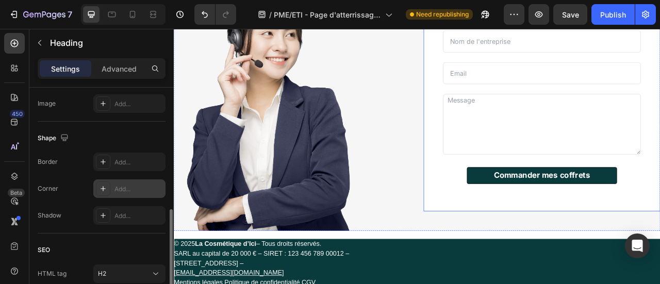
scroll to position [3058, 0]
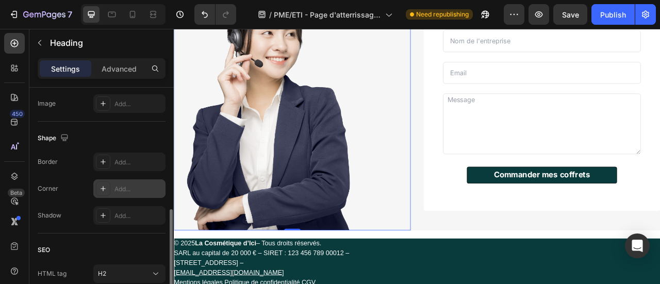
click at [409, 167] on img at bounding box center [295, 129] width 242 height 311
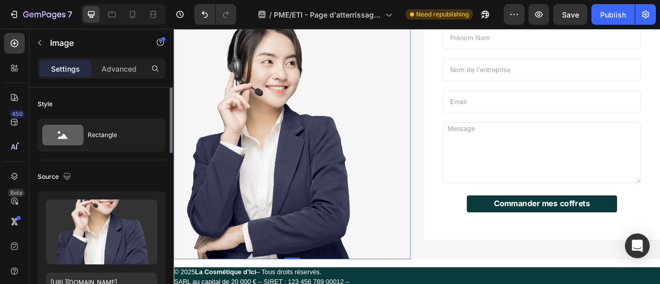
scroll to position [3015, 0]
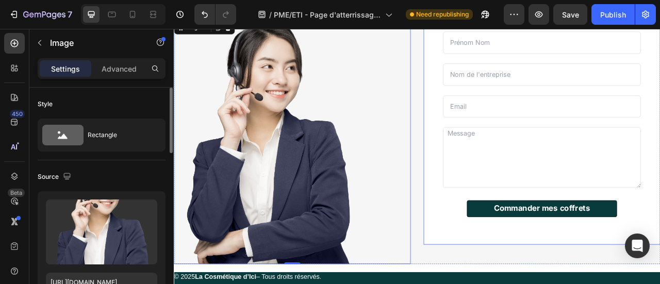
click at [545, 284] on div "Text Field Text Field Email Field Row Text Area Commander mes coffrets Button C…" at bounding box center [641, 155] width 301 height 296
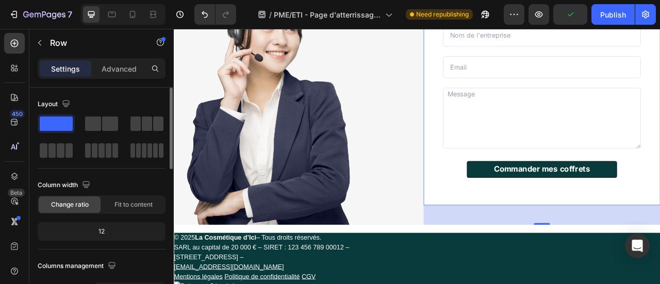
scroll to position [3056, 0]
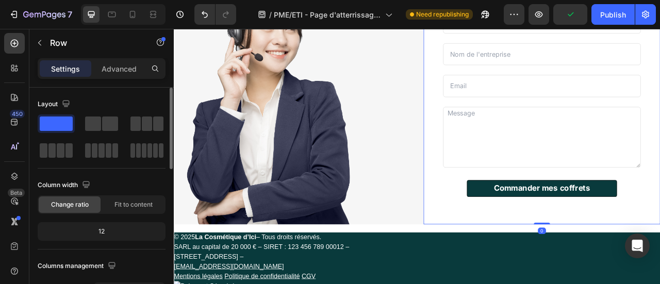
drag, startPoint x: 633, startPoint y: 276, endPoint x: 638, endPoint y: 248, distance: 29.3
click at [638, 248] on div "Text Field Text Field Email Field Row Text Area Commander mes coffrets Button C…" at bounding box center [641, 129] width 301 height 296
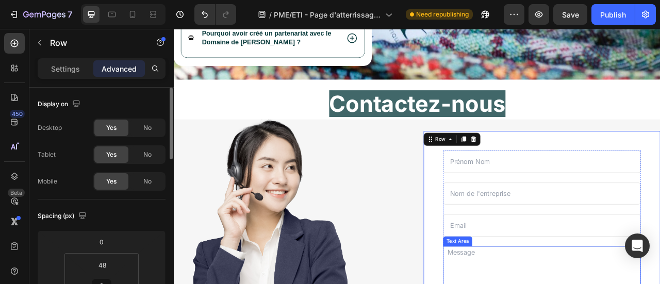
scroll to position [2876, 0]
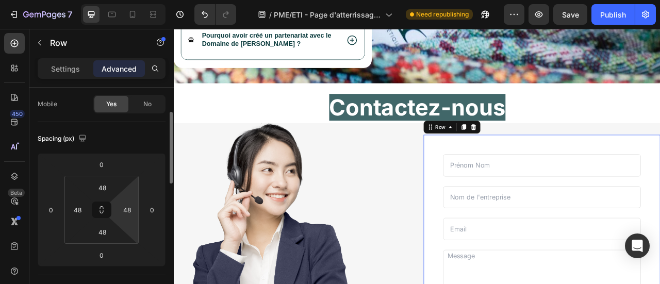
scroll to position [78, 0]
type input "3"
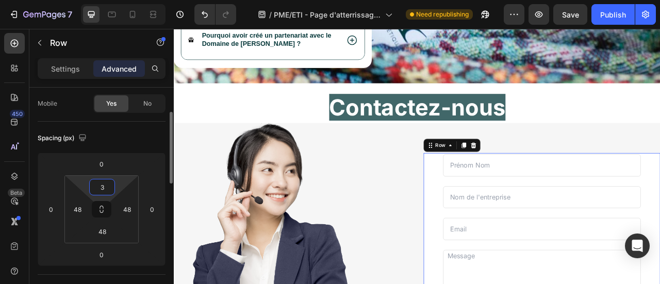
click at [116, 0] on html "7 / PME/ETI - Page d'atterrissage - Coffrets de [DATE] Need republishing Previe…" at bounding box center [330, 0] width 660 height 0
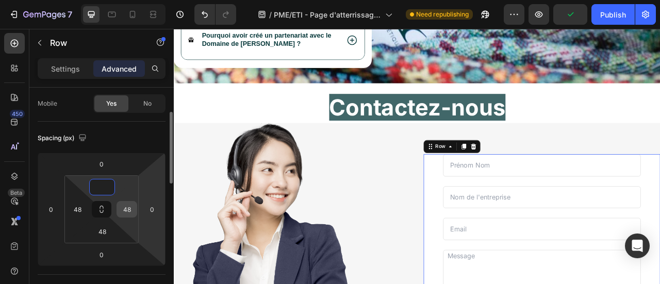
type input "0"
click at [125, 210] on input "48" at bounding box center [126, 209] width 15 height 15
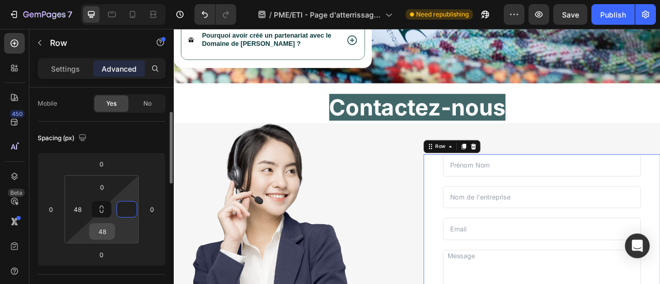
type input "0"
click at [107, 232] on input "48" at bounding box center [102, 231] width 21 height 15
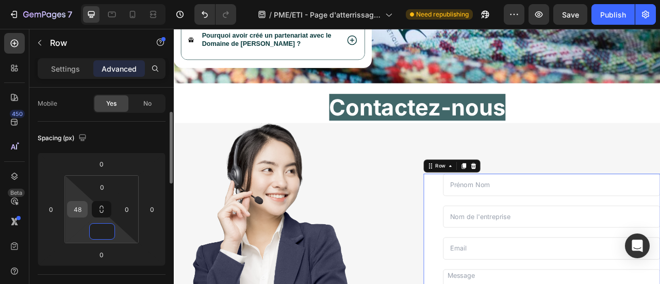
type input "0"
click at [82, 206] on input "48" at bounding box center [77, 209] width 15 height 15
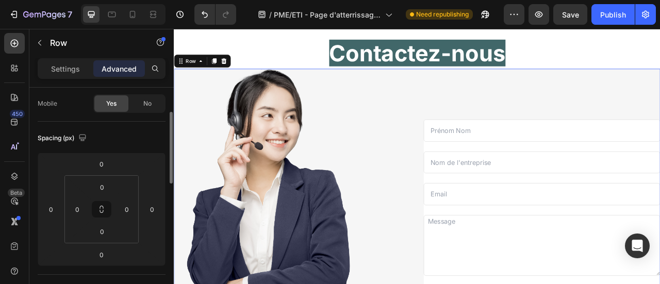
scroll to position [2942, 0]
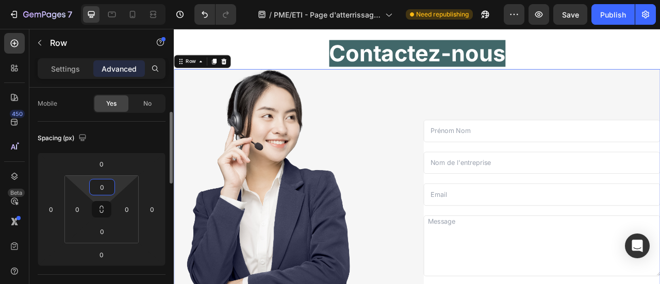
click at [108, 188] on input "0" at bounding box center [102, 186] width 21 height 15
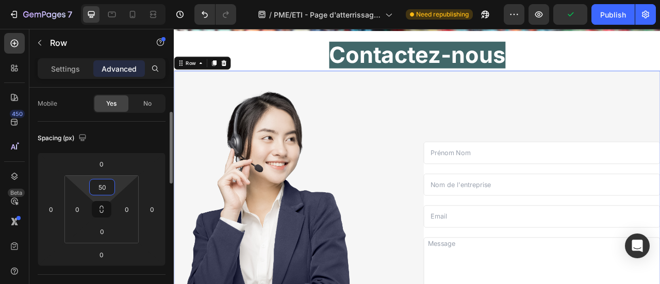
type input "5"
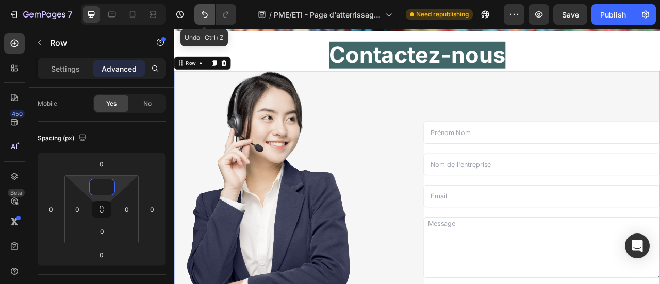
type input "0"
click at [205, 15] on icon "Undo/Redo" at bounding box center [205, 14] width 10 height 10
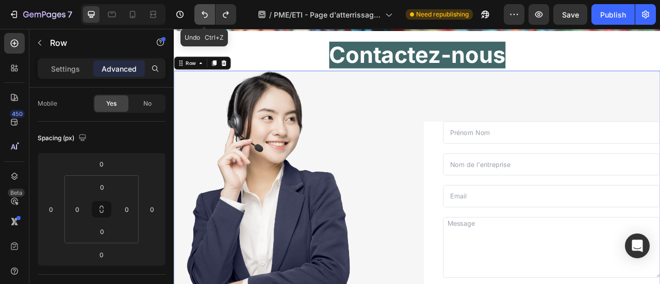
click at [205, 15] on icon "Undo/Redo" at bounding box center [205, 14] width 10 height 10
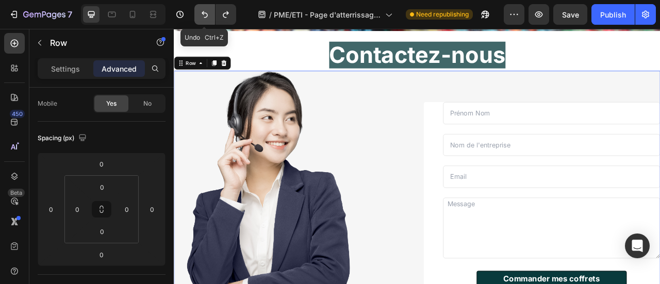
click at [205, 15] on icon "Undo/Redo" at bounding box center [205, 14] width 10 height 10
click at [204, 15] on icon "Undo/Redo" at bounding box center [205, 14] width 10 height 10
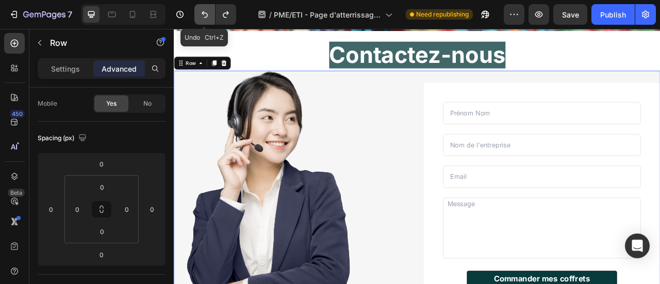
click at [203, 15] on icon "Undo/Redo" at bounding box center [205, 14] width 6 height 7
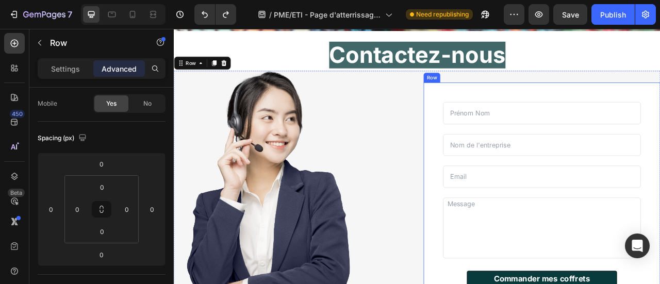
click at [596, 111] on div "Text Field Text Field Email Field Row Text Area Commander mes coffrets Button C…" at bounding box center [641, 245] width 301 height 296
click at [660, 85] on div "Text Field Text Field Email Field Row Text Area Commander mes coffrets Button C…" at bounding box center [641, 237] width 301 height 311
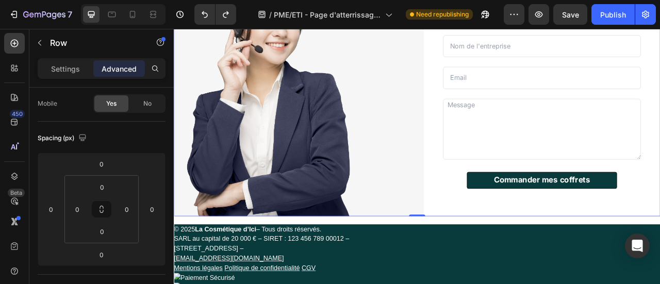
scroll to position [3067, 0]
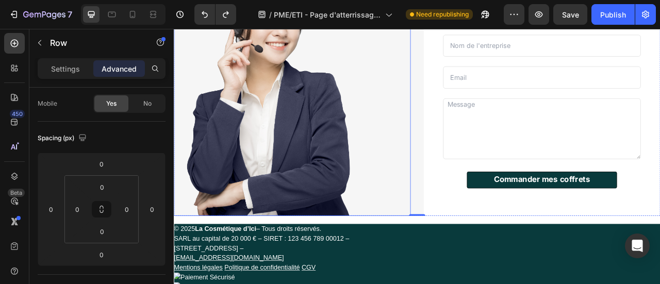
click at [451, 238] on div at bounding box center [324, 111] width 301 height 311
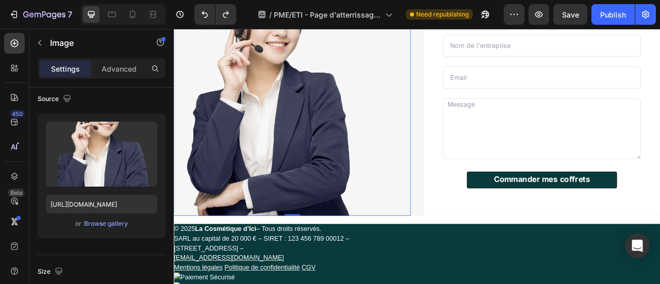
scroll to position [0, 0]
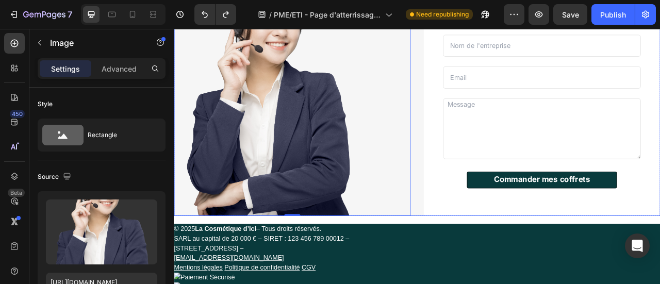
click at [478, 262] on div "Image 0 Text Field Text Field Email Field Row Text Area Commander mes coffrets …" at bounding box center [483, 111] width 619 height 311
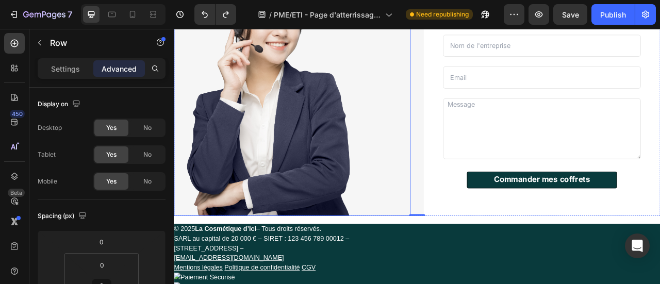
click at [360, 264] on img at bounding box center [295, 111] width 242 height 311
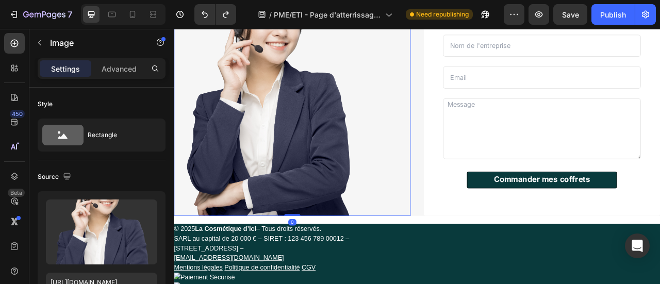
drag, startPoint x: 321, startPoint y: 264, endPoint x: 400, endPoint y: 187, distance: 110.1
click at [400, 187] on div "Image 0" at bounding box center [324, 111] width 301 height 311
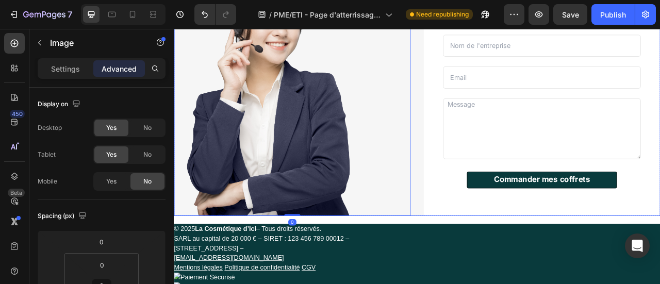
click at [485, 258] on div "Image 0 Text Field Text Field Email Field Row Text Area Commander mes coffrets …" at bounding box center [483, 111] width 619 height 311
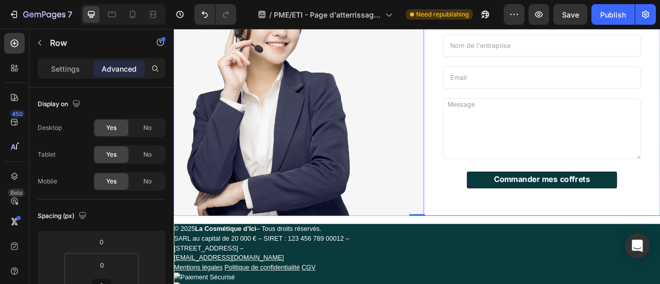
click at [518, 263] on div "Text Field Text Field Email Field Row Text Area Commander mes coffrets Button C…" at bounding box center [641, 119] width 301 height 296
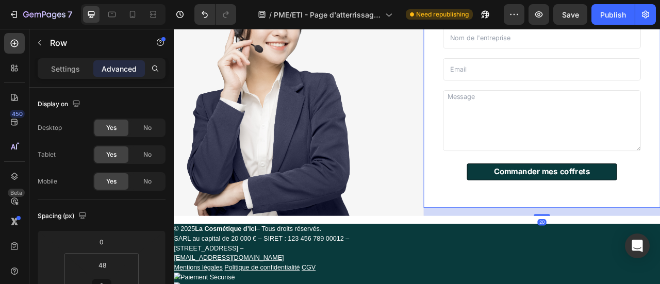
drag, startPoint x: 640, startPoint y: 264, endPoint x: 642, endPoint y: 274, distance: 10.4
type input "20"
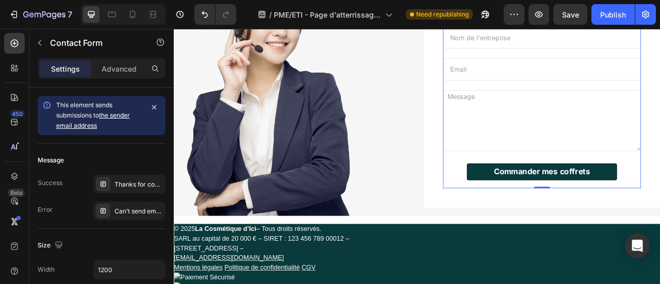
click at [572, 226] on div "Commander mes coffrets Button" at bounding box center [642, 215] width 252 height 31
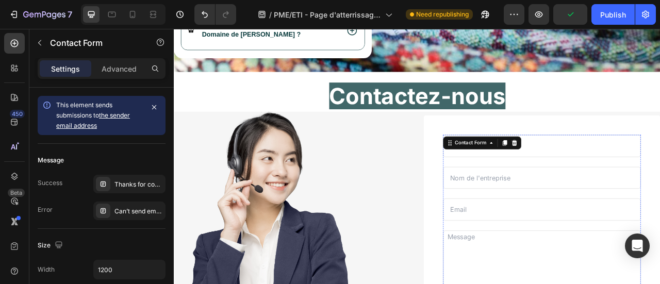
scroll to position [2888, 0]
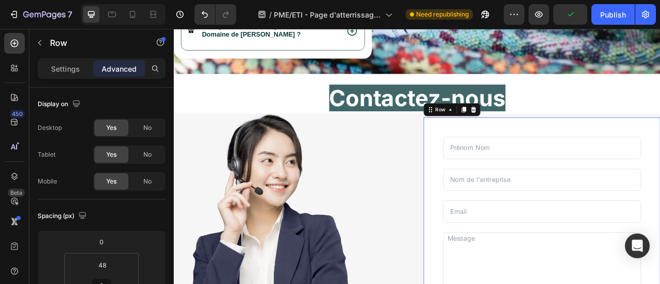
click at [602, 141] on div "Text Field Text Field Email Field Row Text Area Commander mes coffrets Button C…" at bounding box center [641, 289] width 301 height 296
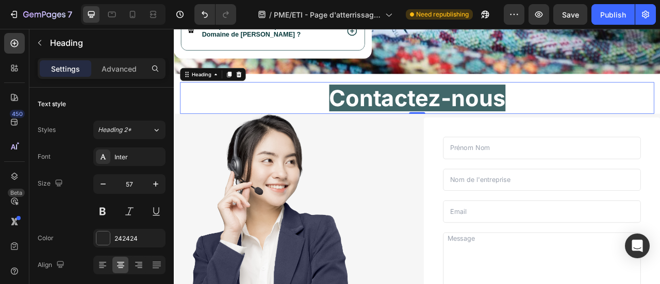
click at [624, 133] on p "⁠⁠⁠⁠⁠⁠⁠ Contactez-nous" at bounding box center [483, 116] width 601 height 38
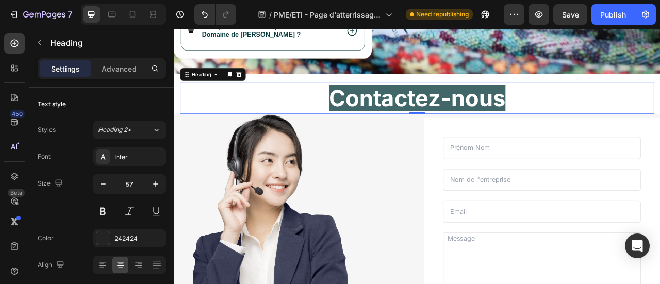
click at [602, 131] on p "⁠⁠⁠⁠⁠⁠⁠ Contactez-nous" at bounding box center [483, 116] width 601 height 38
click at [481, 137] on div "0" at bounding box center [483, 137] width 603 height 0
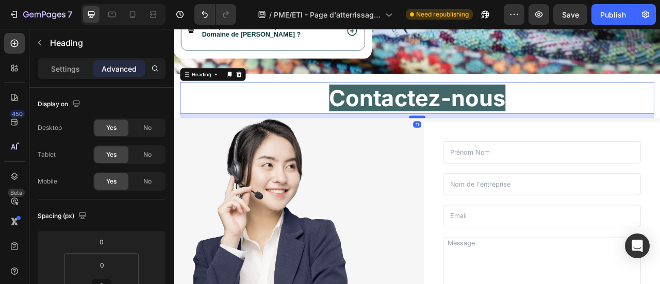
drag, startPoint x: 481, startPoint y: 134, endPoint x: 482, endPoint y: 139, distance: 5.9
click at [482, 139] on div at bounding box center [483, 140] width 21 height 3
type input "11"
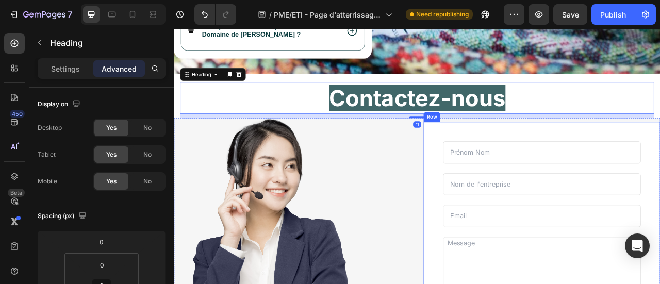
click at [579, 179] on input "text" at bounding box center [642, 186] width 252 height 28
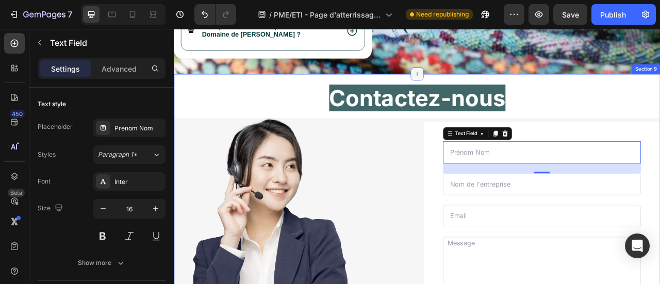
click at [483, 90] on div at bounding box center [483, 86] width 17 height 17
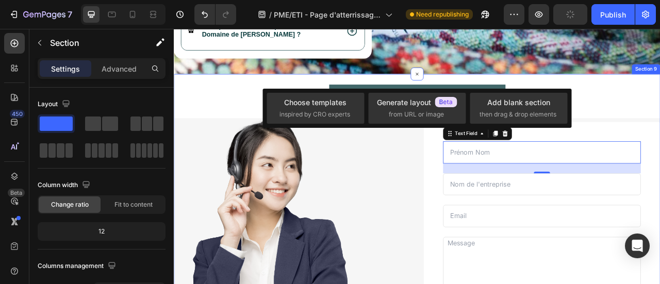
click at [548, 86] on div "⁠⁠⁠⁠⁠⁠⁠ Contactez-nous Heading Row Image Text Field 24 Text Field Email Field R…" at bounding box center [483, 269] width 619 height 367
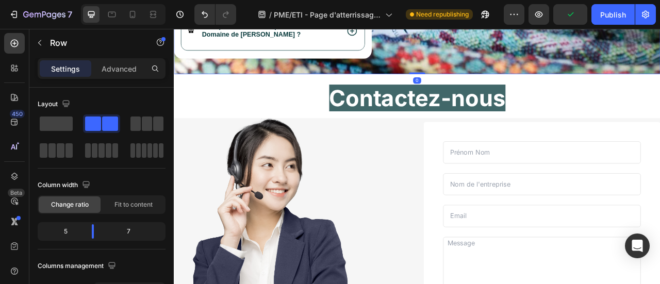
click at [537, 86] on div "⁠⁠⁠⁠⁠⁠⁠ Contactez-nous Heading Row Image Text Field Text Field Email Field Row …" at bounding box center [483, 269] width 619 height 367
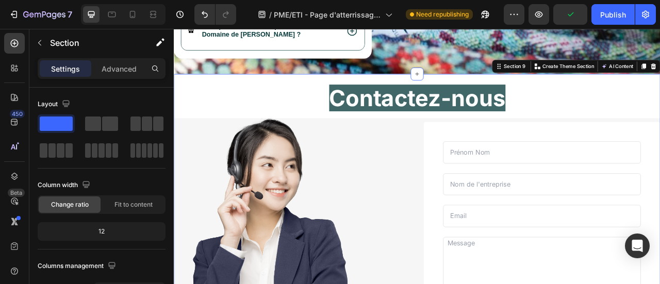
click at [533, 93] on div "⁠⁠⁠⁠⁠⁠⁠ Contactez-nous Heading Row Image Text Field Text Field Email Field Row …" at bounding box center [483, 269] width 619 height 367
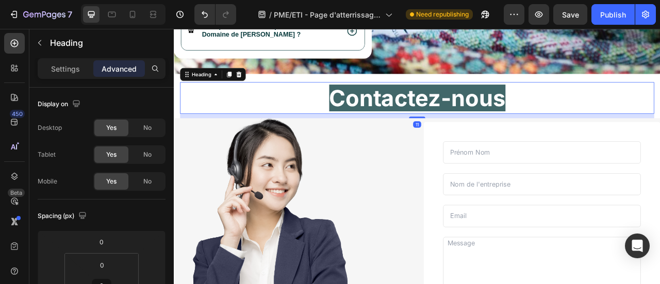
click at [536, 101] on strong "Contactez-nous" at bounding box center [483, 117] width 224 height 34
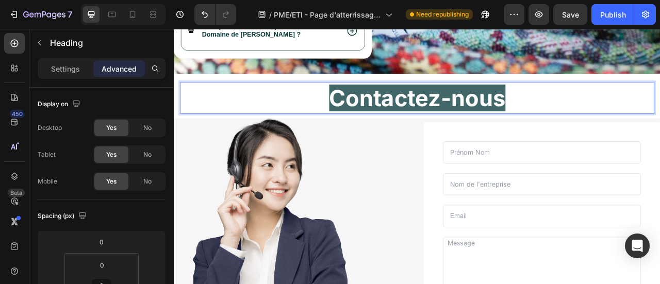
click at [527, 96] on h2 "Contactez-nous" at bounding box center [483, 116] width 603 height 40
click at [549, 120] on strong "Contactez-nous" at bounding box center [483, 117] width 224 height 34
click at [597, 130] on p "Contactez-nous" at bounding box center [483, 116] width 601 height 38
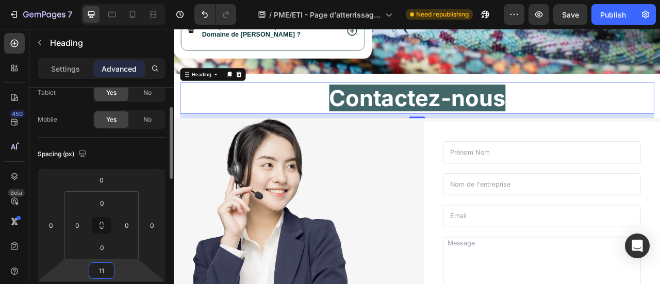
click at [109, 265] on input "11" at bounding box center [101, 270] width 21 height 15
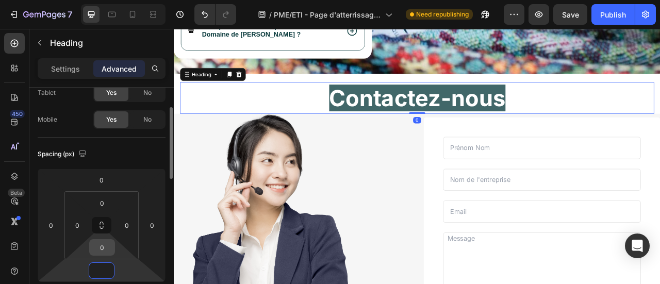
type input "0"
click at [103, 249] on input "0" at bounding box center [102, 247] width 21 height 15
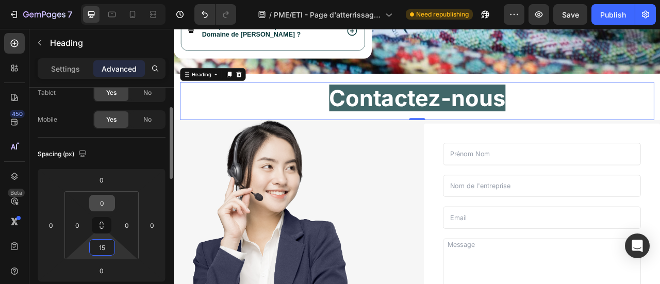
type input "15"
click at [102, 203] on input "0" at bounding box center [102, 202] width 21 height 15
type input "15"
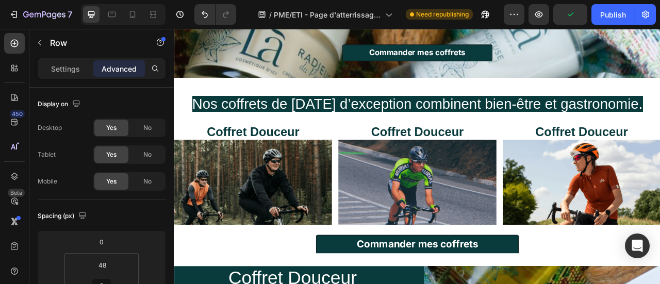
scroll to position [0, 0]
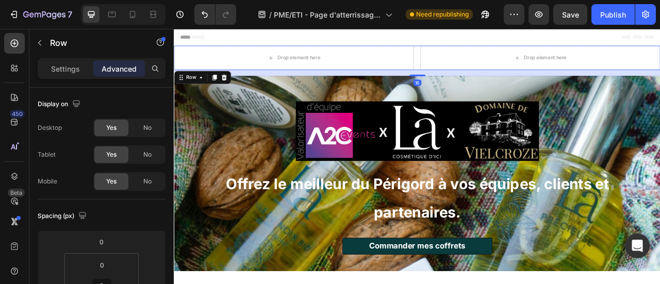
click at [479, 56] on div "Drop element here Drop element here Row 16" at bounding box center [483, 65] width 619 height 31
click at [239, 91] on icon at bounding box center [237, 91] width 8 height 8
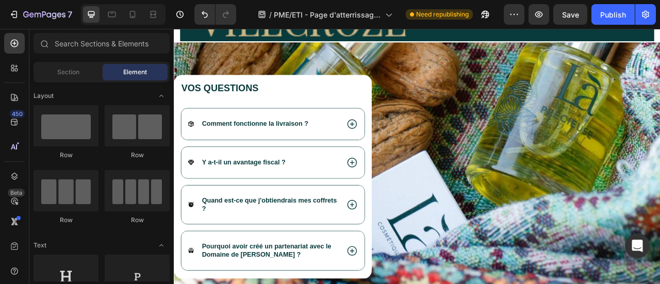
scroll to position [2567, 0]
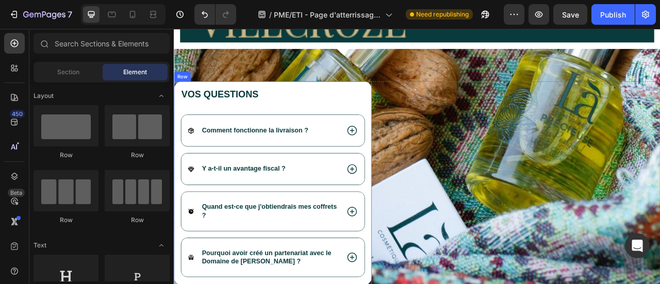
click at [298, 116] on div "Vos questions Heading Comment fonctionne la livraison ? Y a-t-il un avantage fi…" at bounding box center [299, 224] width 235 height 241
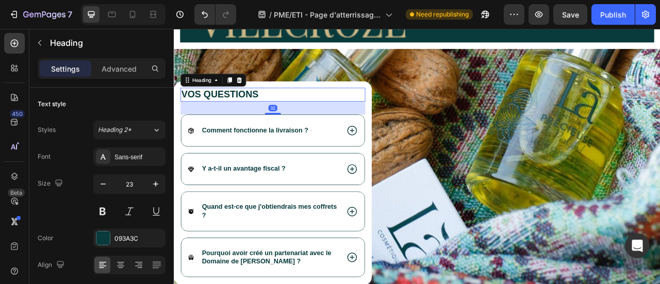
click at [258, 104] on h2 "Vos questions" at bounding box center [299, 113] width 235 height 18
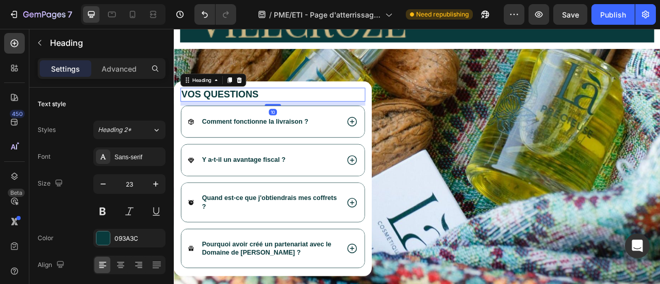
drag, startPoint x: 295, startPoint y: 128, endPoint x: 317, endPoint y: 117, distance: 24.0
click at [317, 121] on div "10" at bounding box center [299, 121] width 235 height 0
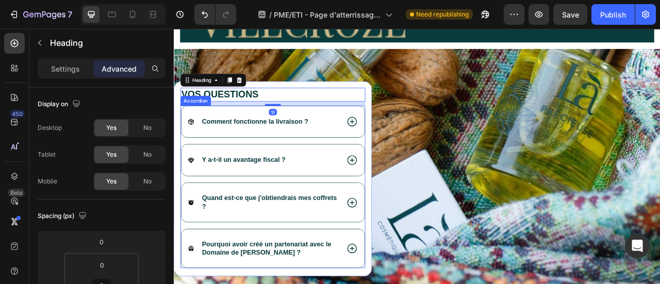
click at [492, 126] on div "Image" at bounding box center [617, 229] width 352 height 268
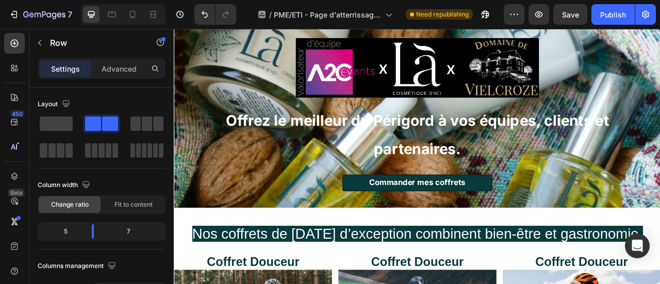
scroll to position [0, 0]
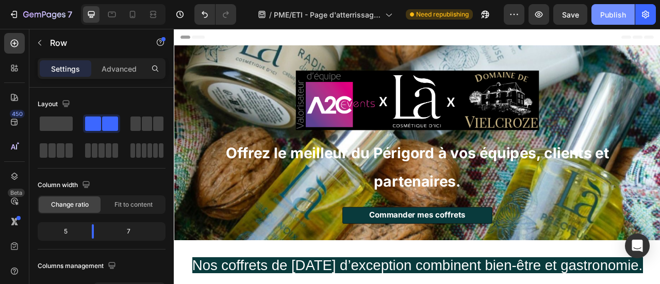
click at [618, 18] on div "Publish" at bounding box center [613, 14] width 26 height 11
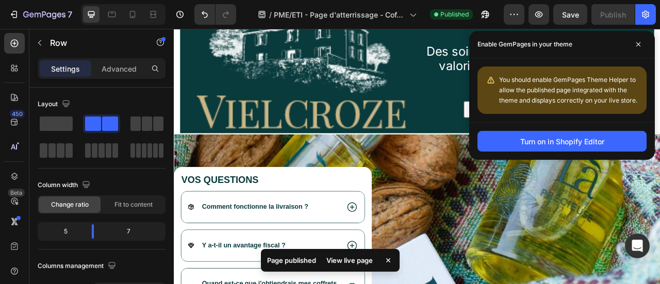
scroll to position [2509, 0]
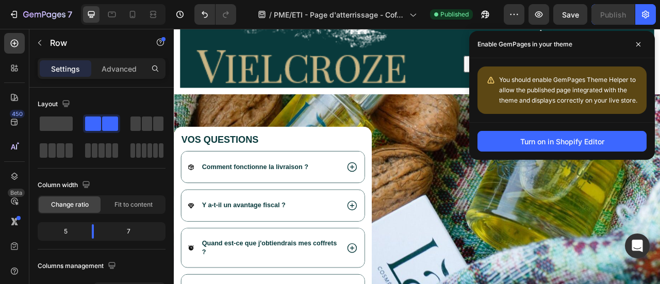
click at [645, 36] on div "Enable GemPages in your theme" at bounding box center [562, 44] width 186 height 27
click at [640, 42] on icon at bounding box center [638, 44] width 4 height 4
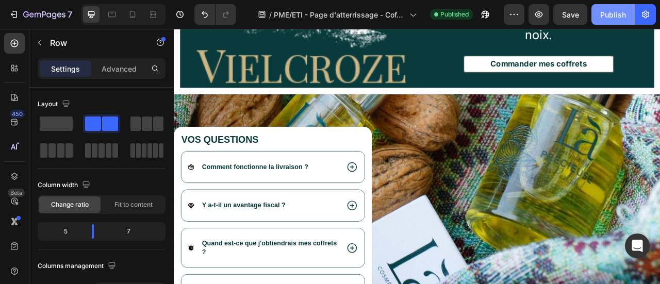
click at [607, 13] on div "Publish" at bounding box center [613, 14] width 26 height 11
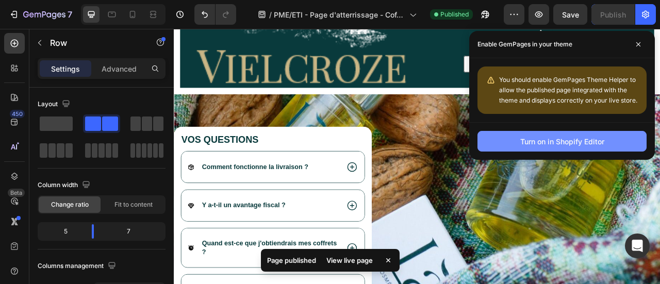
click at [623, 139] on button "Turn on in Shopify Editor" at bounding box center [562, 141] width 169 height 21
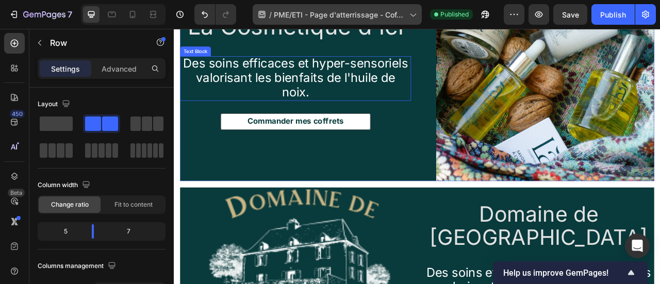
scroll to position [2165, 0]
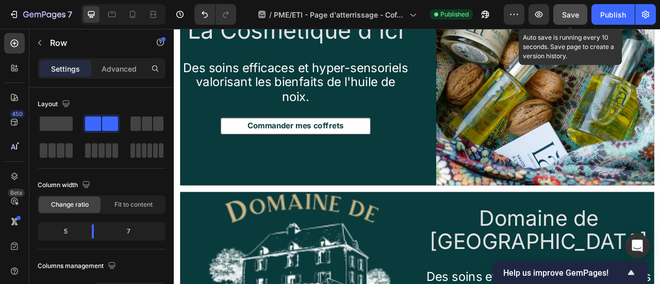
click at [563, 11] on span "Save" at bounding box center [570, 14] width 17 height 9
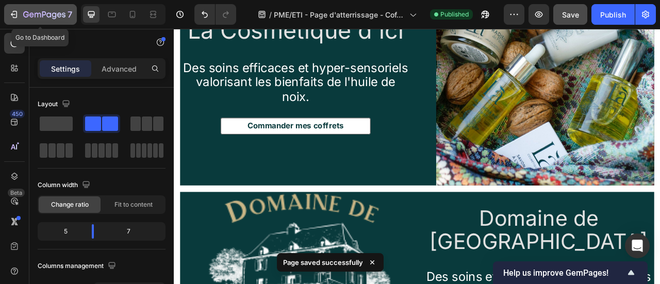
click at [55, 14] on icon "button" at bounding box center [44, 15] width 42 height 9
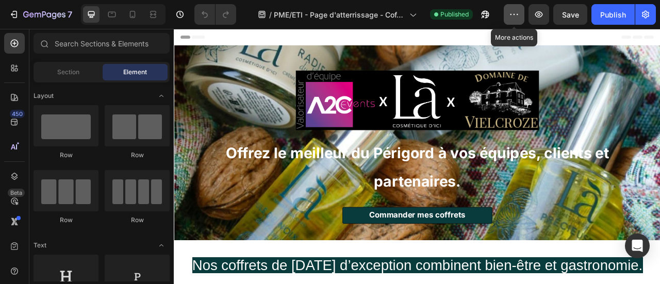
click at [516, 14] on icon "button" at bounding box center [514, 14] width 10 height 10
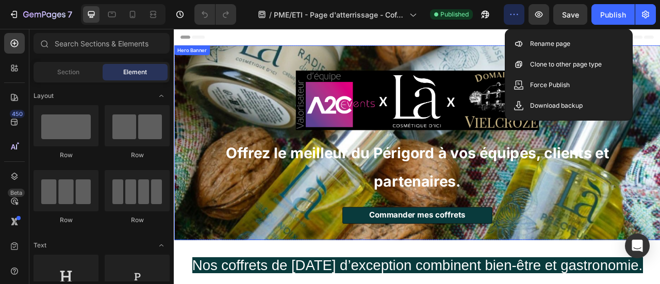
click at [530, 63] on div "Image Offrez le meilleur du Périgord à vos équipes, clients et partenaires. Hea…" at bounding box center [483, 174] width 619 height 248
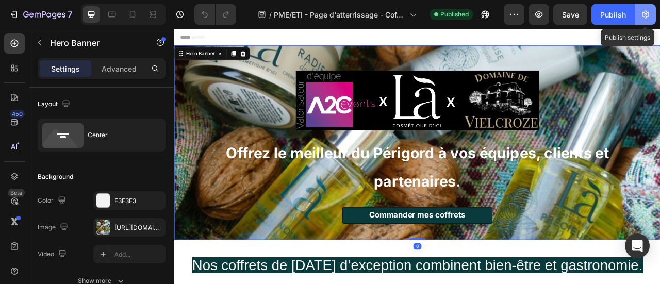
click at [643, 24] on button "button" at bounding box center [645, 14] width 21 height 21
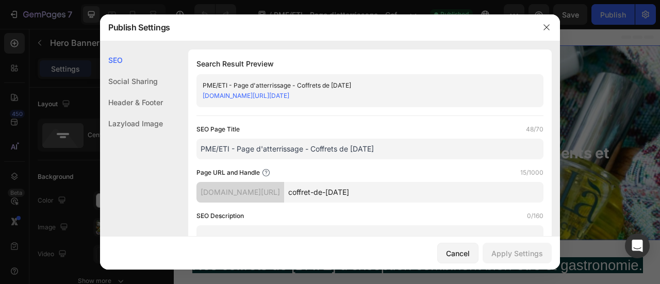
click at [146, 85] on div "Social Sharing" at bounding box center [131, 81] width 63 height 21
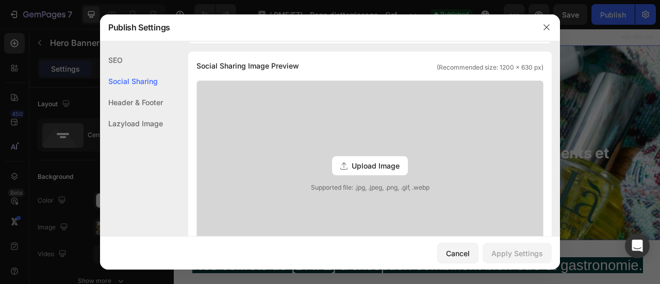
click at [149, 95] on div "Header & Footer" at bounding box center [131, 102] width 63 height 21
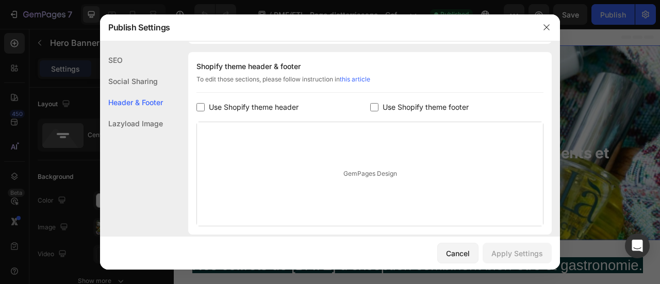
click at [151, 122] on div "Lazyload Image" at bounding box center [131, 123] width 63 height 21
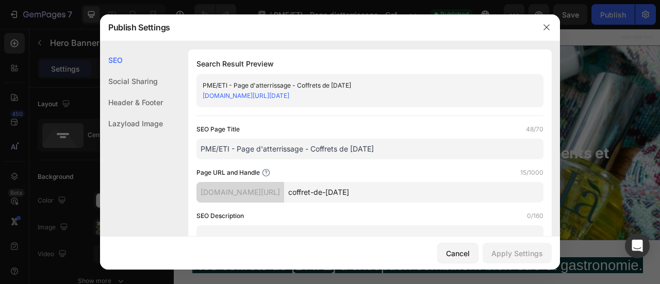
click at [345, 85] on div "PME/ETI - Page d'atterrissage - Coffrets de [DATE]" at bounding box center [362, 85] width 318 height 10
click at [289, 96] on link "[DOMAIN_NAME][URL][DATE]" at bounding box center [246, 96] width 87 height 8
click at [334, 152] on input "PME/ETI - Page d'atterrissage - Coffrets de [DATE]" at bounding box center [369, 149] width 347 height 21
click at [369, 148] on input "PME/ETI - Page d'atterrissage - Coffrets de [DATE]" at bounding box center [369, 149] width 347 height 21
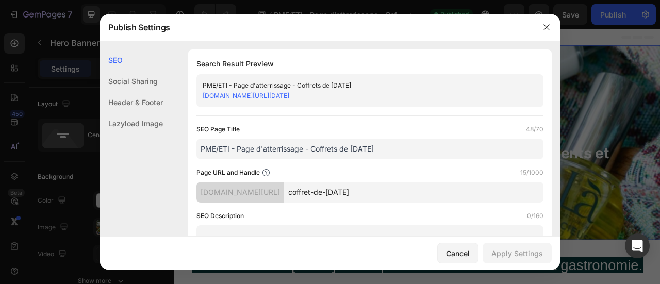
click at [369, 148] on input "PME/ETI - Page d'atterrissage - Coffrets de [DATE]" at bounding box center [369, 149] width 347 height 21
click at [409, 180] on div "Page URL and Handle 15/1000 [DOMAIN_NAME][URL] coffret-de-[DATE]" at bounding box center [369, 185] width 347 height 35
click at [136, 67] on div "SEO" at bounding box center [131, 60] width 63 height 21
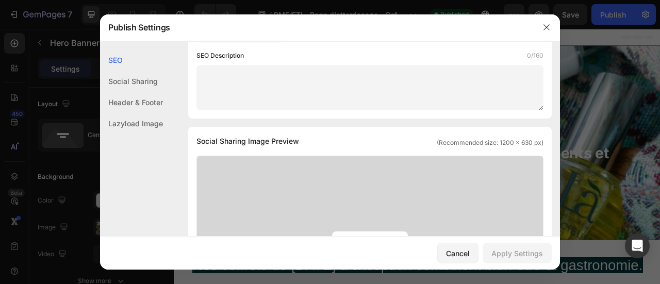
scroll to position [161, 0]
click at [307, 129] on div "Social Sharing Image Preview (Recommended size: 1200 x 630 px) Upload Image Sup…" at bounding box center [370, 245] width 364 height 239
click at [367, 97] on textarea at bounding box center [369, 86] width 347 height 45
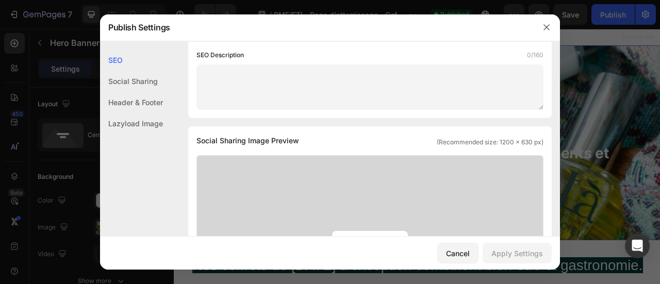
click at [367, 97] on textarea at bounding box center [369, 86] width 347 height 45
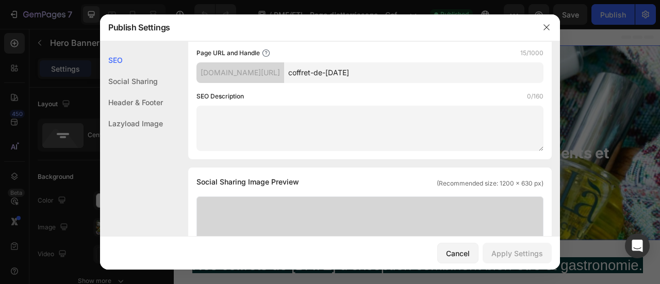
click at [284, 76] on div "[DOMAIN_NAME][URL]" at bounding box center [240, 72] width 88 height 21
click at [371, 89] on div "SEO Page Title 48/70 PME/ETI - Page d'atterrissage - Coffrets de [DATE][PERSON_…" at bounding box center [369, 78] width 347 height 146
click at [364, 81] on input "coffret-de-[DATE]" at bounding box center [413, 72] width 259 height 21
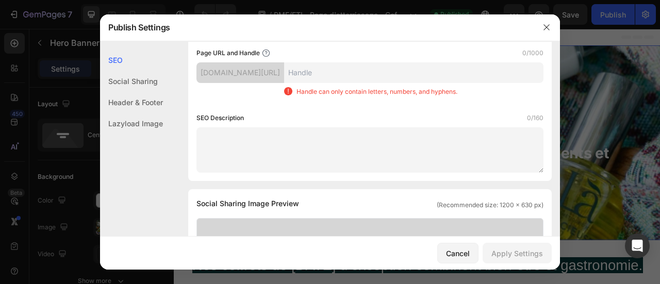
type input "coffret-de-[DATE]"
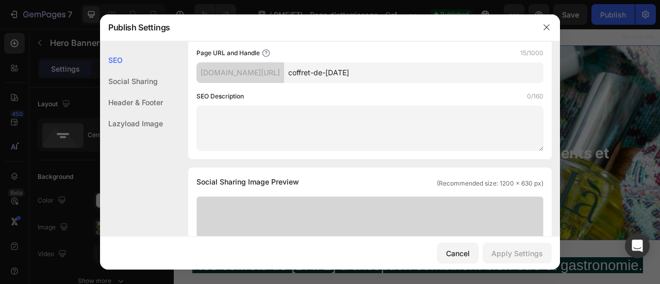
click at [381, 97] on div "SEO Description 0/160" at bounding box center [369, 96] width 347 height 10
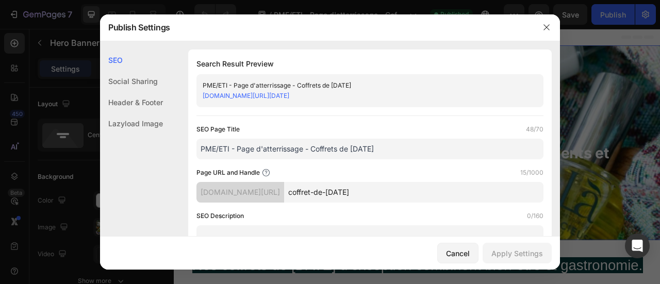
click at [291, 146] on input "PME/ETI - Page d'atterrissage - Coffrets de [DATE]" at bounding box center [369, 149] width 347 height 21
click at [372, 88] on div "PME/ETI - Page d'atterrissage - Coffrets de [DATE]" at bounding box center [362, 85] width 318 height 10
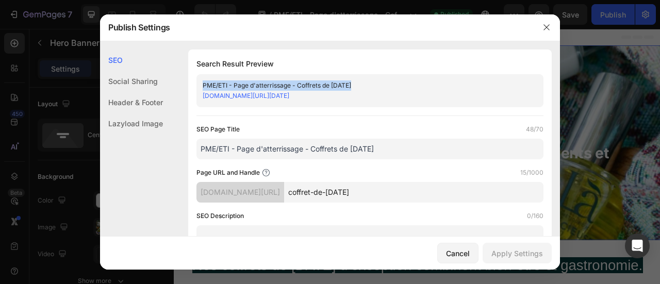
click at [372, 88] on div "PME/ETI - Page d'atterrissage - Coffrets de [DATE]" at bounding box center [362, 85] width 318 height 10
click at [354, 86] on div "PME/ETI - Page d'atterrissage - Coffrets de [DATE]" at bounding box center [362, 85] width 318 height 10
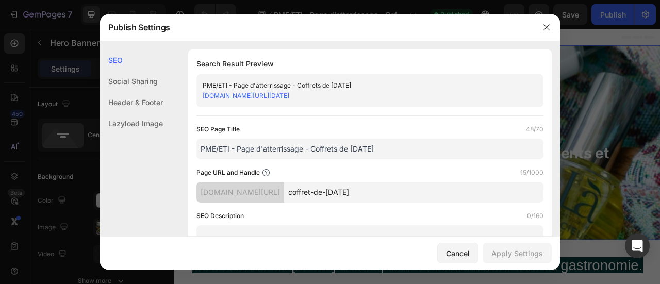
click at [141, 93] on div "Header & Footer" at bounding box center [131, 102] width 63 height 21
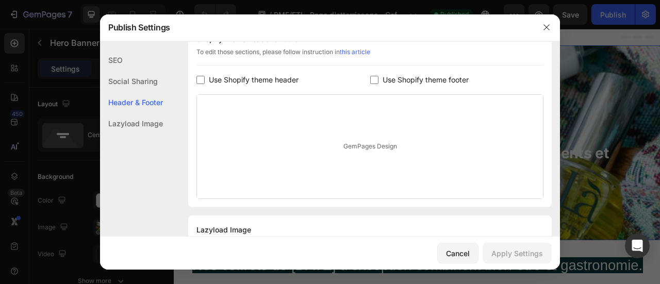
scroll to position [511, 0]
click at [252, 63] on div "Shopify theme header & footer To edit those sections, please follow instruction…" at bounding box center [370, 115] width 364 height 183
click at [261, 73] on span "Use Shopify theme header" at bounding box center [254, 79] width 90 height 12
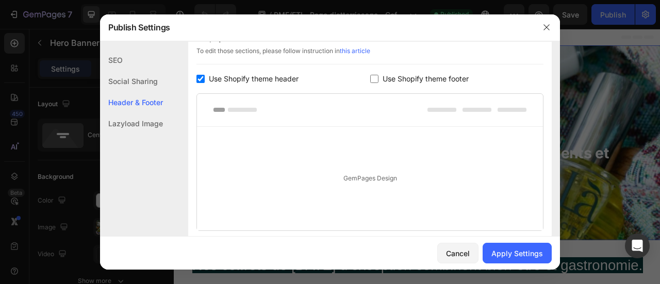
click at [262, 76] on span "Use Shopify theme header" at bounding box center [254, 79] width 90 height 12
checkbox input "false"
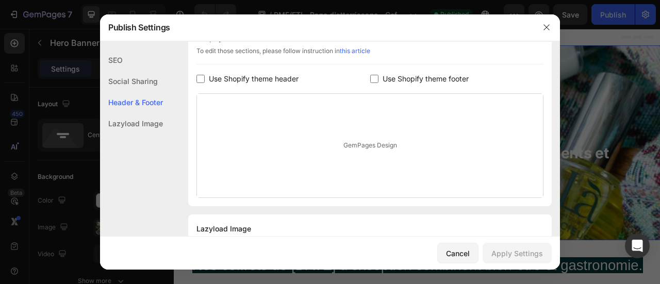
scroll to position [555, 0]
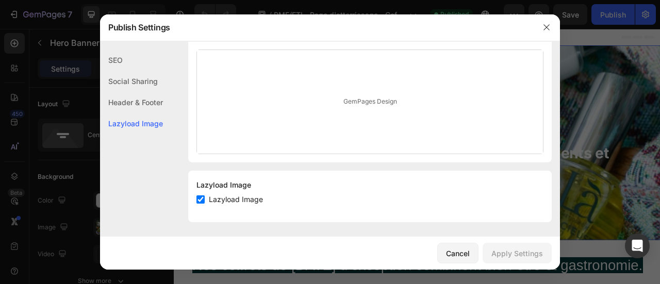
click at [457, 264] on div "Cancel Apply Settings" at bounding box center [330, 253] width 460 height 33
click at [459, 260] on button "Cancel" at bounding box center [457, 253] width 41 height 21
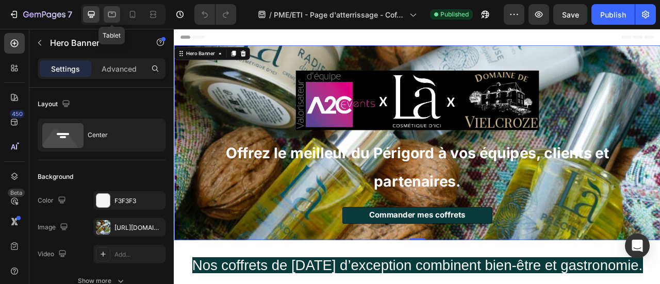
click at [112, 13] on icon at bounding box center [112, 13] width 3 height 1
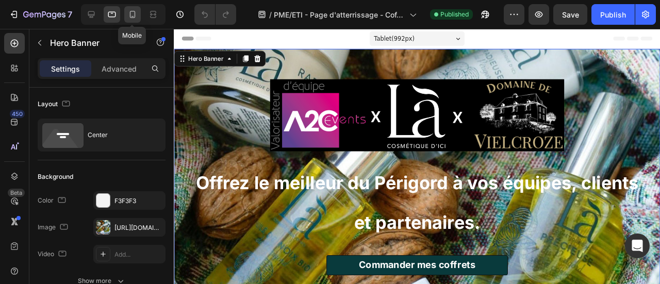
click at [131, 14] on icon at bounding box center [132, 14] width 10 height 10
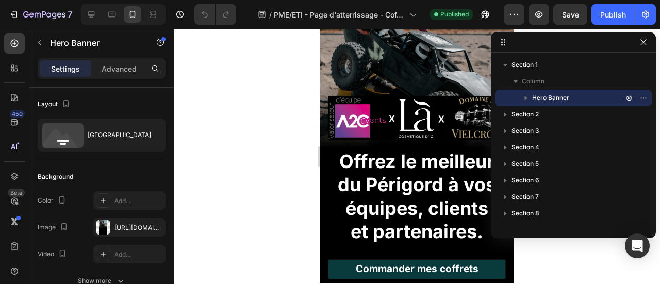
scroll to position [79, 0]
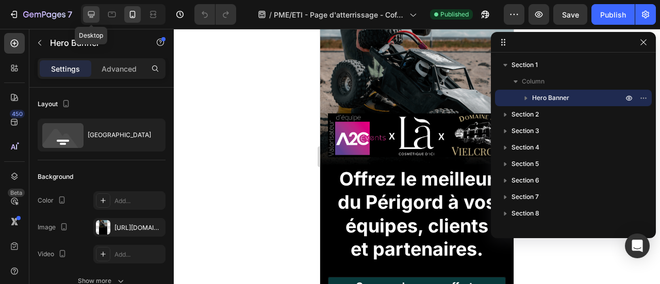
click at [95, 14] on icon at bounding box center [91, 14] width 10 height 10
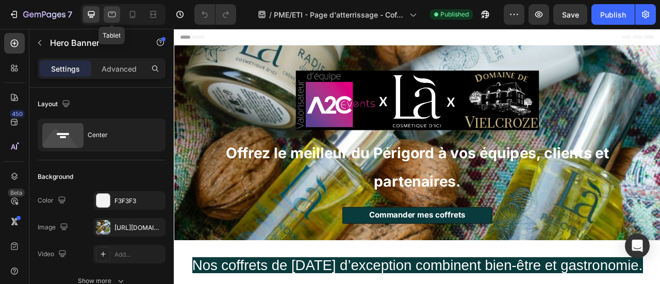
click at [112, 15] on icon at bounding box center [112, 14] width 10 height 10
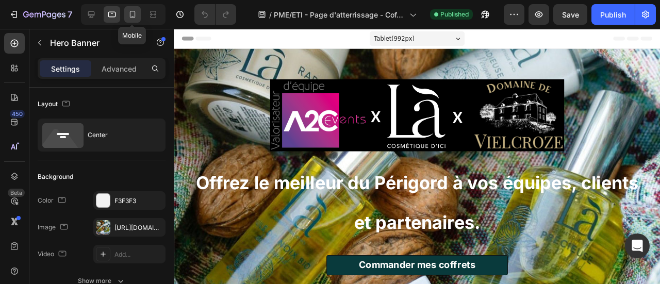
click at [131, 17] on icon at bounding box center [132, 14] width 10 height 10
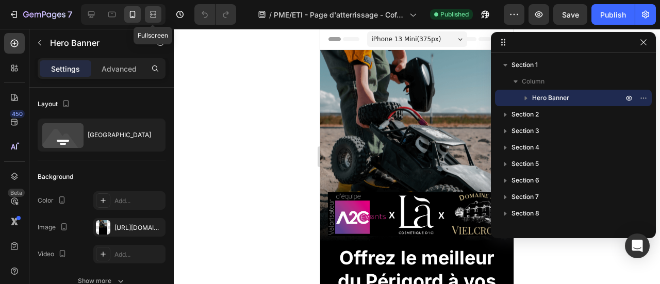
click at [149, 17] on icon at bounding box center [153, 14] width 10 height 10
type input "1200"
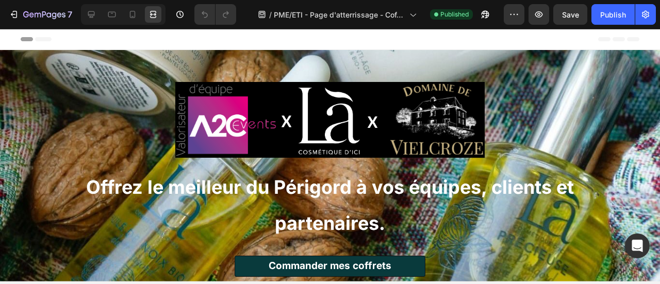
click at [99, 17] on div at bounding box center [123, 14] width 85 height 21
click at [91, 15] on icon at bounding box center [91, 14] width 7 height 7
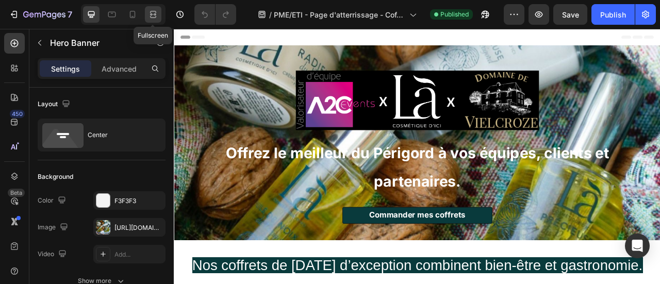
click at [147, 15] on div at bounding box center [153, 14] width 17 height 17
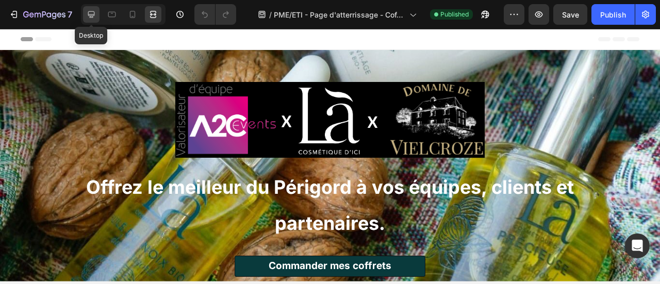
click at [92, 15] on icon at bounding box center [91, 14] width 7 height 7
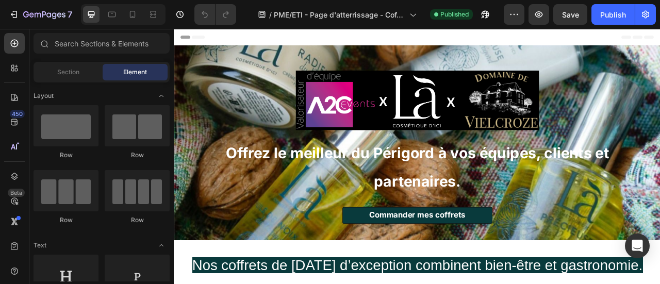
click at [190, 39] on div "Header" at bounding box center [199, 39] width 38 height 12
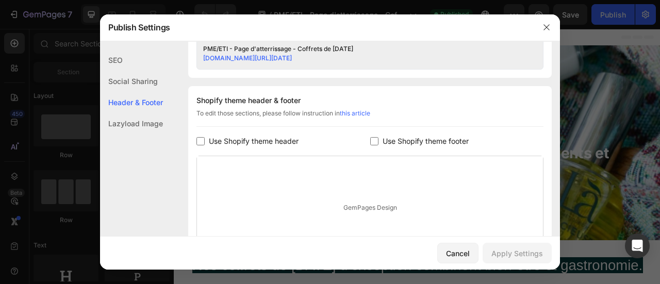
scroll to position [483, 0]
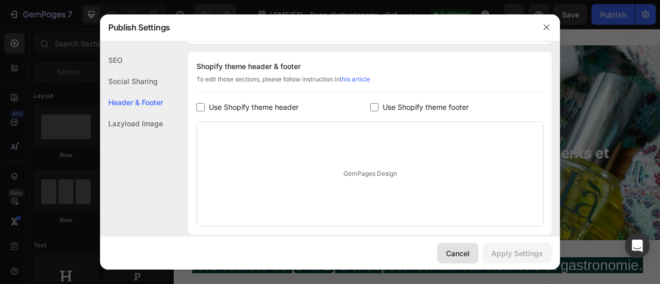
click at [470, 251] on div "Cancel" at bounding box center [458, 253] width 24 height 11
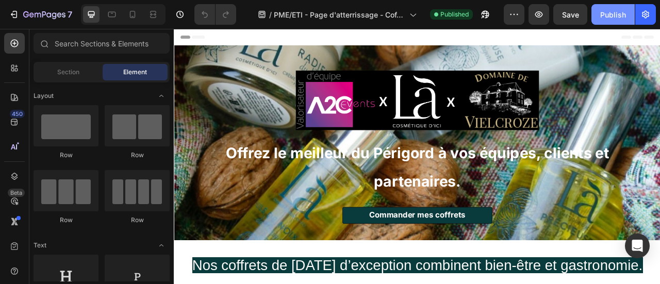
click at [617, 16] on div "Publish" at bounding box center [613, 14] width 26 height 11
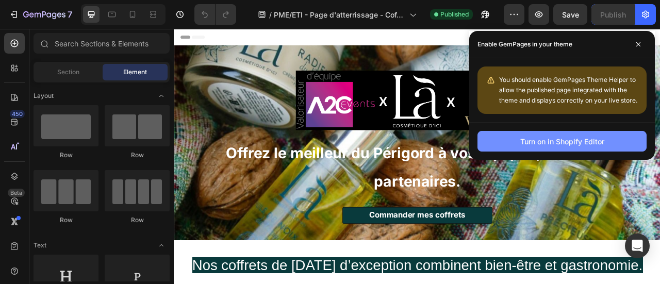
click at [562, 141] on div "Turn on in Shopify Editor" at bounding box center [562, 141] width 84 height 11
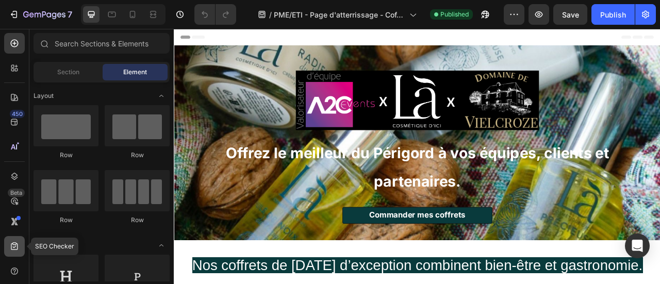
click at [18, 244] on icon at bounding box center [14, 246] width 10 height 10
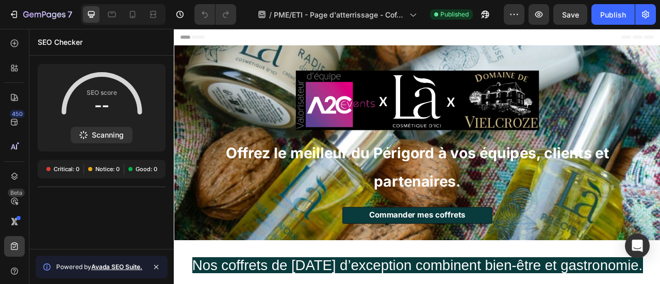
click at [156, 267] on icon at bounding box center [156, 267] width 4 height 4
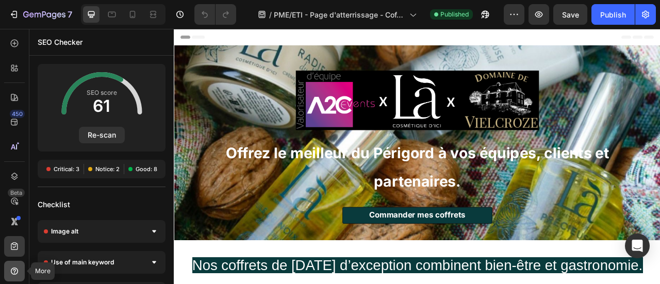
click at [19, 268] on icon at bounding box center [14, 271] width 10 height 10
click at [127, 202] on div "Checklist" at bounding box center [101, 204] width 144 height 19
click at [12, 243] on icon at bounding box center [14, 246] width 7 height 8
click at [106, 167] on span "Notice: 2" at bounding box center [107, 169] width 24 height 8
click at [62, 44] on p "SEO Checker" at bounding box center [60, 42] width 45 height 12
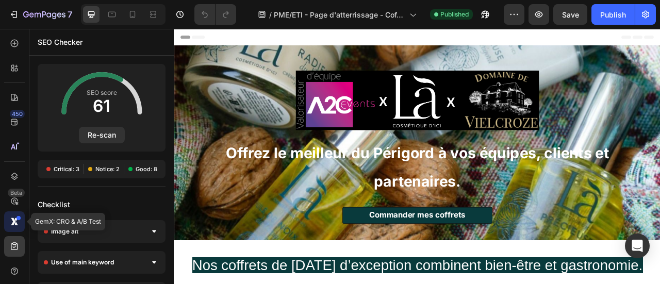
click at [14, 221] on icon at bounding box center [13, 222] width 5 height 8
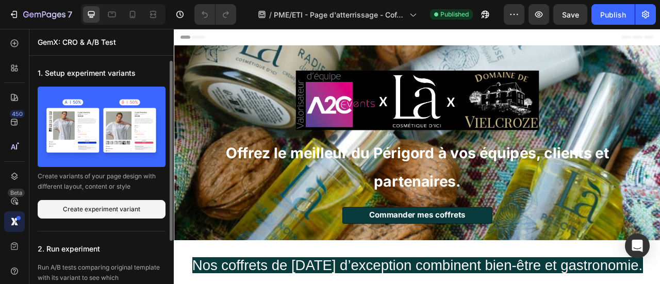
scroll to position [61, 0]
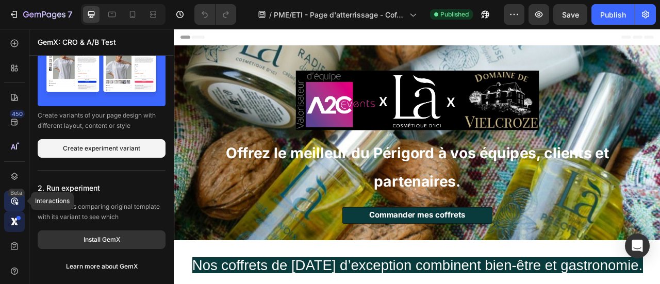
click at [12, 199] on icon at bounding box center [14, 201] width 10 height 10
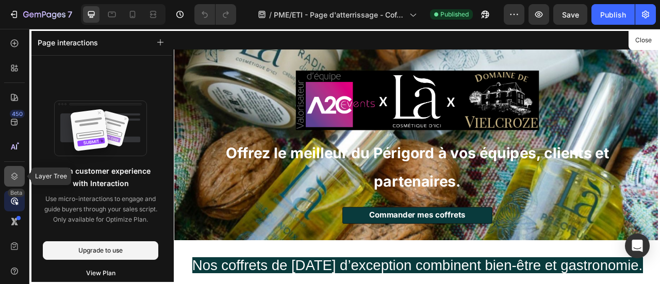
click at [20, 183] on div at bounding box center [14, 176] width 21 height 21
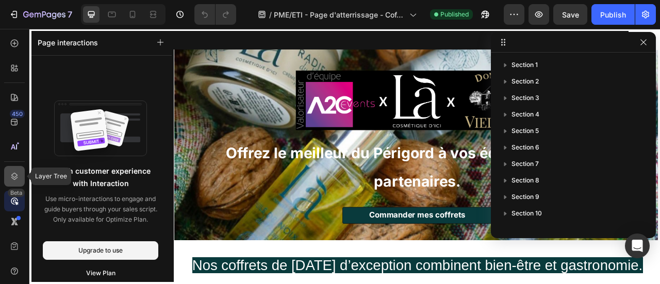
click at [20, 183] on div at bounding box center [14, 176] width 21 height 21
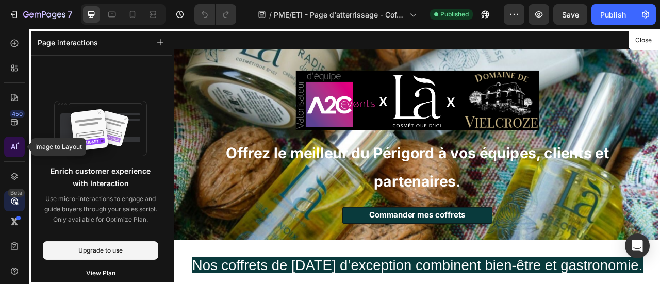
click at [14, 145] on icon at bounding box center [14, 147] width 10 height 10
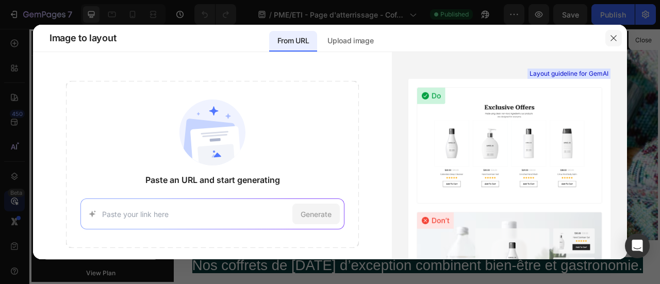
click at [608, 38] on button "button" at bounding box center [613, 38] width 17 height 17
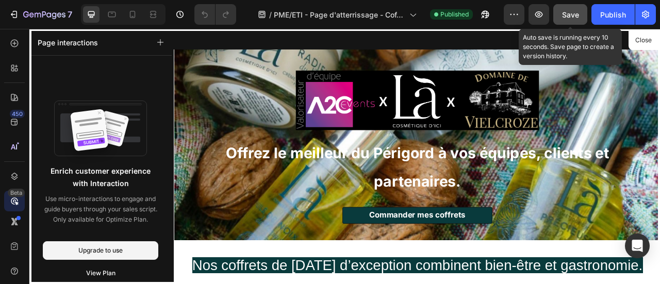
click at [578, 14] on span "Save" at bounding box center [570, 14] width 17 height 9
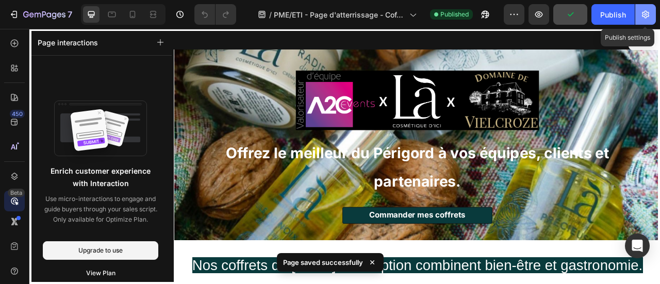
click at [638, 17] on button "button" at bounding box center [645, 14] width 21 height 21
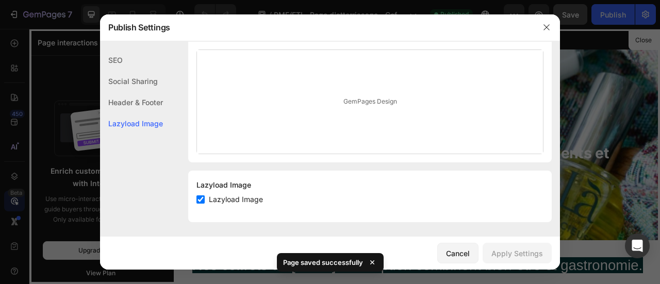
scroll to position [0, 0]
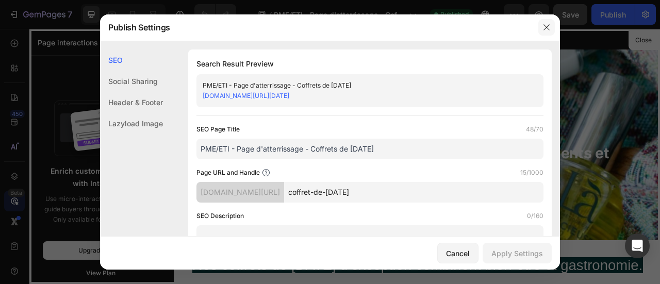
click at [553, 25] on button "button" at bounding box center [546, 27] width 17 height 17
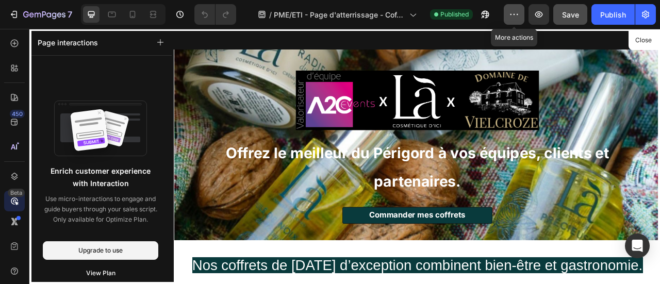
click at [511, 14] on icon "button" at bounding box center [514, 14] width 10 height 10
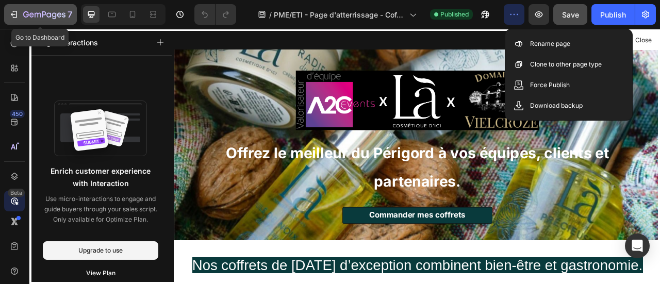
click at [37, 13] on icon "button" at bounding box center [44, 15] width 42 height 9
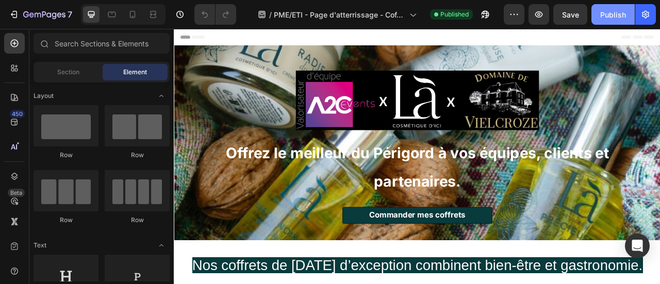
click at [607, 19] on div "Publish" at bounding box center [613, 14] width 26 height 11
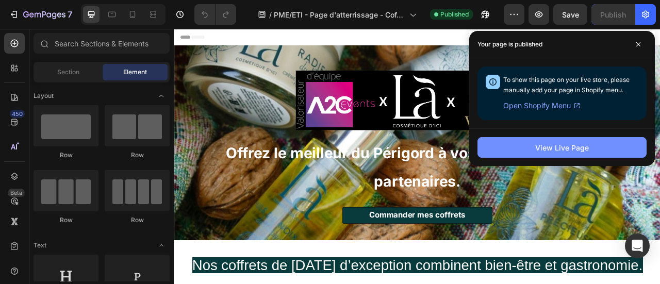
click at [566, 142] on div "View Live Page" at bounding box center [562, 147] width 54 height 11
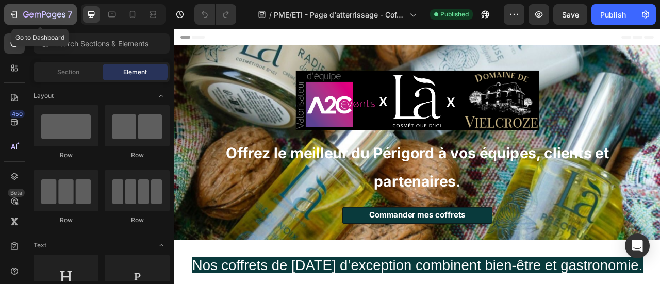
click at [49, 11] on icon "button" at bounding box center [44, 15] width 42 height 9
